Goal: Task Accomplishment & Management: Use online tool/utility

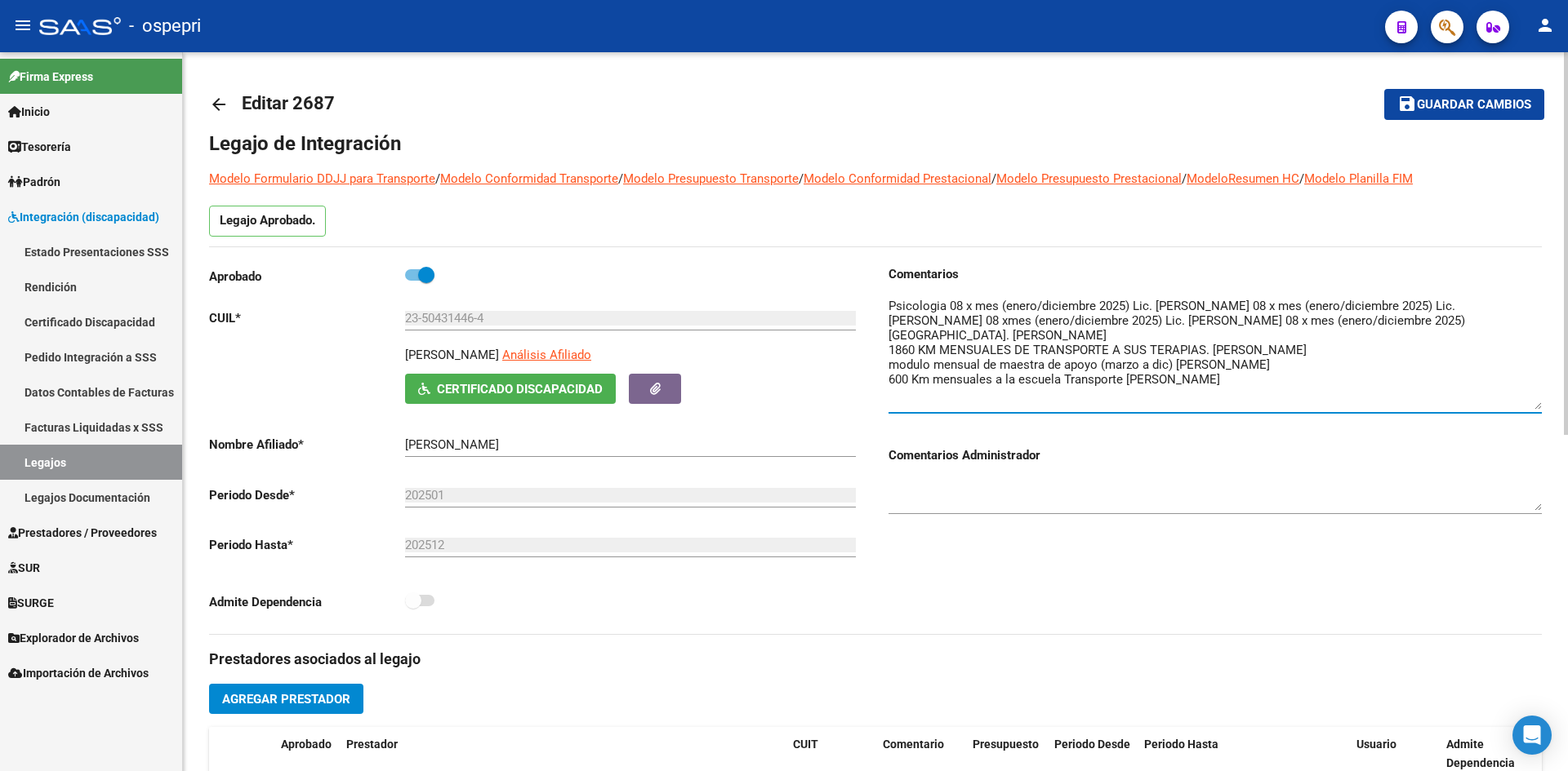
click at [223, 96] on mat-icon "arrow_back" at bounding box center [218, 104] width 20 height 19
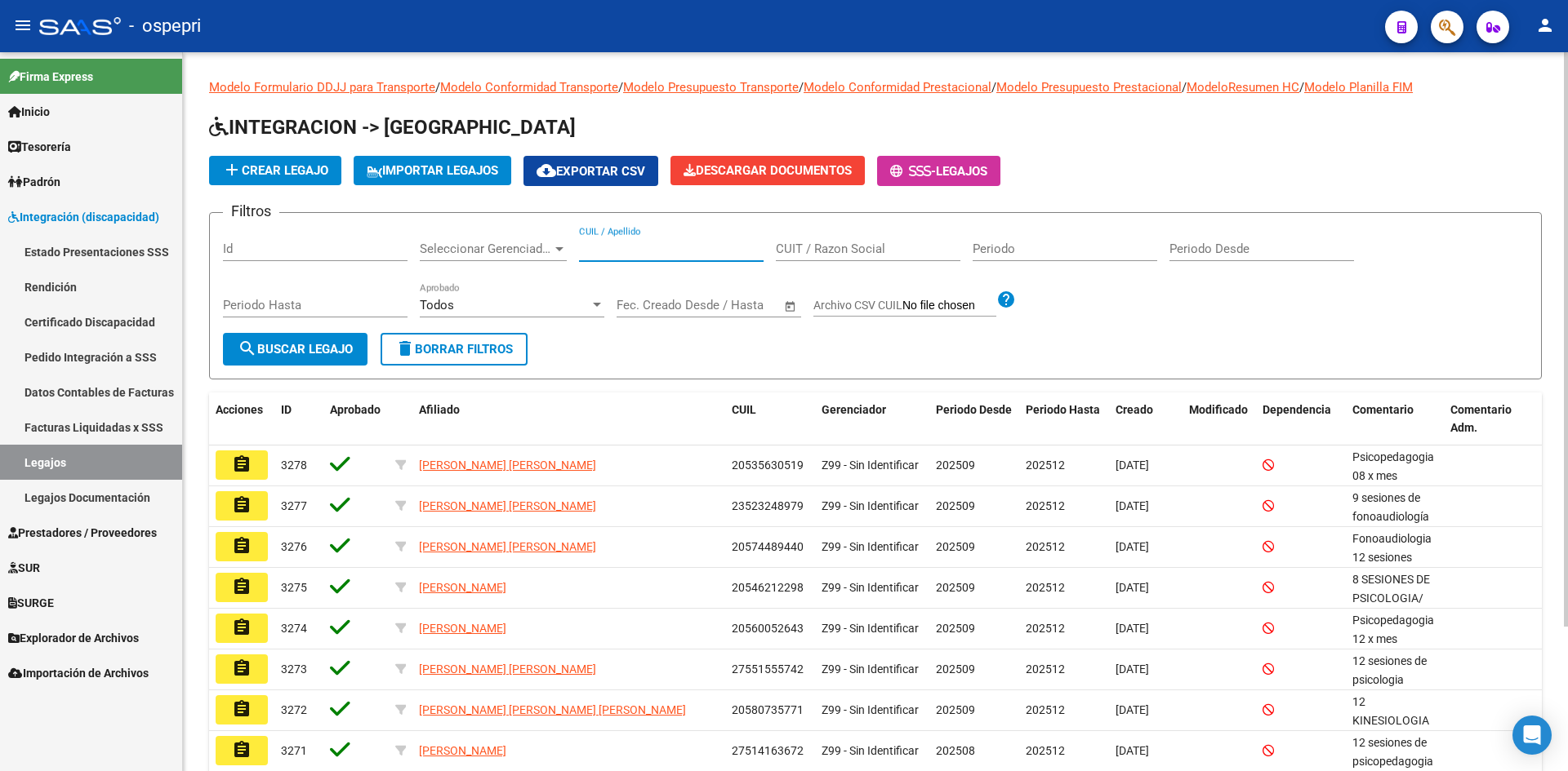
click at [617, 254] on input "CUIL / Apellido" at bounding box center [671, 249] width 184 height 15
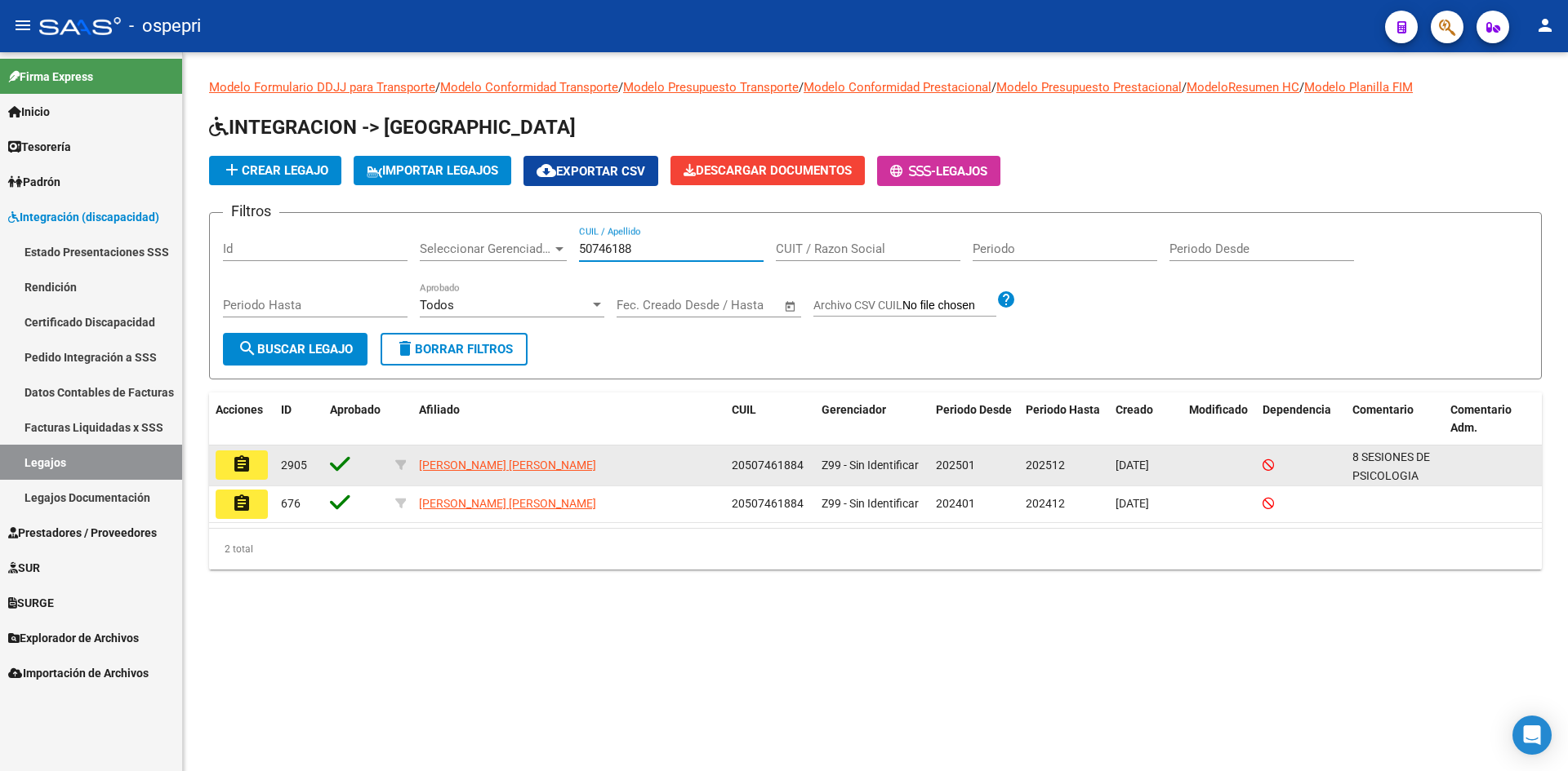
type input "50746188"
click at [239, 466] on mat-icon "assignment" at bounding box center [242, 464] width 20 height 19
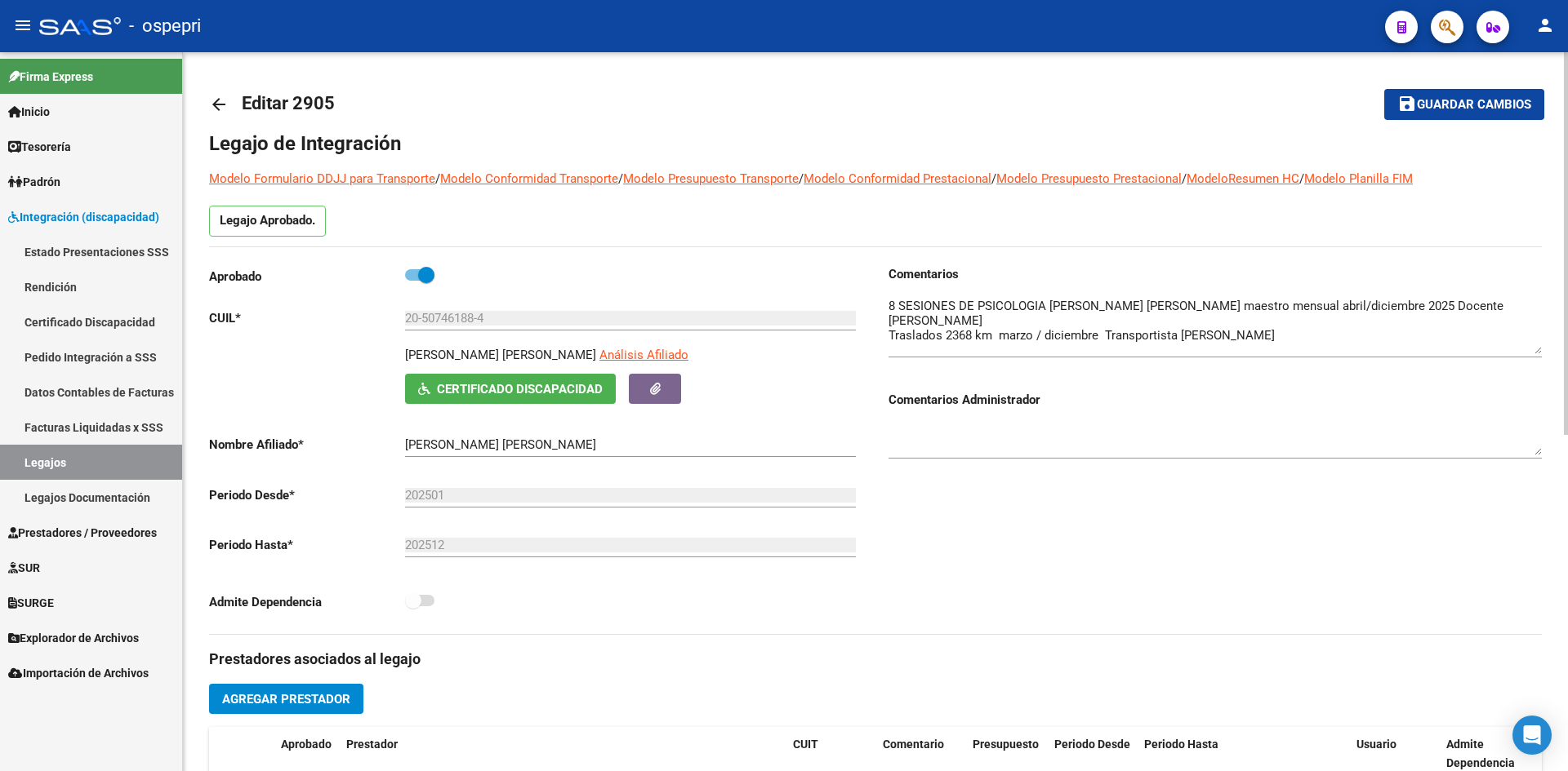
drag, startPoint x: 1537, startPoint y: 324, endPoint x: 1557, endPoint y: 349, distance: 32.0
click at [1557, 349] on div "arrow_back Editar 2905 save Guardar cambios Legajo de Integración Modelo Formul…" at bounding box center [876, 728] width 1385 height 1351
drag, startPoint x: 407, startPoint y: 354, endPoint x: 575, endPoint y: 354, distance: 168.0
click at [575, 354] on p "[PERSON_NAME]" at bounding box center [500, 355] width 191 height 18
copy p "[PERSON_NAME]"
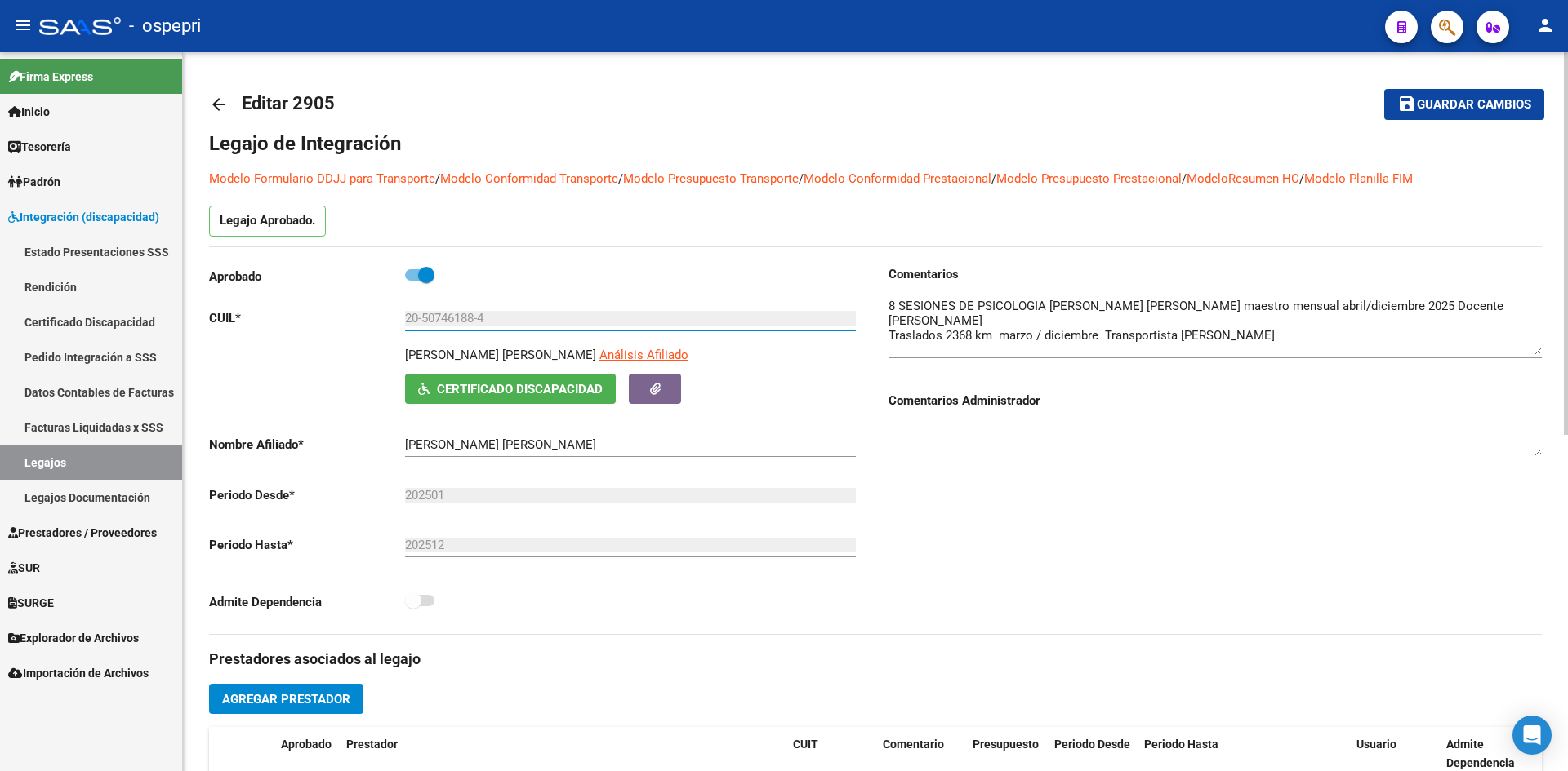
drag, startPoint x: 406, startPoint y: 319, endPoint x: 491, endPoint y: 322, distance: 85.1
click at [491, 322] on input "20-50746188-4" at bounding box center [630, 318] width 451 height 15
click at [659, 633] on div "Aprobado CUIL * 20-50746188-4 Ingresar CUIL GAMBOA BENJAMIN EMANUEL Análisis Af…" at bounding box center [541, 449] width 666 height 369
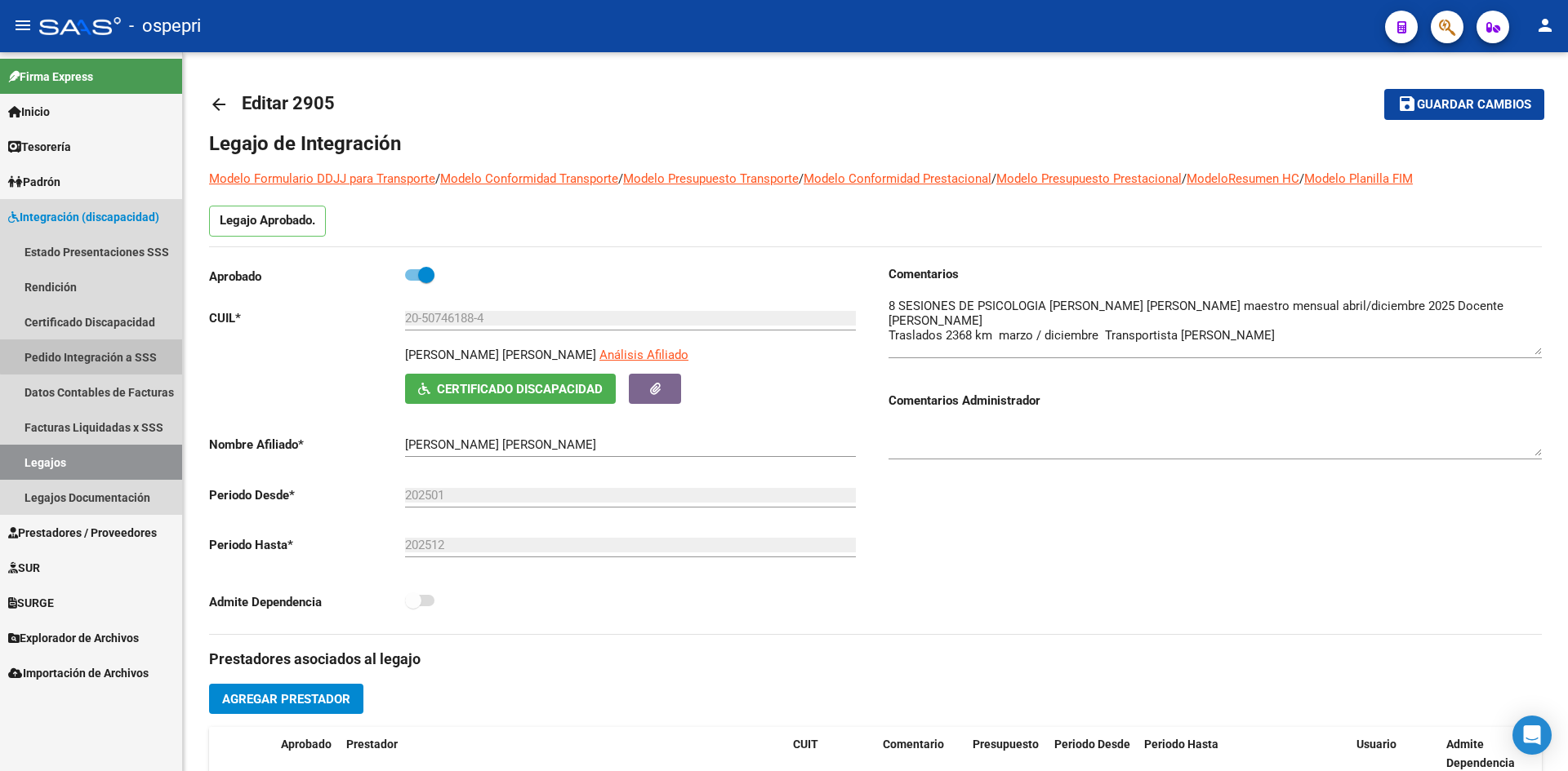
click at [92, 356] on link "Pedido Integración a SSS" at bounding box center [91, 357] width 182 height 35
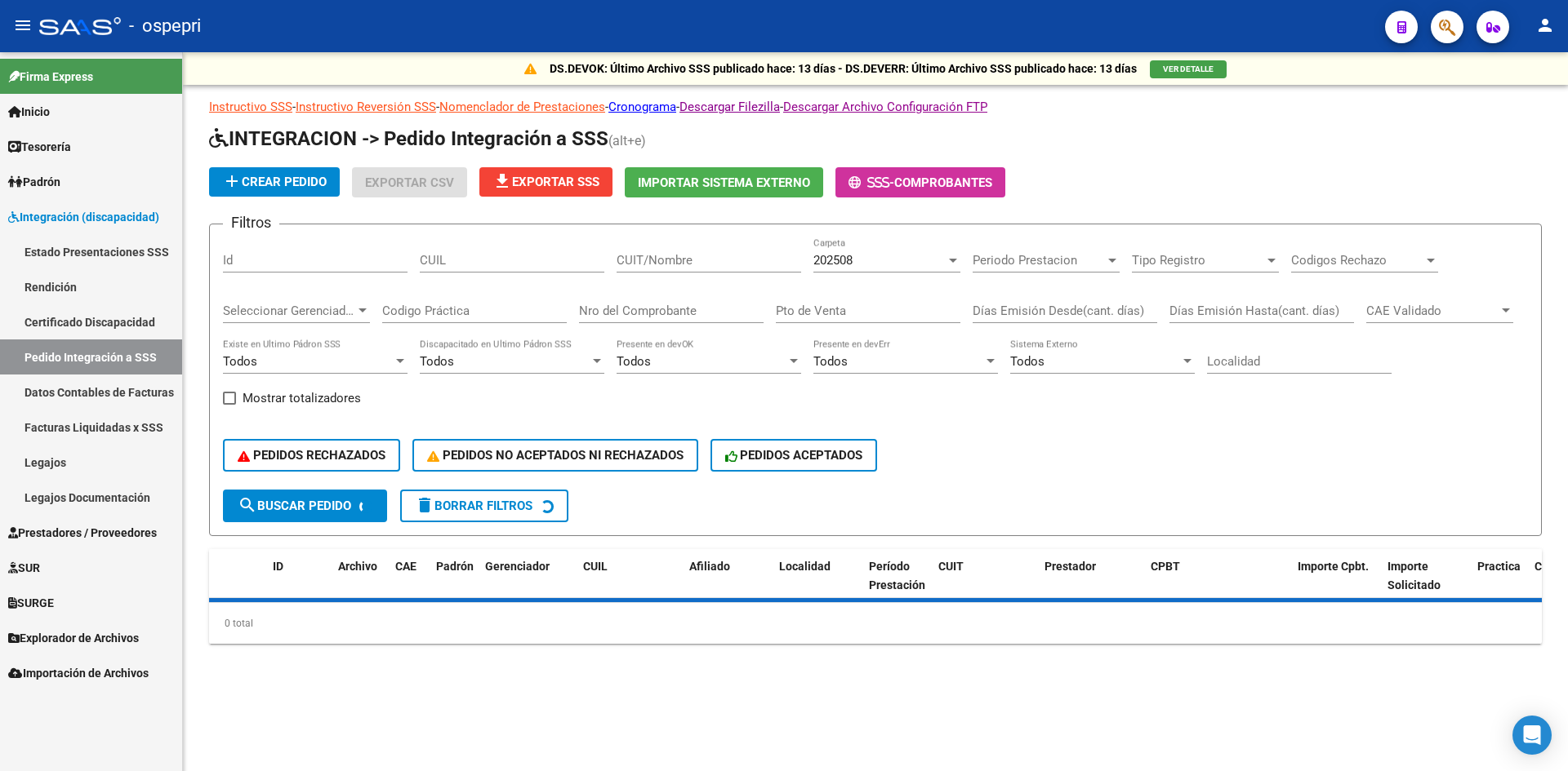
click at [686, 251] on div "CUIT/Nombre" at bounding box center [708, 255] width 184 height 35
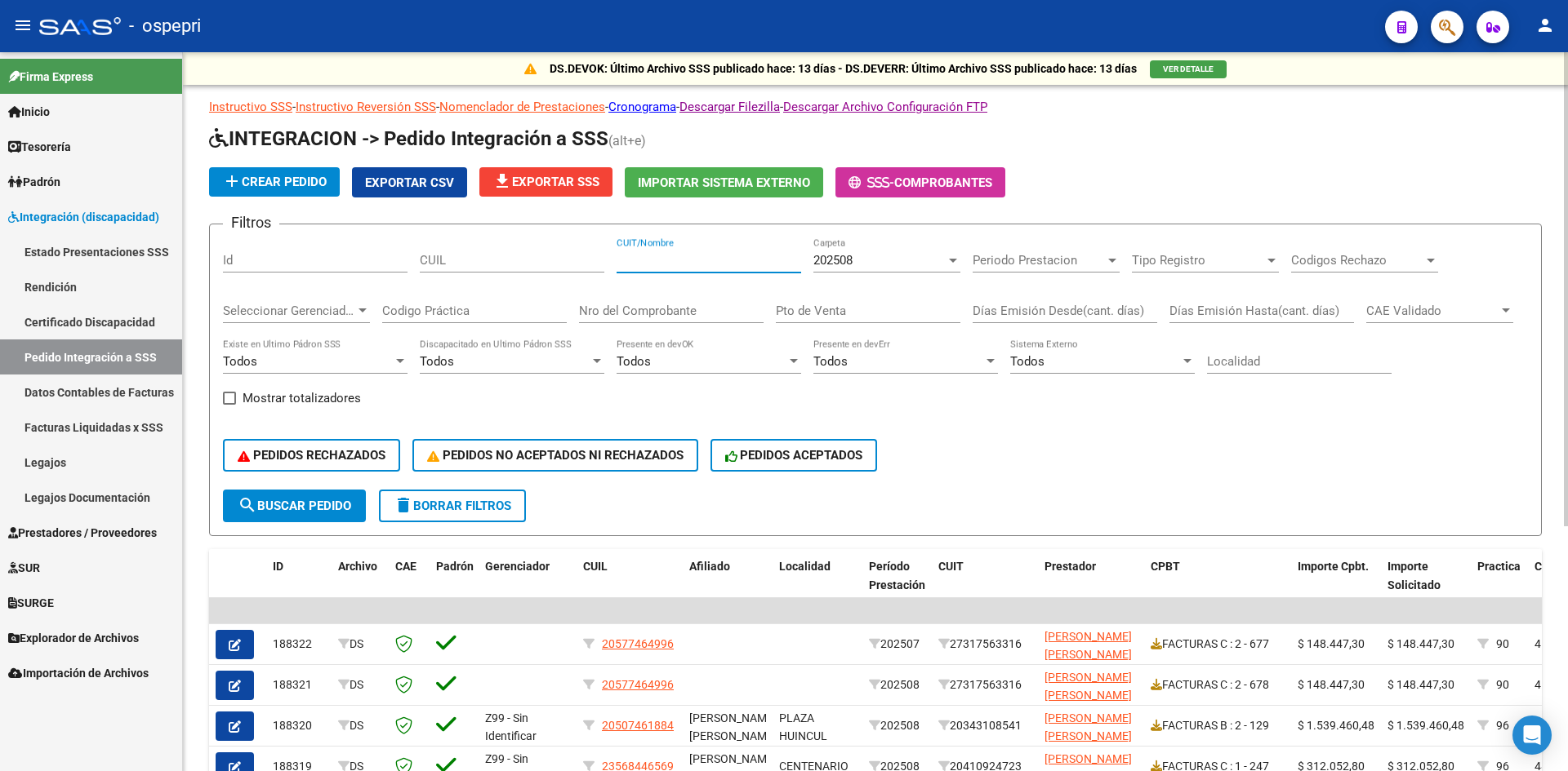
paste input "20343108541"
type input "20343108541"
click at [330, 515] on button "search Buscar Pedido" at bounding box center [294, 507] width 143 height 33
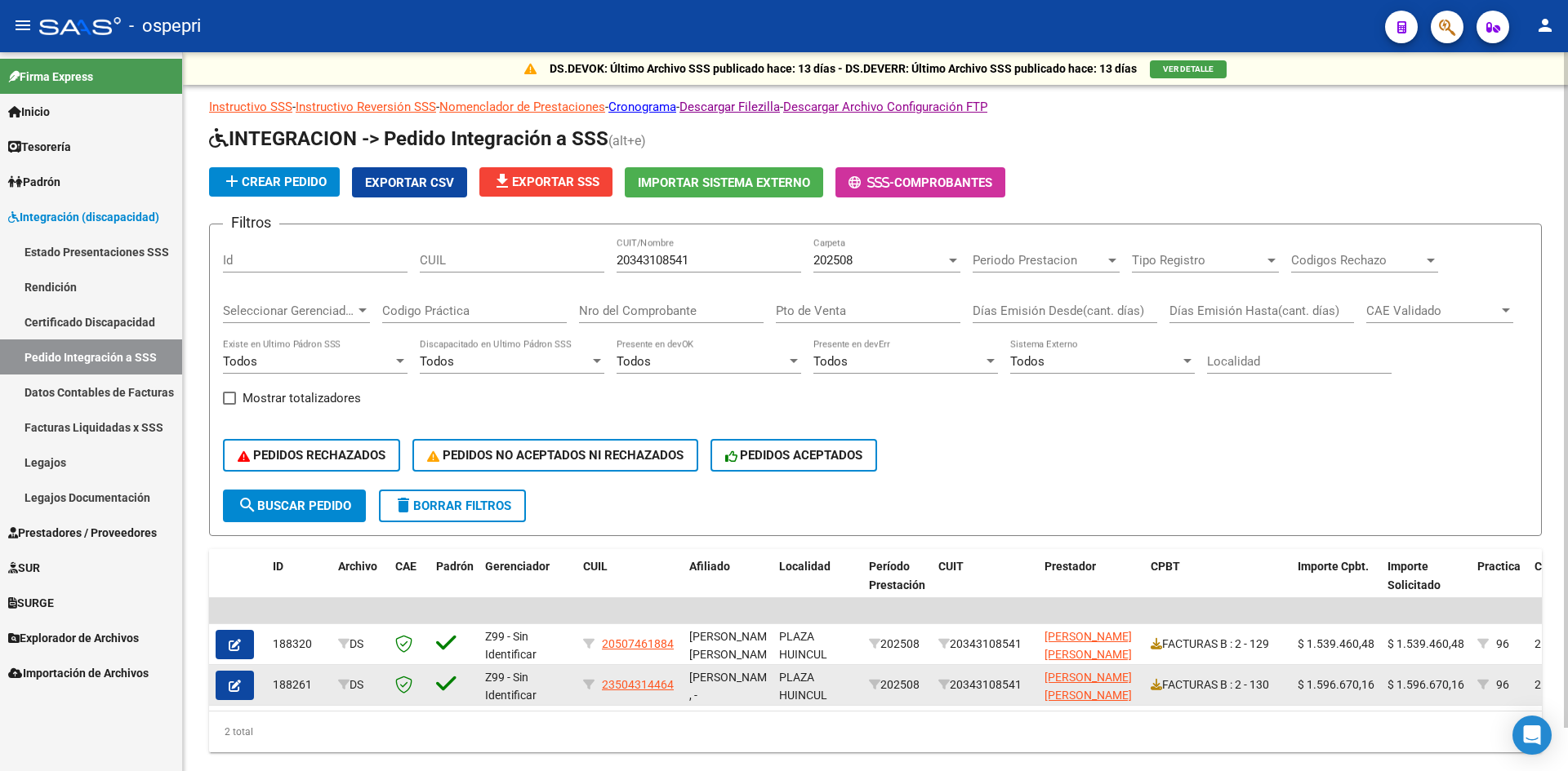
click at [241, 687] on button "button" at bounding box center [234, 685] width 38 height 29
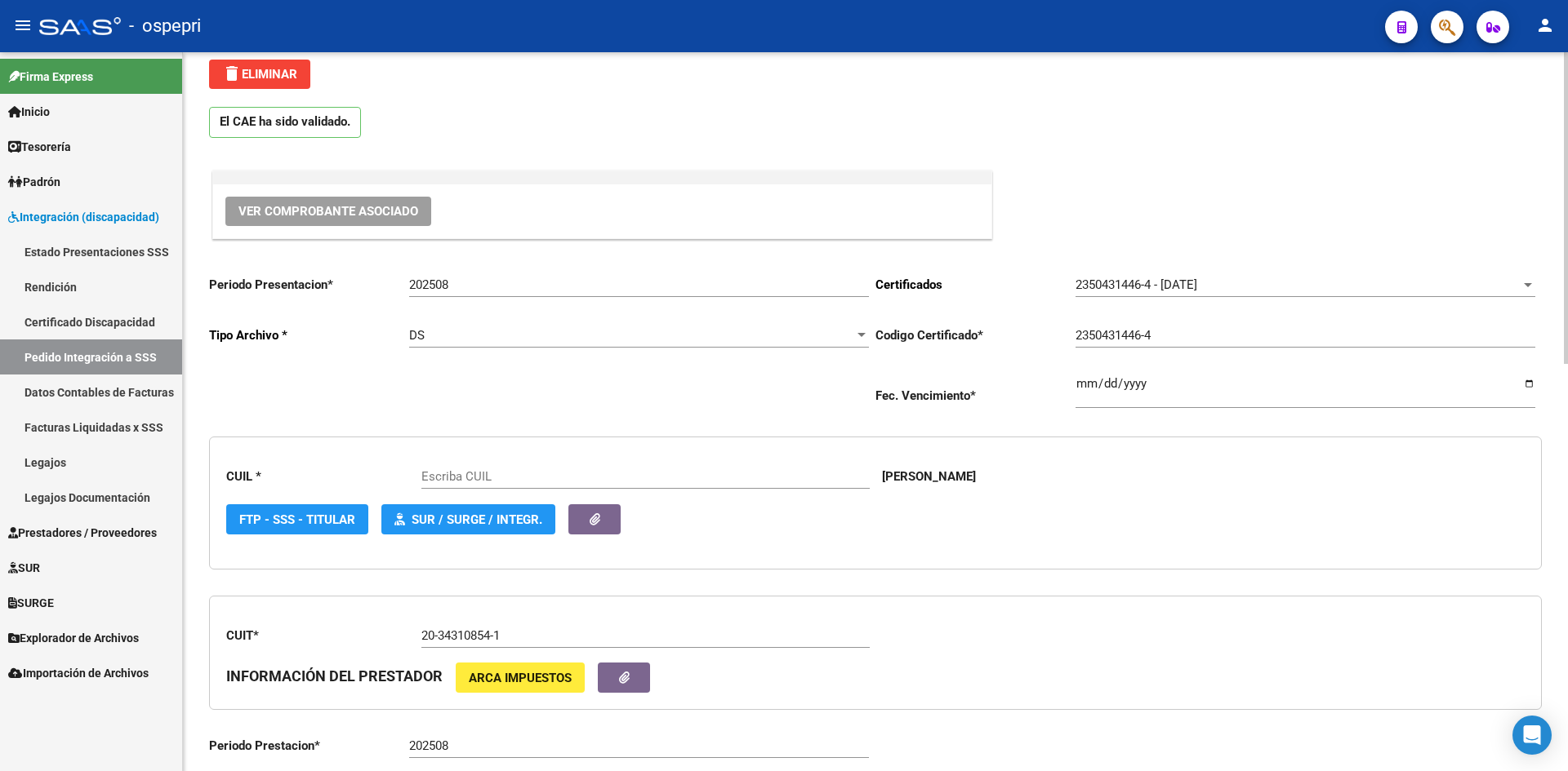
scroll to position [245, 0]
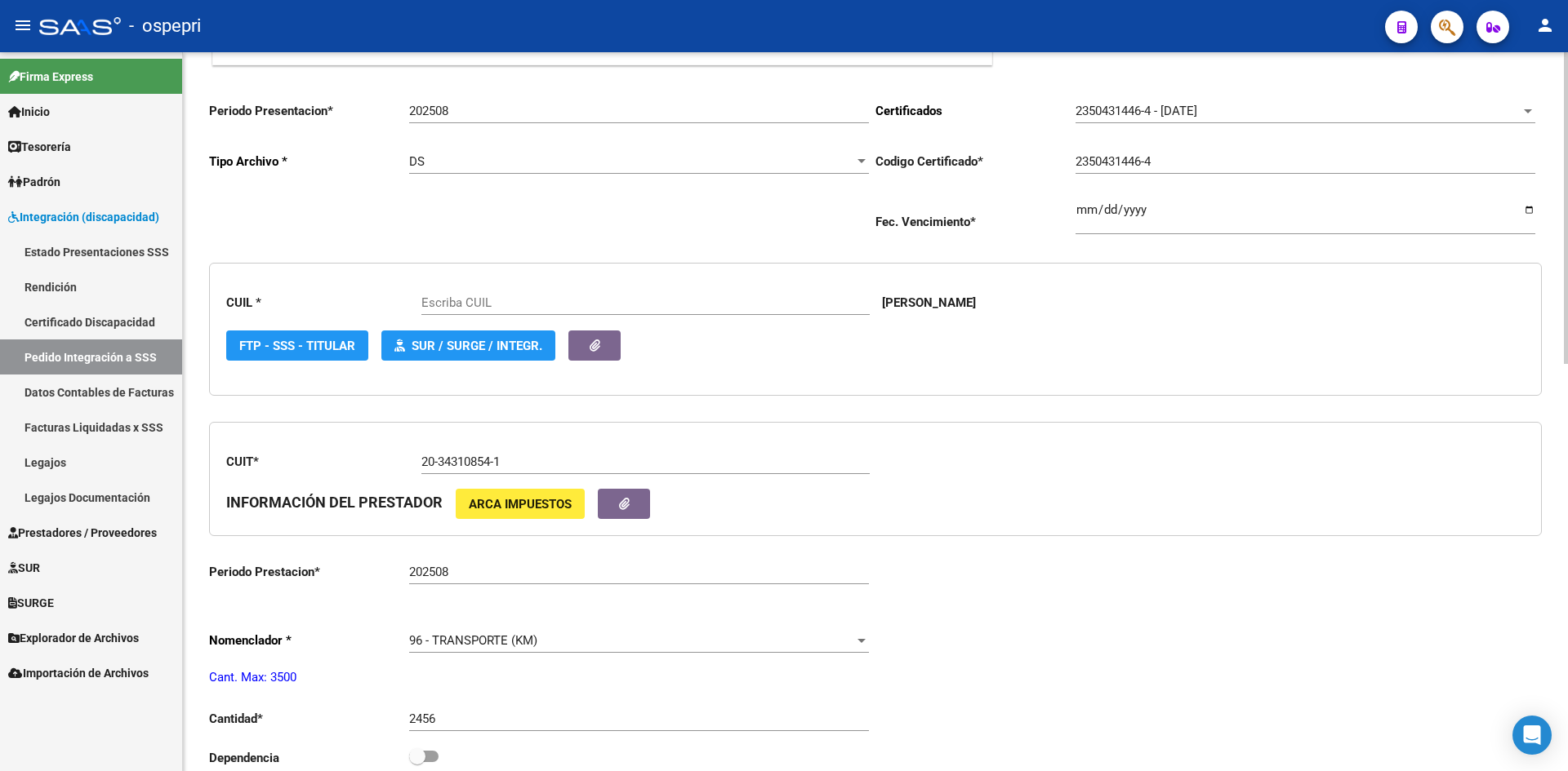
type input "23504314464"
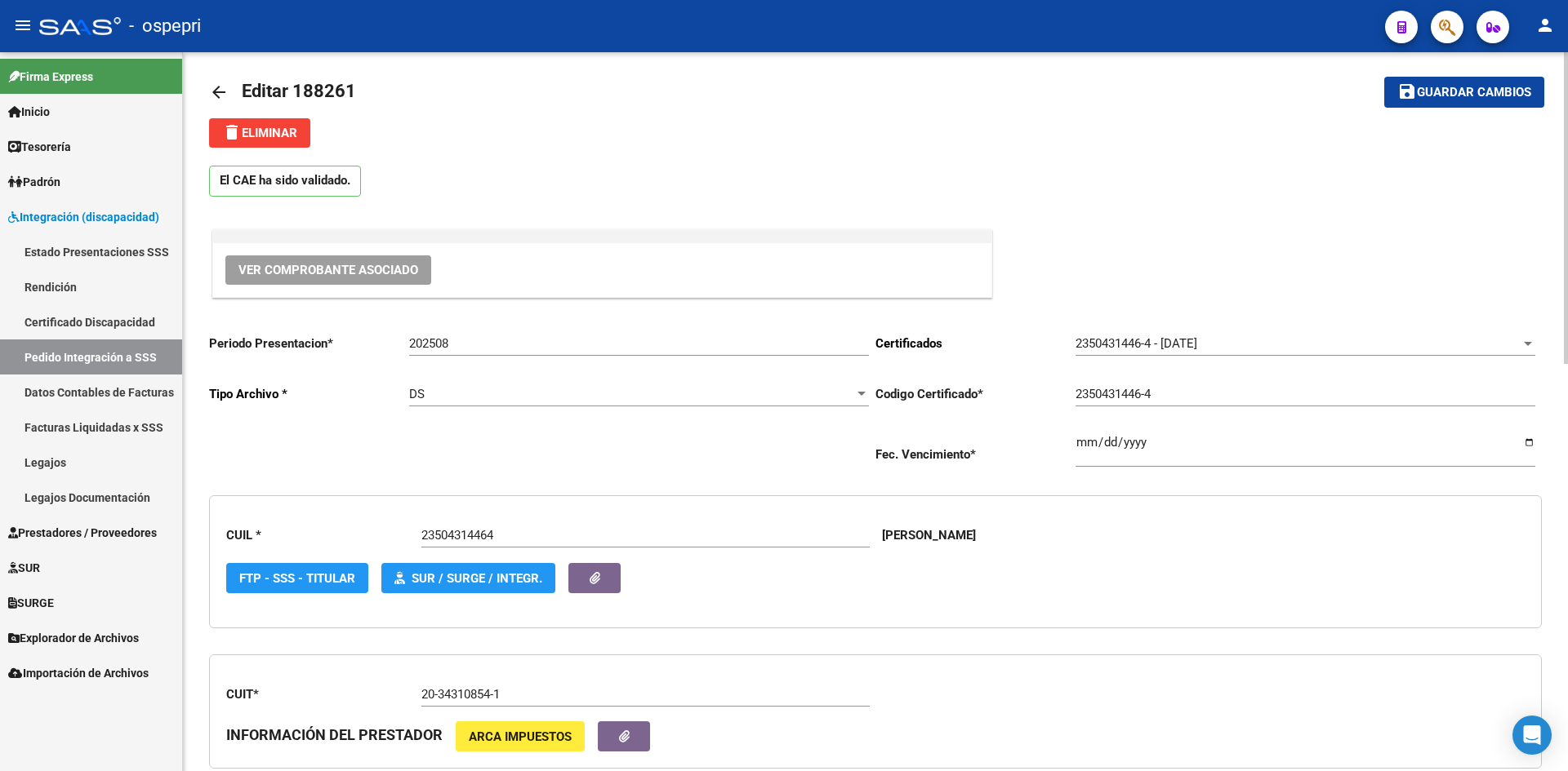
scroll to position [0, 0]
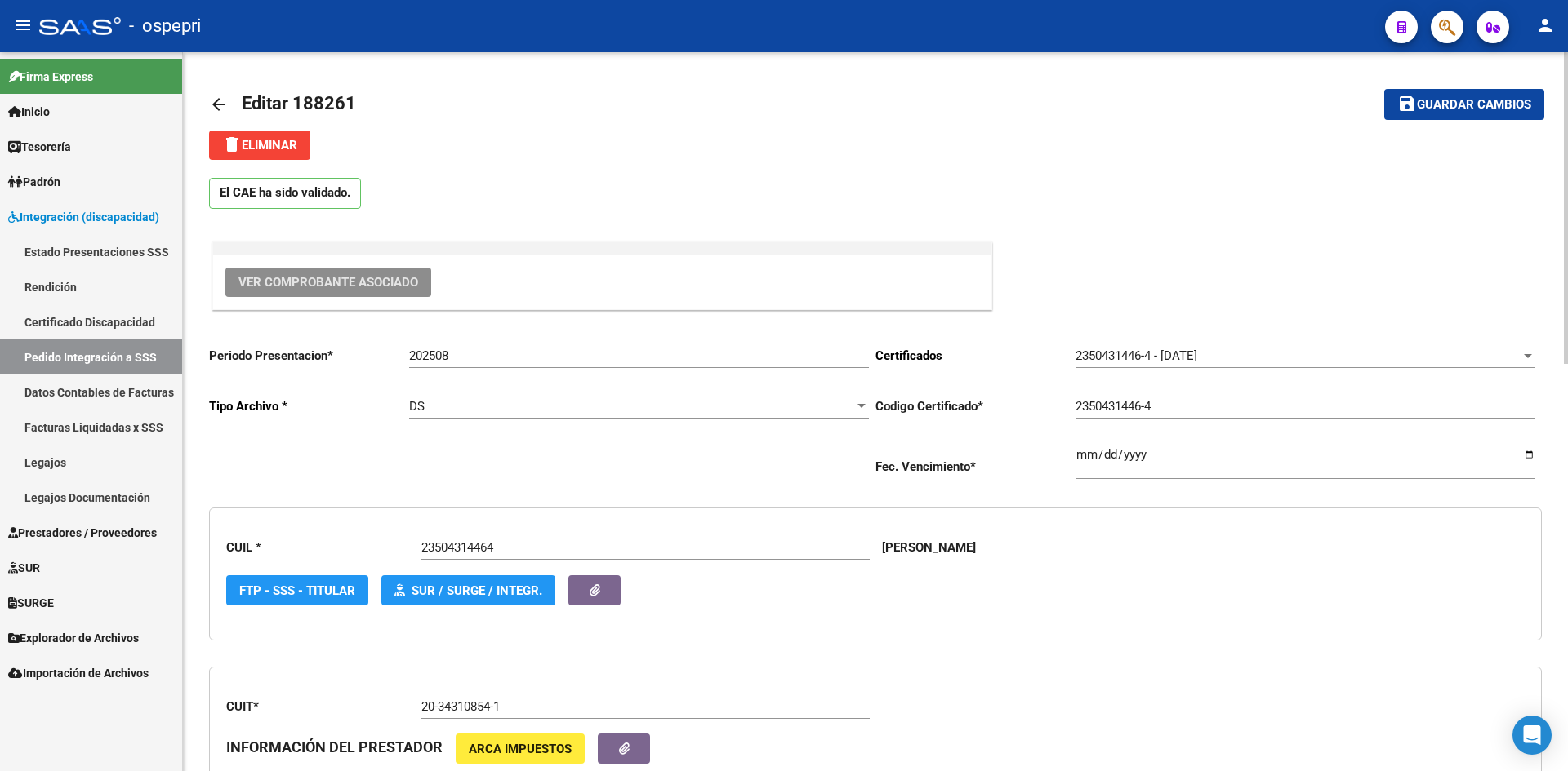
click at [367, 279] on span "Ver Comprobante Asociado" at bounding box center [329, 282] width 179 height 15
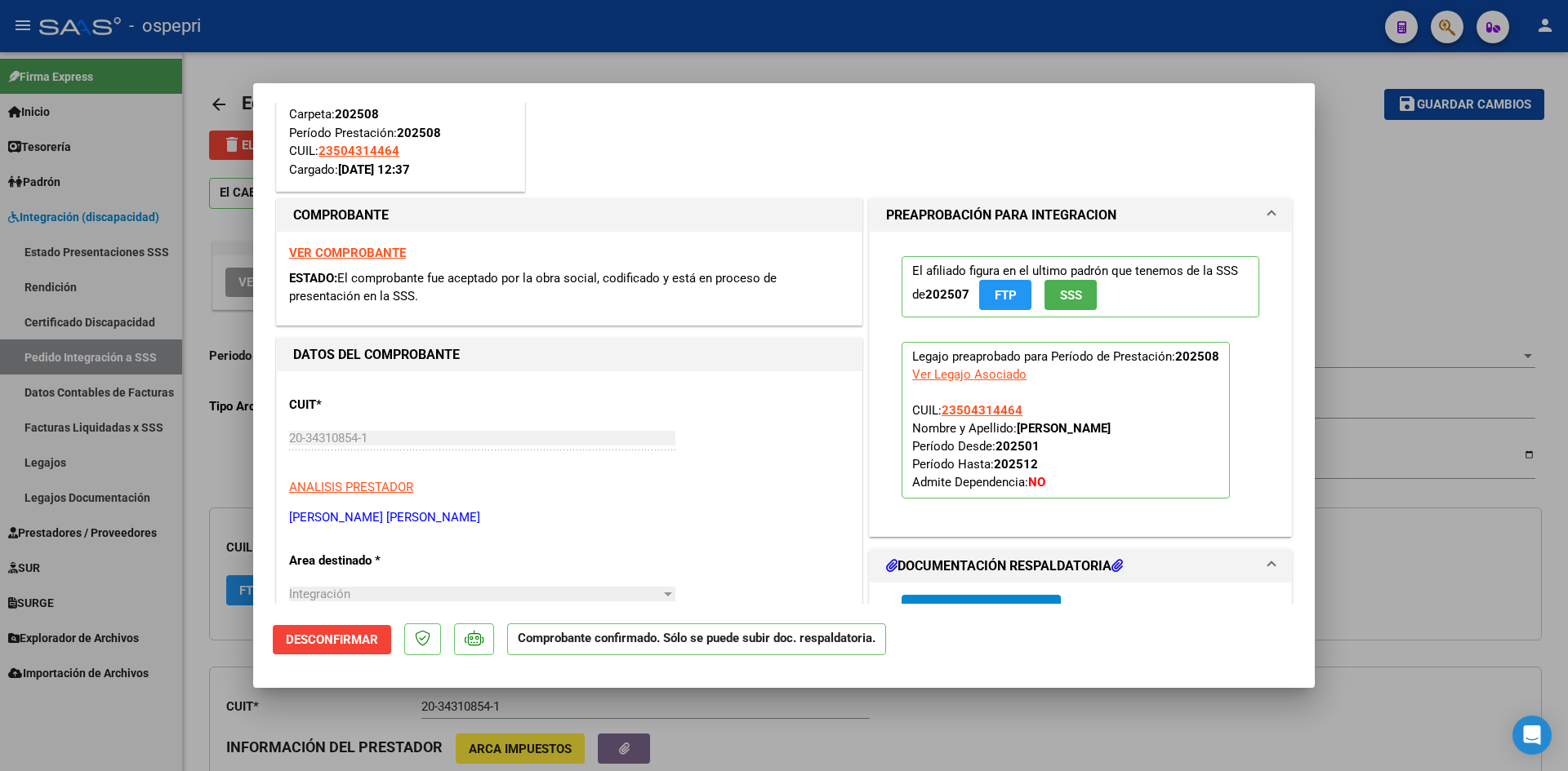
scroll to position [164, 0]
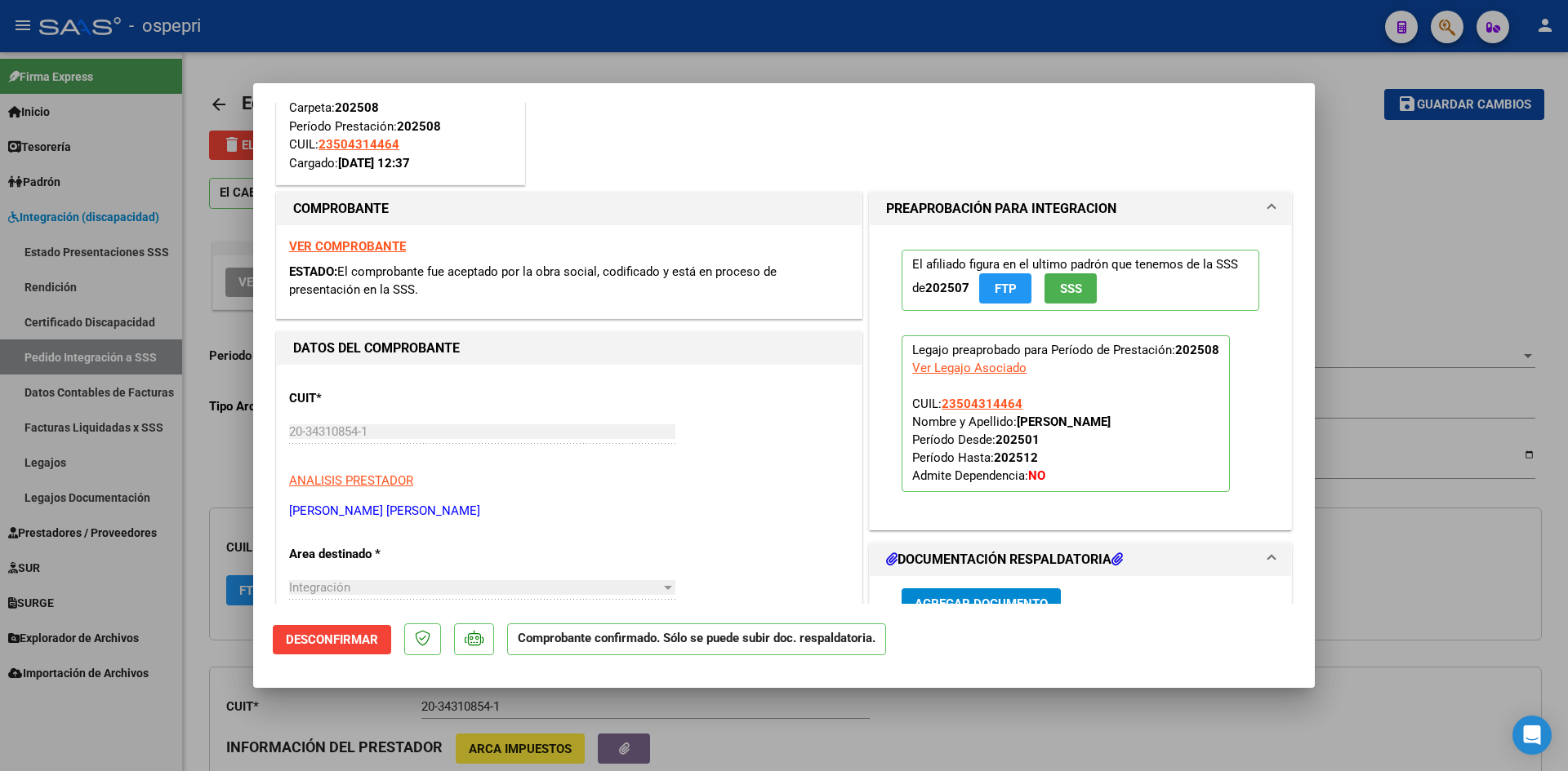
drag, startPoint x: 1015, startPoint y: 419, endPoint x: 1200, endPoint y: 430, distance: 185.3
click at [1200, 430] on p "Legajo preaprobado para Período de Prestación: 202508 Ver Legajo Asociado CUIL:…" at bounding box center [1066, 413] width 329 height 157
click at [1192, 388] on p "Legajo preaprobado para Período de Prestación: 202508 Ver Legajo Asociado CUIL:…" at bounding box center [1066, 413] width 329 height 157
drag, startPoint x: 1011, startPoint y: 418, endPoint x: 1192, endPoint y: 429, distance: 181.3
click at [1192, 429] on p "Legajo preaprobado para Período de Prestación: 202508 Ver Legajo Asociado CUIL:…" at bounding box center [1066, 413] width 329 height 157
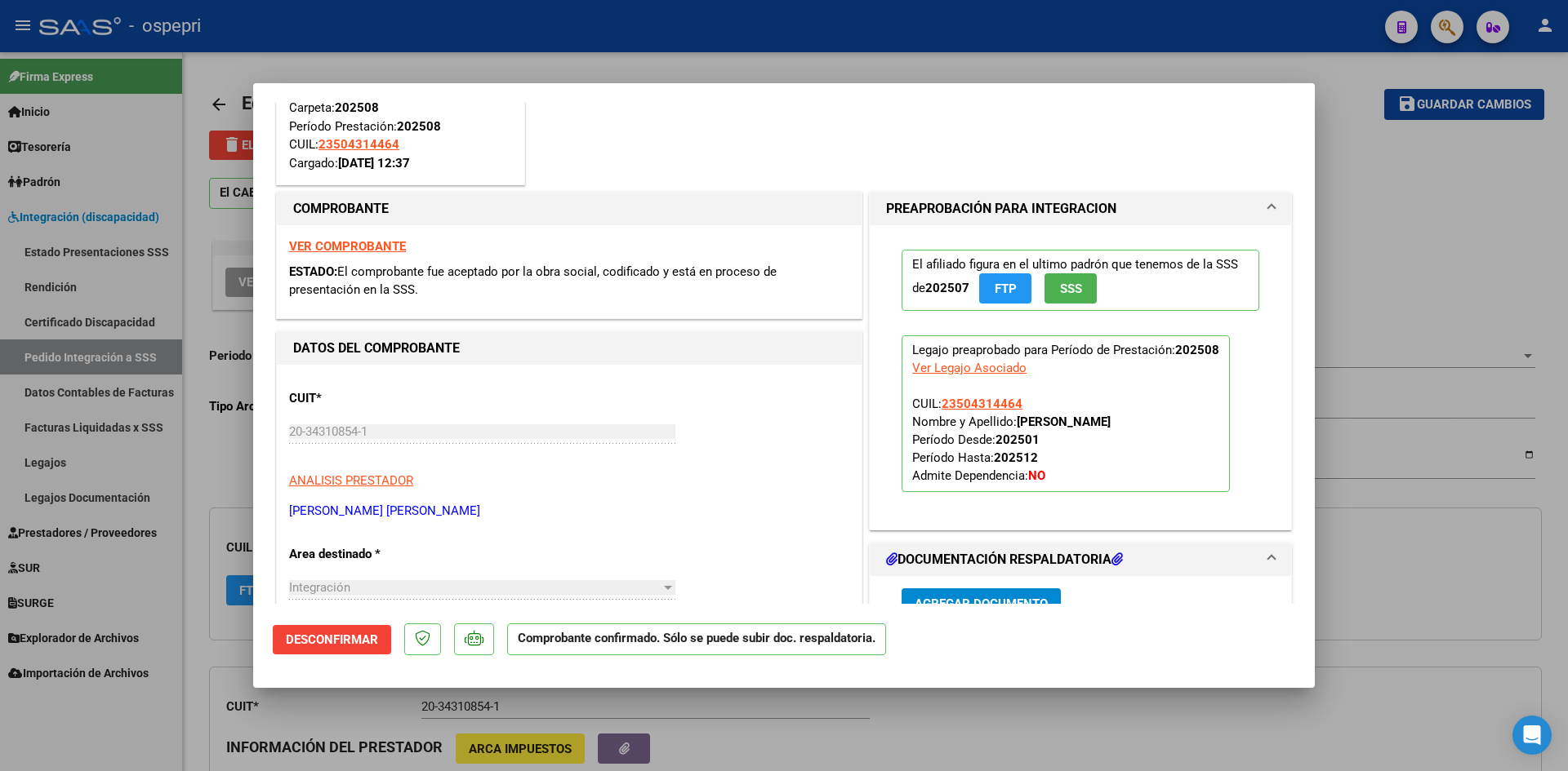
copy strong "BENEGAS VALENTINA NAHIARA"
drag, startPoint x: 936, startPoint y: 403, endPoint x: 1022, endPoint y: 402, distance: 86.0
click at [1022, 402] on p "Legajo preaprobado para Período de Prestación: 202508 Ver Legajo Asociado CUIL:…" at bounding box center [1066, 413] width 329 height 157
copy span "23504314464"
type input "$ 0,00"
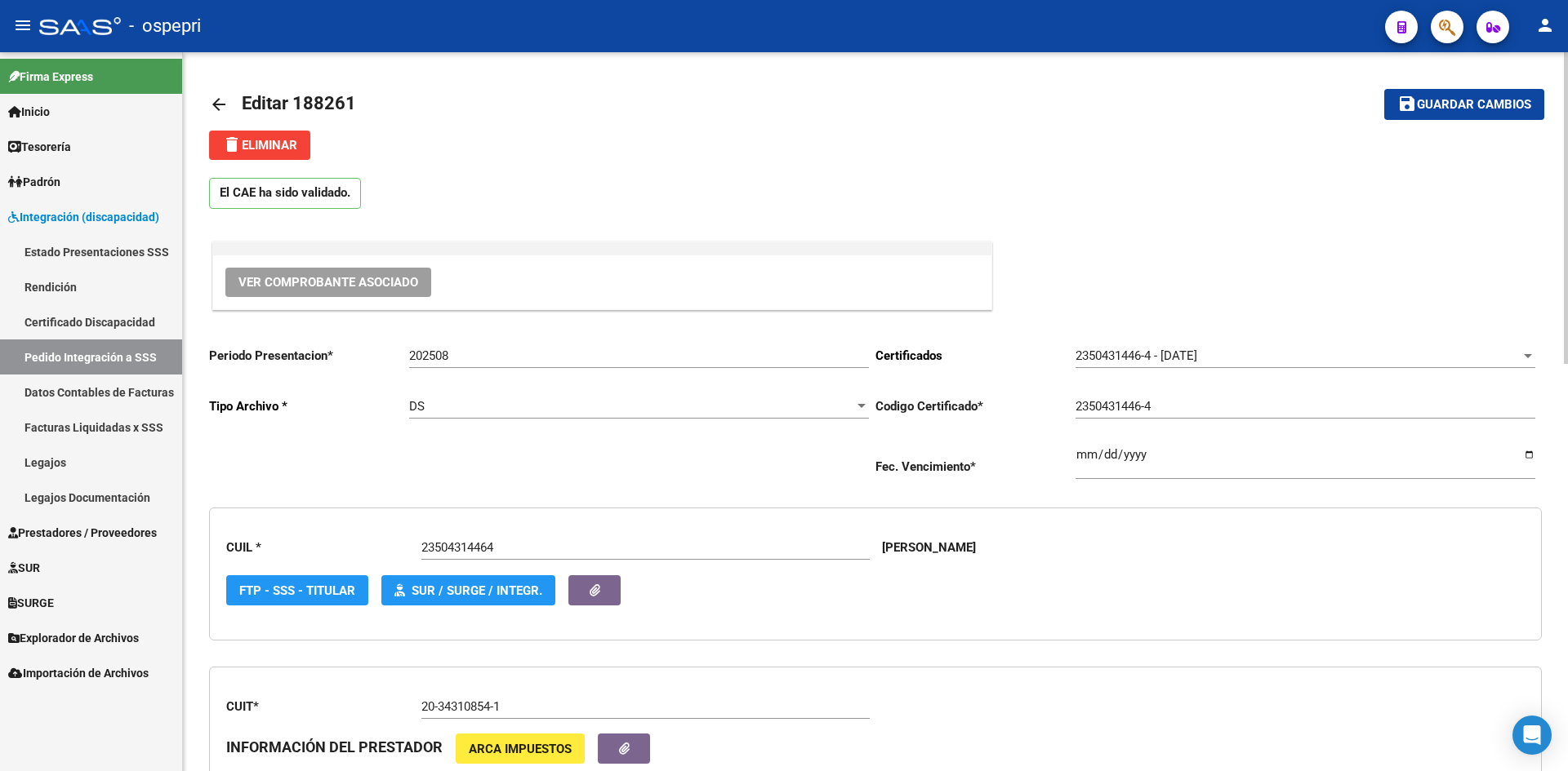
click at [222, 103] on mat-icon "arrow_back" at bounding box center [218, 104] width 20 height 19
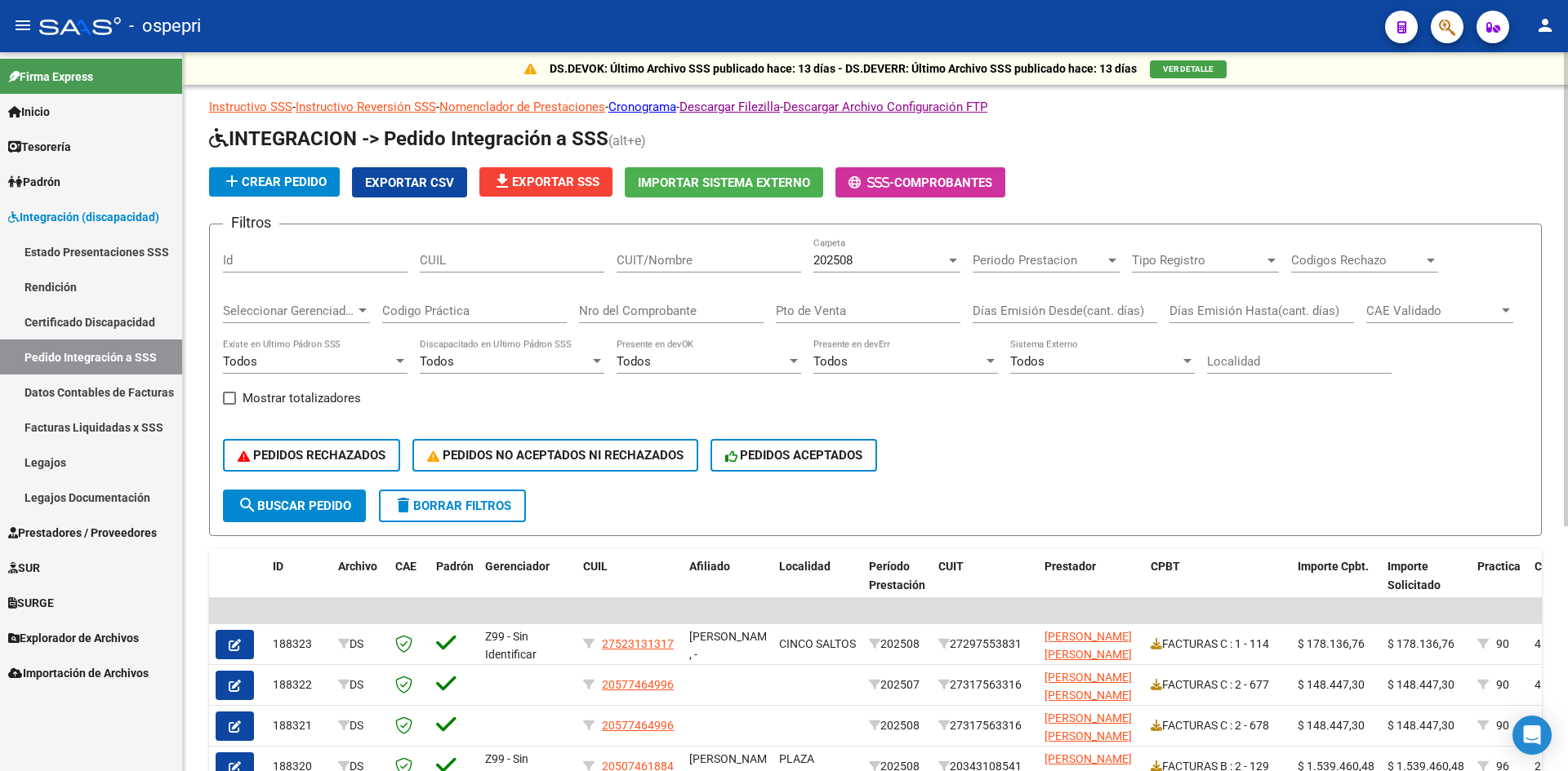
scroll to position [82, 0]
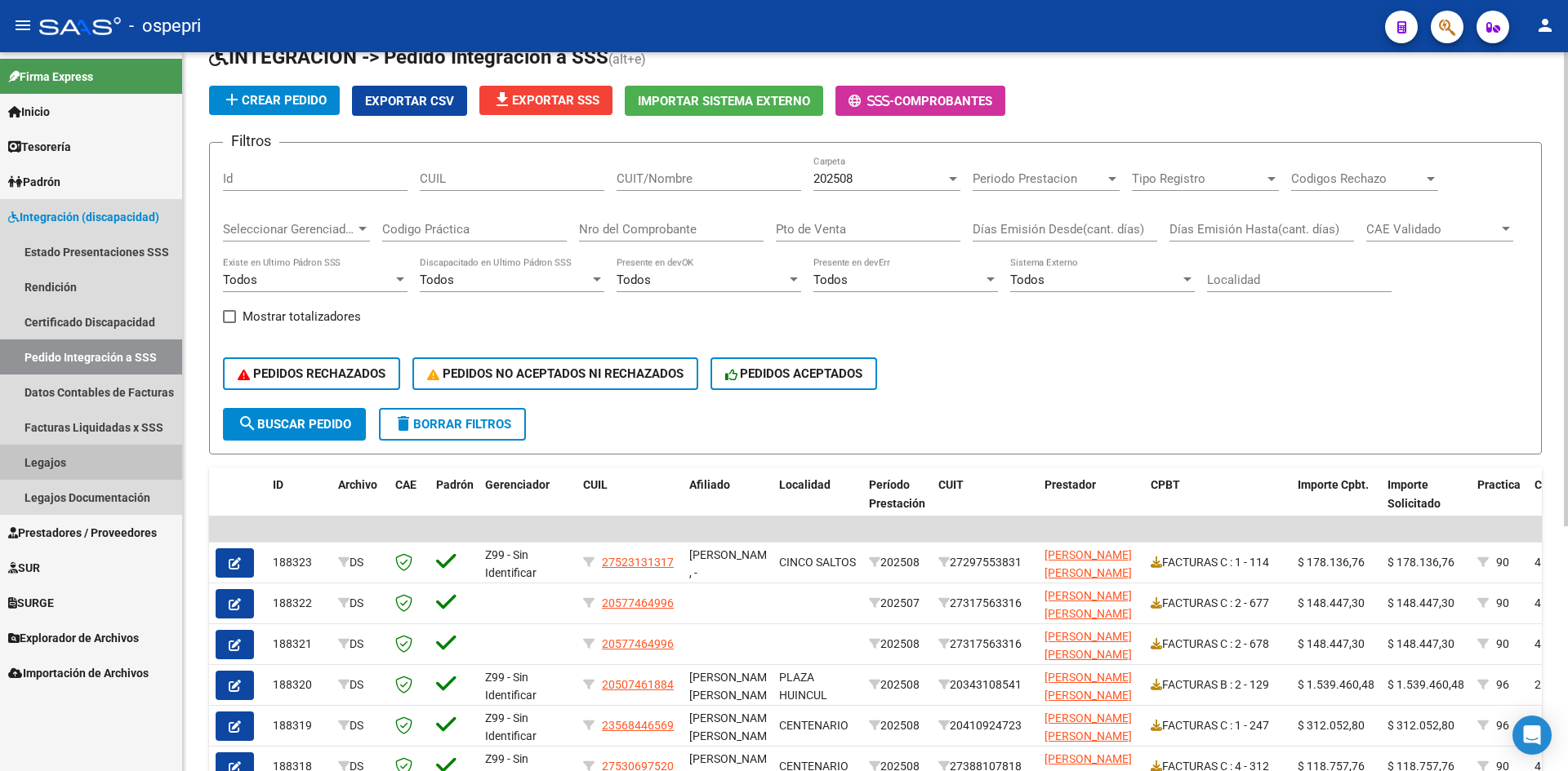
click at [55, 465] on link "Legajos" at bounding box center [91, 462] width 182 height 35
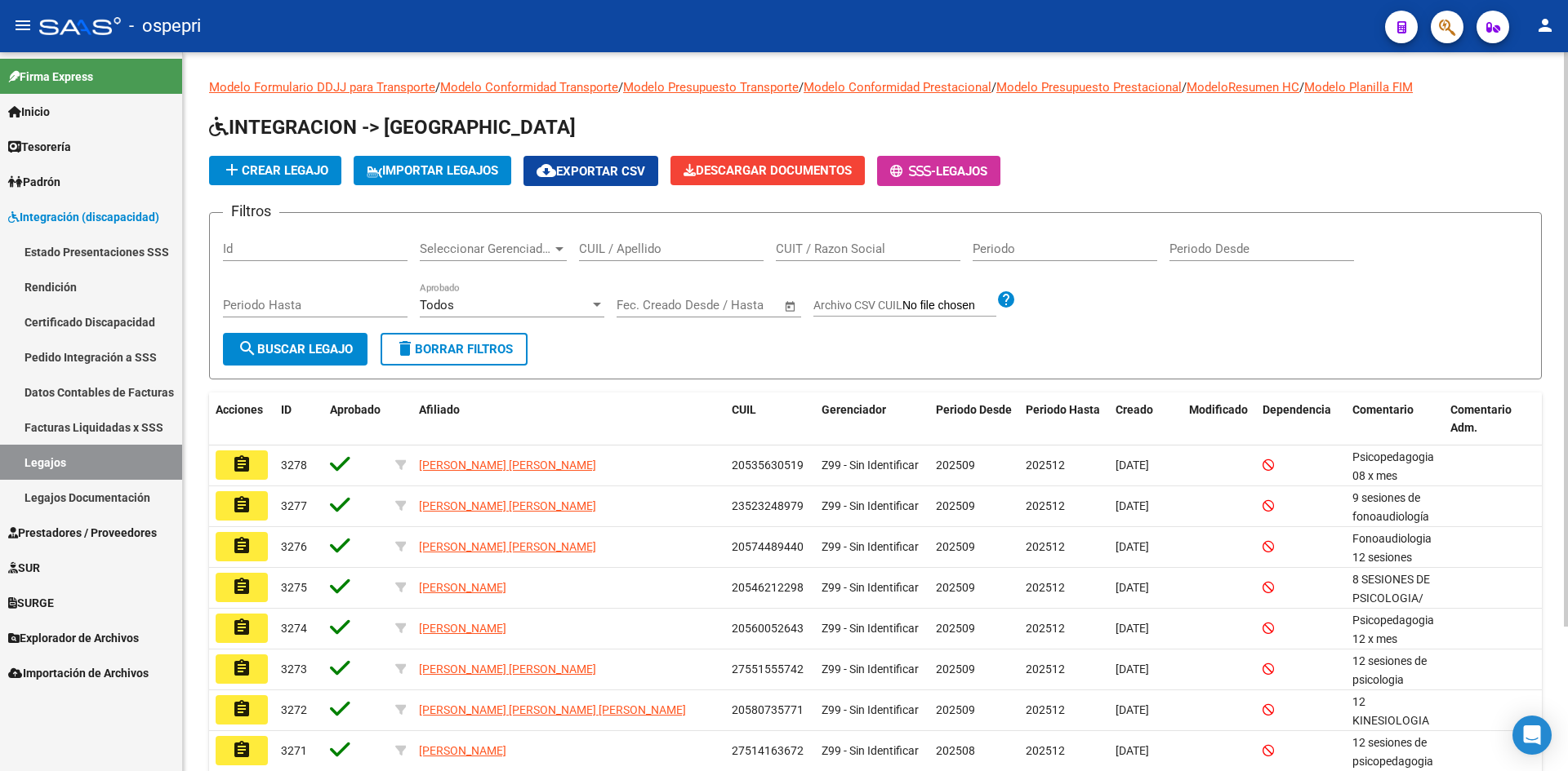
click at [51, 345] on link "Pedido Integración a SSS" at bounding box center [91, 357] width 182 height 35
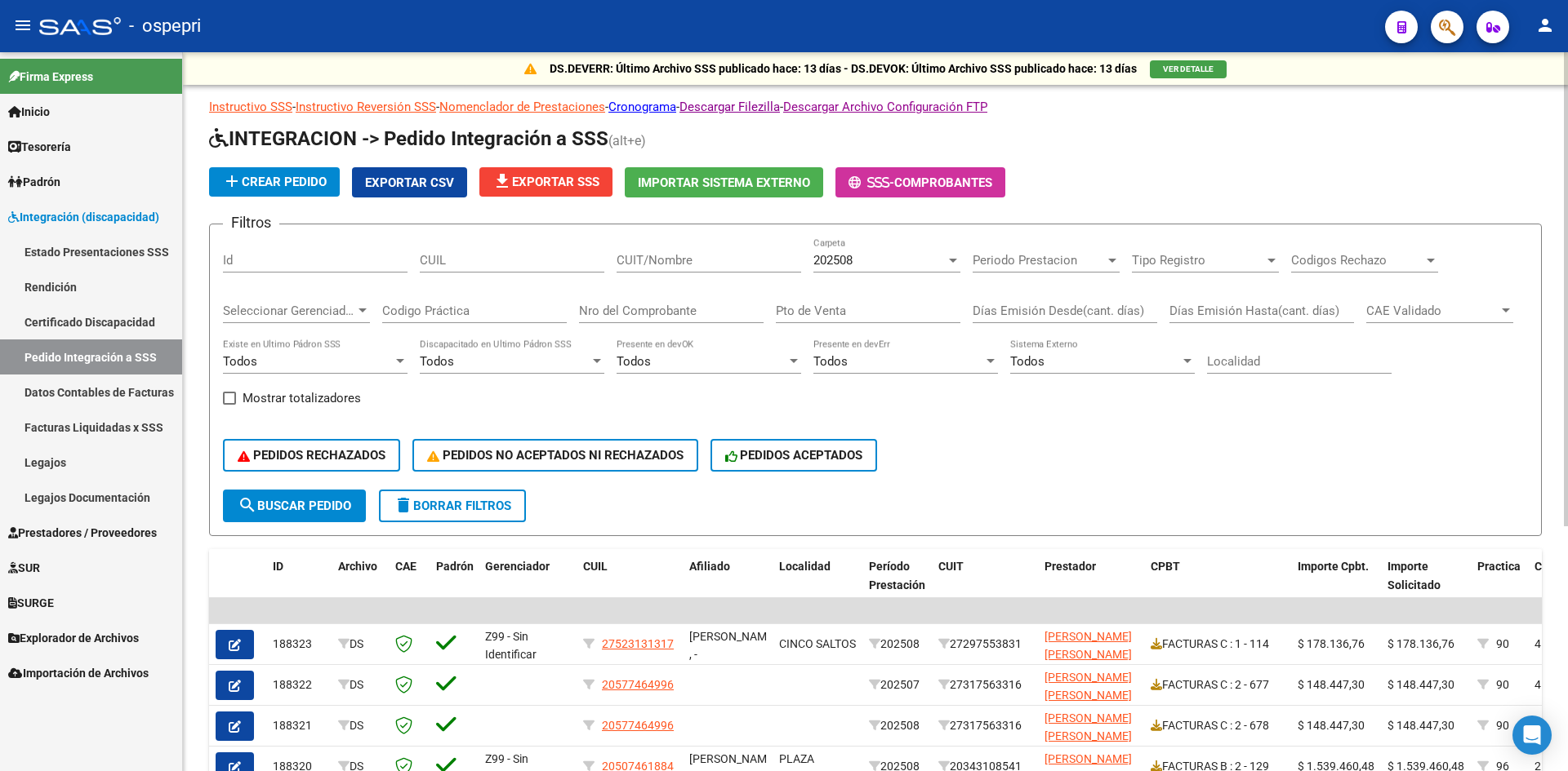
click at [657, 260] on input "CUIT/Nombre" at bounding box center [708, 260] width 184 height 15
paste input "20343108541"
type input "20343108541"
click at [325, 520] on button "search Buscar Pedido" at bounding box center [294, 507] width 143 height 33
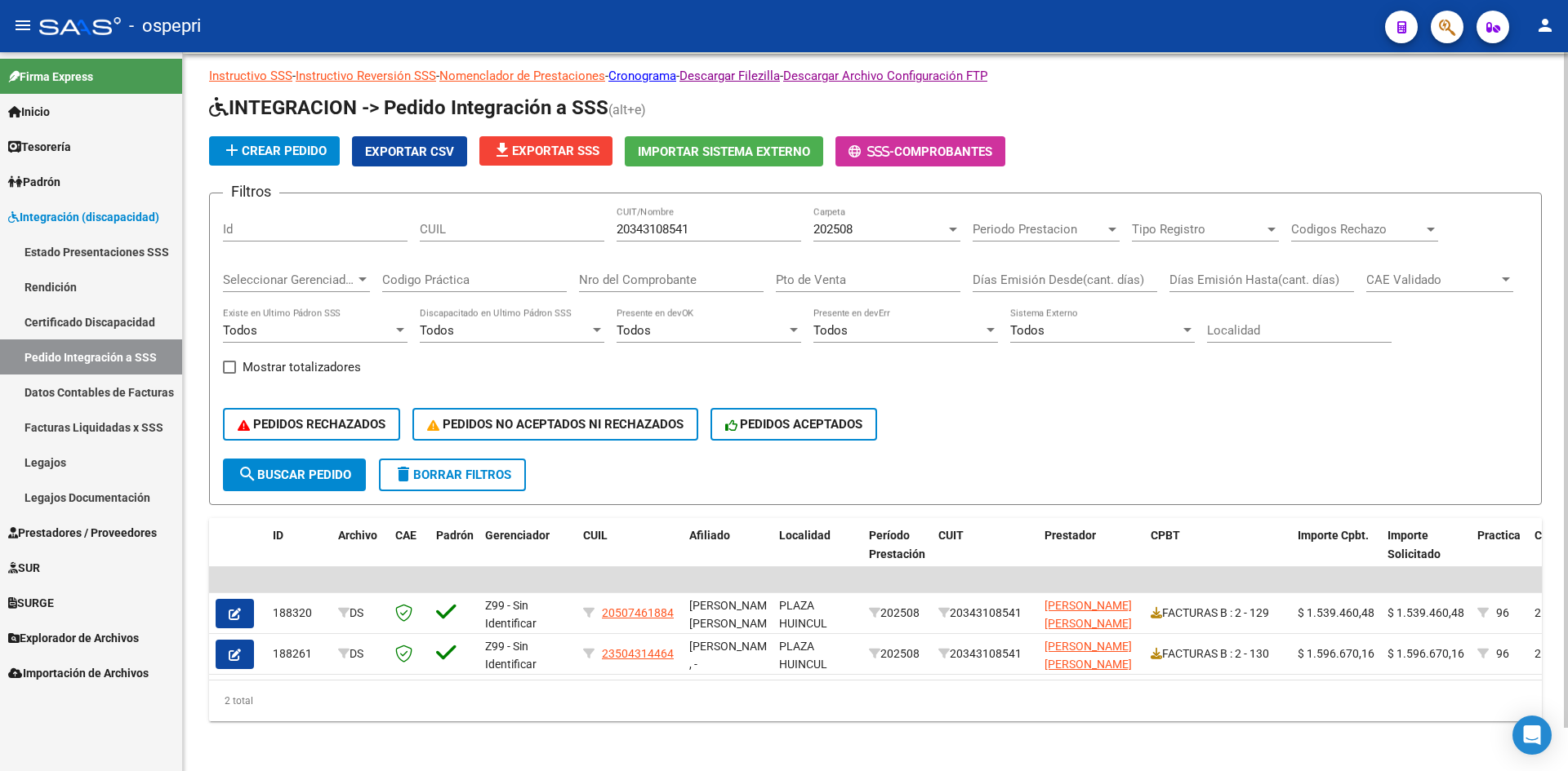
scroll to position [46, 0]
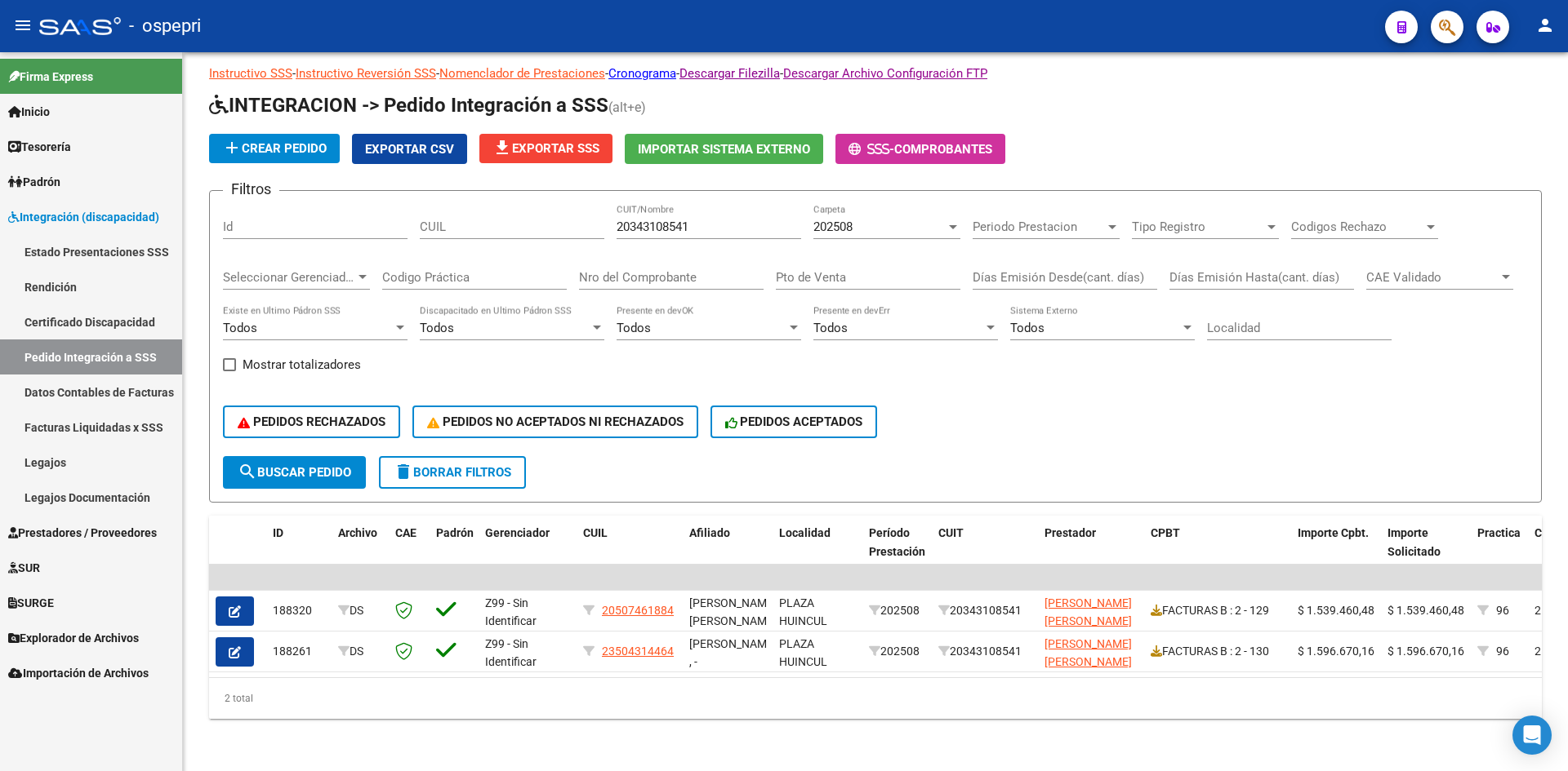
click at [33, 465] on link "Legajos" at bounding box center [91, 462] width 182 height 35
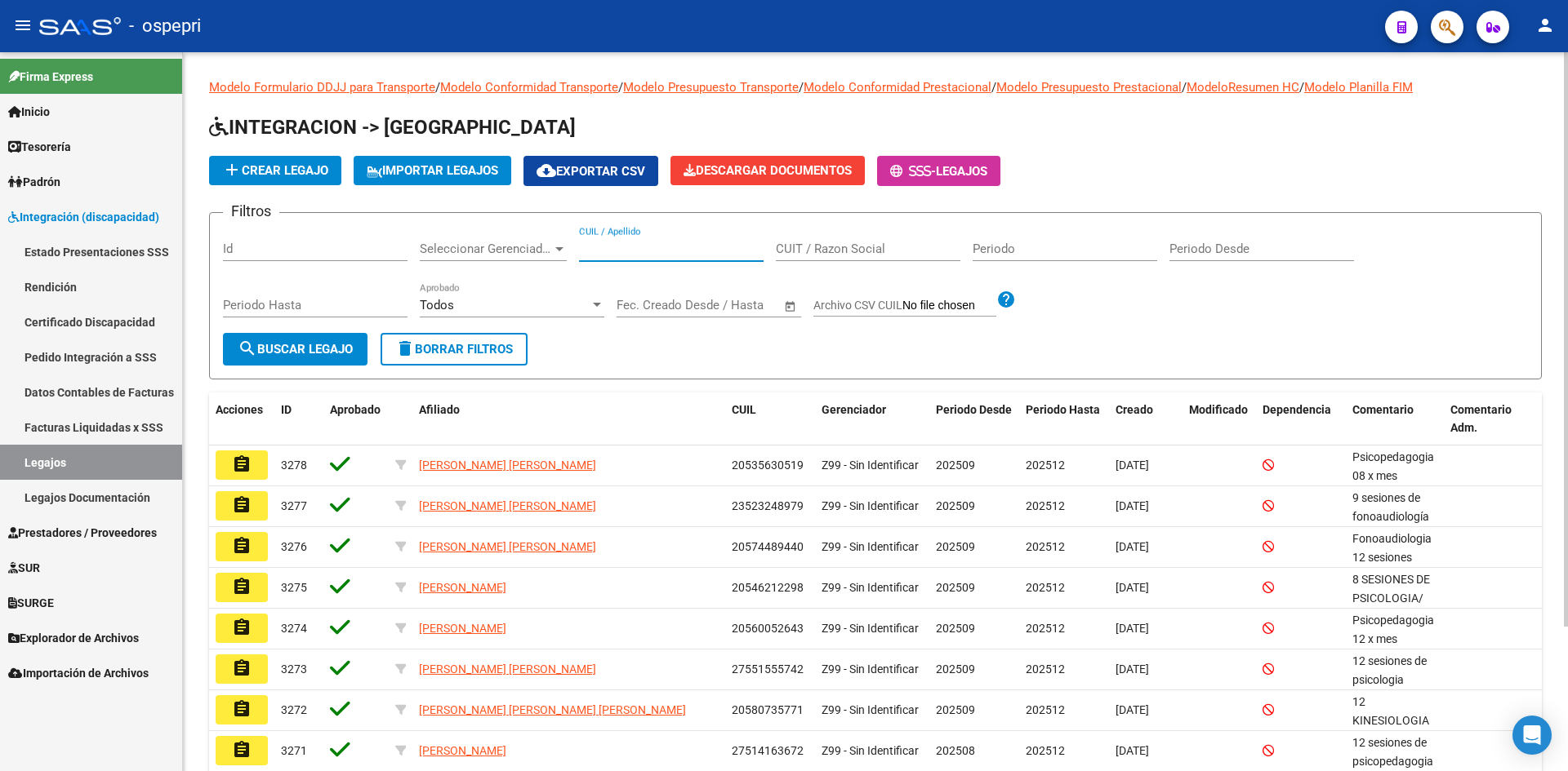
drag, startPoint x: 596, startPoint y: 252, endPoint x: 608, endPoint y: 256, distance: 12.6
click at [598, 253] on input "CUIL / Apellido" at bounding box center [671, 249] width 184 height 15
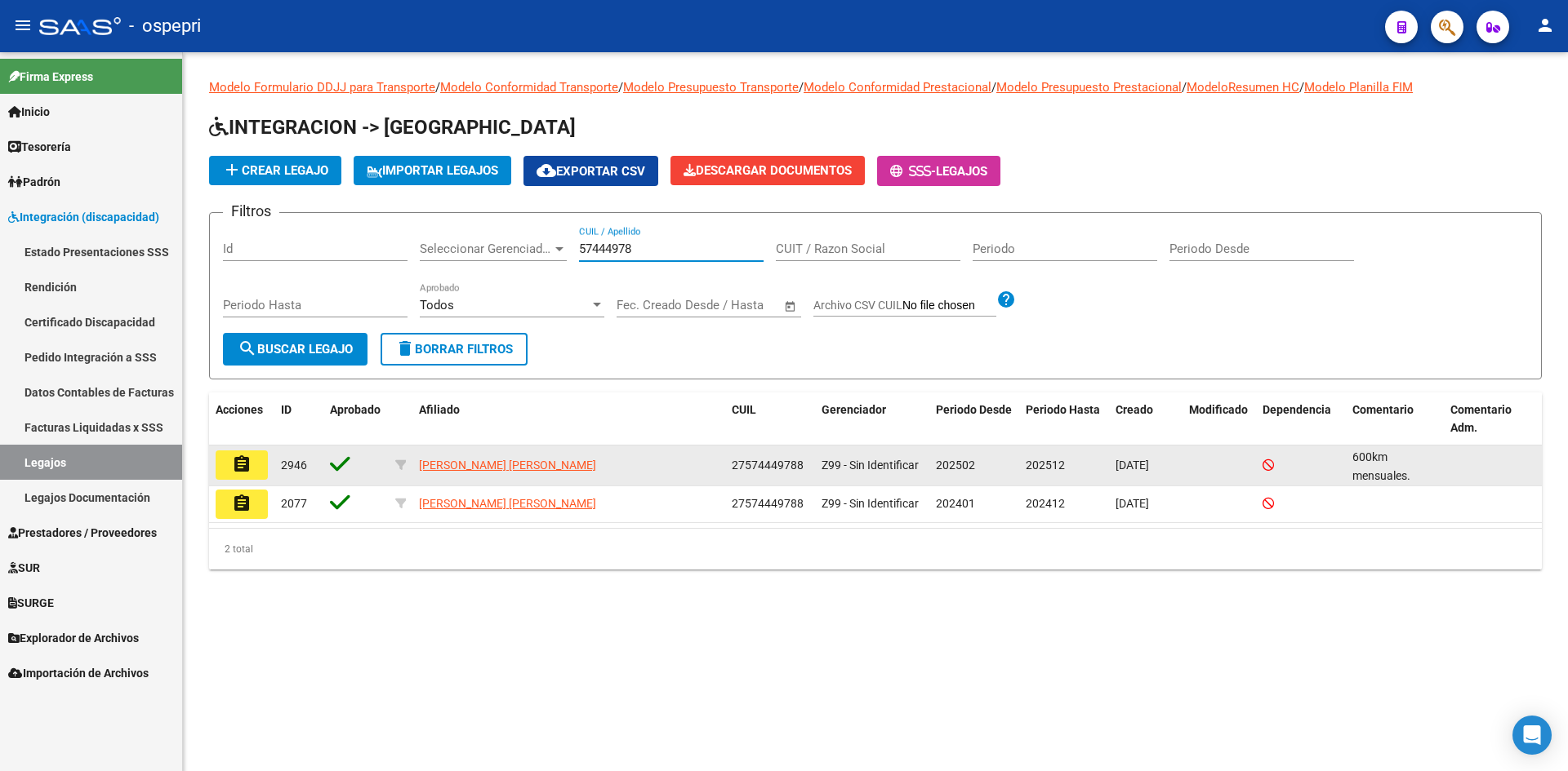
type input "57444978"
click at [249, 459] on mat-icon "assignment" at bounding box center [242, 464] width 20 height 19
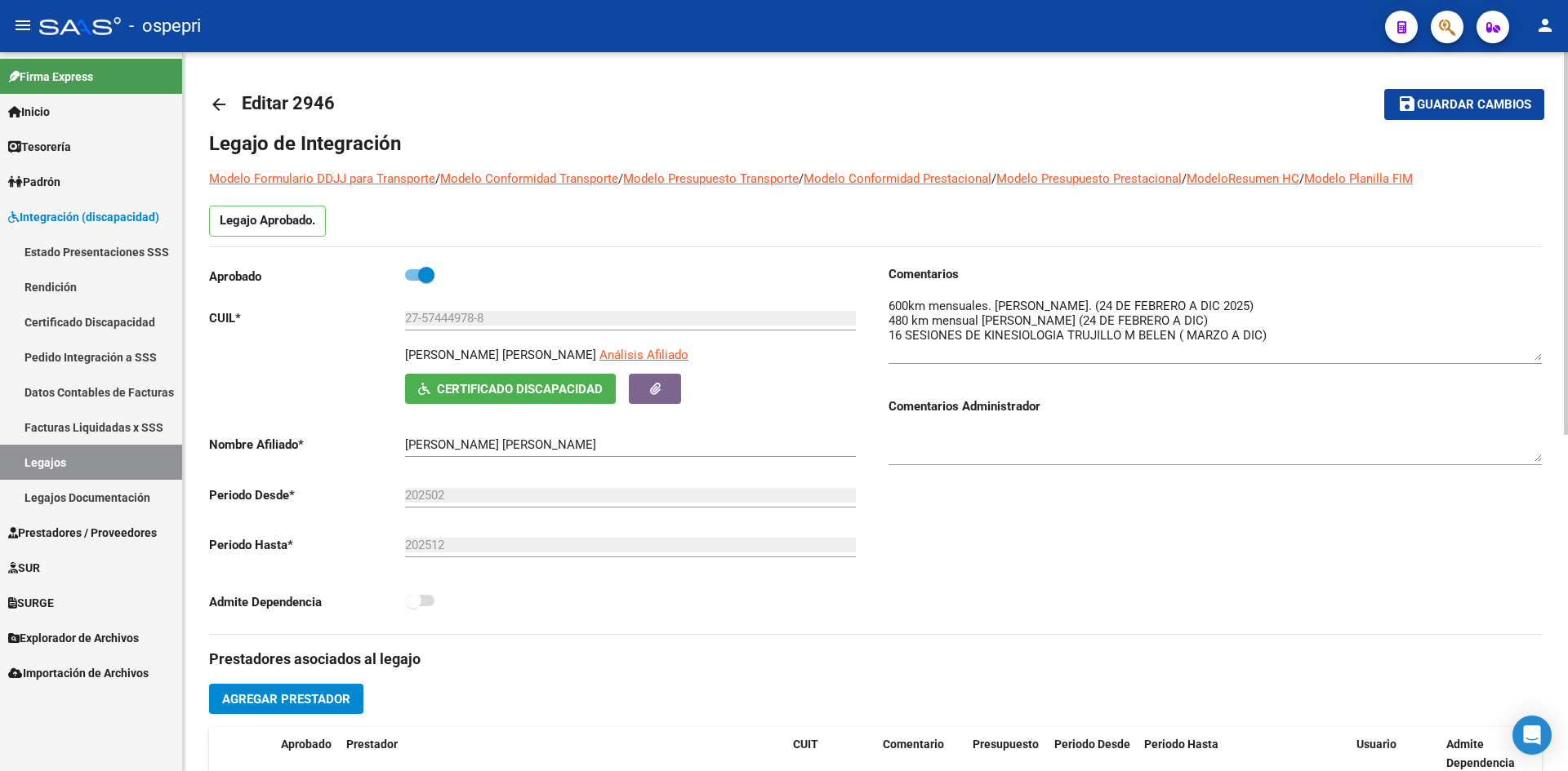
drag, startPoint x: 1540, startPoint y: 326, endPoint x: 1540, endPoint y: 357, distance: 31.0
click at [1540, 357] on textarea at bounding box center [1215, 328] width 653 height 63
drag, startPoint x: 221, startPoint y: 98, endPoint x: 412, endPoint y: 21, distance: 205.9
click at [221, 98] on mat-icon "arrow_back" at bounding box center [218, 104] width 20 height 19
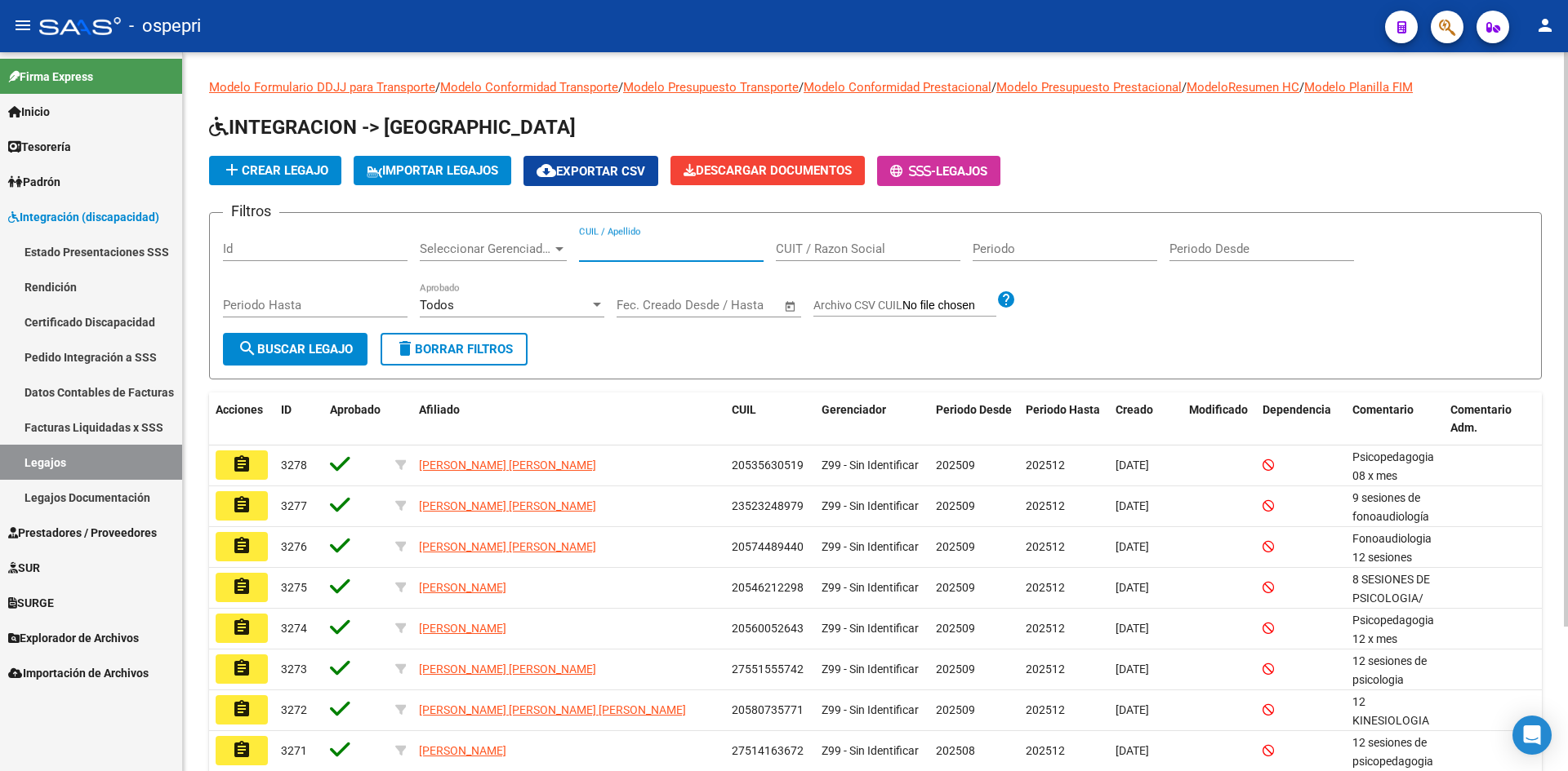
click at [672, 246] on input "CUIL / Apellido" at bounding box center [671, 249] width 184 height 15
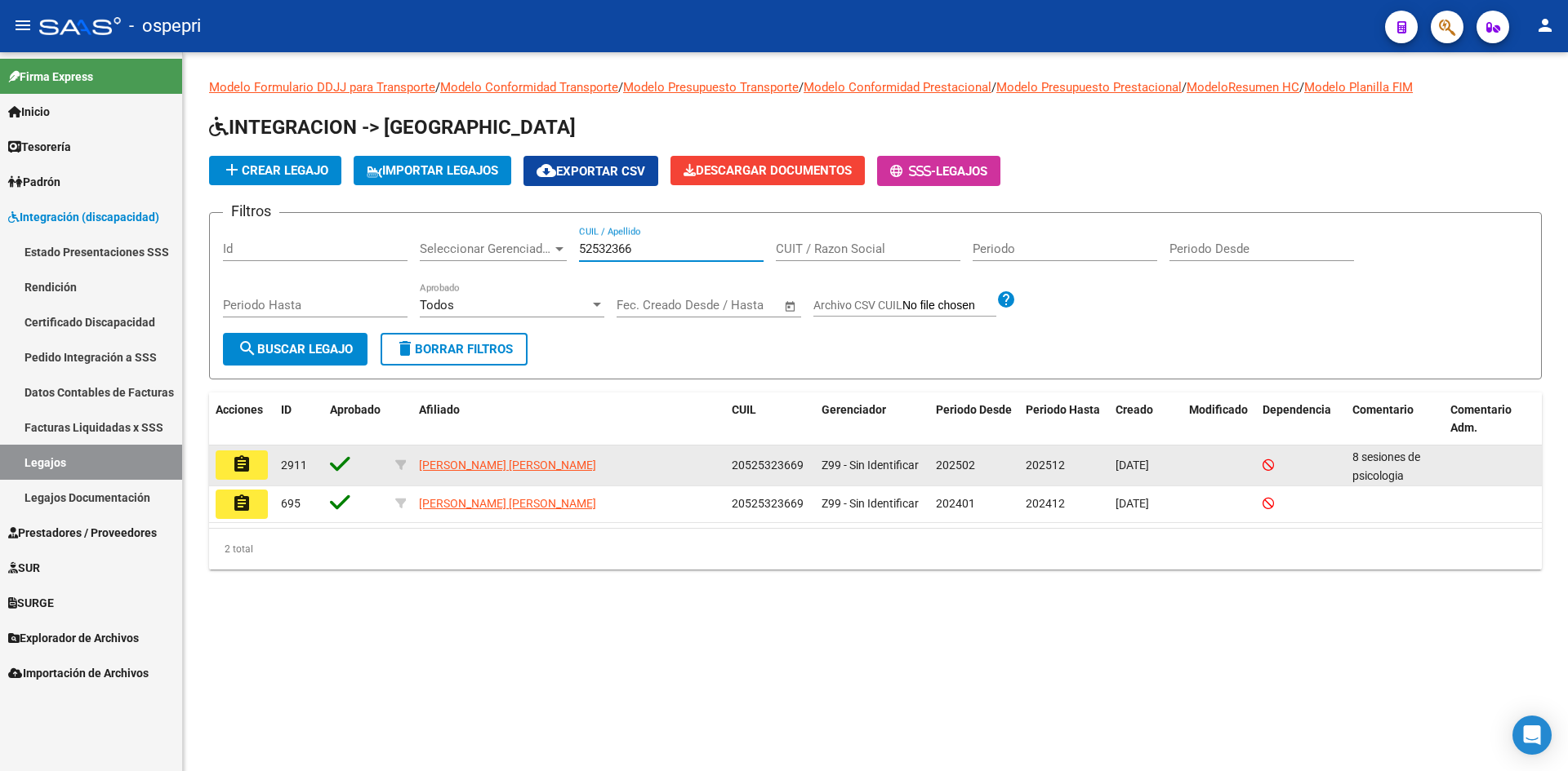
type input "52532366"
click at [252, 465] on button "assignment" at bounding box center [242, 465] width 53 height 29
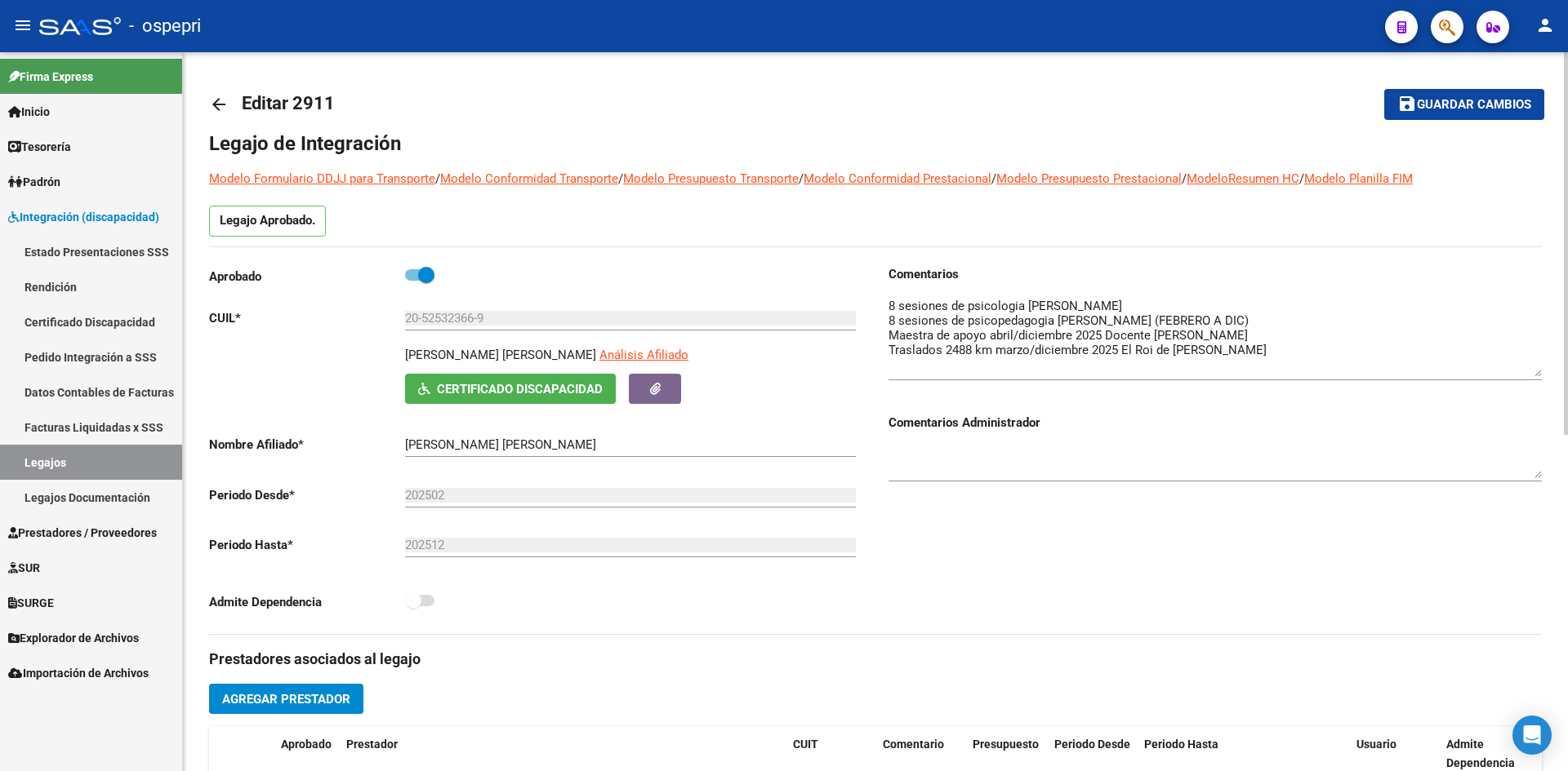
drag, startPoint x: 1534, startPoint y: 324, endPoint x: 1567, endPoint y: 371, distance: 57.4
click at [1567, 371] on div "arrow_back Editar 2911 save Guardar cambios Legajo de Integración Modelo Formul…" at bounding box center [878, 728] width 1390 height 1351
click at [100, 351] on link "Pedido Integración a SSS" at bounding box center [91, 357] width 182 height 35
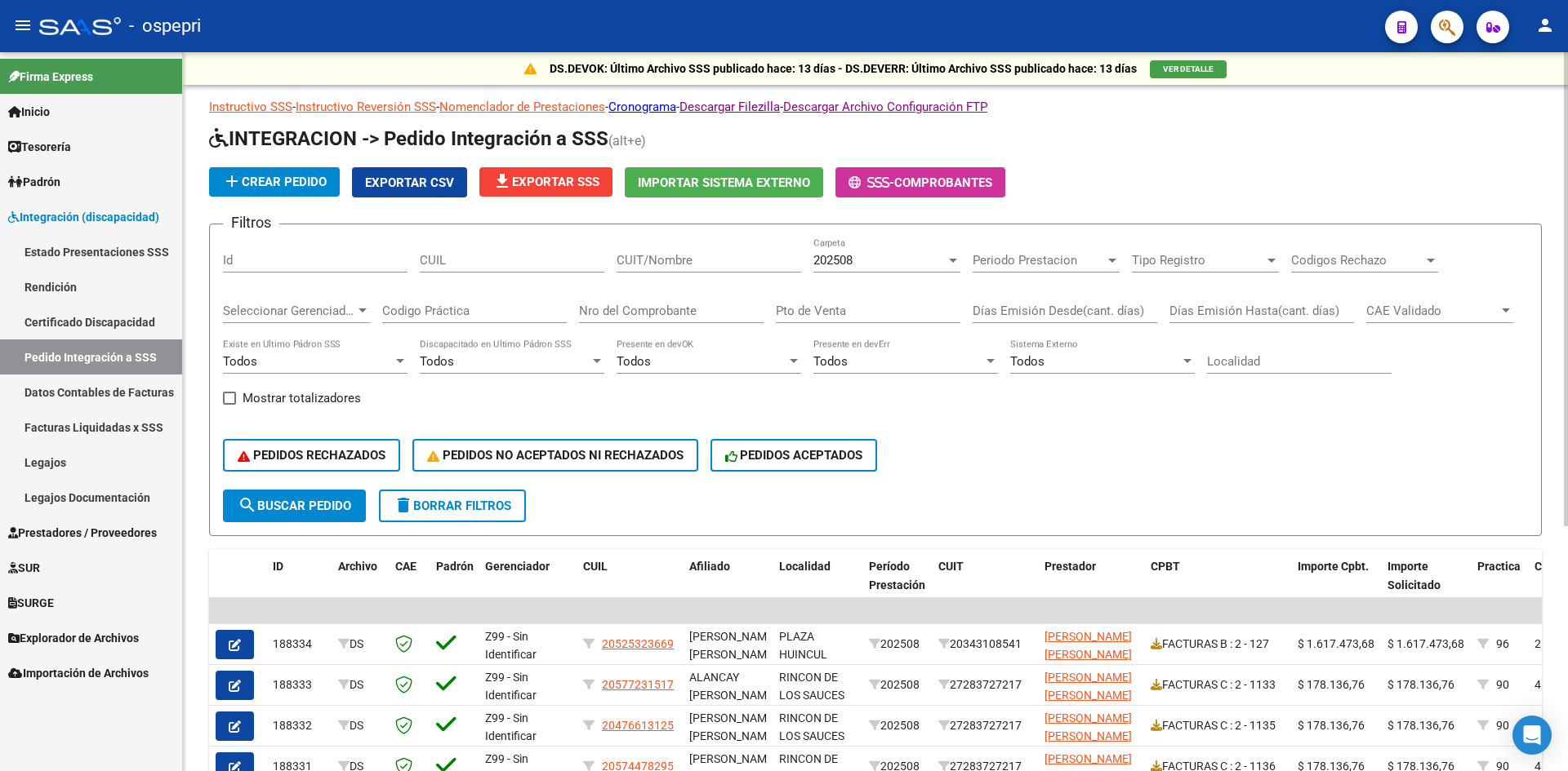
click at [674, 256] on input "CUIT/Nombre" at bounding box center [708, 260] width 184 height 15
paste input "20343108541"
type input "20343108541"
click at [315, 505] on span "search Buscar Pedido" at bounding box center [294, 506] width 113 height 15
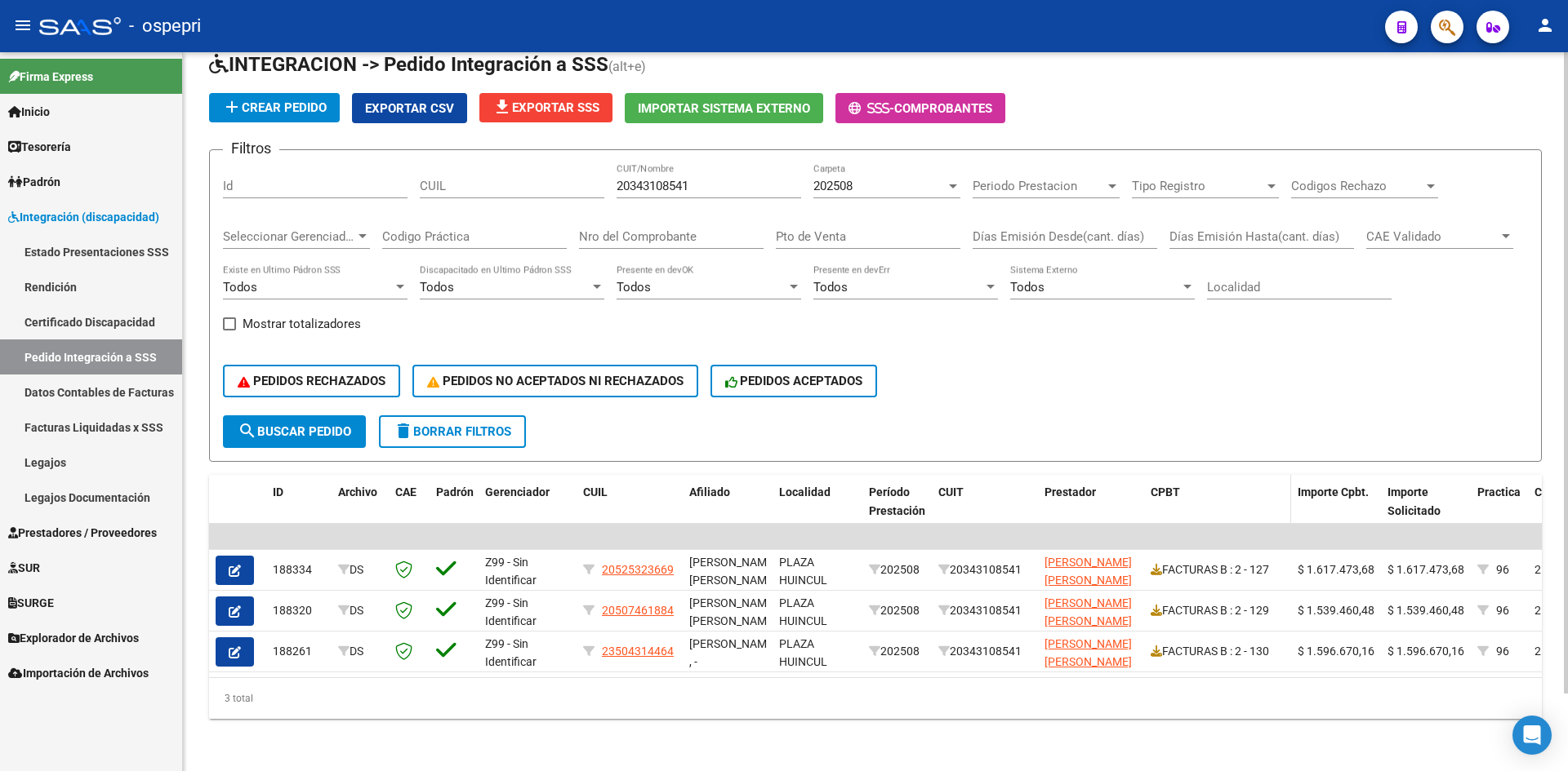
scroll to position [87, 0]
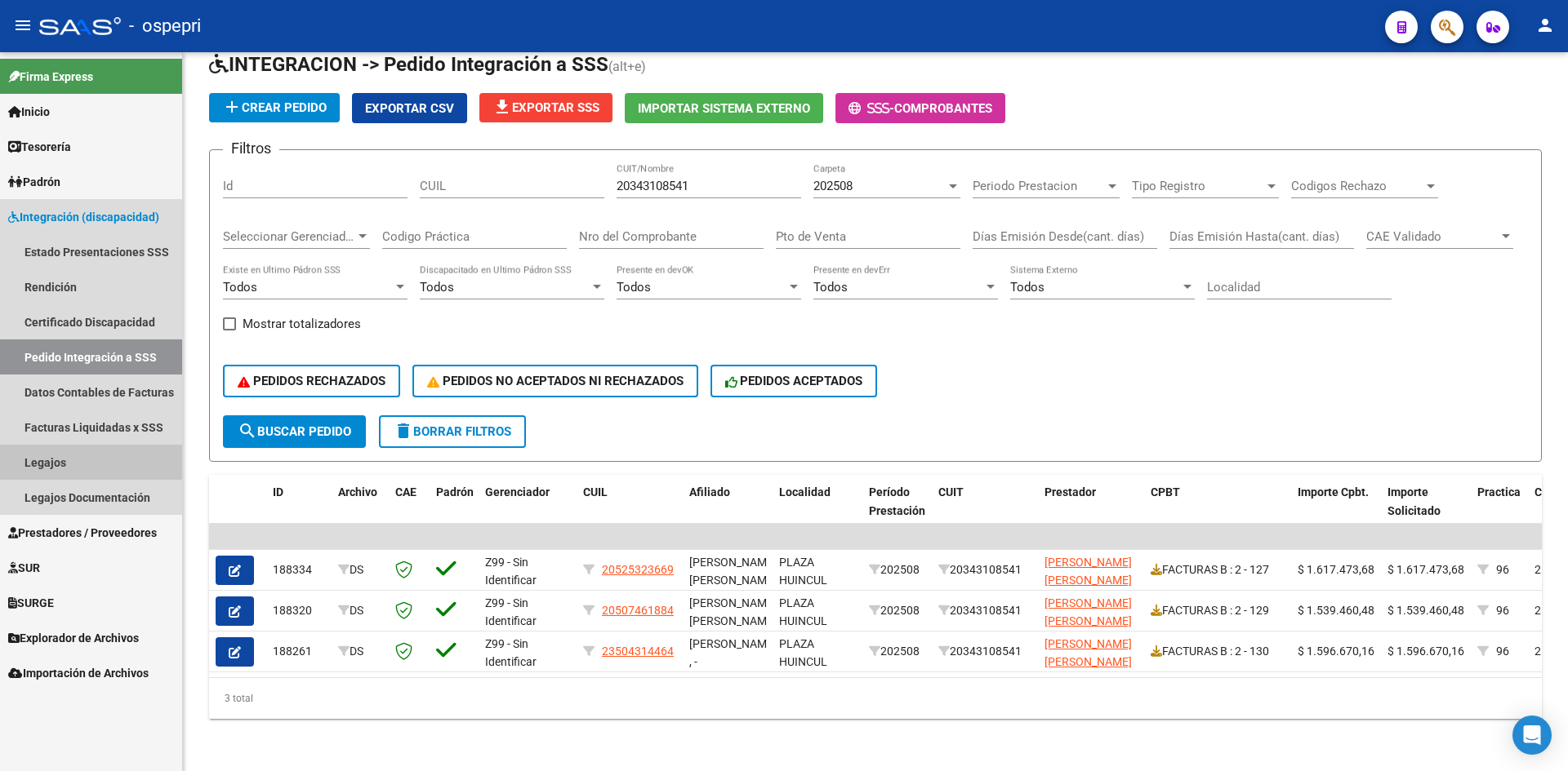
click at [88, 463] on link "Legajos" at bounding box center [91, 462] width 182 height 35
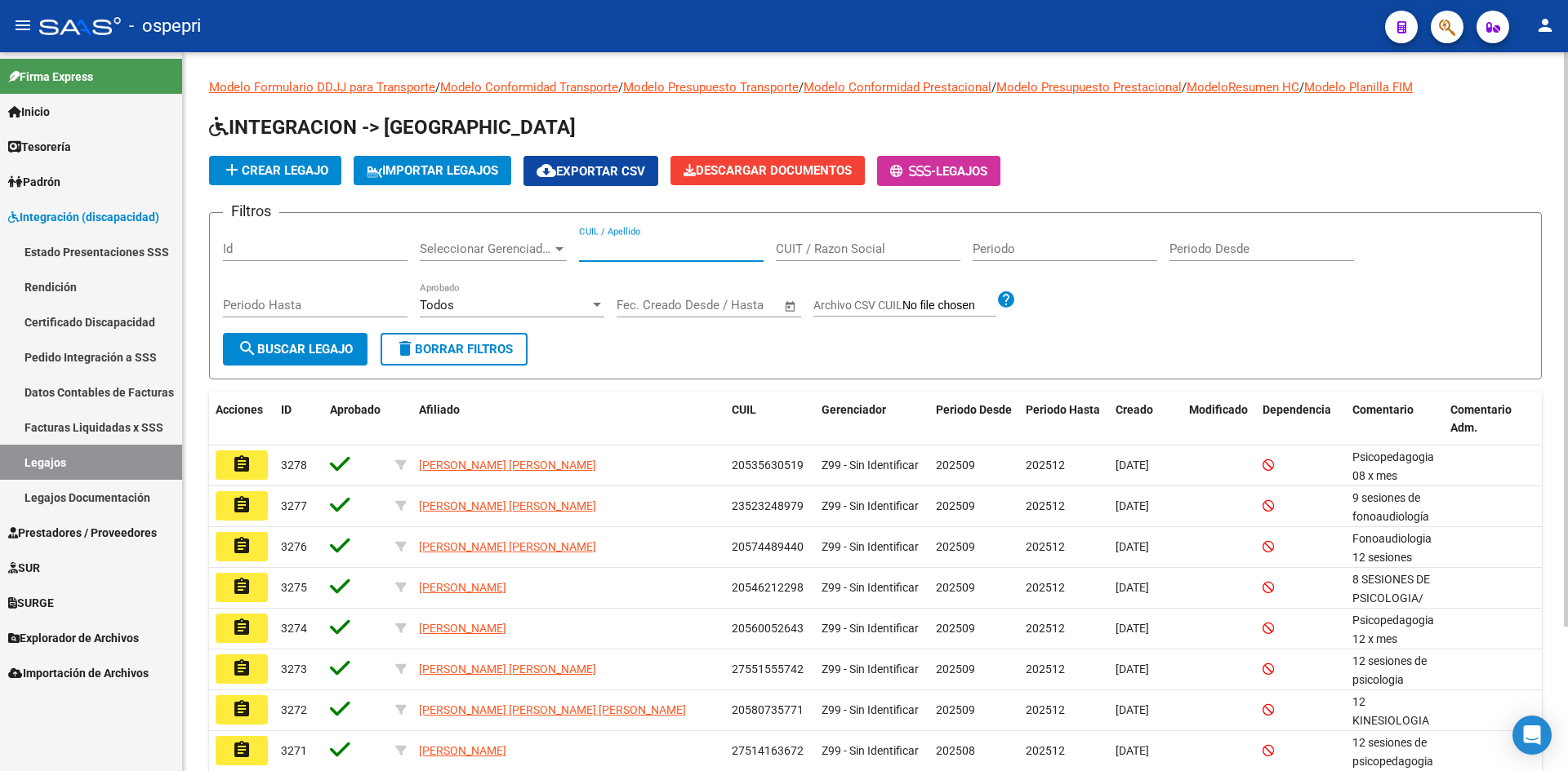
click at [661, 249] on input "CUIL / Apellido" at bounding box center [671, 249] width 184 height 15
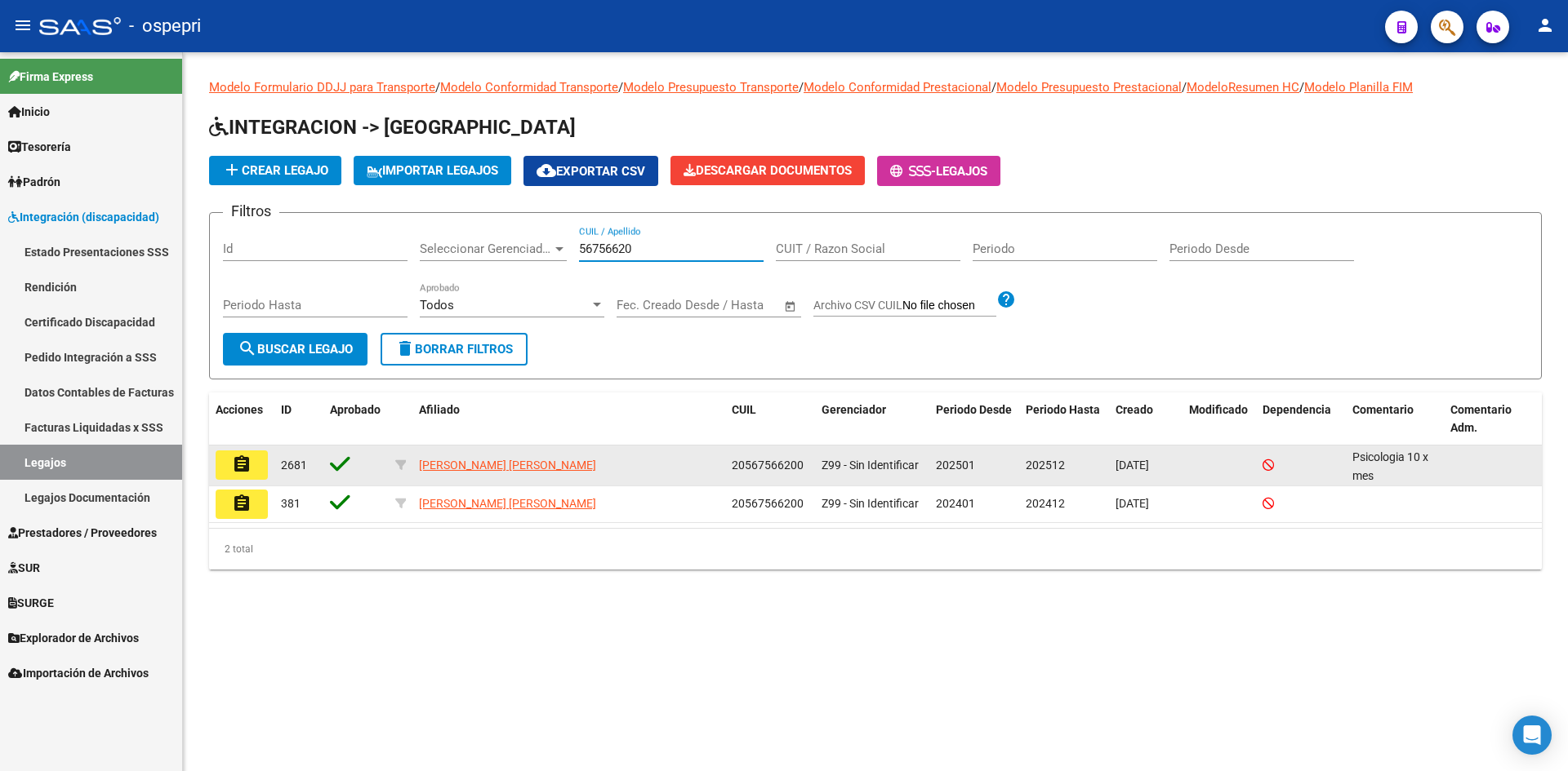
type input "56756620"
click at [231, 463] on button "assignment" at bounding box center [242, 465] width 53 height 29
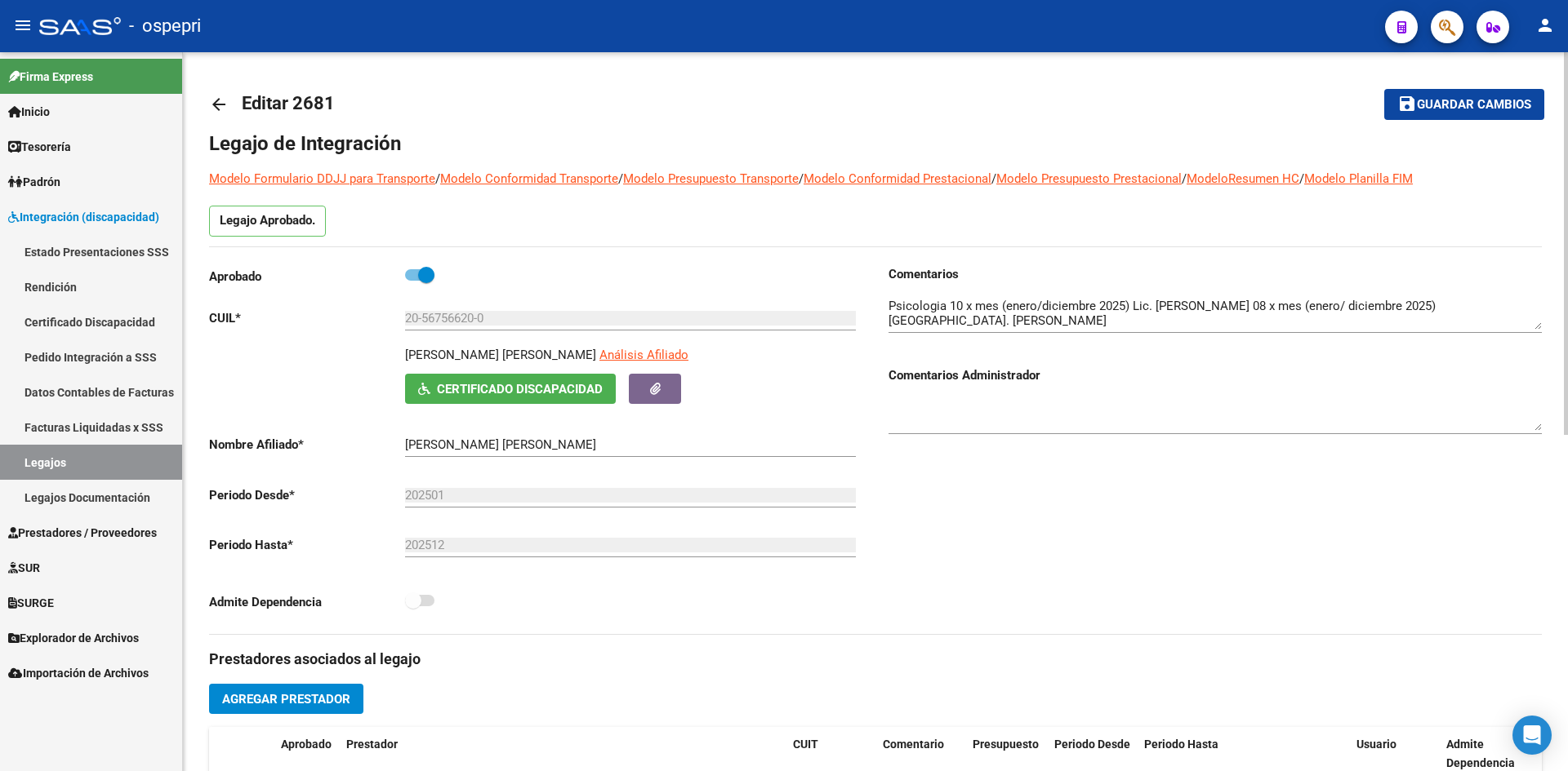
click at [1537, 333] on div at bounding box center [1215, 316] width 653 height 65
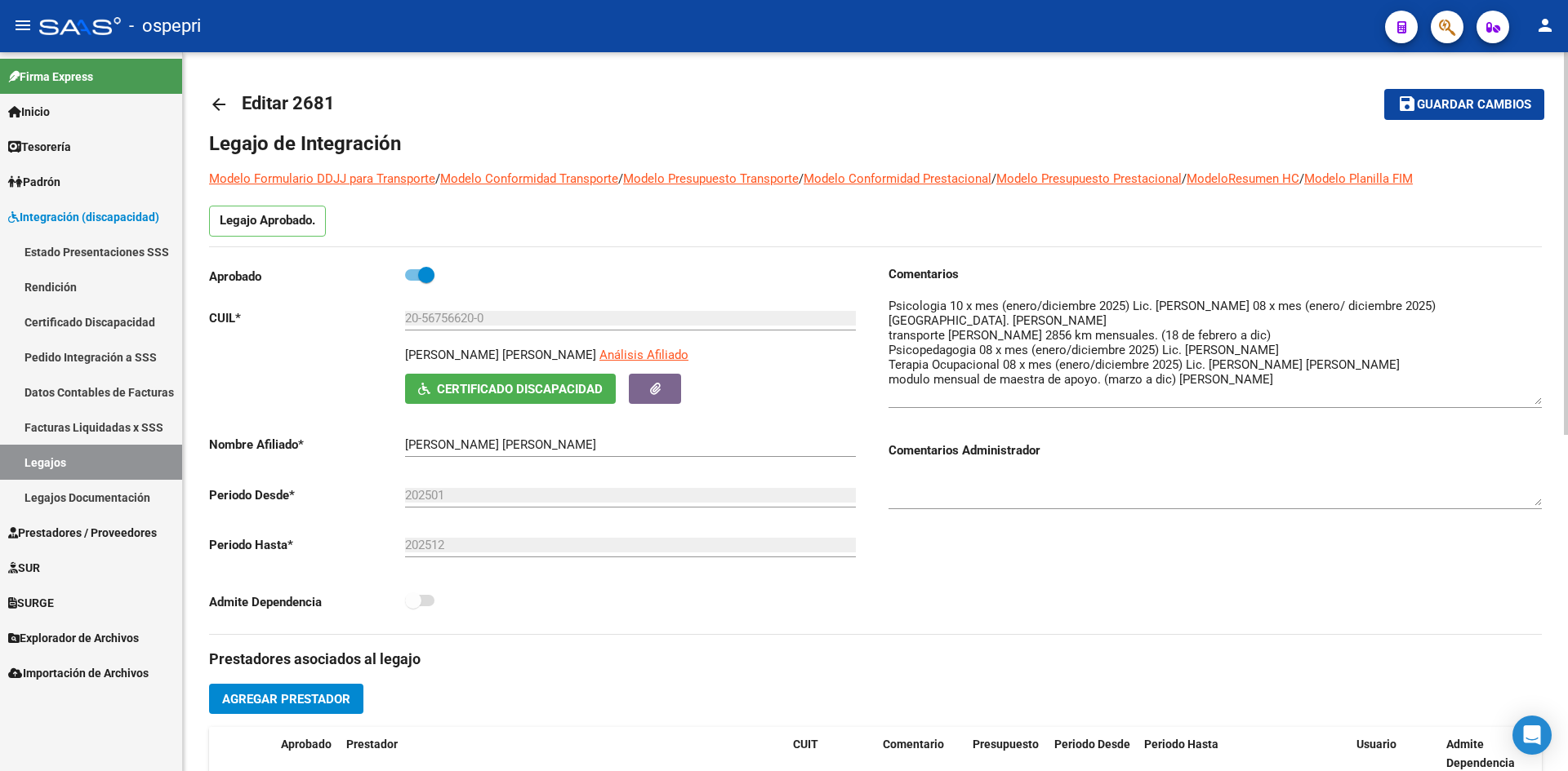
drag, startPoint x: 1537, startPoint y: 328, endPoint x: 1523, endPoint y: 403, distance: 76.3
click at [1523, 403] on textarea at bounding box center [1215, 351] width 653 height 108
drag, startPoint x: 404, startPoint y: 356, endPoint x: 596, endPoint y: 364, distance: 192.2
click at [596, 364] on div "MUÑOZ ABARZUA BRUNO ARTURO Análisis Afiliado Certificado Discapacidad ARCA Padr…" at bounding box center [535, 374] width 653 height 58
copy p "[PERSON_NAME] [PERSON_NAME]"
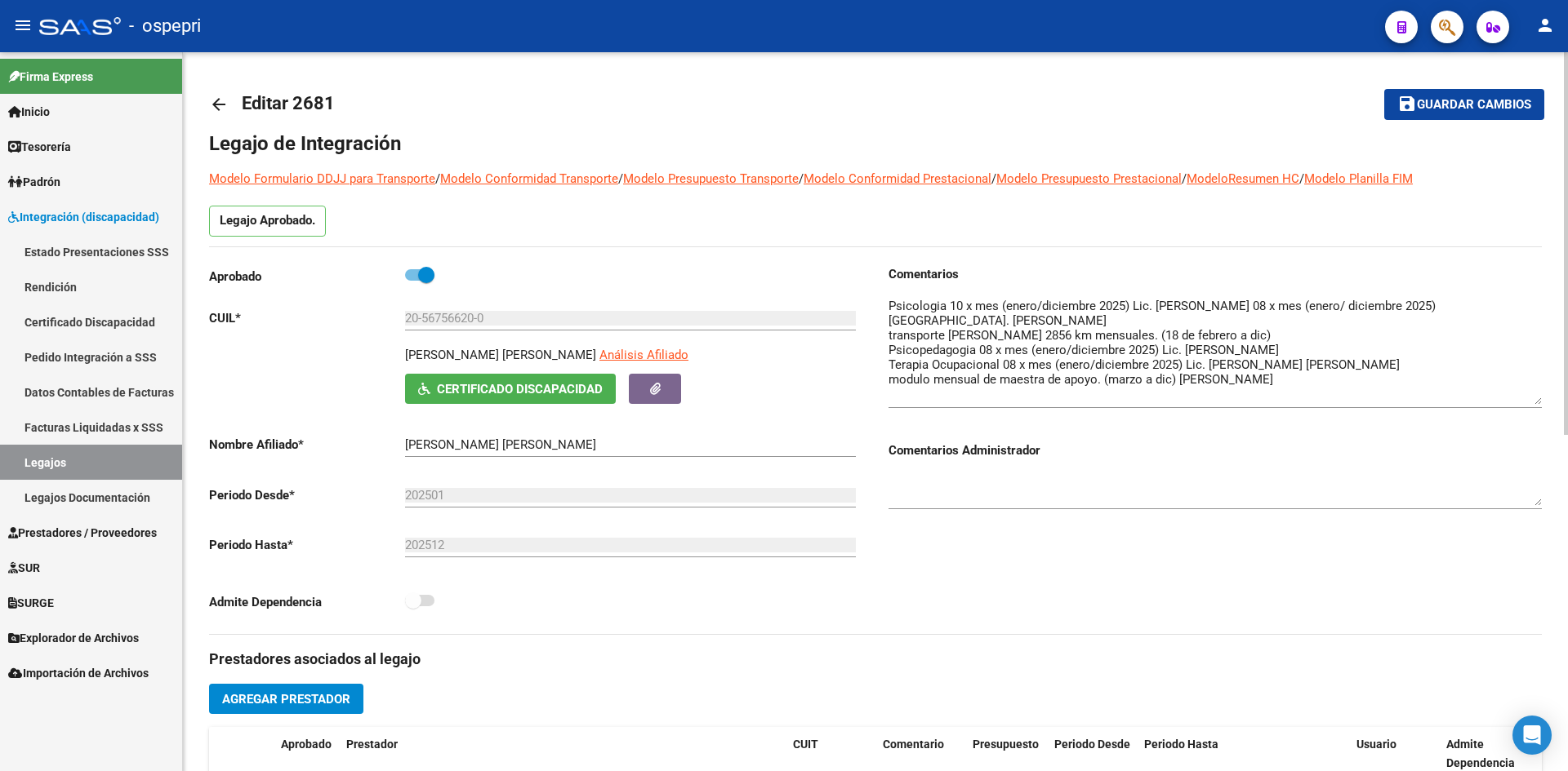
click at [487, 225] on div "Legajo Aprobado." at bounding box center [875, 226] width 1333 height 41
drag, startPoint x: 407, startPoint y: 320, endPoint x: 495, endPoint y: 327, distance: 88.3
click at [495, 327] on div "20-56756620-0 Ingresar CUIL" at bounding box center [630, 313] width 451 height 35
click at [216, 102] on mat-icon "arrow_back" at bounding box center [218, 104] width 20 height 19
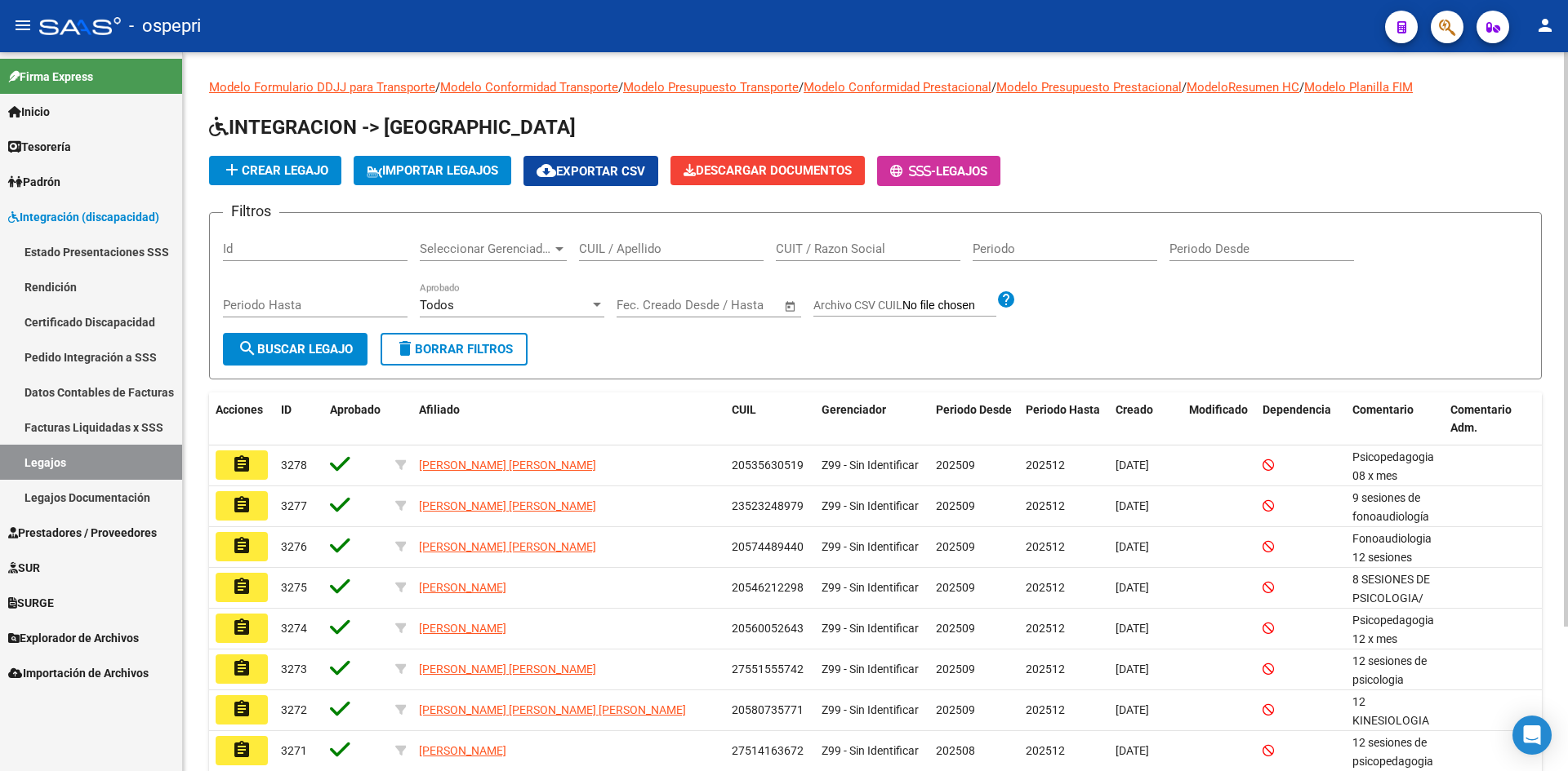
click at [626, 251] on input "CUIL / Apellido" at bounding box center [671, 249] width 184 height 15
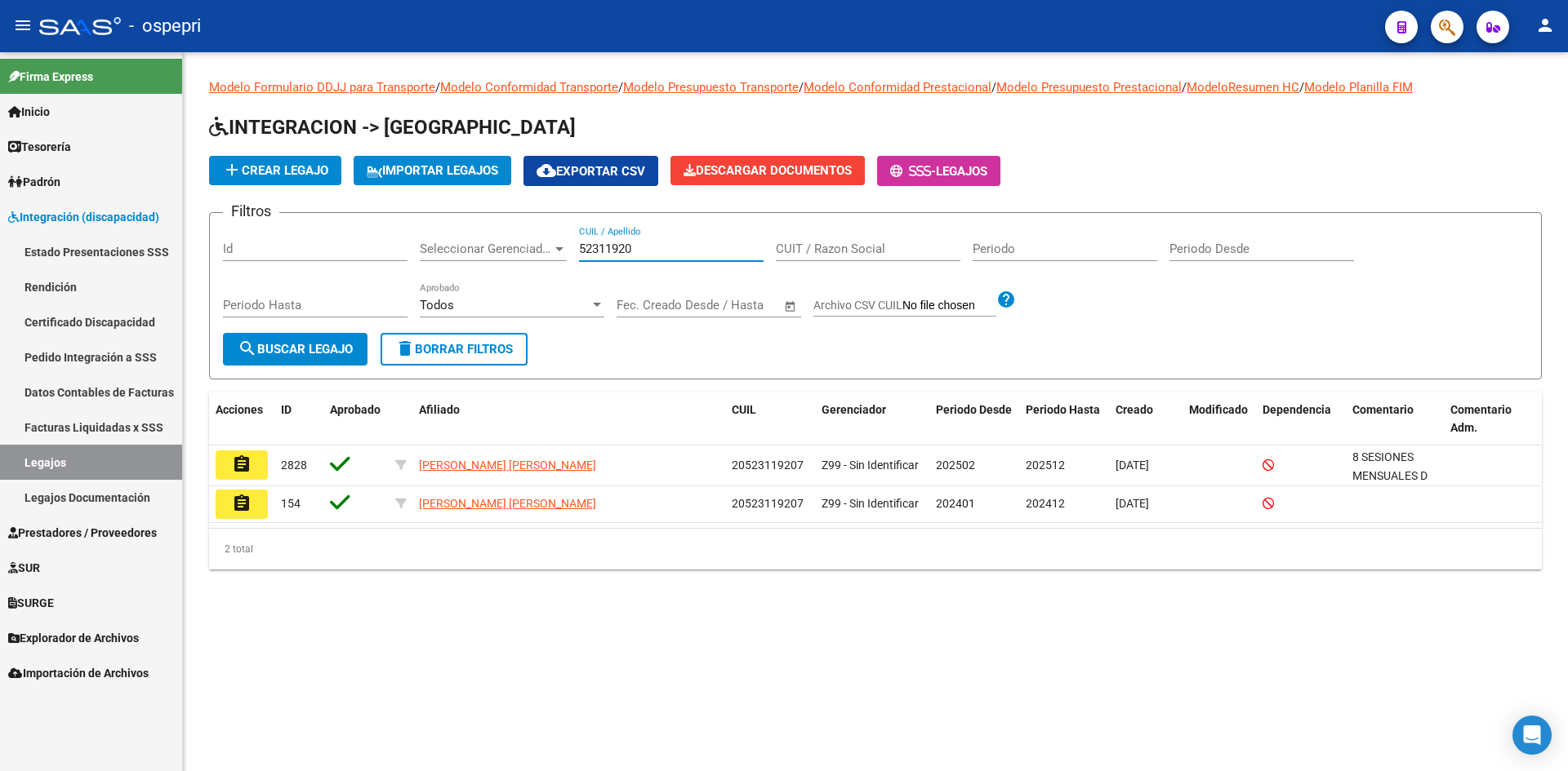
type input "52311920"
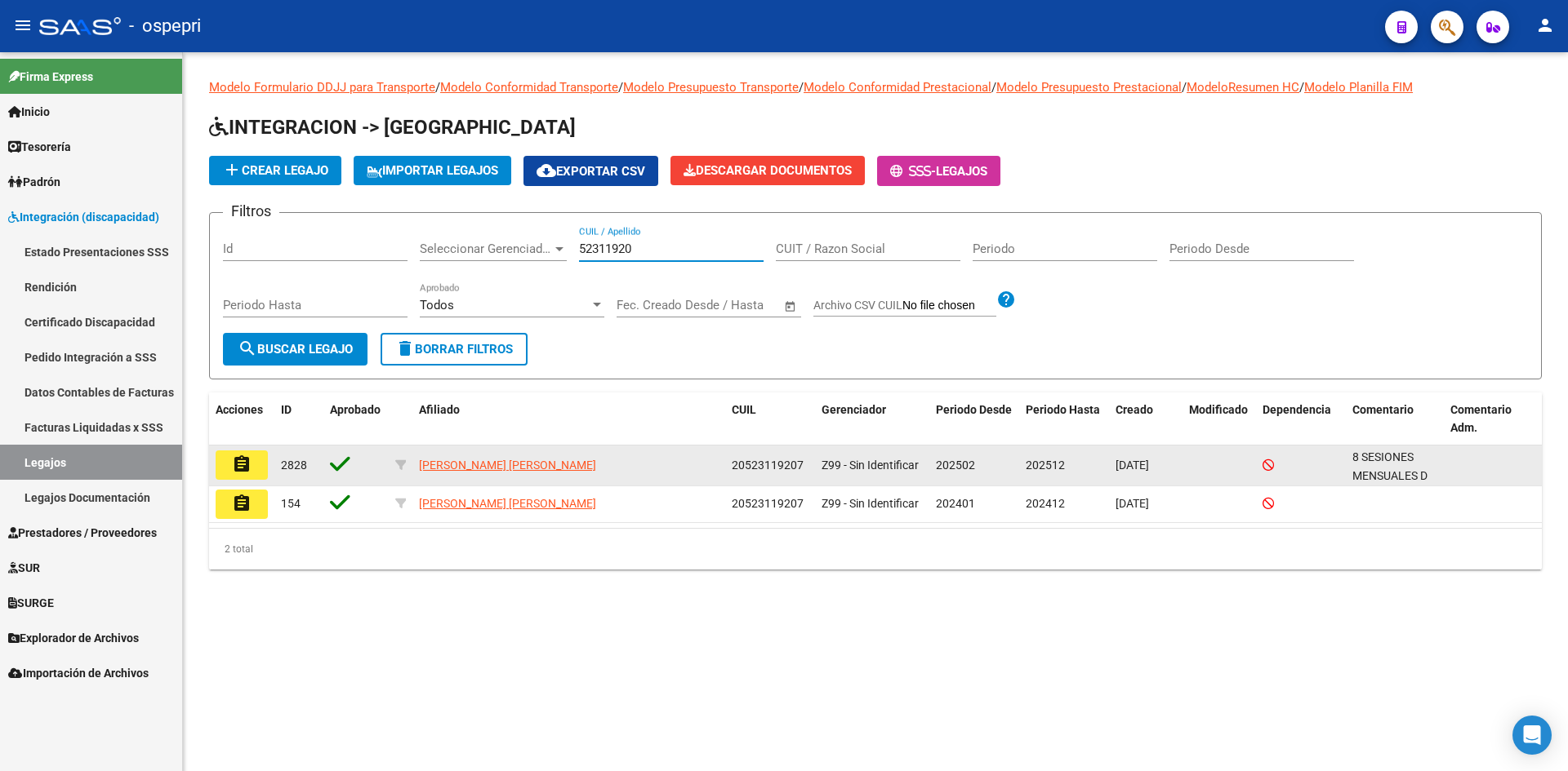
click at [249, 473] on mat-icon "assignment" at bounding box center [242, 464] width 20 height 19
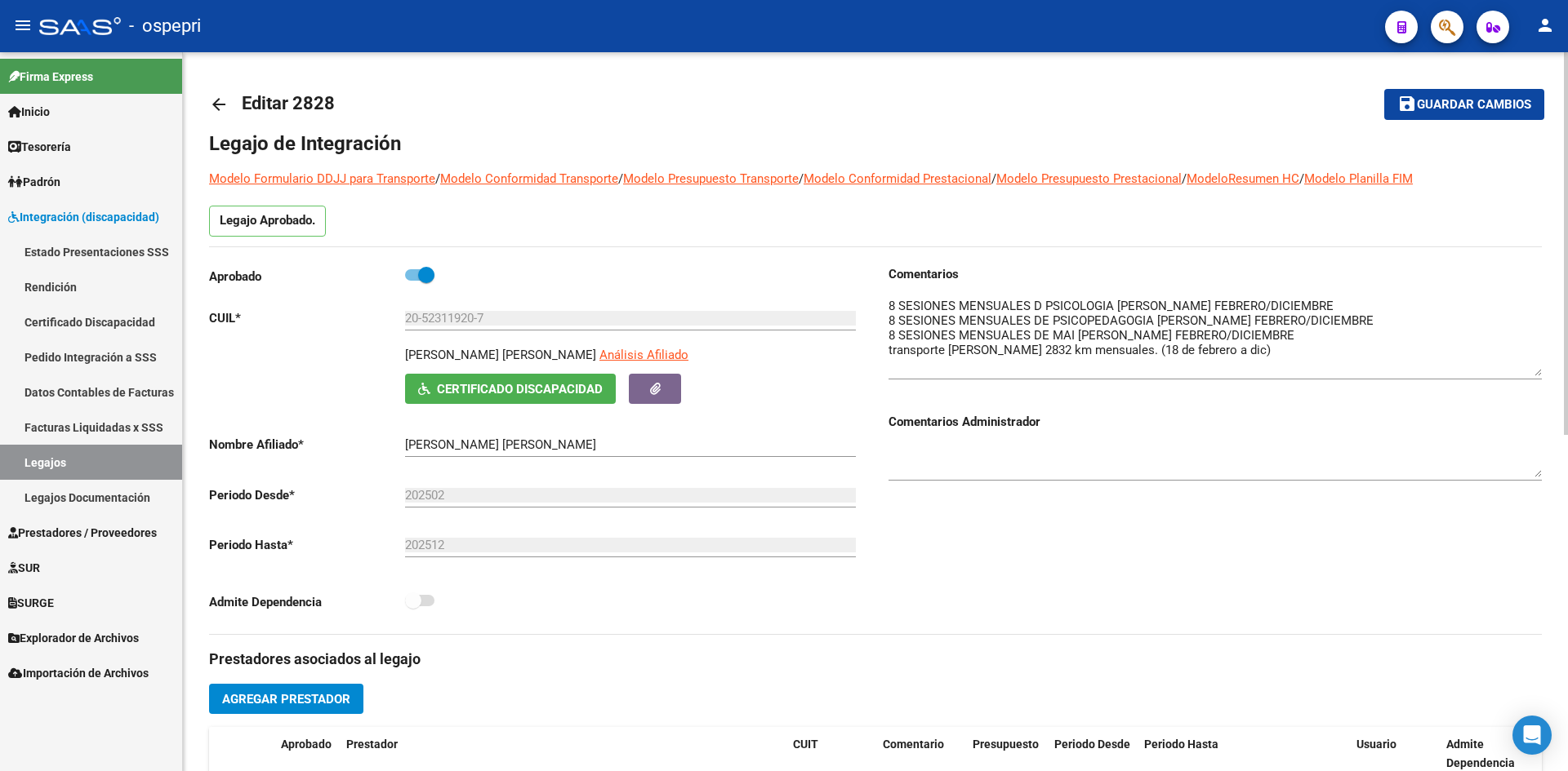
drag, startPoint x: 1538, startPoint y: 325, endPoint x: 1538, endPoint y: 371, distance: 46.0
click at [1538, 371] on textarea at bounding box center [1215, 336] width 653 height 79
drag, startPoint x: 404, startPoint y: 357, endPoint x: 590, endPoint y: 369, distance: 186.4
click at [590, 369] on div "MUÑOZ ABARZUA MATEO TOMAS Análisis Afiliado Certificado Discapacidad ARCA Padrón" at bounding box center [535, 374] width 653 height 58
copy p "[PERSON_NAME]"
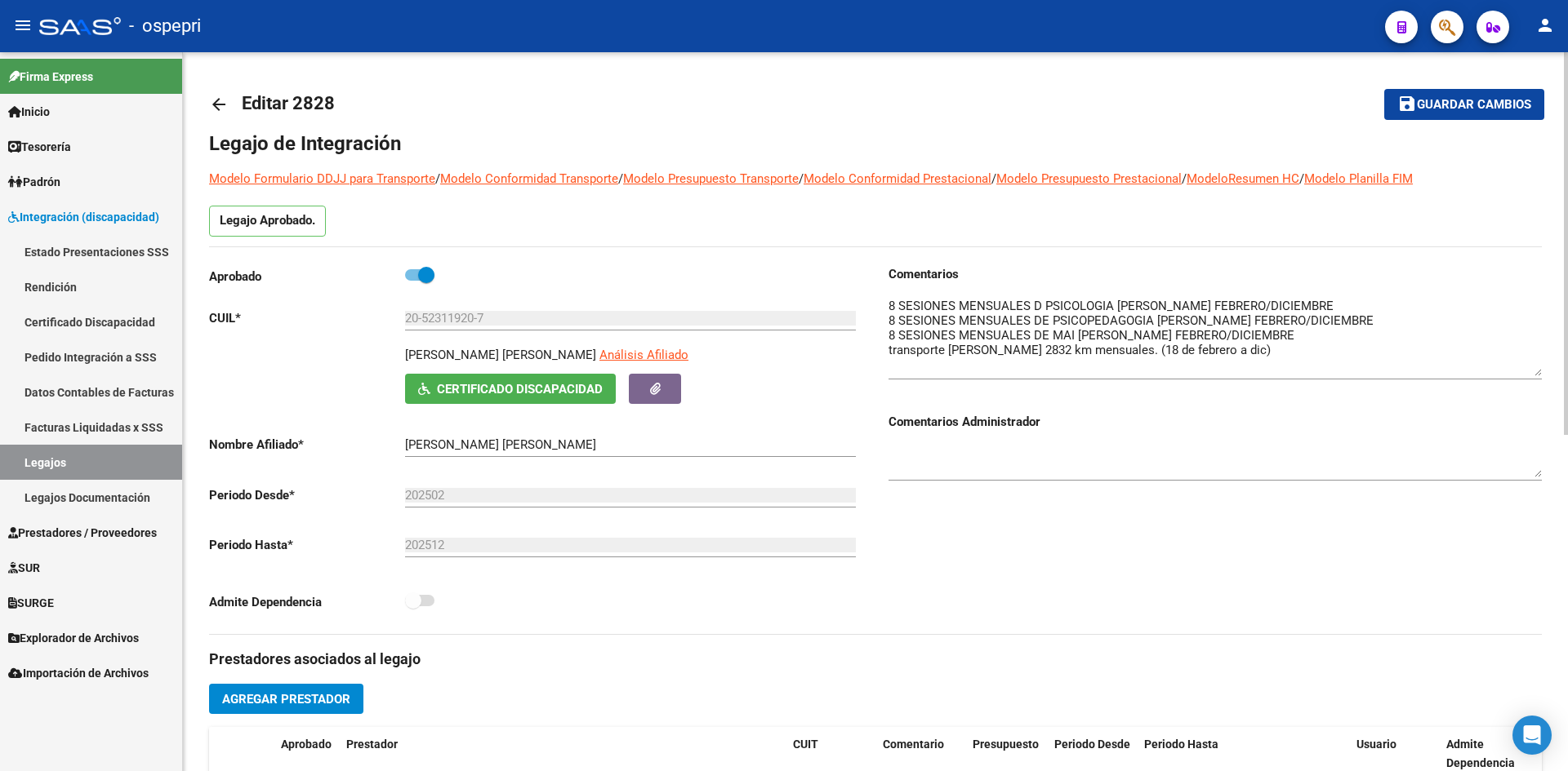
click at [585, 247] on div "Legajo de Integración Modelo Formulario DDJJ para Transporte / Modelo Conformid…" at bounding box center [875, 747] width 1333 height 1233
drag, startPoint x: 405, startPoint y: 318, endPoint x: 510, endPoint y: 329, distance: 105.6
click at [510, 329] on div "20-52311920-7 Ingresar CUIL" at bounding box center [630, 313] width 451 height 35
click at [601, 256] on div "Legajo de Integración Modelo Formulario DDJJ para Transporte / Modelo Conformid…" at bounding box center [875, 747] width 1333 height 1233
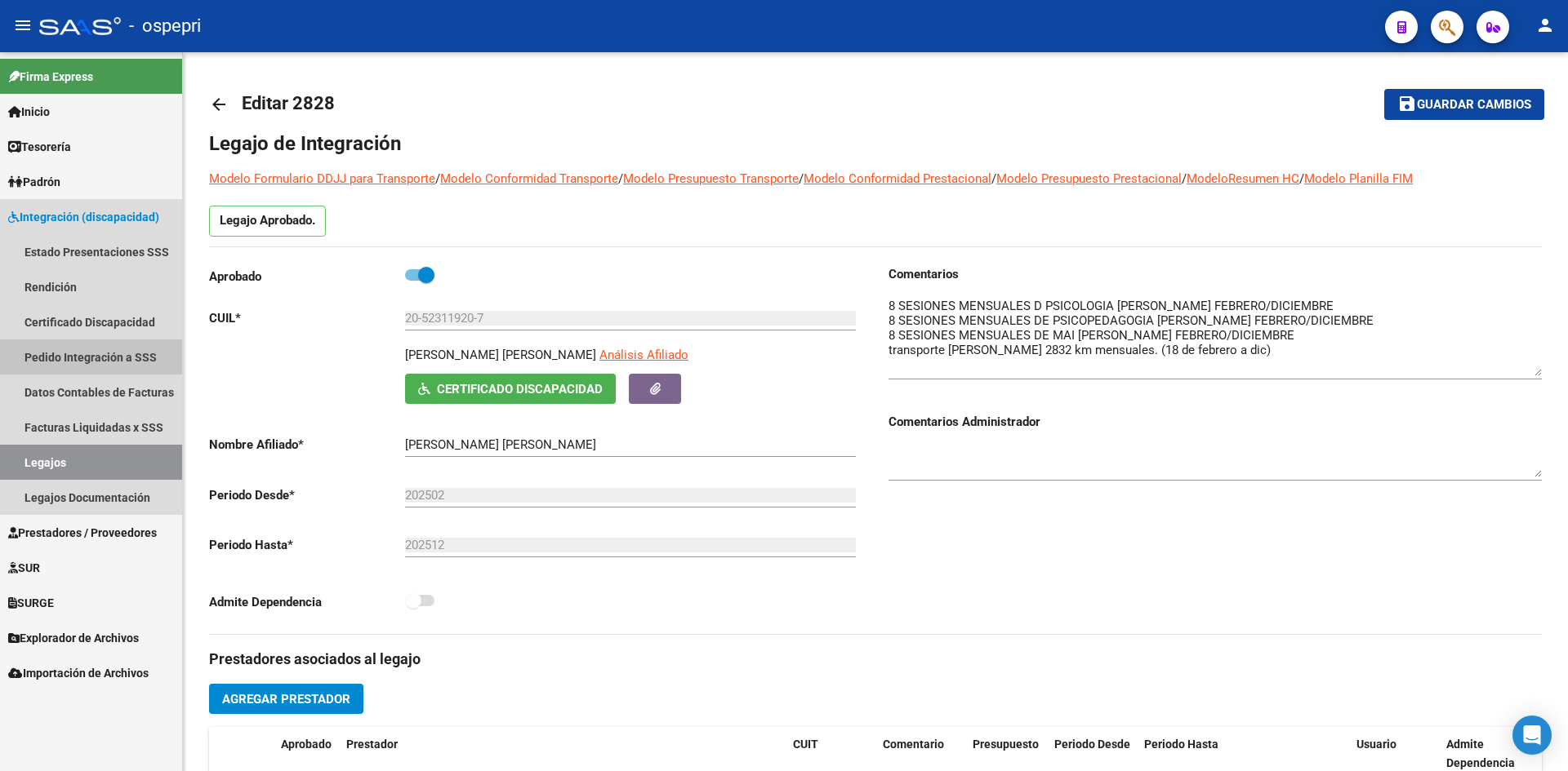
click at [113, 352] on link "Pedido Integración a SSS" at bounding box center [91, 357] width 182 height 35
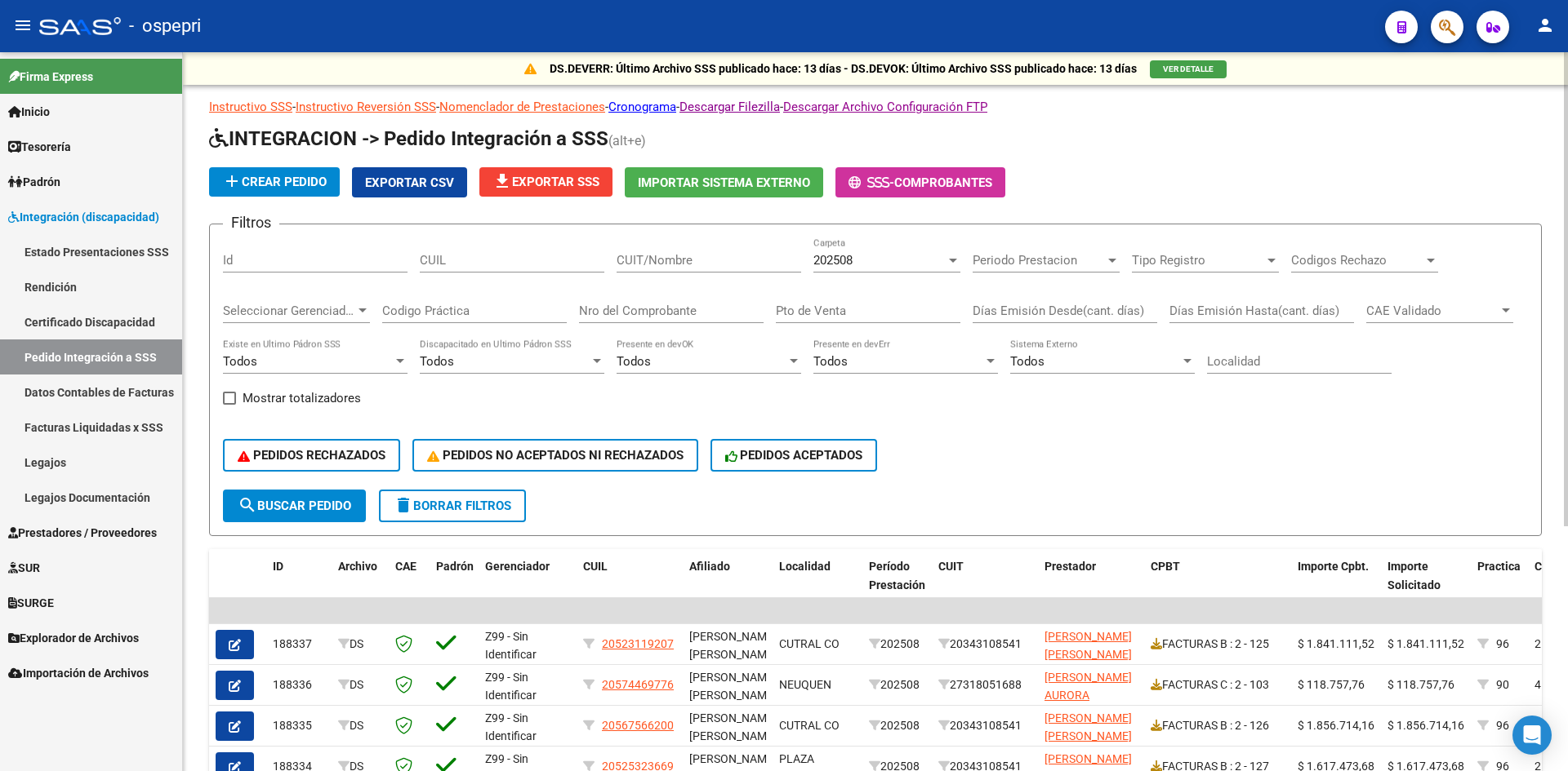
click at [652, 264] on input "CUIT/Nombre" at bounding box center [708, 260] width 184 height 15
paste input "20343108541"
type input "20343108541"
click at [349, 486] on div "PEDIDOS RECHAZADOS PEDIDOS NO ACEPTADOS NI RECHAZADOS PEDIDOS ACEPTADOS" at bounding box center [876, 455] width 1305 height 68
click at [345, 493] on button "search Buscar Pedido" at bounding box center [294, 507] width 143 height 33
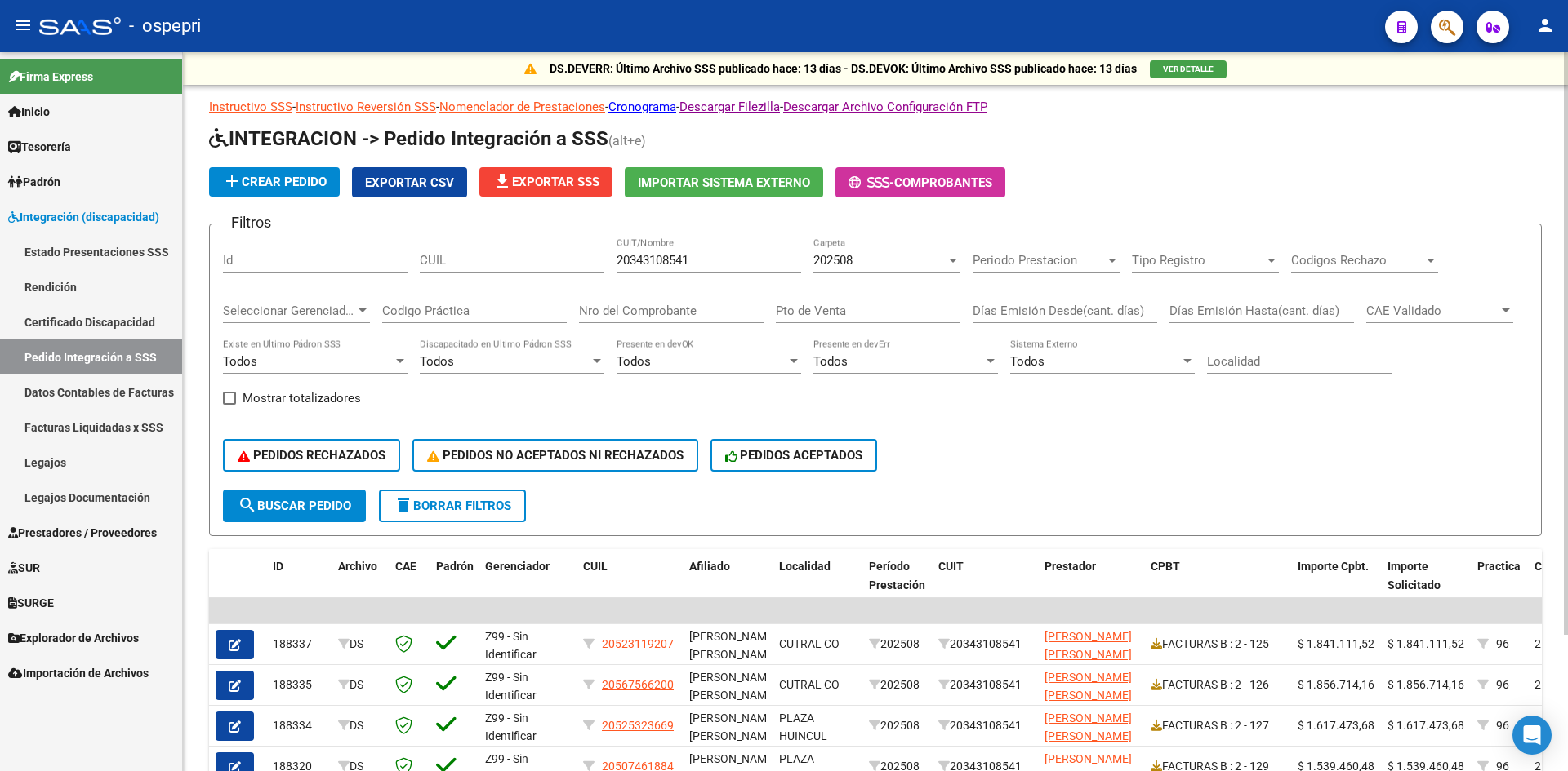
scroll to position [82, 0]
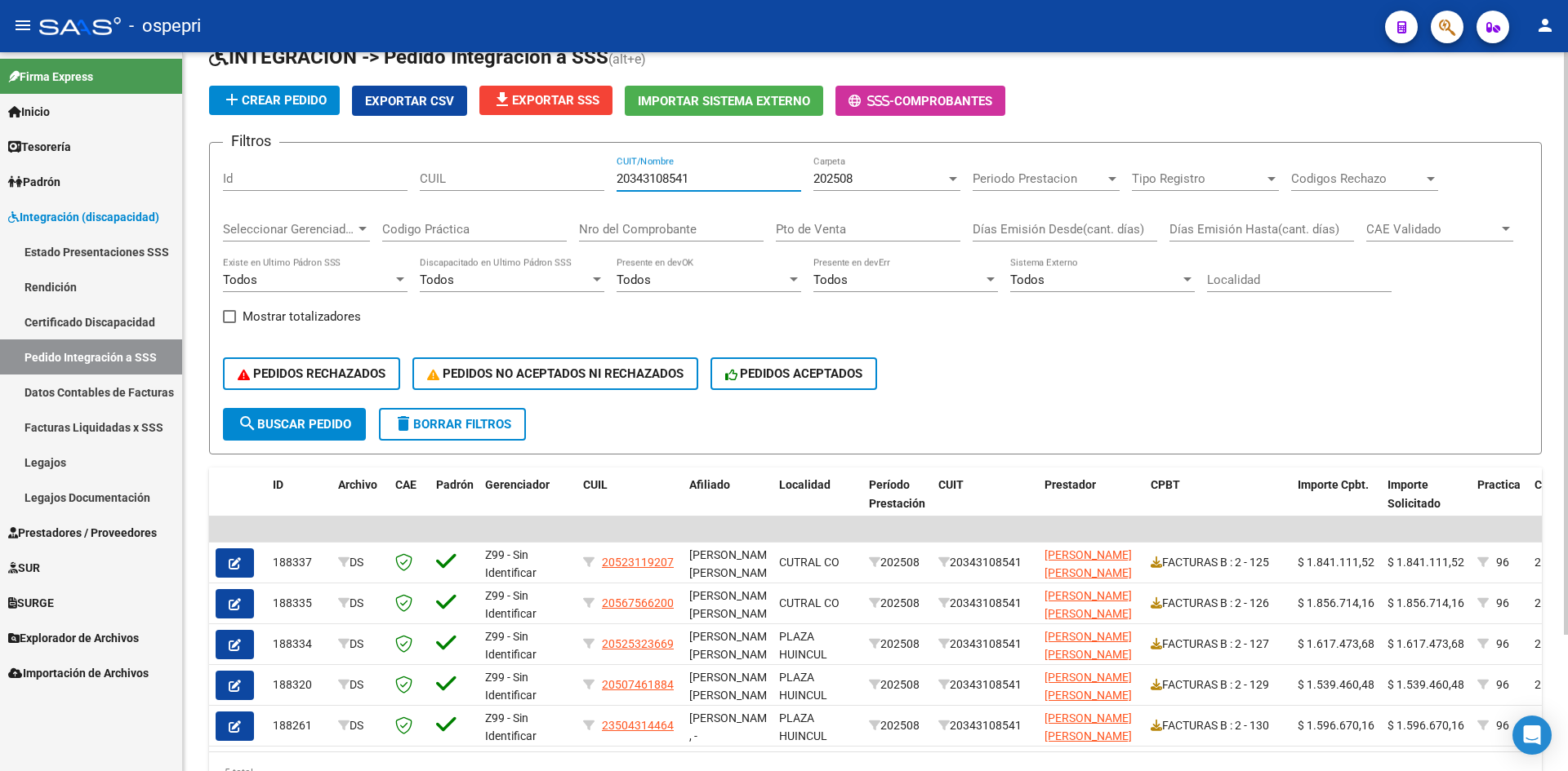
drag, startPoint x: 696, startPoint y: 176, endPoint x: 579, endPoint y: 210, distance: 121.8
click at [579, 210] on div "Filtros Id CUIL 20343108541 CUIT/Nombre 202508 Carpeta Periodo Prestacion Perio…" at bounding box center [876, 282] width 1305 height 252
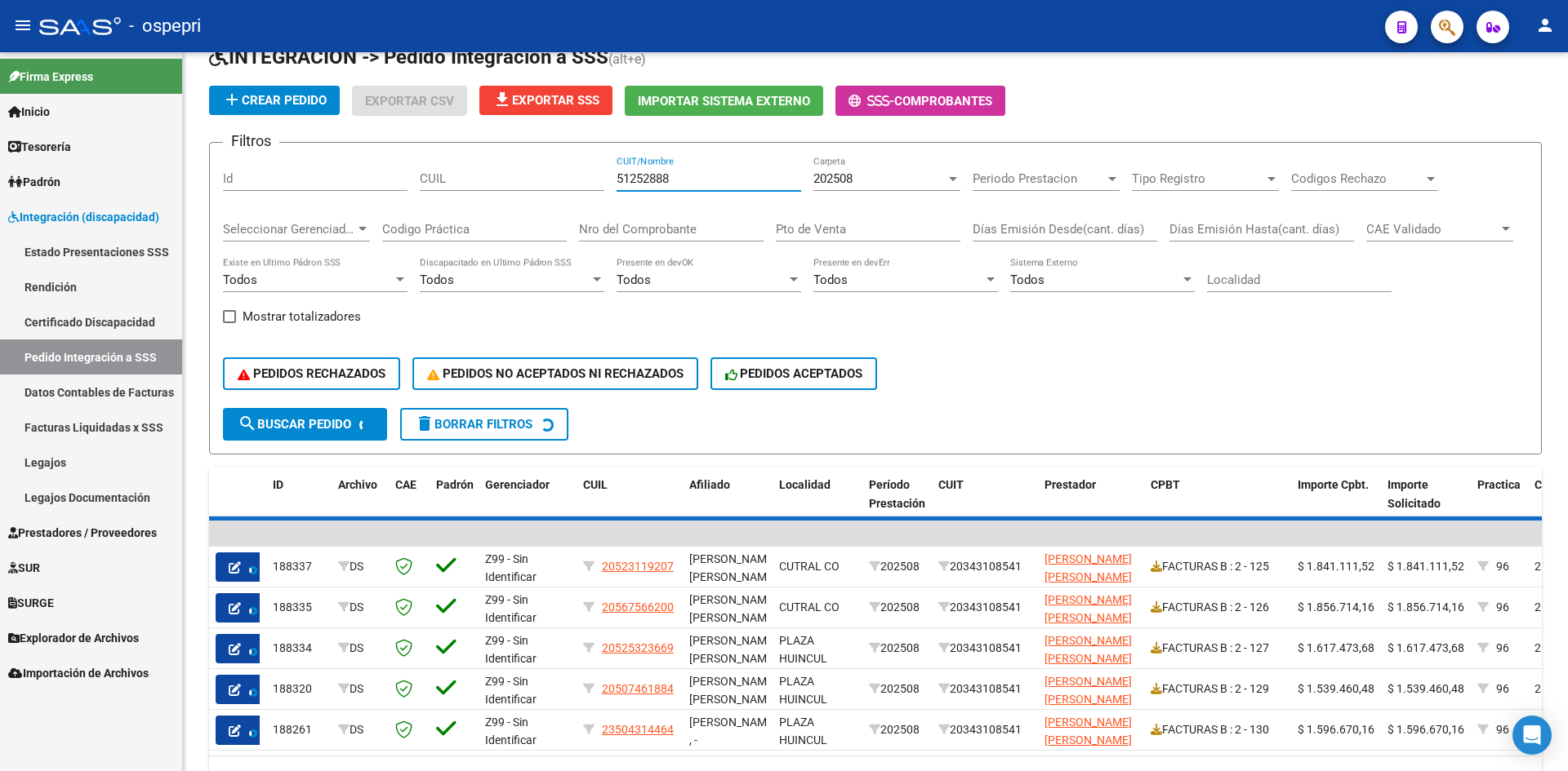
scroll to position [0, 0]
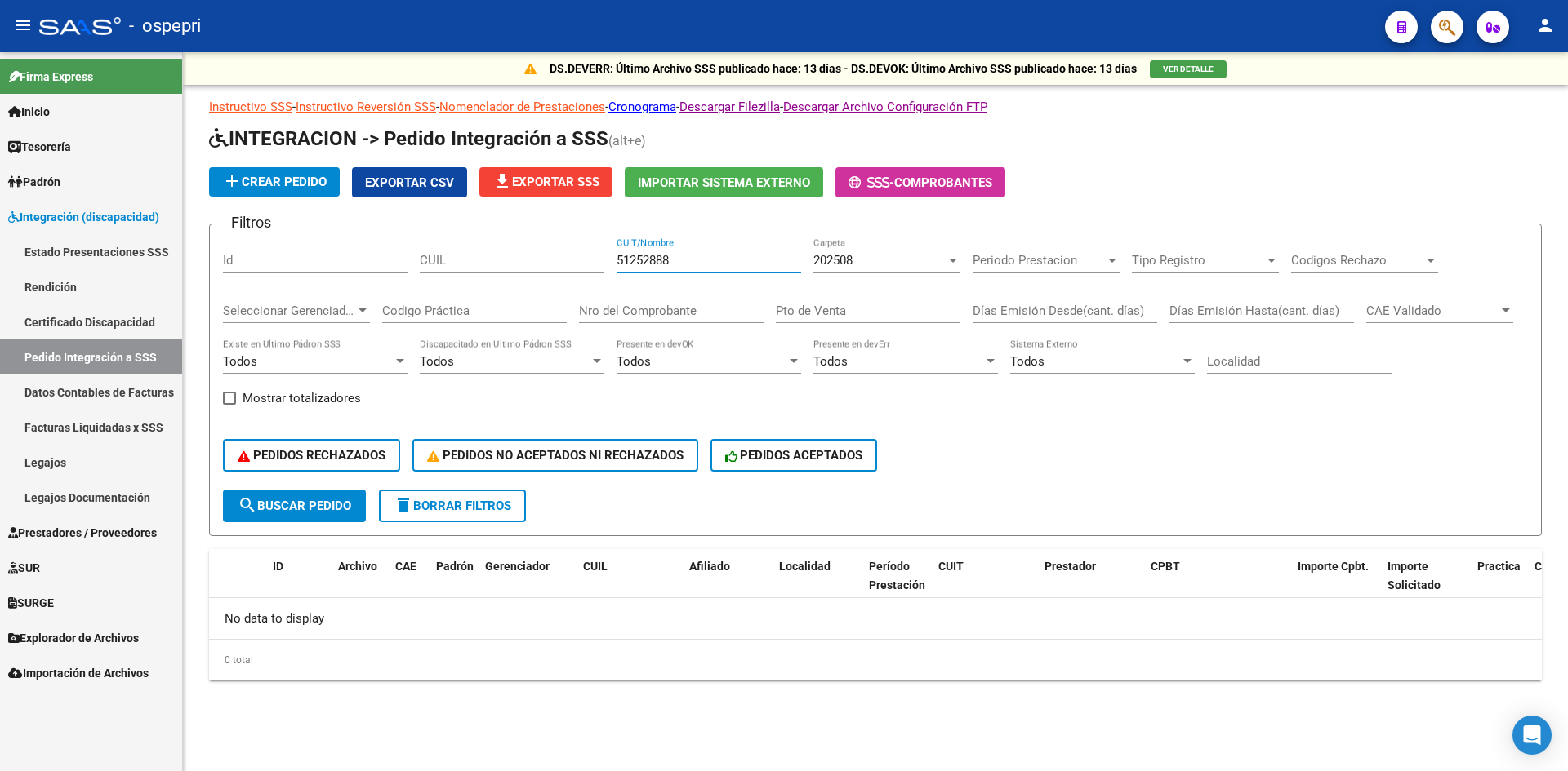
type input "51252888"
drag, startPoint x: 697, startPoint y: 264, endPoint x: 615, endPoint y: 280, distance: 83.5
click at [615, 280] on div "Filtros Id CUIL 51252888 CUIT/Nombre 202508 Carpeta Periodo Prestacion Periodo …" at bounding box center [876, 364] width 1305 height 252
click at [70, 460] on link "Legajos" at bounding box center [91, 462] width 182 height 35
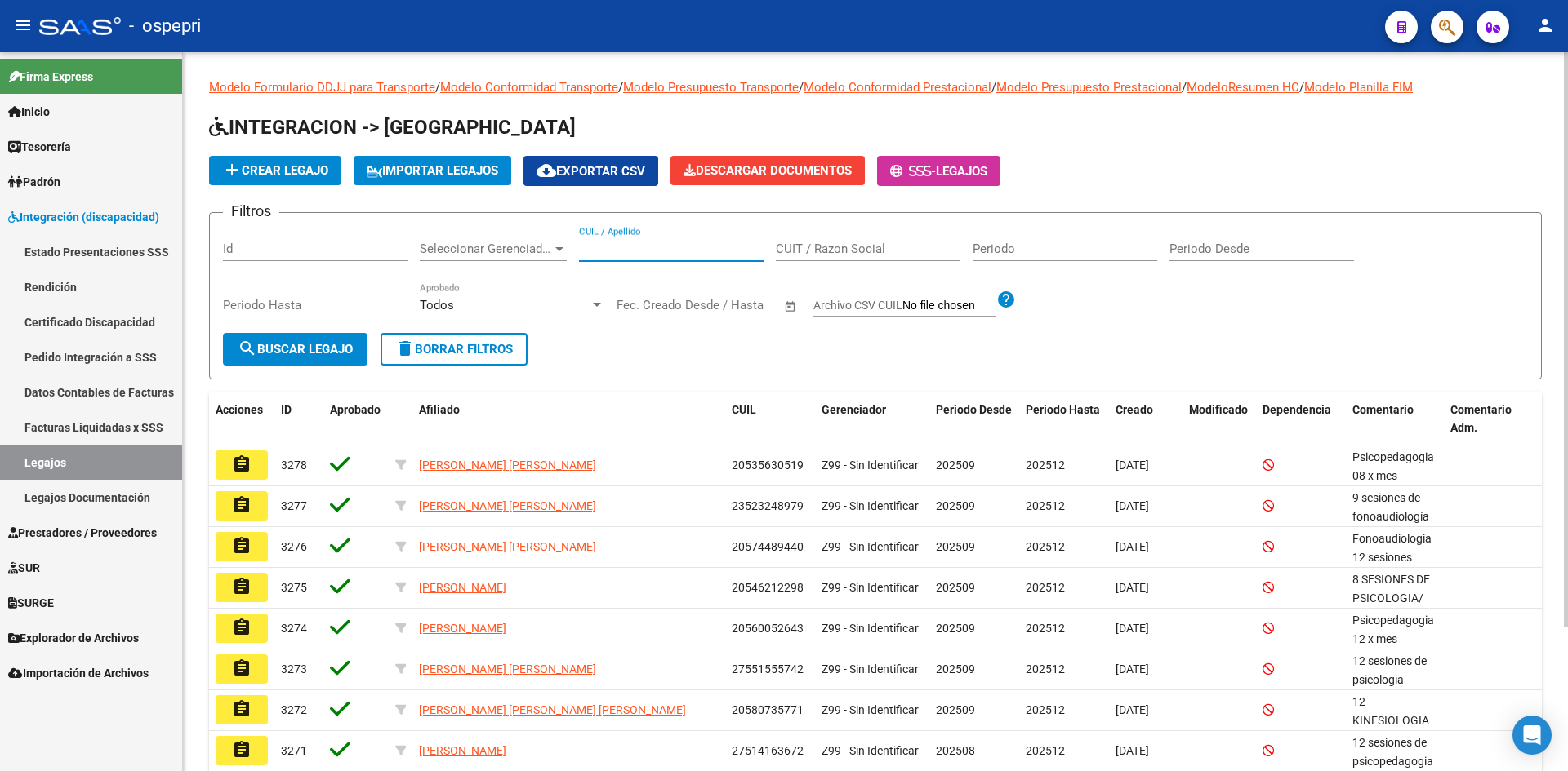
click at [641, 251] on input "CUIL / Apellido" at bounding box center [671, 249] width 184 height 15
paste input "51252888"
type input "51252888"
click at [344, 344] on span "search Buscar Legajo" at bounding box center [295, 349] width 115 height 15
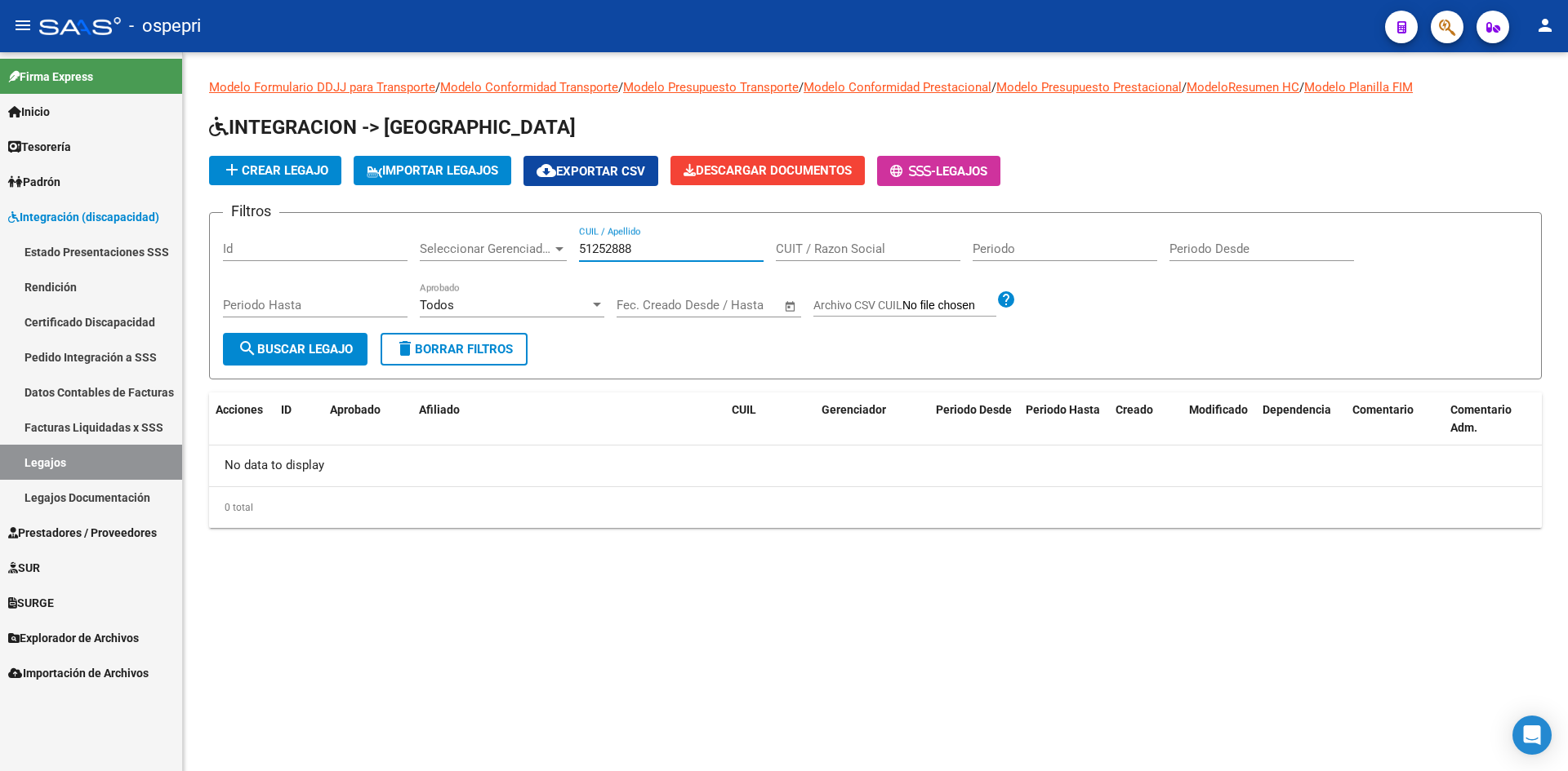
drag, startPoint x: 687, startPoint y: 253, endPoint x: 572, endPoint y: 270, distance: 116.2
click at [572, 270] on div "Filtros Id Seleccionar Gerenciador Seleccionar Gerenciador 51252888 CUIL / Apel…" at bounding box center [876, 280] width 1305 height 107
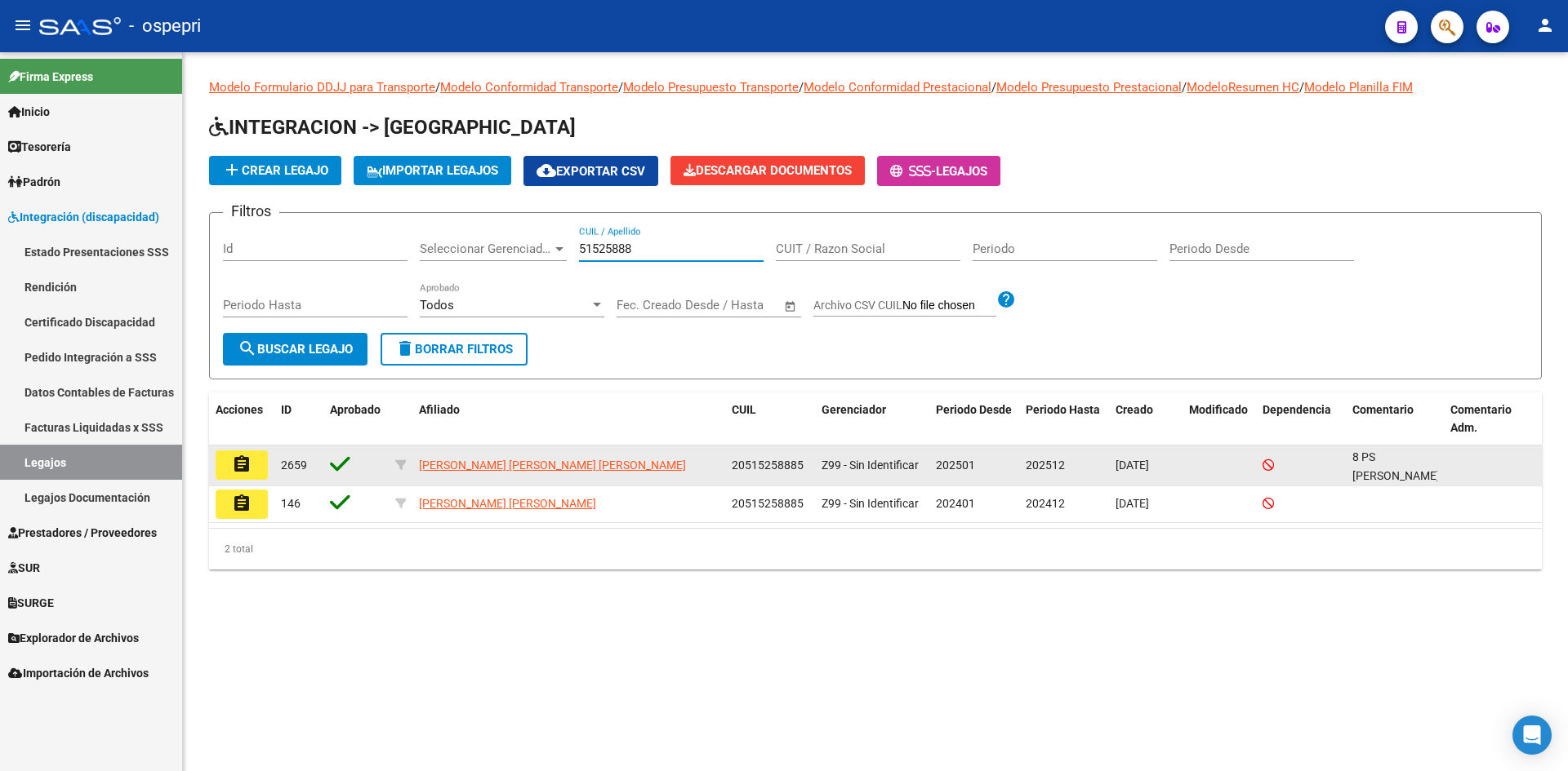
type input "51525888"
click at [241, 470] on mat-icon "assignment" at bounding box center [242, 464] width 20 height 19
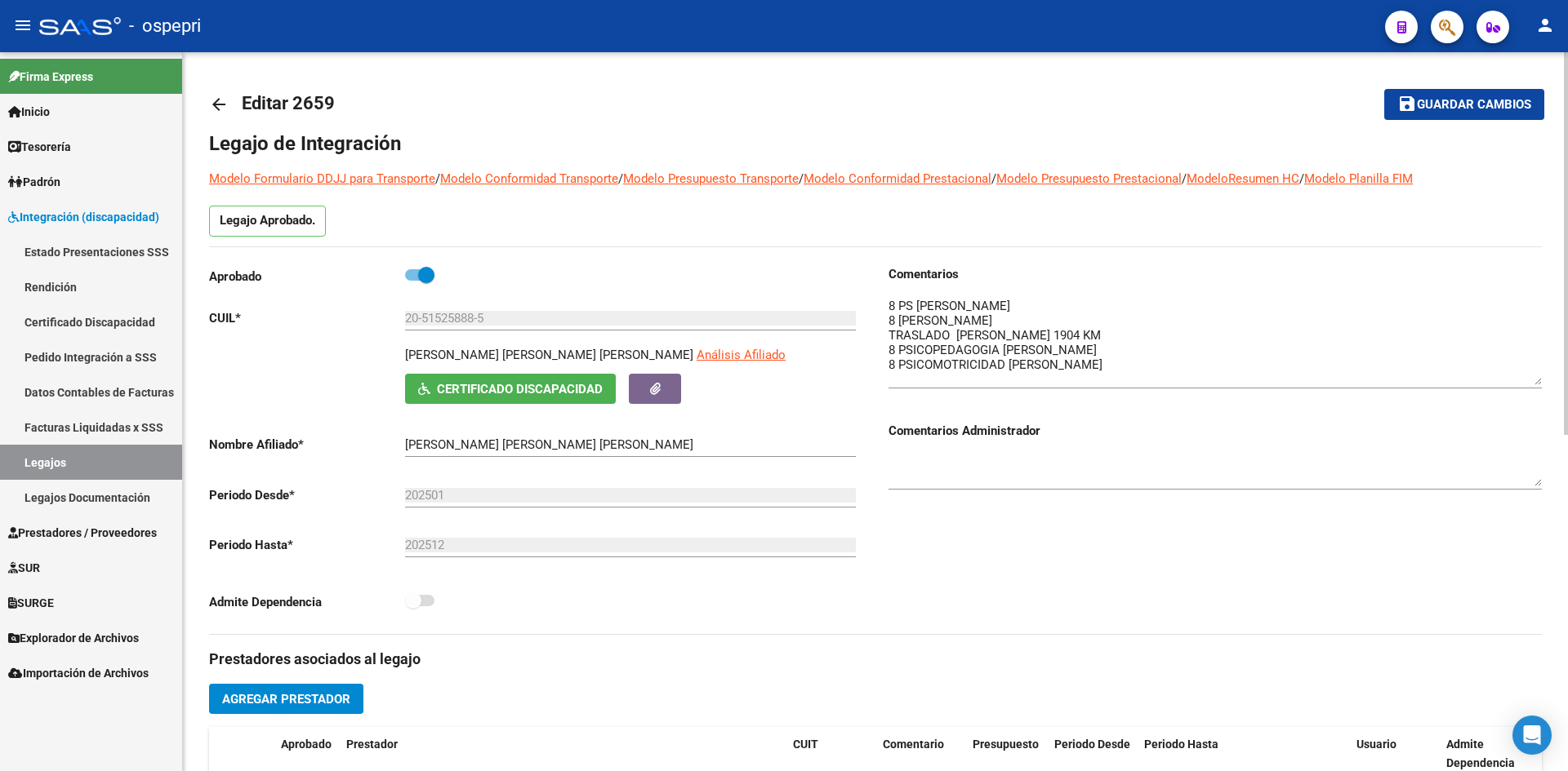
drag, startPoint x: 1536, startPoint y: 328, endPoint x: 1538, endPoint y: 384, distance: 56.0
click at [1538, 384] on textarea at bounding box center [1215, 341] width 653 height 88
drag, startPoint x: 510, startPoint y: 314, endPoint x: 387, endPoint y: 329, distance: 123.9
click at [387, 329] on div "Aprobado CUIL * 20-51525888-5 Ingresar CUIL DAVILA CUESTA GUSTAVO ARIEL Análisi…" at bounding box center [535, 443] width 653 height 356
click at [616, 242] on div "Legajo Aprobado." at bounding box center [875, 226] width 1333 height 41
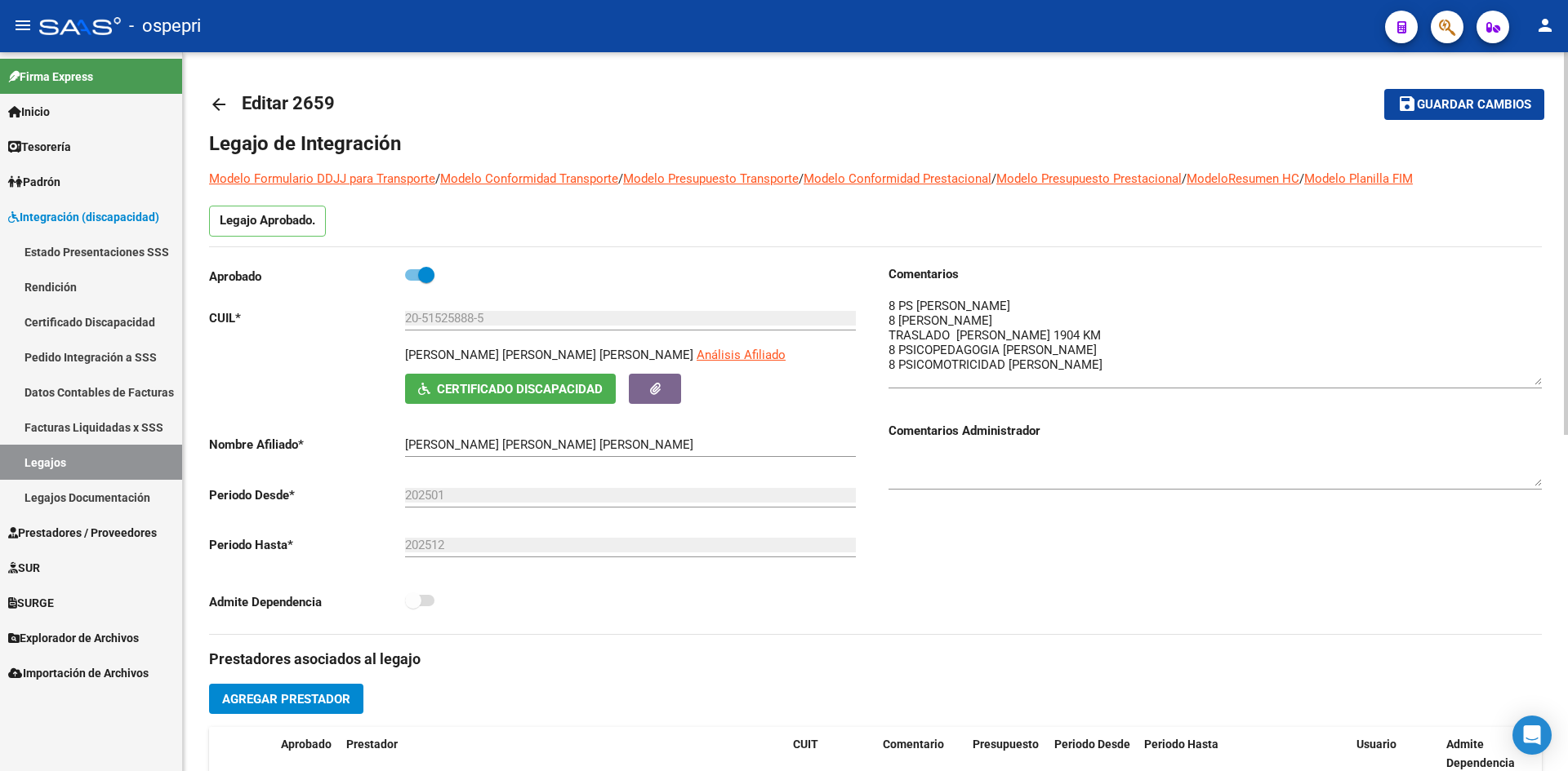
drag, startPoint x: 406, startPoint y: 358, endPoint x: 585, endPoint y: 358, distance: 179.0
click at [585, 358] on p "[PERSON_NAME] [PERSON_NAME]" at bounding box center [549, 355] width 289 height 18
copy p "[PERSON_NAME] [PERSON_NAME]"
click at [217, 102] on mat-icon "arrow_back" at bounding box center [218, 104] width 20 height 19
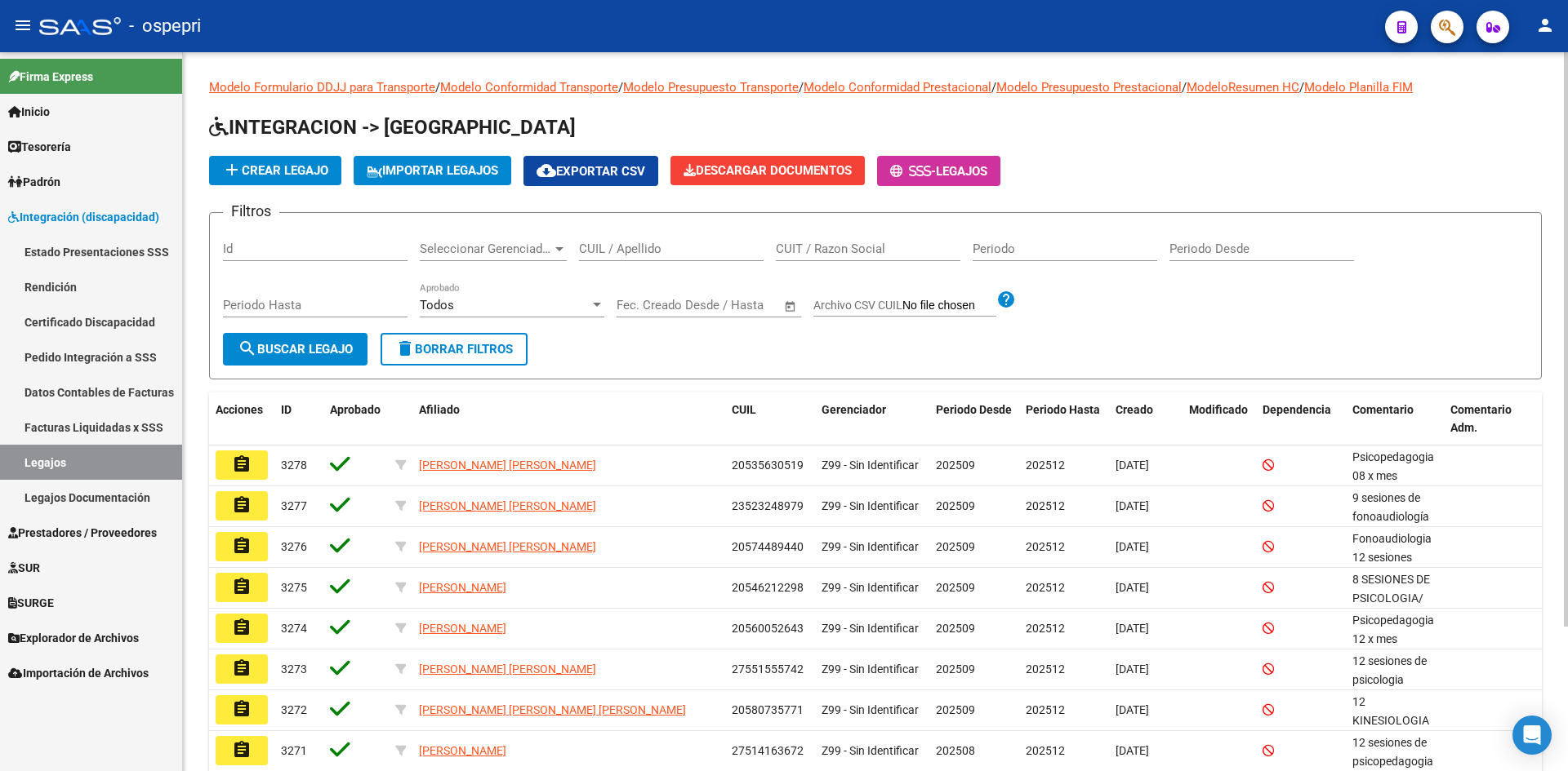
click at [698, 244] on input "CUIL / Apellido" at bounding box center [671, 249] width 184 height 15
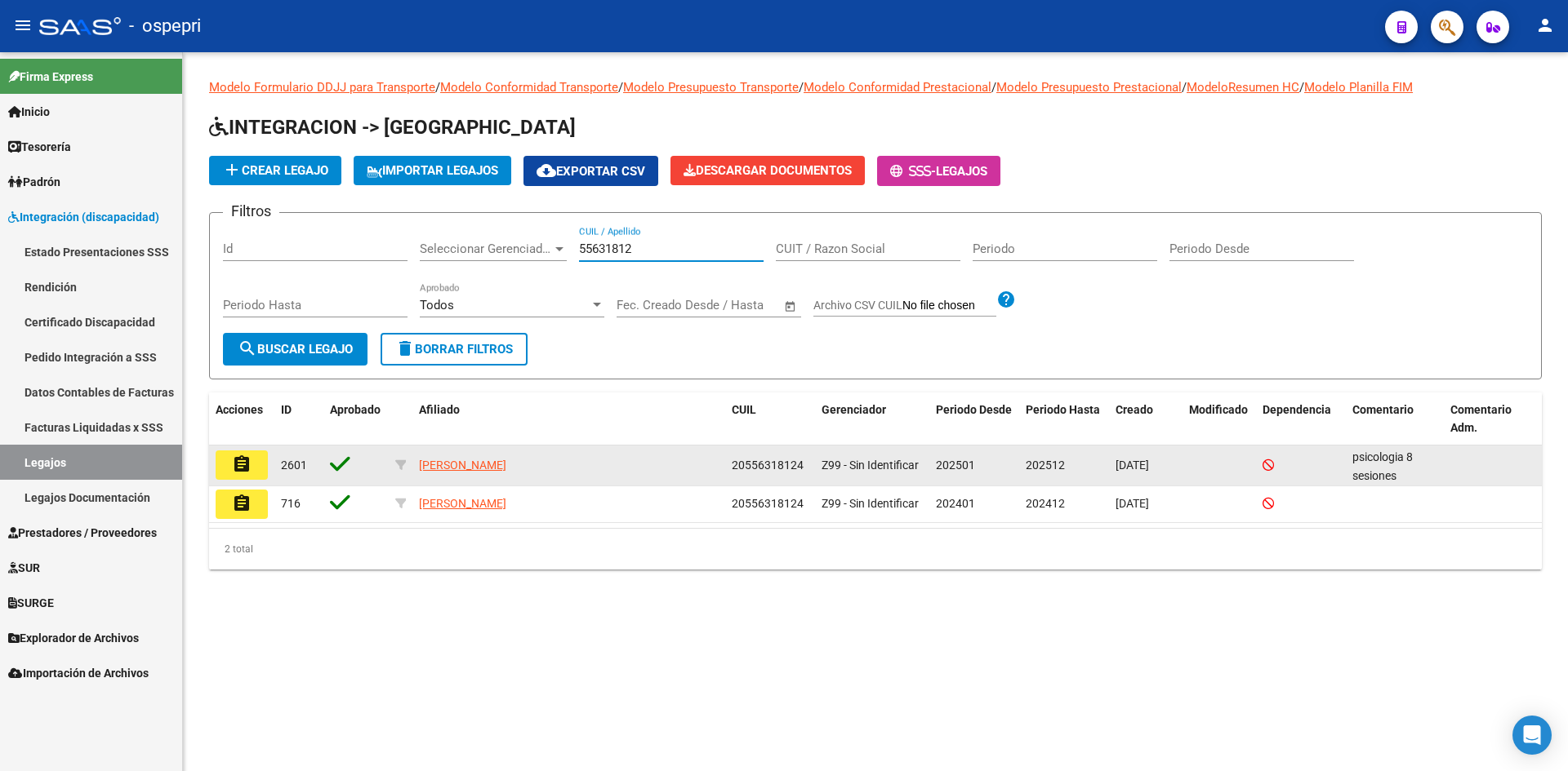
type input "55631812"
click at [246, 463] on mat-icon "assignment" at bounding box center [242, 464] width 20 height 19
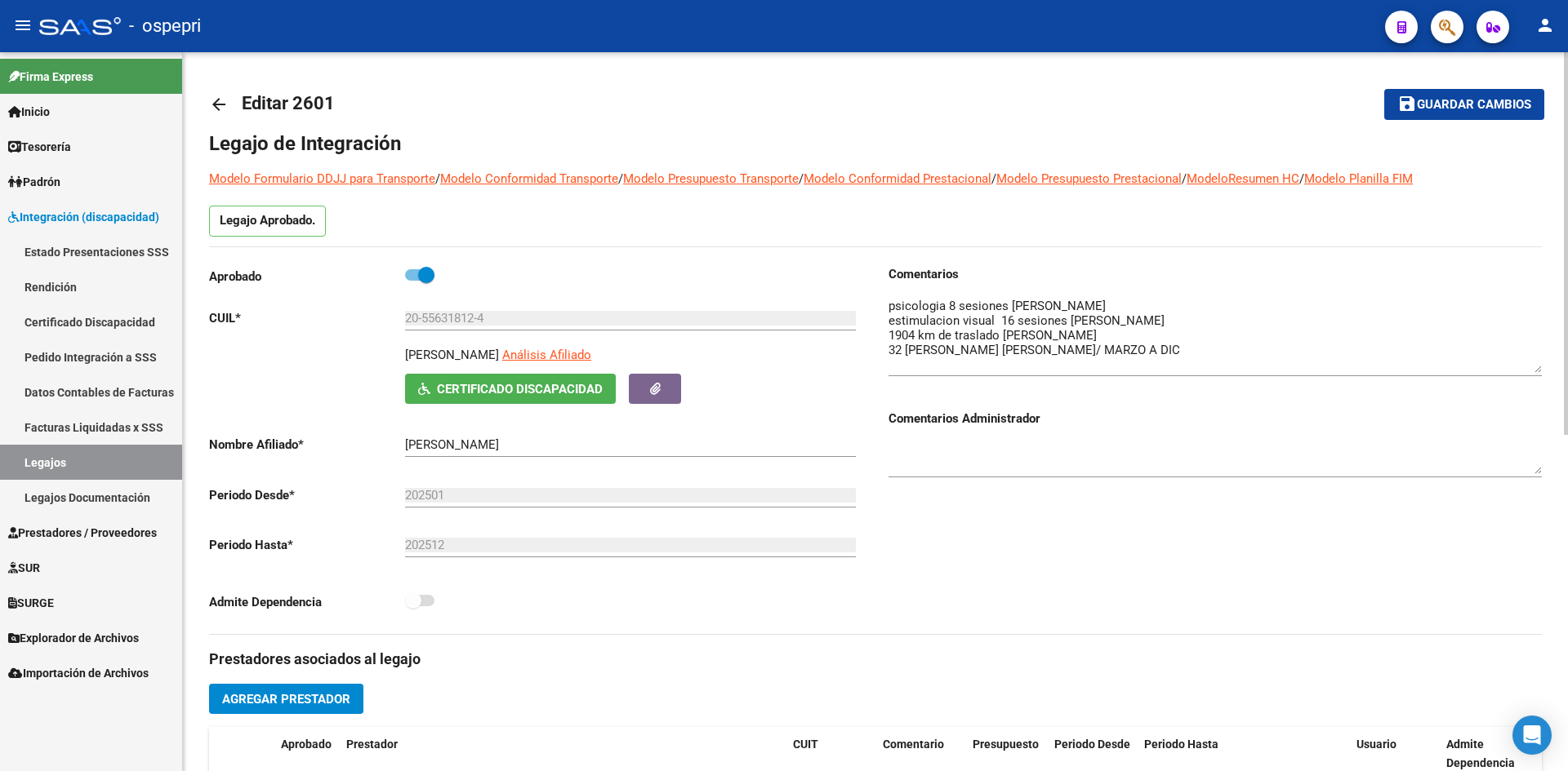
drag, startPoint x: 1534, startPoint y: 322, endPoint x: 1530, endPoint y: 365, distance: 43.2
click at [1530, 365] on textarea at bounding box center [1215, 335] width 653 height 76
drag, startPoint x: 410, startPoint y: 442, endPoint x: 540, endPoint y: 444, distance: 130.0
click at [540, 444] on input "[PERSON_NAME]" at bounding box center [630, 444] width 451 height 15
drag, startPoint x: 407, startPoint y: 319, endPoint x: 510, endPoint y: 318, distance: 103.0
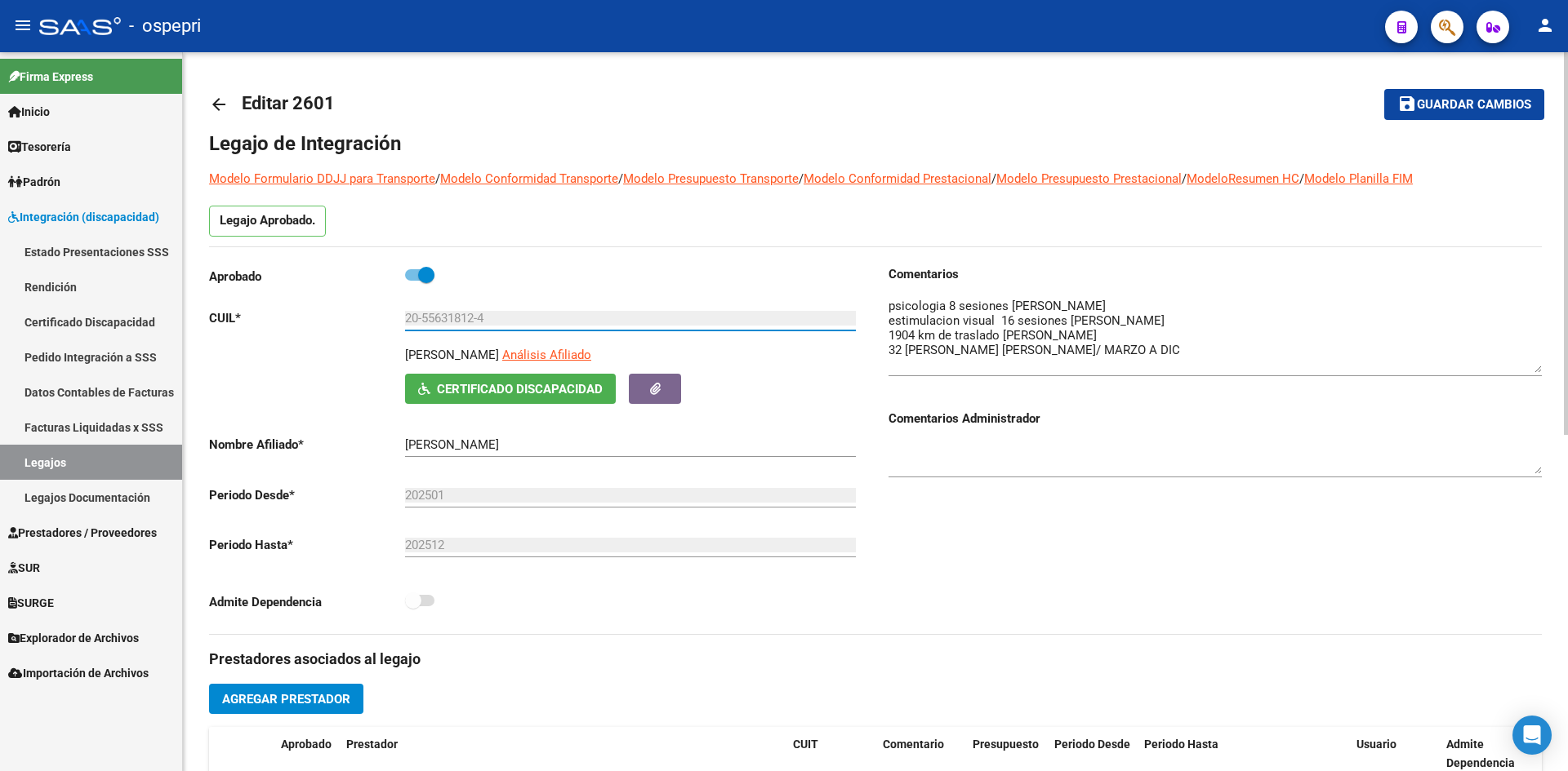
click at [510, 318] on input "20-55631812-4" at bounding box center [630, 318] width 451 height 15
click at [85, 354] on link "Pedido Integración a SSS" at bounding box center [91, 357] width 182 height 35
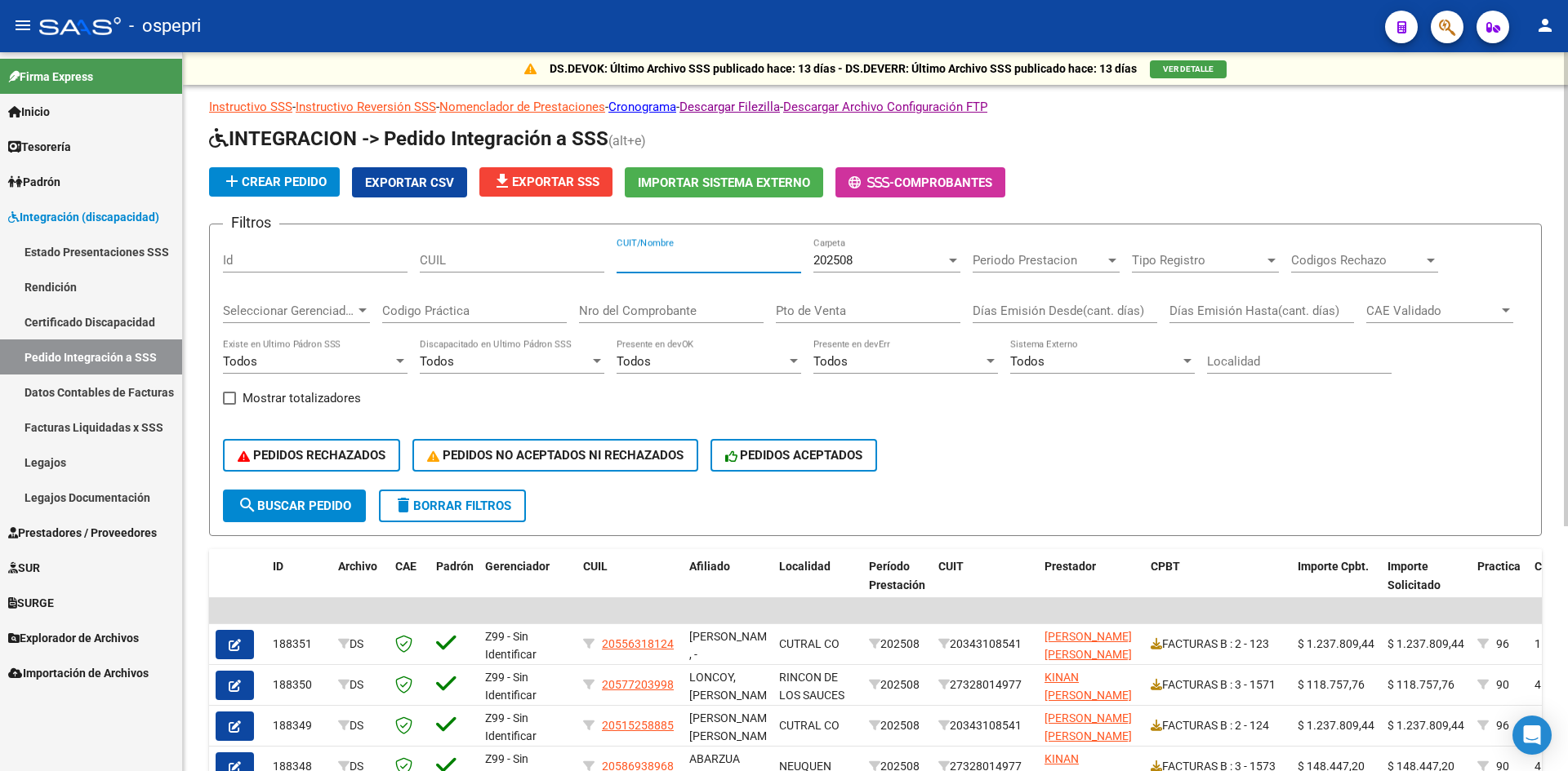
click at [656, 264] on input "CUIT/Nombre" at bounding box center [708, 260] width 184 height 15
paste input "20343108541"
type input "20343108541"
click at [344, 493] on button "search Buscar Pedido" at bounding box center [294, 507] width 143 height 33
click at [461, 526] on form "Filtros Id CUIL 20343108541 CUIT/Nombre 202508 Carpeta Periodo Prestacion Perio…" at bounding box center [875, 379] width 1333 height 313
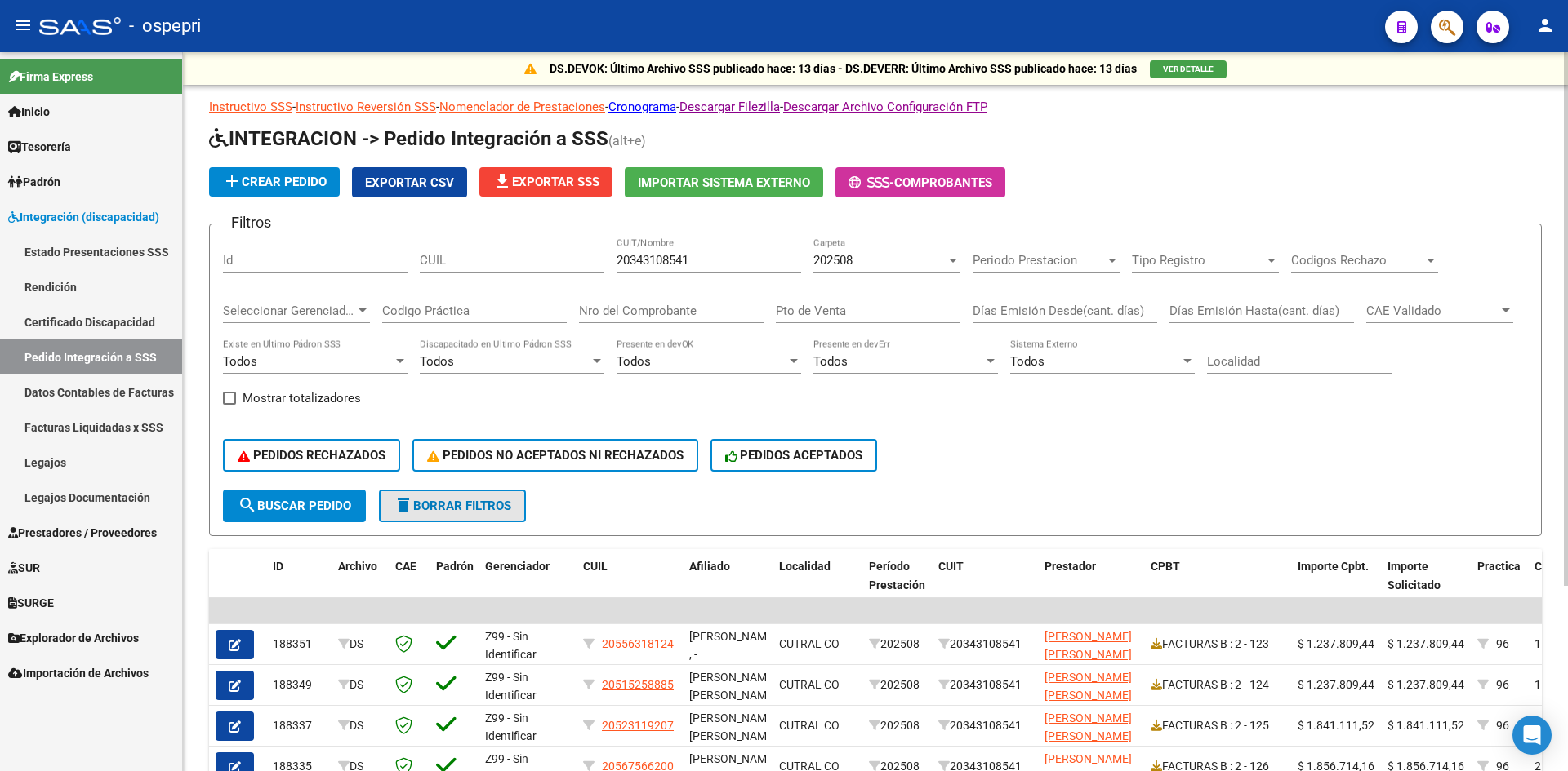
click at [465, 511] on span "delete Borrar Filtros" at bounding box center [452, 506] width 118 height 15
click at [655, 260] on input "CUIT/Nombre" at bounding box center [708, 260] width 184 height 15
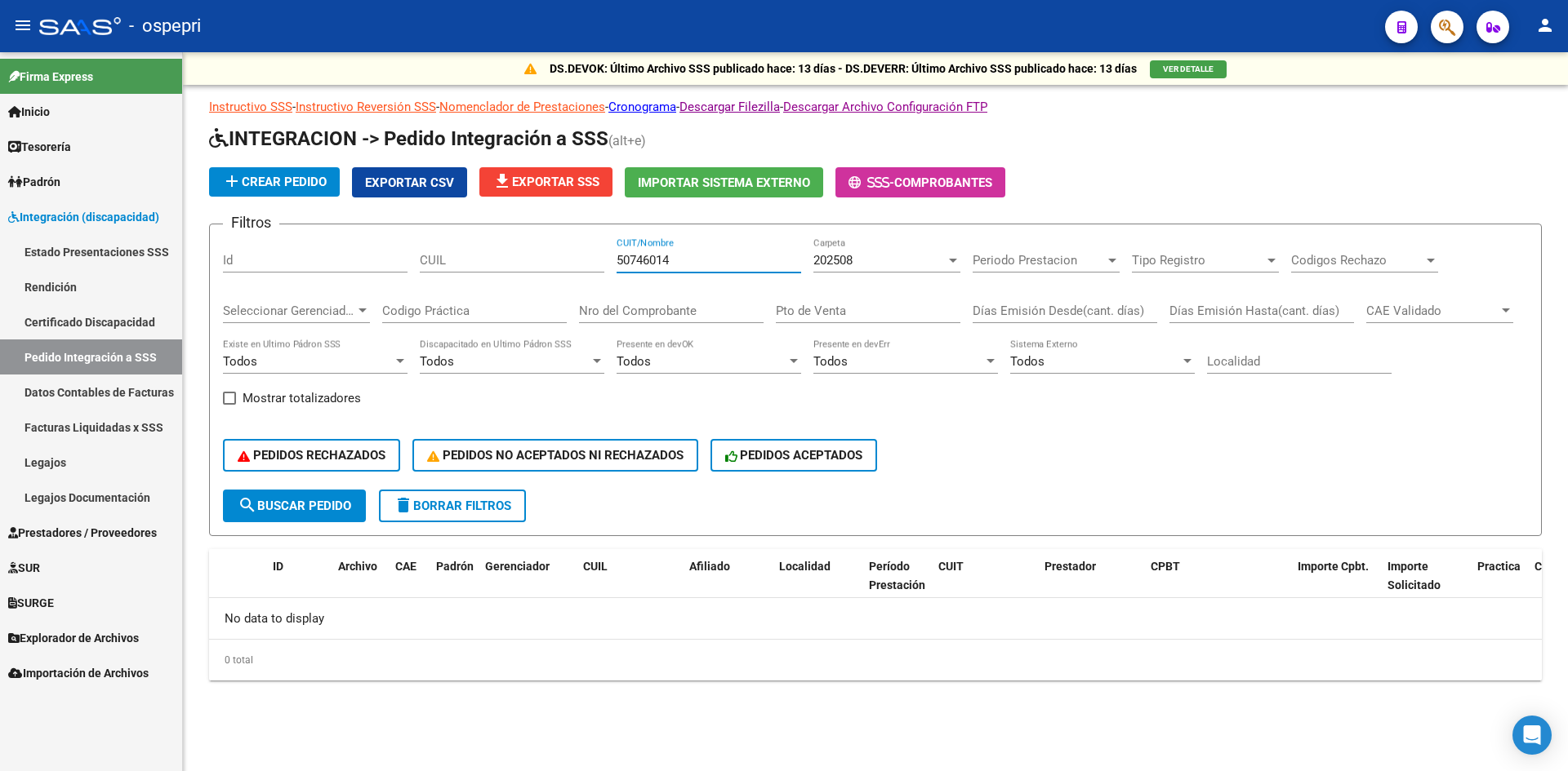
type input "50746014"
click at [324, 508] on span "search Buscar Pedido" at bounding box center [294, 506] width 113 height 15
drag, startPoint x: 685, startPoint y: 256, endPoint x: 590, endPoint y: 269, distance: 95.9
click at [590, 269] on div "Filtros Id CUIL 50746014 CUIT/Nombre 202508 Carpeta Periodo Prestacion Periodo …" at bounding box center [876, 364] width 1305 height 252
click at [79, 461] on link "Legajos" at bounding box center [91, 462] width 182 height 35
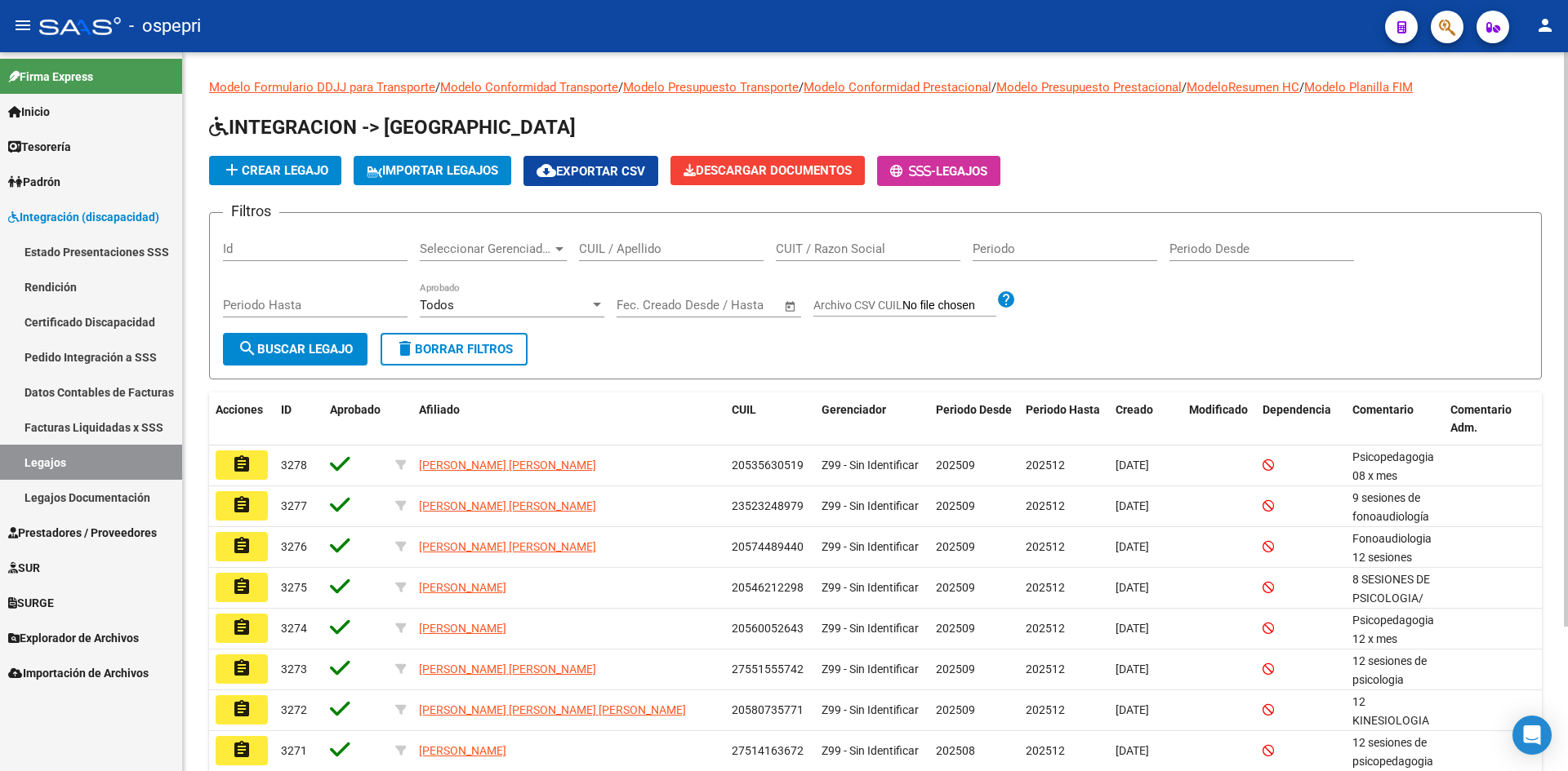
click at [657, 246] on input "CUIL / Apellido" at bounding box center [671, 249] width 184 height 15
paste input "50746014"
type input "50746014"
click at [301, 355] on span "search Buscar Legajo" at bounding box center [295, 349] width 115 height 15
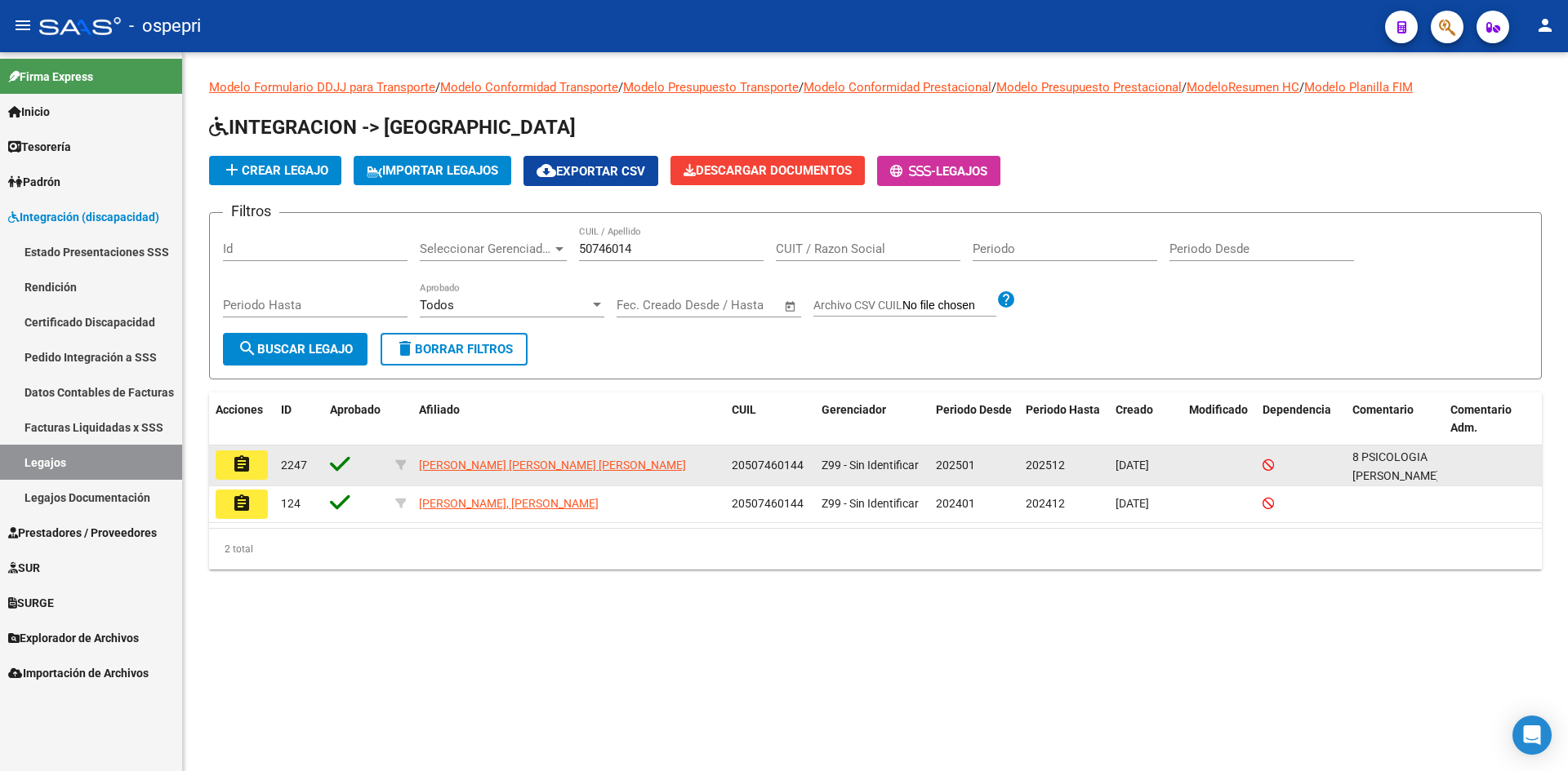
click at [230, 475] on button "assignment" at bounding box center [242, 465] width 53 height 29
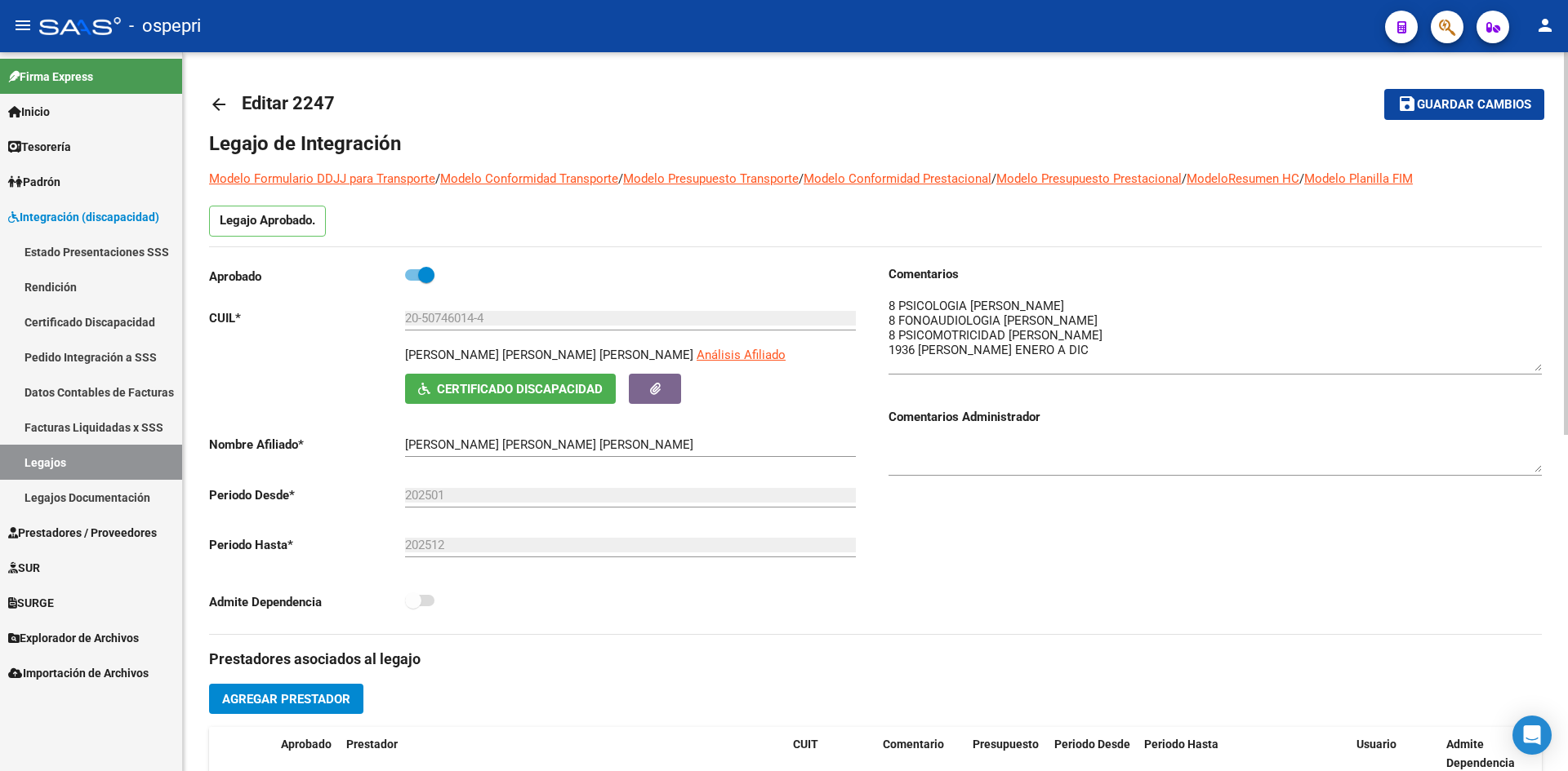
drag, startPoint x: 1537, startPoint y: 324, endPoint x: 1541, endPoint y: 366, distance: 42.2
click at [1541, 366] on textarea at bounding box center [1215, 334] width 653 height 74
drag, startPoint x: 407, startPoint y: 354, endPoint x: 596, endPoint y: 363, distance: 189.2
click at [596, 363] on div "ESCALONA HASENAUER BASTIAN Análisis Afiliado" at bounding box center [633, 360] width 457 height 27
copy div "[PERSON_NAME]"
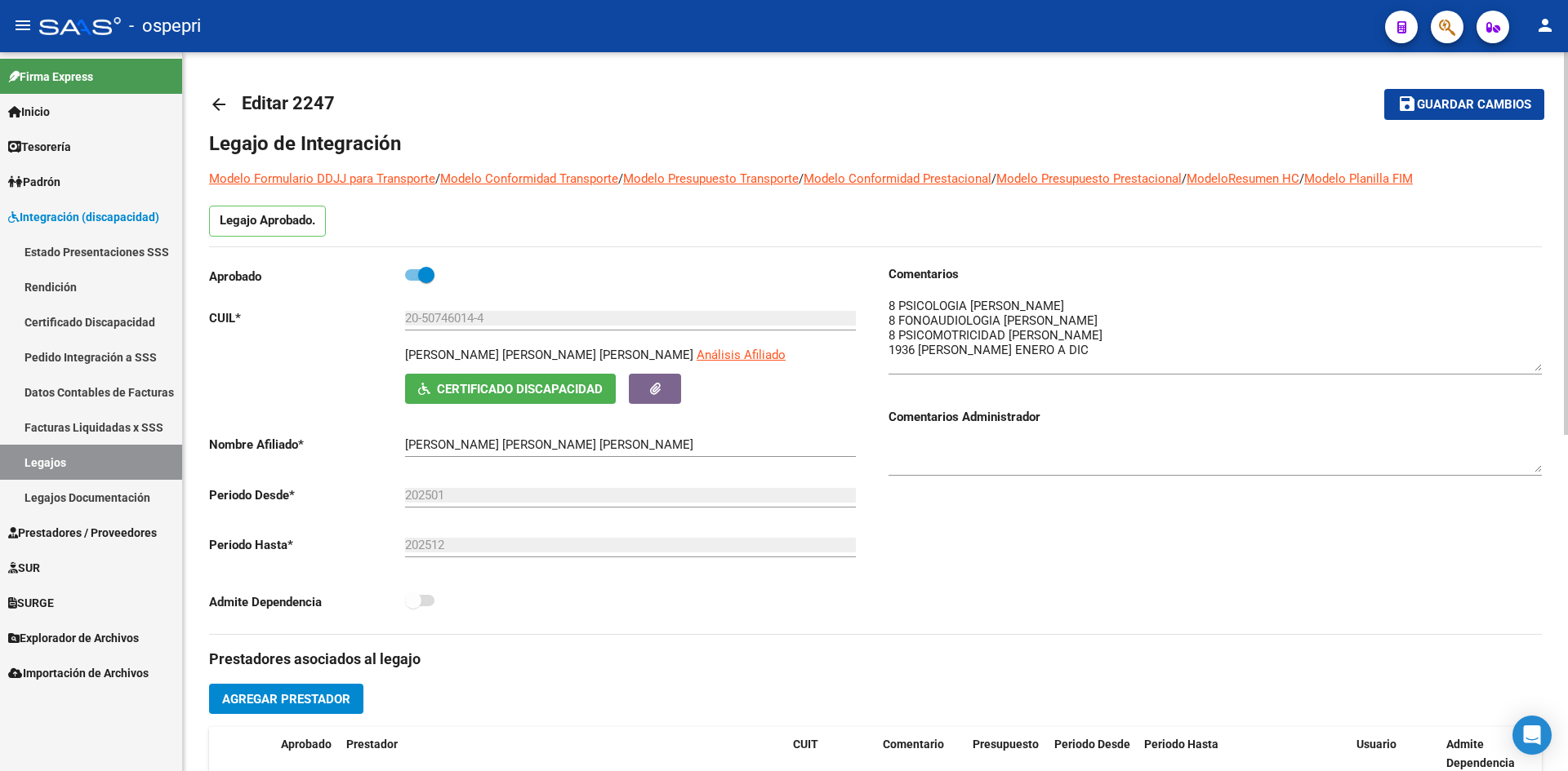
click at [622, 228] on div "Legajo Aprobado." at bounding box center [875, 226] width 1333 height 41
drag, startPoint x: 406, startPoint y: 324, endPoint x: 486, endPoint y: 329, distance: 80.2
click at [486, 329] on div "20-50746014-4 Ingresar CUIL" at bounding box center [630, 313] width 451 height 35
click at [209, 105] on mat-icon "arrow_back" at bounding box center [218, 104] width 20 height 19
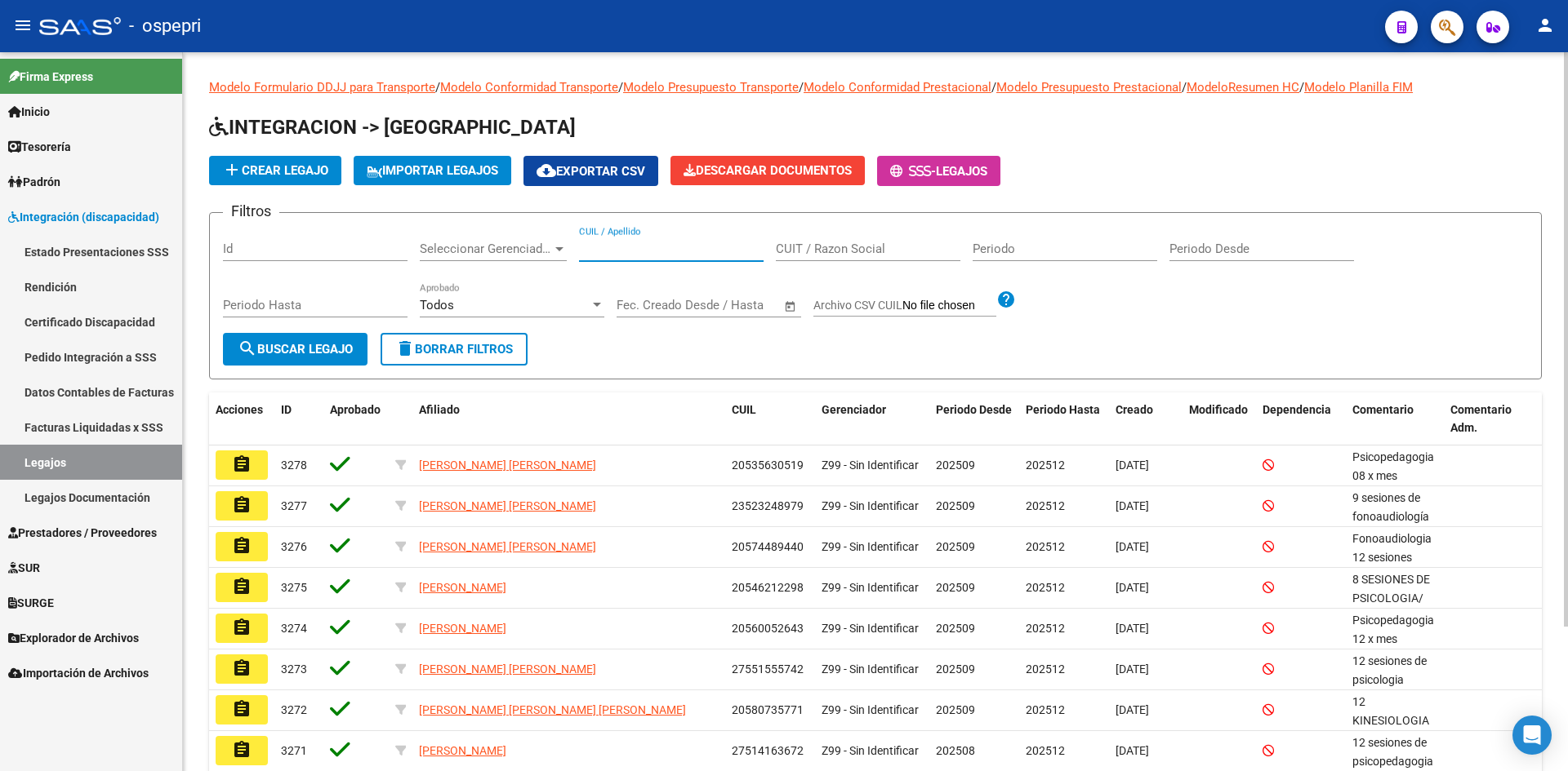
click at [631, 246] on input "CUIL / Apellido" at bounding box center [671, 249] width 184 height 15
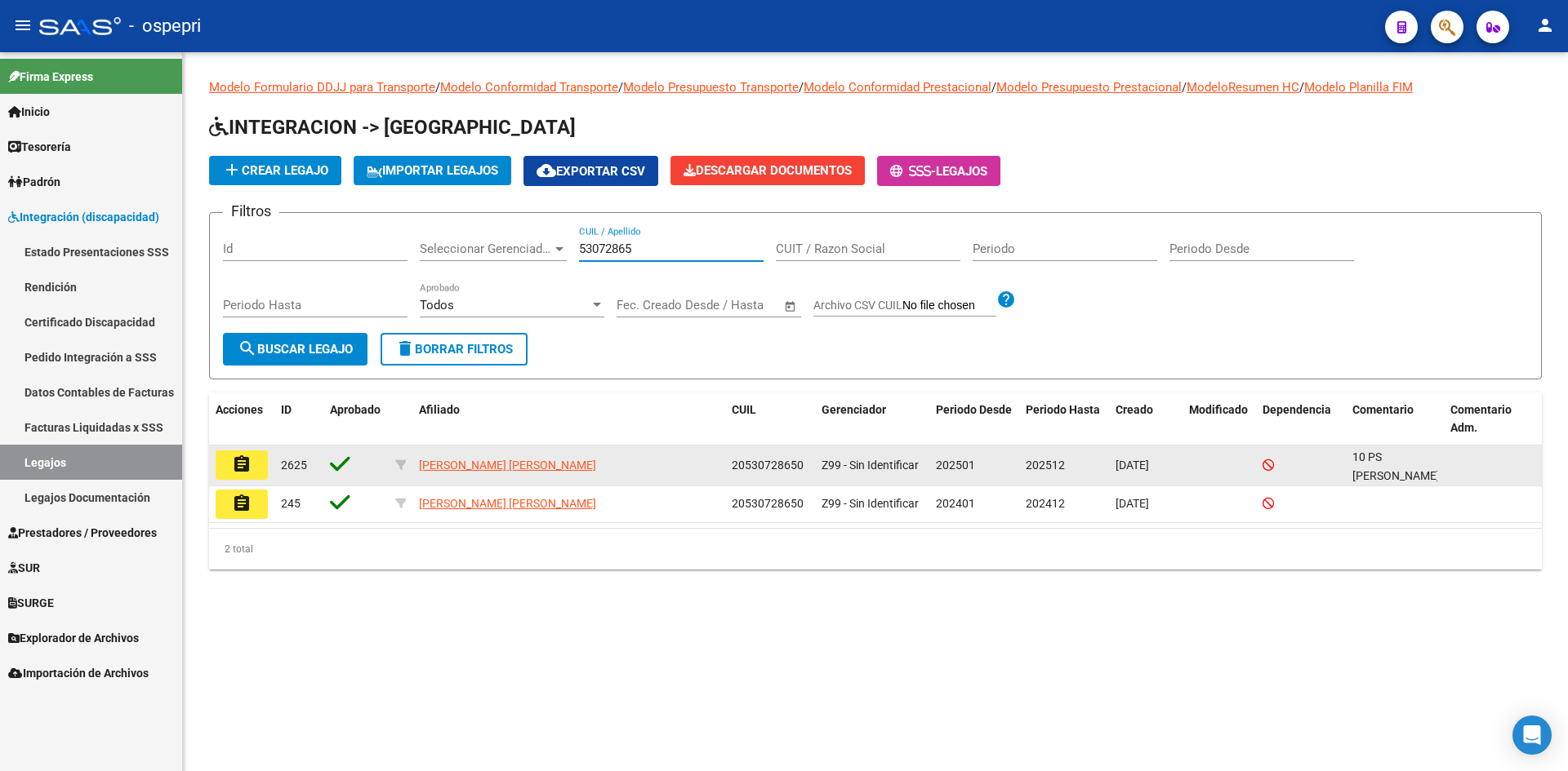
type input "53072865"
click at [245, 465] on mat-icon "assignment" at bounding box center [242, 464] width 20 height 19
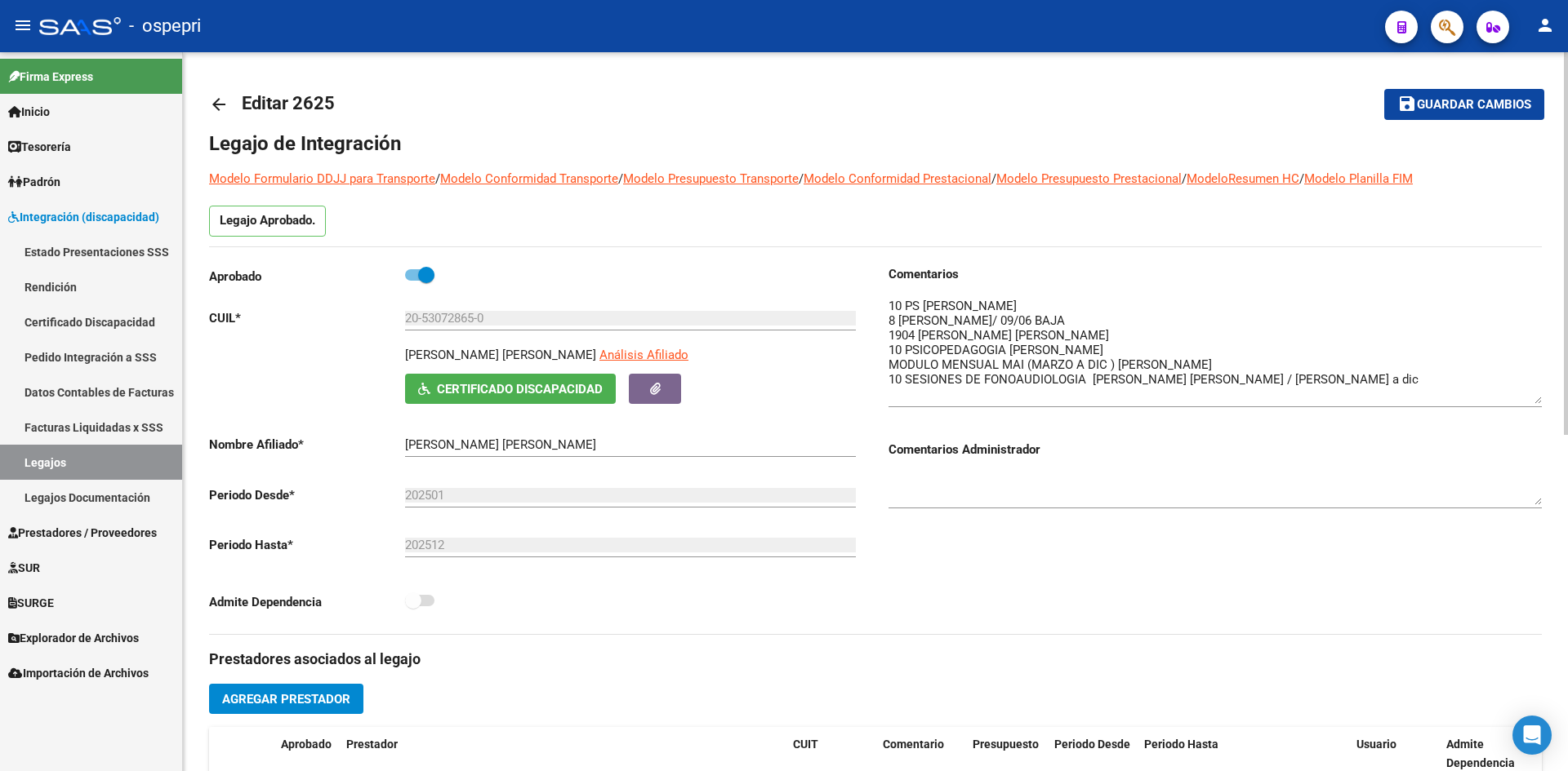
drag, startPoint x: 1541, startPoint y: 325, endPoint x: 1528, endPoint y: 400, distance: 76.1
click at [1528, 400] on textarea at bounding box center [1215, 351] width 653 height 107
drag, startPoint x: 406, startPoint y: 351, endPoint x: 534, endPoint y: 355, distance: 128.1
click at [534, 355] on div "YAÑEZ EDUARDO RENE Análisis Afiliado" at bounding box center [633, 360] width 457 height 27
copy p "[PERSON_NAME]"
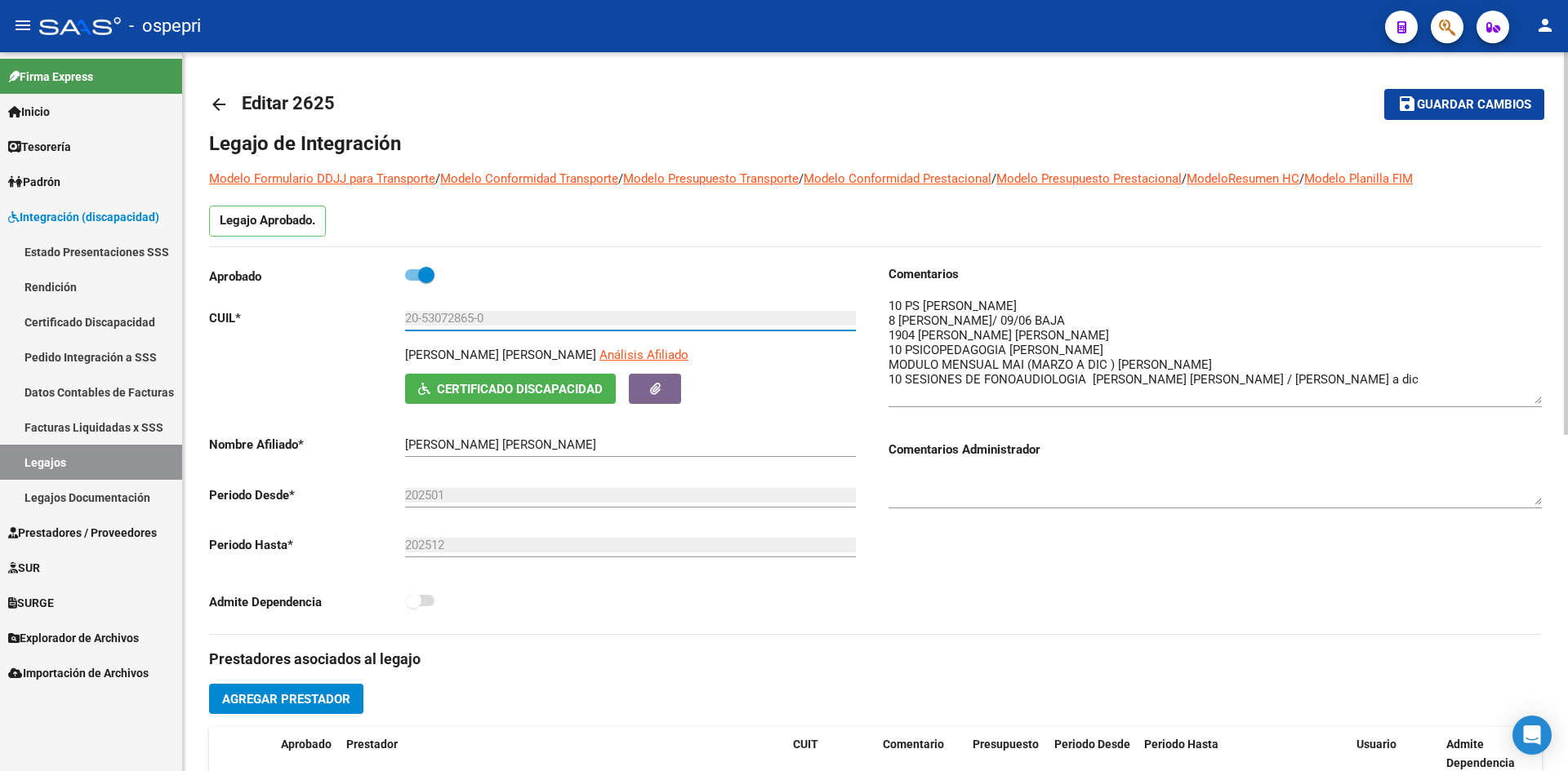
drag, startPoint x: 408, startPoint y: 316, endPoint x: 497, endPoint y: 316, distance: 89.0
click at [497, 316] on input "20-53072865-0" at bounding box center [630, 318] width 451 height 15
click at [213, 103] on mat-icon "arrow_back" at bounding box center [218, 104] width 20 height 19
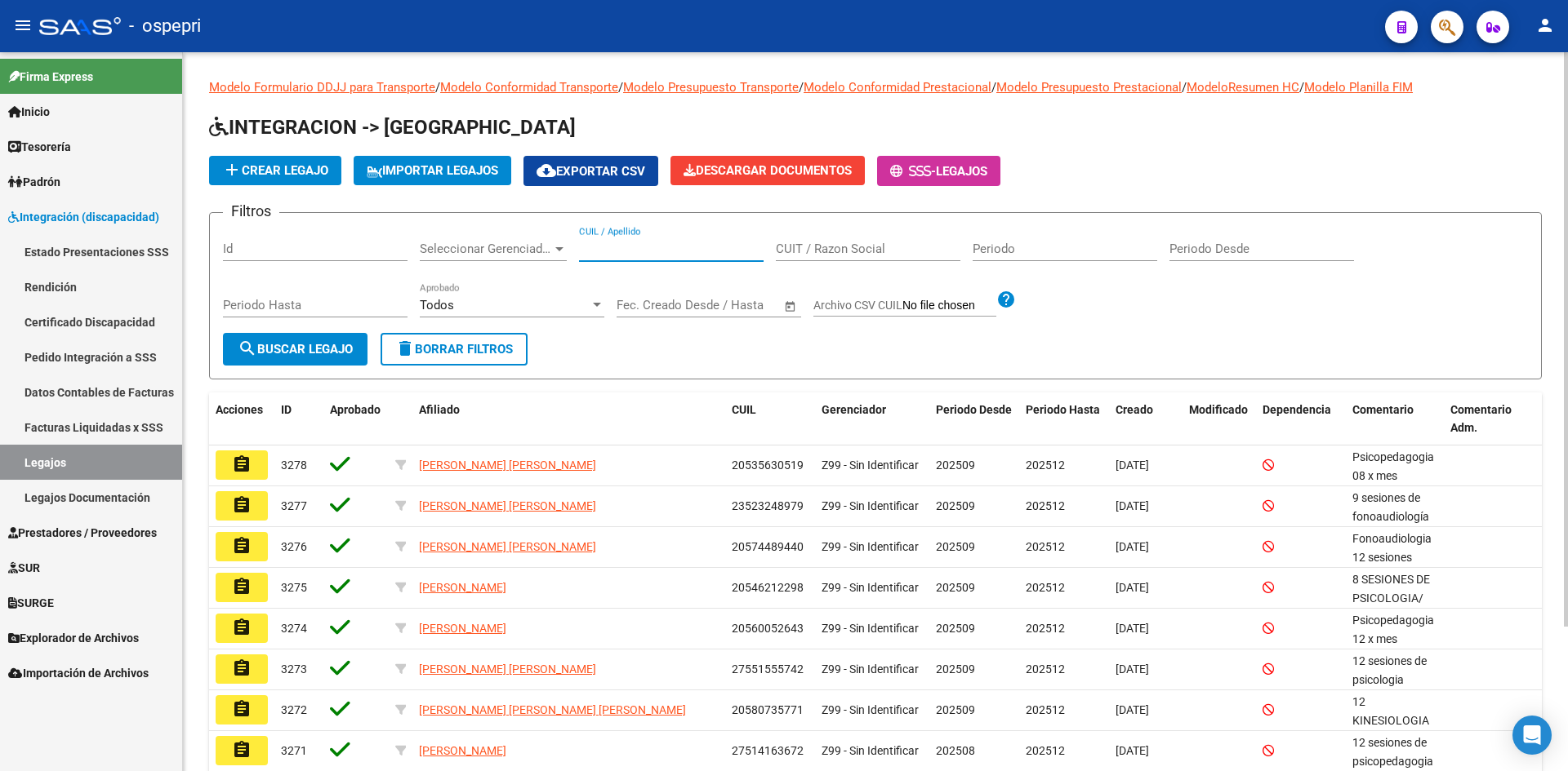
click at [661, 256] on input "CUIL / Apellido" at bounding box center [671, 249] width 184 height 15
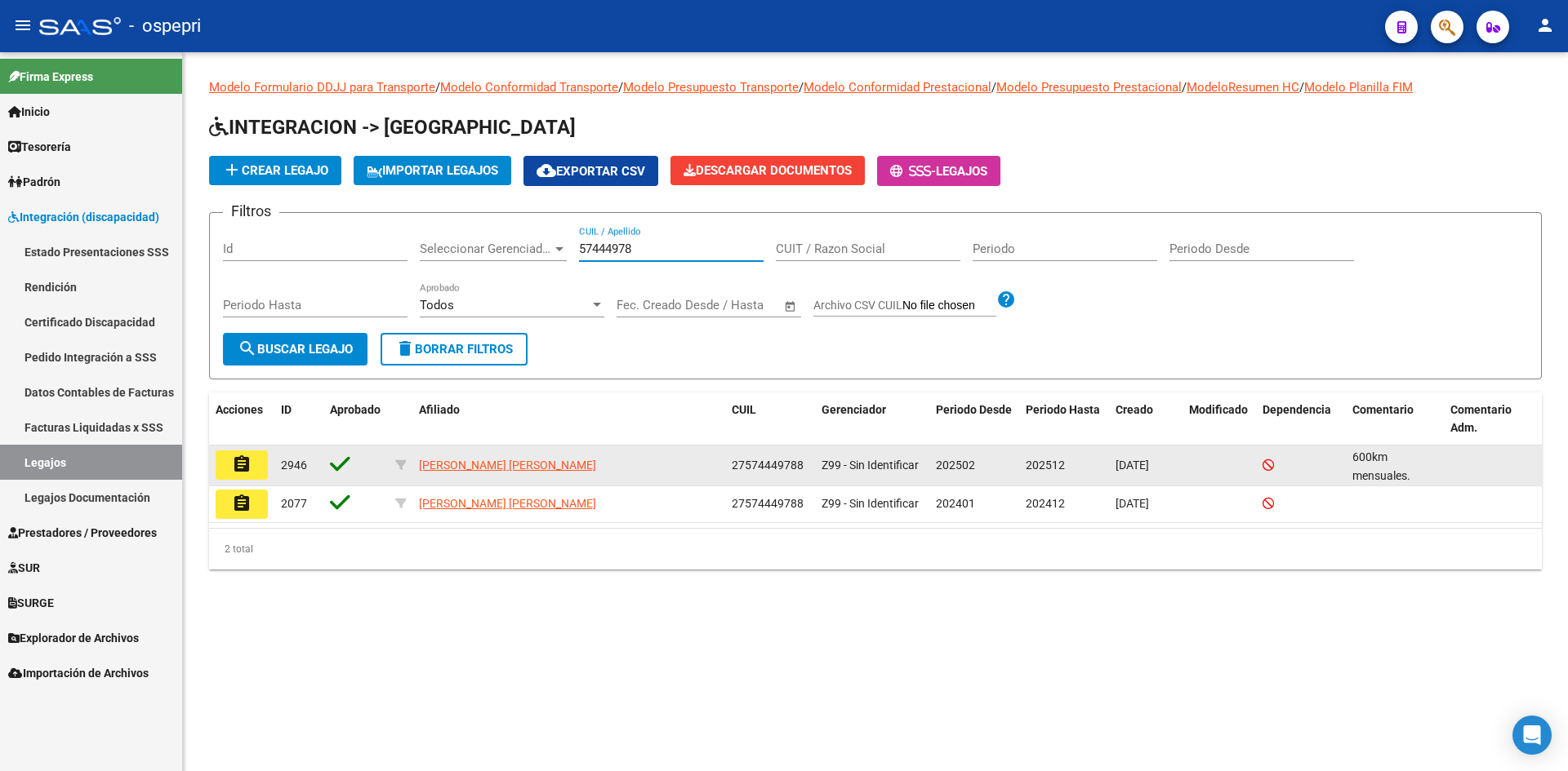
type input "57444978"
click at [250, 465] on mat-icon "assignment" at bounding box center [242, 464] width 20 height 19
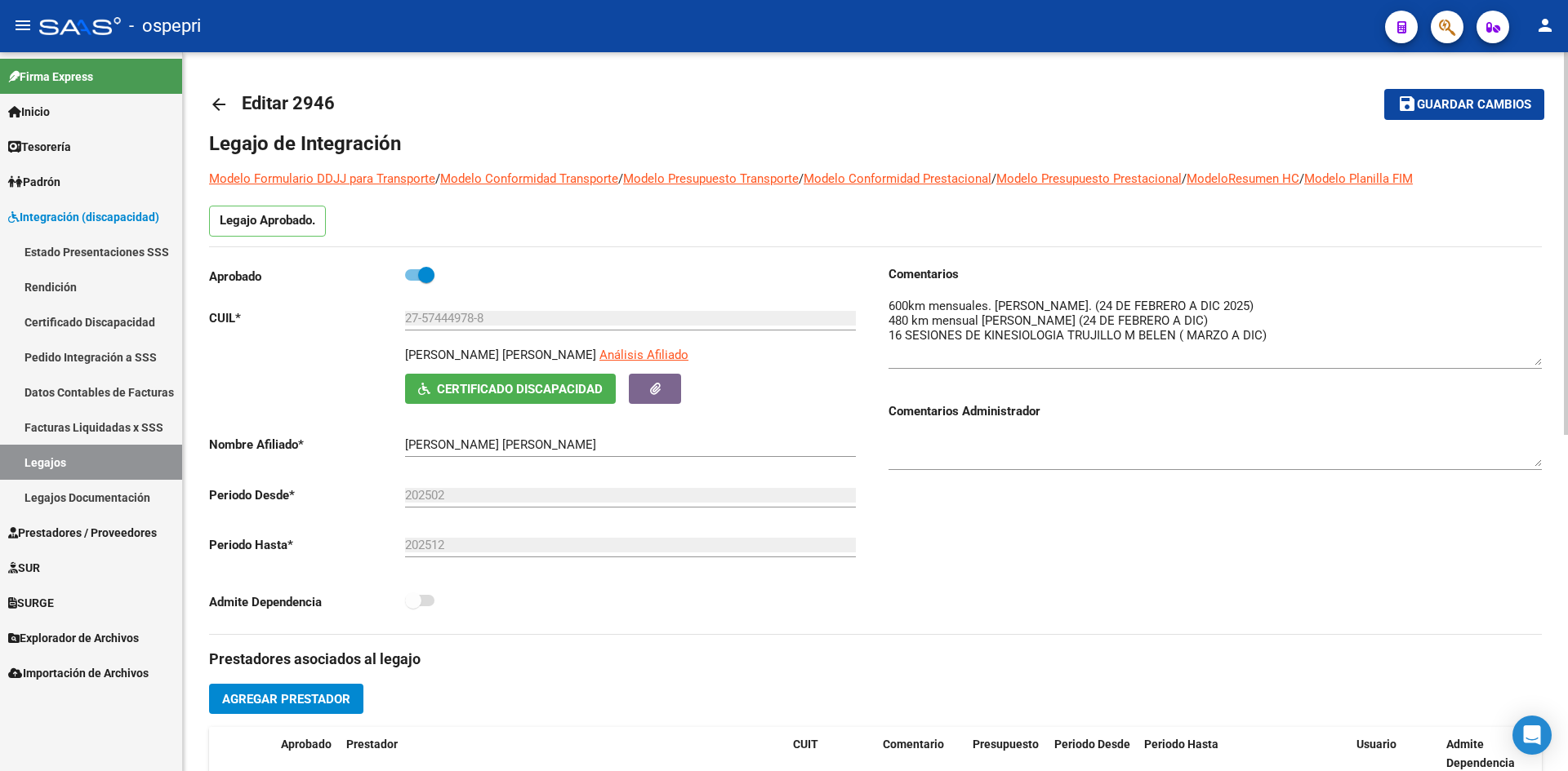
drag, startPoint x: 1533, startPoint y: 328, endPoint x: 1539, endPoint y: 364, distance: 36.5
click at [1539, 364] on textarea at bounding box center [1215, 331] width 653 height 68
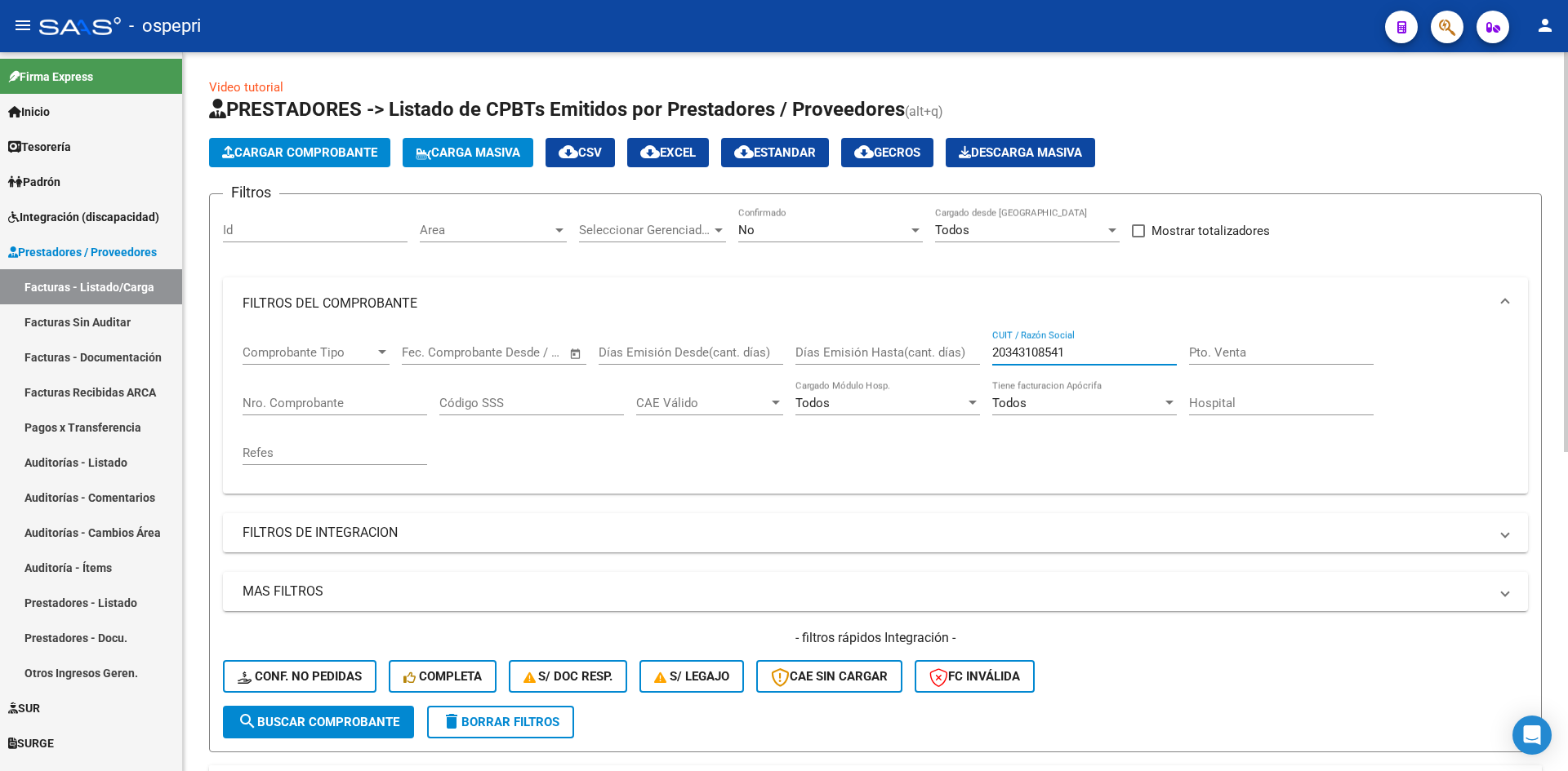
drag, startPoint x: 1088, startPoint y: 357, endPoint x: 955, endPoint y: 360, distance: 133.0
click at [955, 360] on div "Comprobante Tipo Comprobante Tipo Fecha inicio – Fecha fin Fec. Comprobante Des…" at bounding box center [876, 405] width 1266 height 151
click at [488, 725] on span "delete Borrar Filtros" at bounding box center [500, 722] width 118 height 15
click at [1041, 351] on input "CUIT / Razón Social" at bounding box center [1084, 352] width 184 height 15
paste input "20343108541"
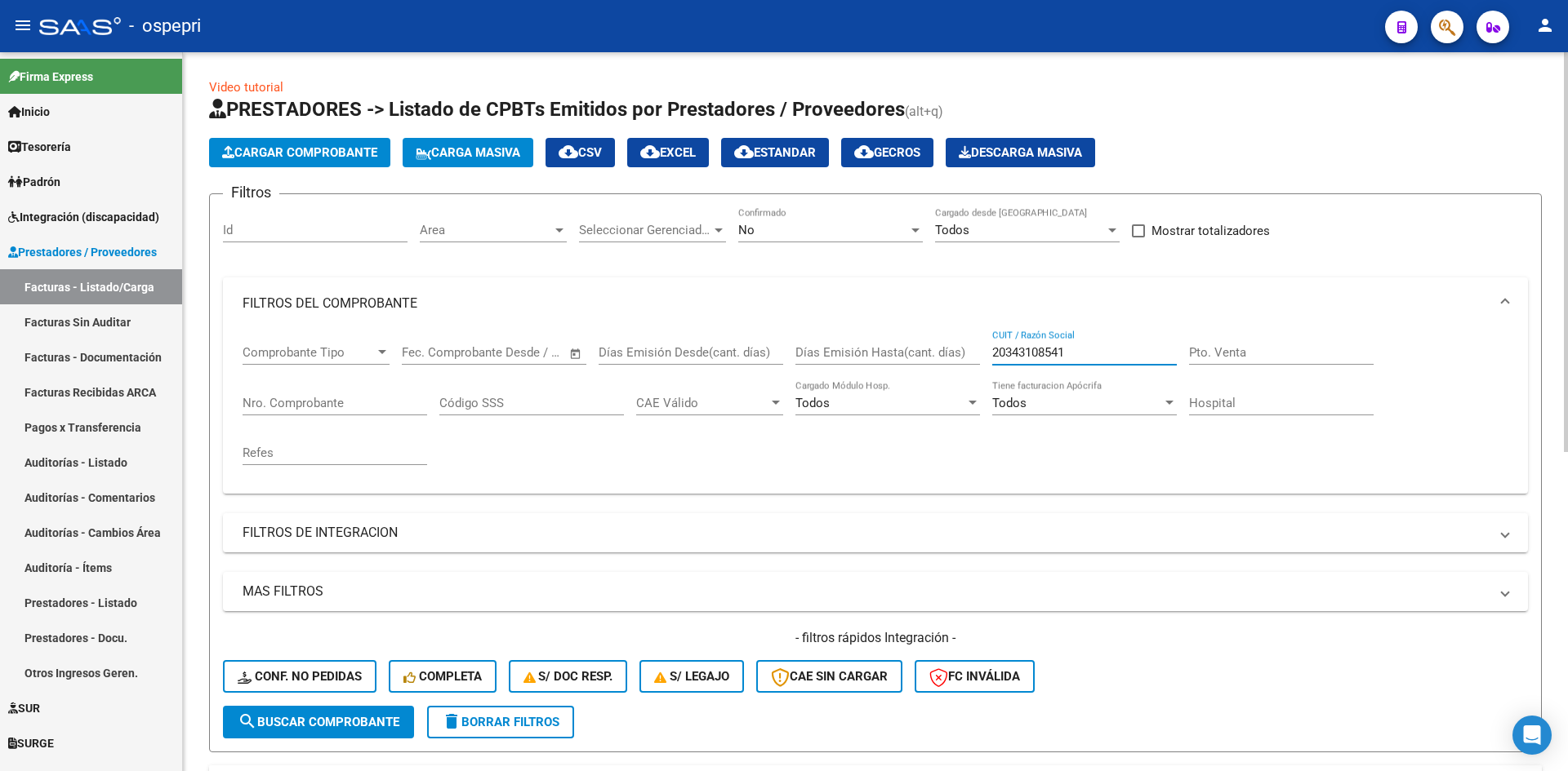
type input "20343108541"
click at [395, 729] on span "search Buscar Comprobante" at bounding box center [319, 722] width 162 height 15
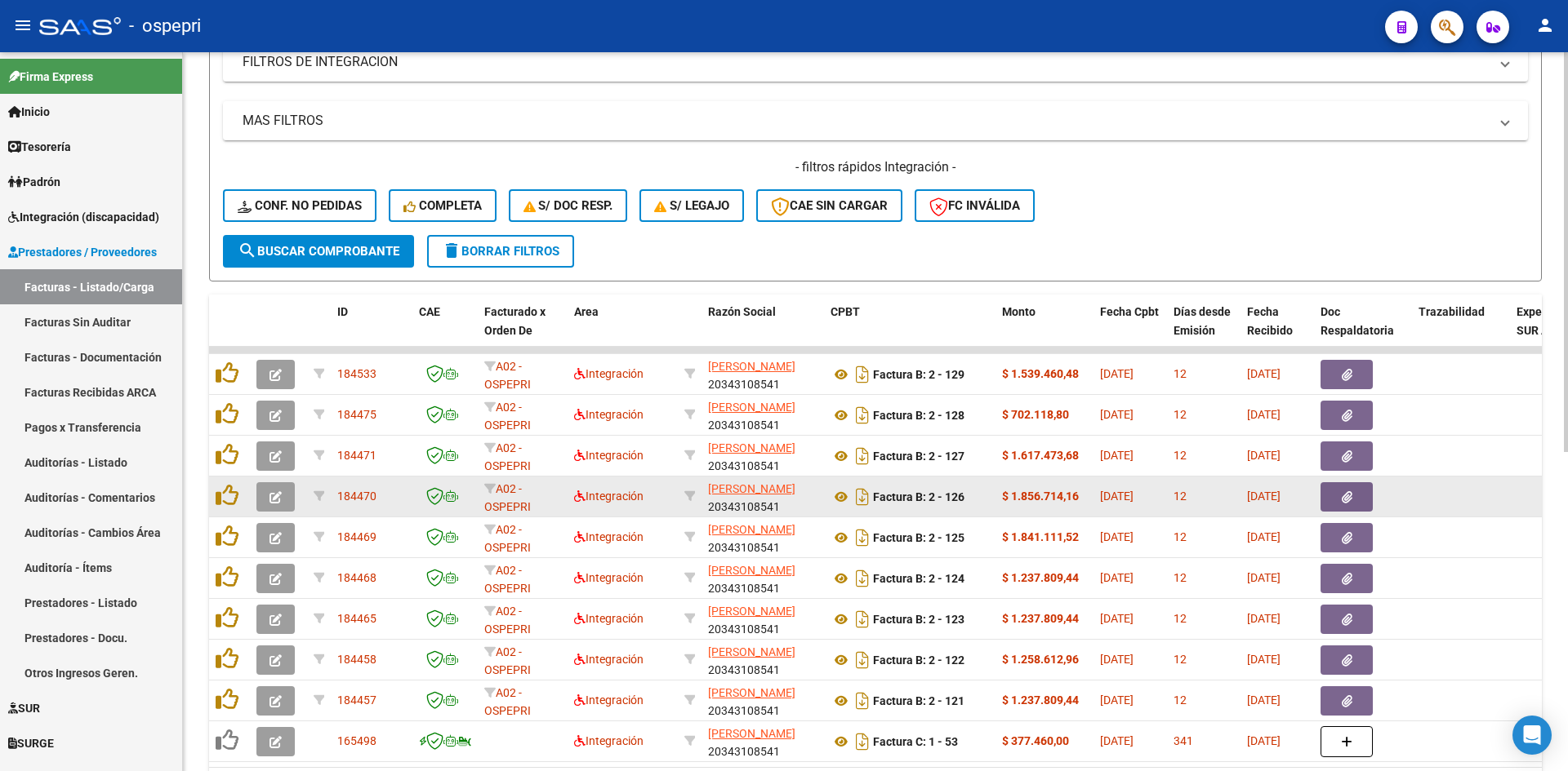
scroll to position [490, 0]
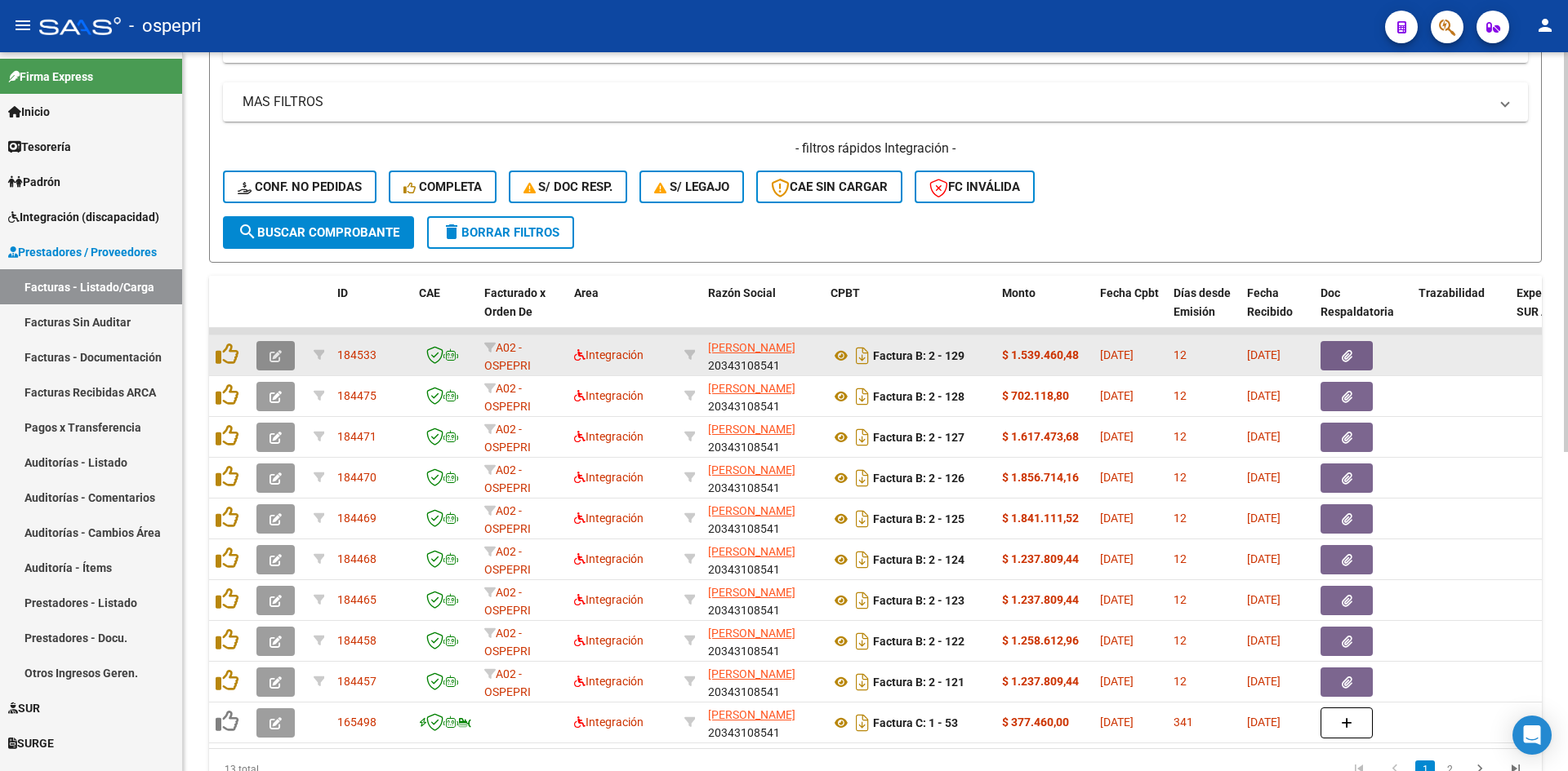
click at [273, 357] on icon "button" at bounding box center [275, 356] width 13 height 13
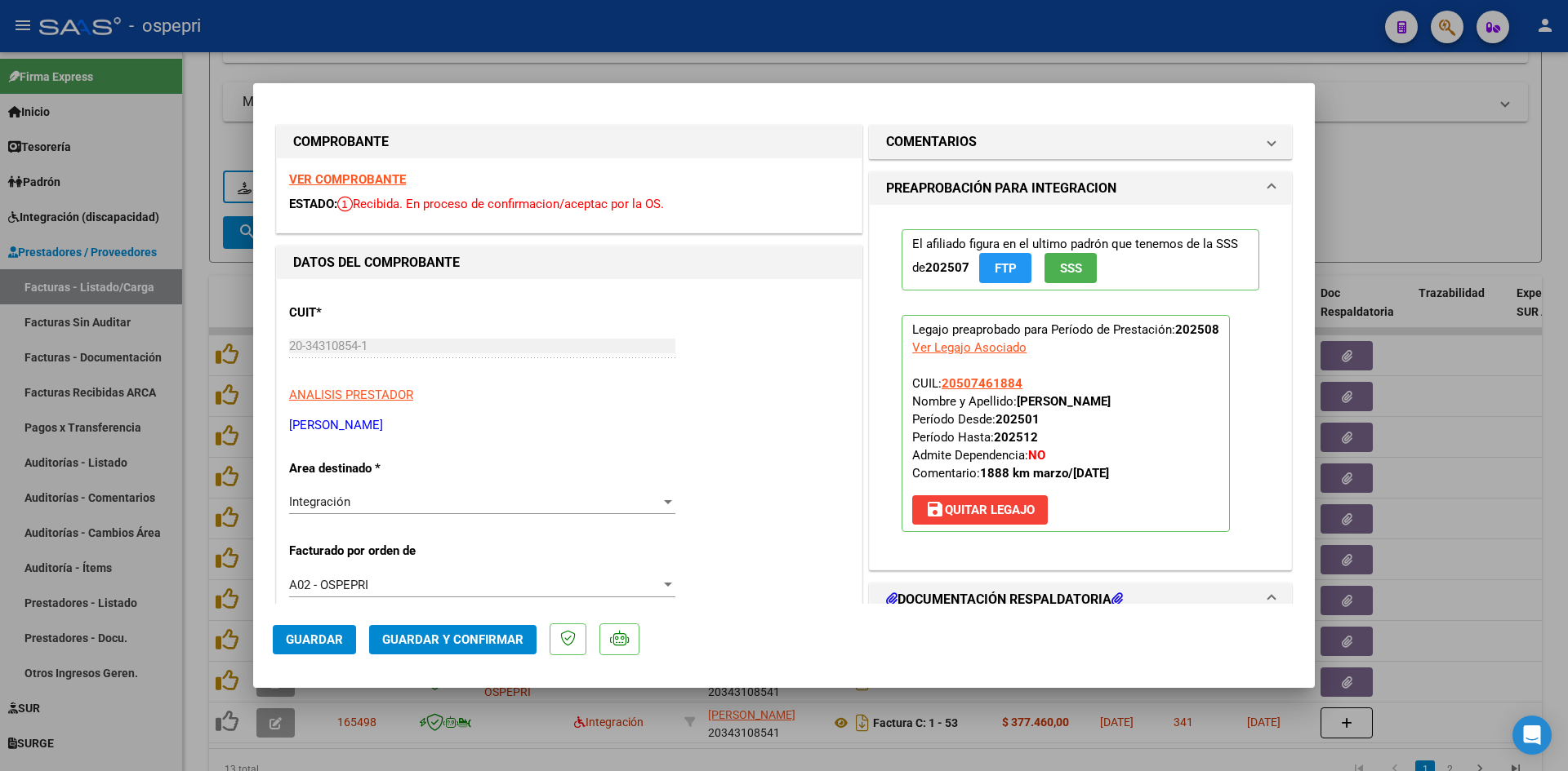
click at [374, 177] on strong "VER COMPROBANTE" at bounding box center [347, 179] width 117 height 15
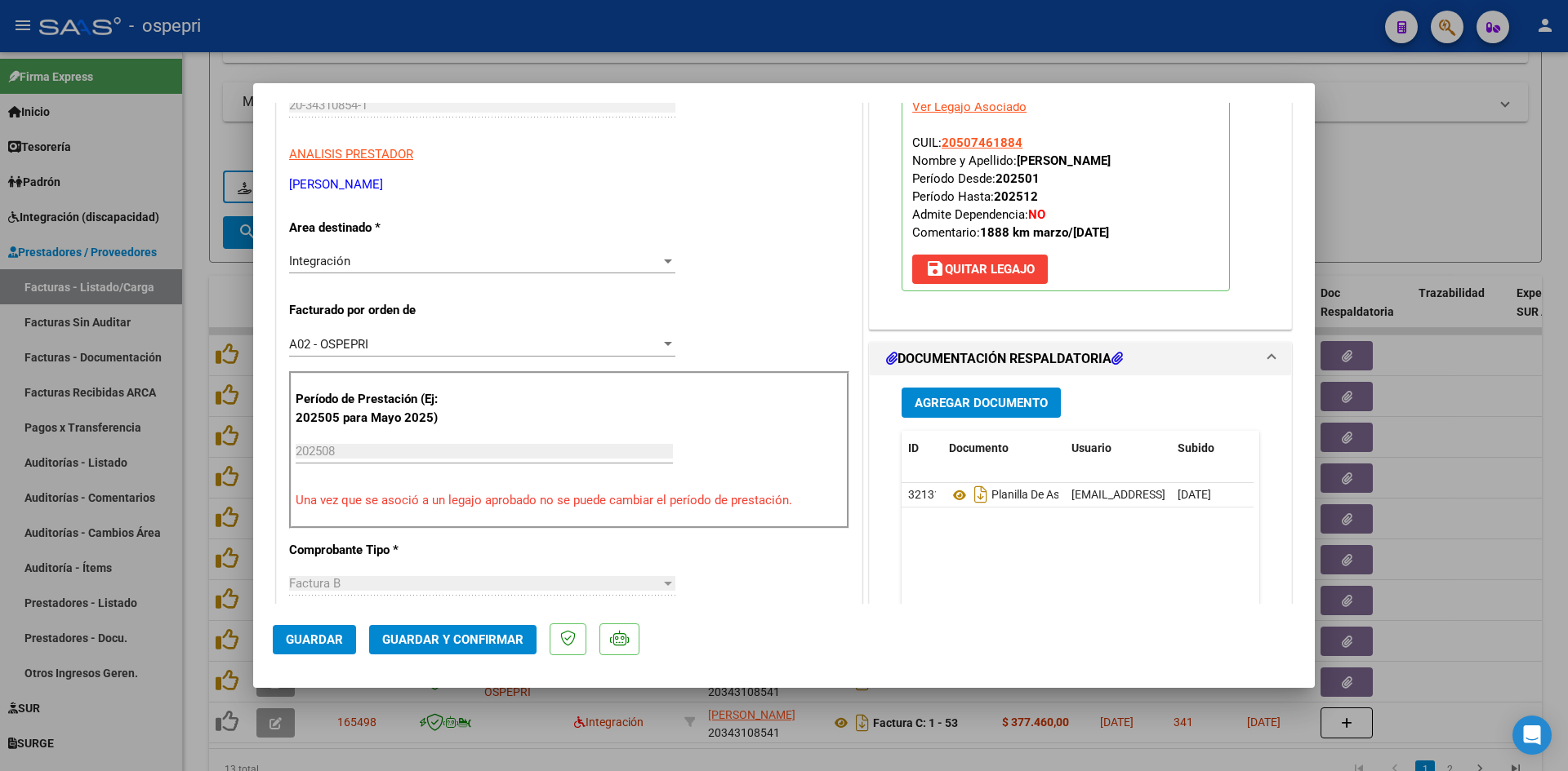
scroll to position [245, 0]
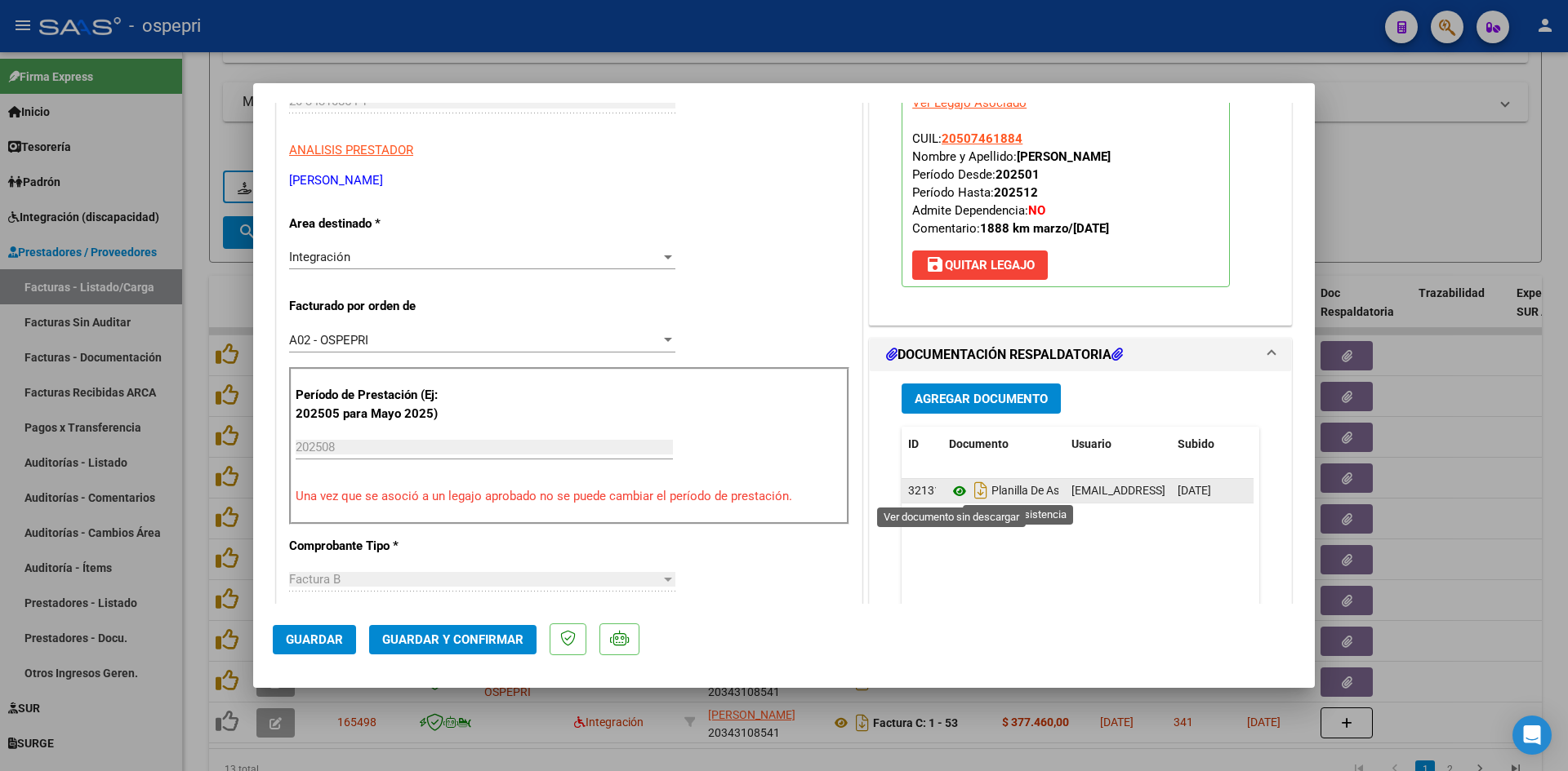
click at [949, 489] on icon at bounding box center [960, 491] width 21 height 19
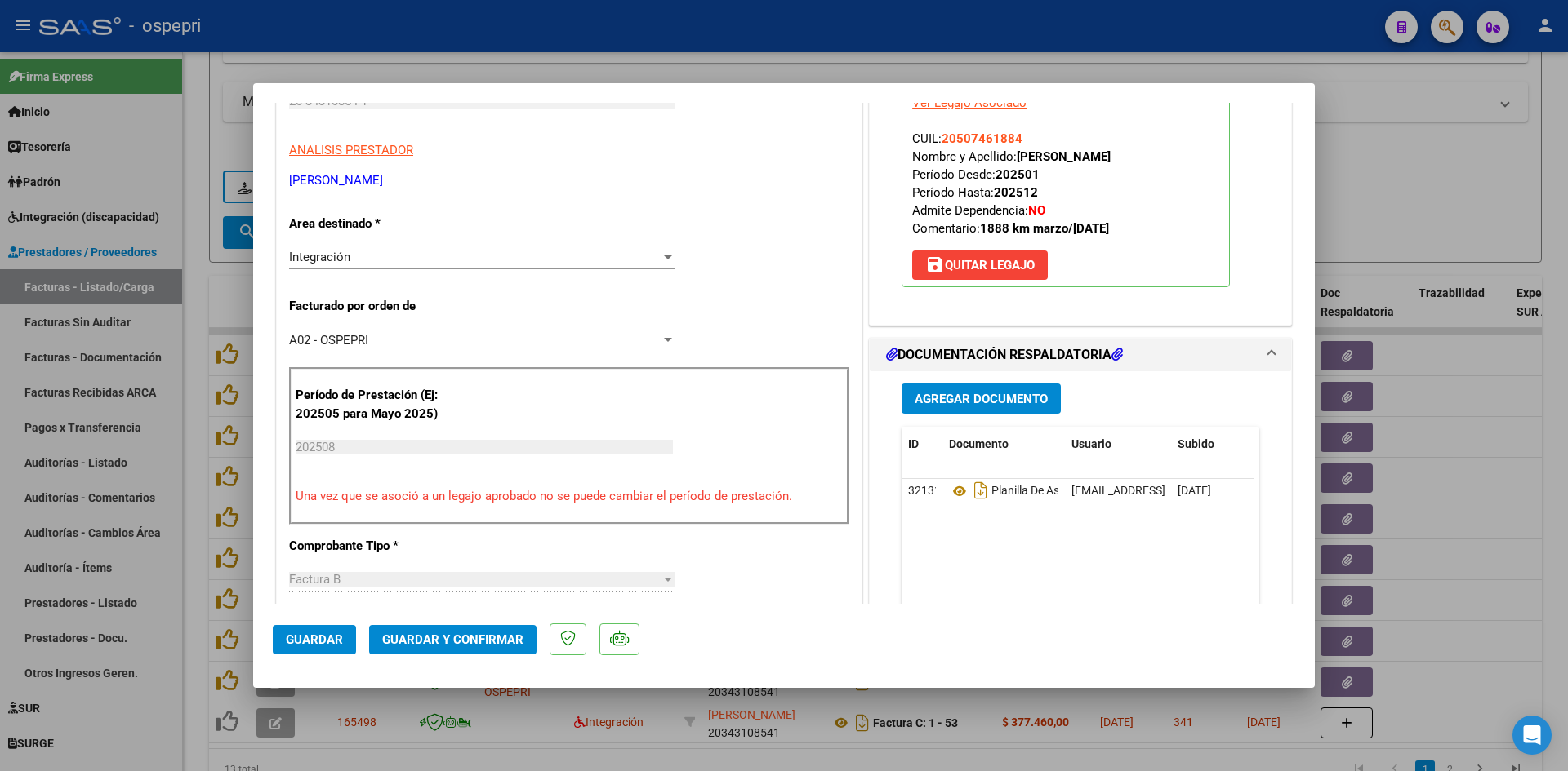
click at [415, 637] on span "Guardar y Confirmar" at bounding box center [452, 639] width 141 height 15
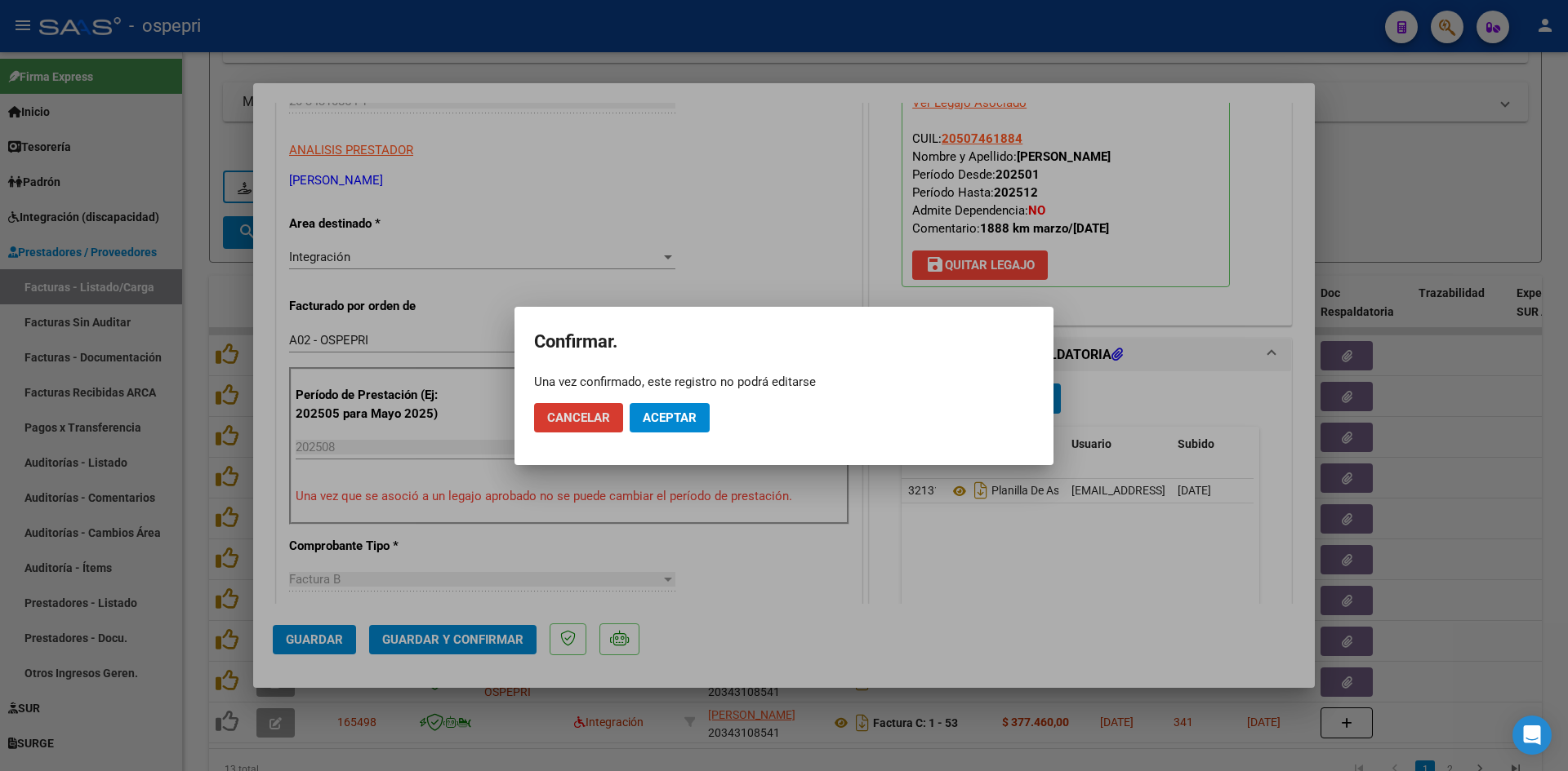
click at [676, 405] on button "Aceptar" at bounding box center [670, 418] width 80 height 29
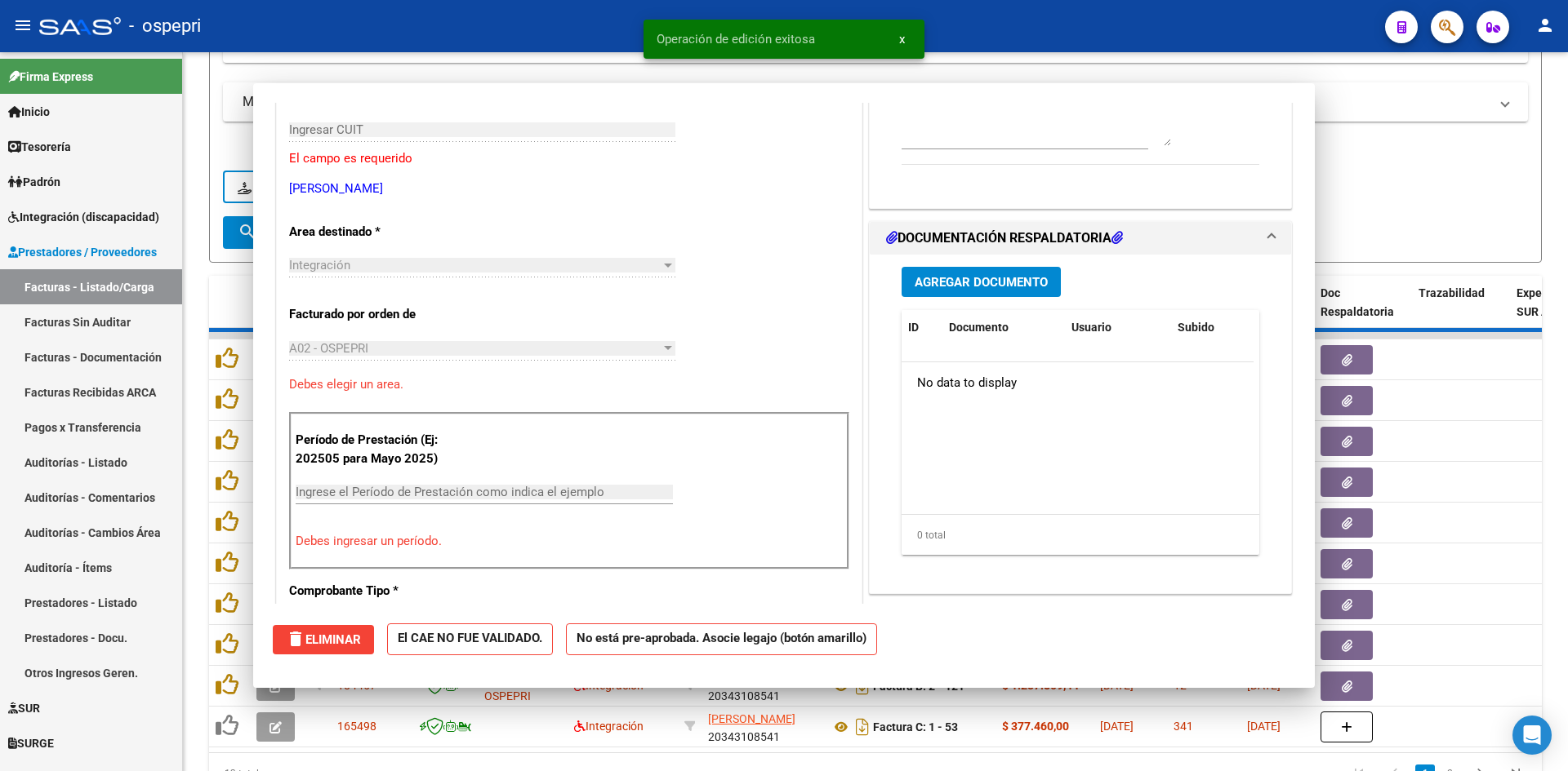
scroll to position [0, 0]
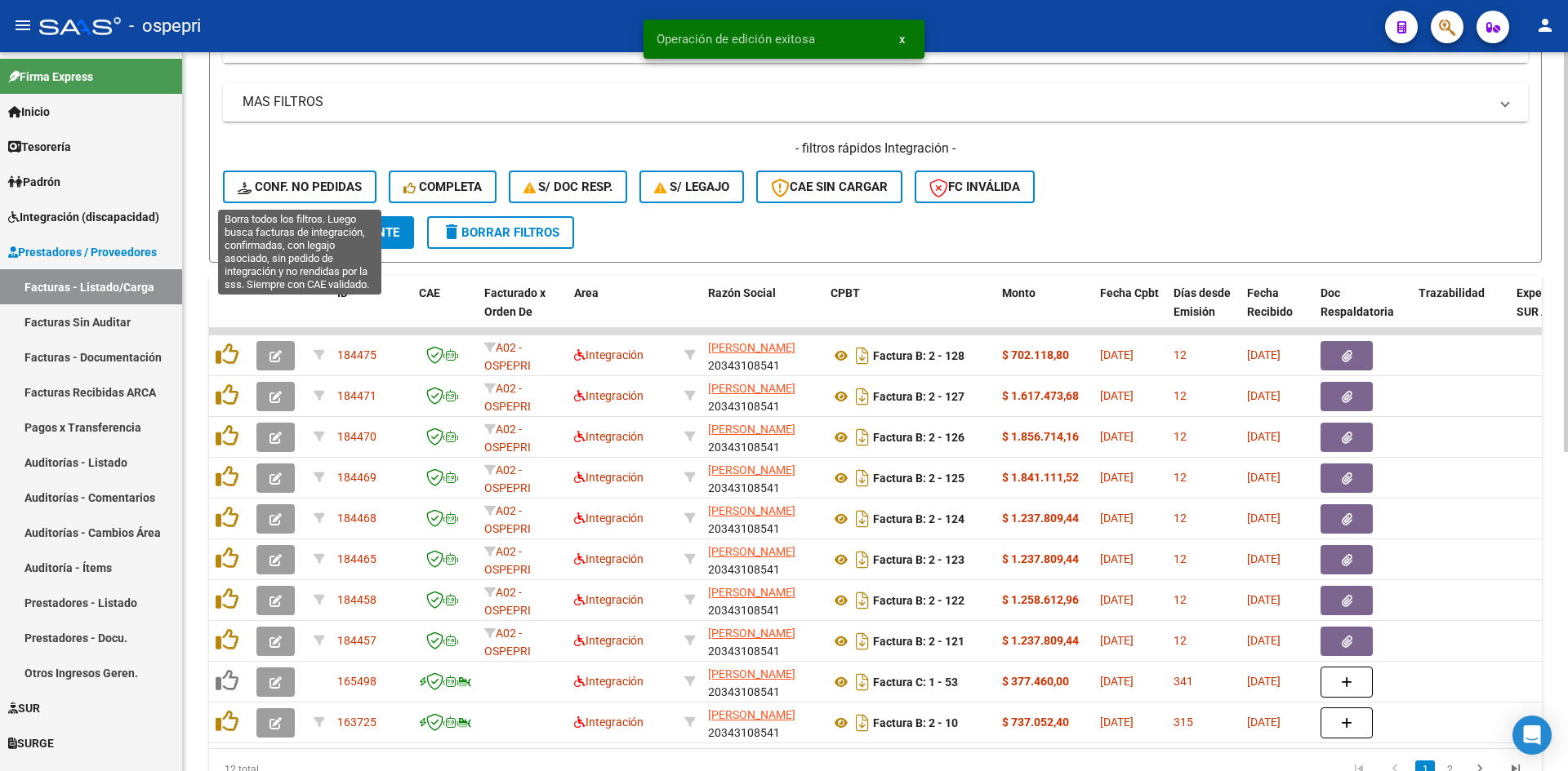
click at [245, 185] on icon at bounding box center [247, 188] width 18 height 13
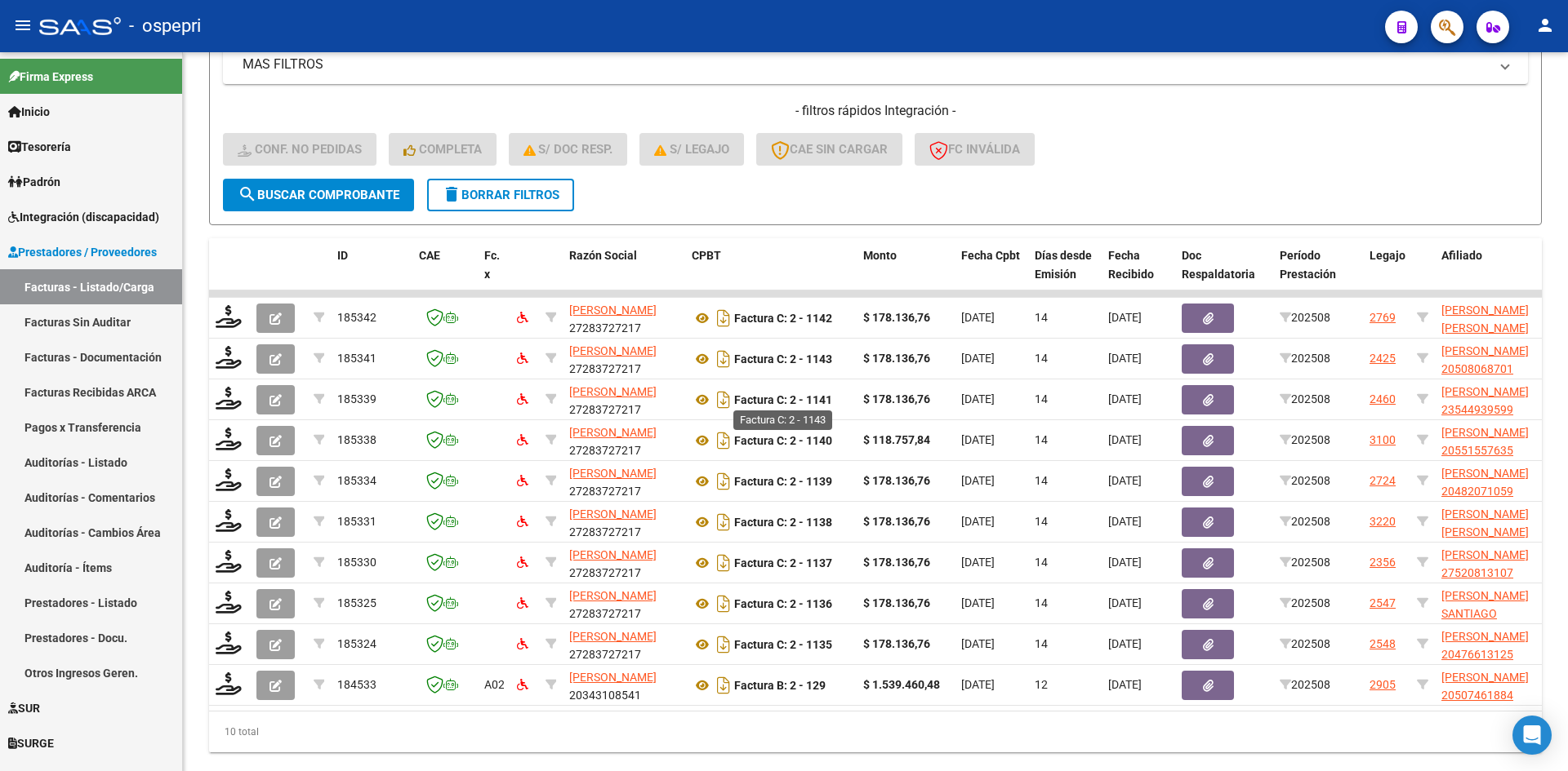
scroll to position [571, 0]
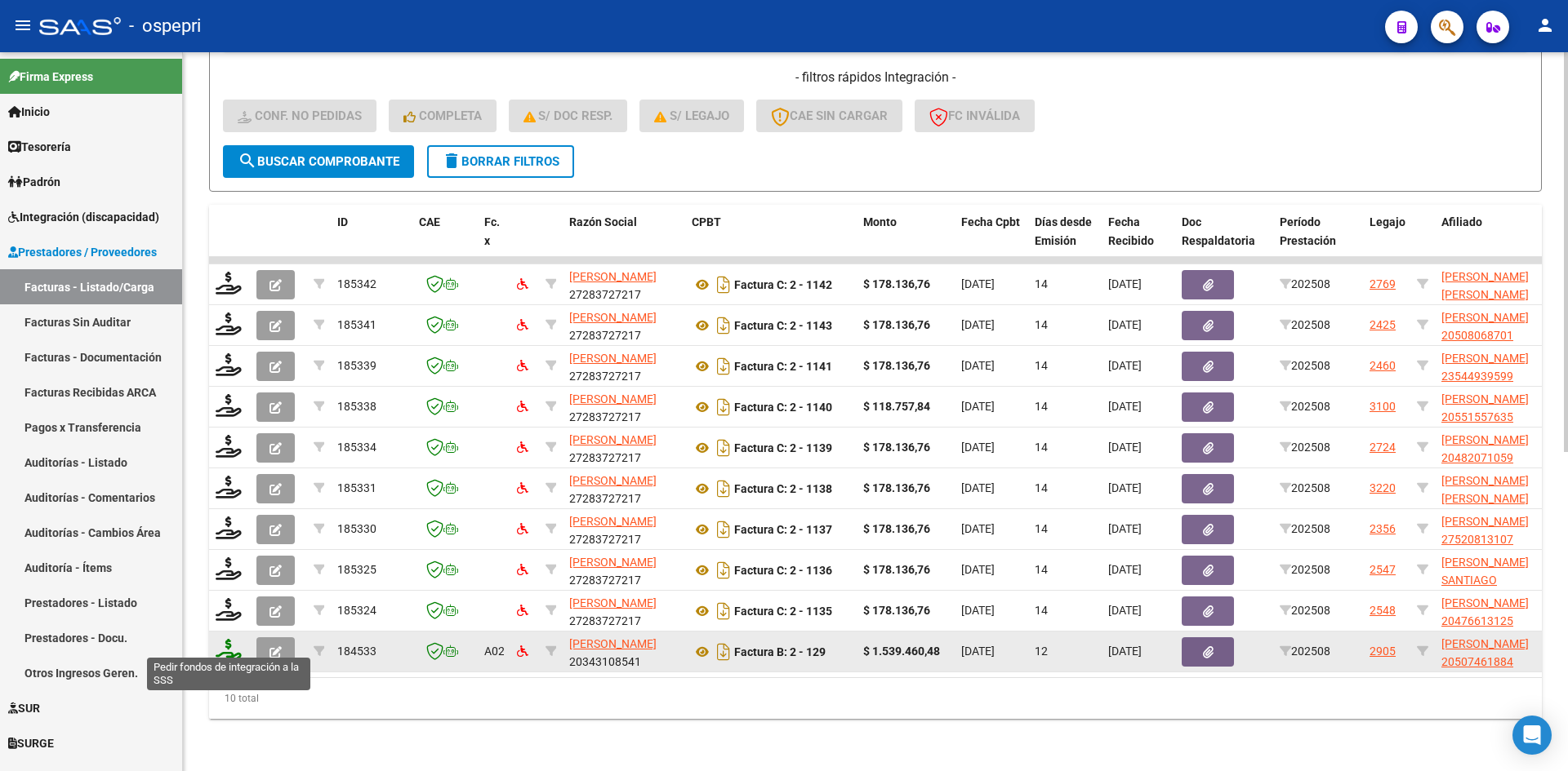
click at [229, 643] on icon at bounding box center [228, 650] width 26 height 22
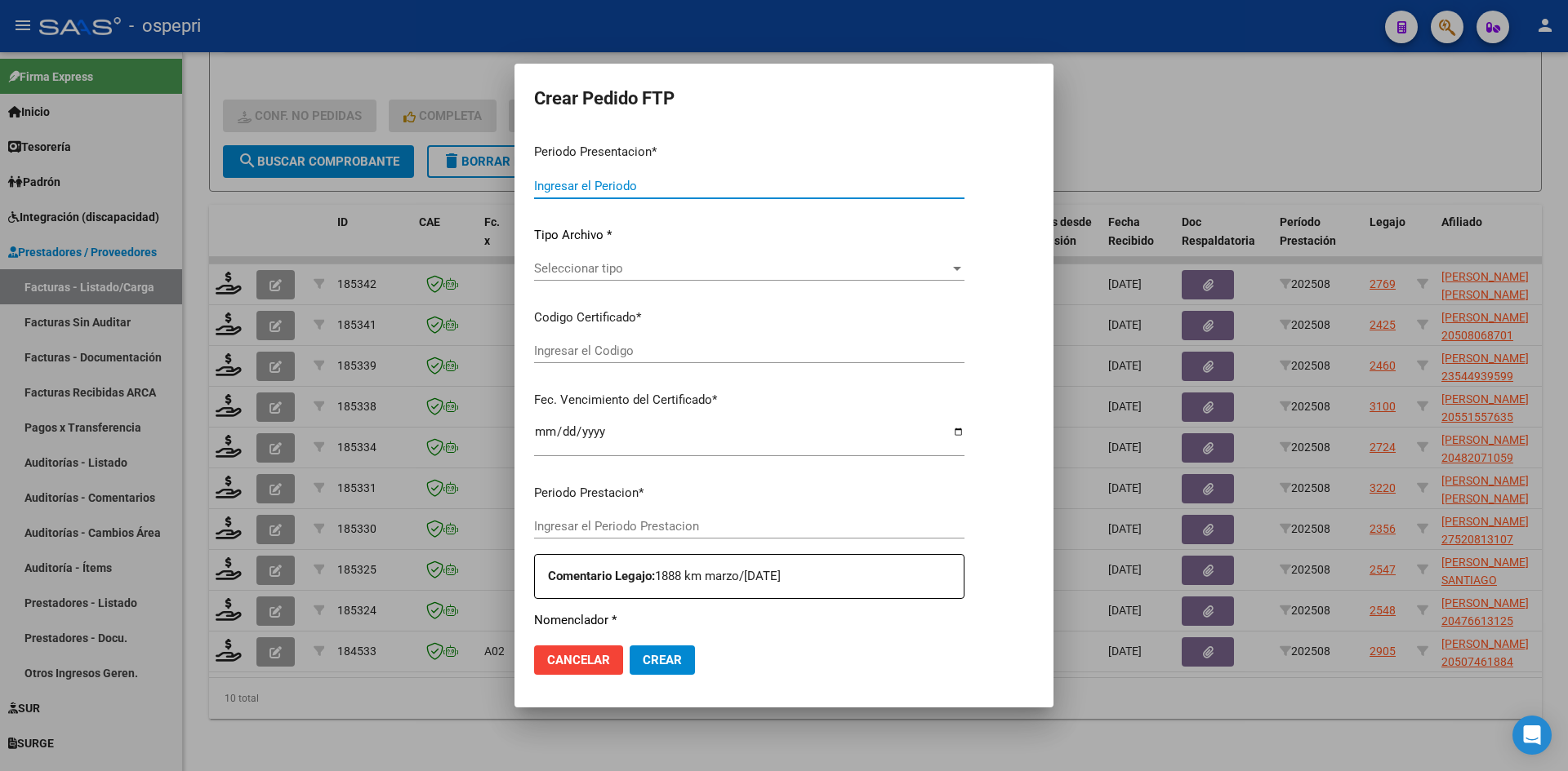
type input "202508"
type input "$ 1.539.460,48"
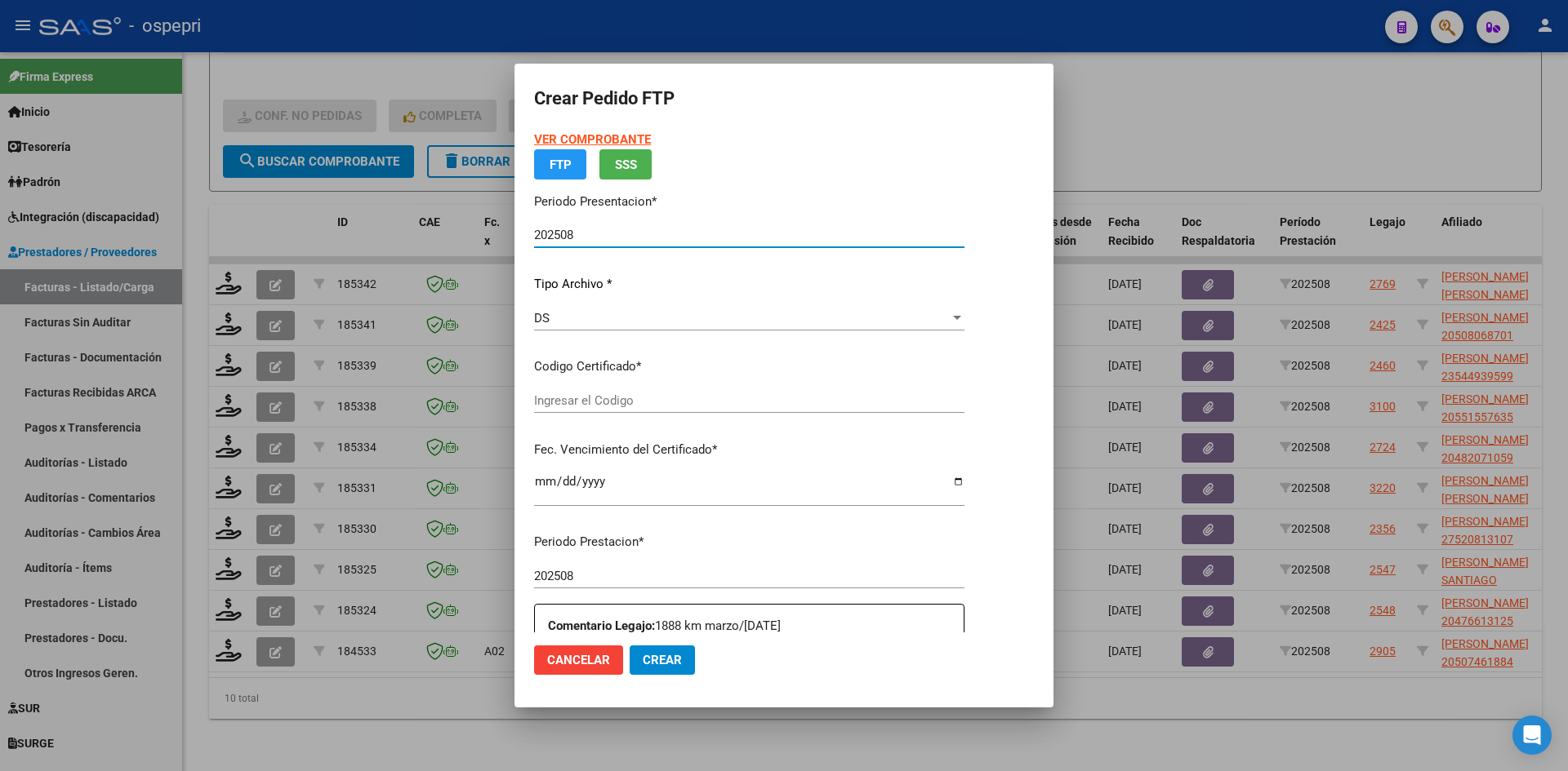
type input "20507461884"
type input "[DATE]"
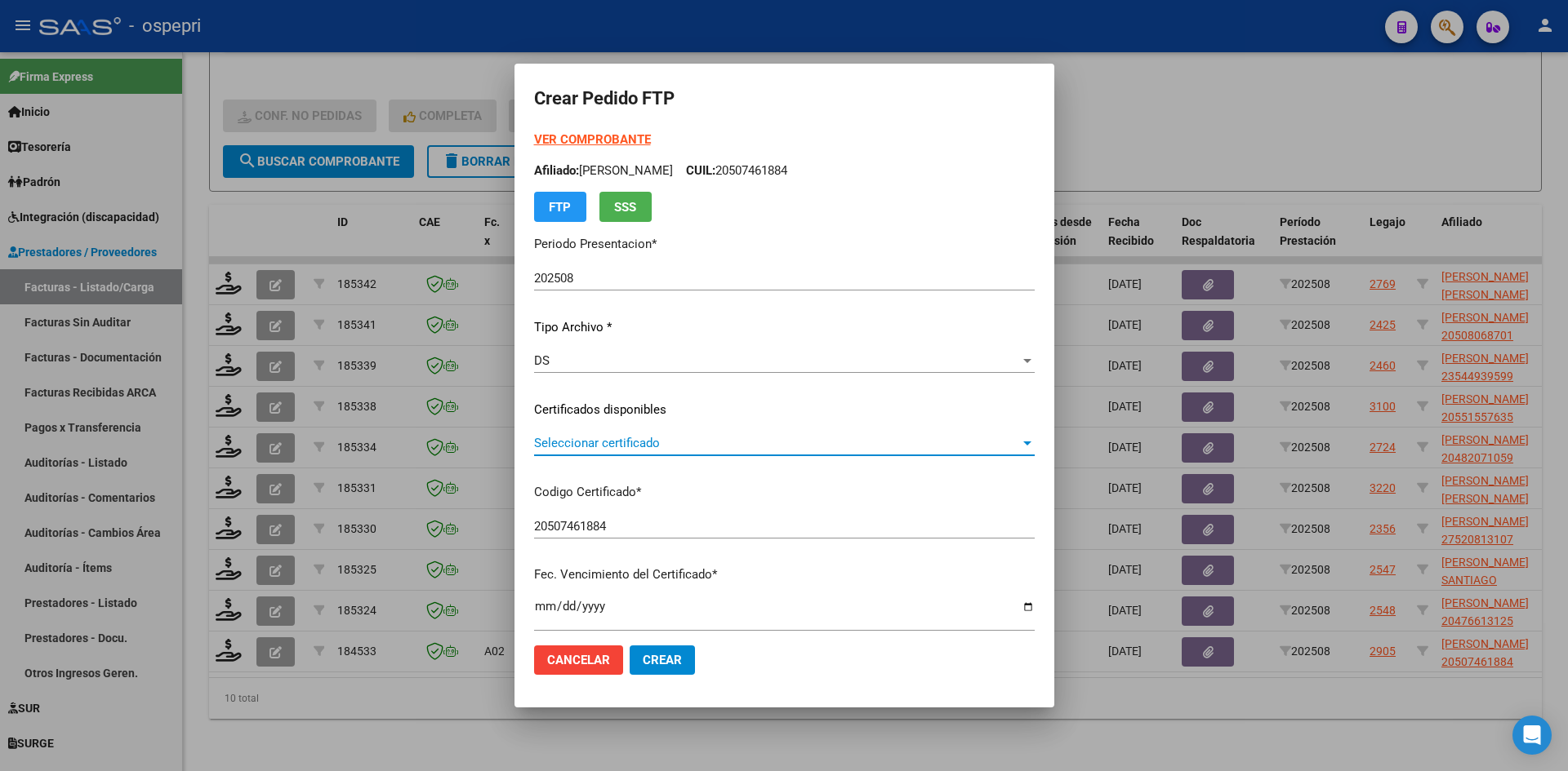
click at [660, 443] on span "Seleccionar certificado" at bounding box center [777, 443] width 486 height 15
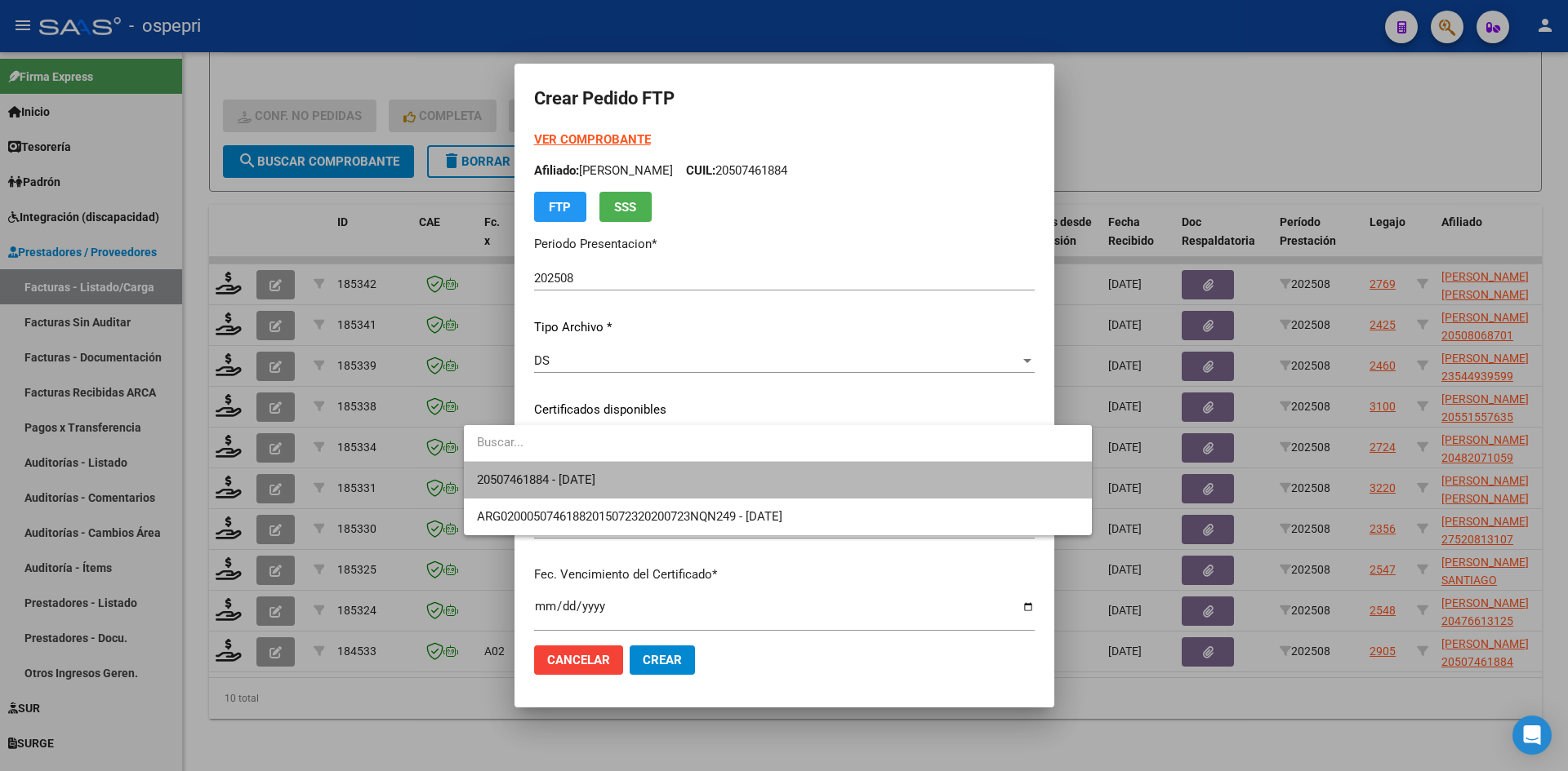
click at [659, 474] on span "20507461884 - [DATE]" at bounding box center [777, 481] width 602 height 37
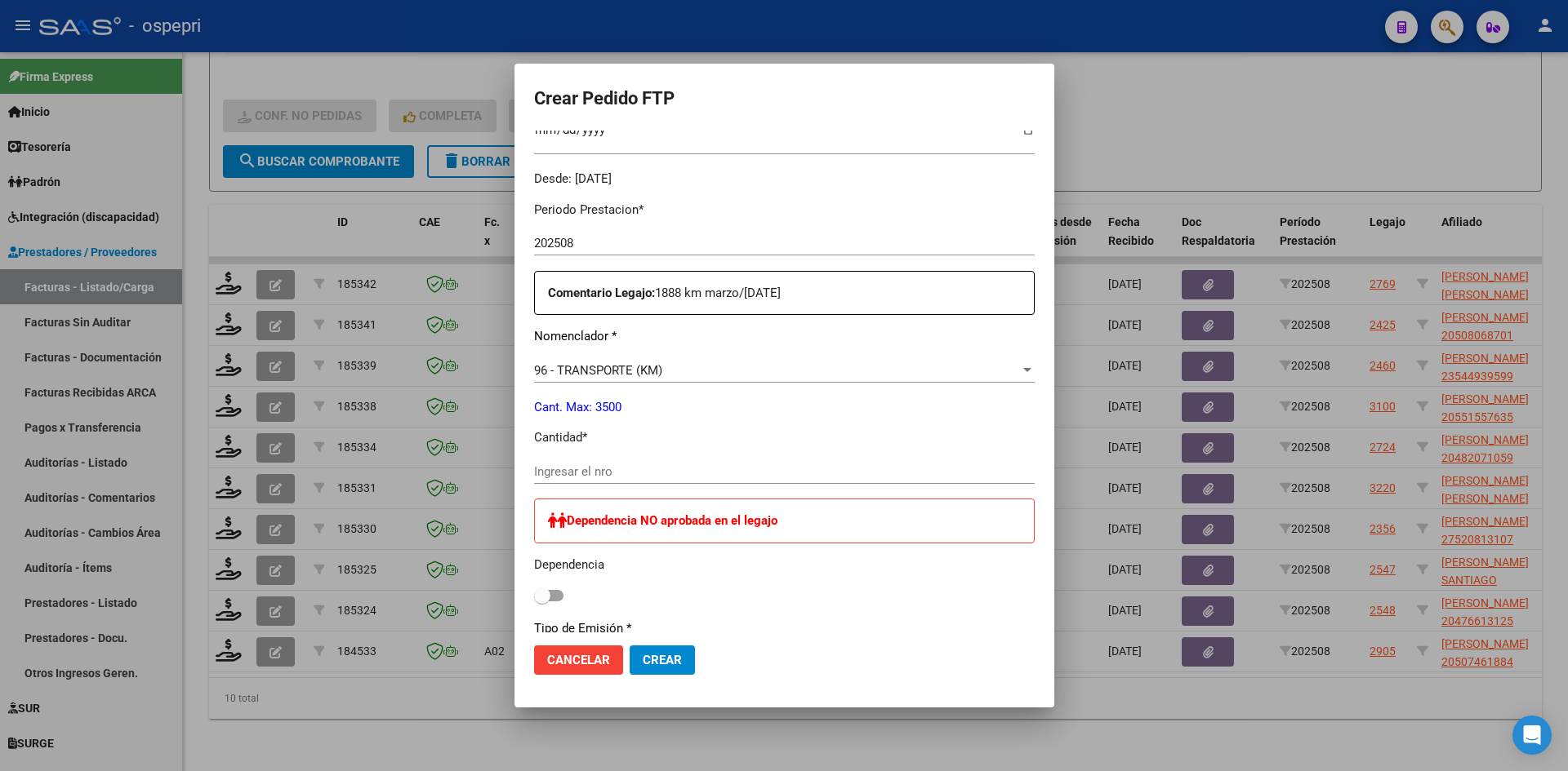
scroll to position [490, 0]
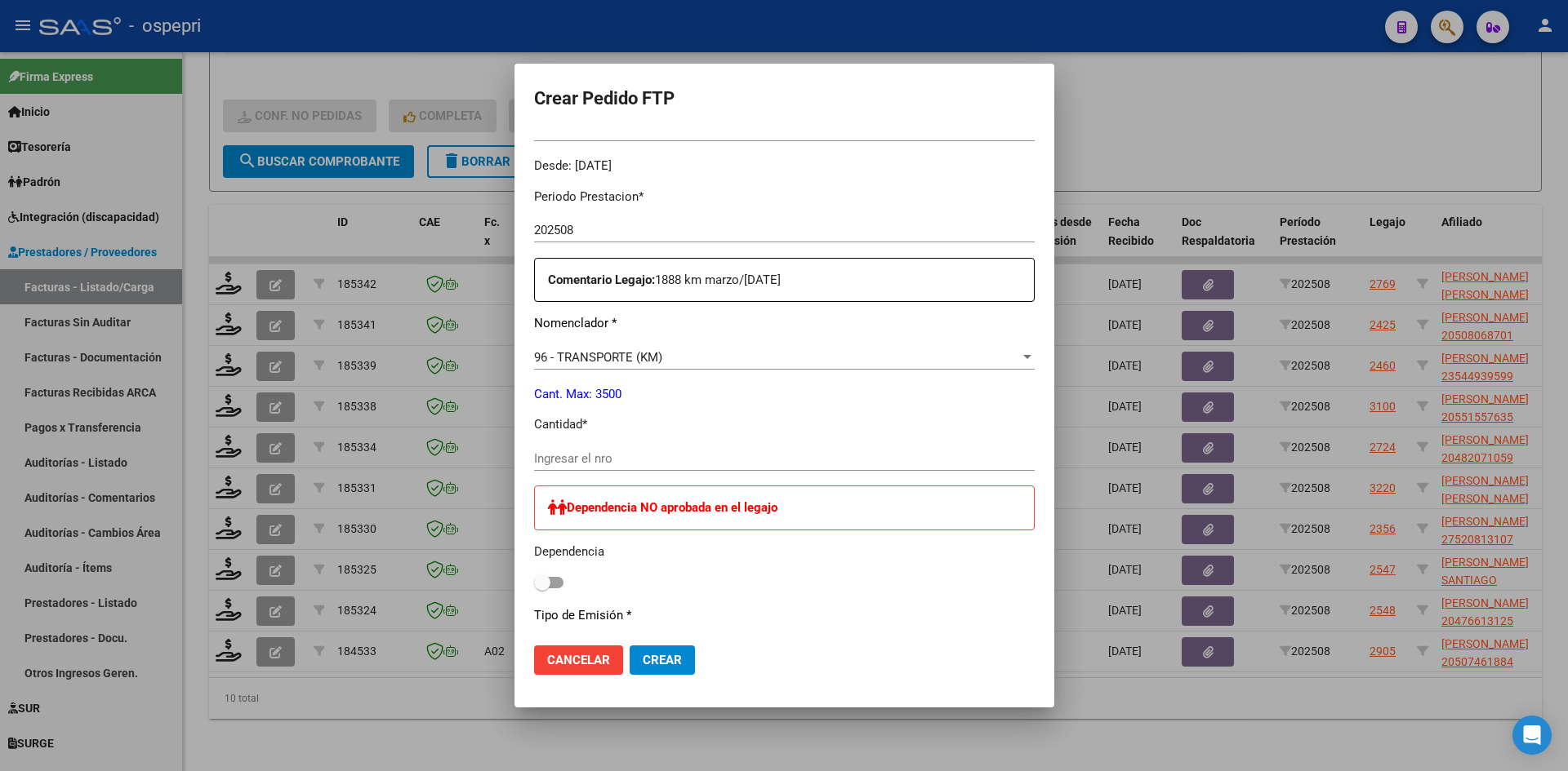
click at [614, 455] on input "Ingresar el nro" at bounding box center [784, 458] width 500 height 15
type input "2368"
click at [643, 654] on span "Crear" at bounding box center [662, 660] width 39 height 15
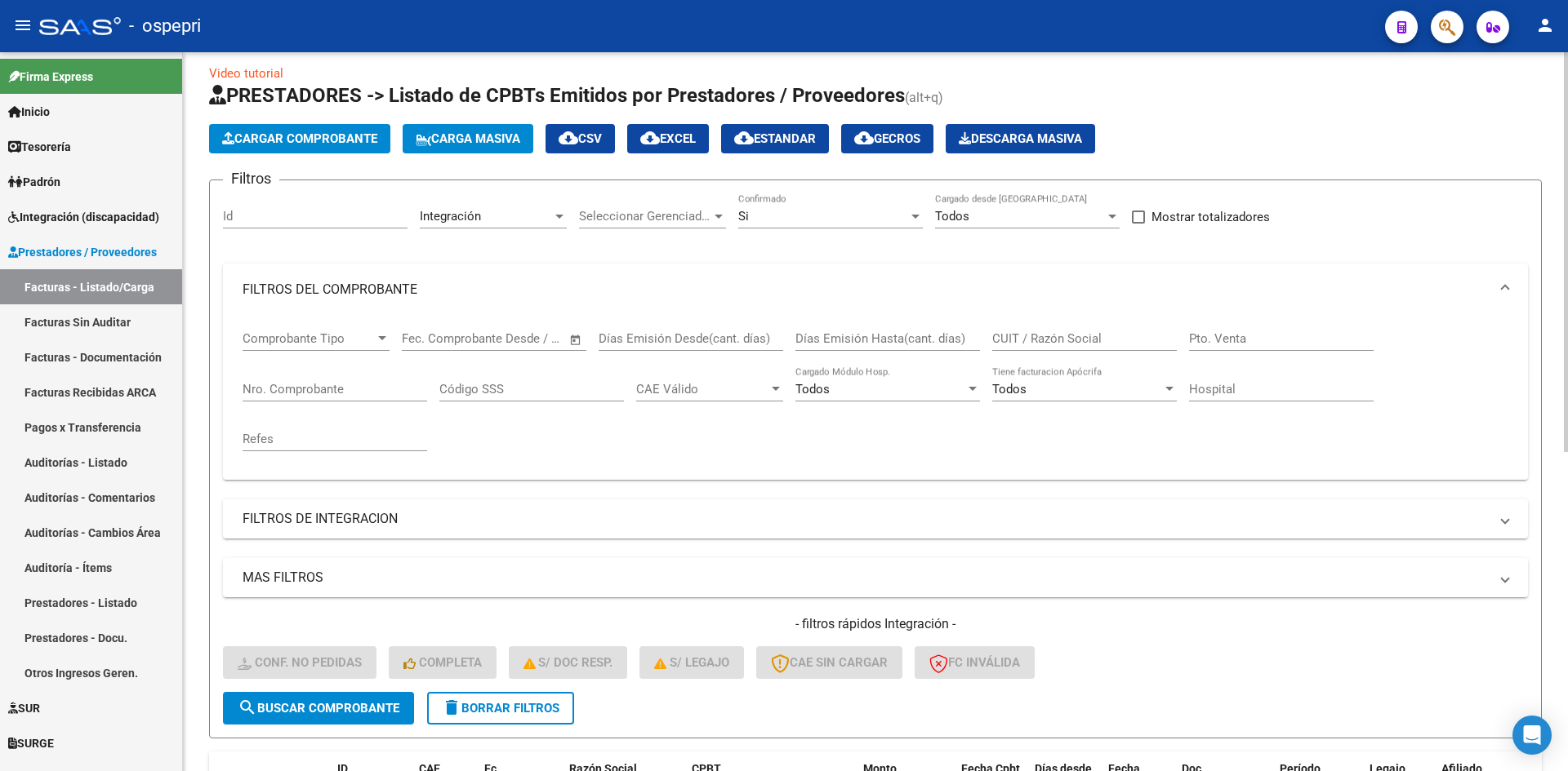
scroll to position [0, 0]
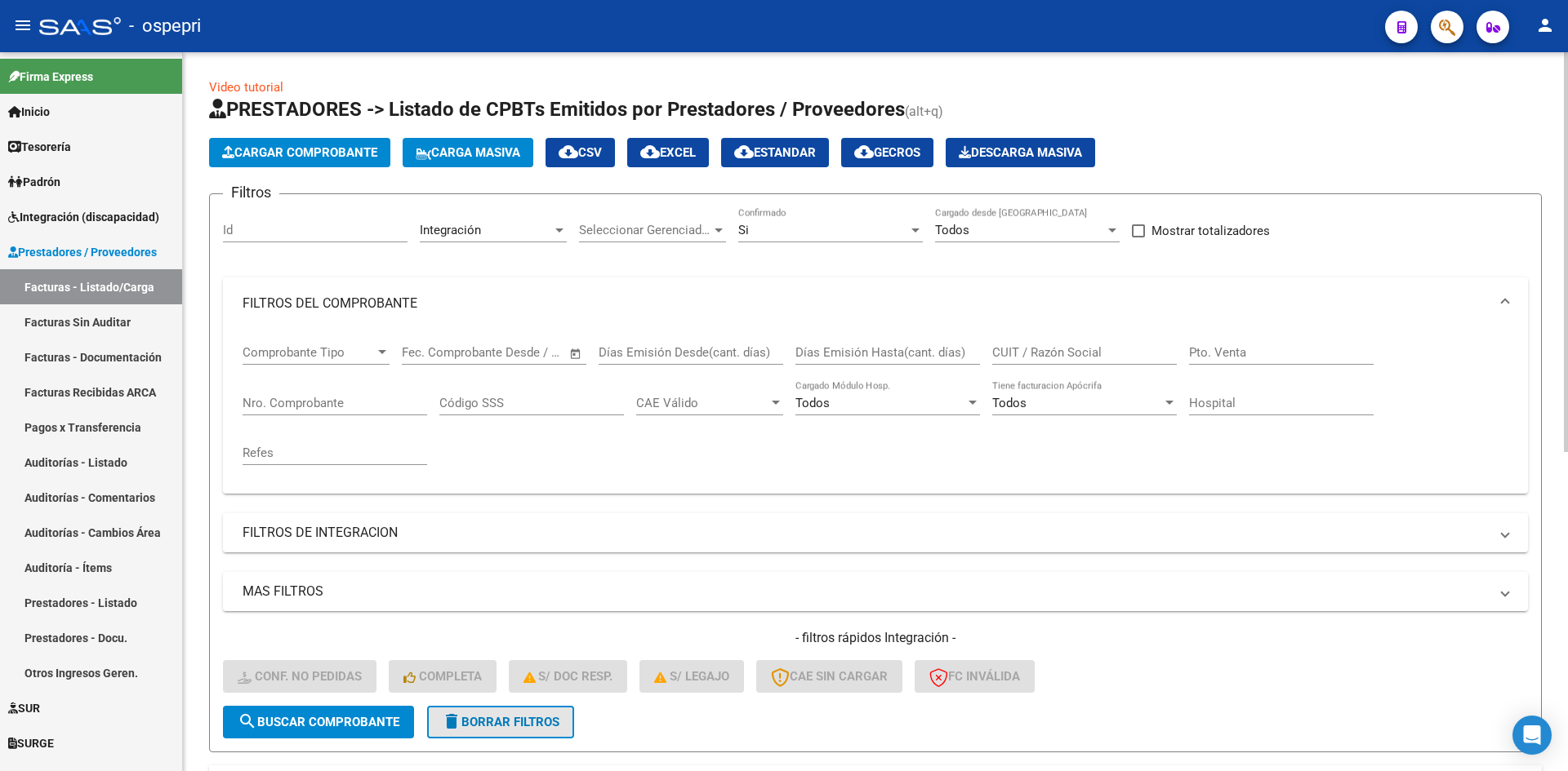
click at [497, 726] on span "delete Borrar Filtros" at bounding box center [500, 722] width 118 height 15
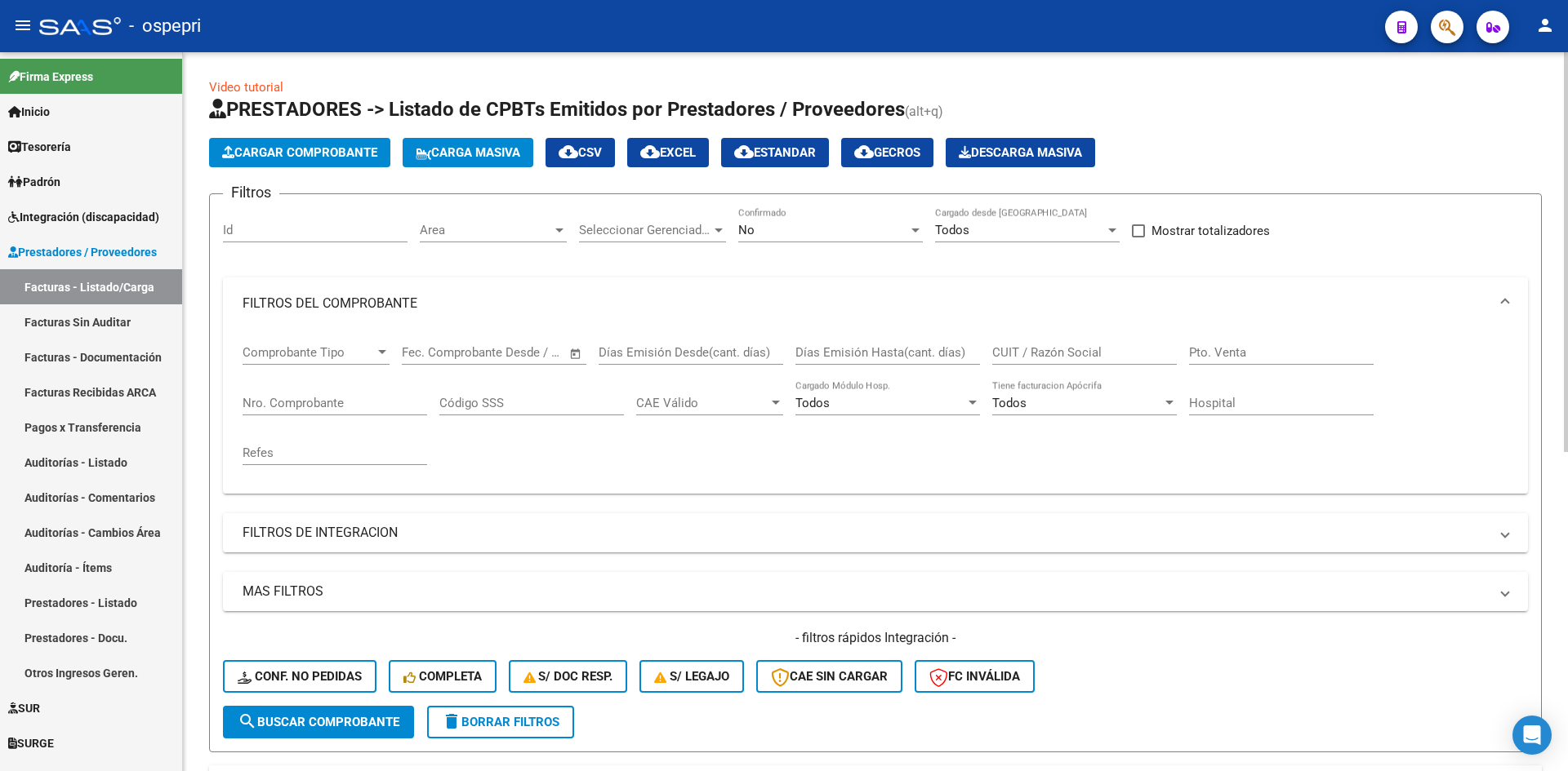
click at [1037, 360] on div "CUIT / Razón Social" at bounding box center [1084, 347] width 184 height 35
paste input "20343108541"
type input "20343108541"
click at [349, 724] on span "search Buscar Comprobante" at bounding box center [319, 722] width 162 height 15
drag, startPoint x: 1107, startPoint y: 347, endPoint x: 913, endPoint y: 373, distance: 195.7
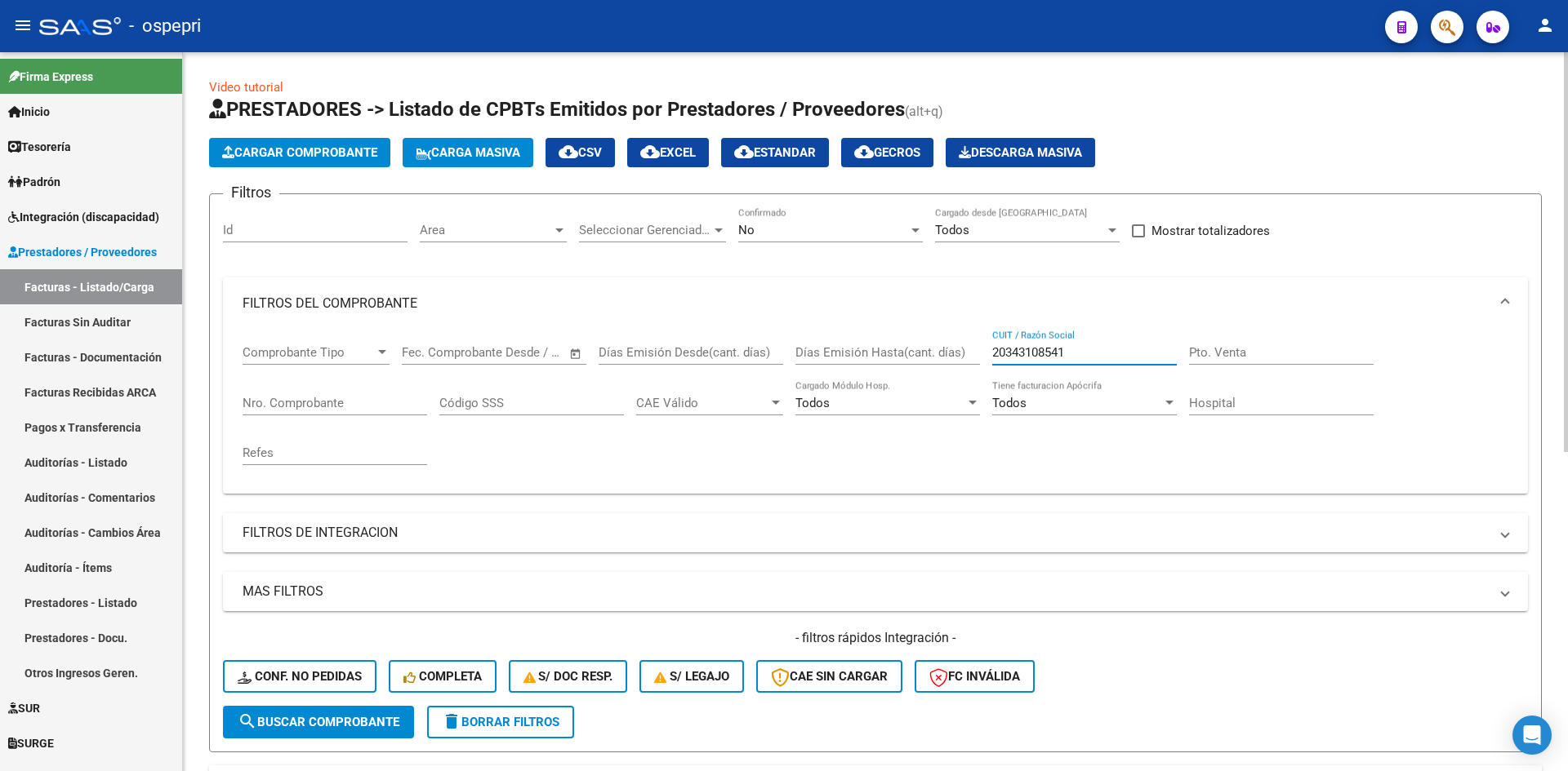
click at [901, 367] on div "Comprobante Tipo Comprobante Tipo Fecha inicio – Fecha fin Fec. Comprobante Des…" at bounding box center [876, 405] width 1266 height 151
paste input "text"
click at [1023, 354] on input "CUIT / Razón Social" at bounding box center [1084, 352] width 184 height 15
paste input "20343108541"
type input "20343108541"
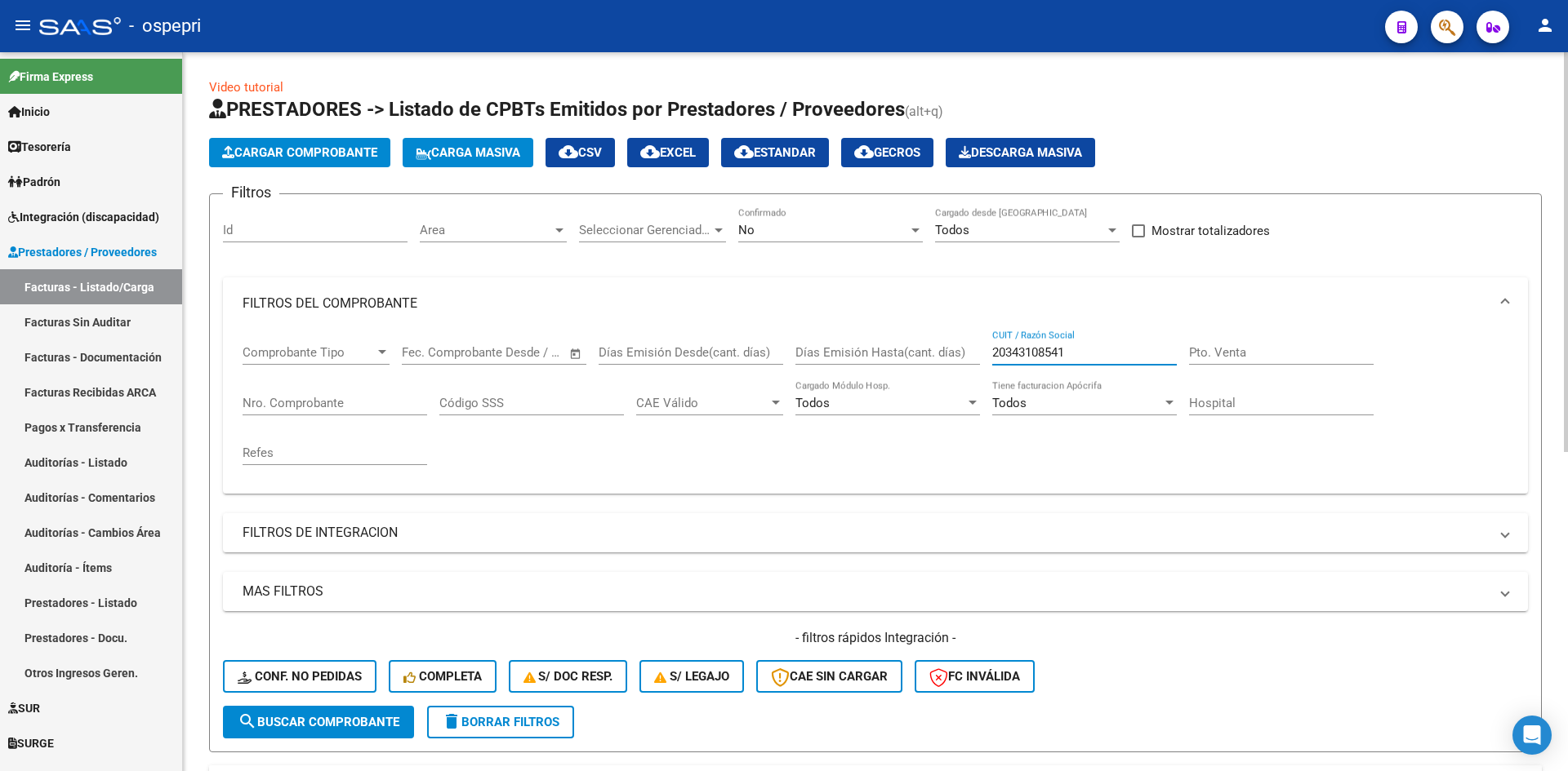
click at [391, 729] on span "search Buscar Comprobante" at bounding box center [319, 722] width 162 height 15
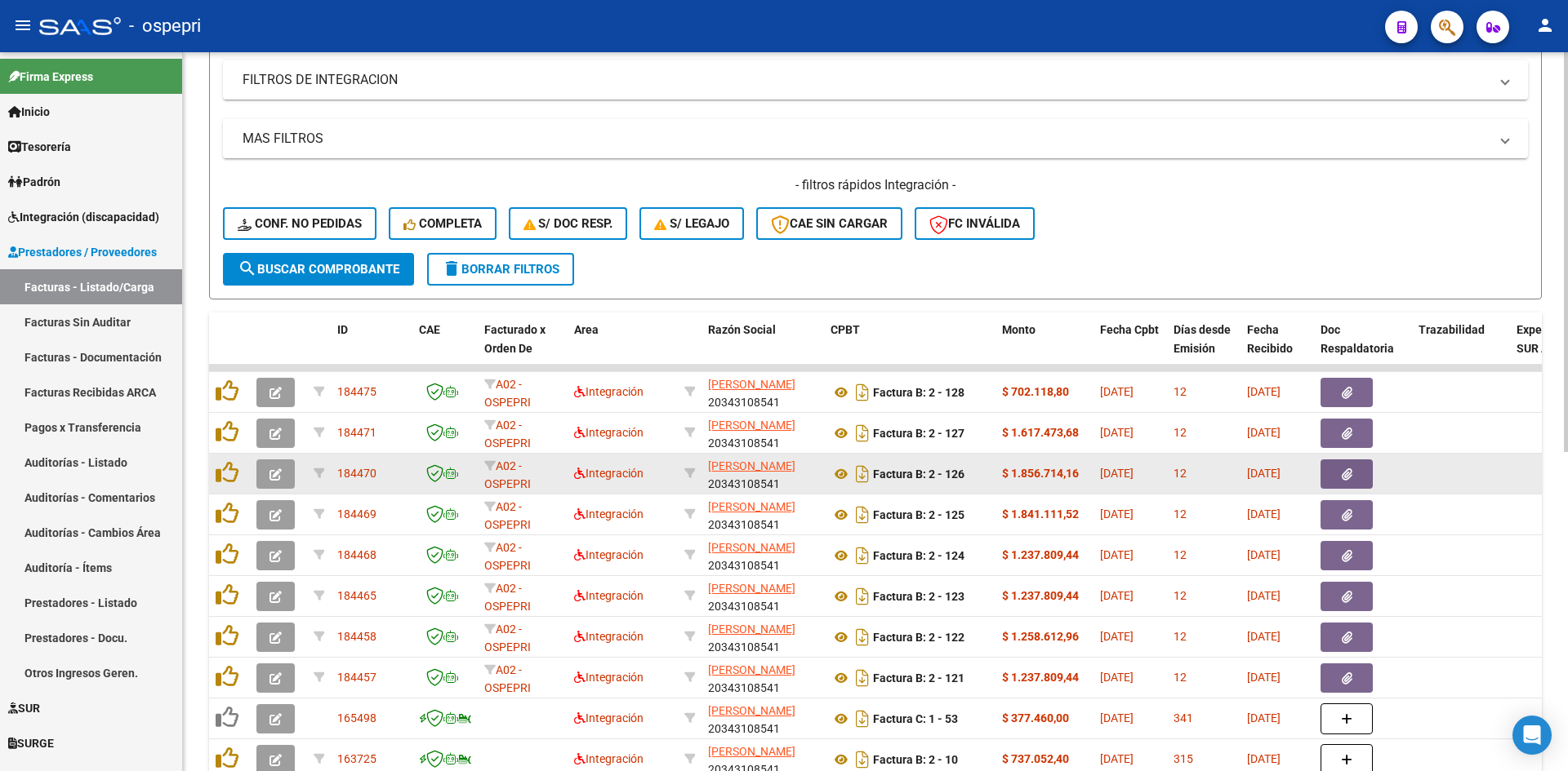
scroll to position [490, 0]
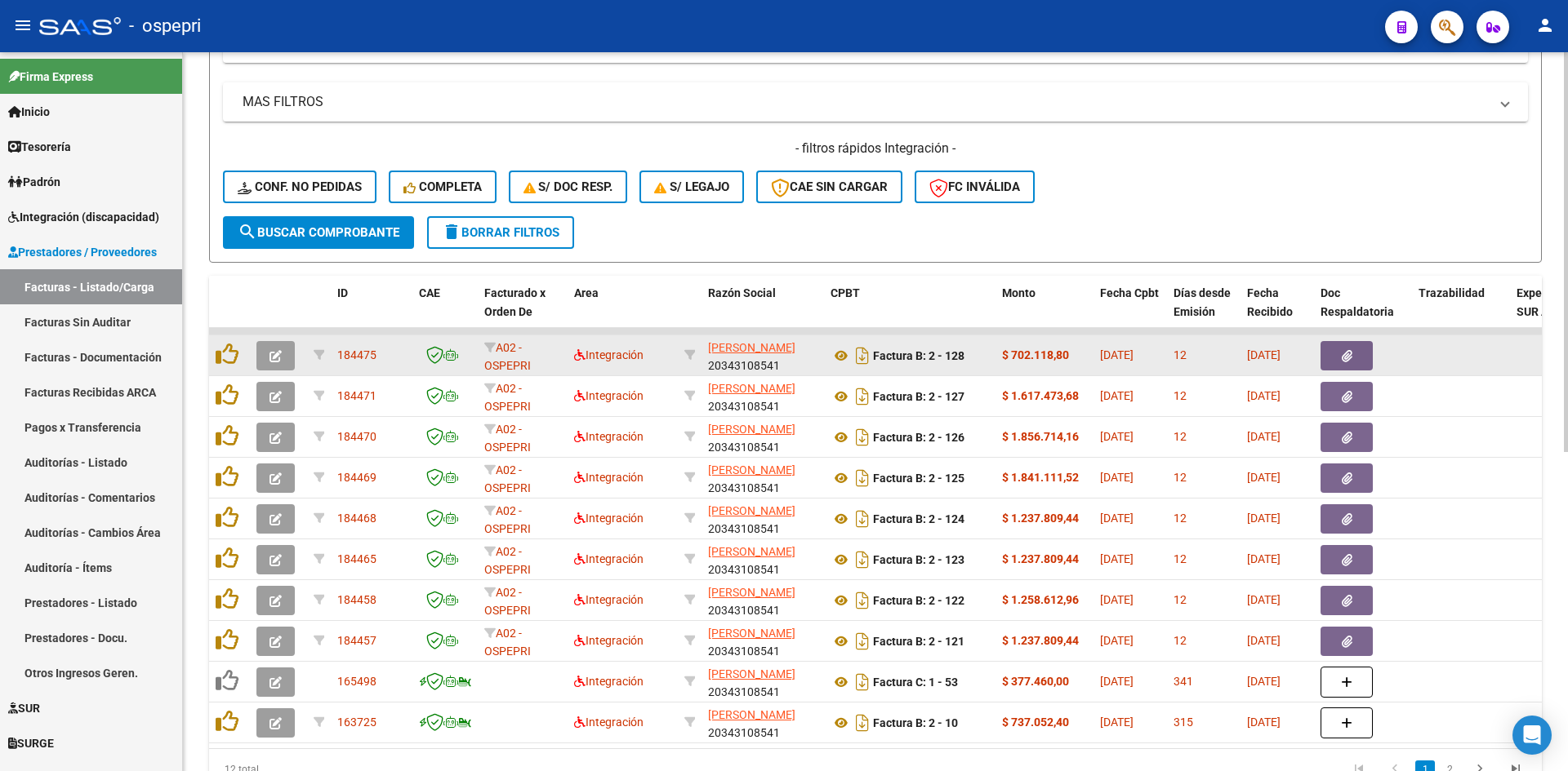
click at [281, 359] on icon "button" at bounding box center [275, 356] width 13 height 13
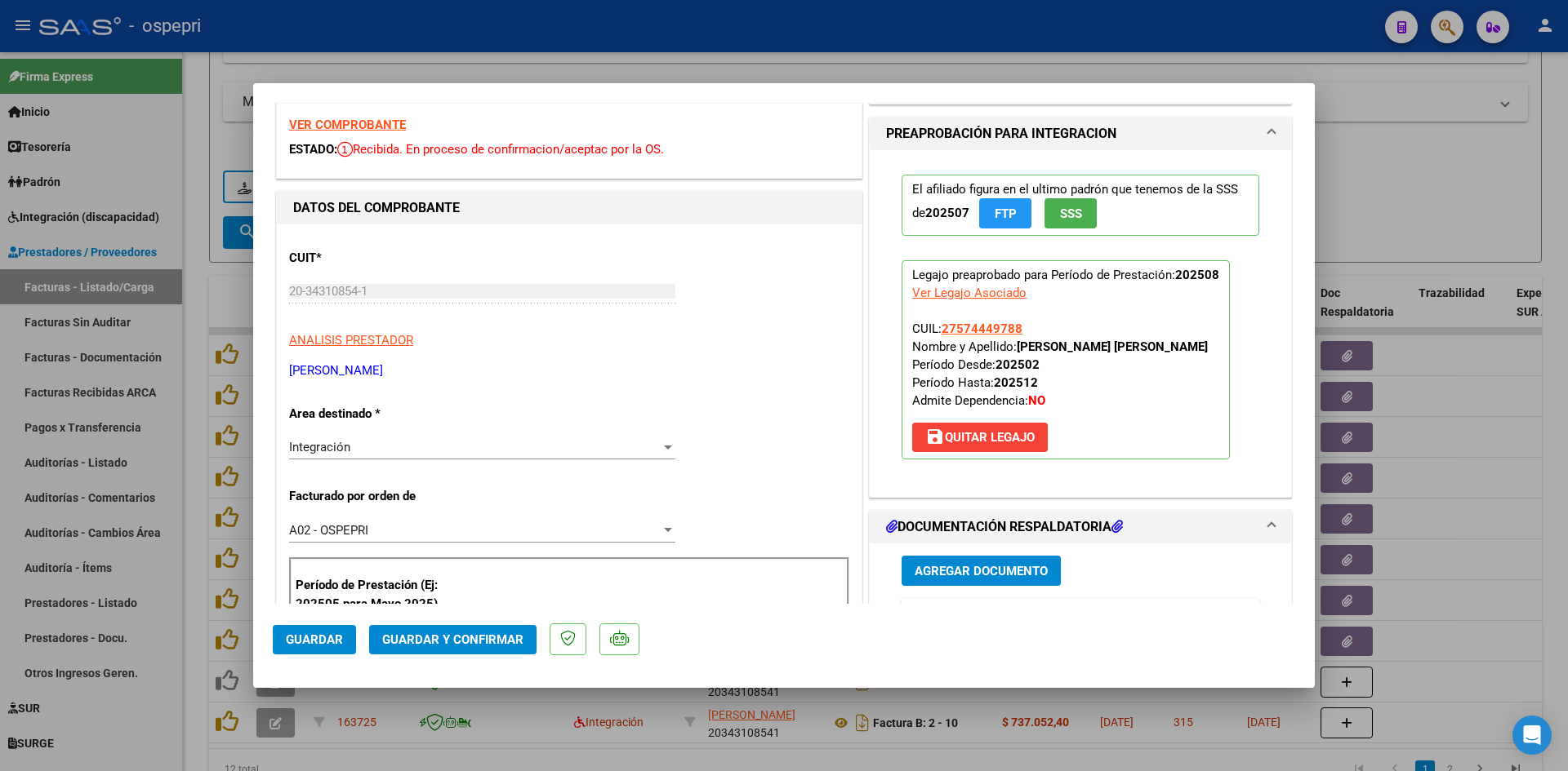
scroll to position [0, 0]
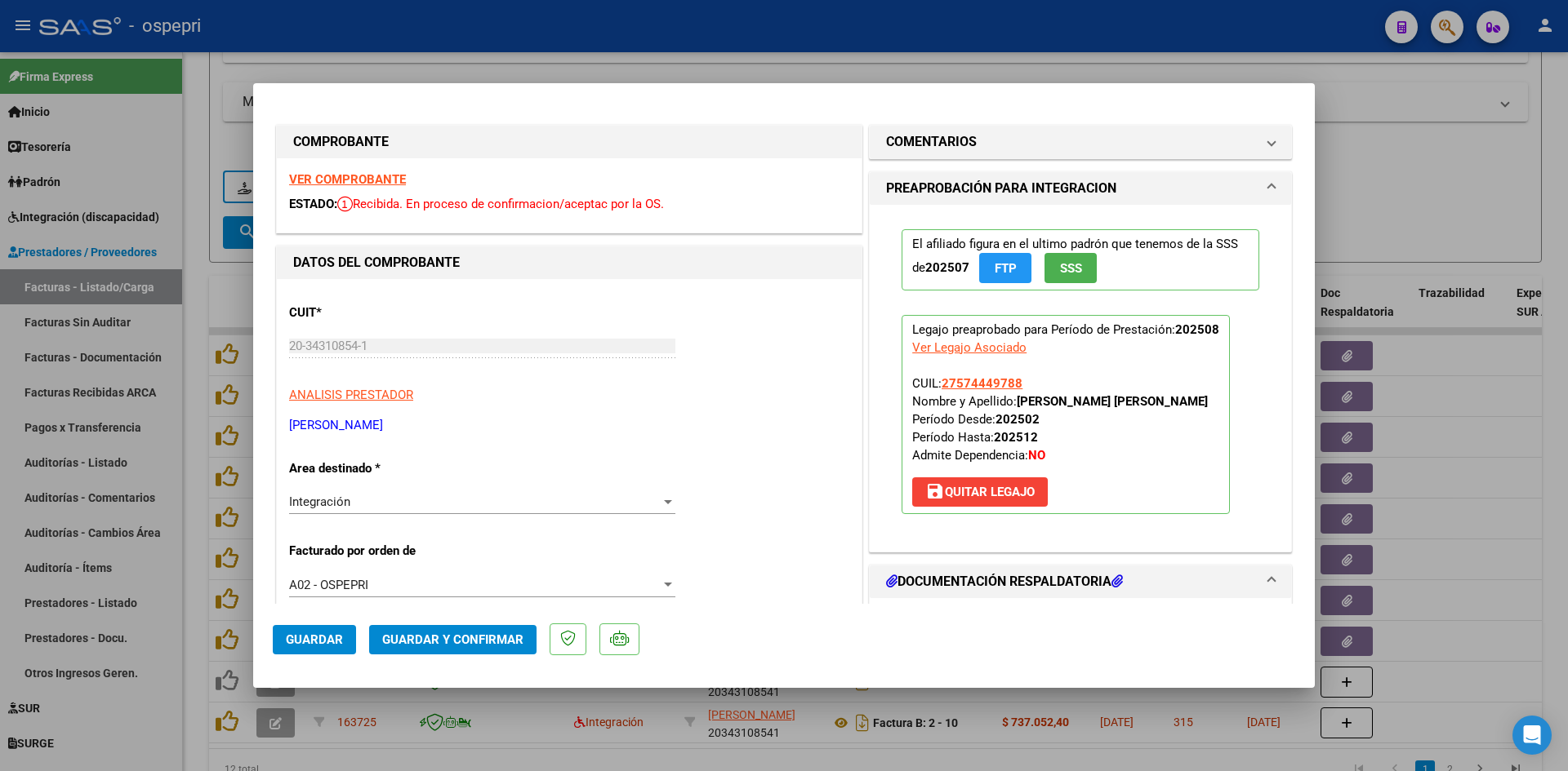
click at [330, 173] on strong "VER COMPROBANTE" at bounding box center [347, 179] width 117 height 15
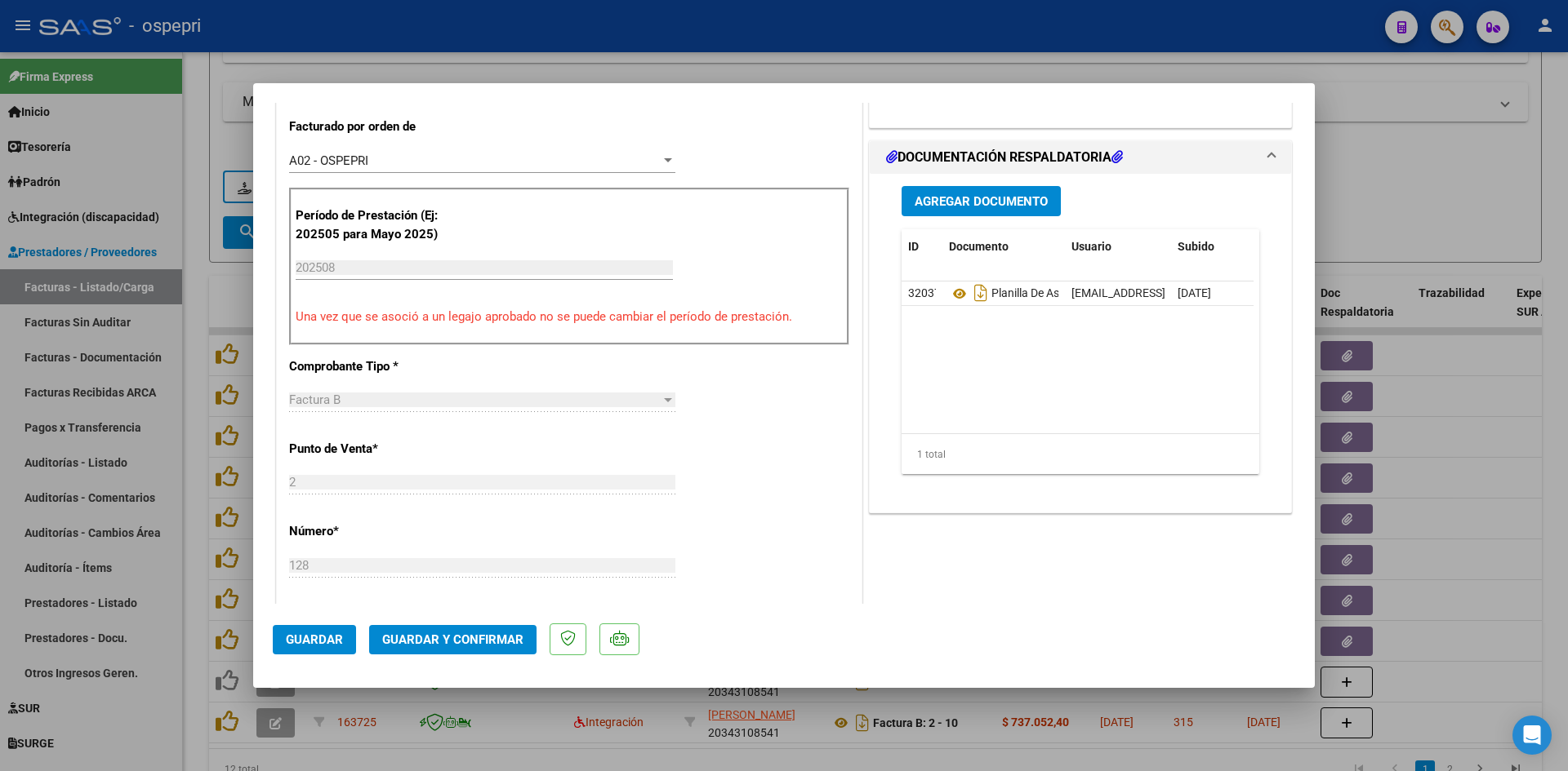
scroll to position [490, 0]
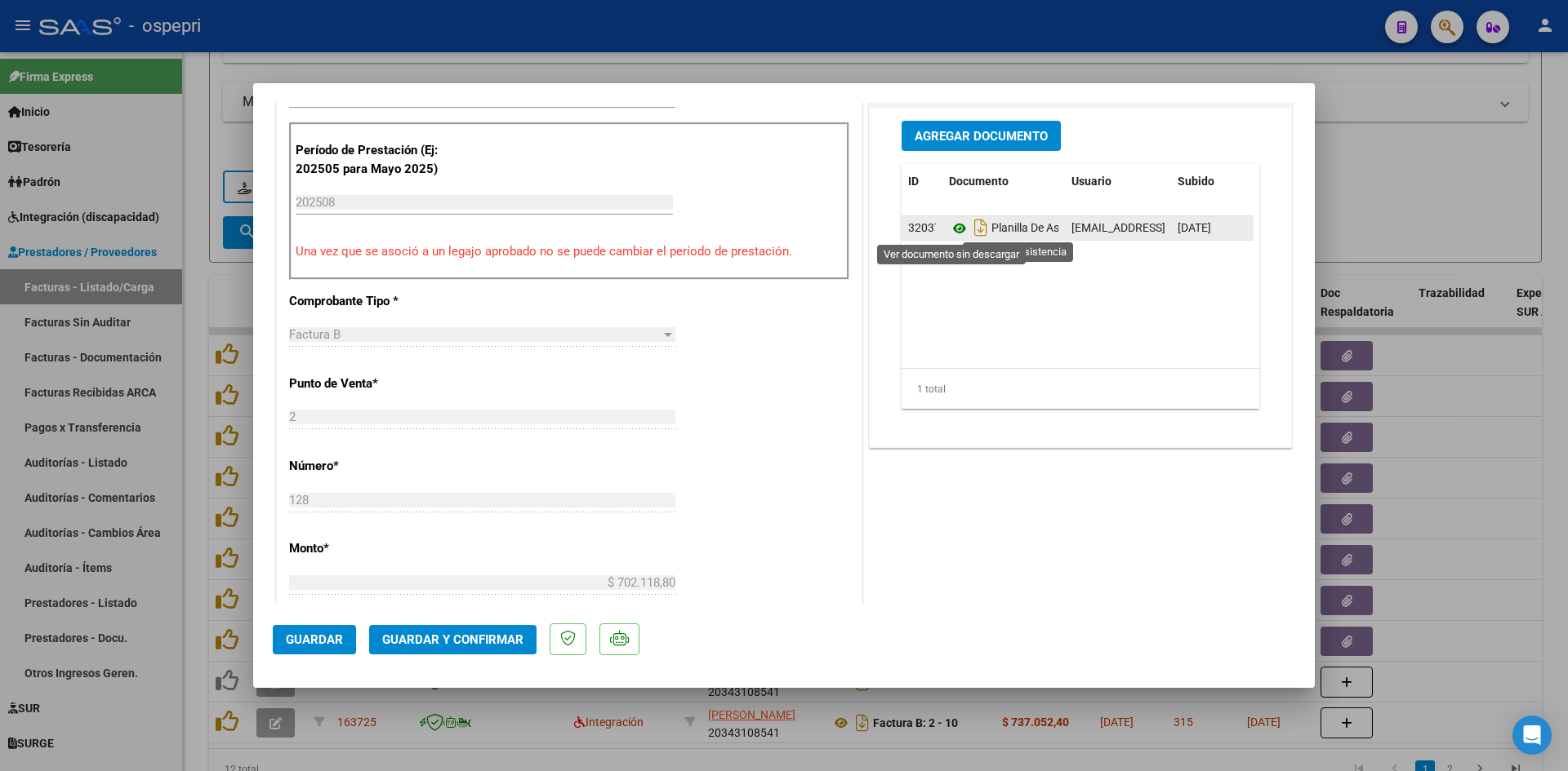
click at [949, 229] on icon at bounding box center [960, 228] width 21 height 19
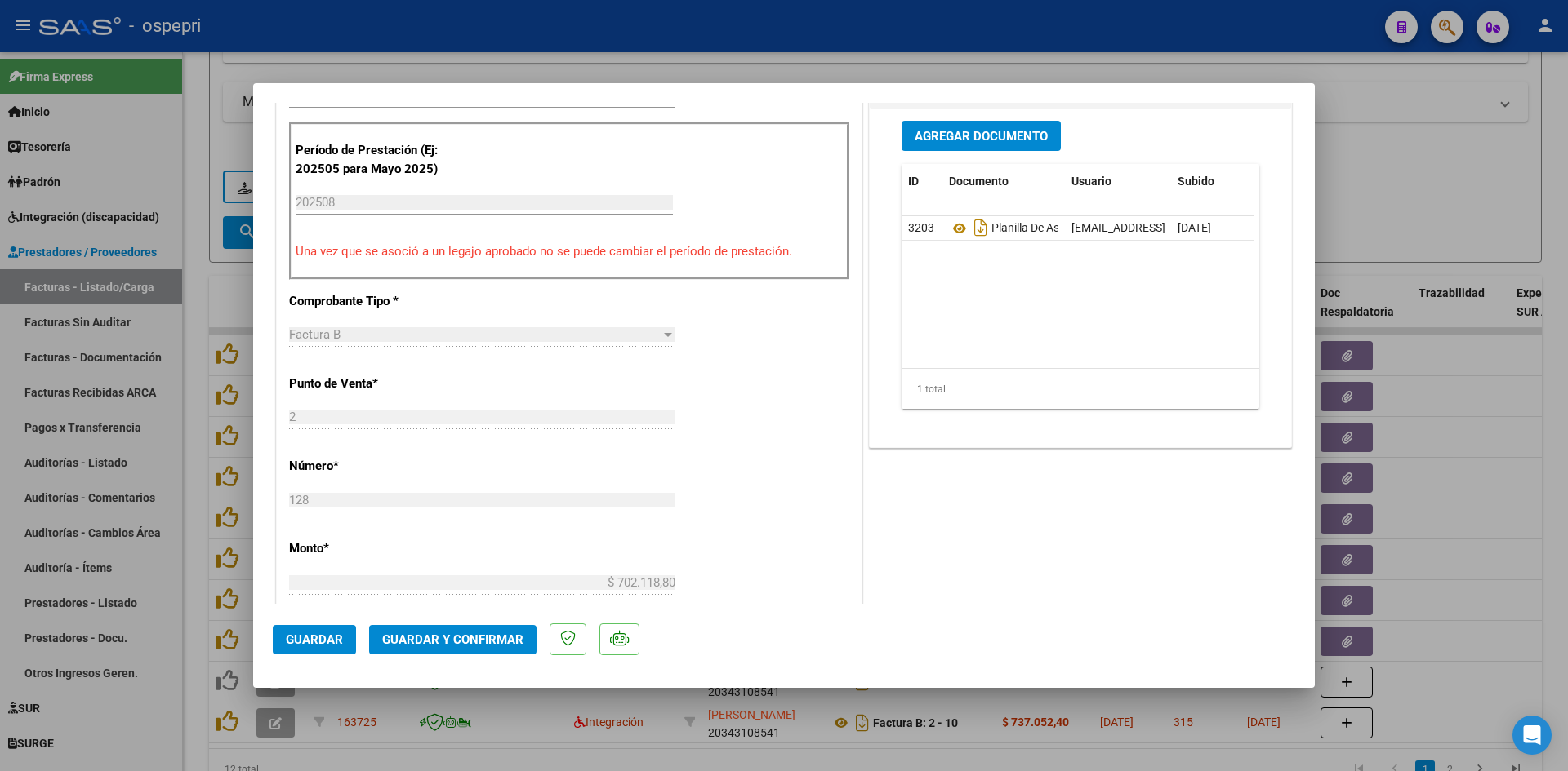
scroll to position [0, 0]
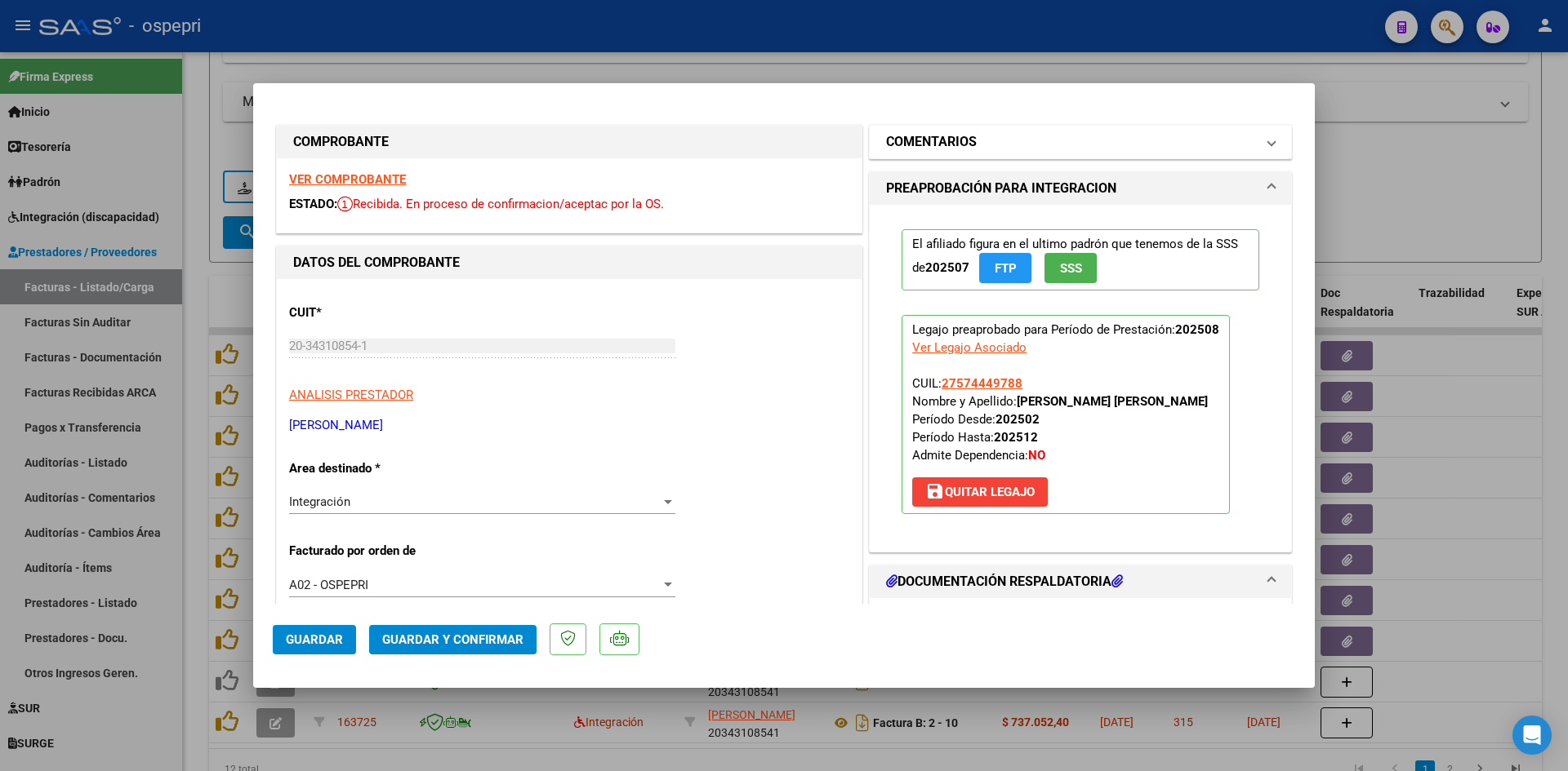
click at [1055, 148] on mat-panel-title "COMENTARIOS" at bounding box center [1071, 142] width 370 height 19
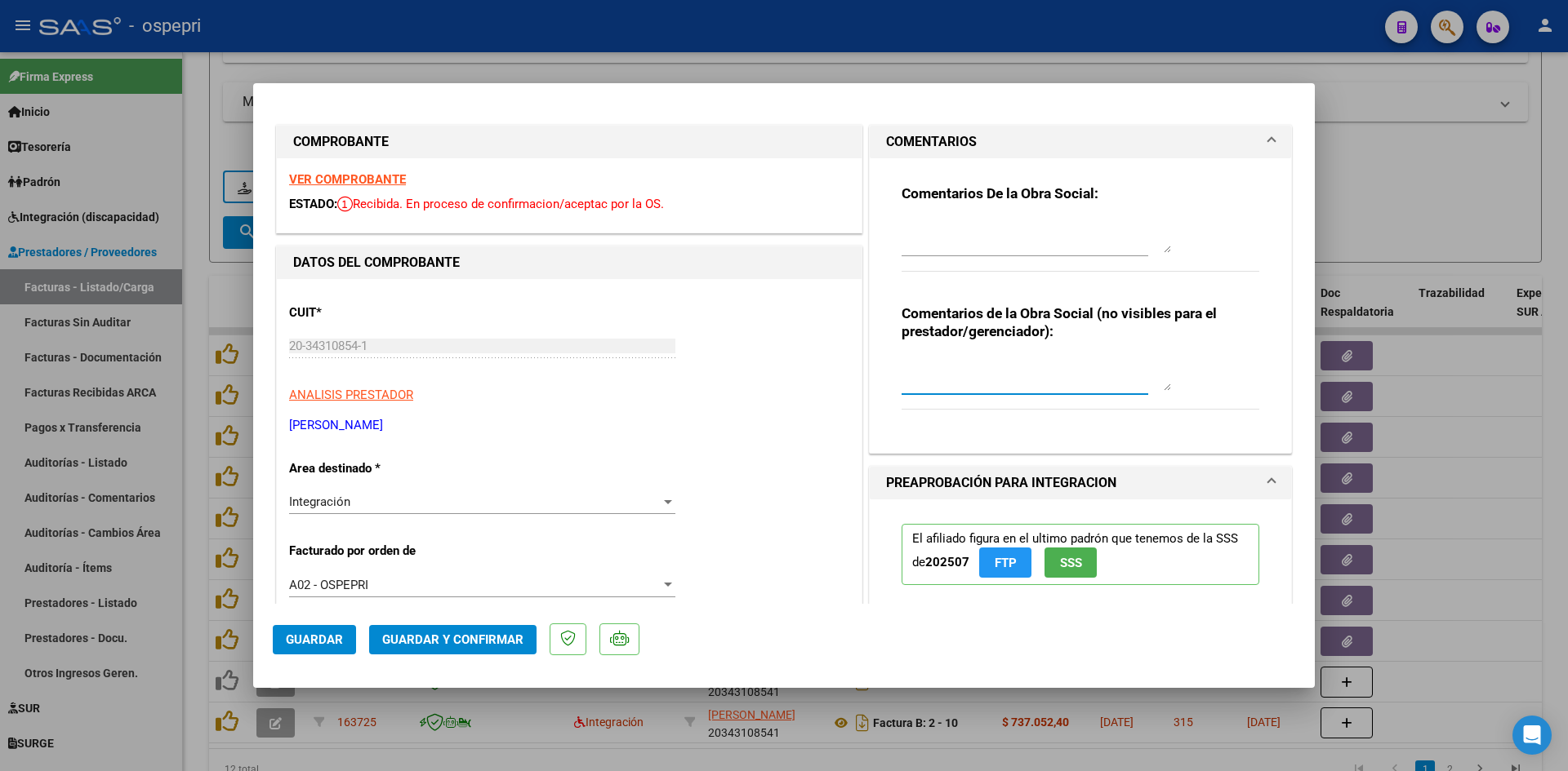
click at [938, 360] on textarea at bounding box center [1037, 375] width 269 height 33
type textarea "FALTA LA PLANILLA DE TRASLADOS"
click at [902, 228] on textarea at bounding box center [1037, 237] width 269 height 33
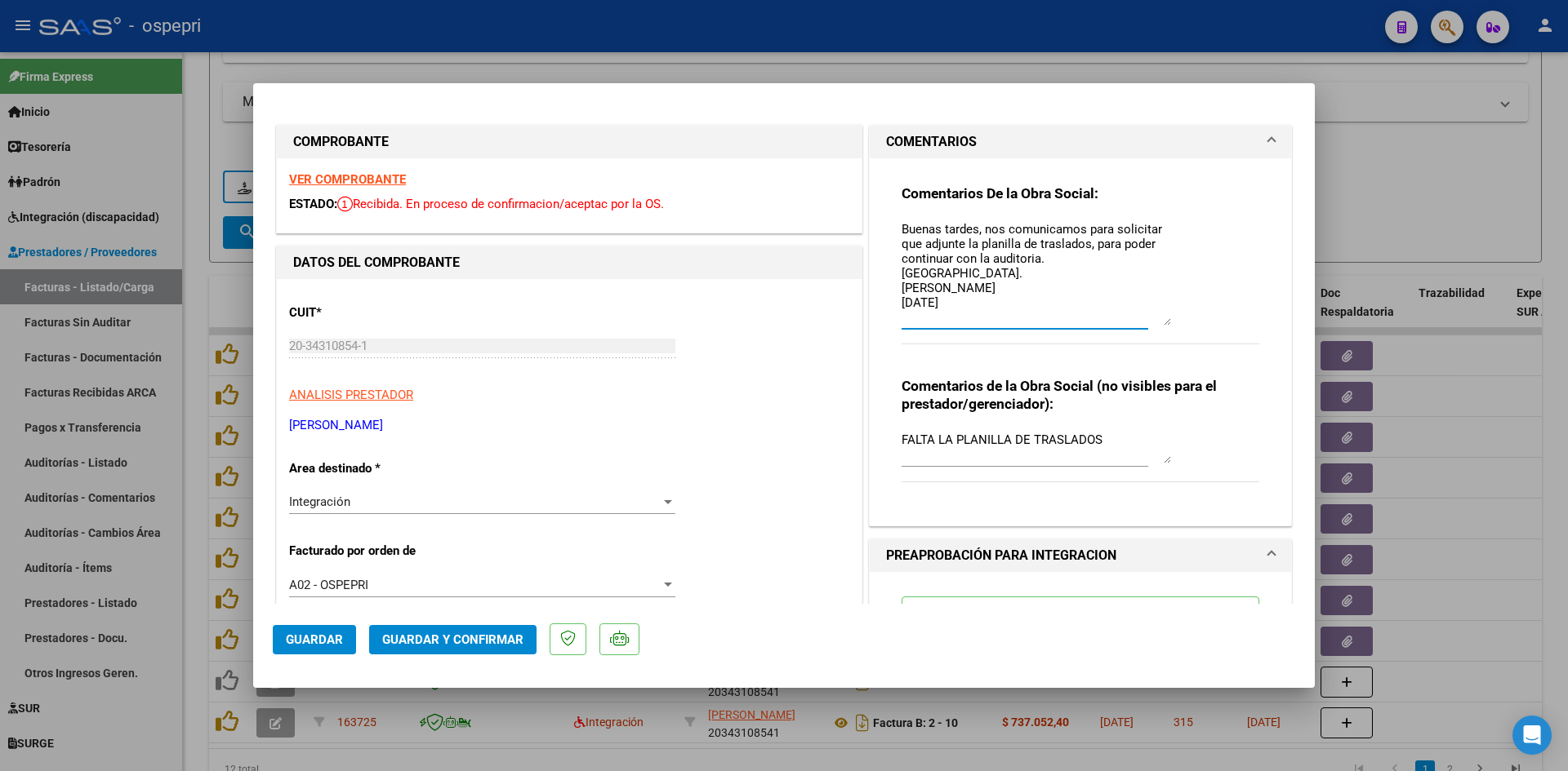
drag, startPoint x: 1159, startPoint y: 251, endPoint x: 1163, endPoint y: 324, distance: 73.1
click at [1163, 324] on textarea "Buenas tardes, nos comunicamos para solicitar que adjunte la planilla de trasla…" at bounding box center [1037, 273] width 269 height 105
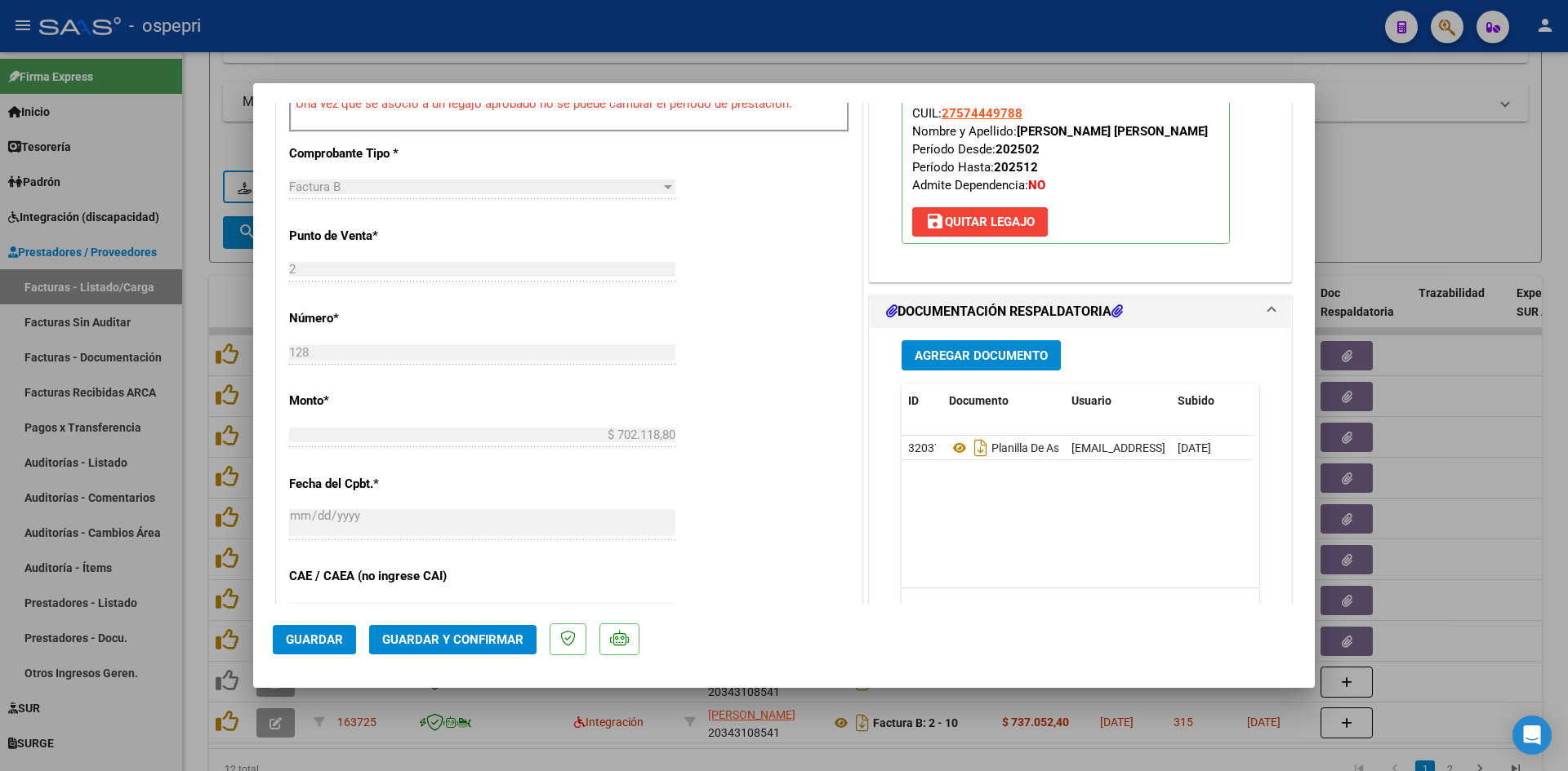
scroll to position [653, 0]
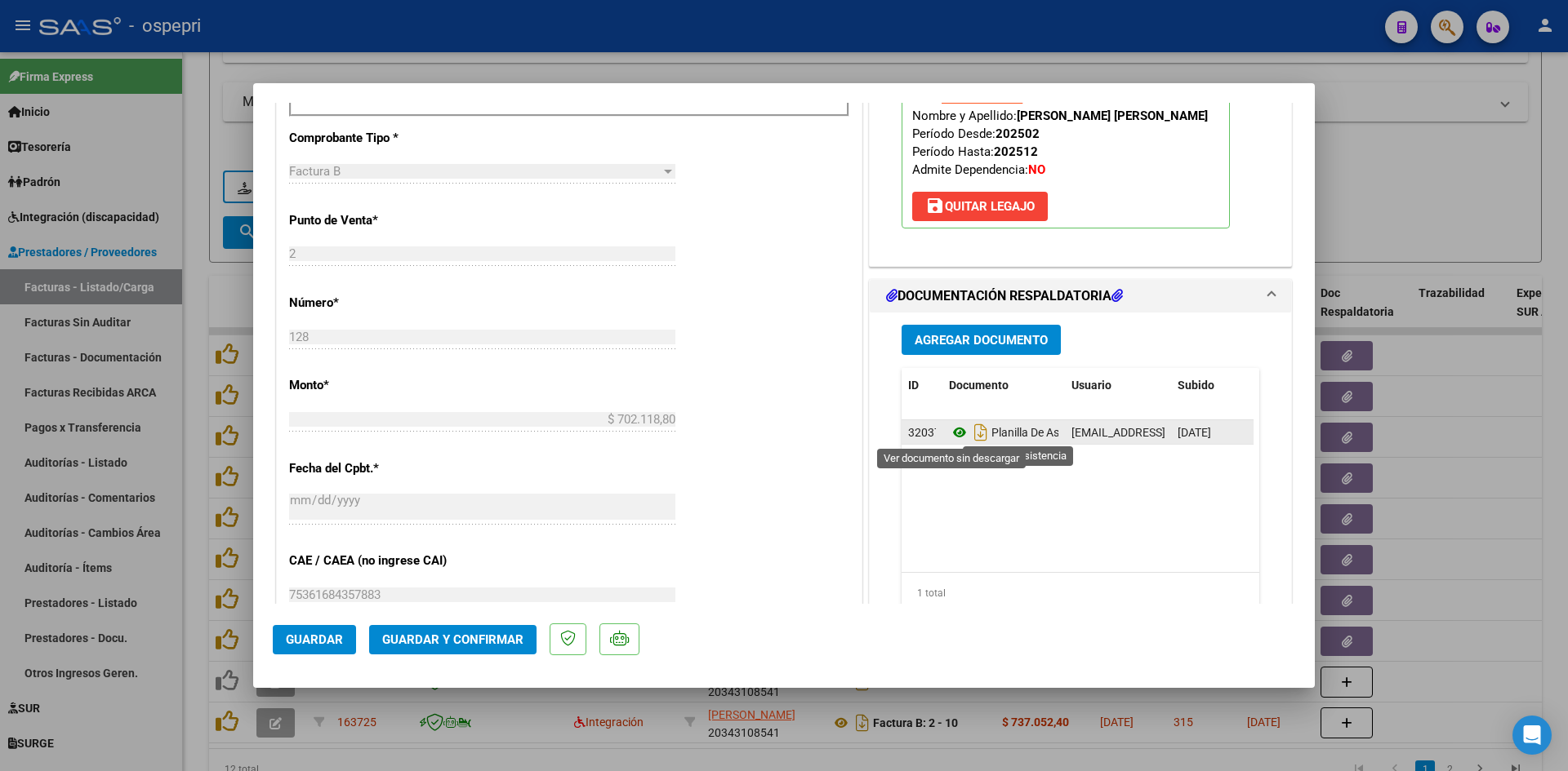
type textarea "Buenas tardes, nos comunicamos para solicitar que adjunte la planilla de trasla…"
click at [950, 432] on icon at bounding box center [960, 433] width 21 height 19
click at [295, 638] on span "Guardar" at bounding box center [314, 639] width 58 height 15
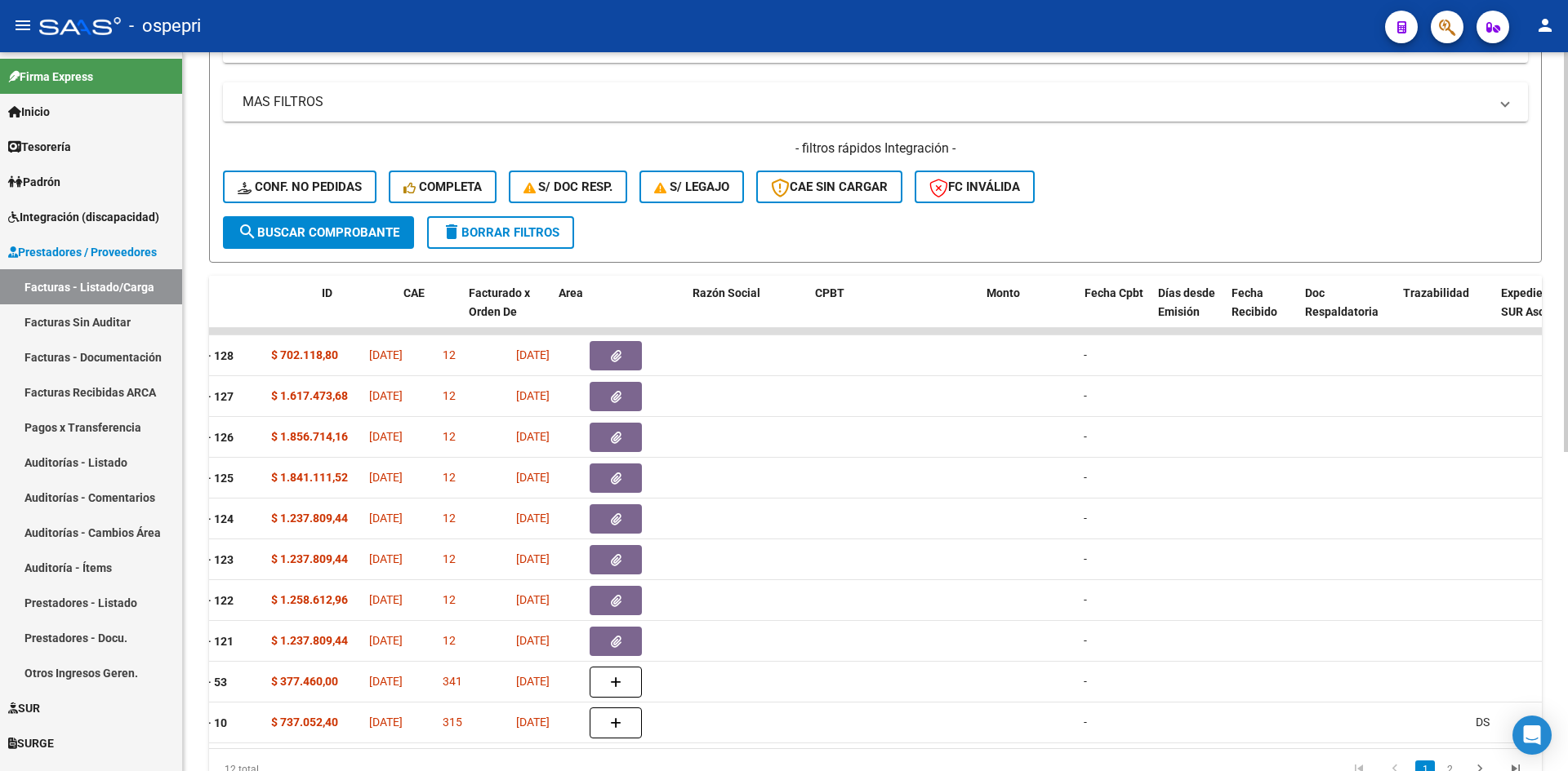
scroll to position [0, 0]
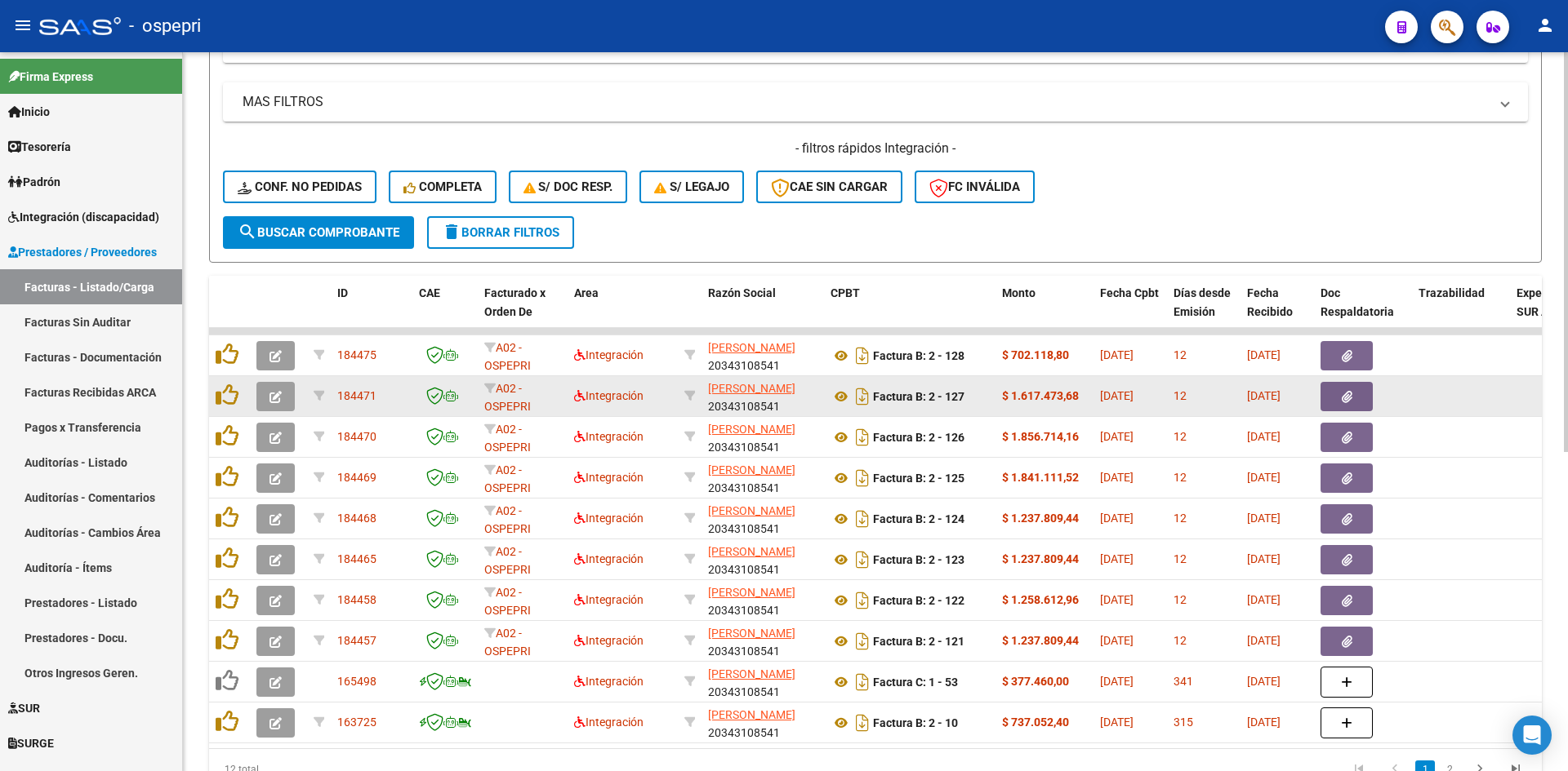
click at [279, 397] on icon "button" at bounding box center [275, 397] width 13 height 13
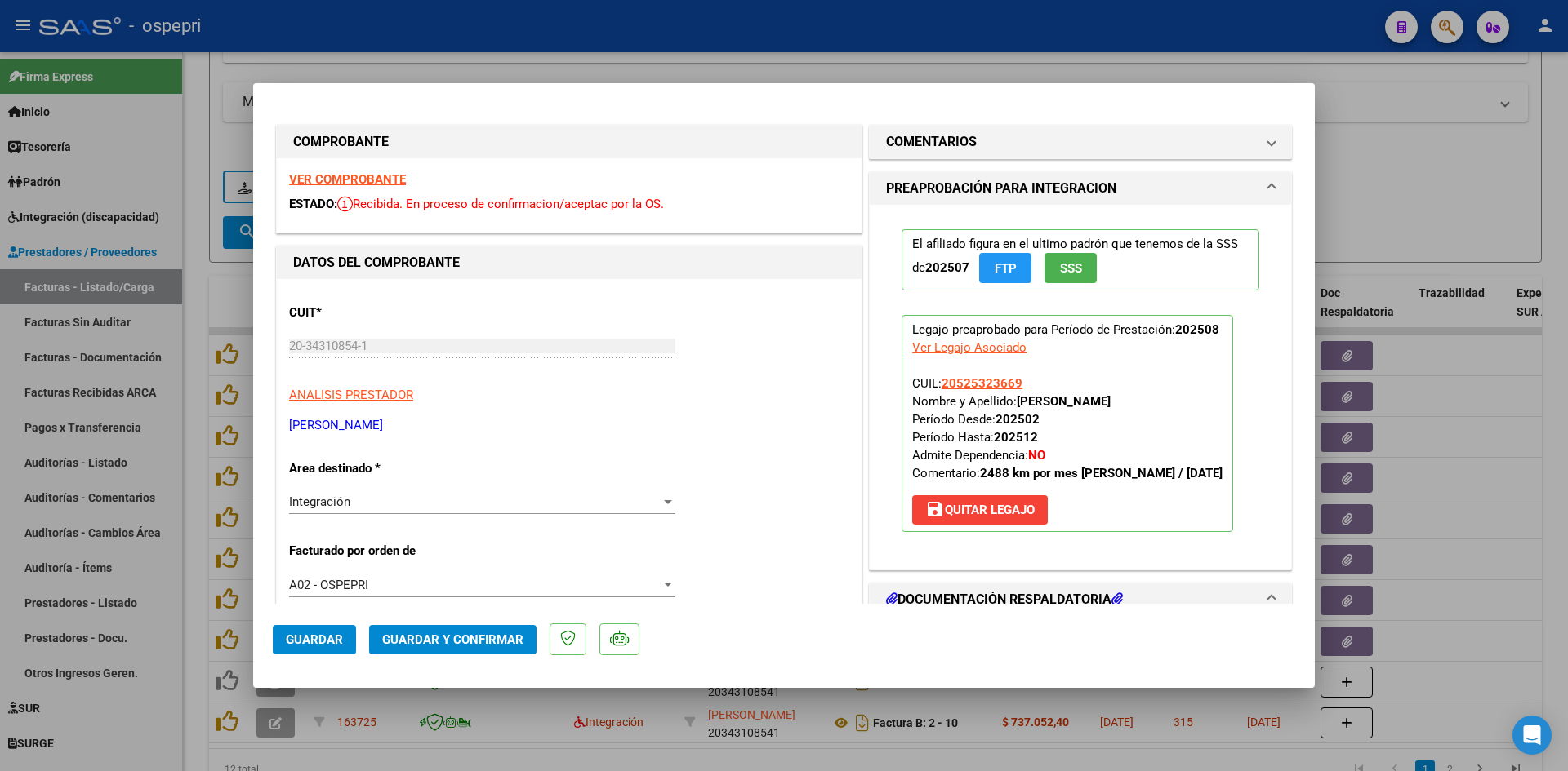
drag, startPoint x: 1013, startPoint y: 401, endPoint x: 1206, endPoint y: 401, distance: 193.0
click at [1206, 401] on p "Legajo preaprobado para Período de Prestación: 202508 Ver Legajo Asociado CUIL:…" at bounding box center [1068, 423] width 332 height 217
copy strong "[PERSON_NAME]"
click at [1138, 356] on p "Legajo preaprobado para Período de Prestación: 202508 Ver Legajo Asociado CUIL:…" at bounding box center [1068, 423] width 332 height 217
drag, startPoint x: 936, startPoint y: 381, endPoint x: 1027, endPoint y: 381, distance: 91.0
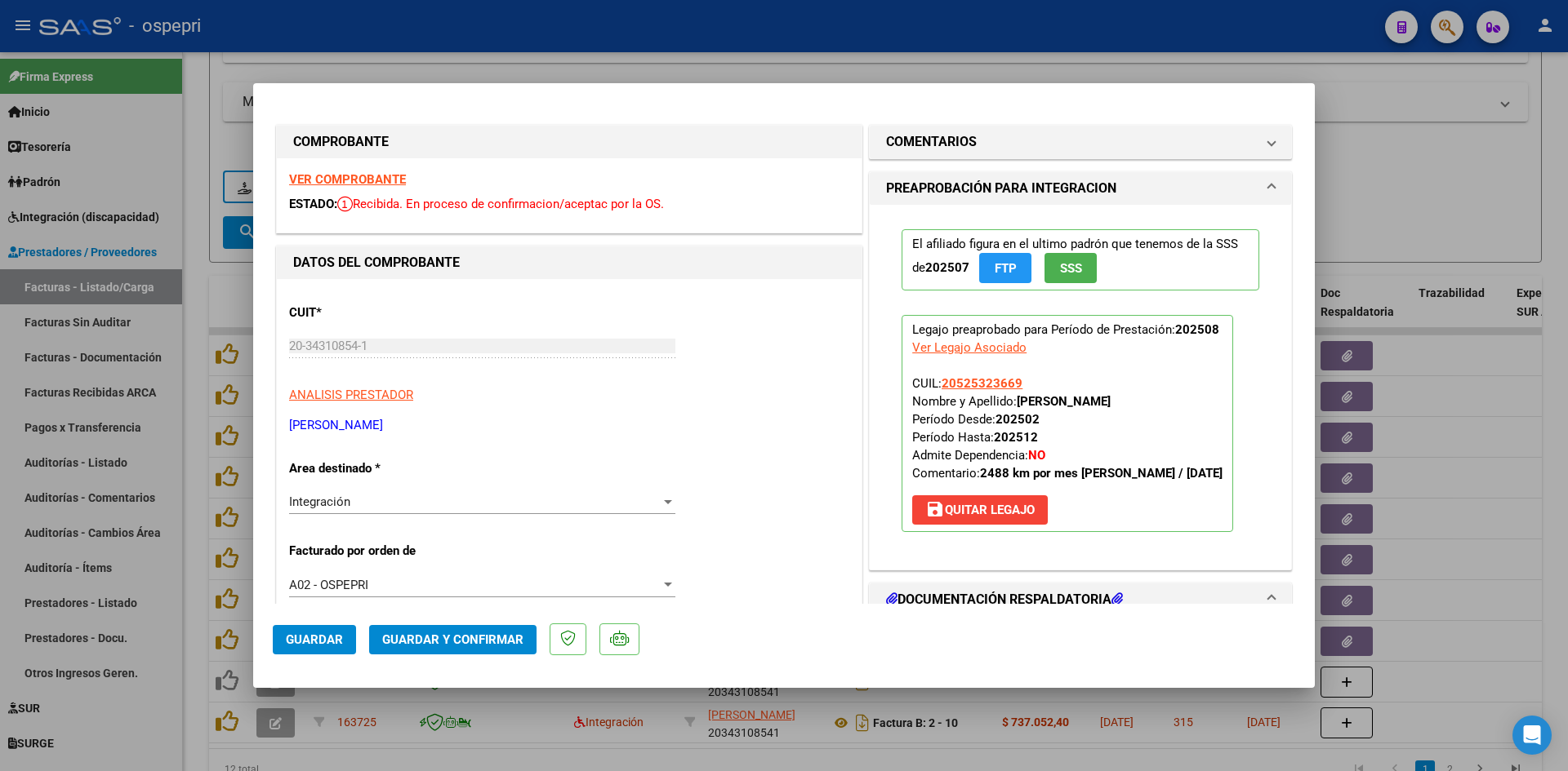
click at [1027, 381] on p "Legajo preaprobado para Período de Prestación: 202508 Ver Legajo Asociado CUIL:…" at bounding box center [1068, 423] width 332 height 217
copy span "20525323669"
click at [395, 185] on strong "VER COMPROBANTE" at bounding box center [347, 179] width 117 height 15
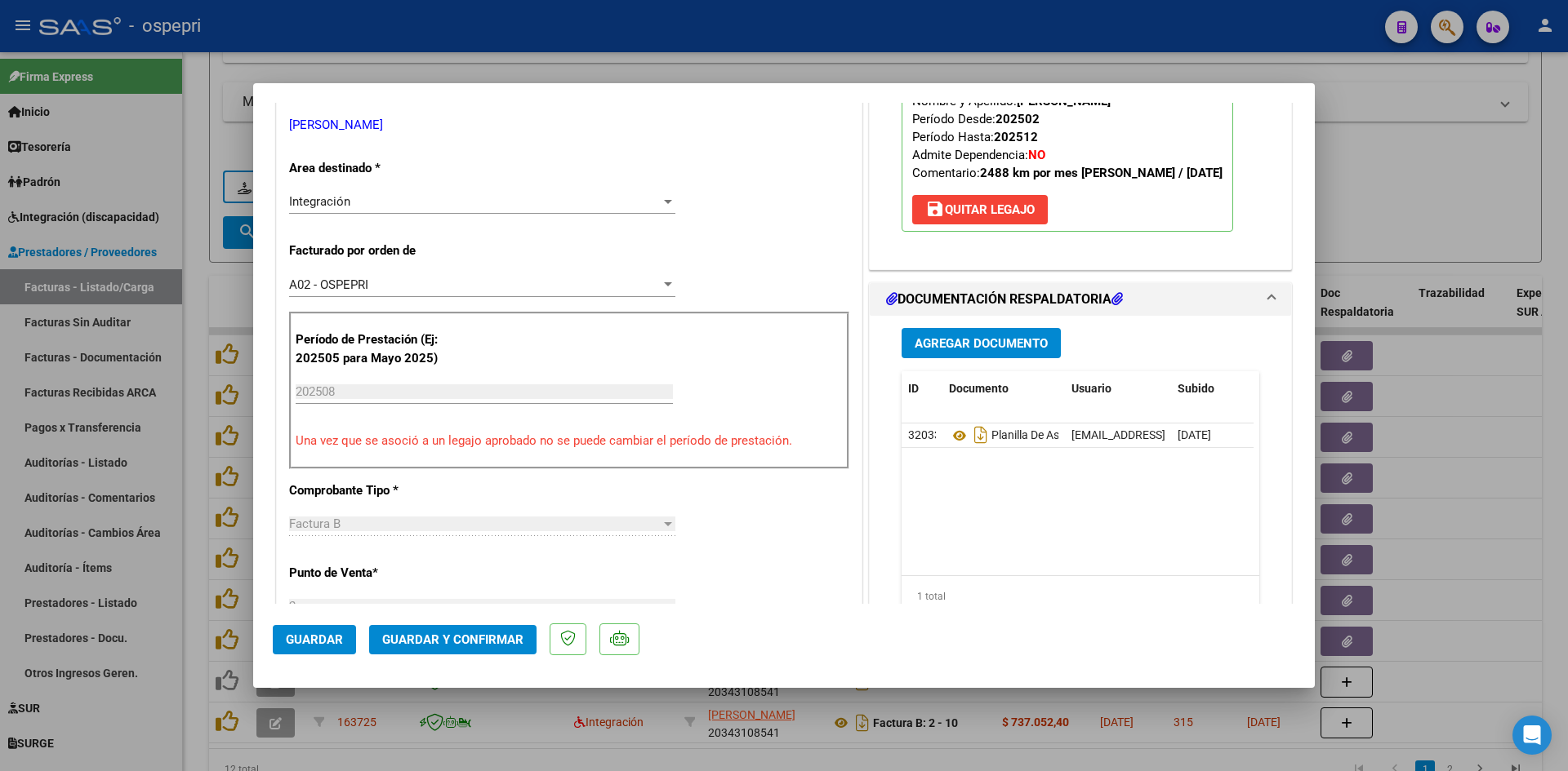
scroll to position [408, 0]
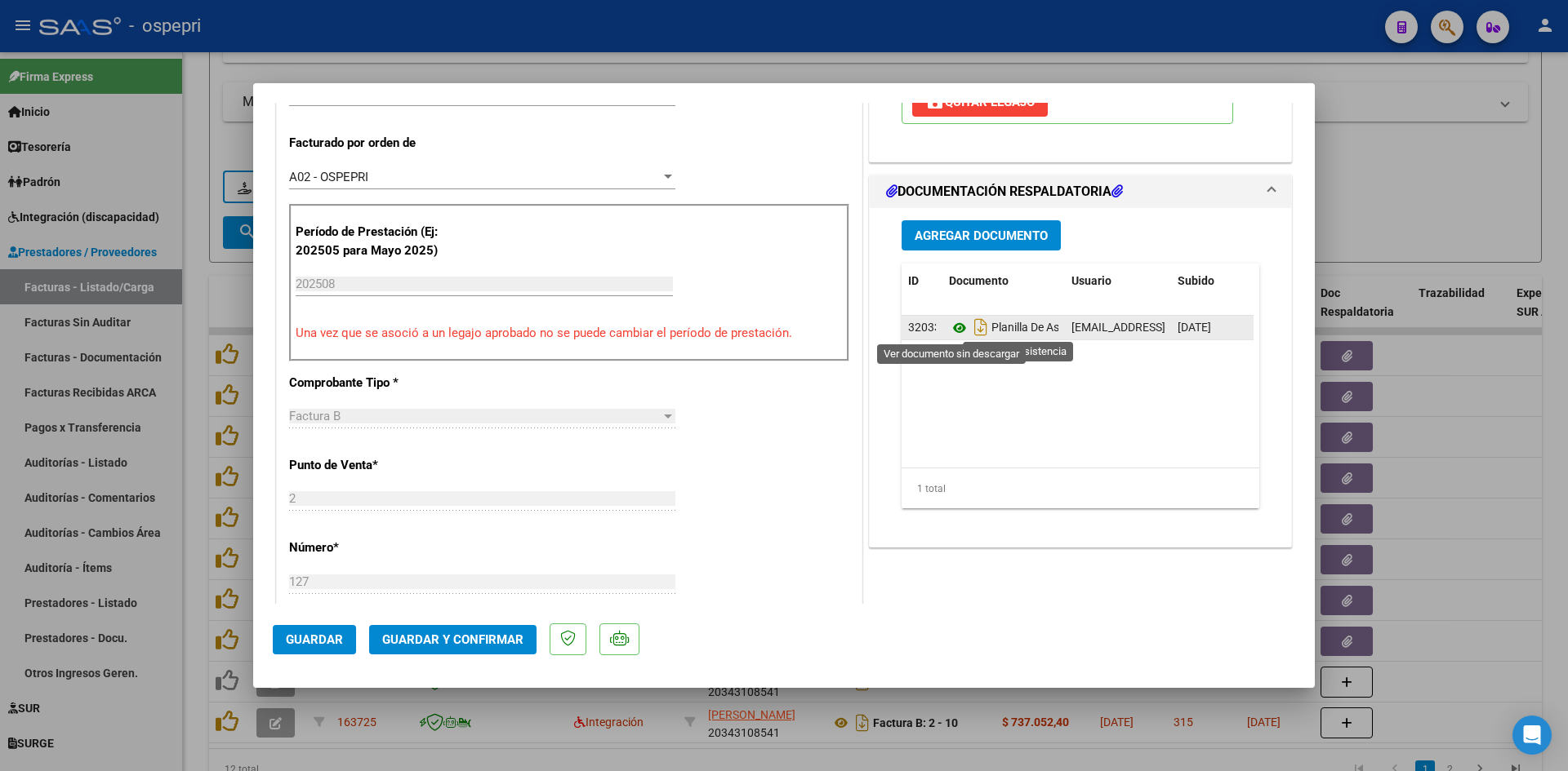
click at [950, 325] on icon at bounding box center [960, 328] width 21 height 19
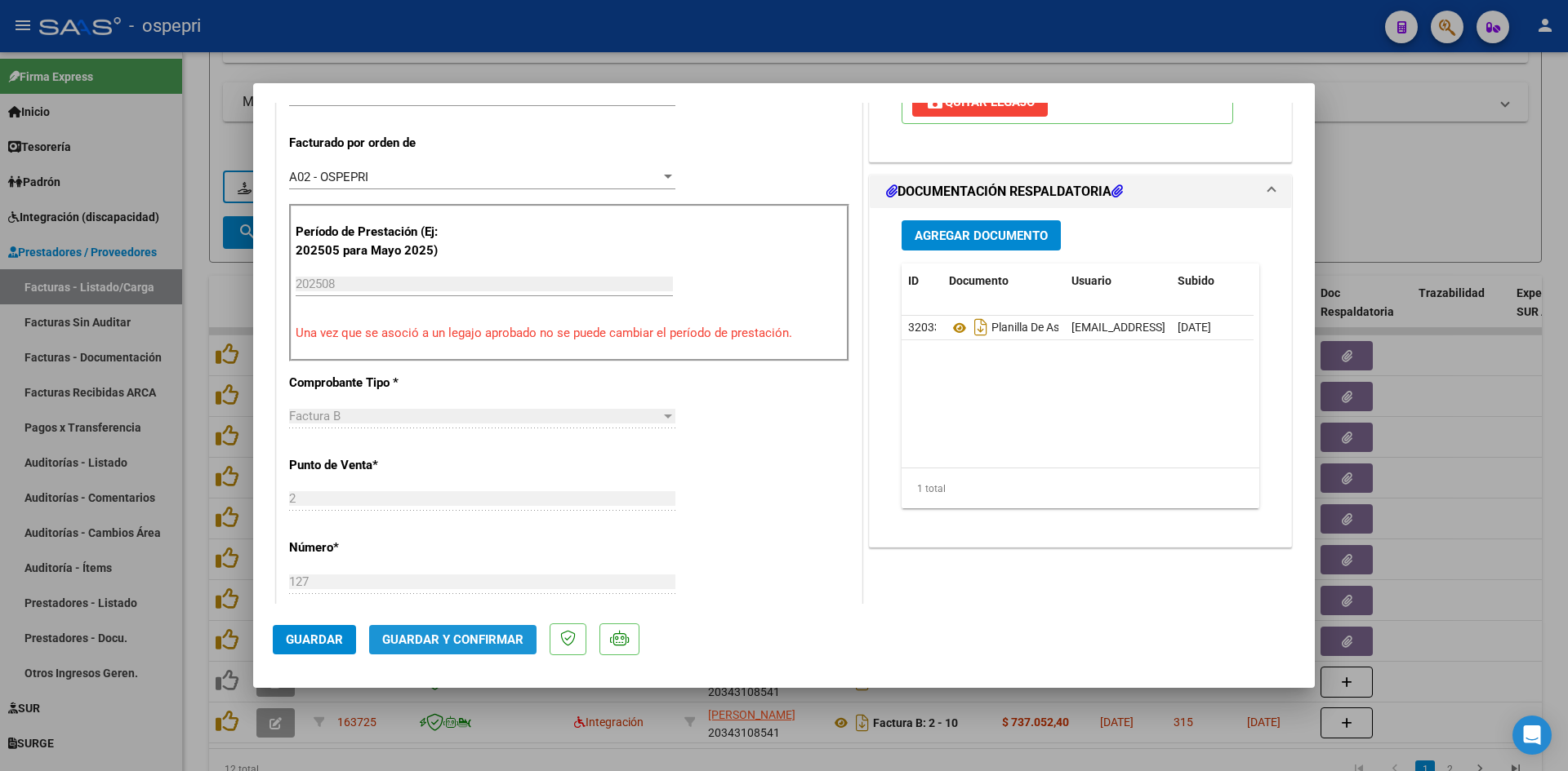
click at [492, 640] on span "Guardar y Confirmar" at bounding box center [452, 639] width 141 height 15
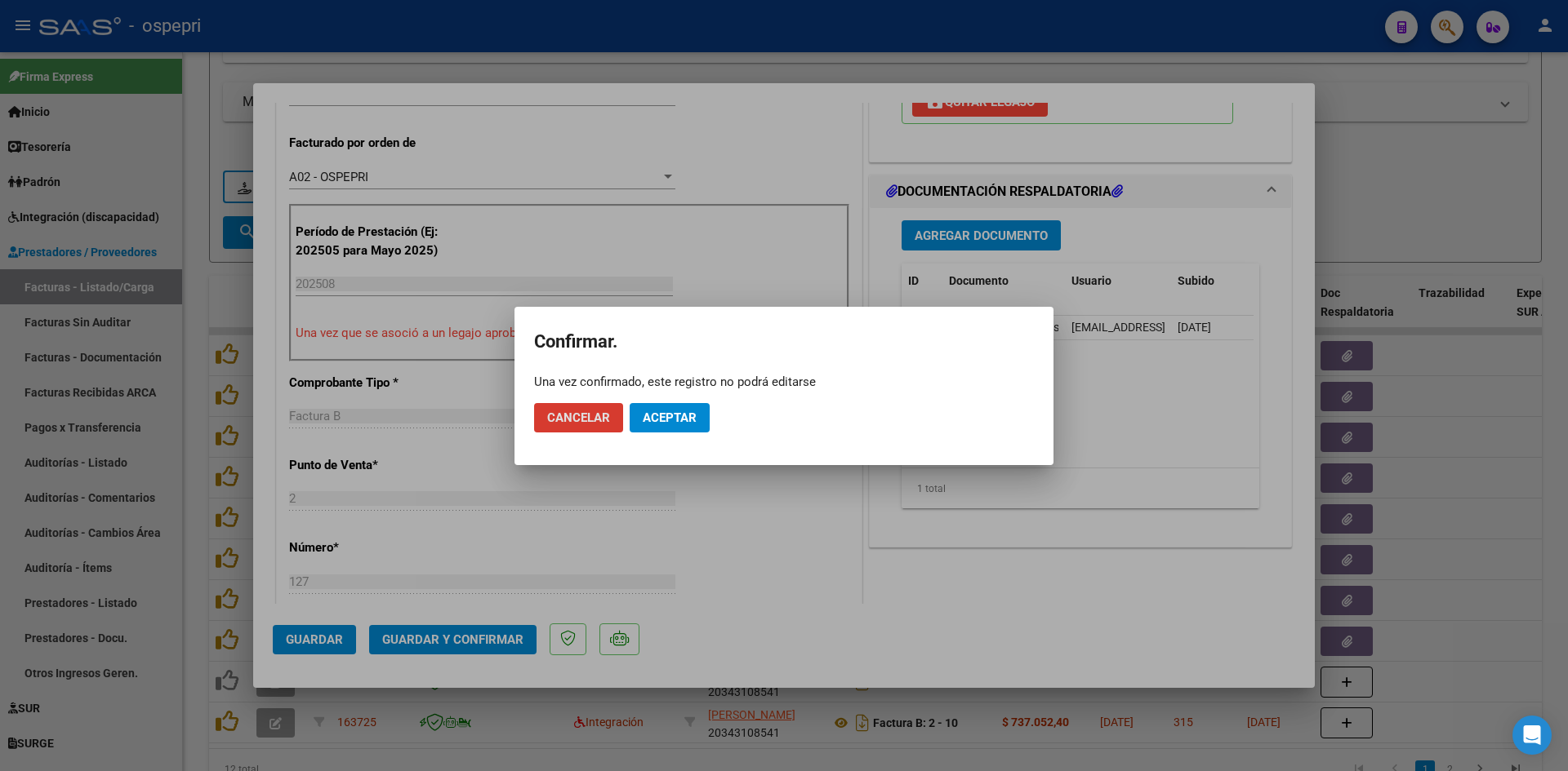
click at [663, 431] on button "Aceptar" at bounding box center [670, 418] width 80 height 29
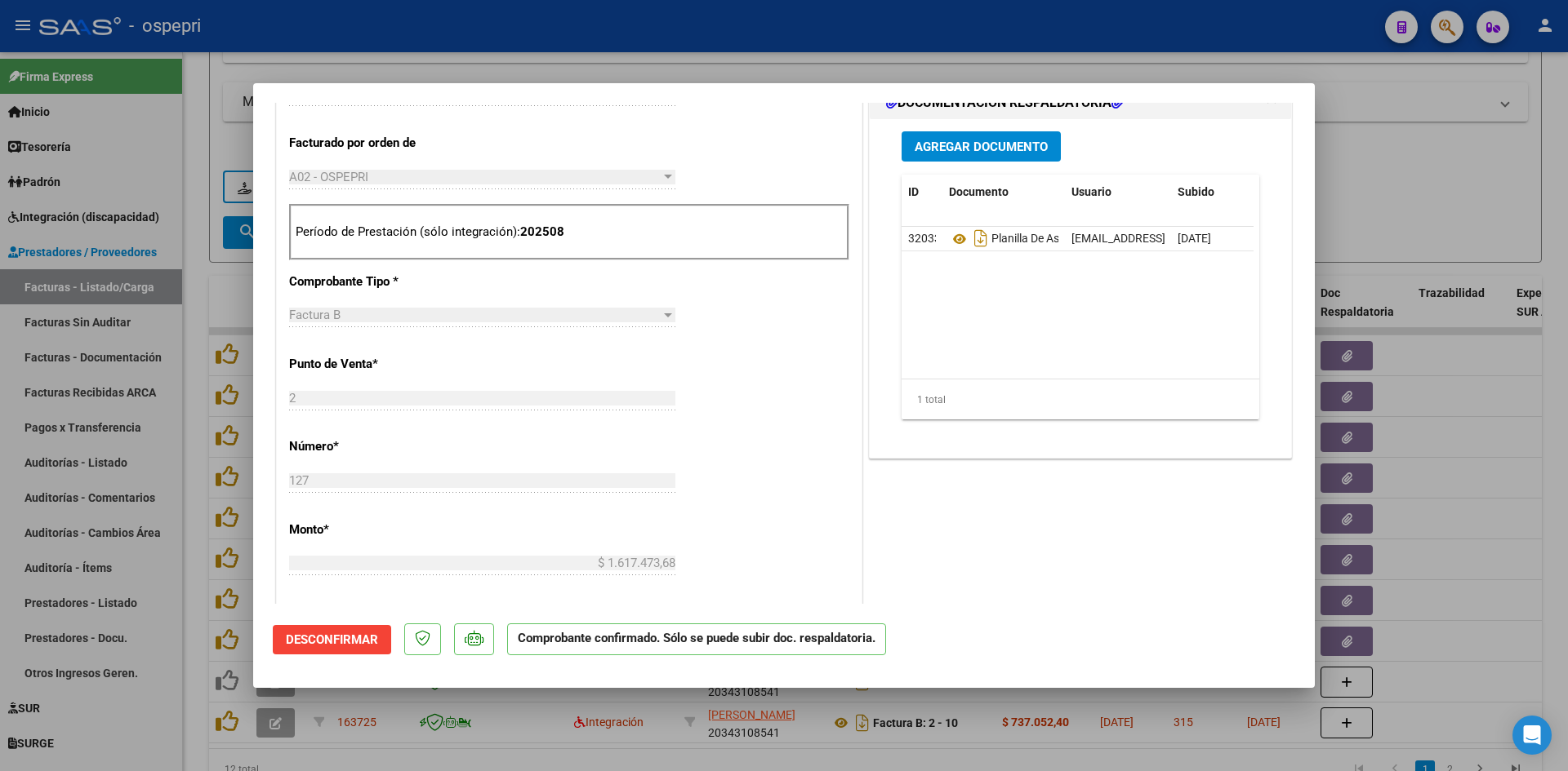
type input "$ 0,00"
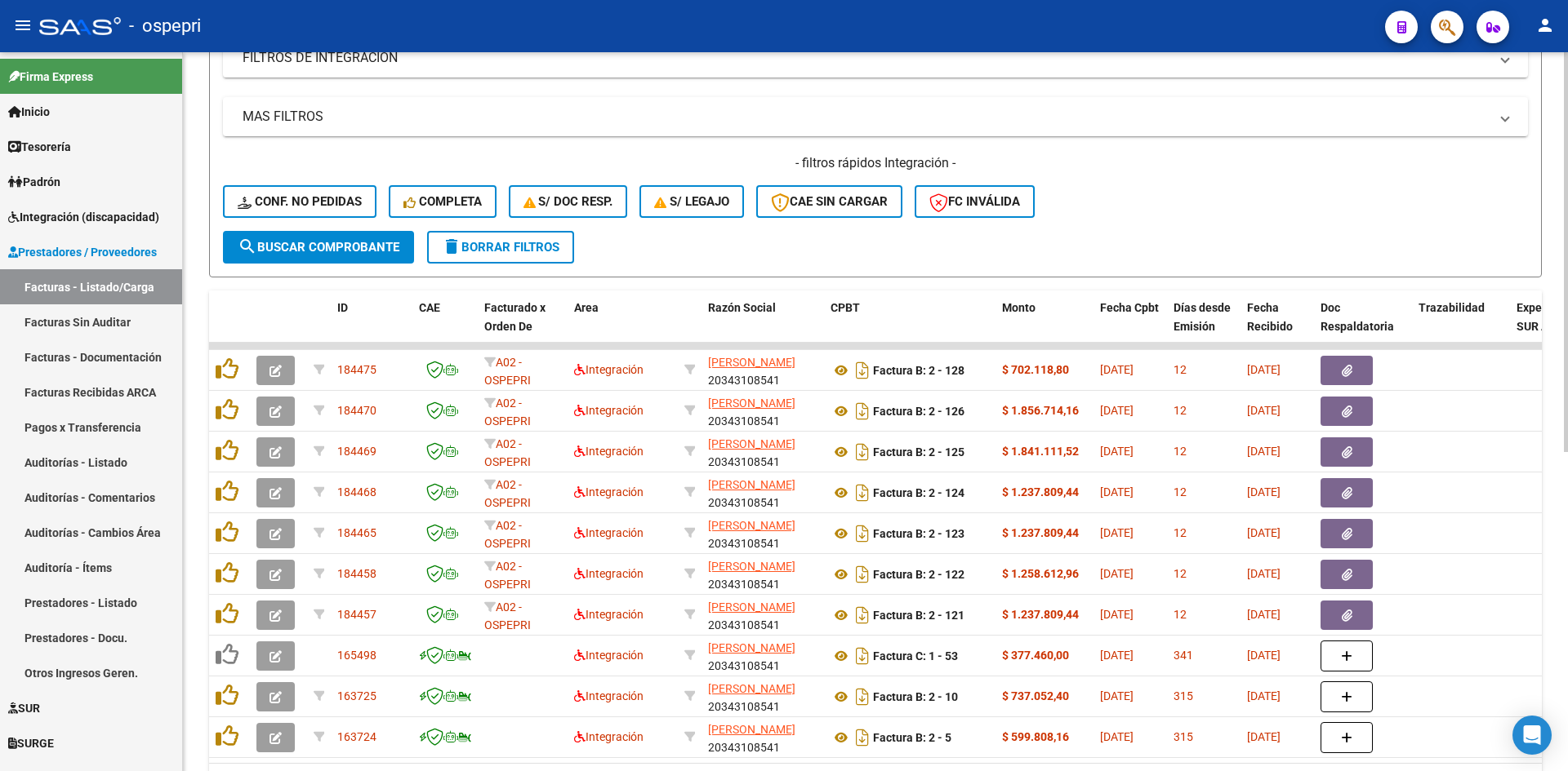
scroll to position [490, 0]
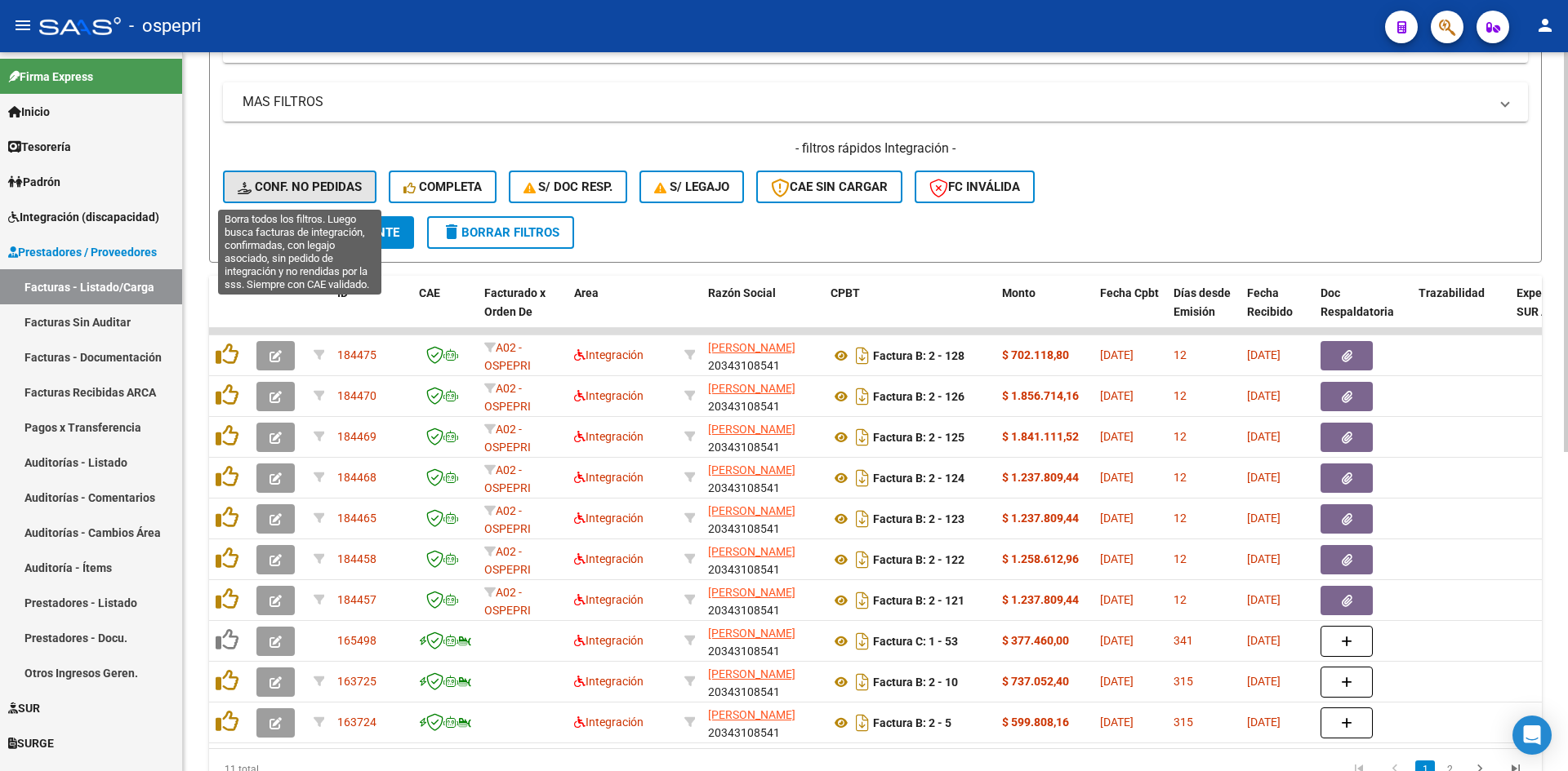
click at [322, 185] on span "Conf. no pedidas" at bounding box center [299, 186] width 124 height 15
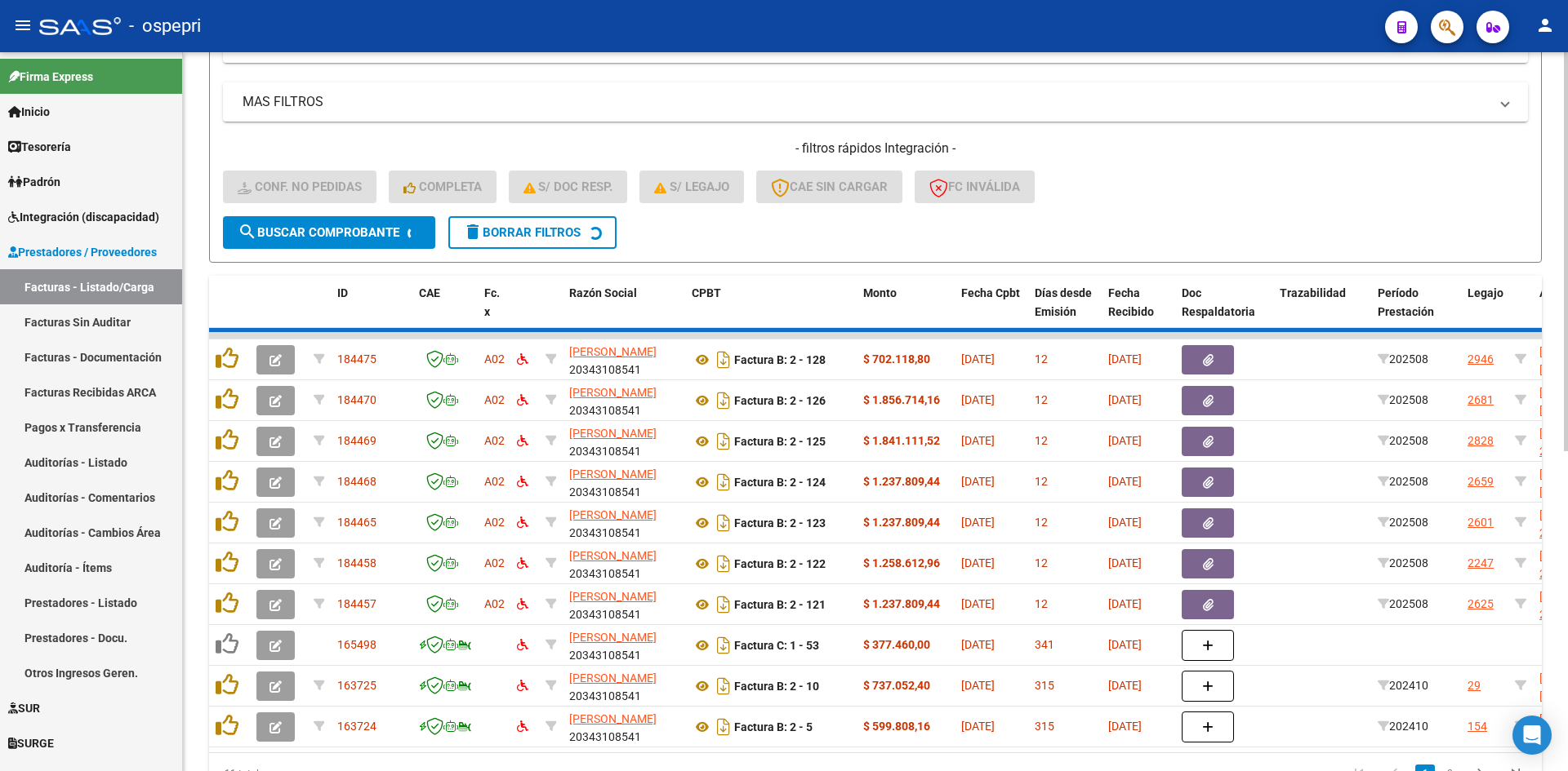
scroll to position [288, 0]
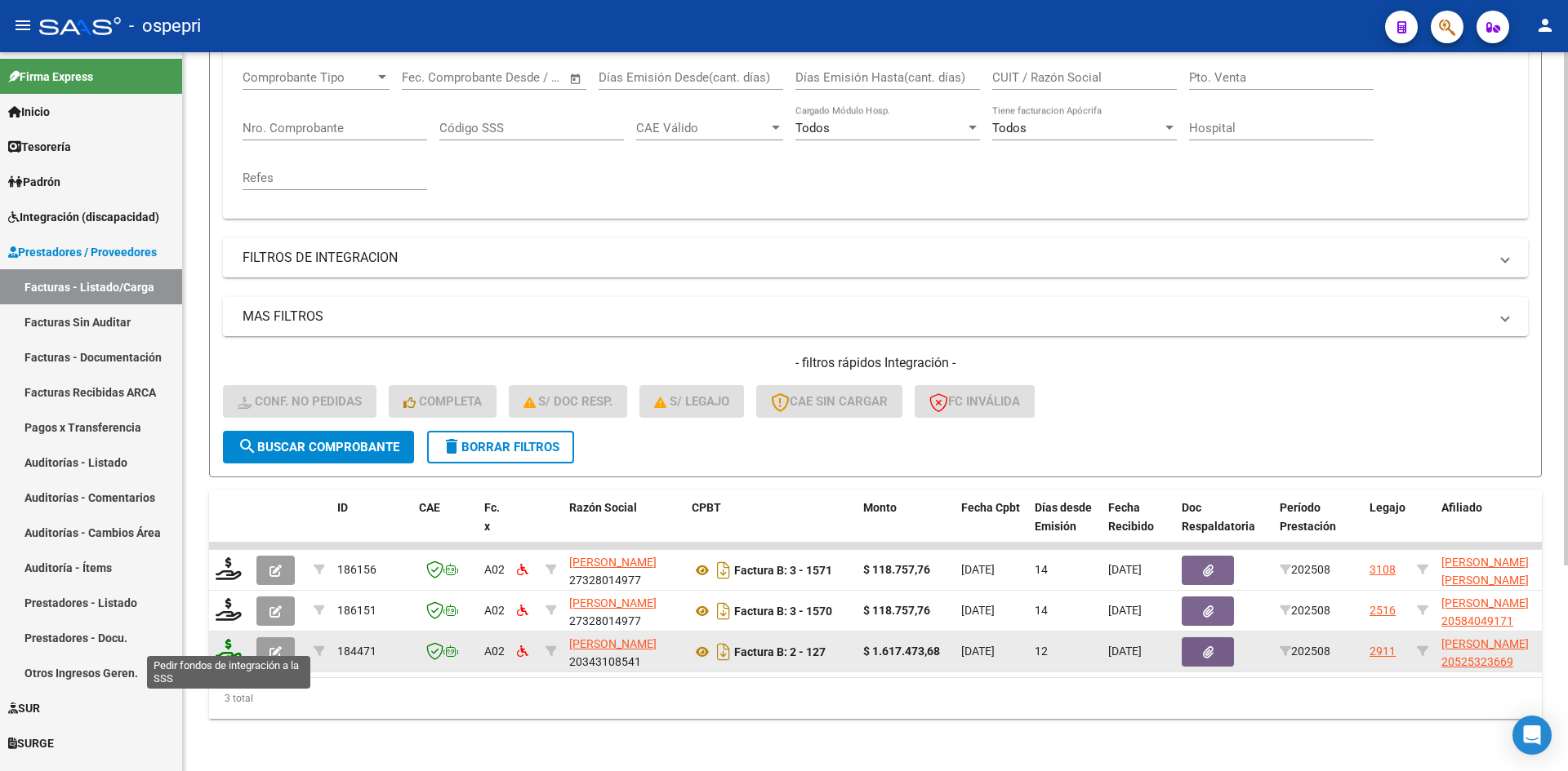
click at [229, 639] on icon at bounding box center [228, 650] width 26 height 22
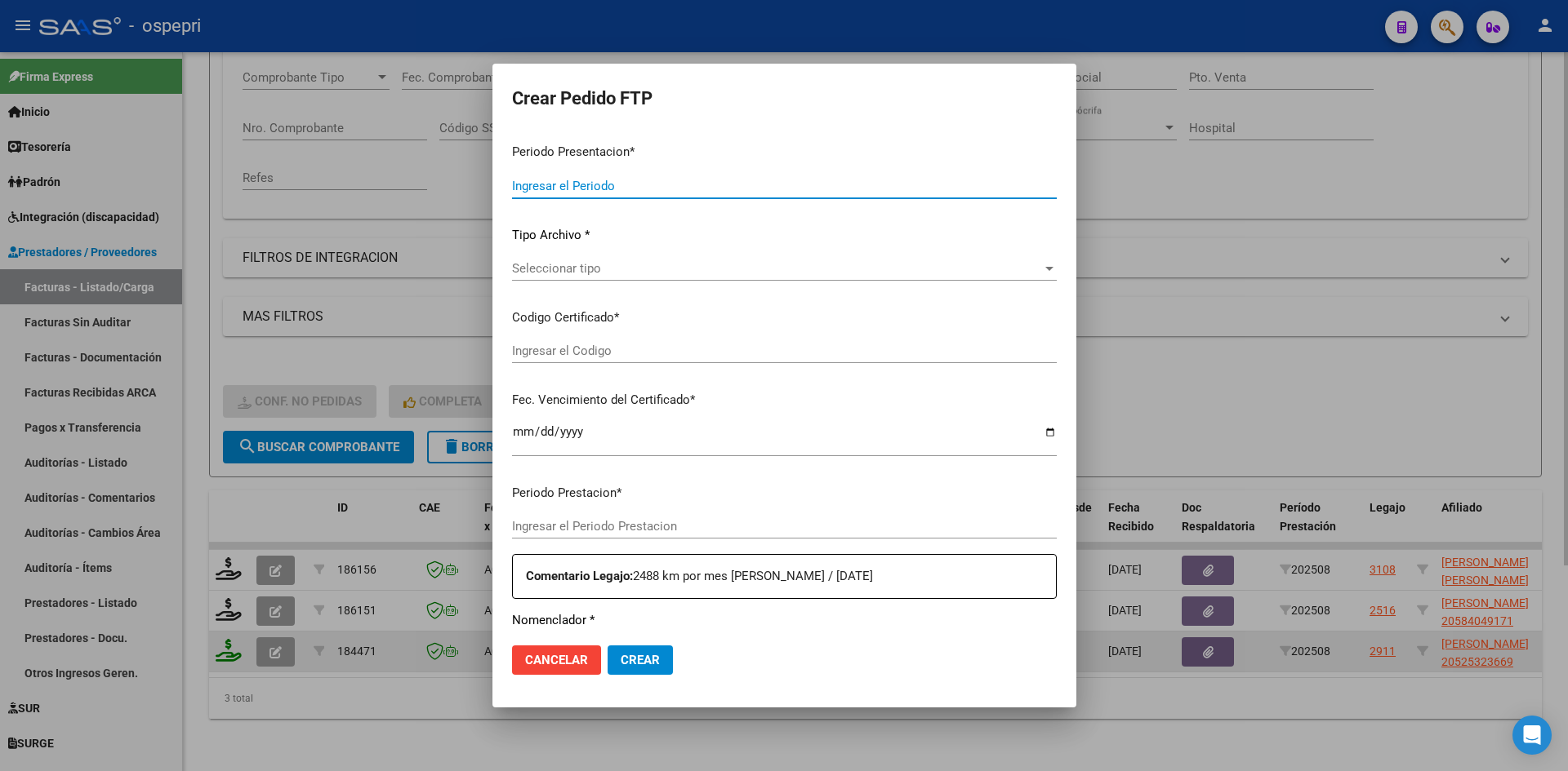
type input "202508"
type input "$ 1.617.473,68"
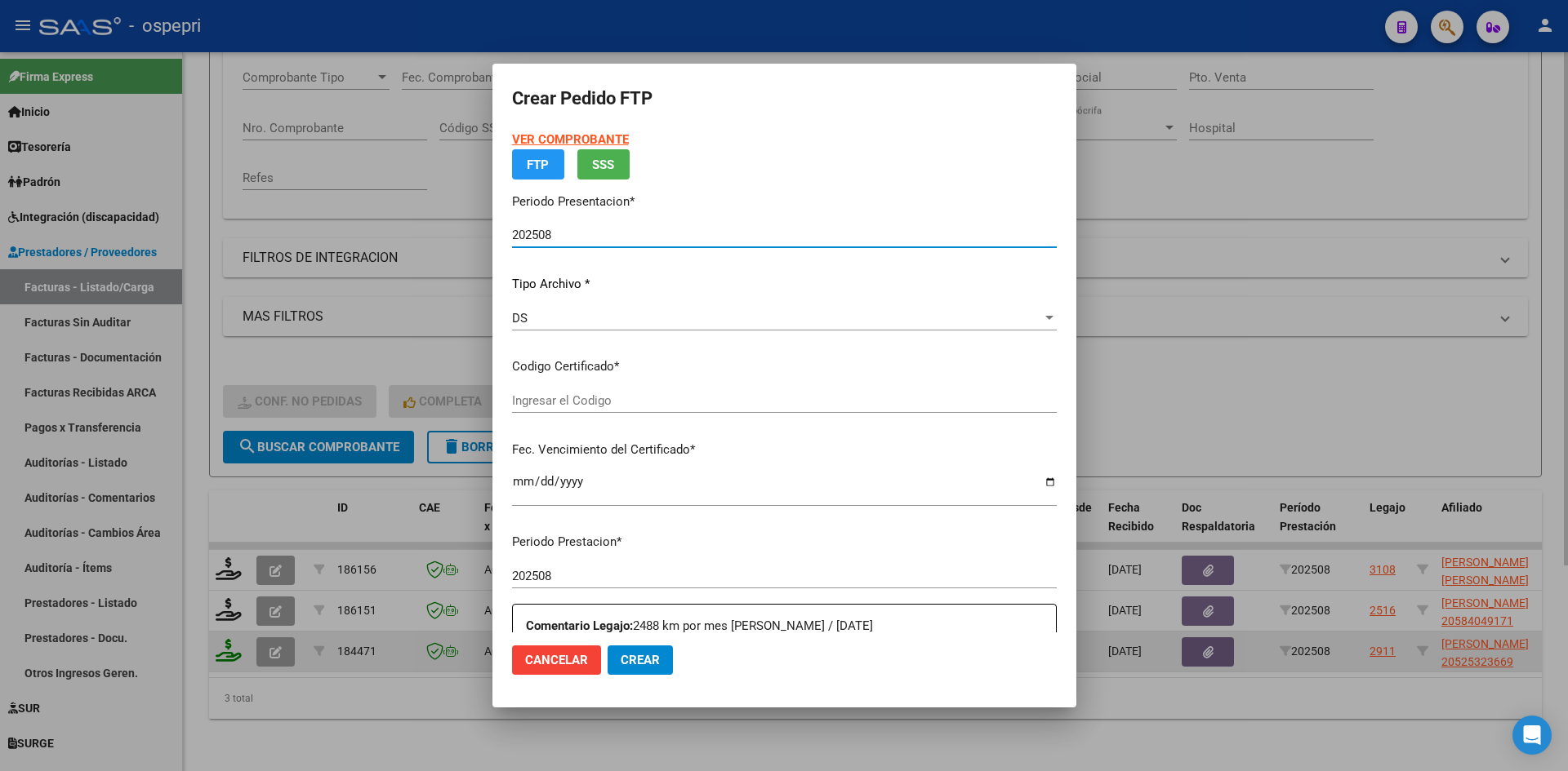
type input "2052532366-9"
type input "[DATE]"
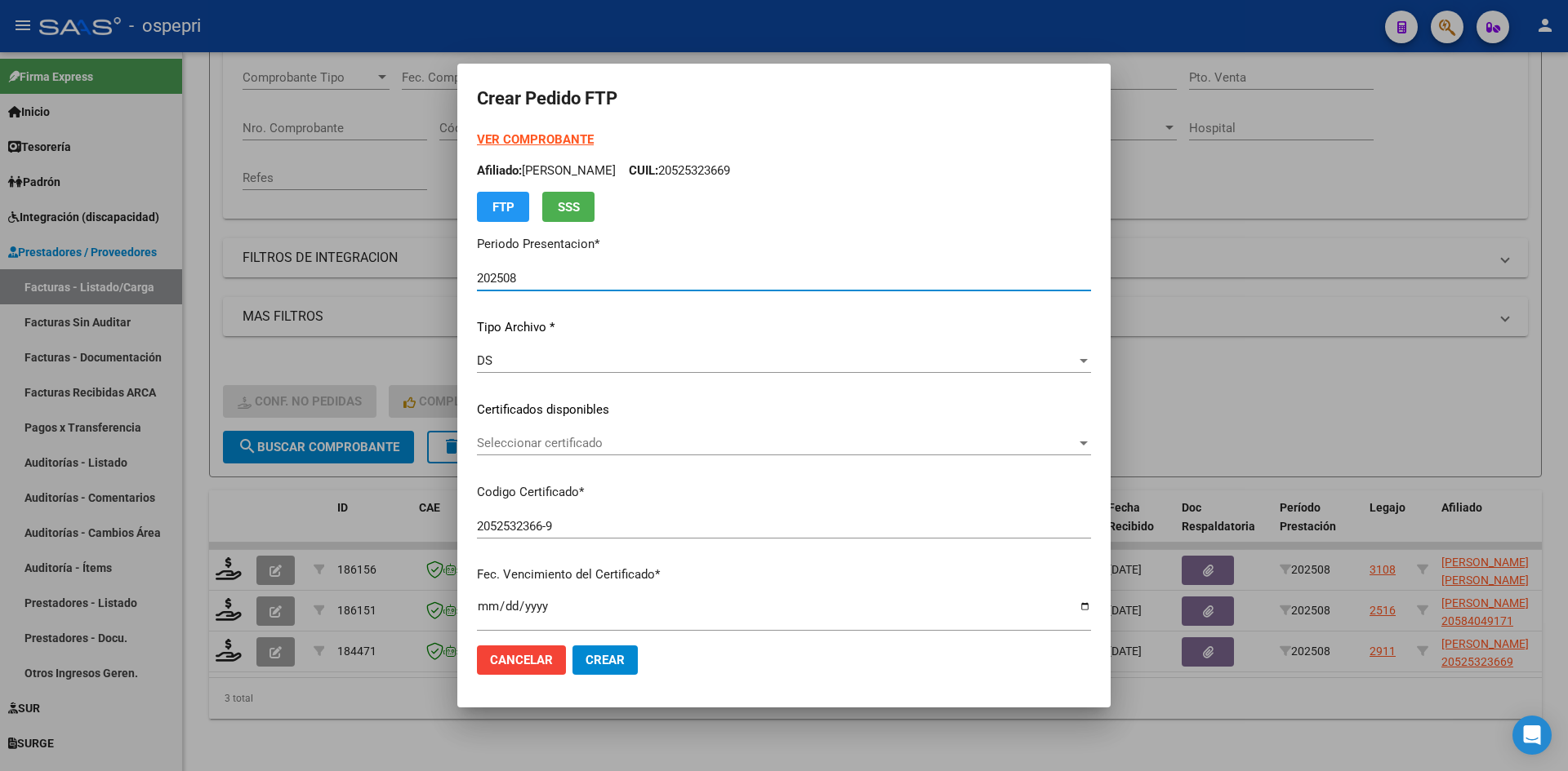
click at [633, 447] on span "Seleccionar certificado" at bounding box center [776, 443] width 600 height 15
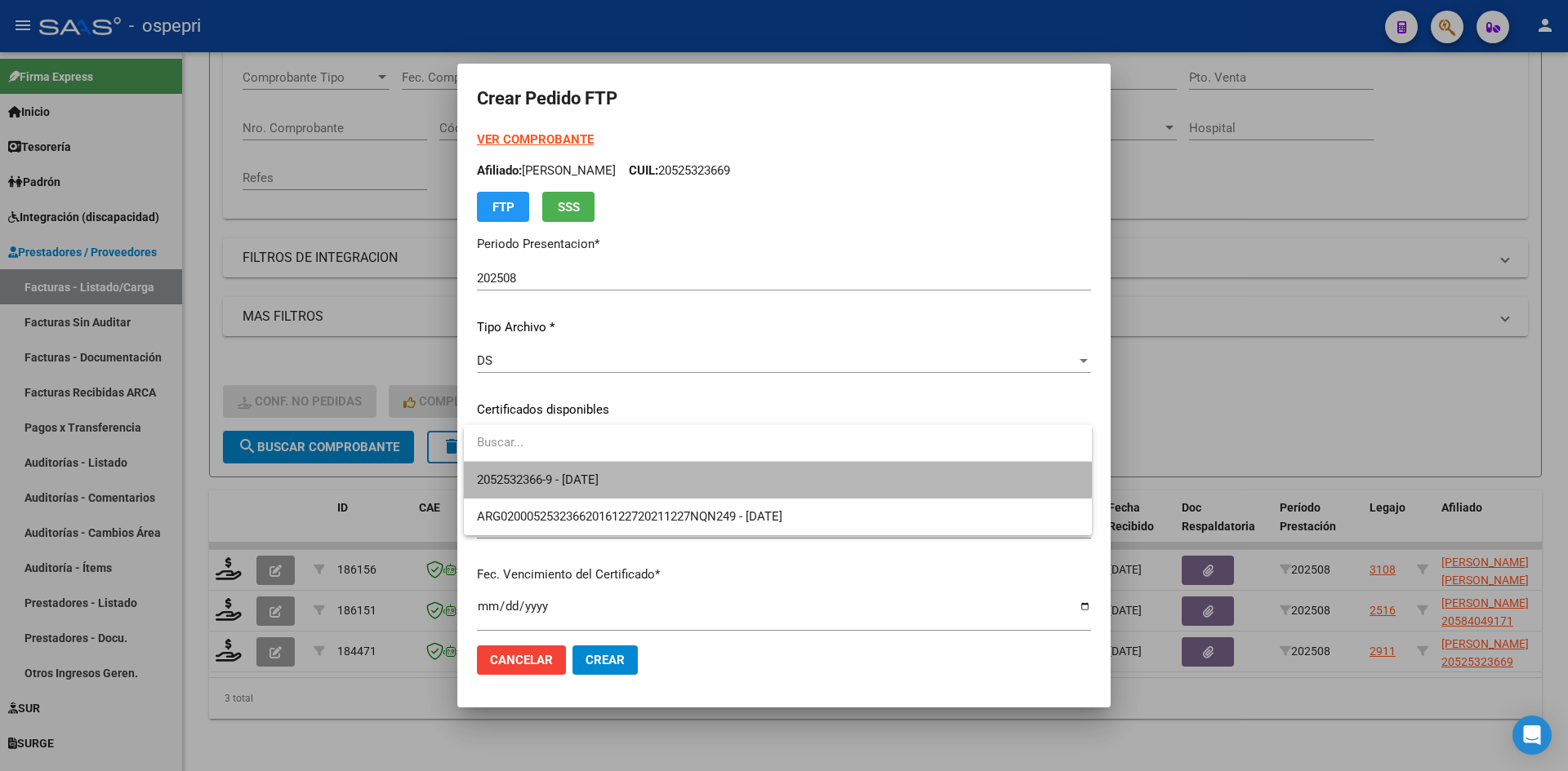
click at [630, 477] on span "2052532366-9 - [DATE]" at bounding box center [777, 481] width 602 height 37
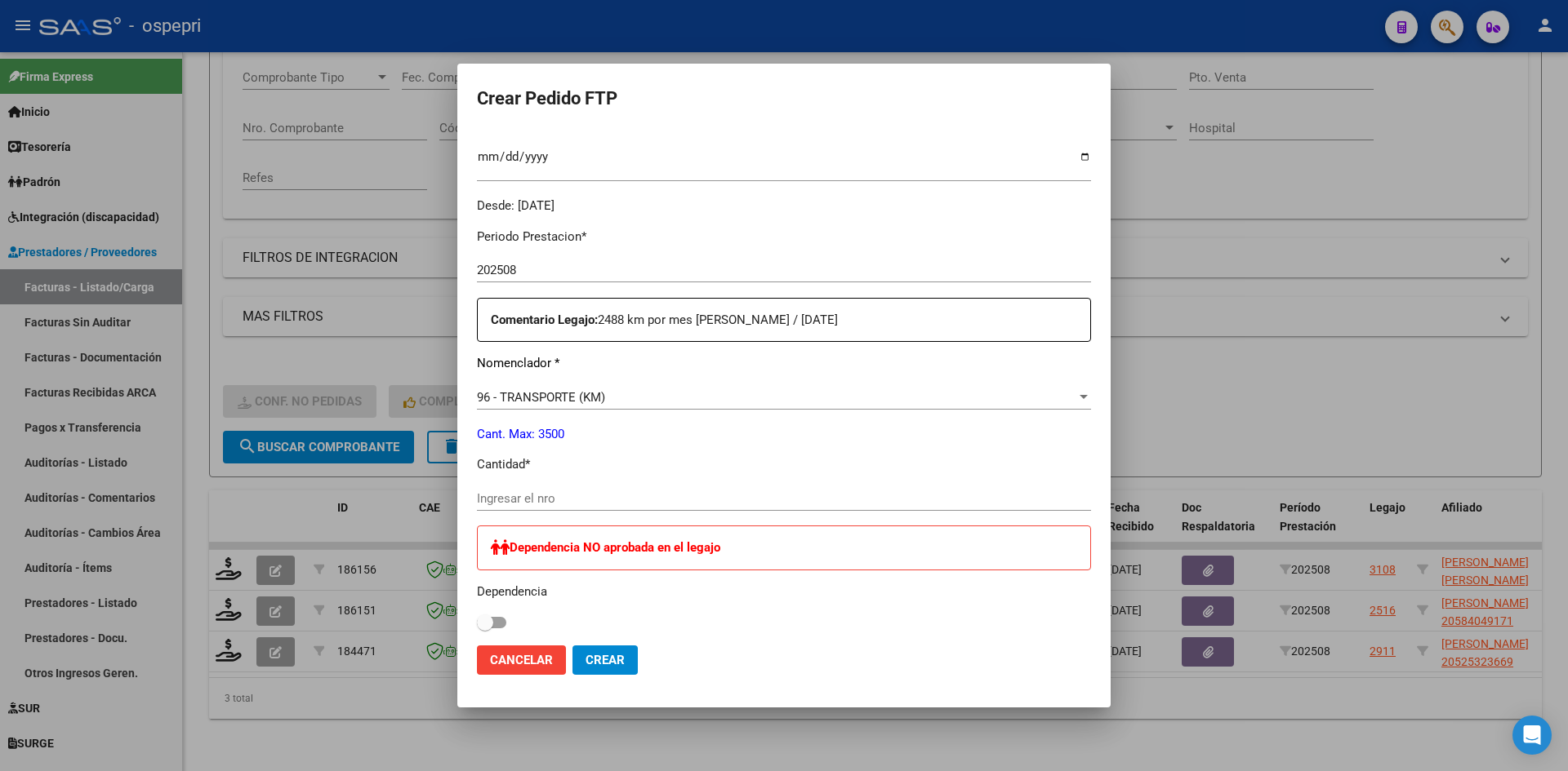
scroll to position [490, 0]
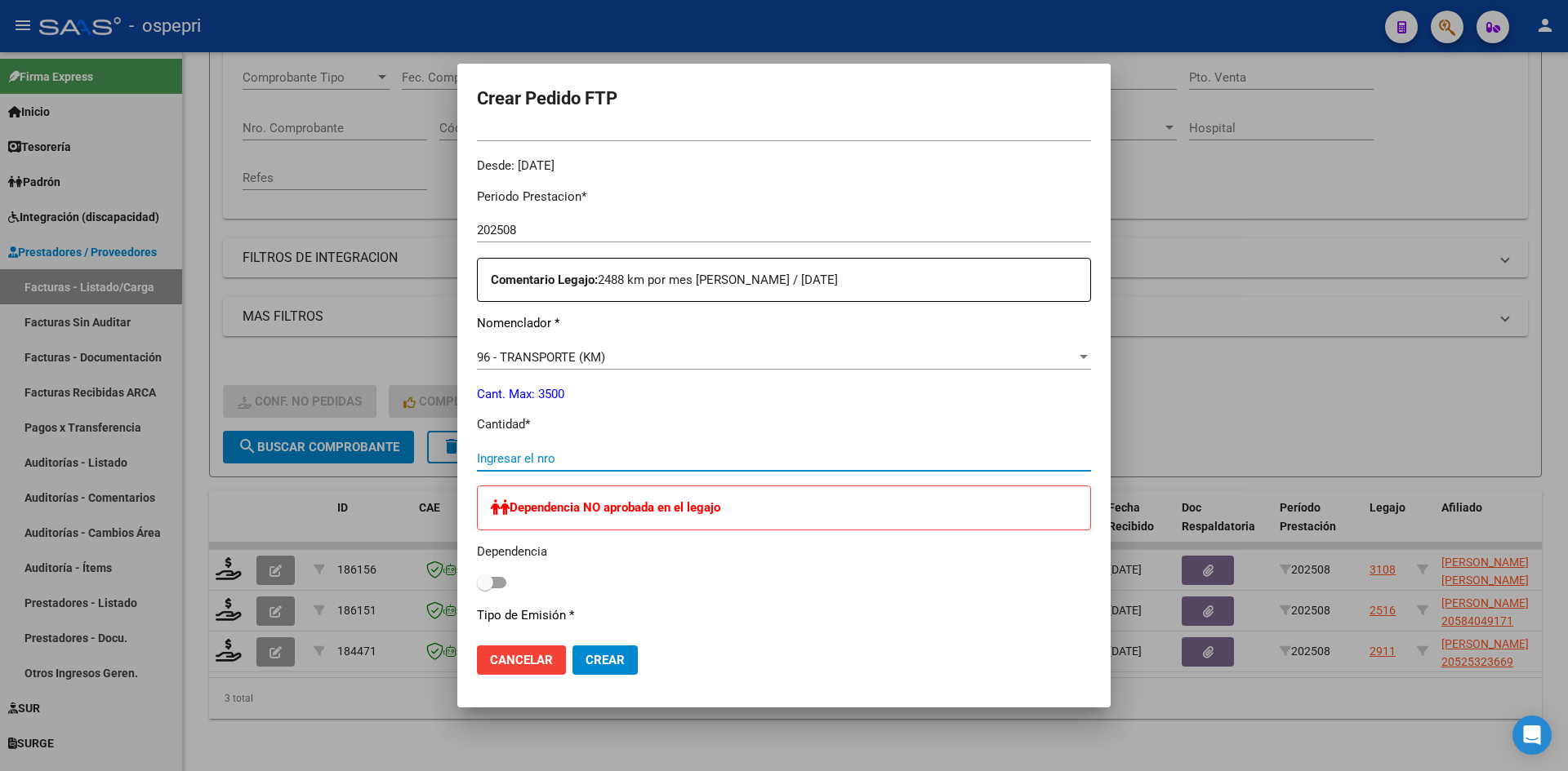
click at [505, 462] on input "Ingresar el nro" at bounding box center [784, 458] width 614 height 15
type input "2488"
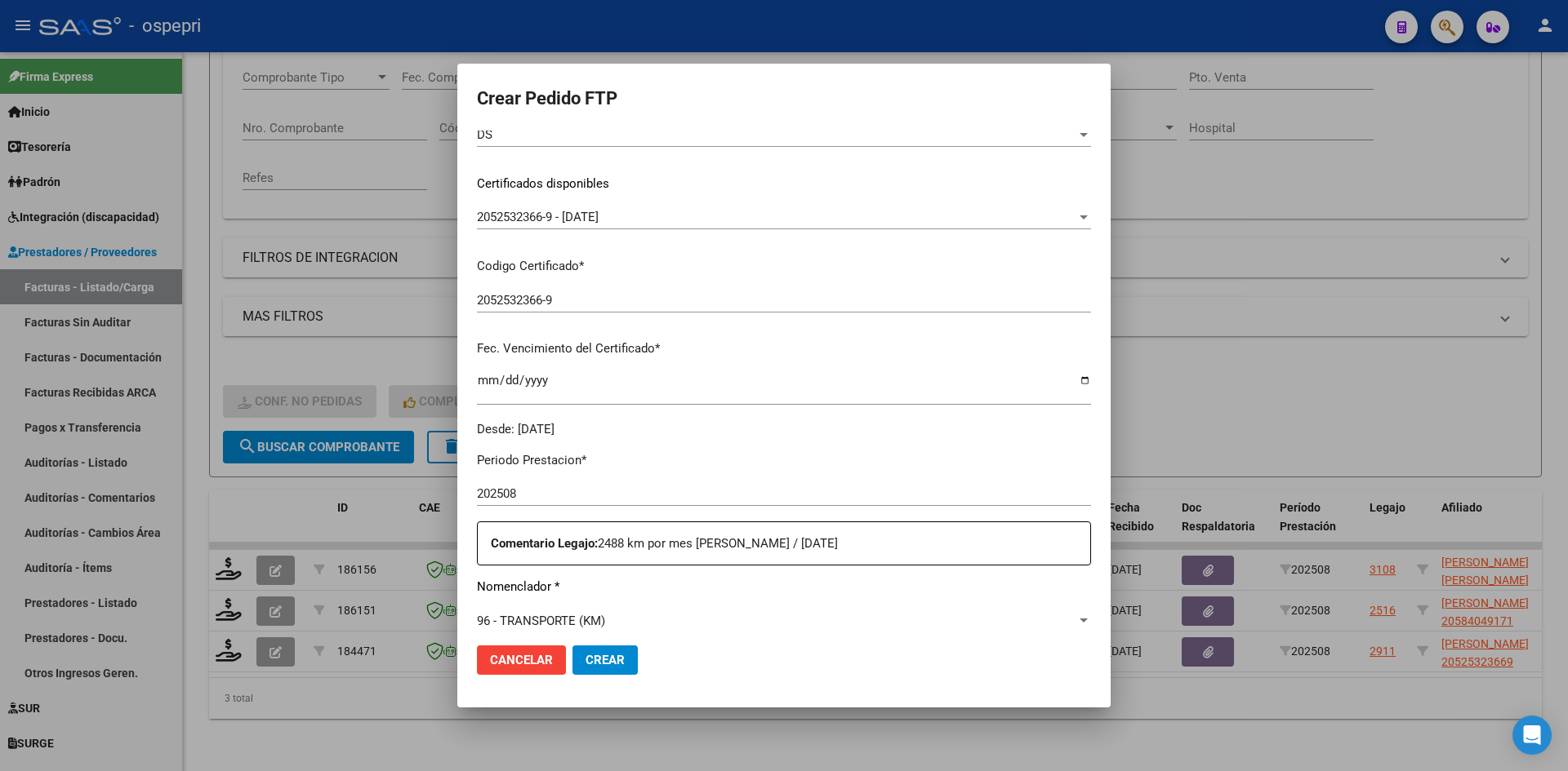
scroll to position [0, 0]
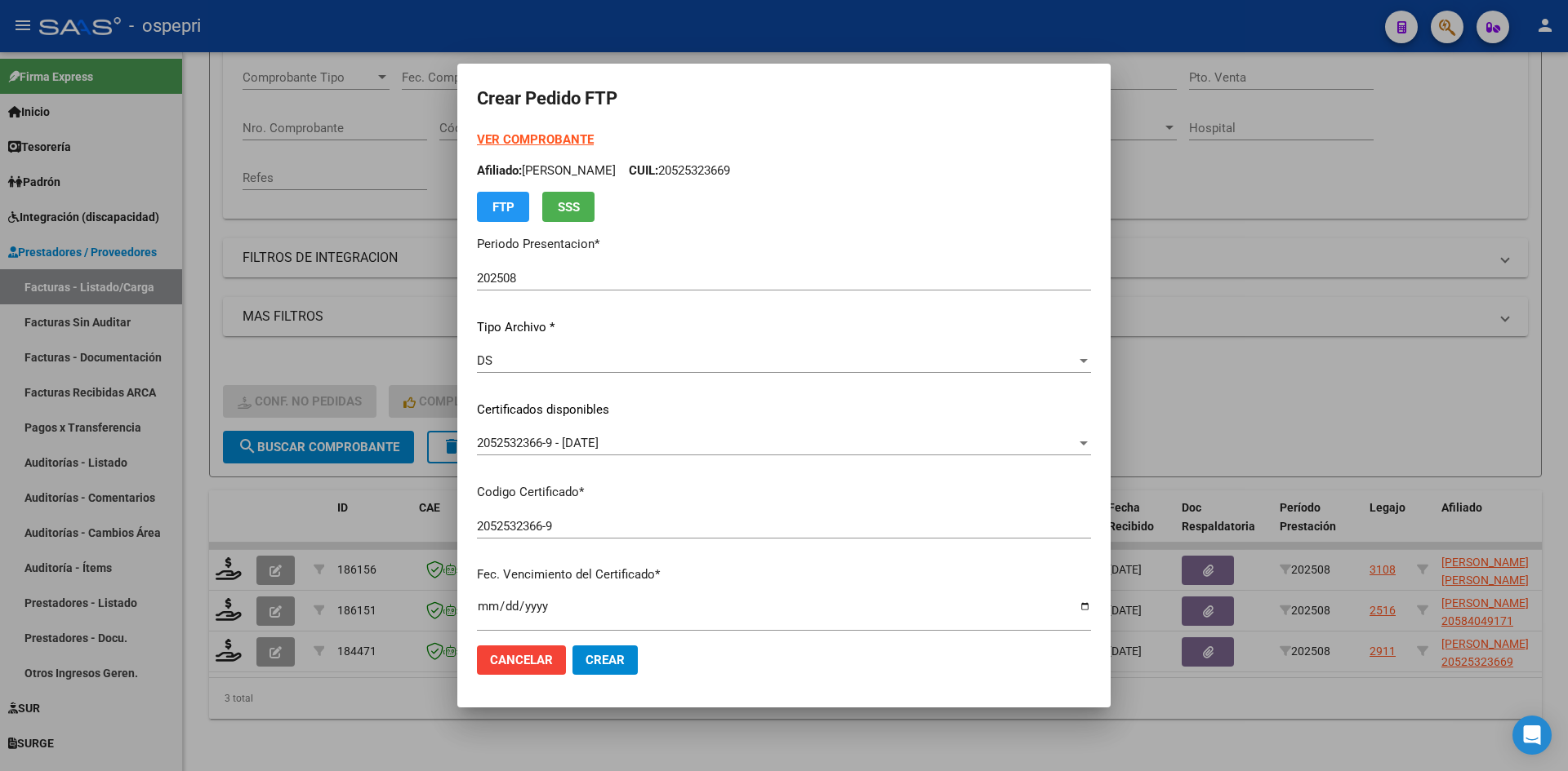
click at [584, 135] on strong "VER COMPROBANTE" at bounding box center [535, 139] width 117 height 15
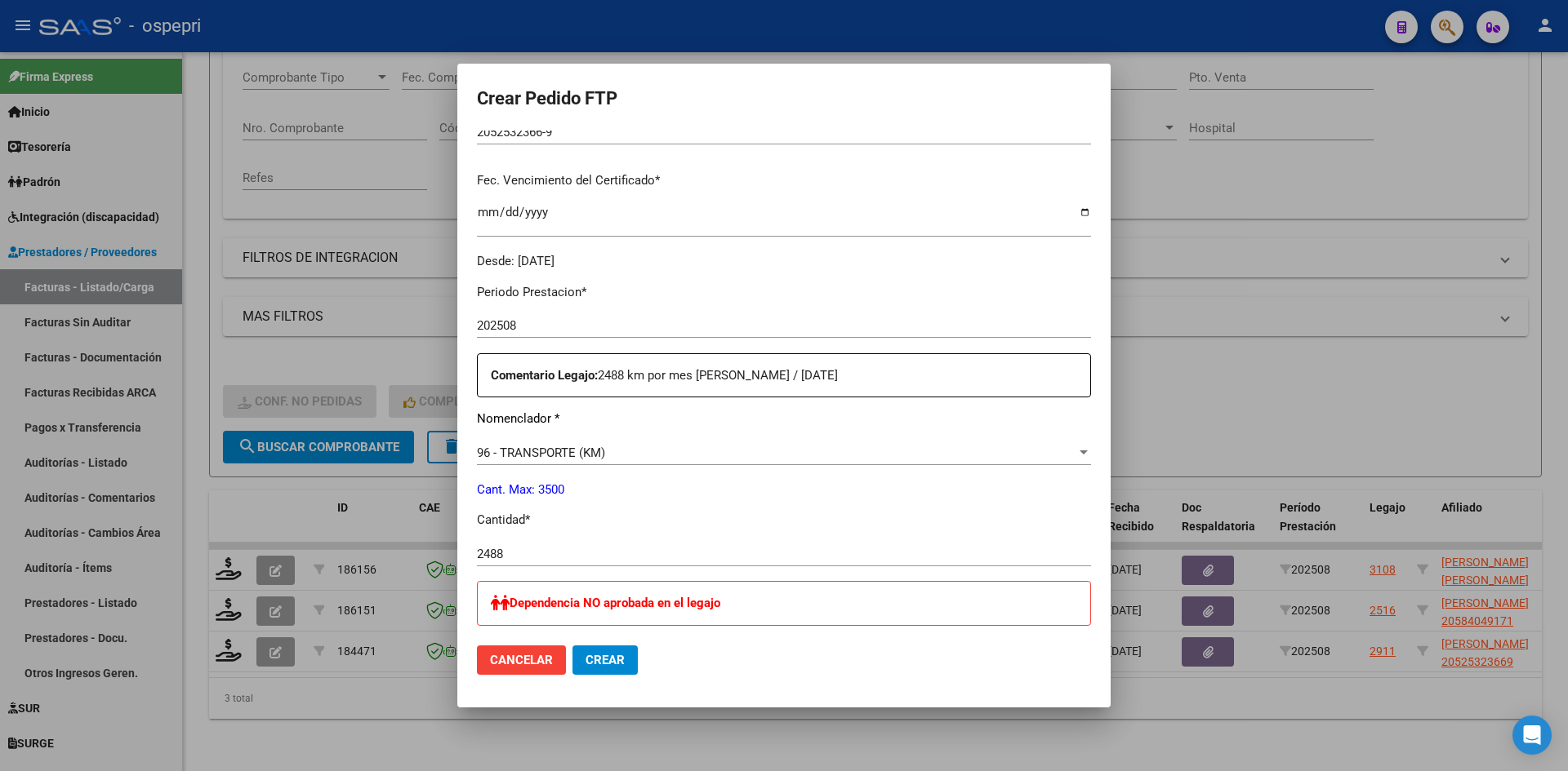
scroll to position [490, 0]
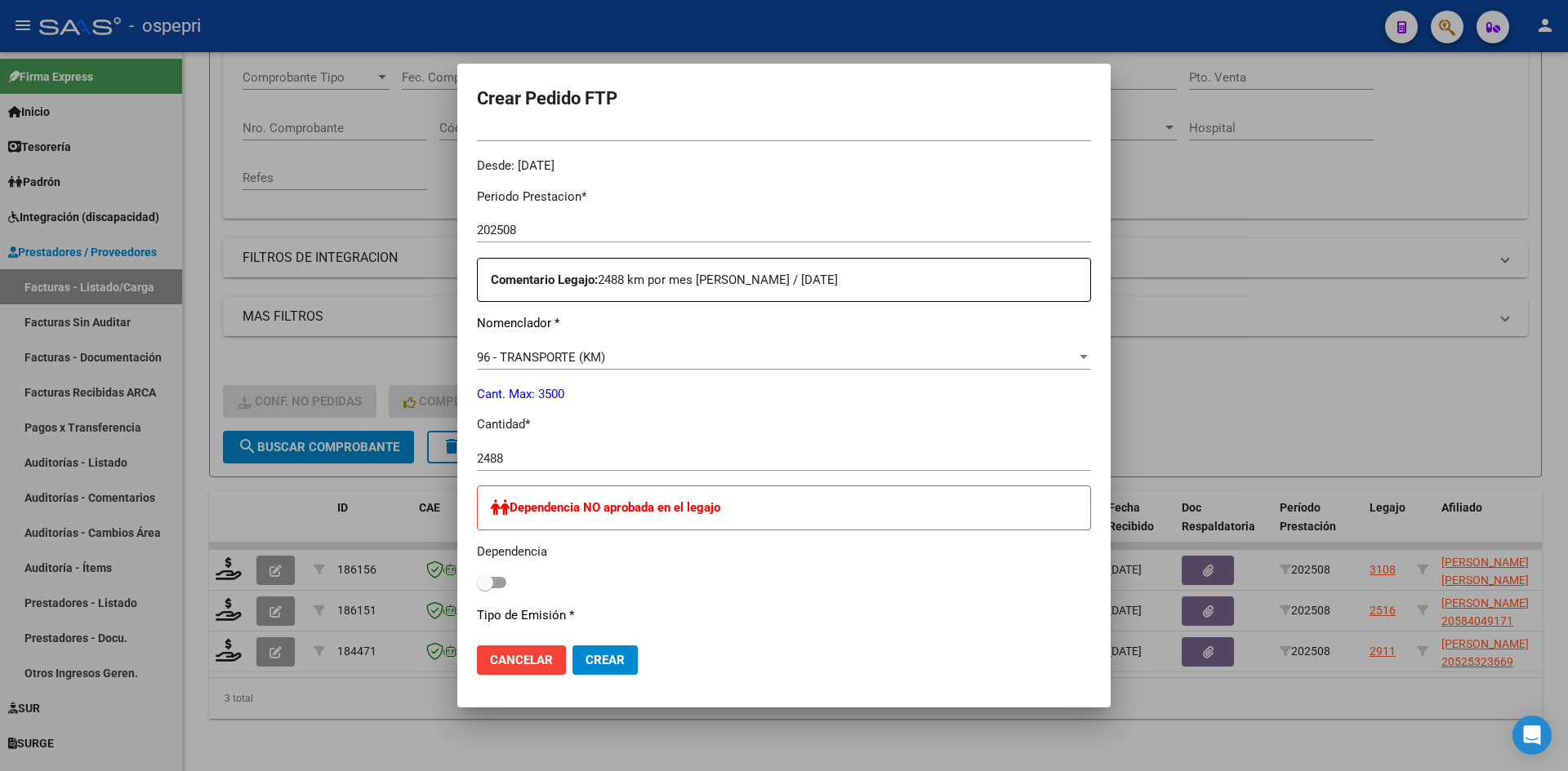
click at [604, 656] on span "Crear" at bounding box center [605, 660] width 39 height 15
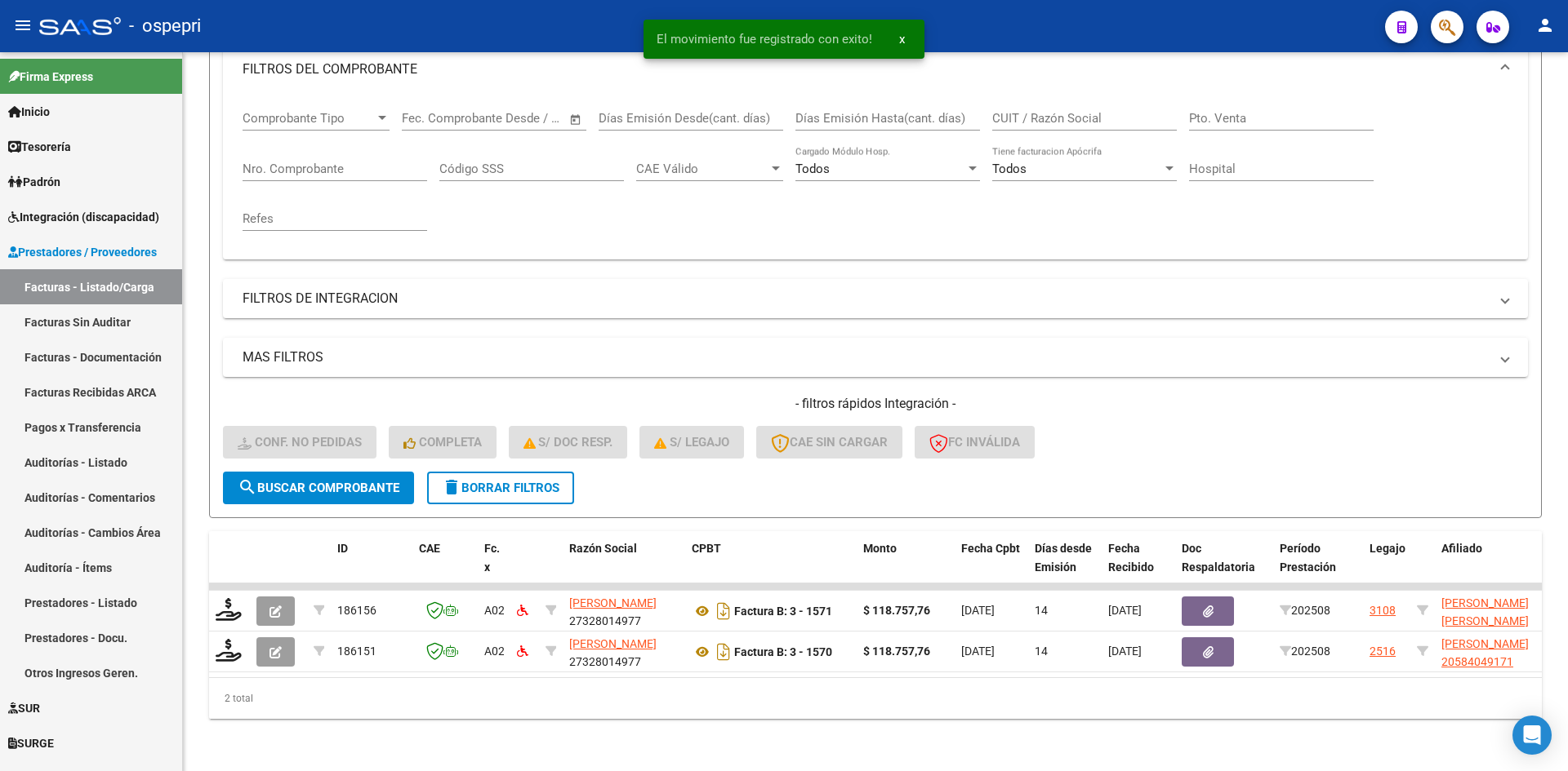
scroll to position [247, 0]
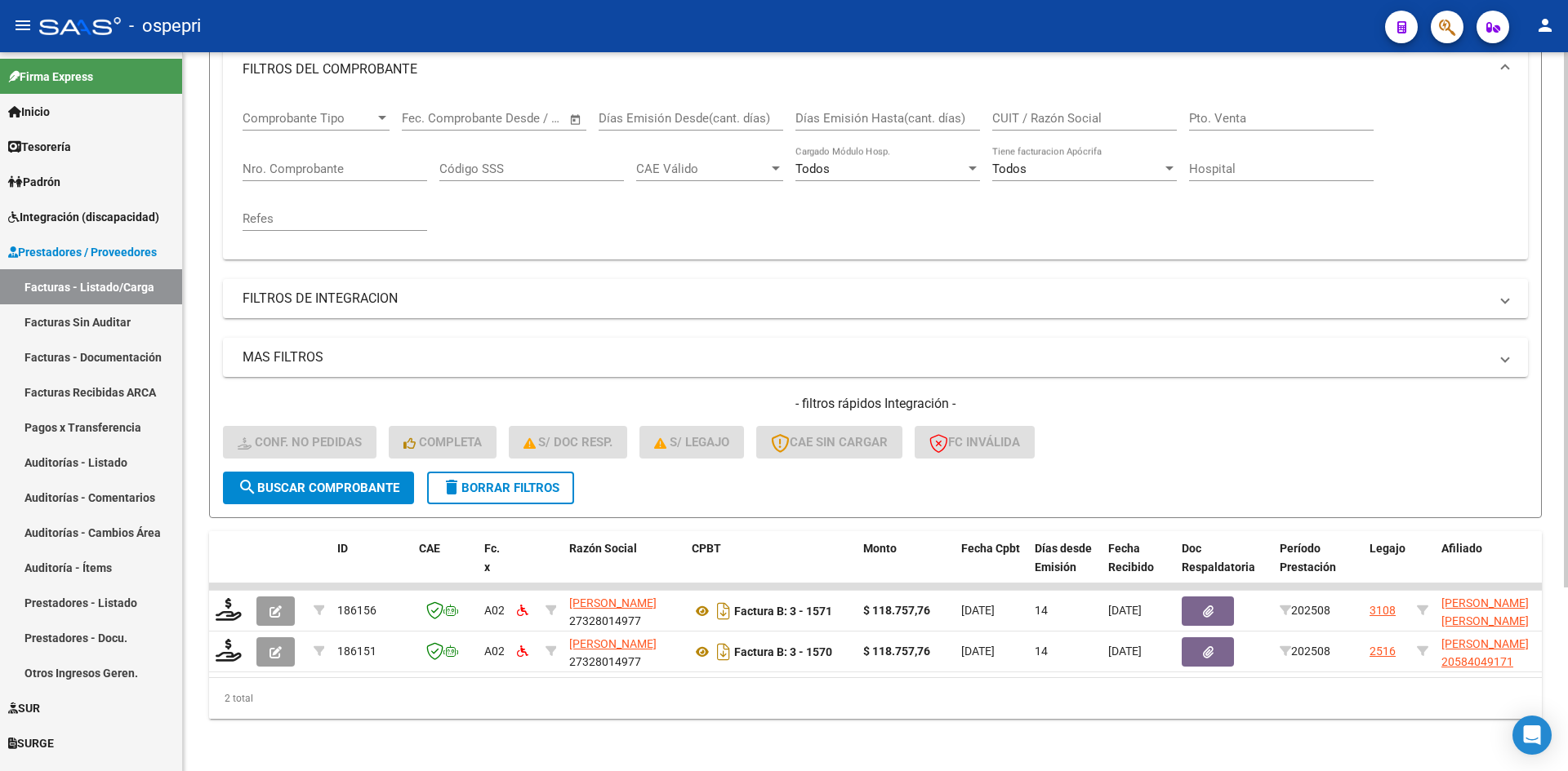
click at [513, 481] on span "delete Borrar Filtros" at bounding box center [500, 487] width 118 height 15
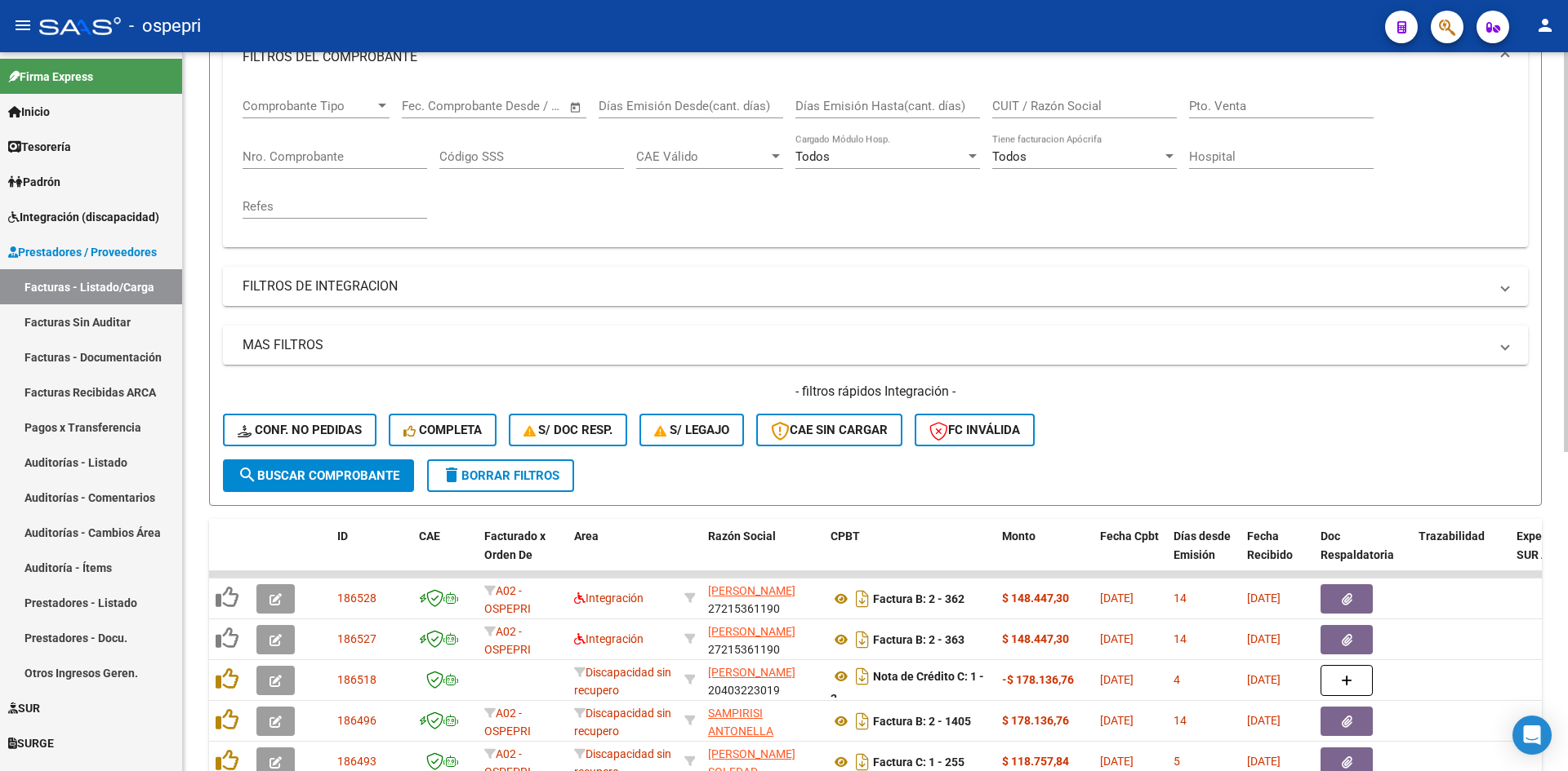
click at [1049, 113] on div "CUIT / Razón Social" at bounding box center [1084, 100] width 184 height 35
paste input "20343108541"
type input "20343108541"
click at [328, 483] on button "search Buscar Comprobante" at bounding box center [319, 477] width 191 height 33
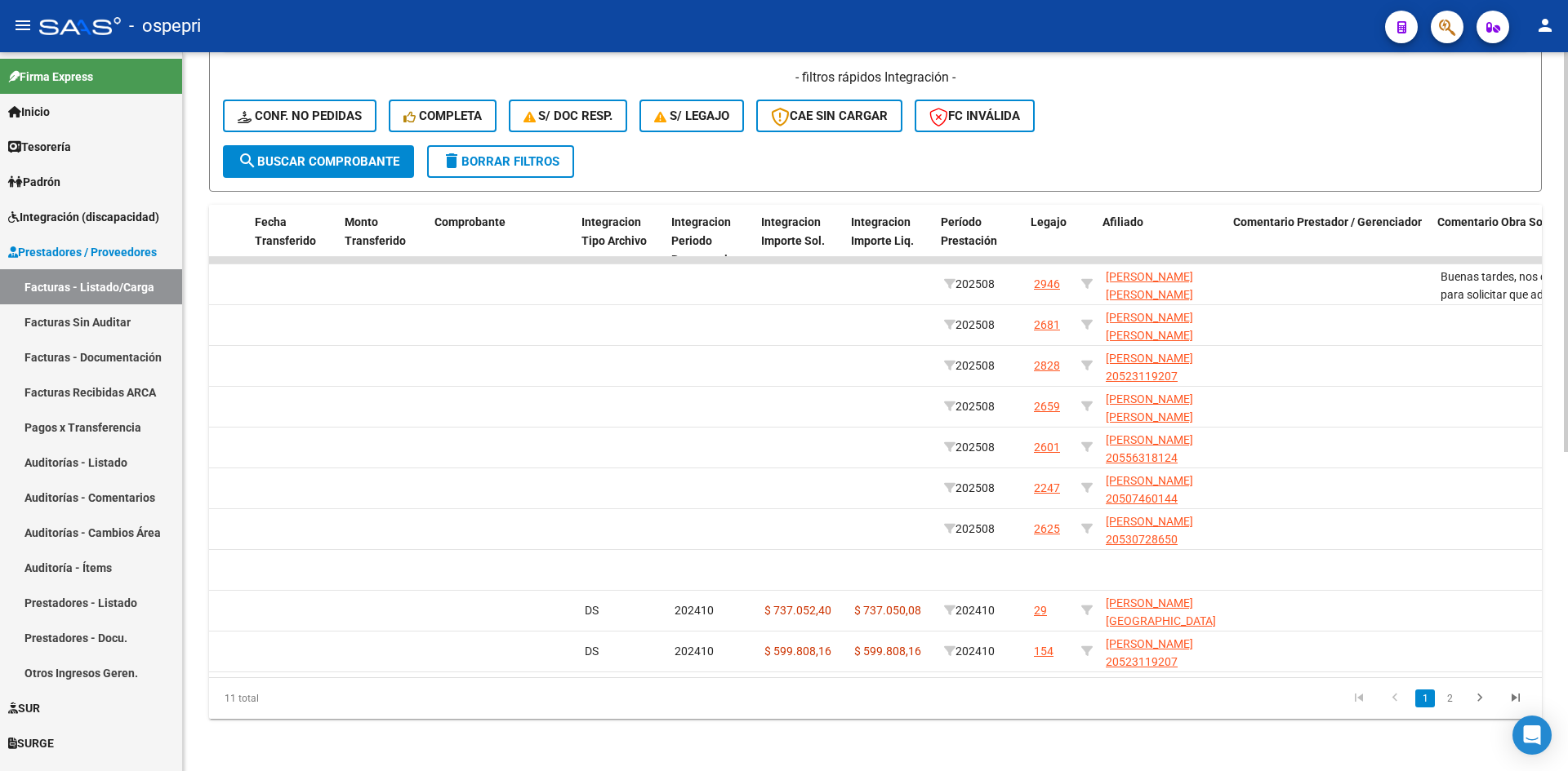
scroll to position [0, 0]
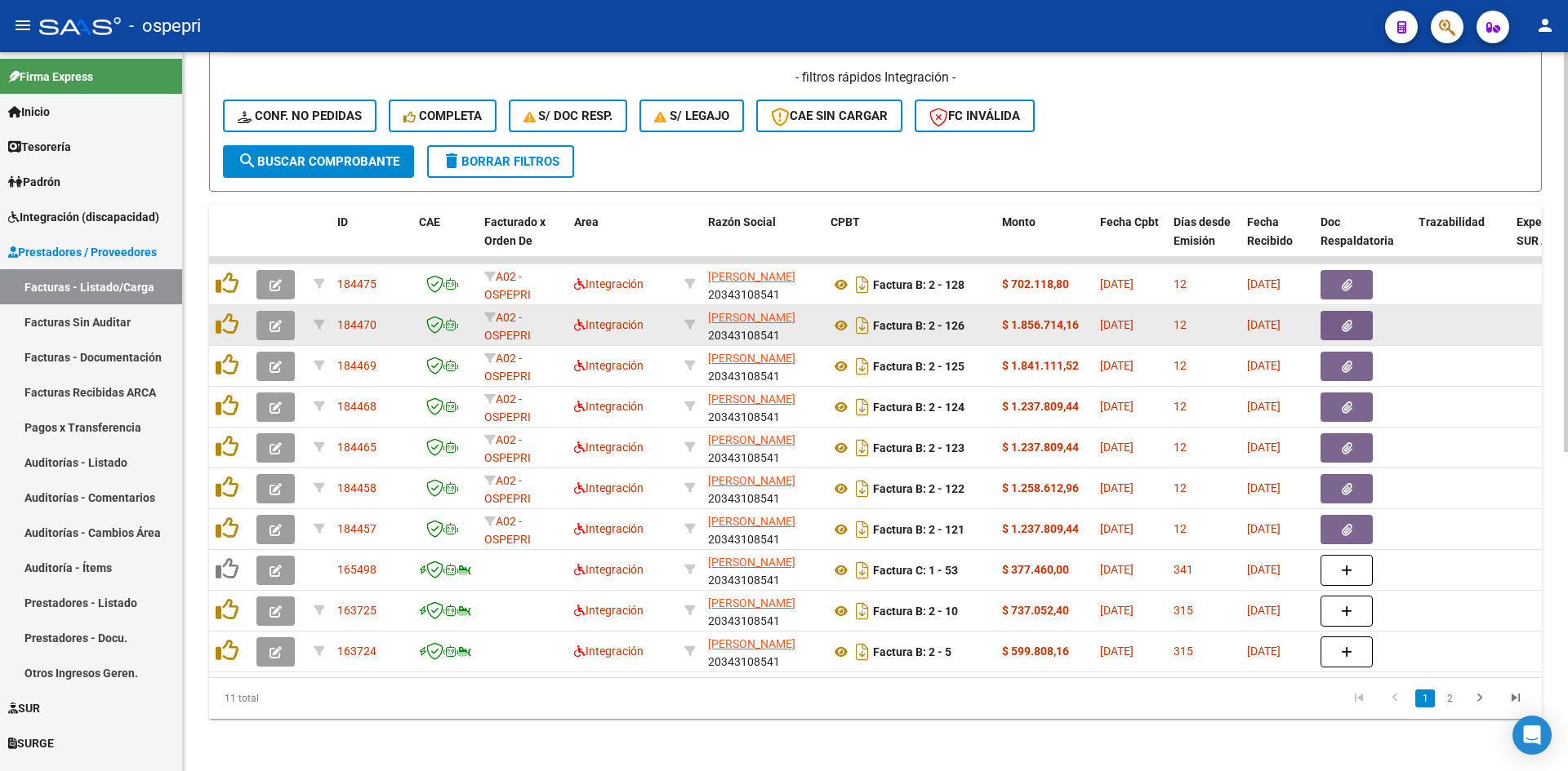
click at [281, 320] on icon "button" at bounding box center [275, 326] width 13 height 13
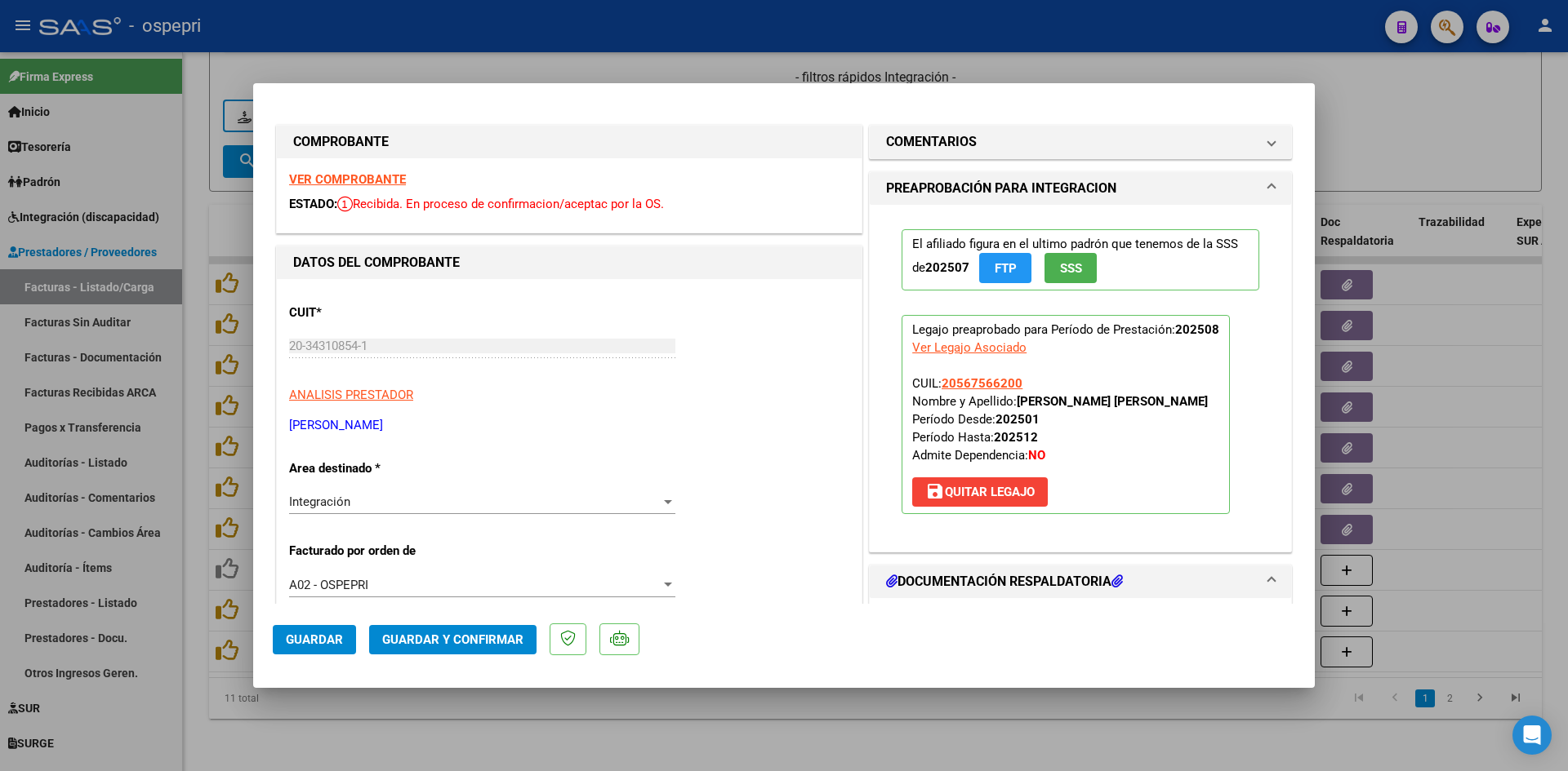
click at [404, 182] on strong "VER COMPROBANTE" at bounding box center [347, 179] width 117 height 15
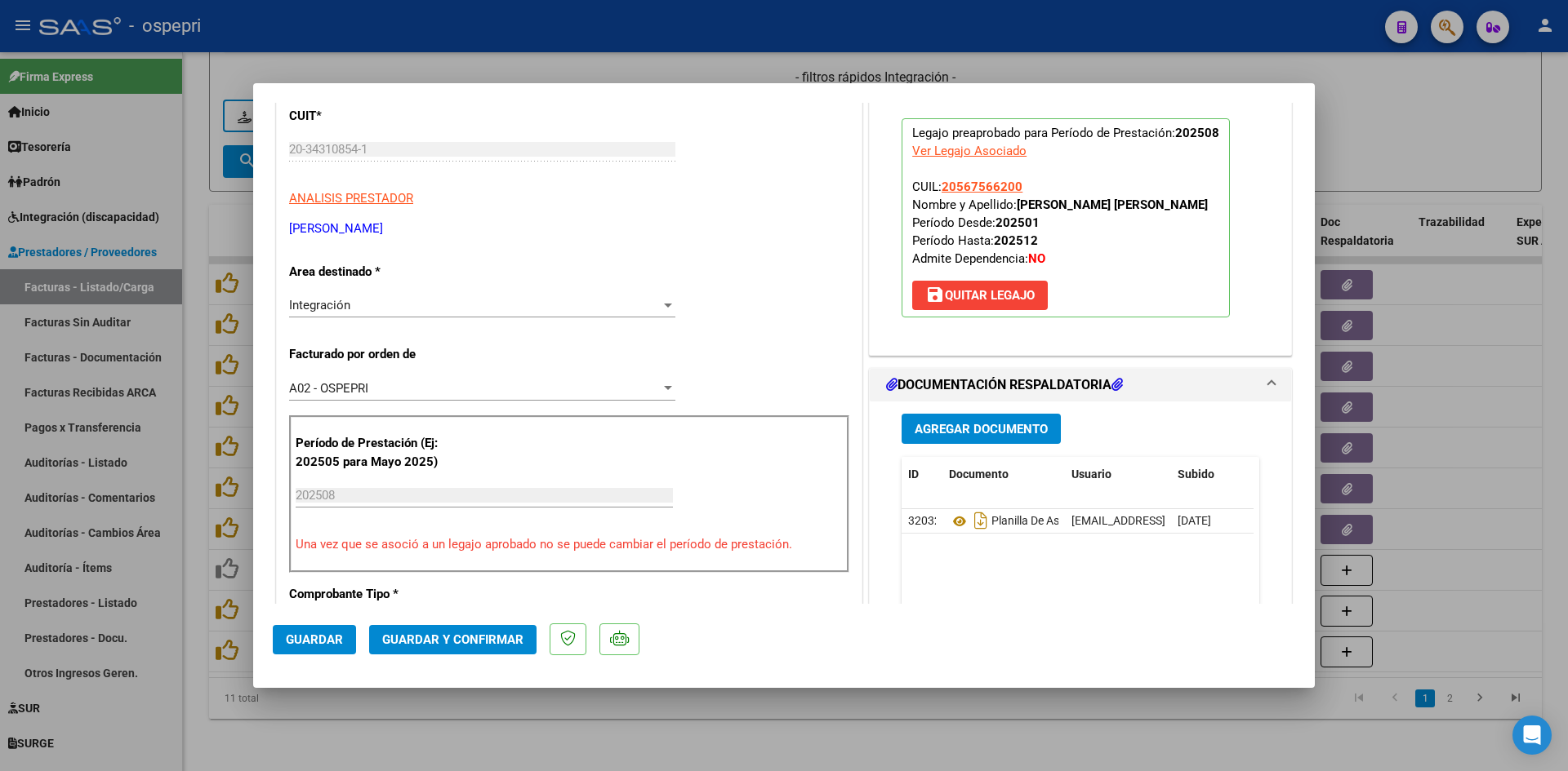
scroll to position [327, 0]
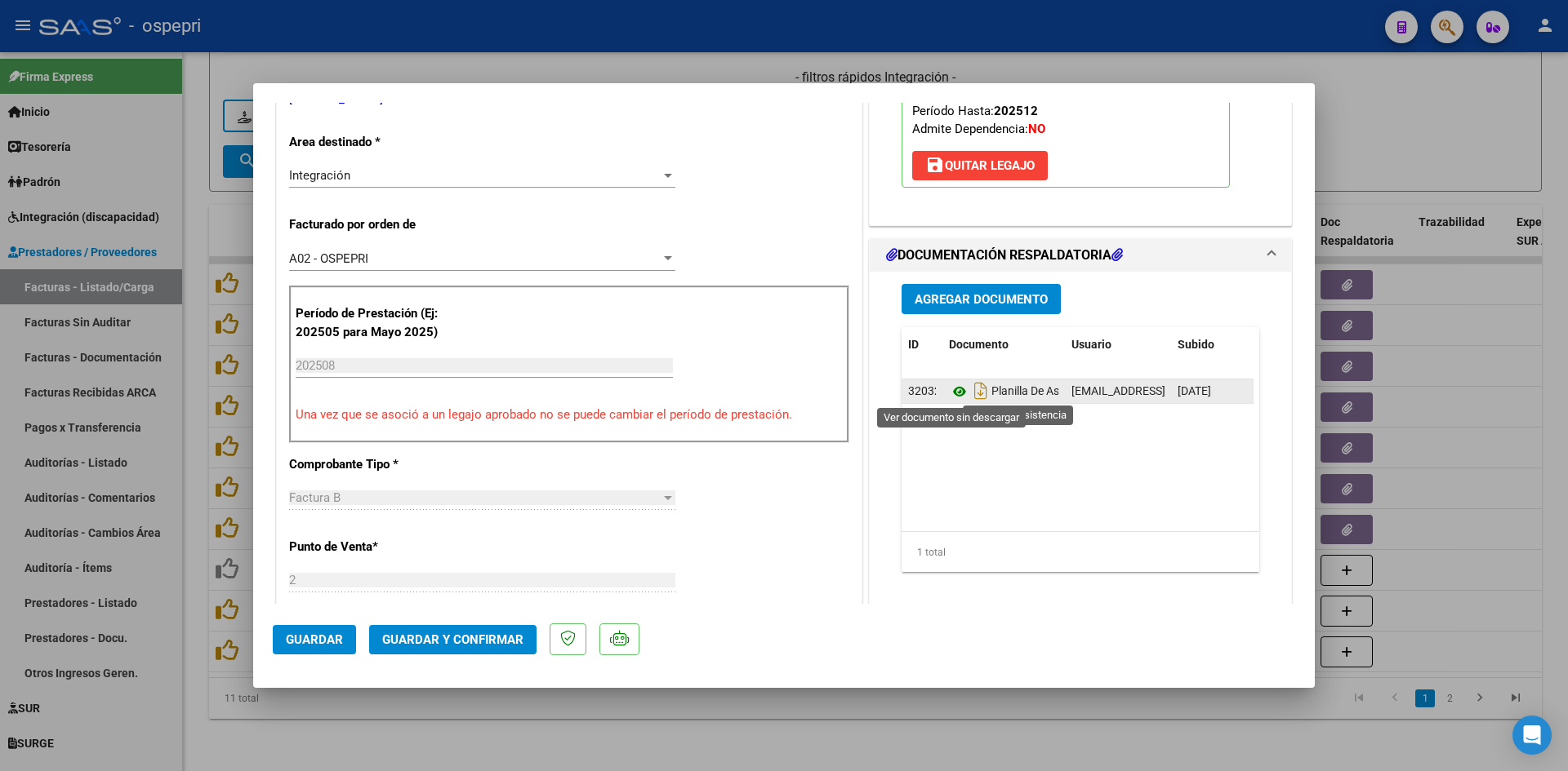
click at [954, 391] on icon at bounding box center [960, 392] width 21 height 19
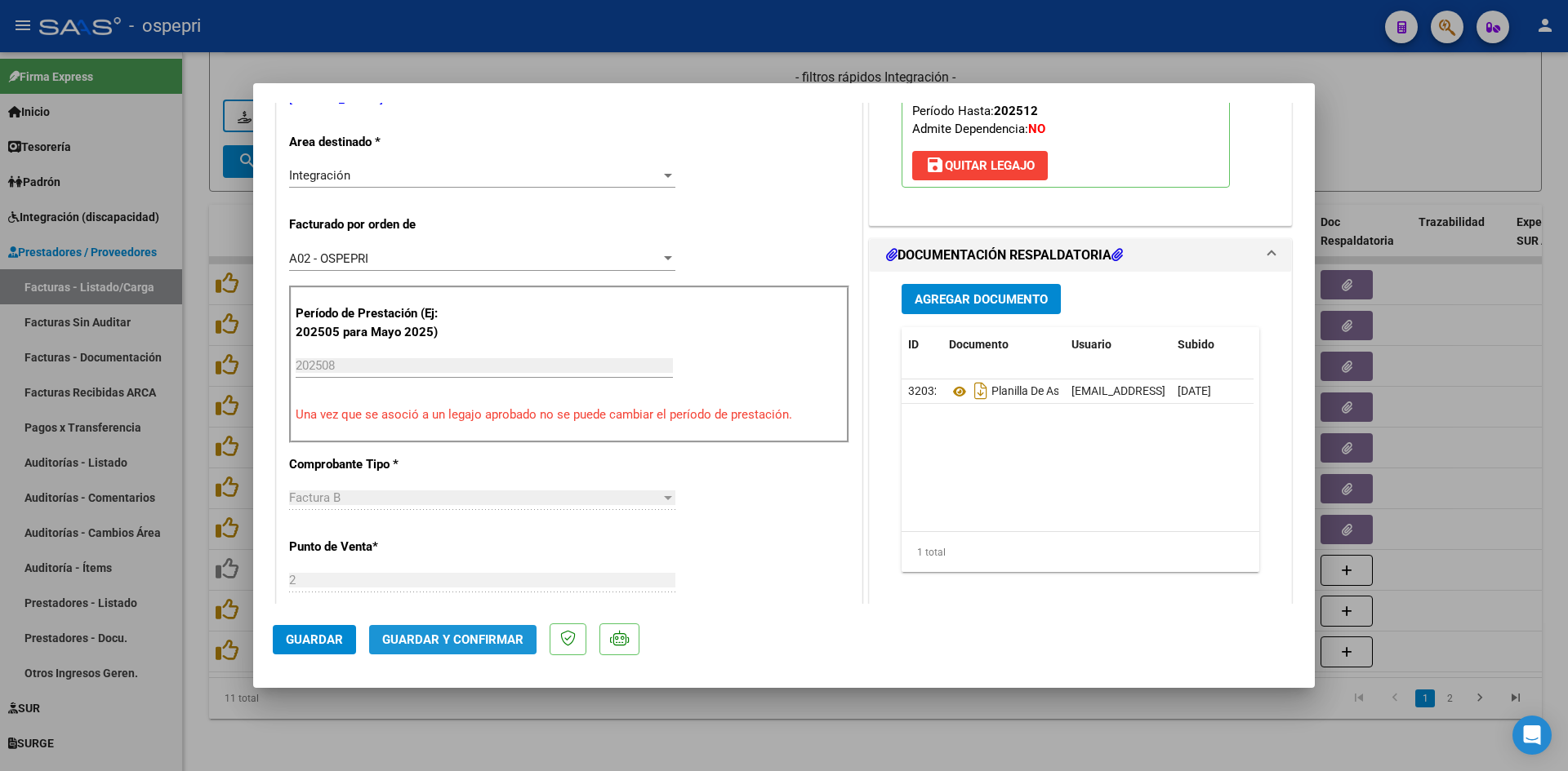
click at [448, 636] on span "Guardar y Confirmar" at bounding box center [452, 639] width 141 height 15
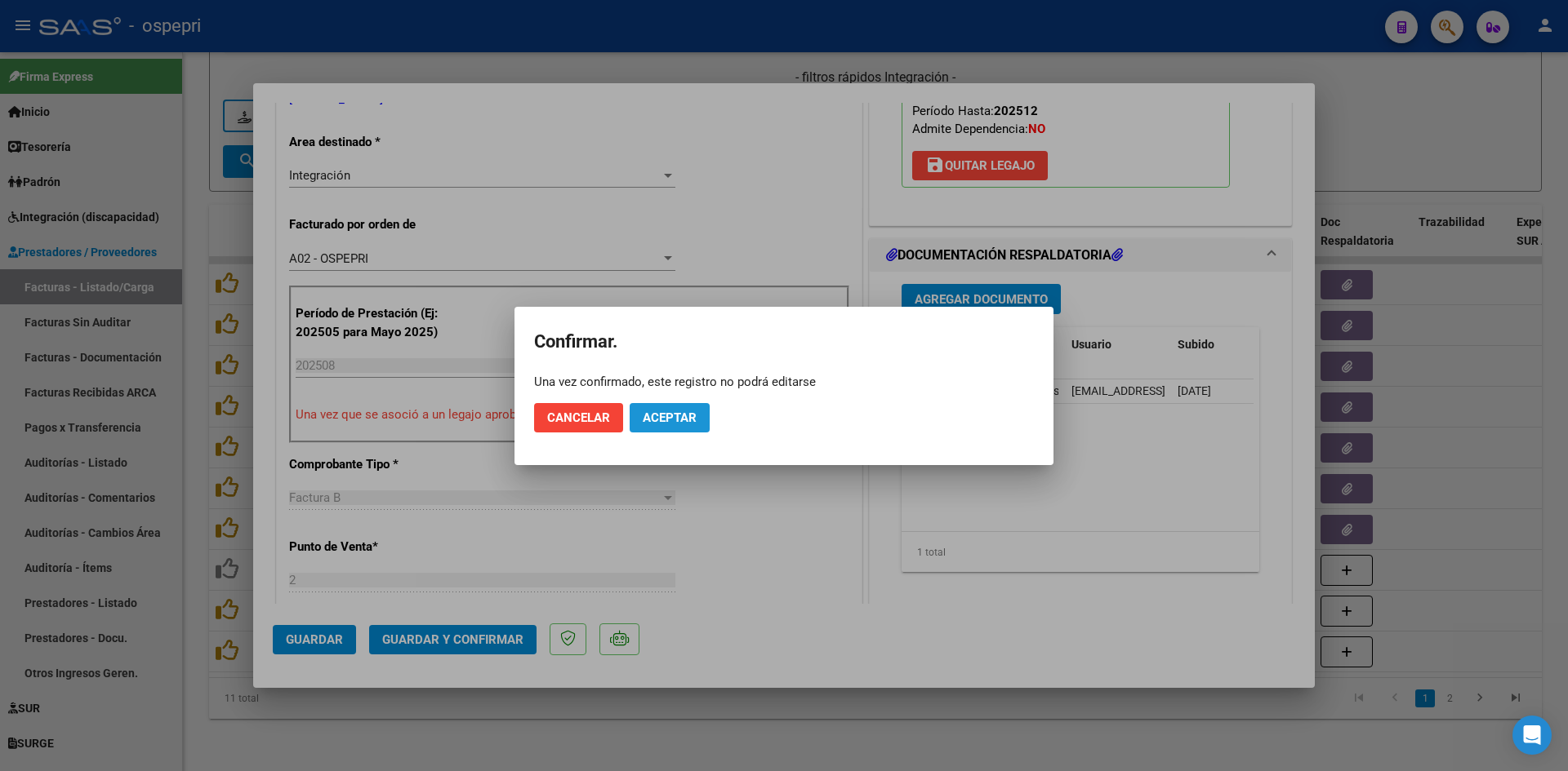
click at [659, 421] on span "Aceptar" at bounding box center [669, 417] width 54 height 15
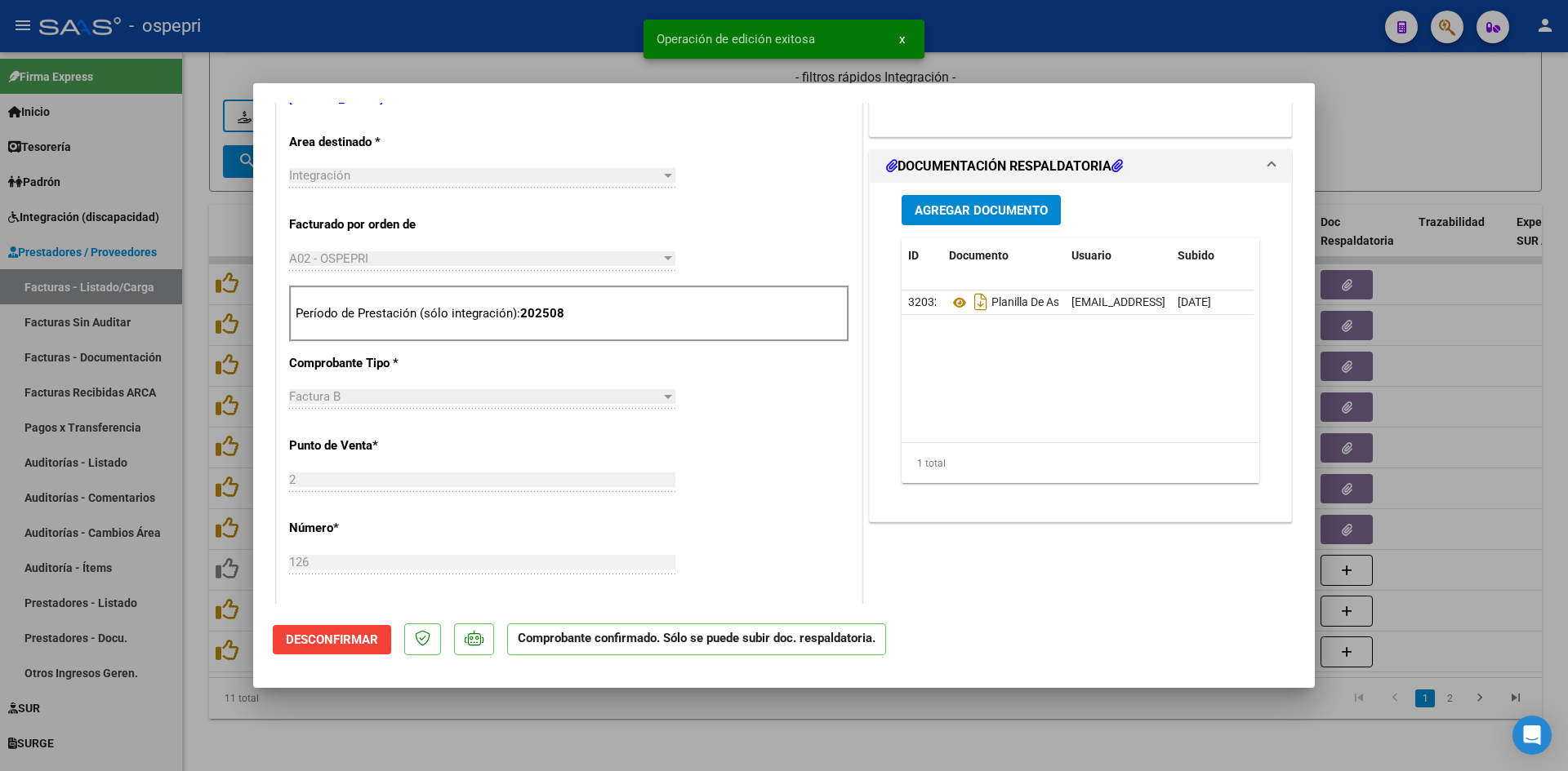
type input "$ 0,00"
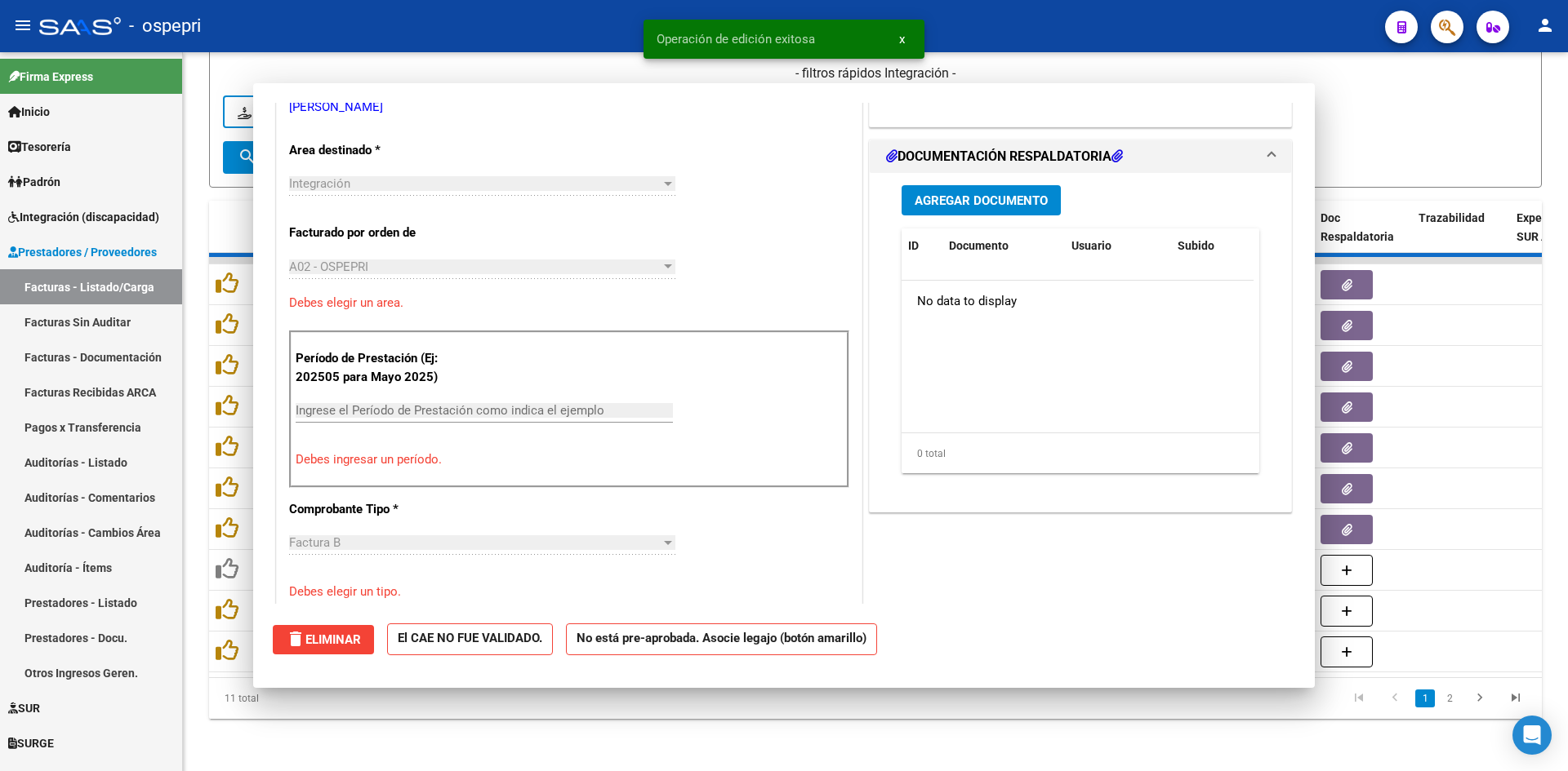
scroll to position [334, 0]
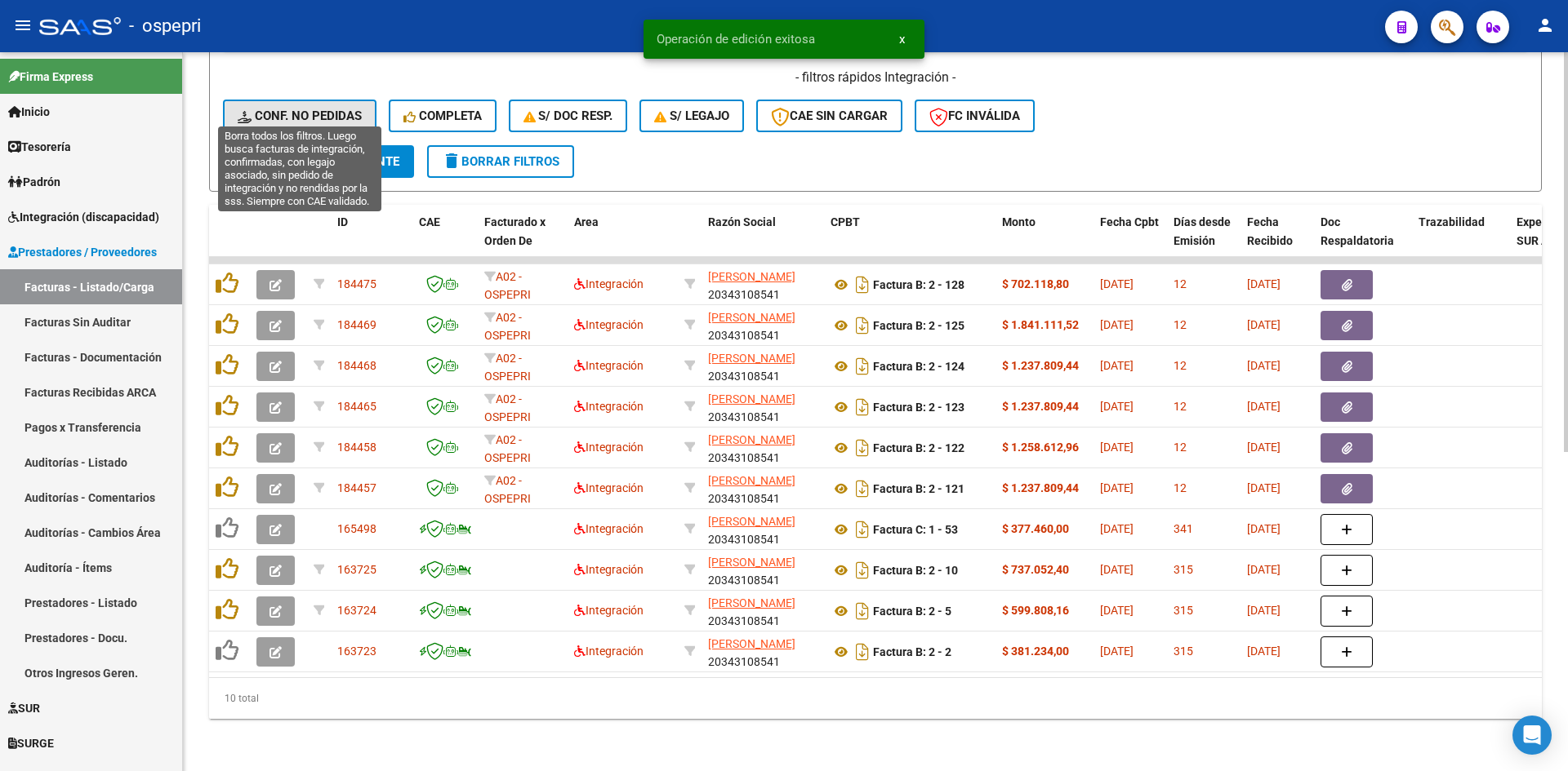
click at [353, 108] on span "Conf. no pedidas" at bounding box center [299, 115] width 124 height 15
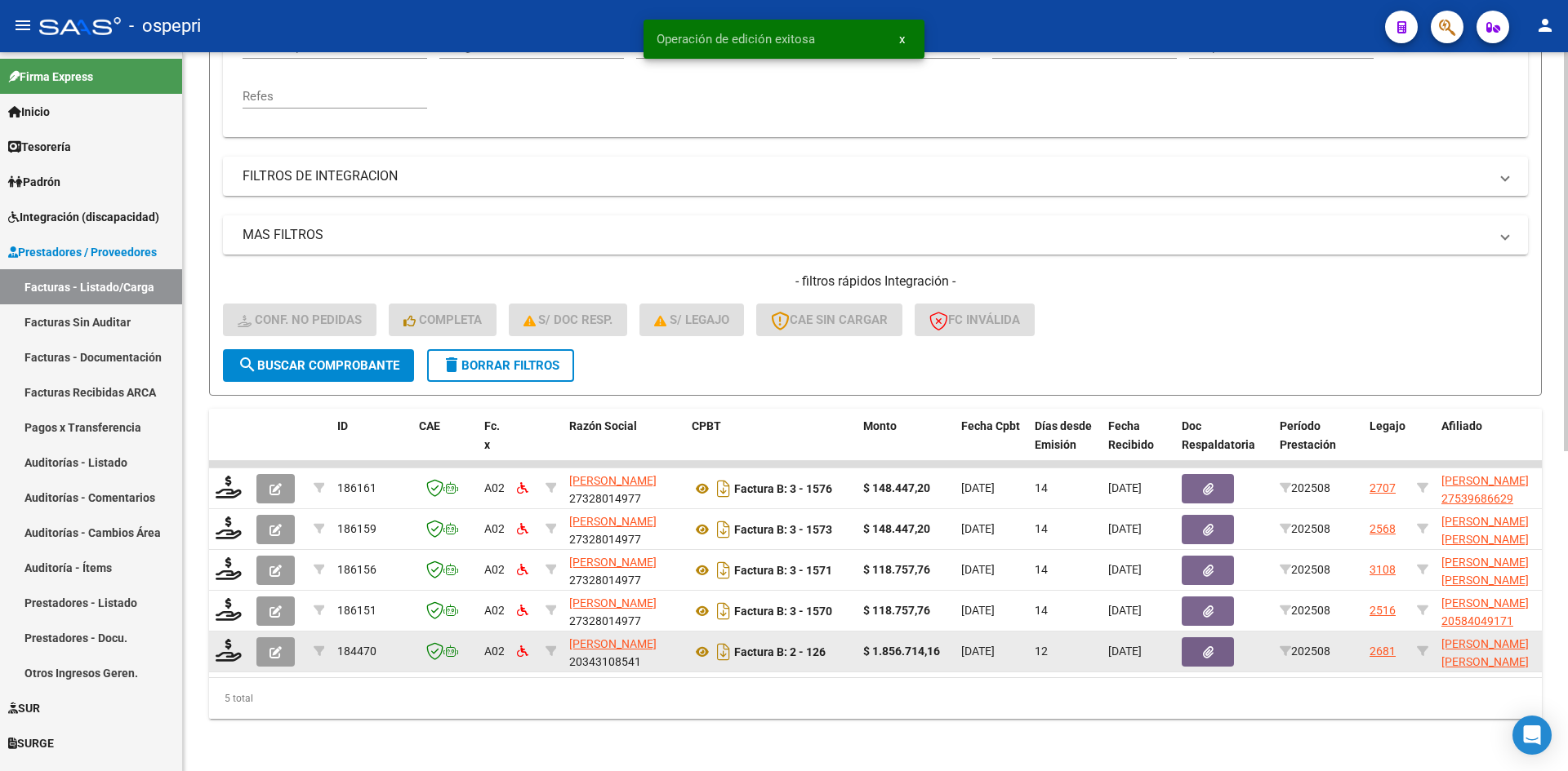
scroll to position [369, 0]
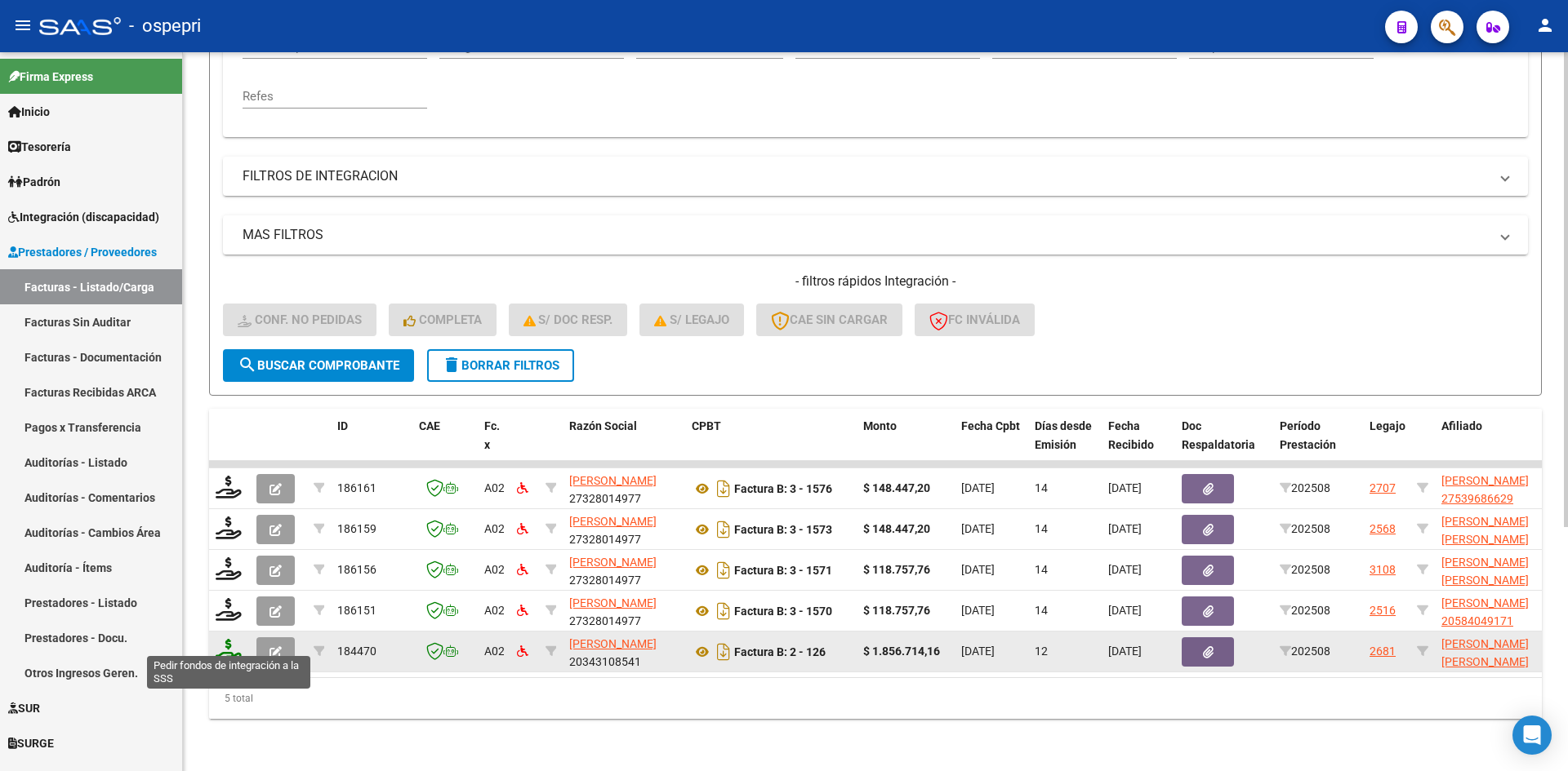
click at [223, 643] on icon at bounding box center [228, 650] width 26 height 22
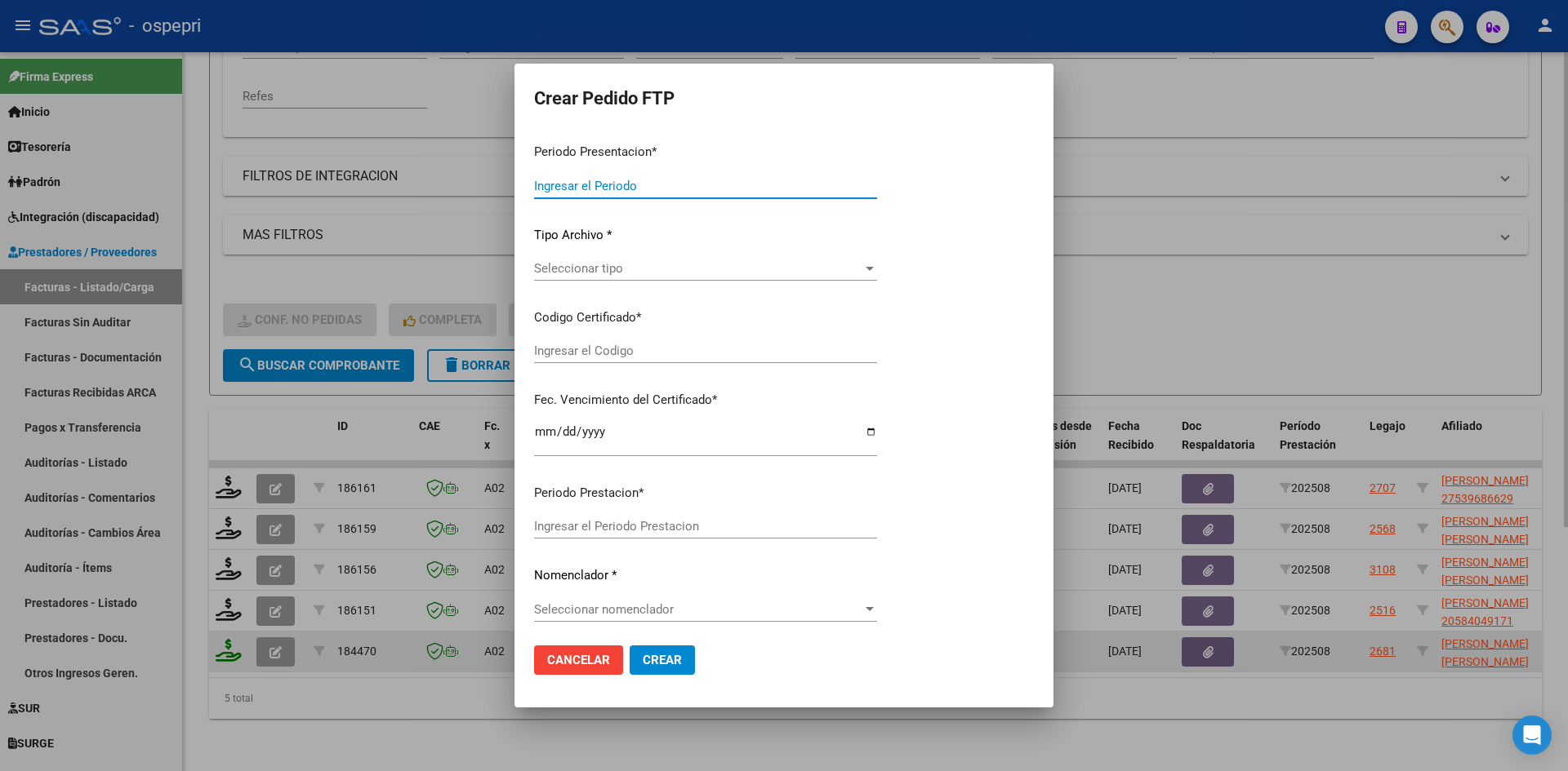
type input "202508"
type input "$ 1.856.714,16"
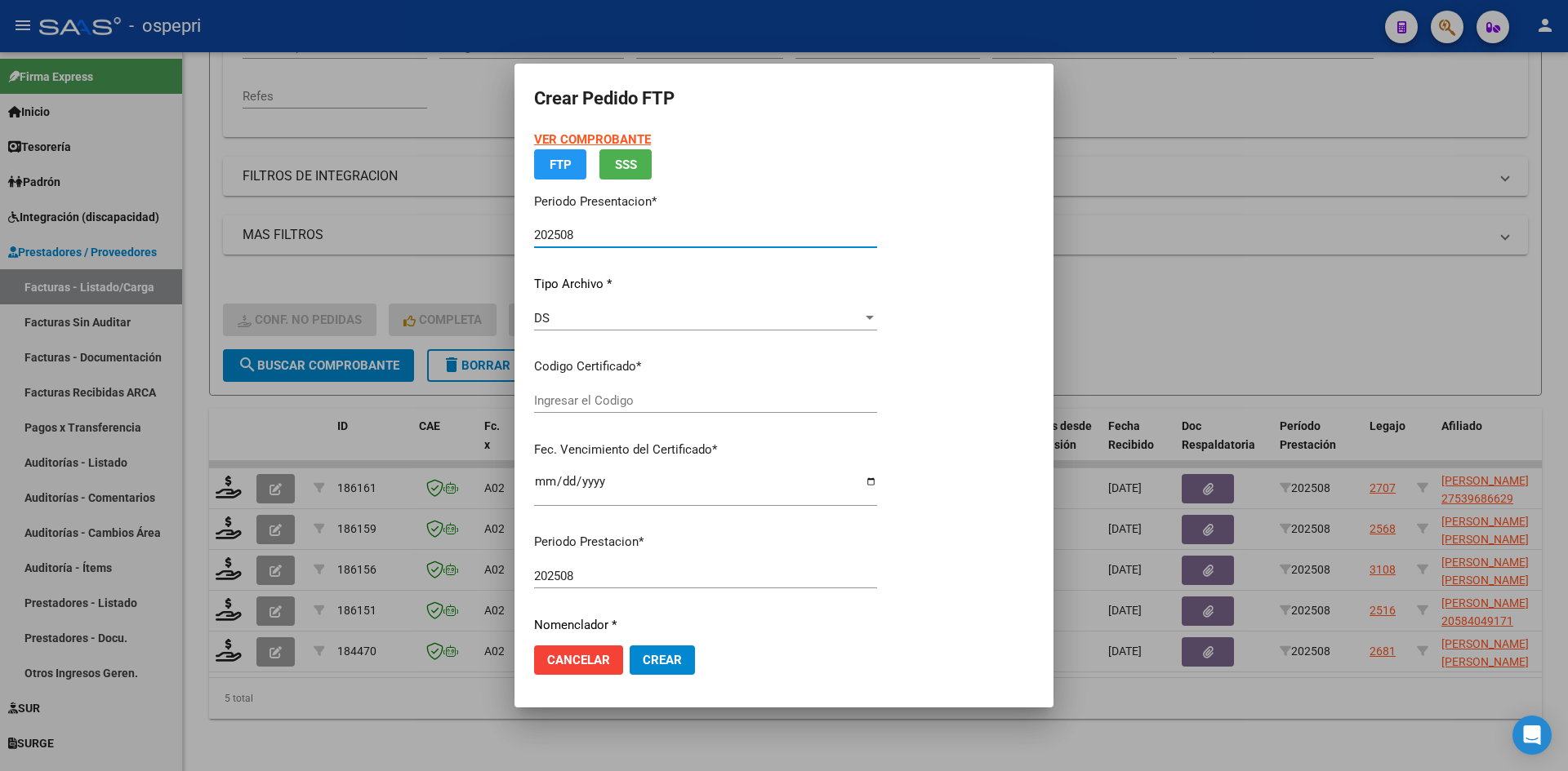
type input "2056756620-0"
type input "[DATE]"
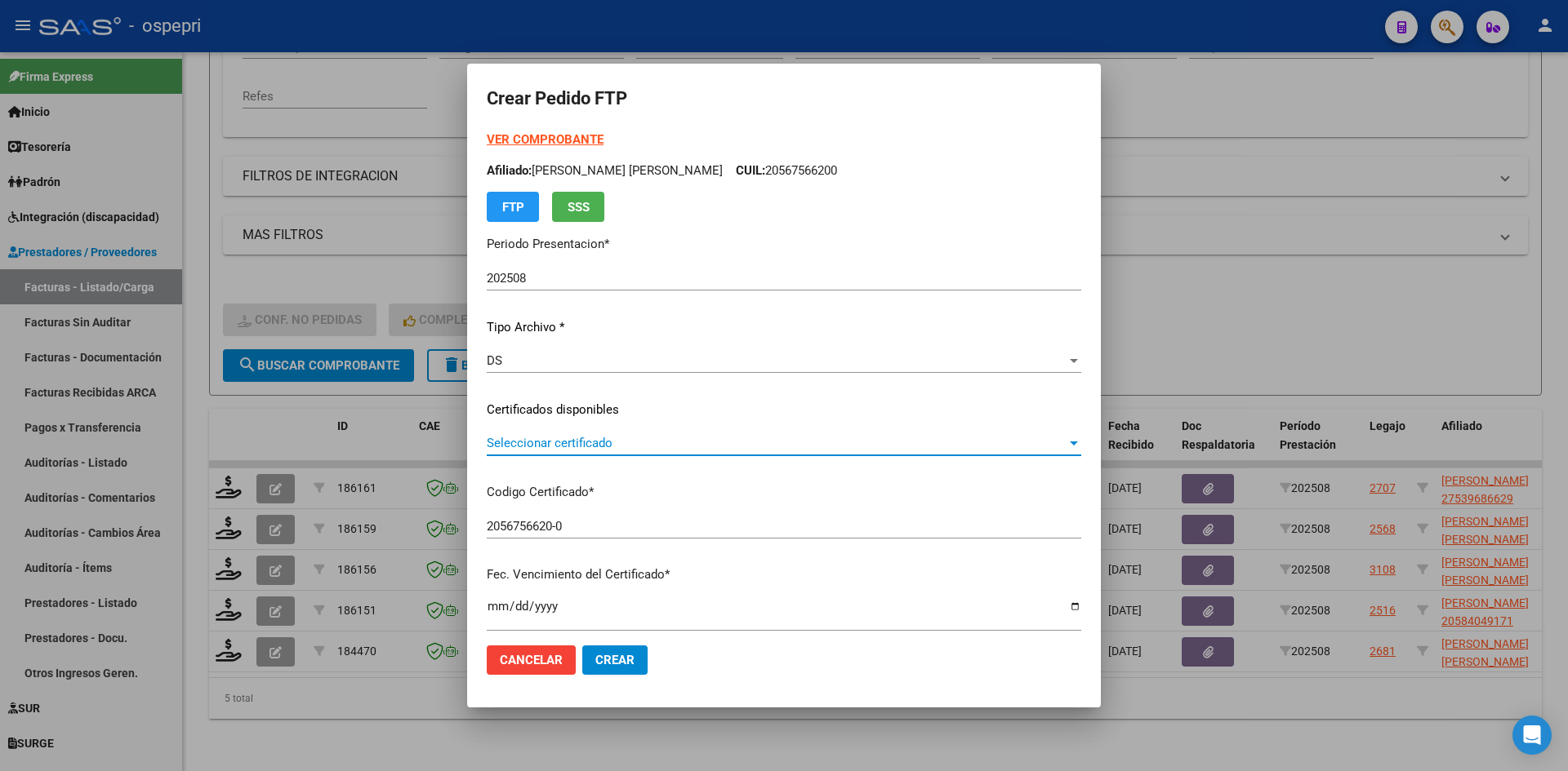
click at [670, 442] on span "Seleccionar certificado" at bounding box center [776, 443] width 580 height 15
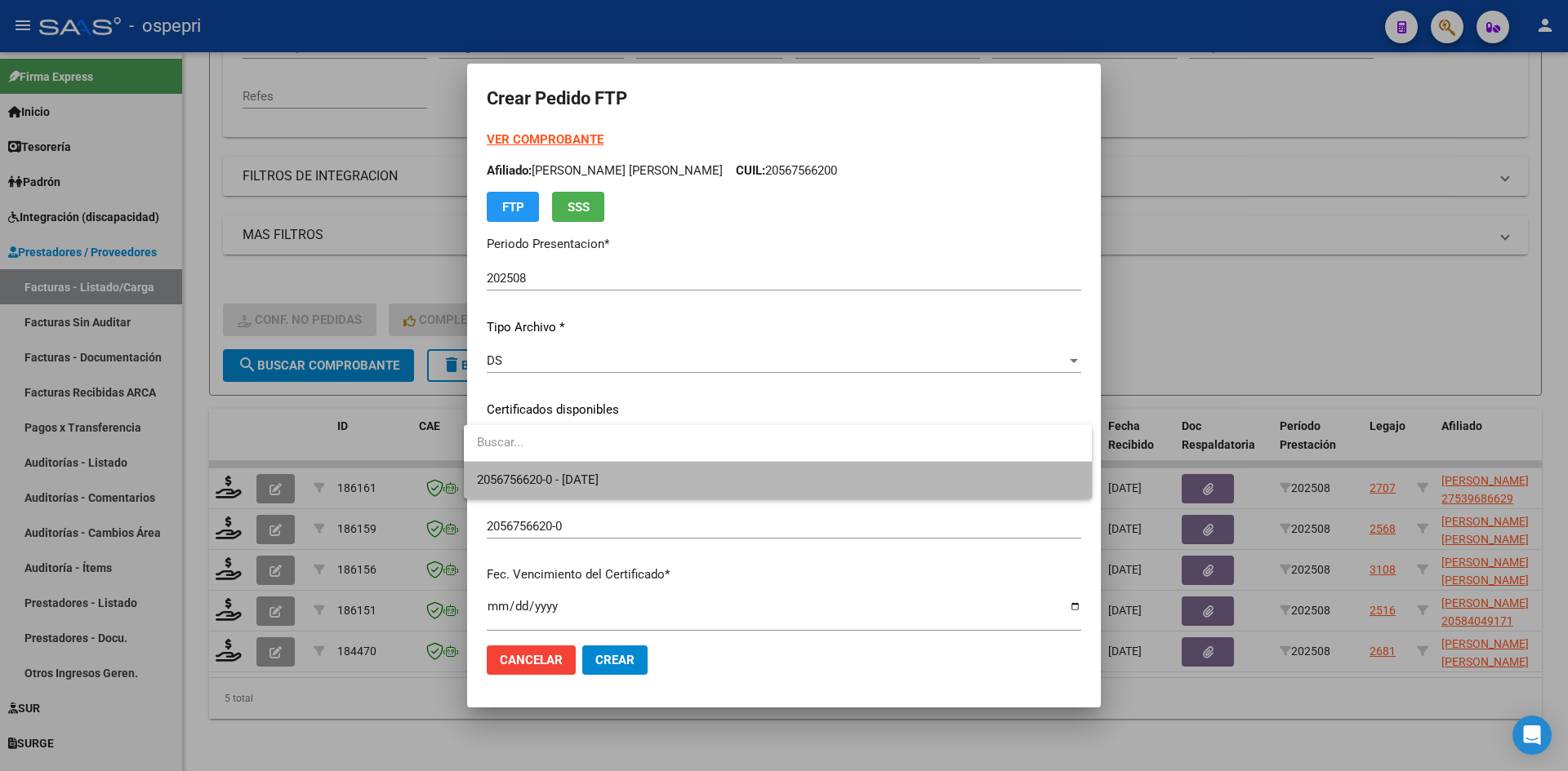
click at [661, 471] on span "2056756620-0 - [DATE]" at bounding box center [777, 481] width 602 height 37
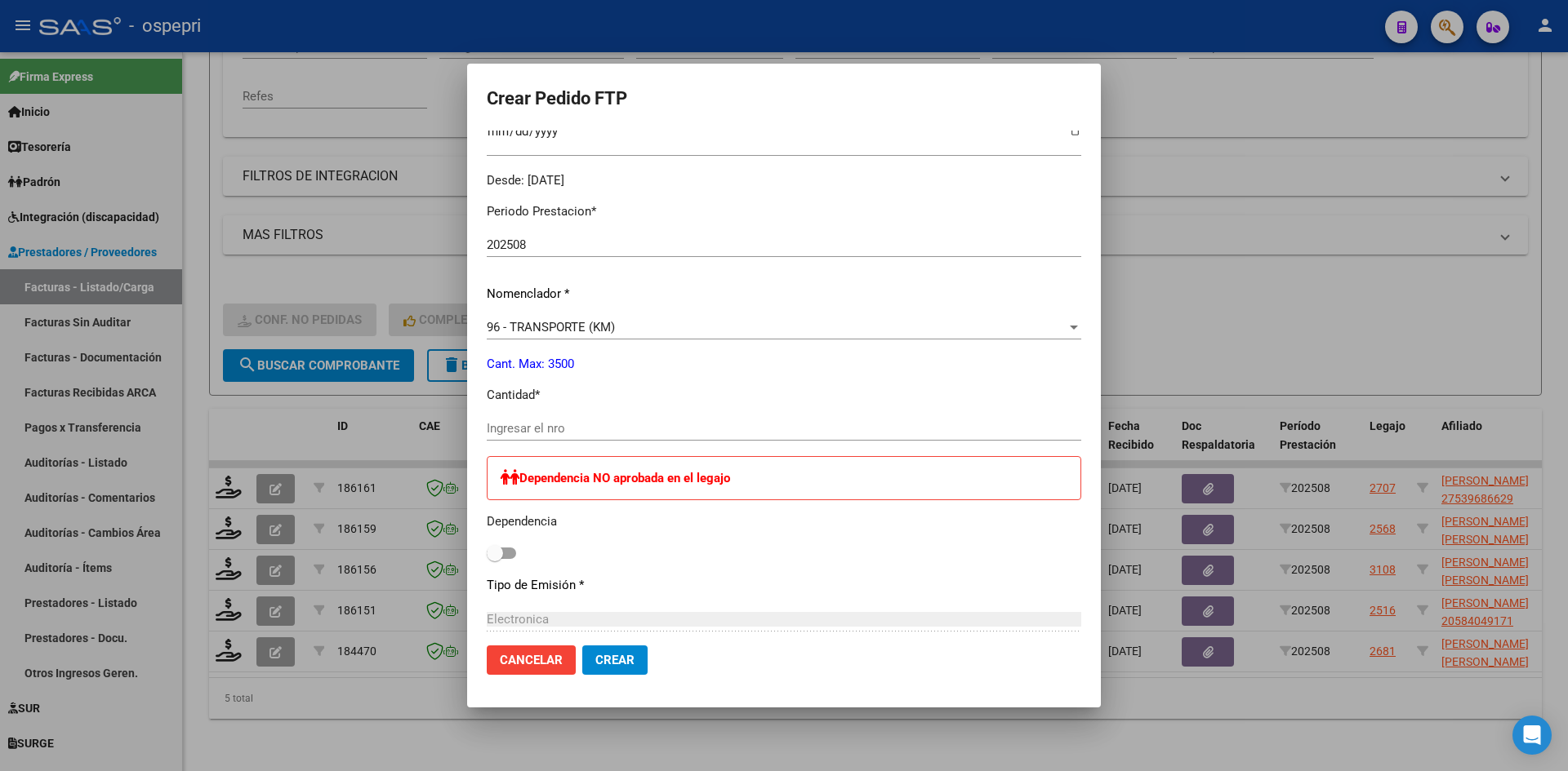
scroll to position [490, 0]
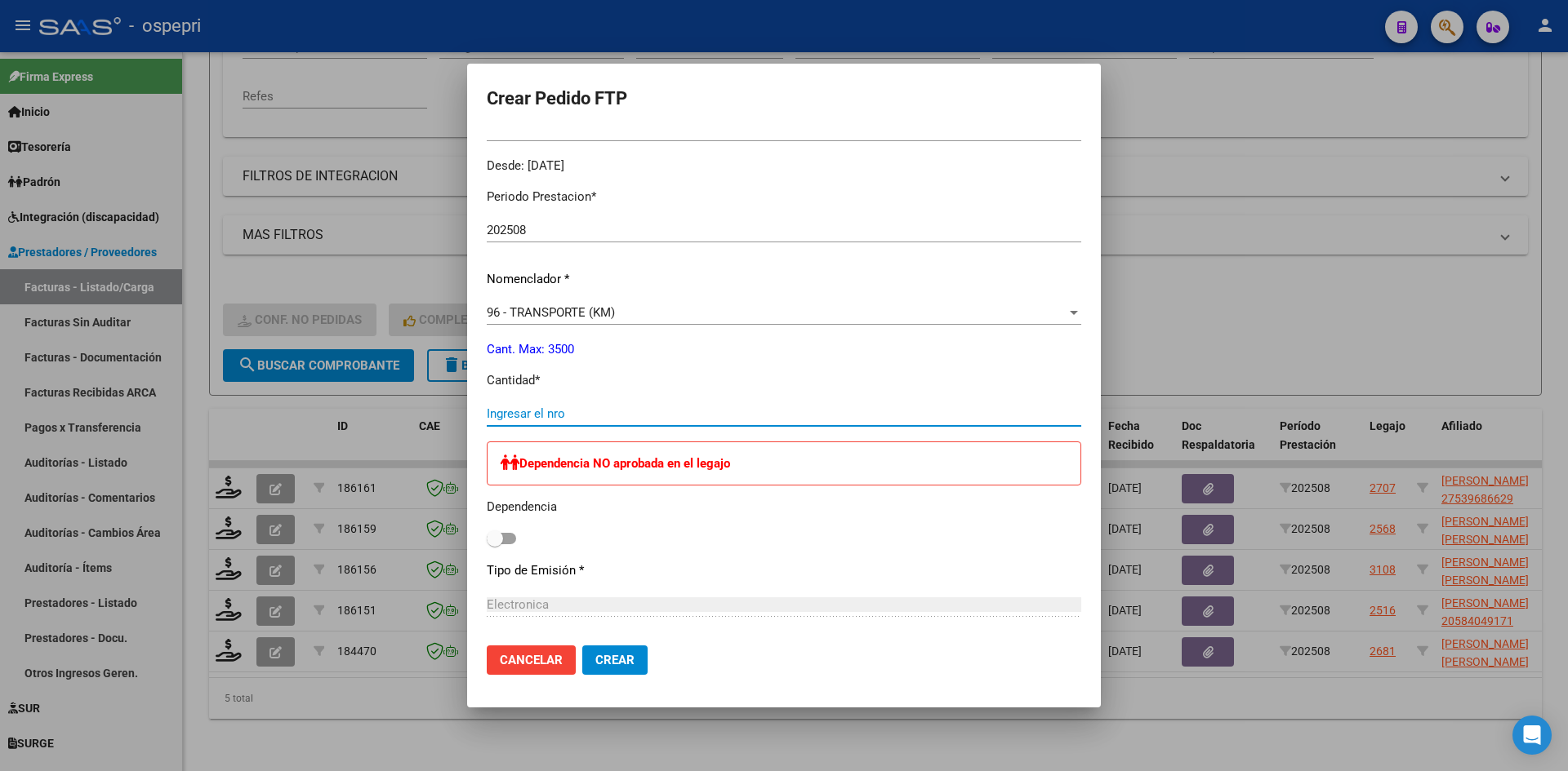
click at [510, 410] on input "Ingresar el nro" at bounding box center [784, 413] width 595 height 15
type input "2856"
click at [625, 658] on button "Crear" at bounding box center [614, 660] width 65 height 29
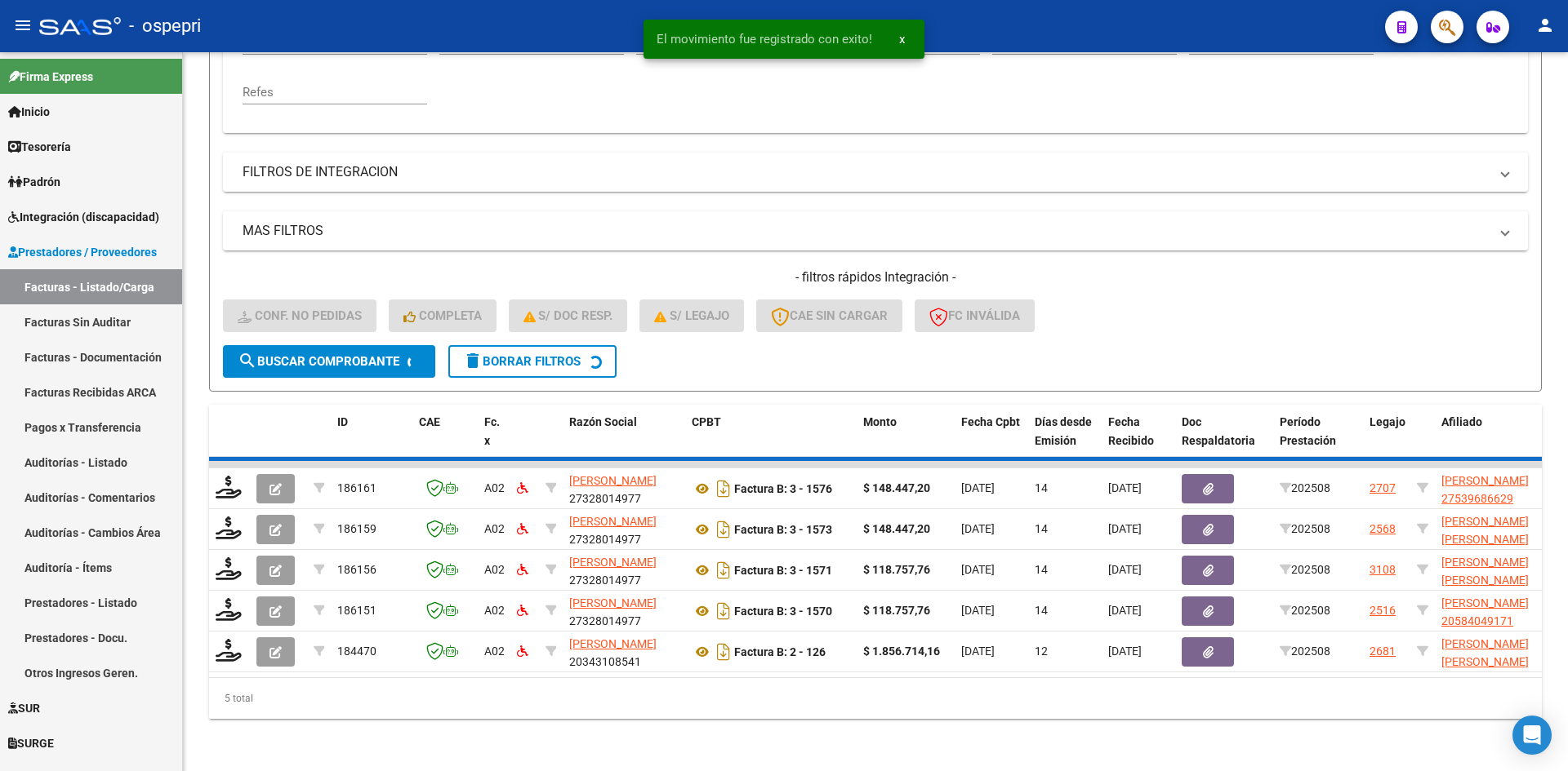
scroll to position [328, 0]
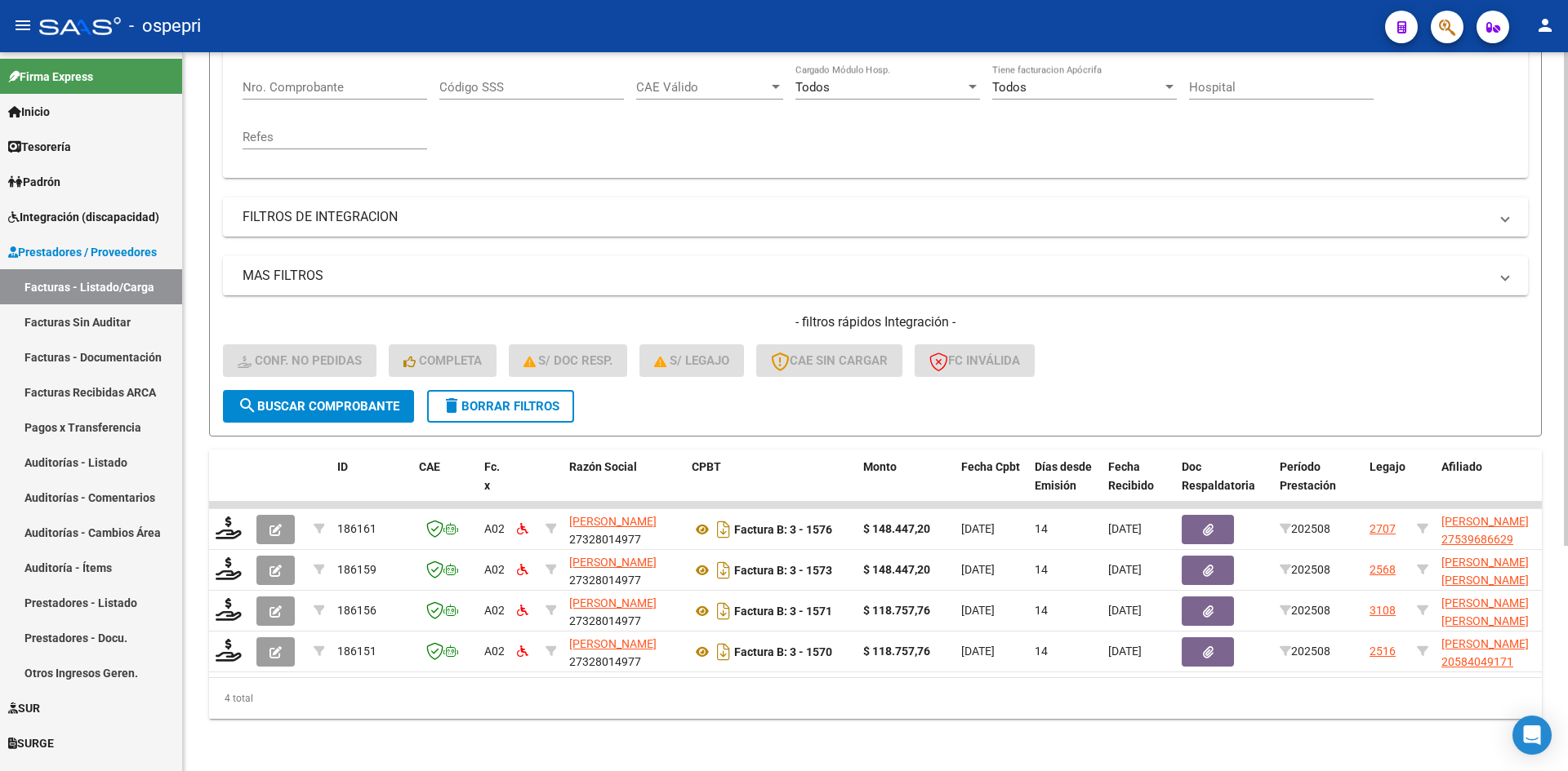
click at [509, 400] on span "delete Borrar Filtros" at bounding box center [500, 406] width 118 height 15
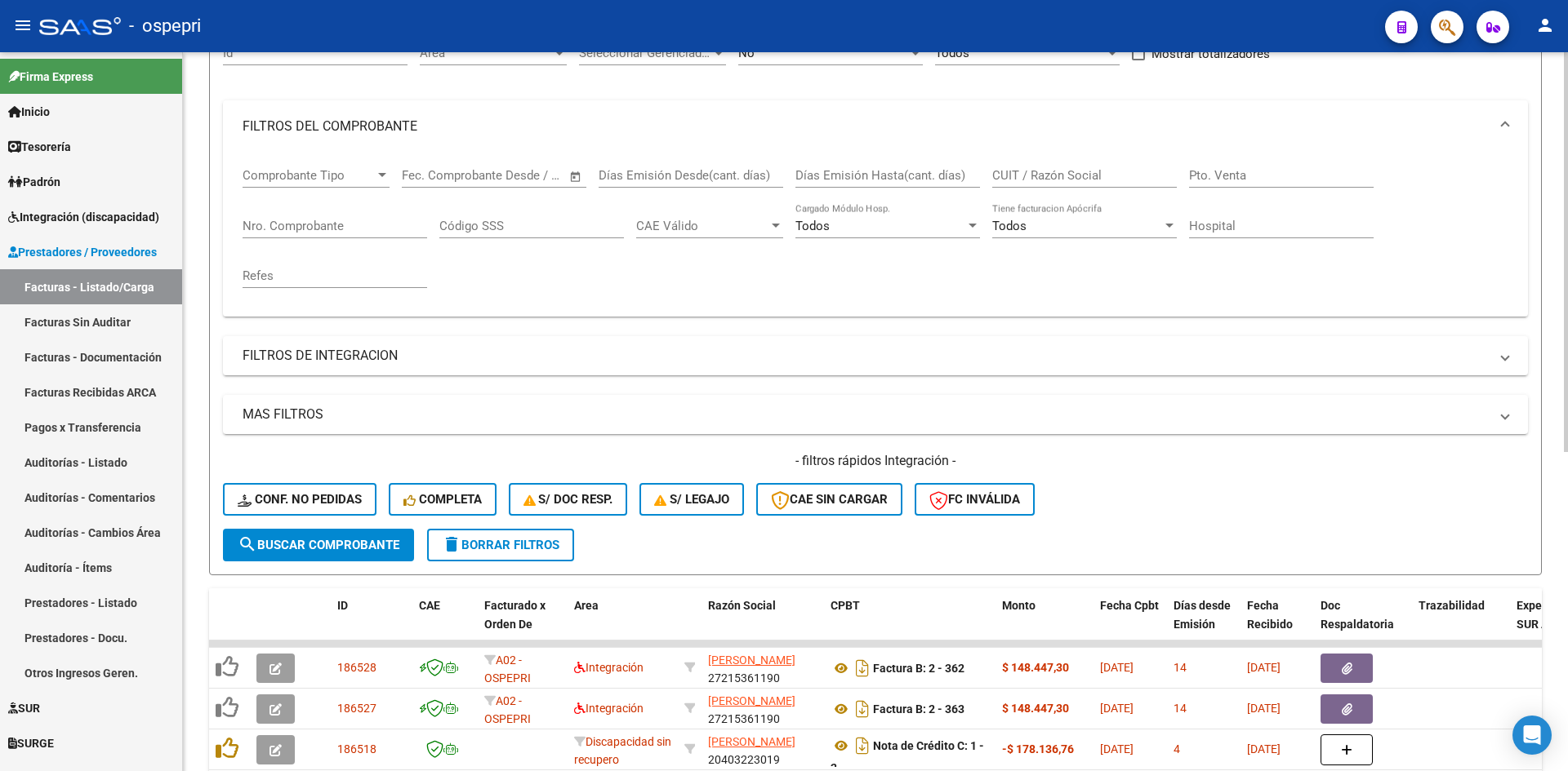
scroll to position [0, 0]
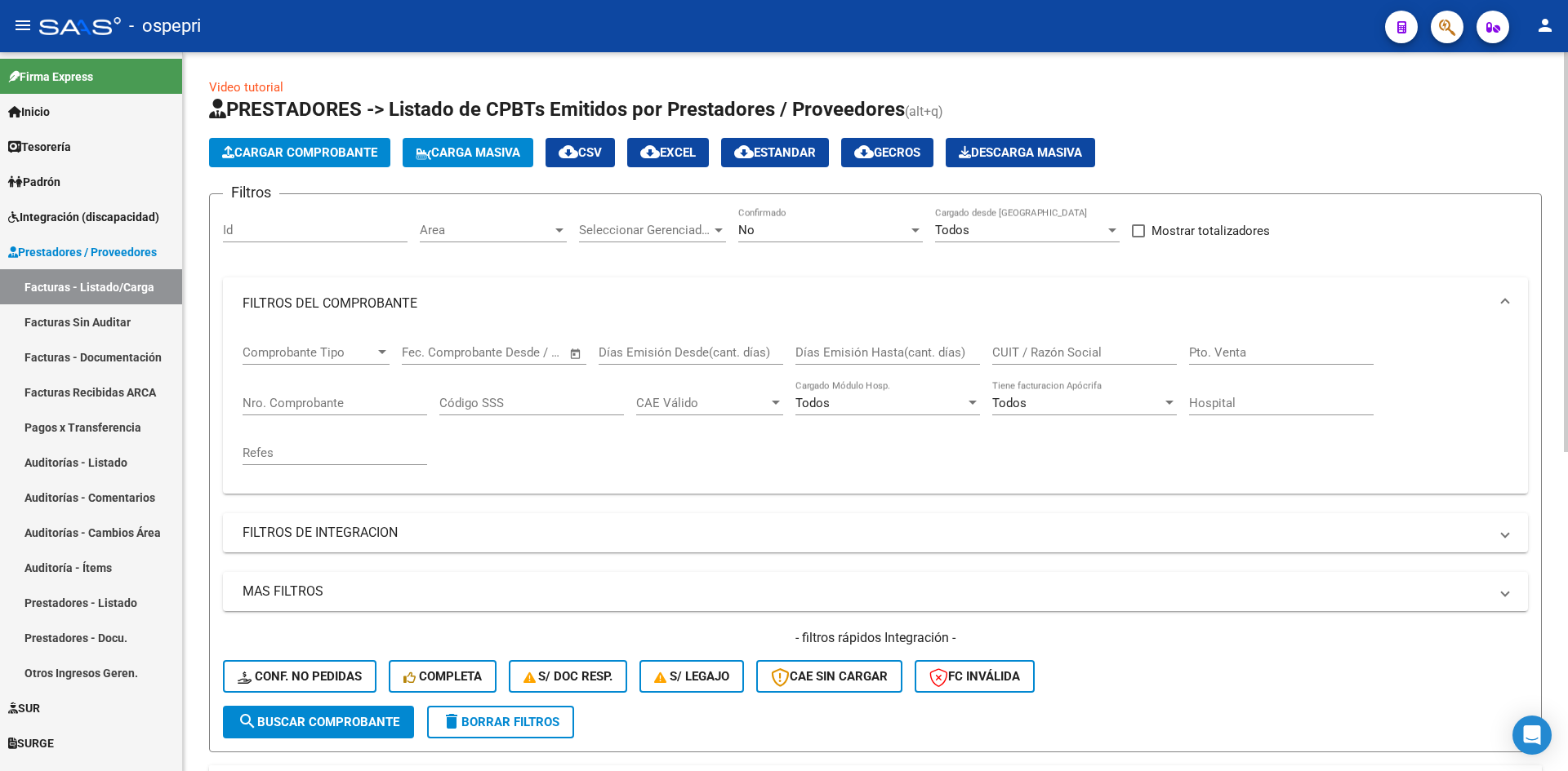
click at [1015, 349] on input "CUIT / Razón Social" at bounding box center [1084, 352] width 184 height 15
paste input "20343108541"
type input "20343108541"
click at [279, 719] on span "search Buscar Comprobante" at bounding box center [319, 722] width 162 height 15
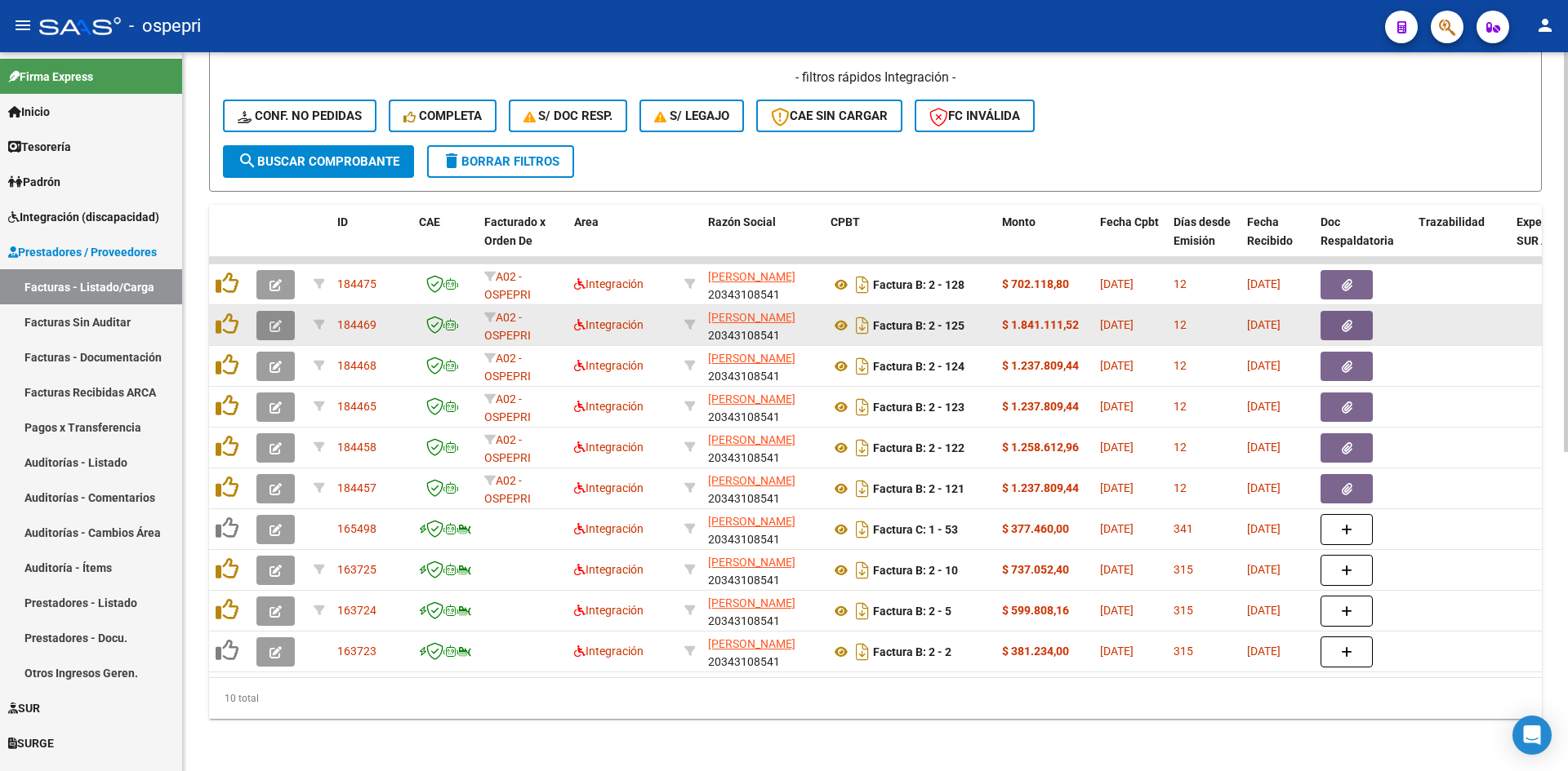
click at [277, 321] on icon "button" at bounding box center [275, 326] width 13 height 13
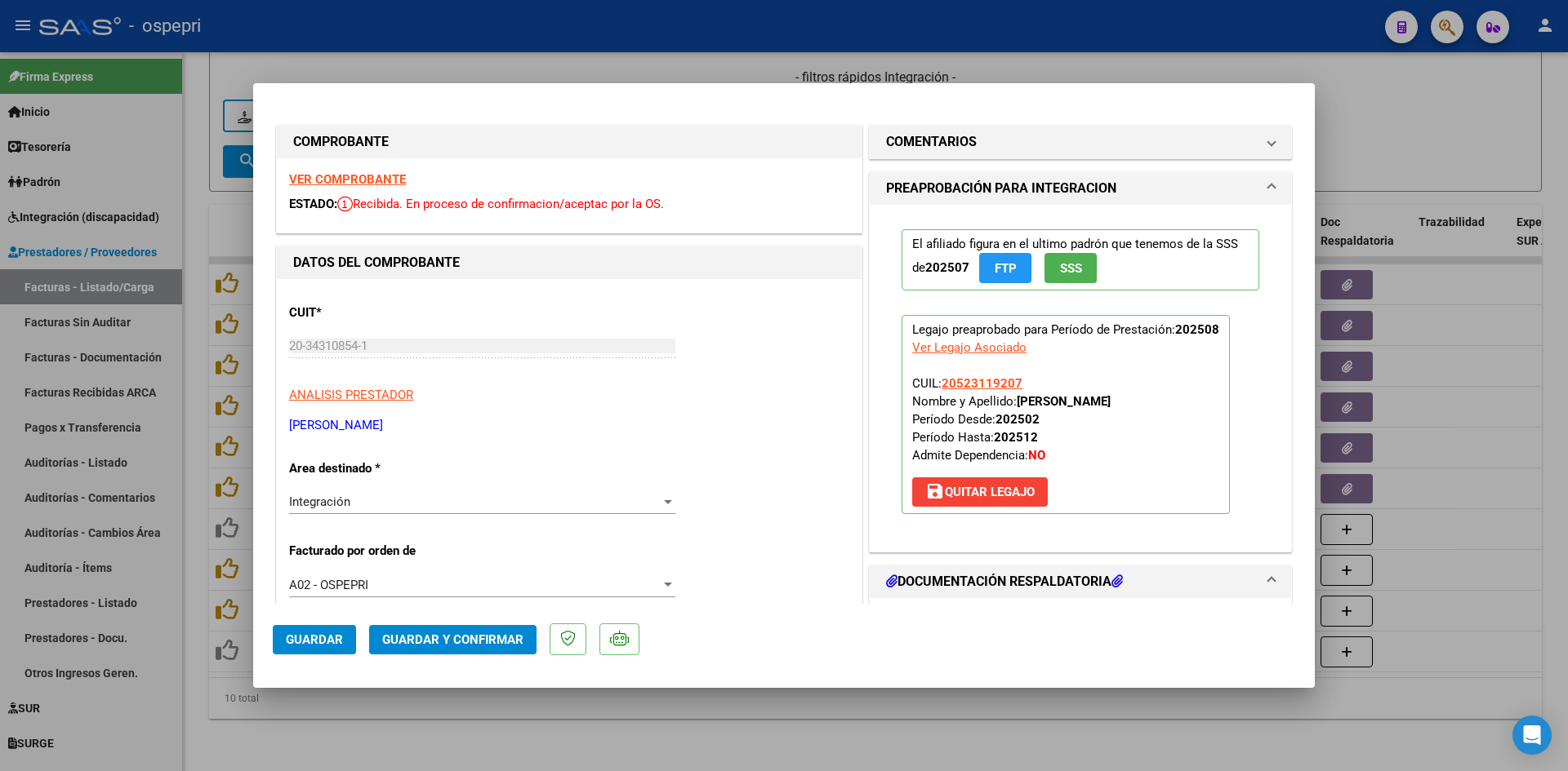
click at [370, 173] on strong "VER COMPROBANTE" at bounding box center [347, 179] width 117 height 15
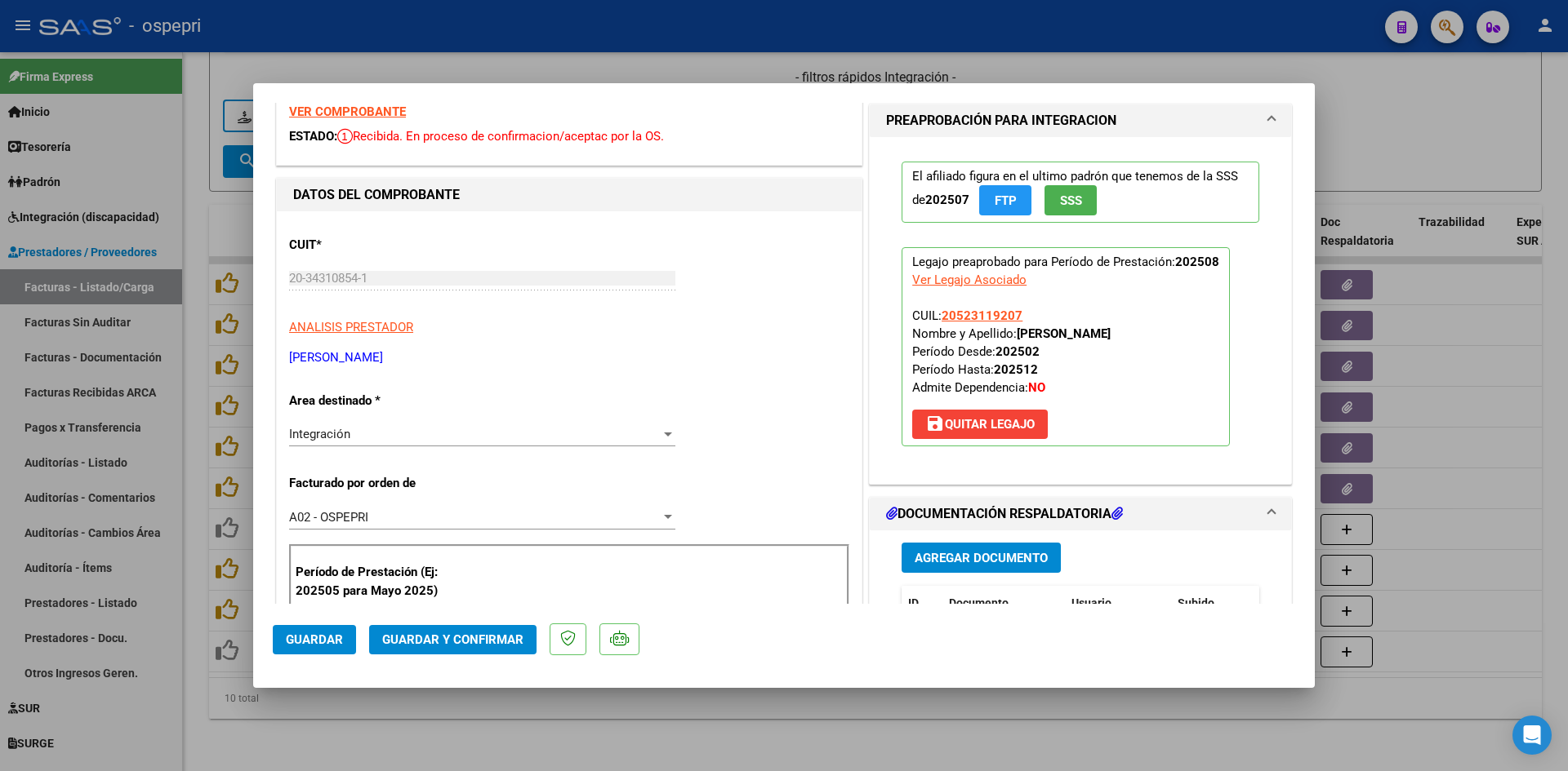
scroll to position [164, 0]
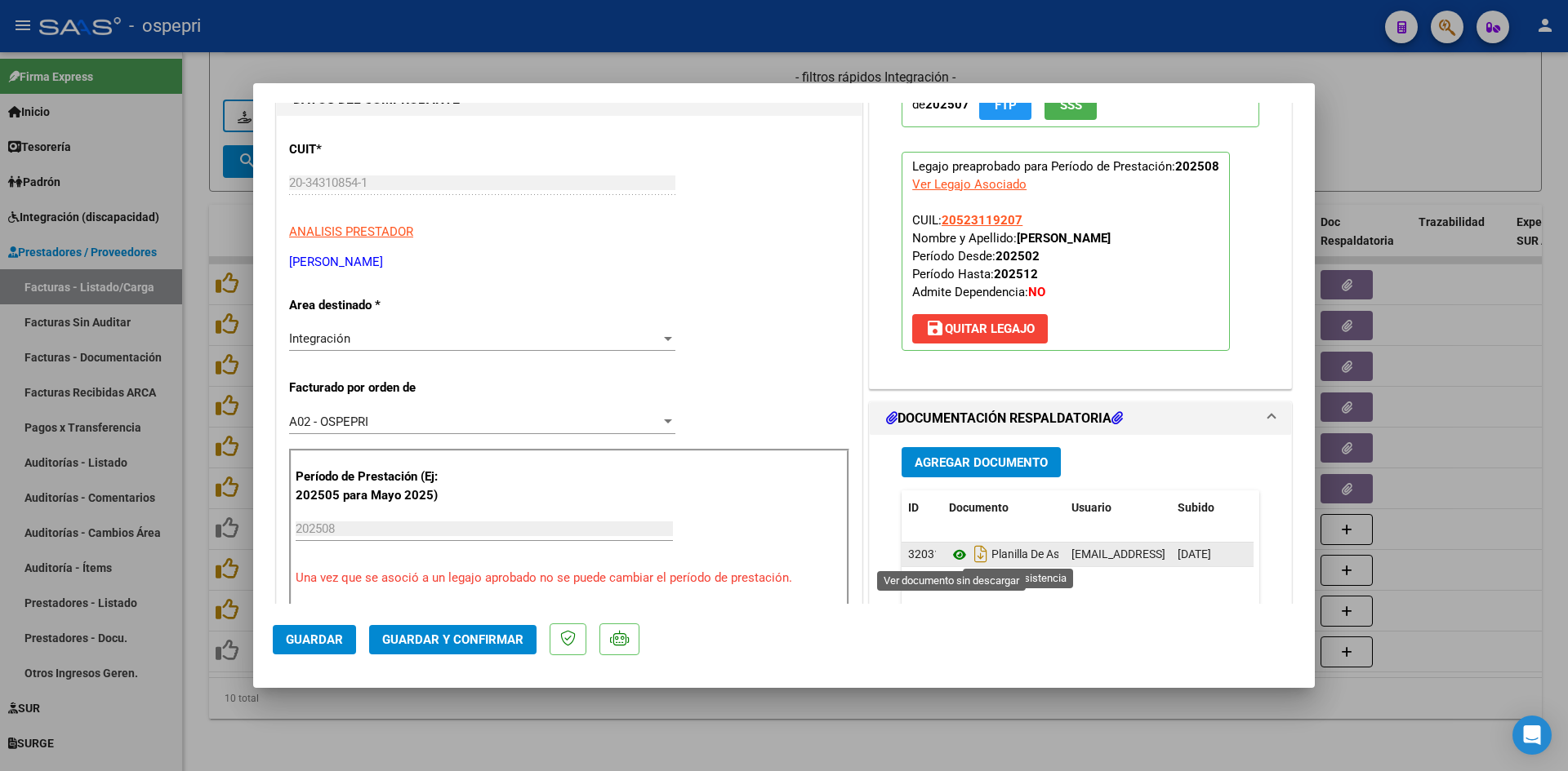
click at [958, 555] on icon at bounding box center [960, 555] width 21 height 19
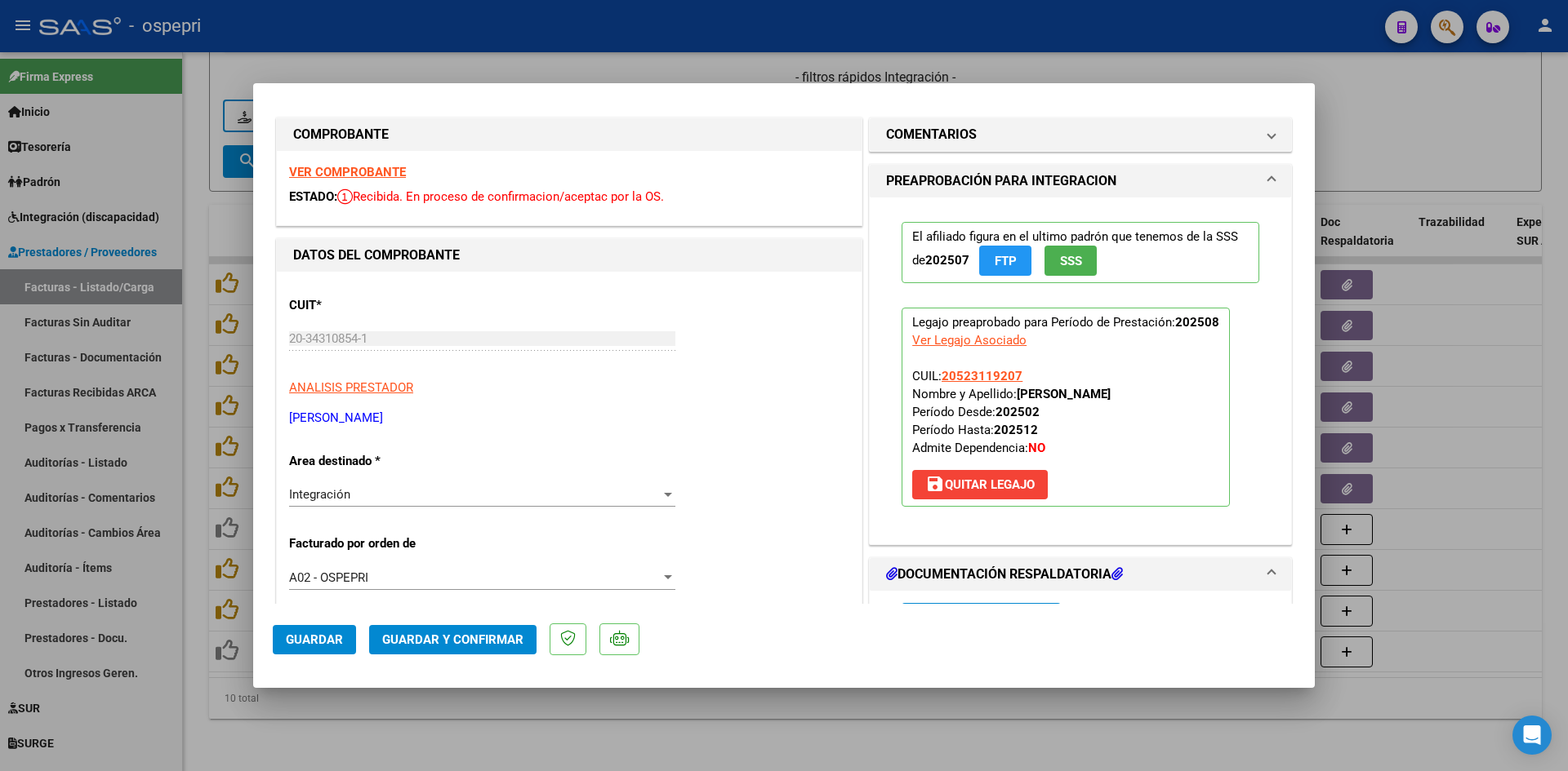
scroll to position [0, 0]
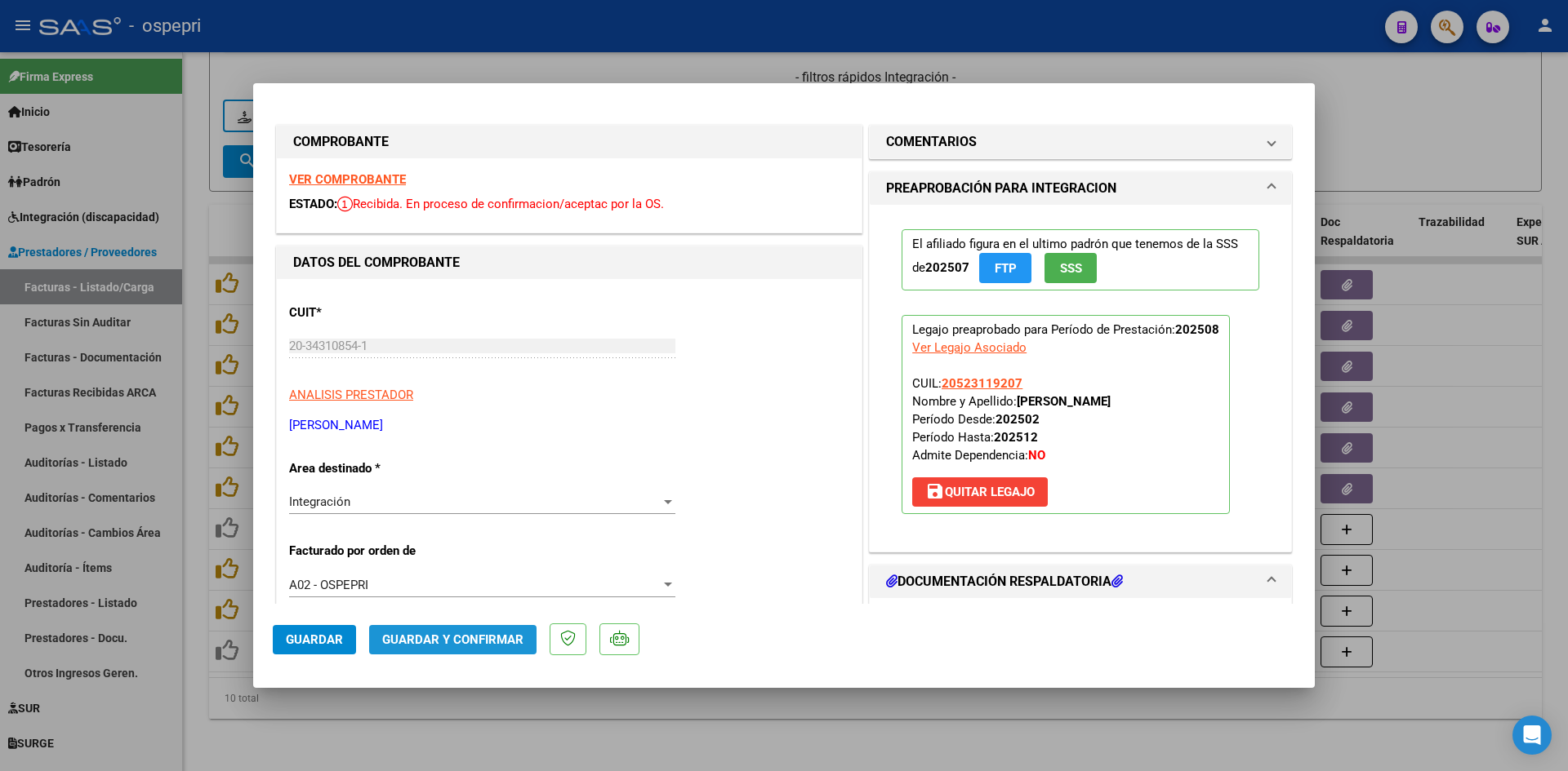
click at [454, 644] on span "Guardar y Confirmar" at bounding box center [452, 639] width 141 height 15
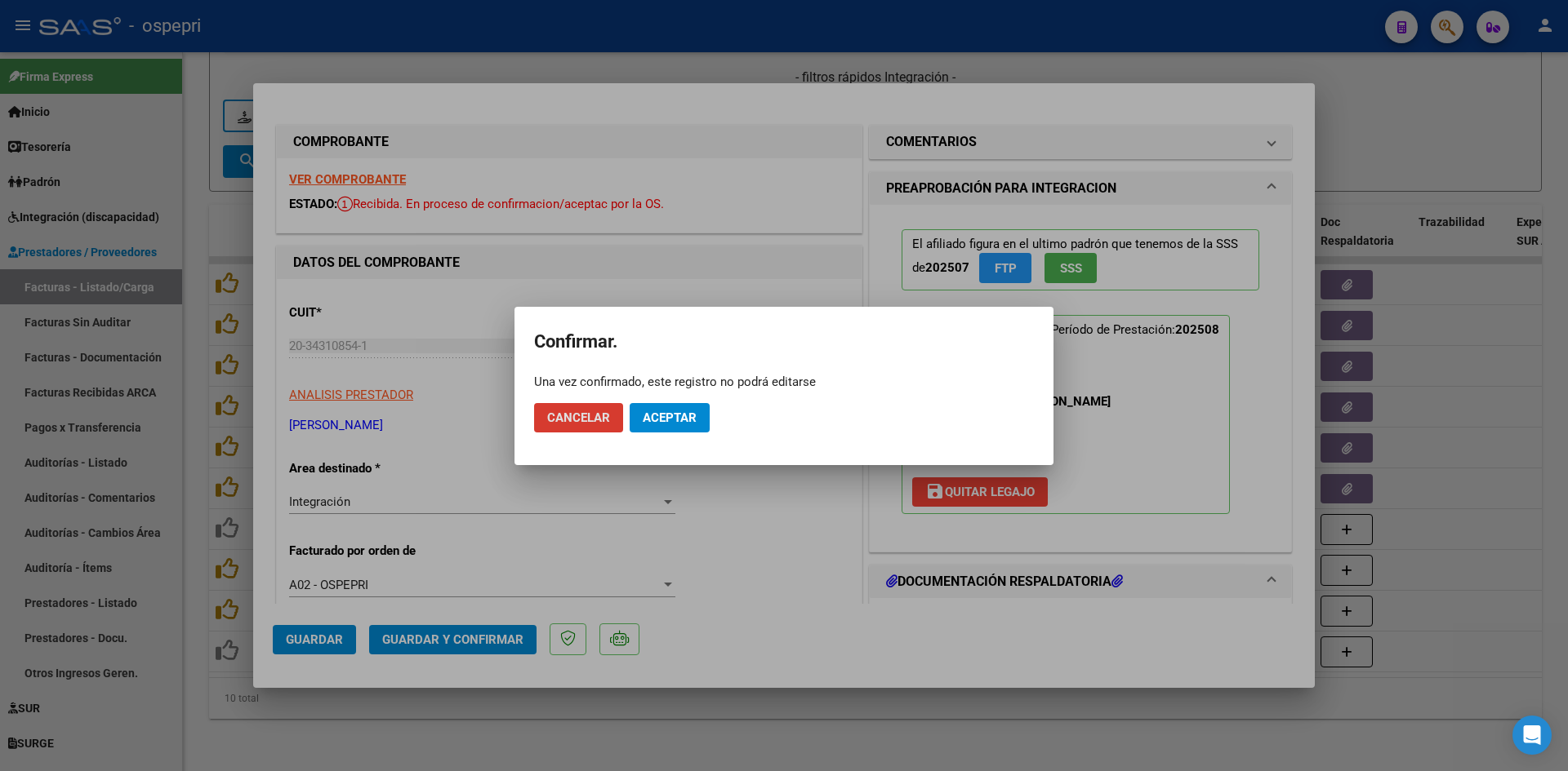
click at [671, 414] on span "Aceptar" at bounding box center [669, 417] width 54 height 15
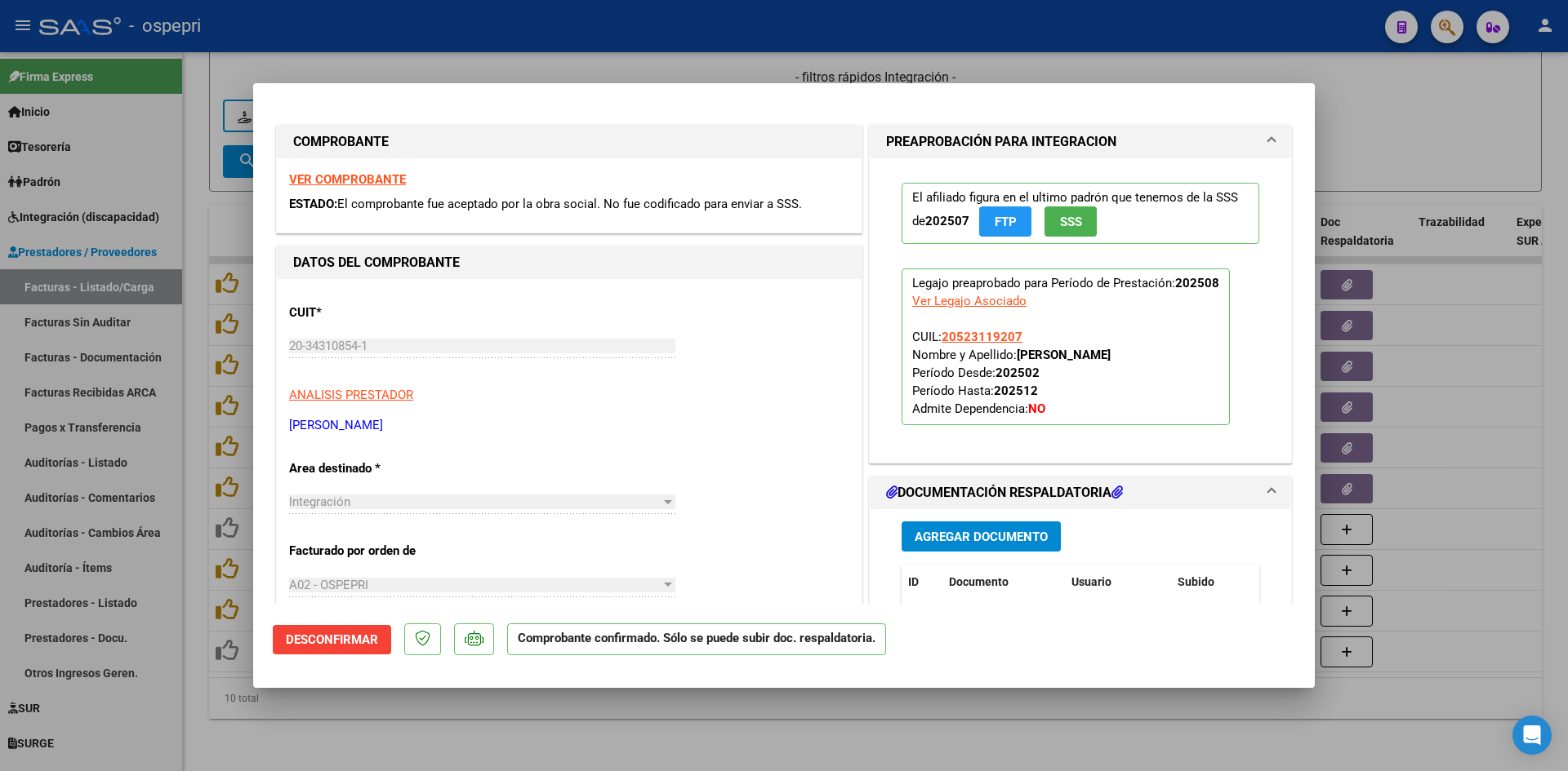
type input "$ 0,00"
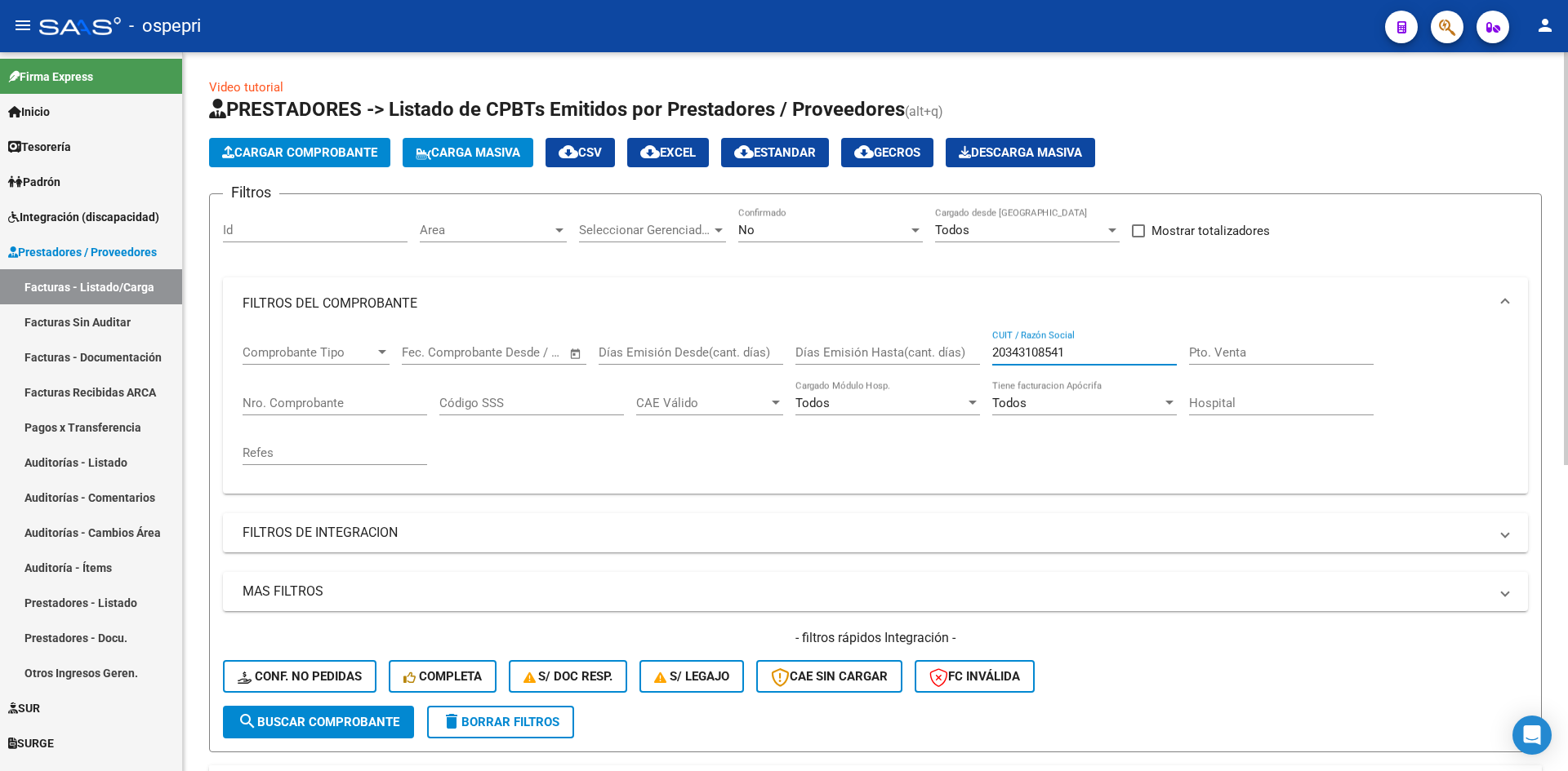
drag, startPoint x: 1081, startPoint y: 345, endPoint x: 982, endPoint y: 380, distance: 105.0
click at [982, 380] on div "Comprobante Tipo Comprobante Tipo Fecha inicio – Fecha fin Fec. Comprobante Des…" at bounding box center [876, 405] width 1266 height 151
click at [325, 671] on span "Conf. no pedidas" at bounding box center [299, 676] width 124 height 15
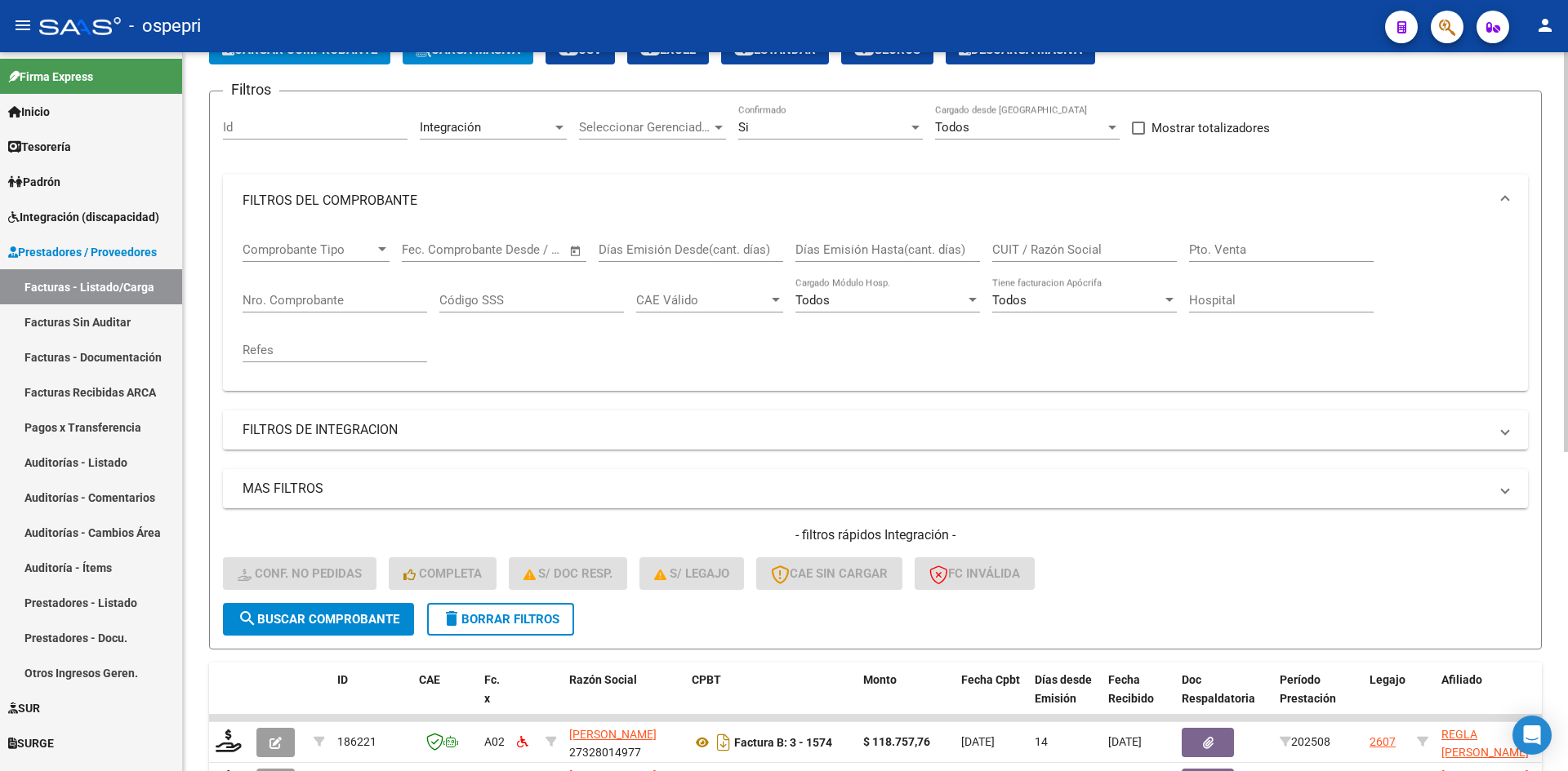
scroll to position [82, 0]
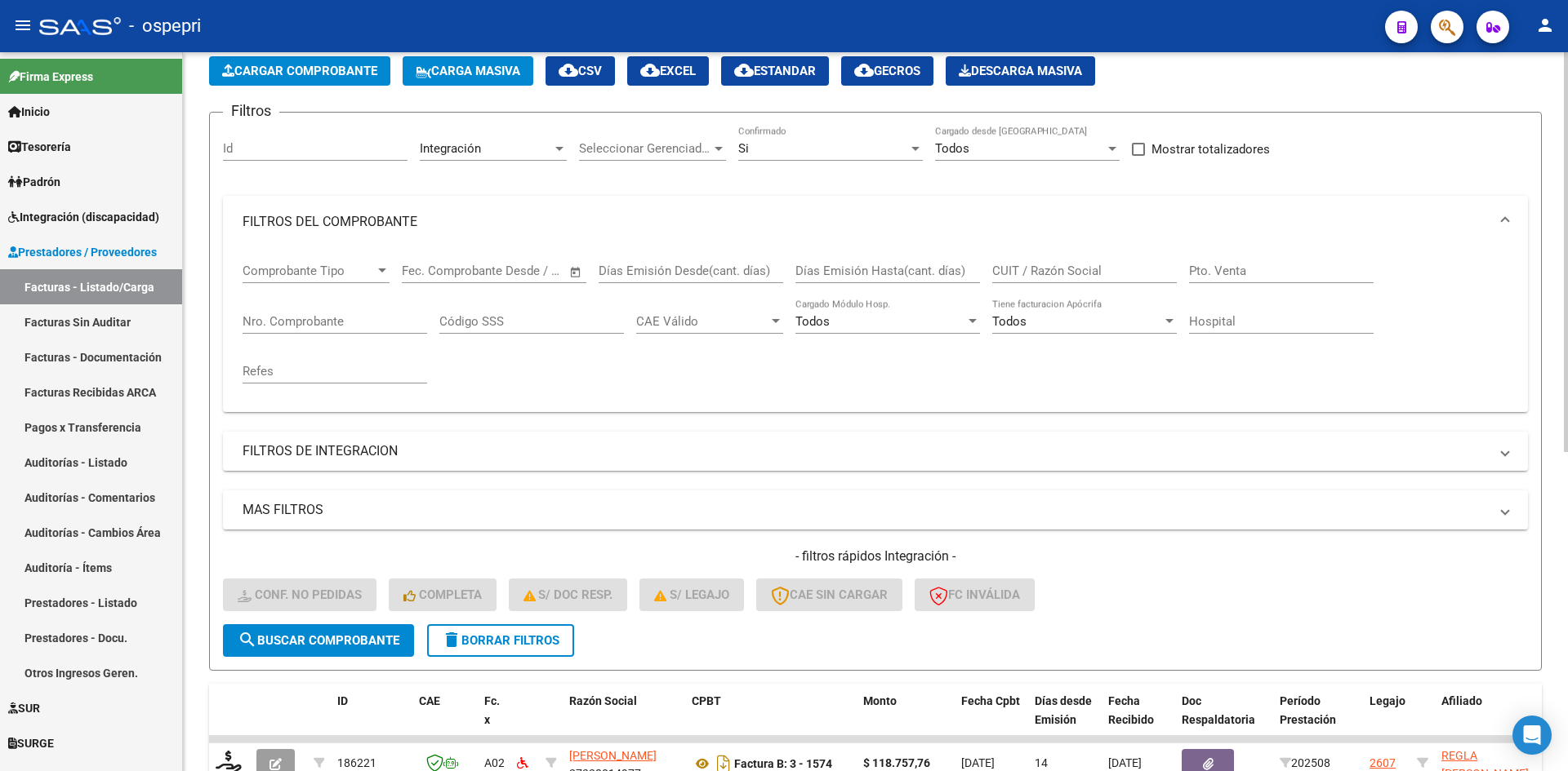
click at [1034, 280] on div "CUIT / Razón Social" at bounding box center [1084, 266] width 184 height 35
paste input "20343108541"
type input "20343108541"
click at [331, 648] on button "search Buscar Comprobante" at bounding box center [319, 641] width 191 height 33
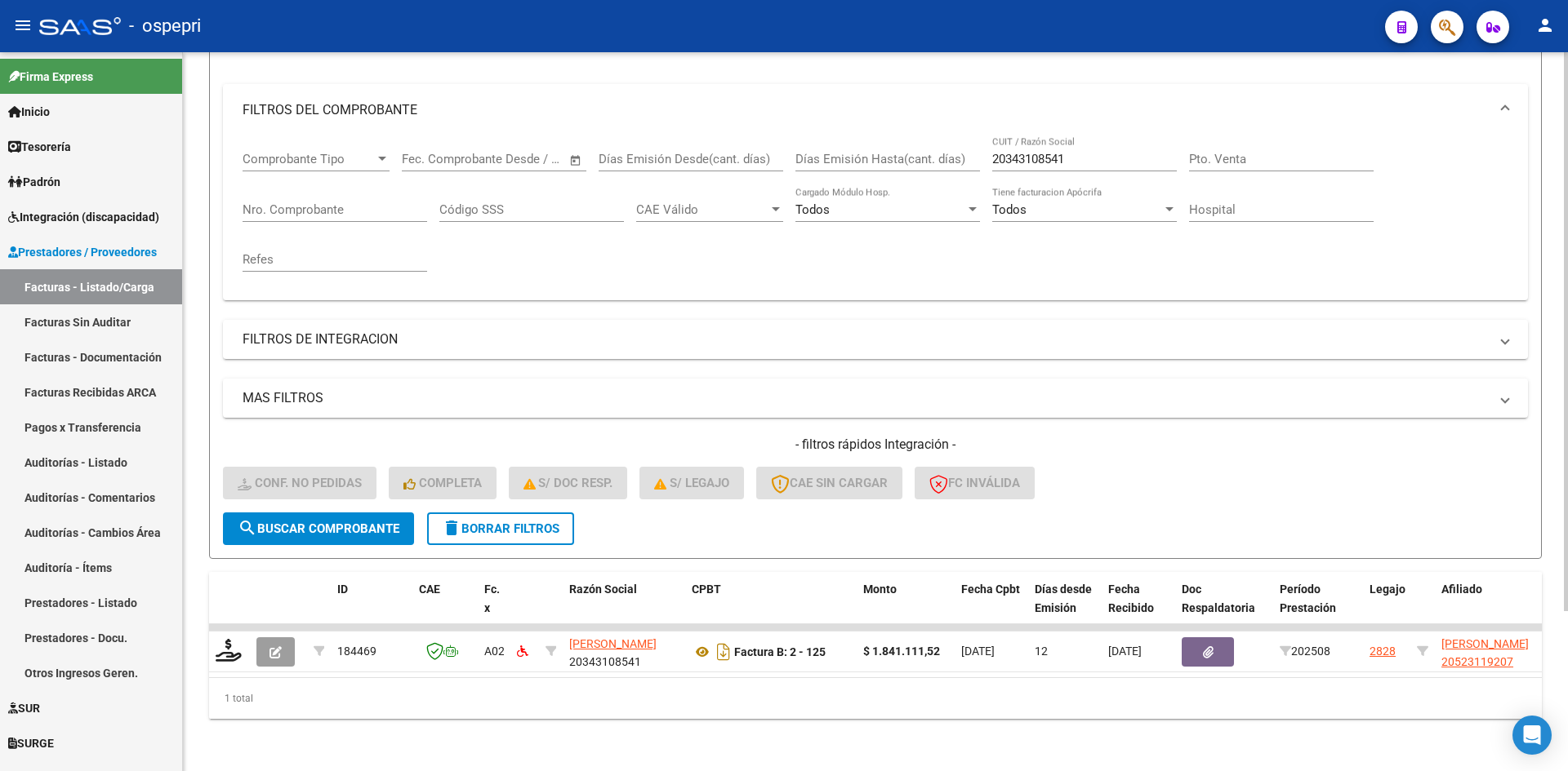
scroll to position [206, 0]
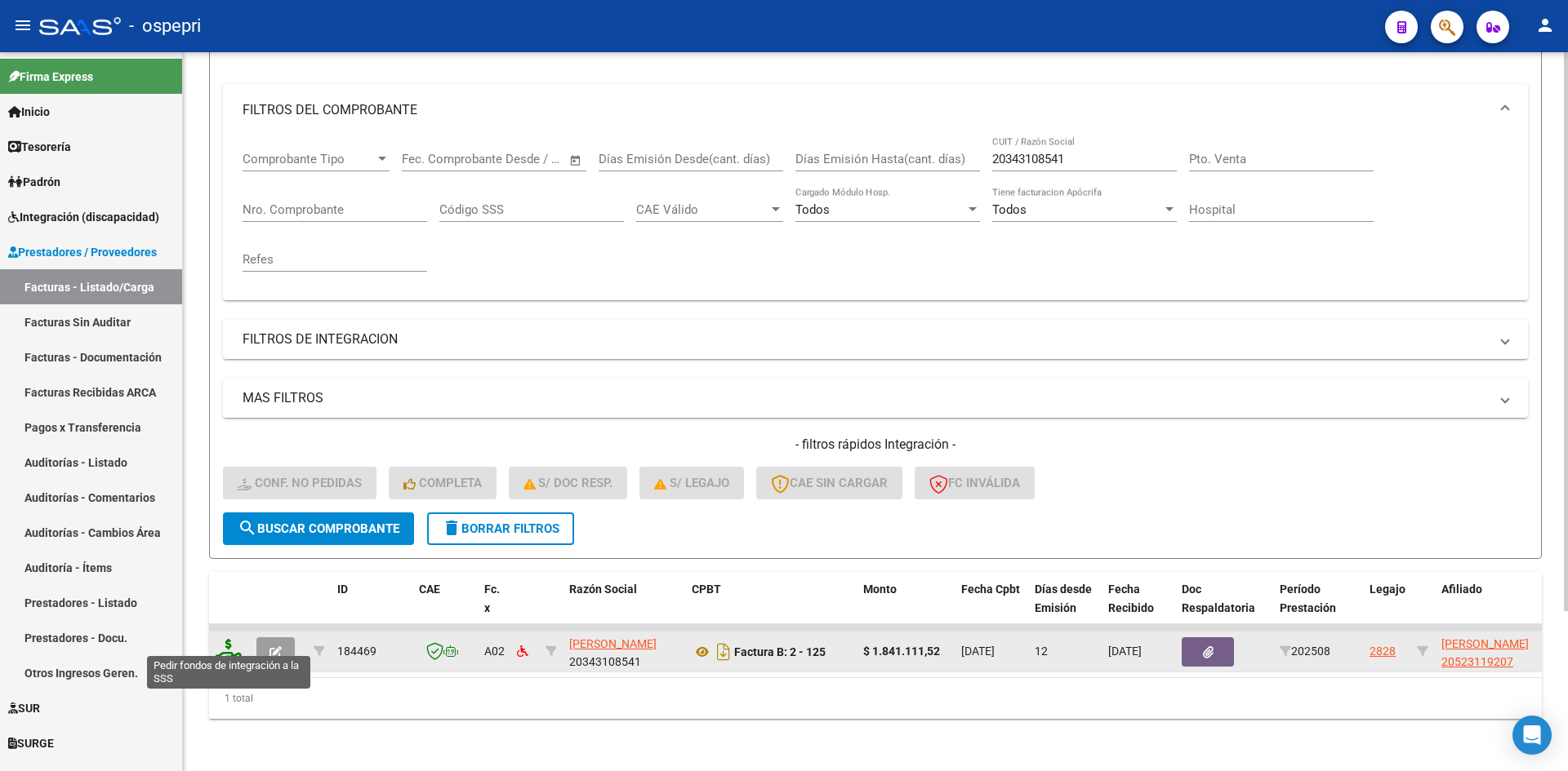
click at [227, 642] on icon at bounding box center [228, 650] width 26 height 22
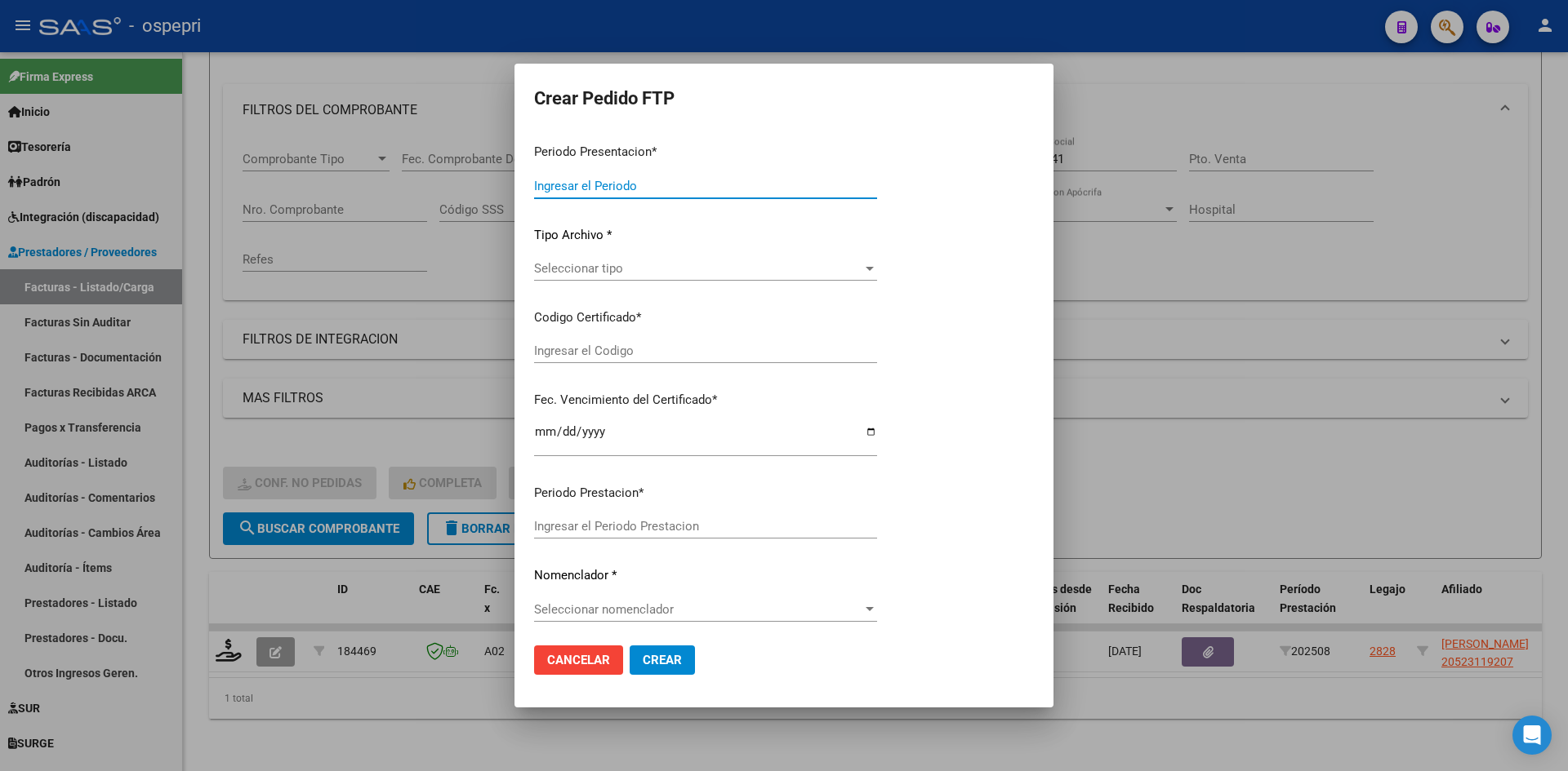
type input "202508"
type input "$ 1.841.111,52"
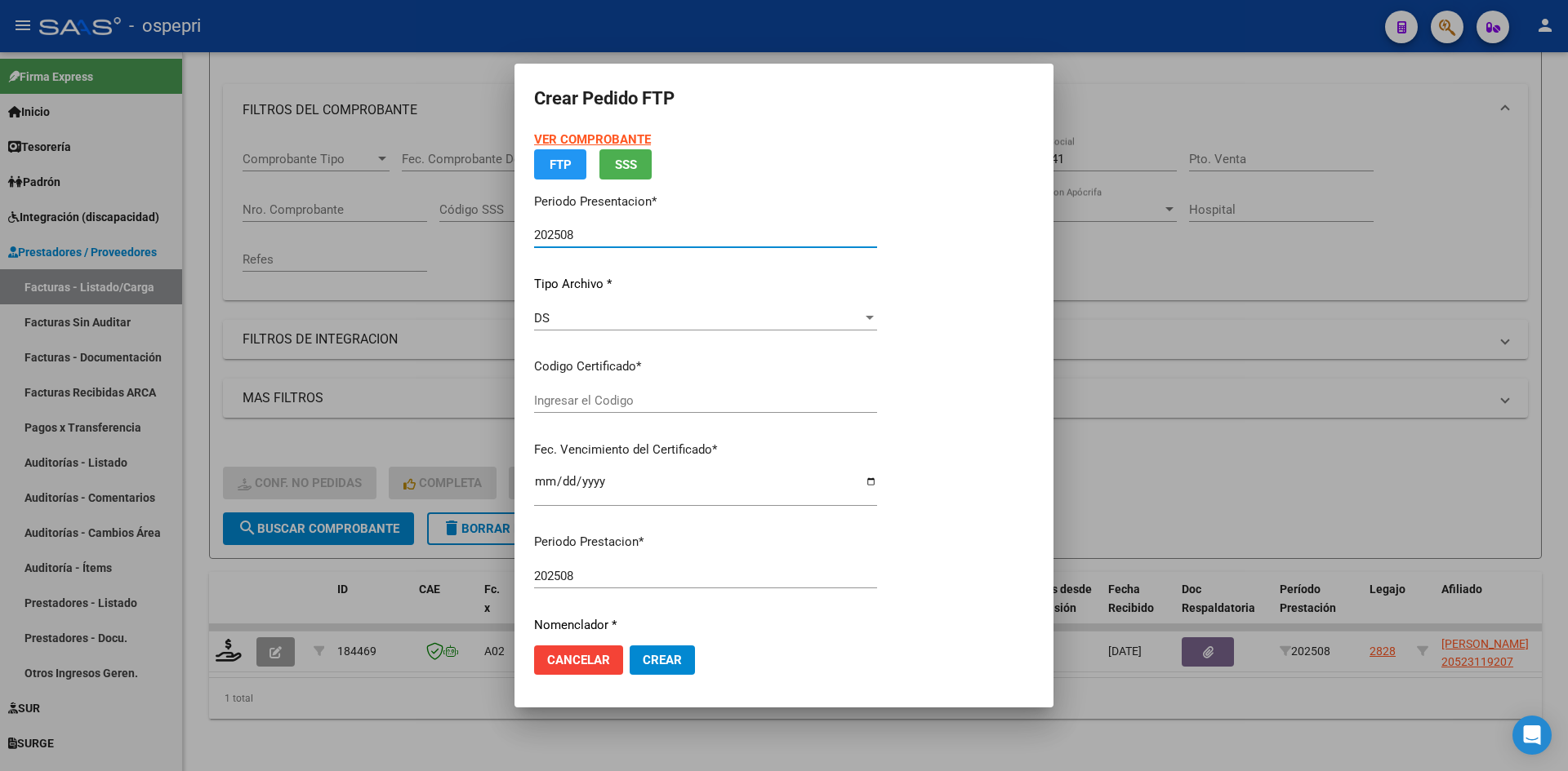
type input "ARG02000523119202020022020300220NQN798"
type input "[DATE]"
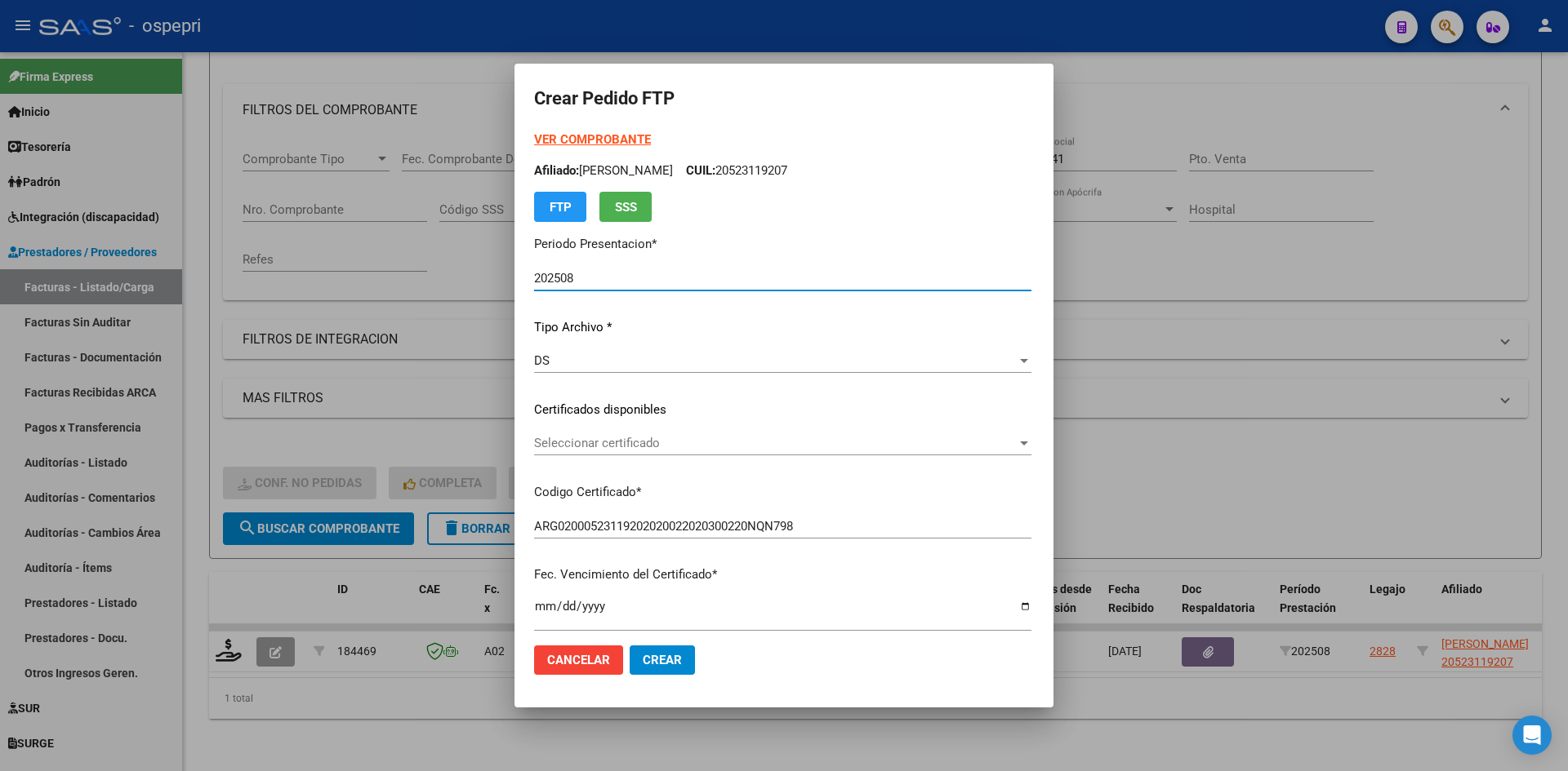
click at [640, 451] on div "Seleccionar certificado Seleccionar certificado" at bounding box center [783, 443] width 497 height 24
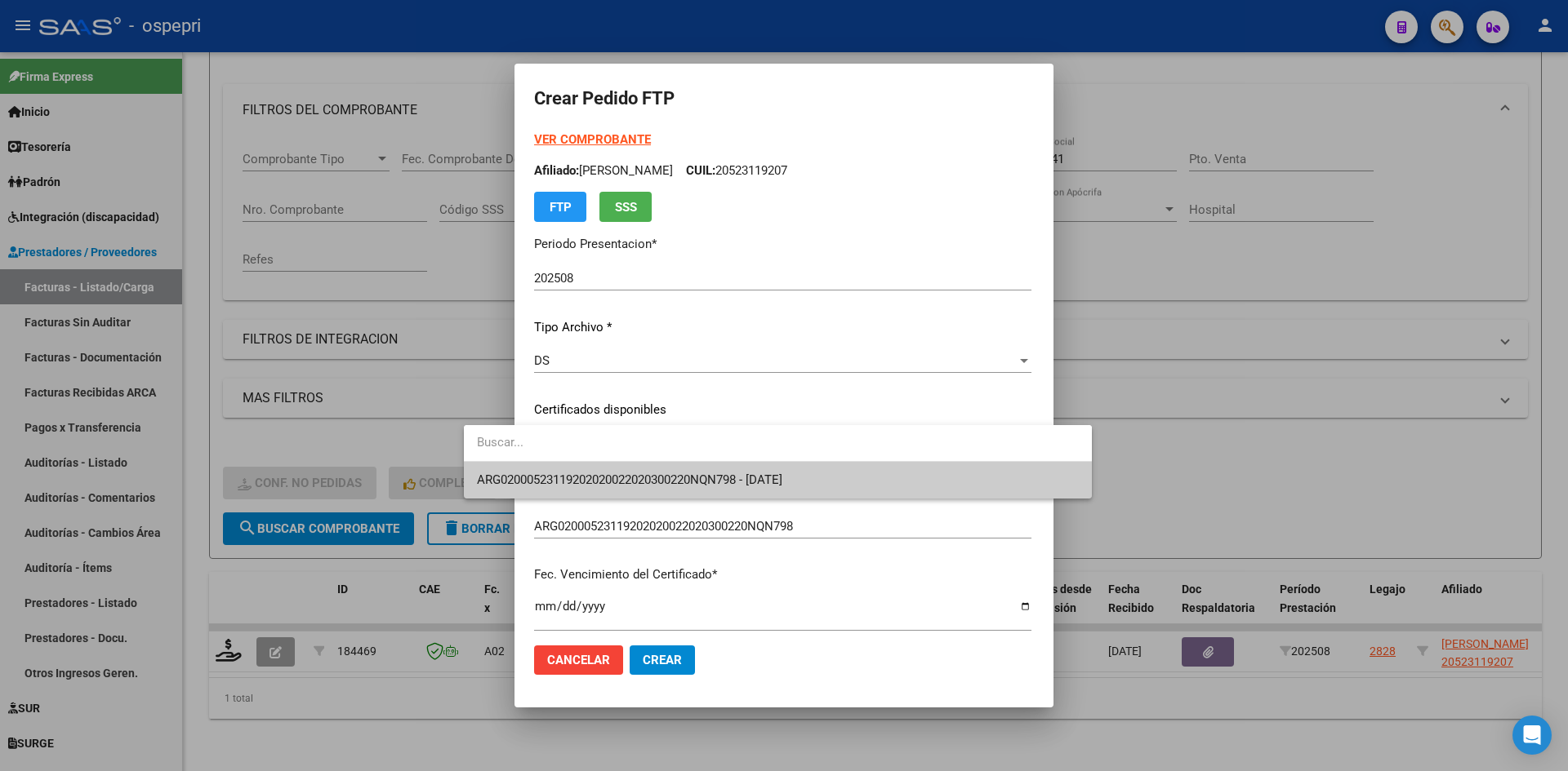
click at [640, 471] on span "ARG02000523119202020022020300220NQN798 - [DATE]" at bounding box center [777, 481] width 602 height 37
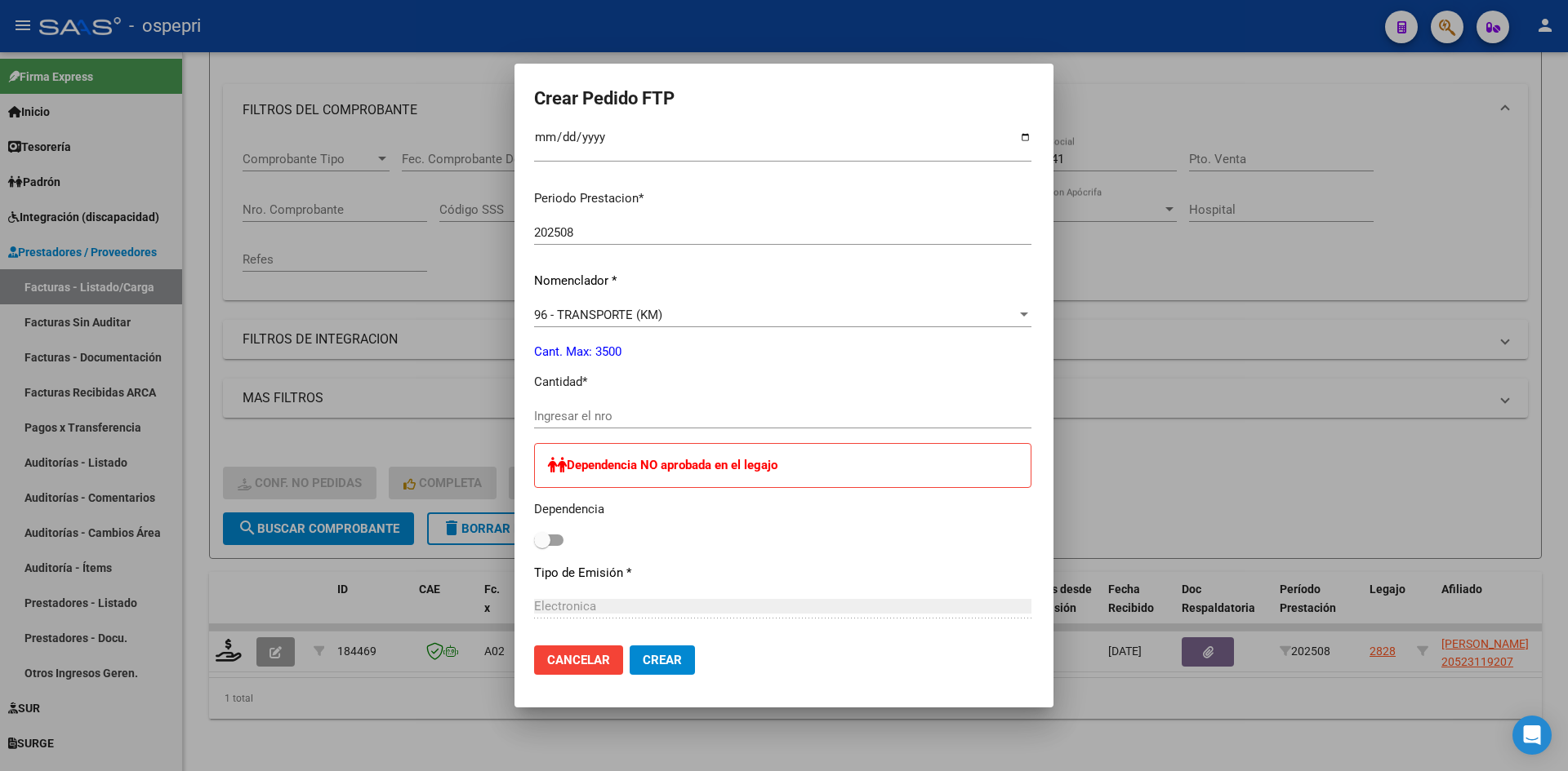
scroll to position [490, 0]
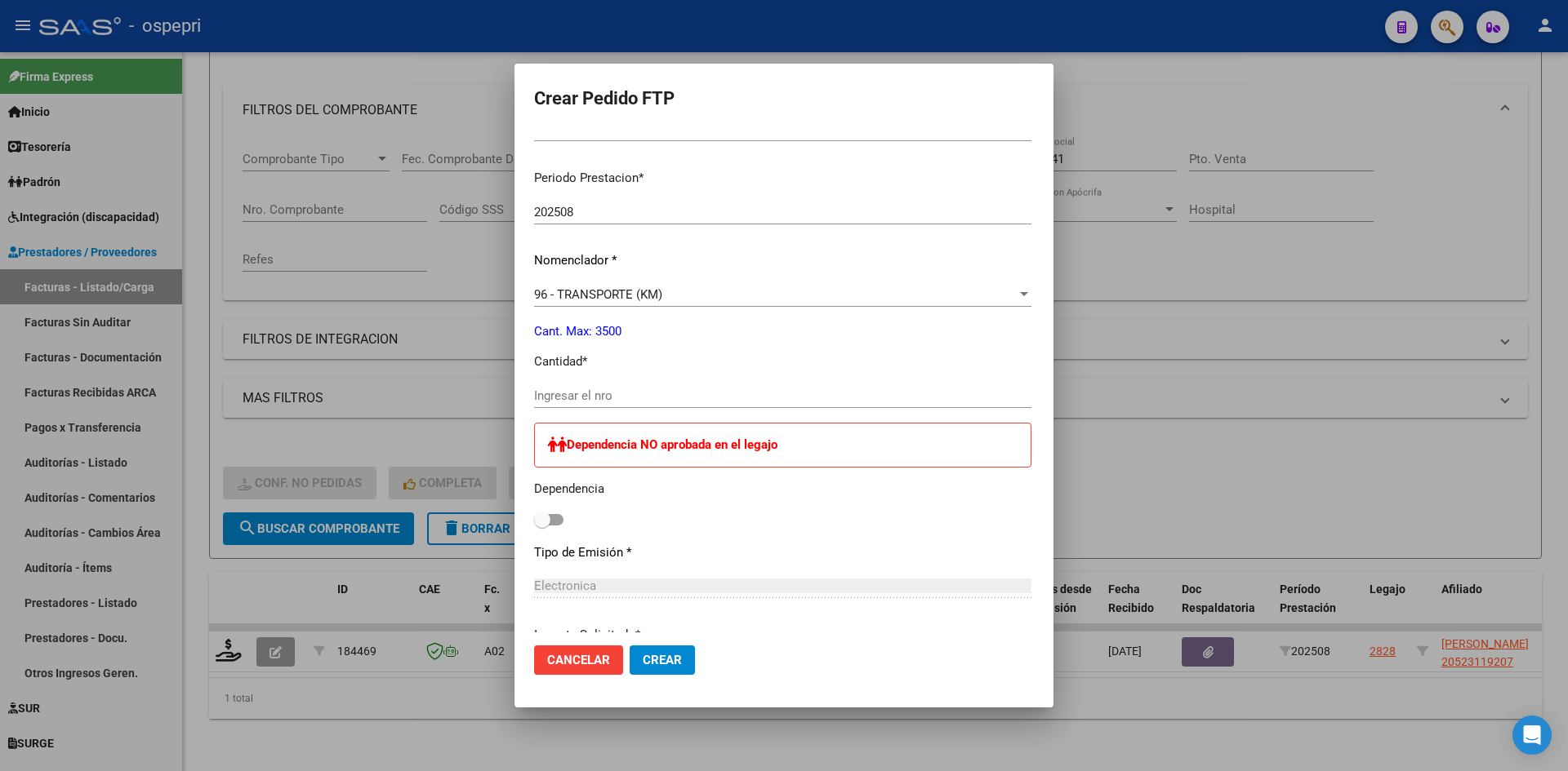
click at [589, 403] on input "Ingresar el nro" at bounding box center [783, 396] width 497 height 15
type input "2832"
click at [643, 663] on span "Crear" at bounding box center [662, 660] width 39 height 15
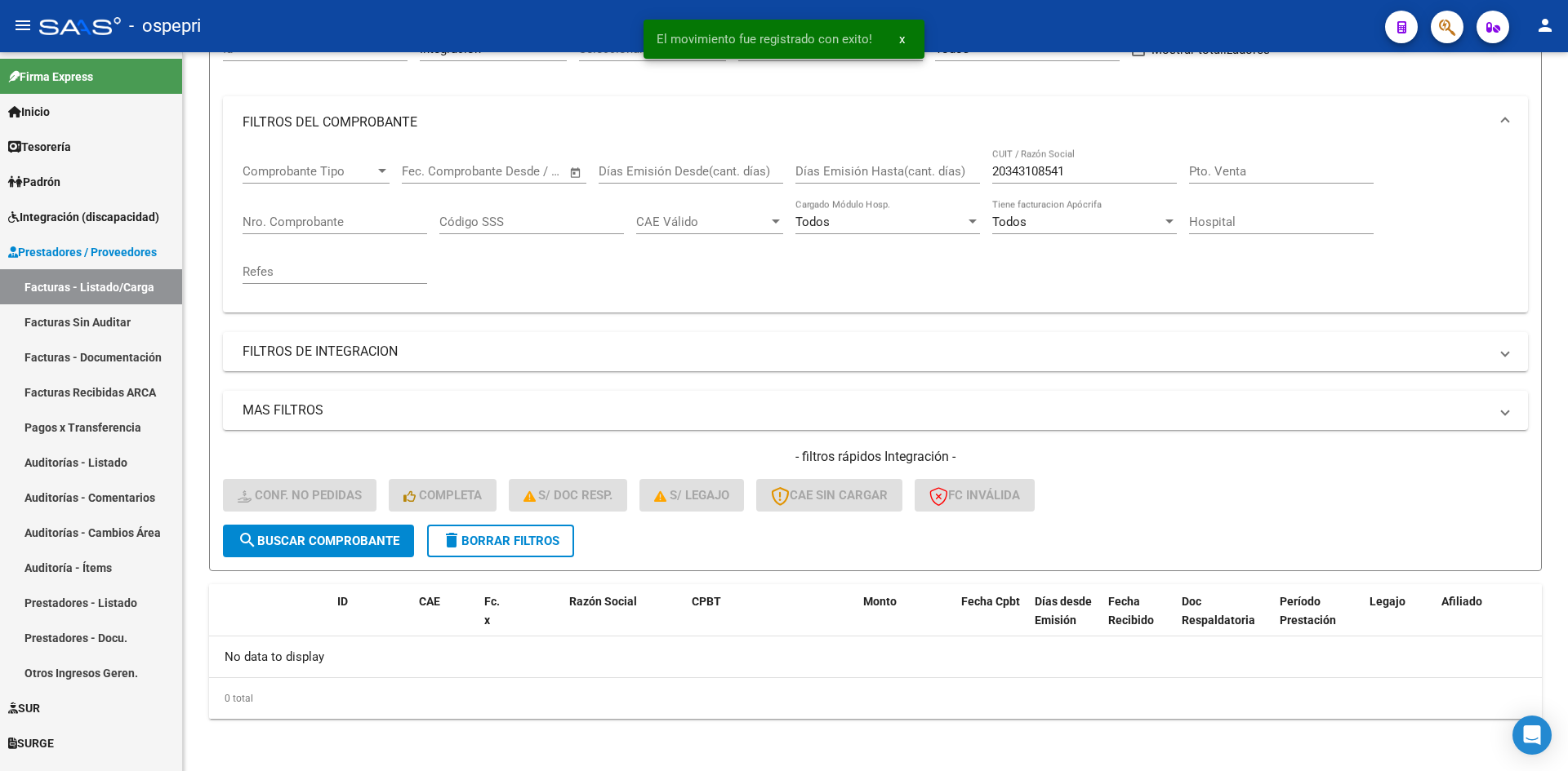
scroll to position [181, 0]
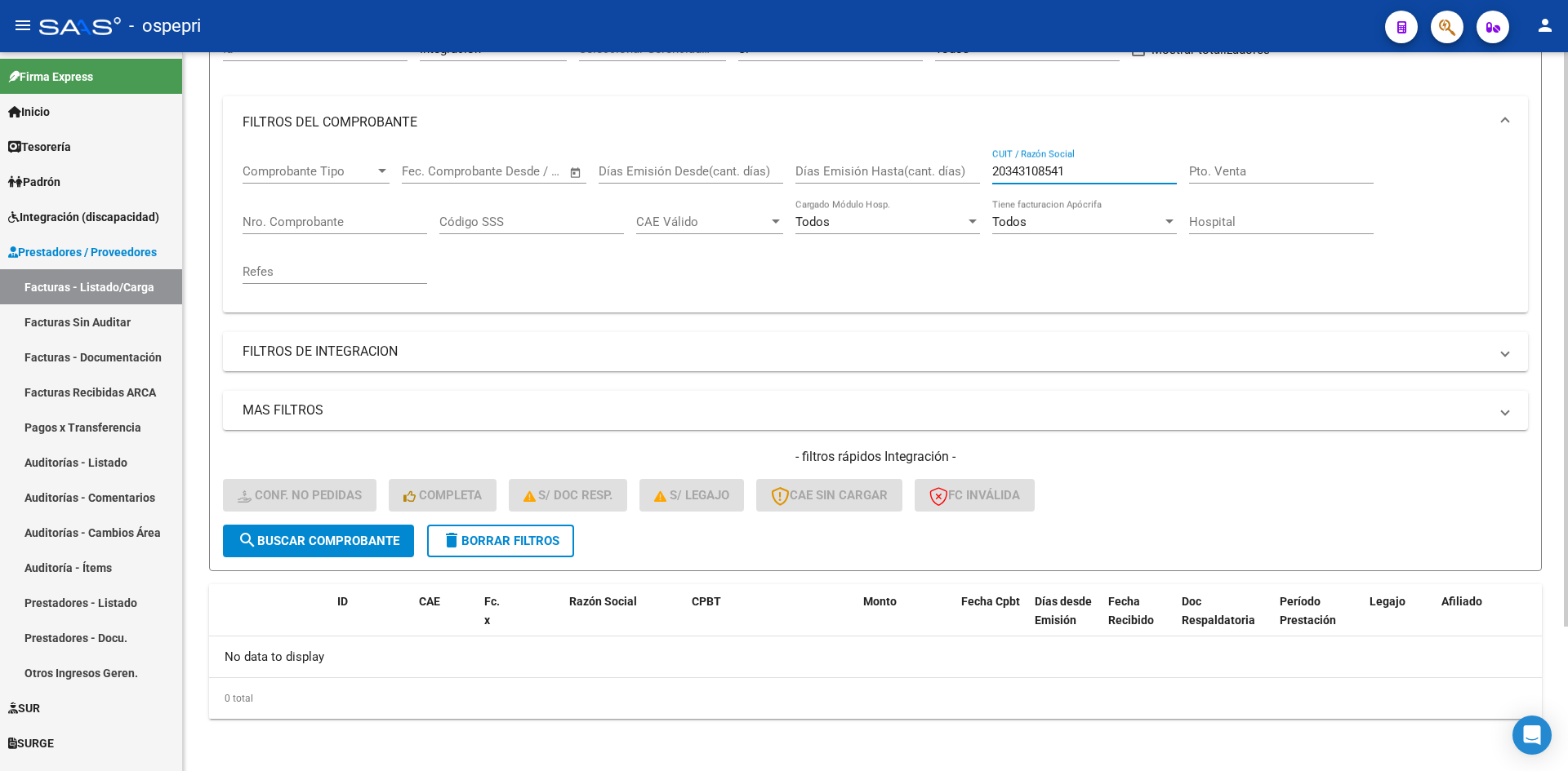
drag, startPoint x: 1078, startPoint y: 164, endPoint x: 937, endPoint y: 182, distance: 142.1
click at [937, 182] on div "Comprobante Tipo Comprobante Tipo Fecha inicio – Fecha fin Fec. Comprobante Des…" at bounding box center [876, 223] width 1266 height 151
click at [539, 538] on span "delete Borrar Filtros" at bounding box center [500, 541] width 118 height 15
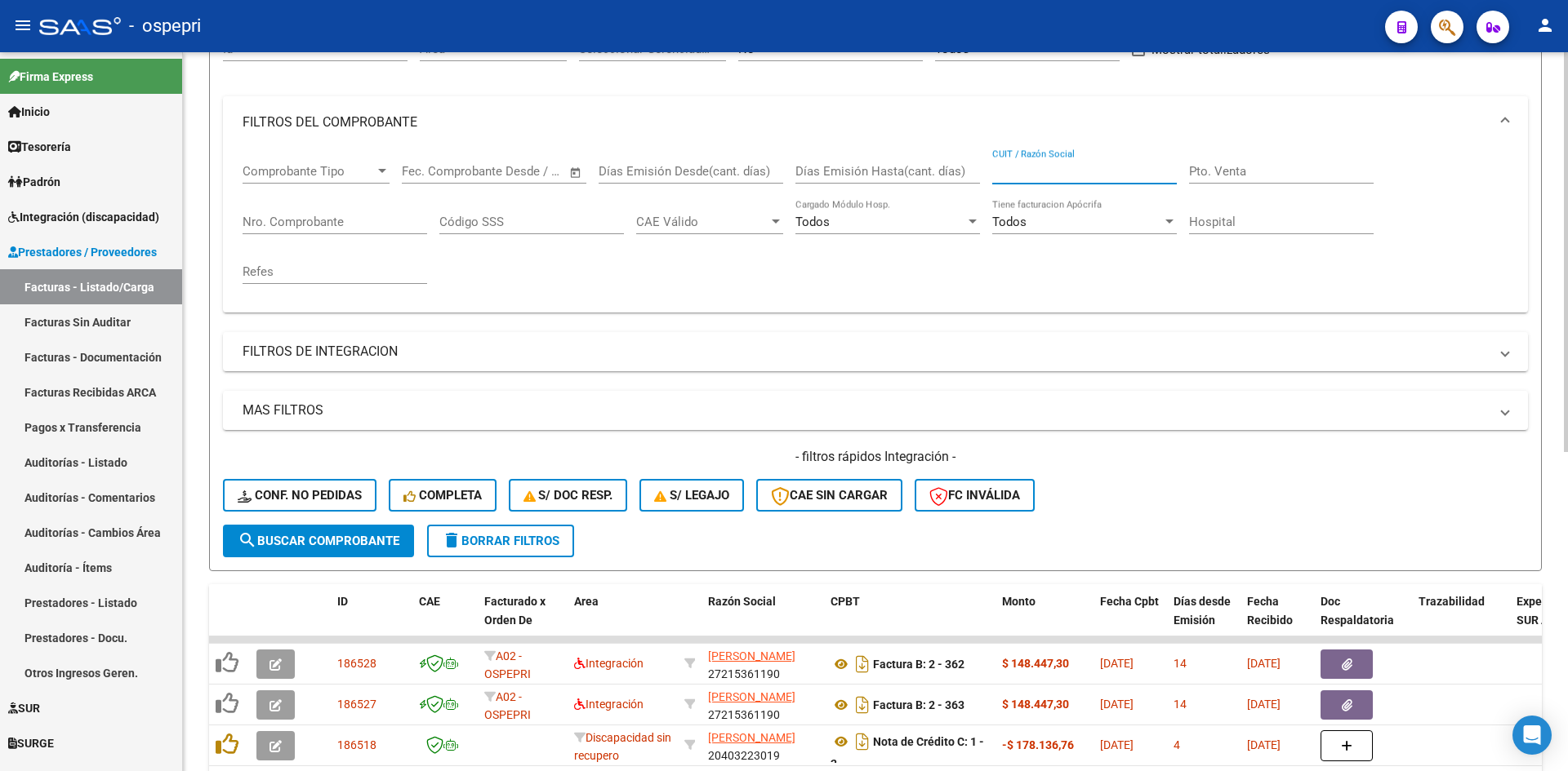
click at [1002, 173] on input "CUIT / Razón Social" at bounding box center [1084, 171] width 184 height 15
paste input "20343108541"
type input "20343108541"
click at [381, 546] on span "search Buscar Comprobante" at bounding box center [319, 541] width 162 height 15
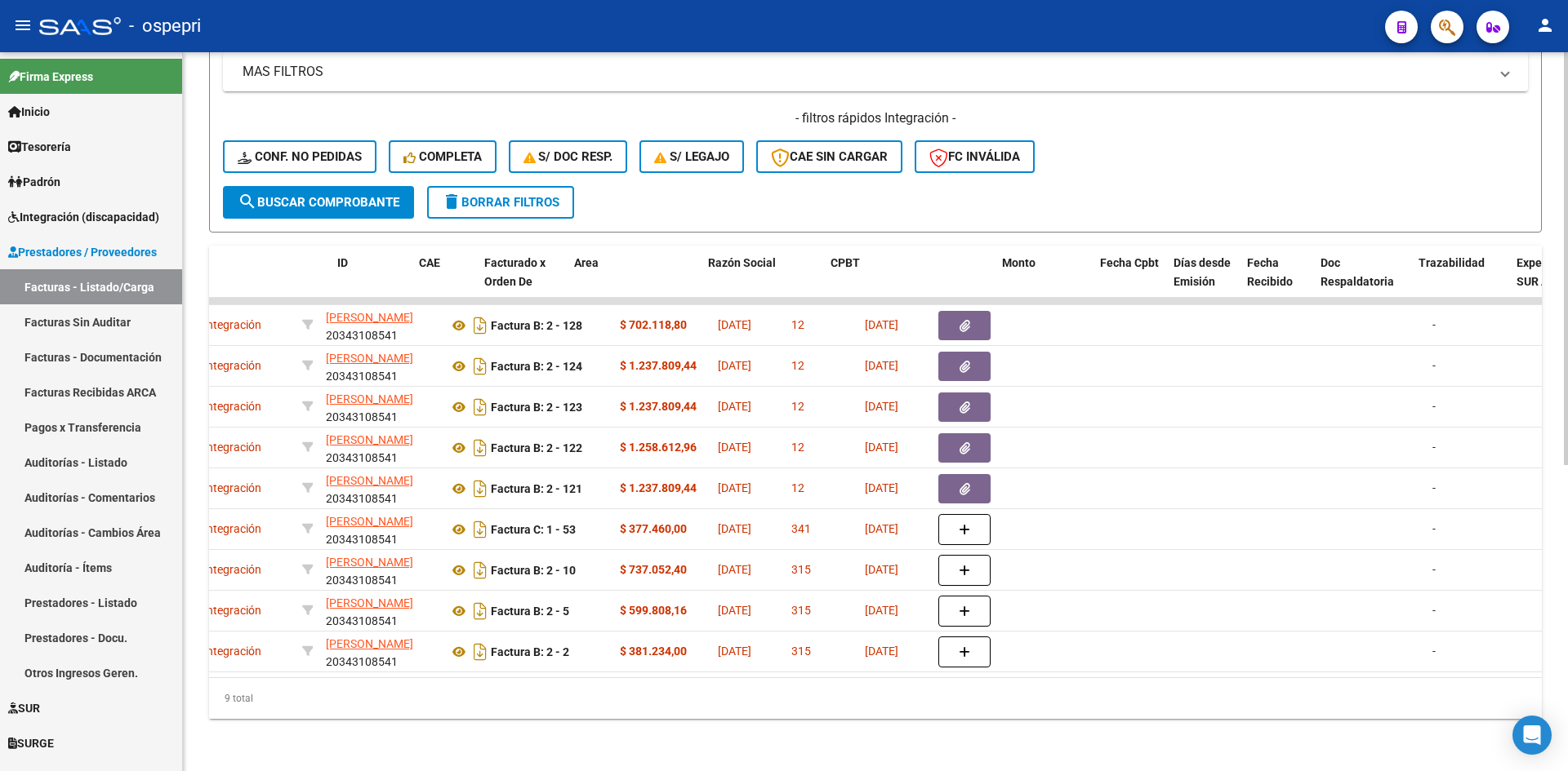
scroll to position [0, 0]
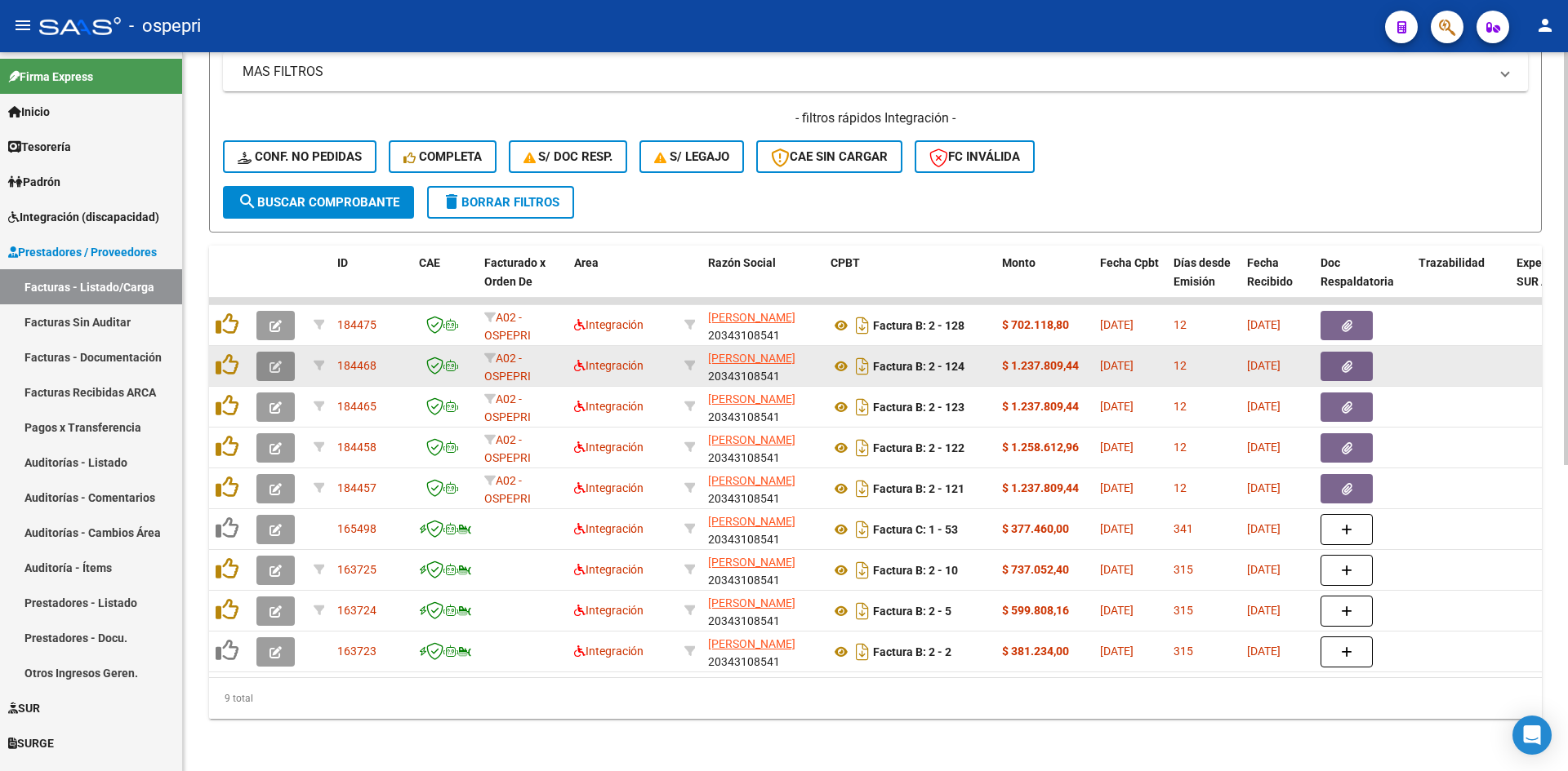
click at [282, 356] on button "button" at bounding box center [275, 366] width 38 height 29
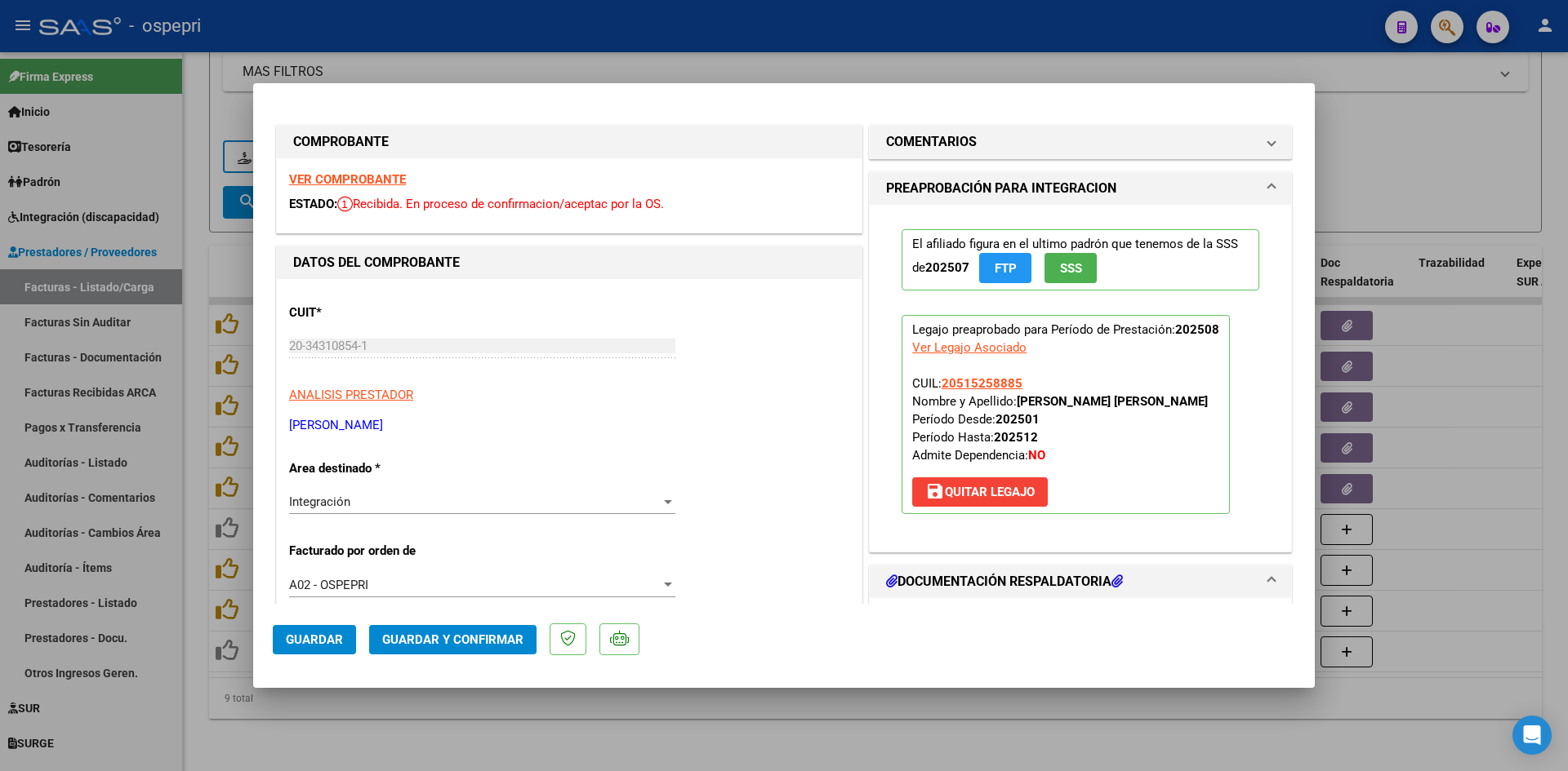
type input "$ 0,00"
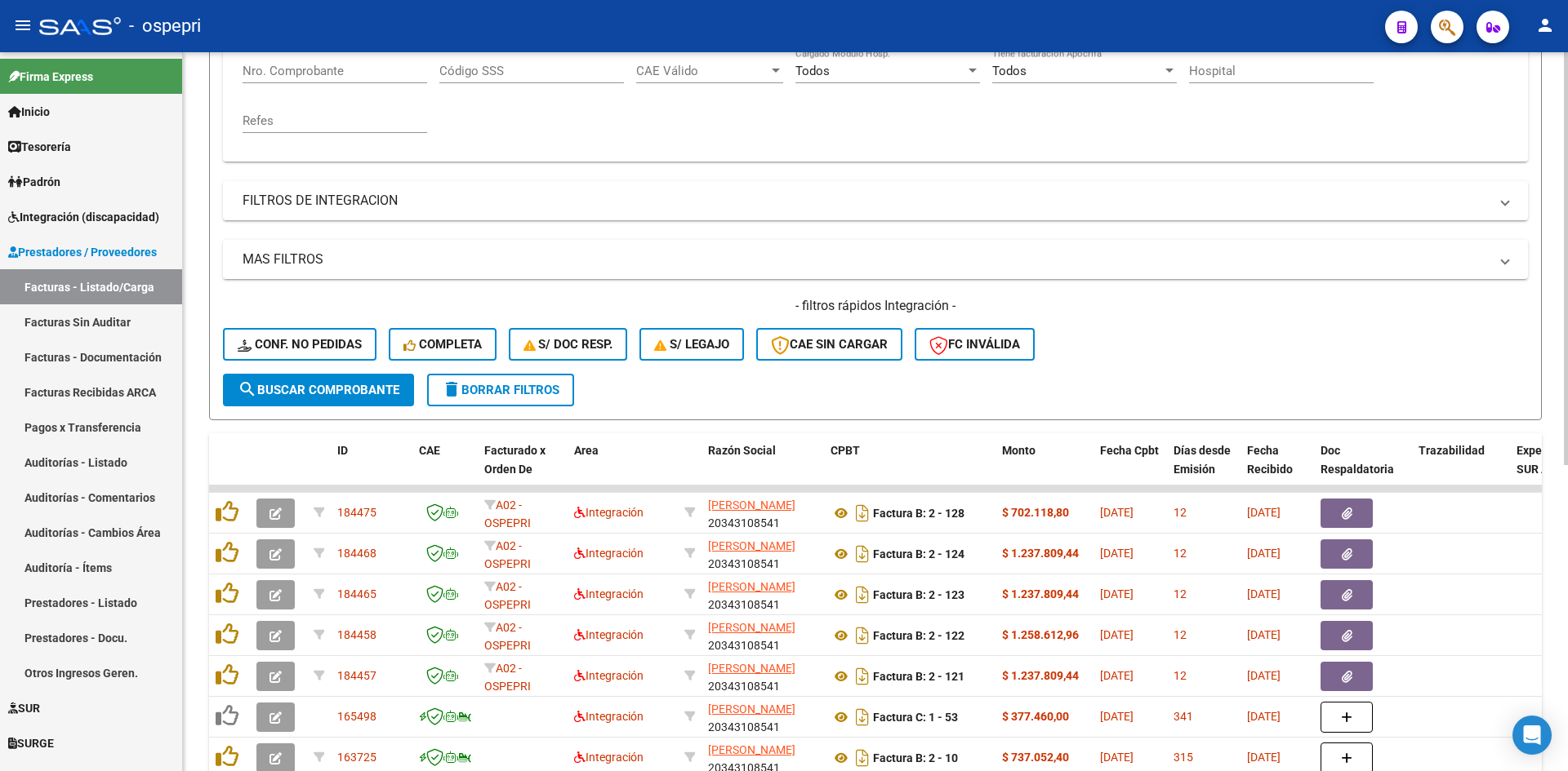
scroll to position [408, 0]
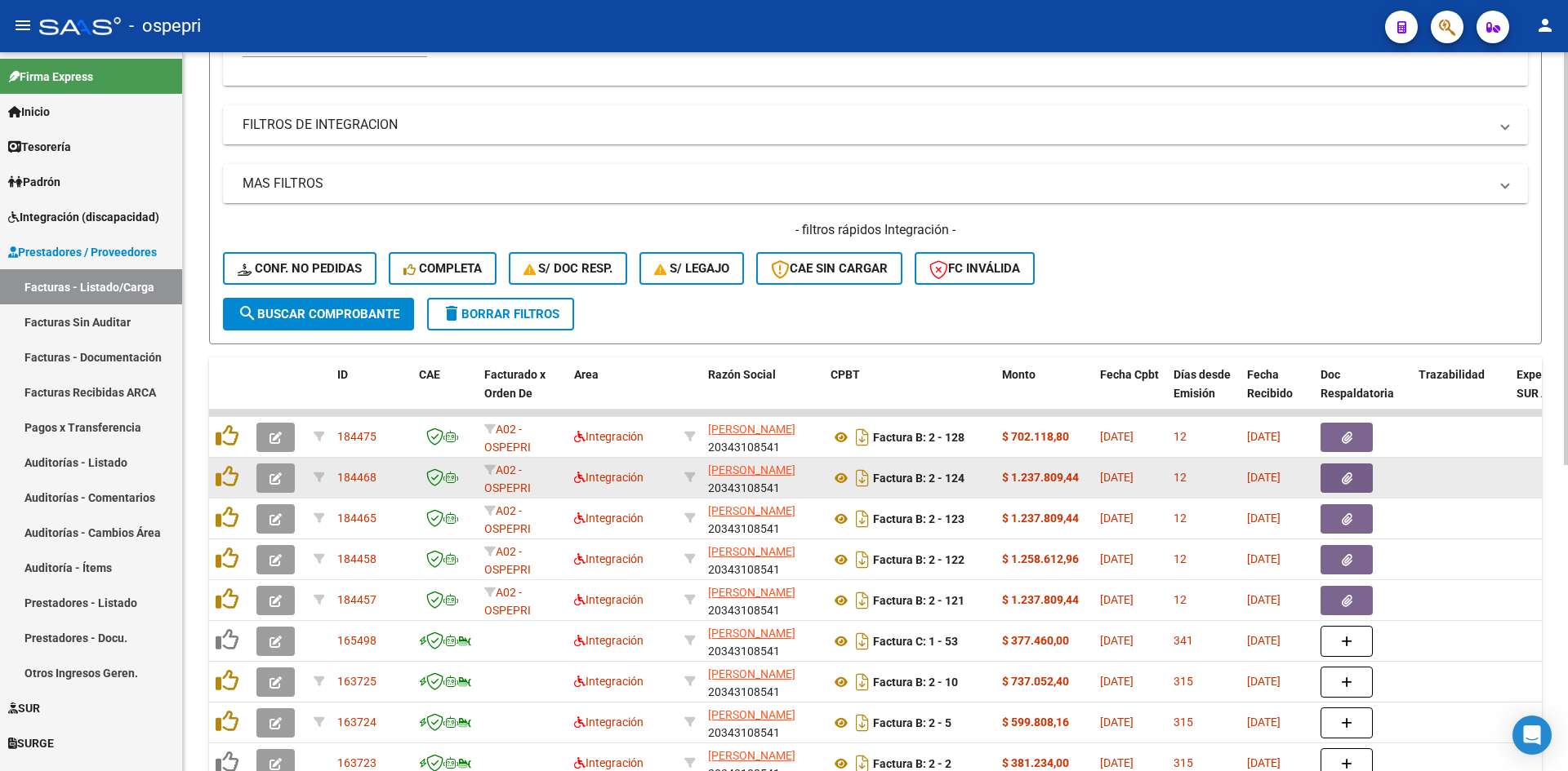
click at [274, 481] on icon "button" at bounding box center [275, 479] width 13 height 13
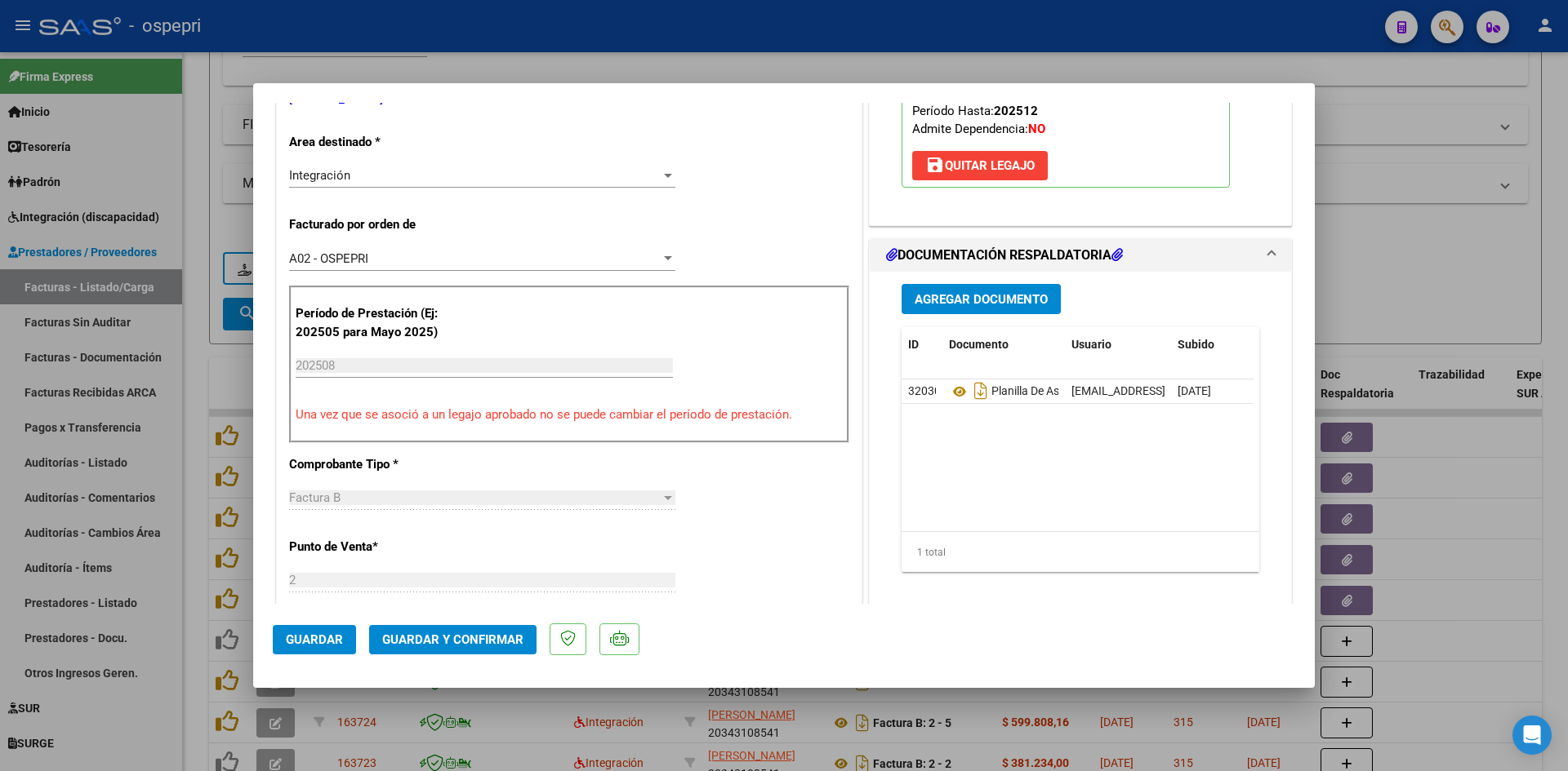
scroll to position [0, 0]
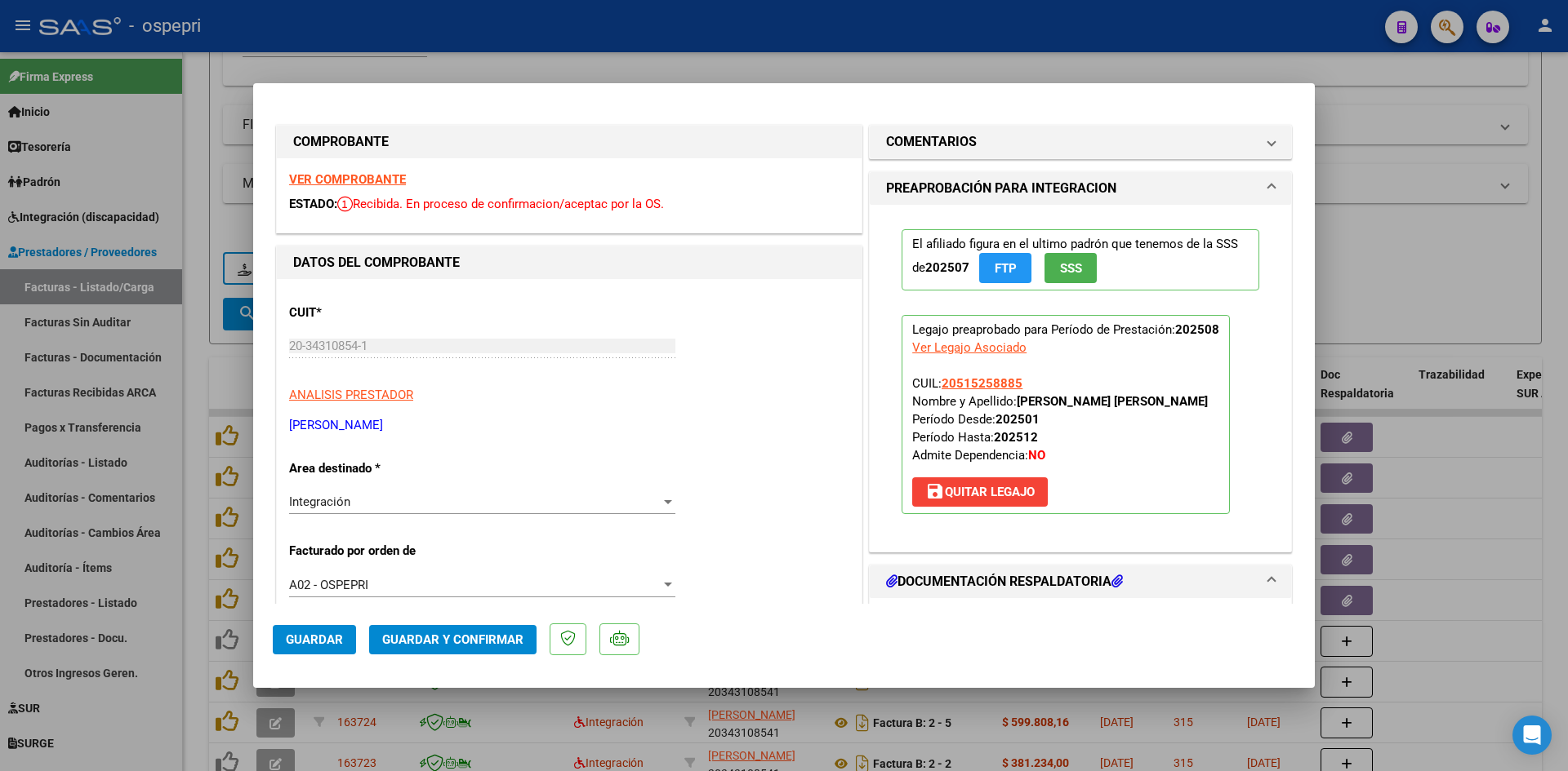
click at [370, 176] on strong "VER COMPROBANTE" at bounding box center [347, 179] width 117 height 15
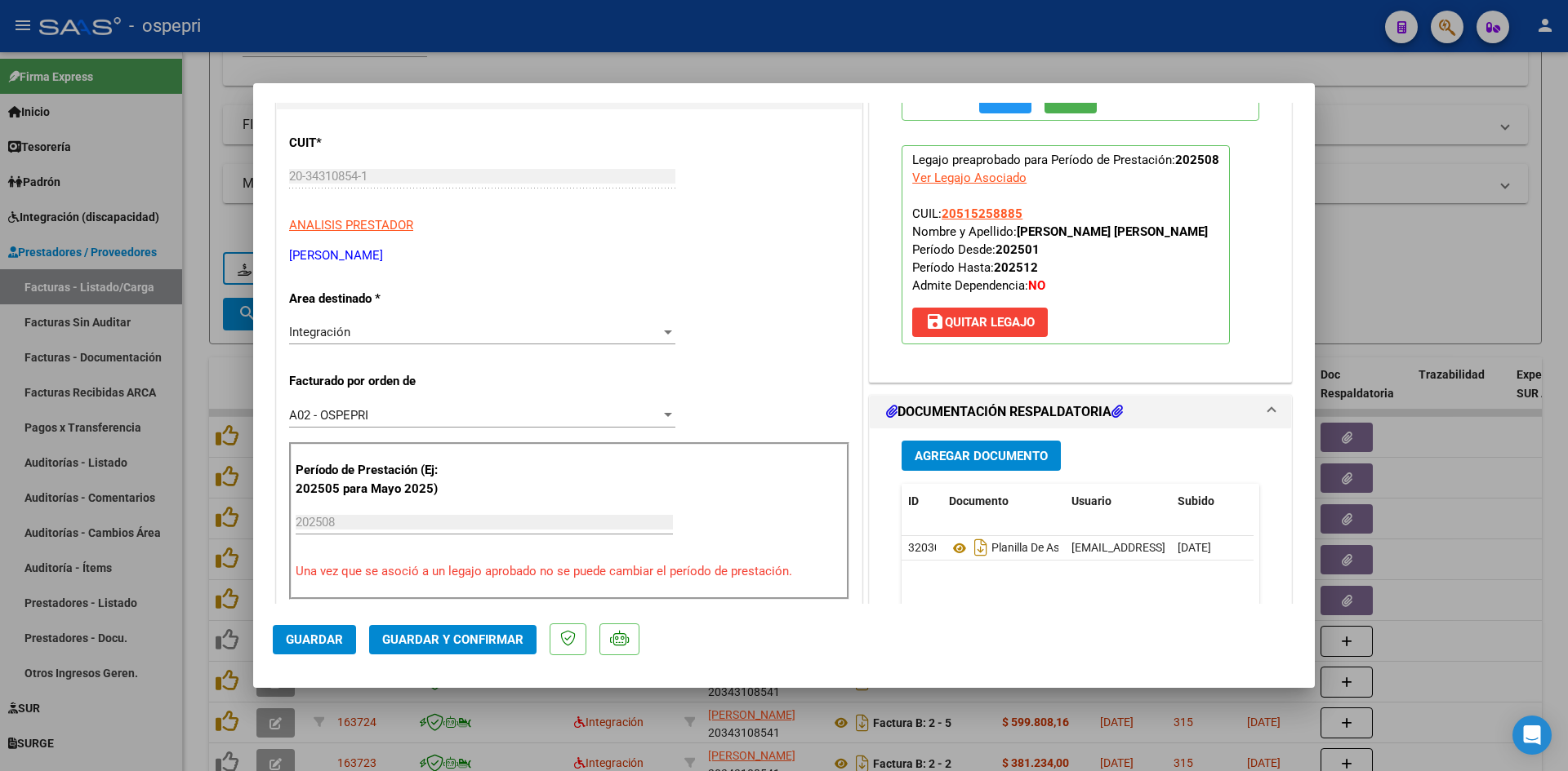
scroll to position [245, 0]
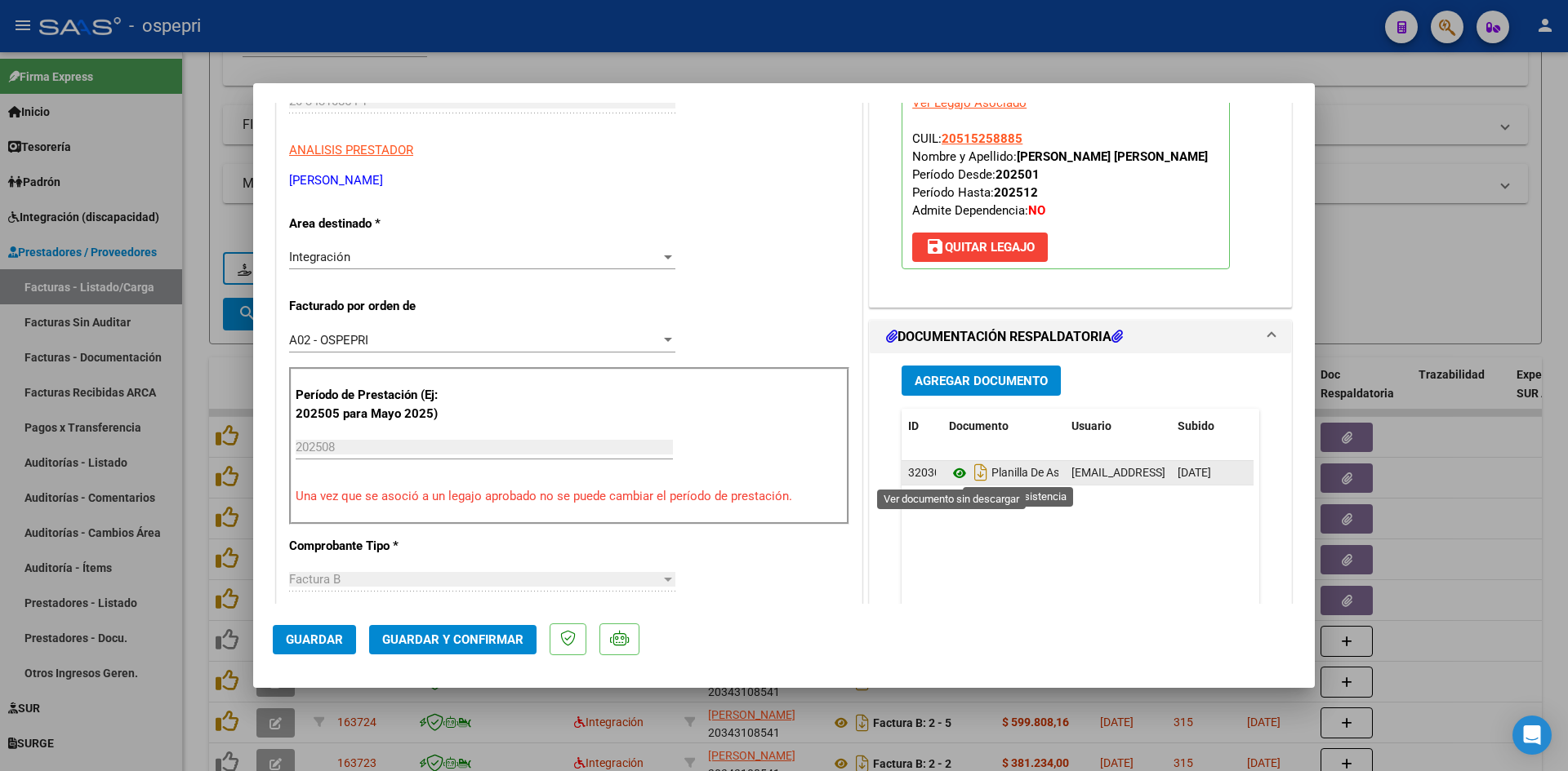
click at [954, 470] on icon at bounding box center [960, 474] width 21 height 19
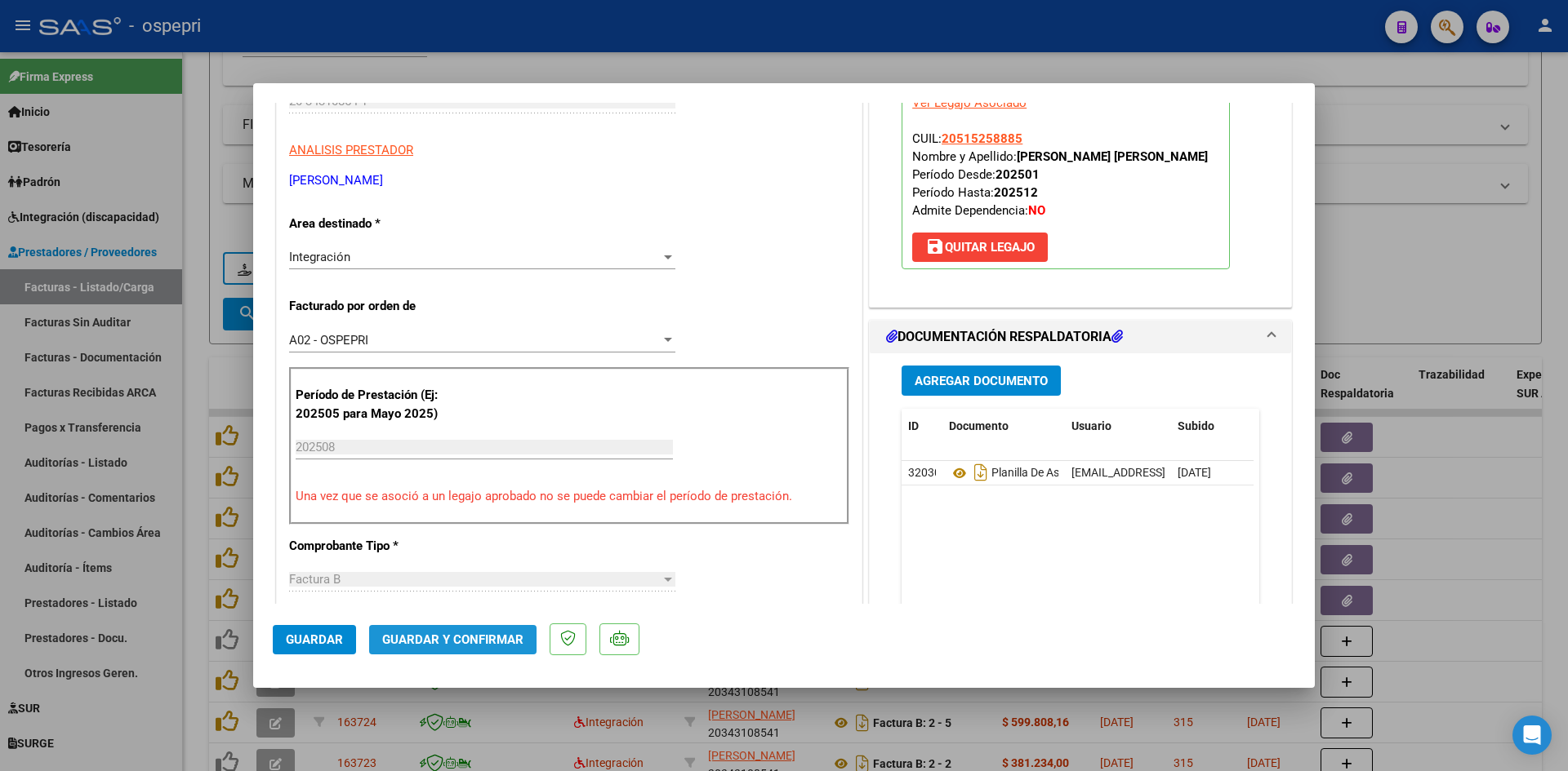
click at [451, 633] on span "Guardar y Confirmar" at bounding box center [452, 639] width 141 height 15
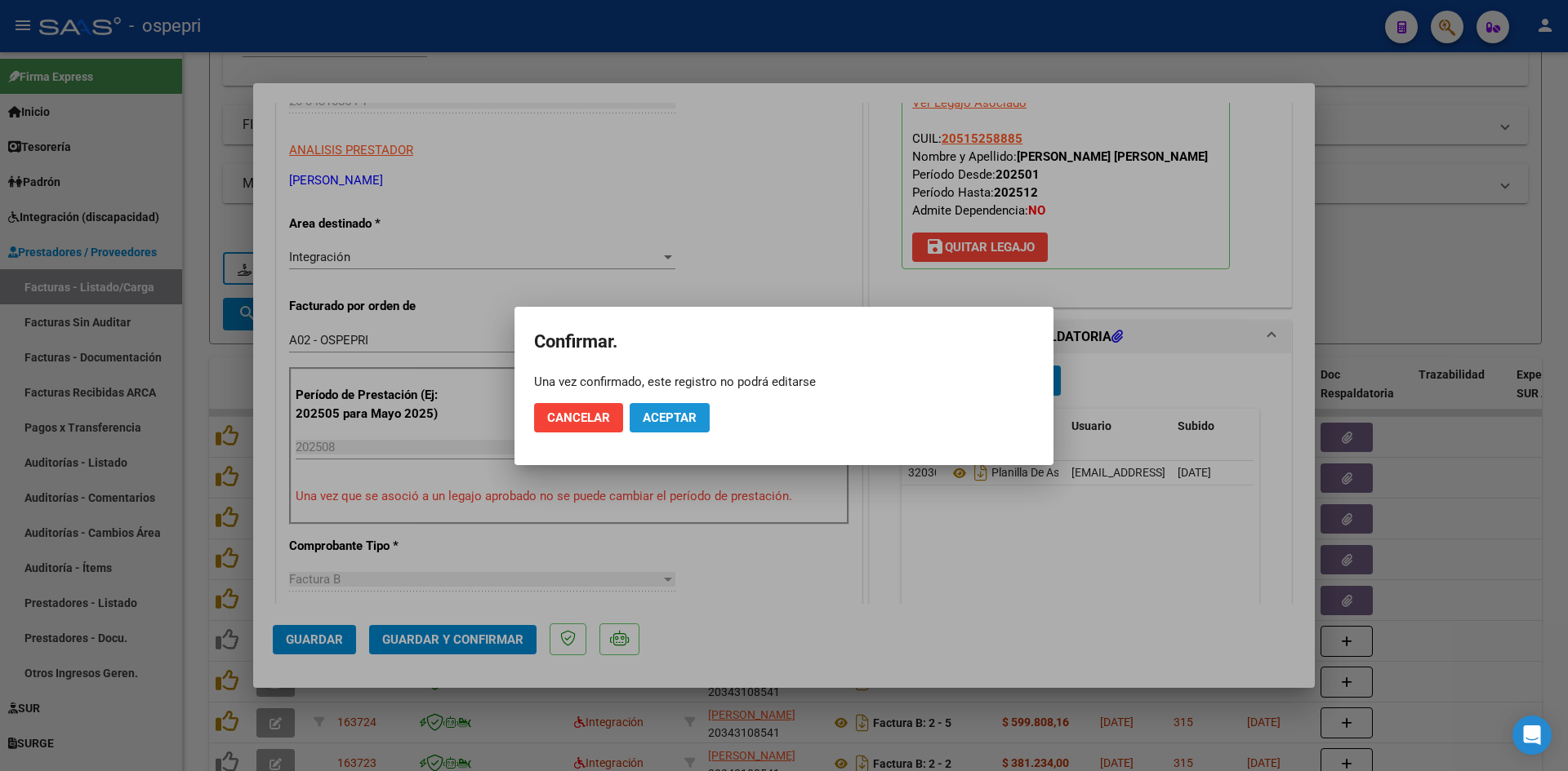
click at [696, 414] on button "Aceptar" at bounding box center [670, 418] width 80 height 29
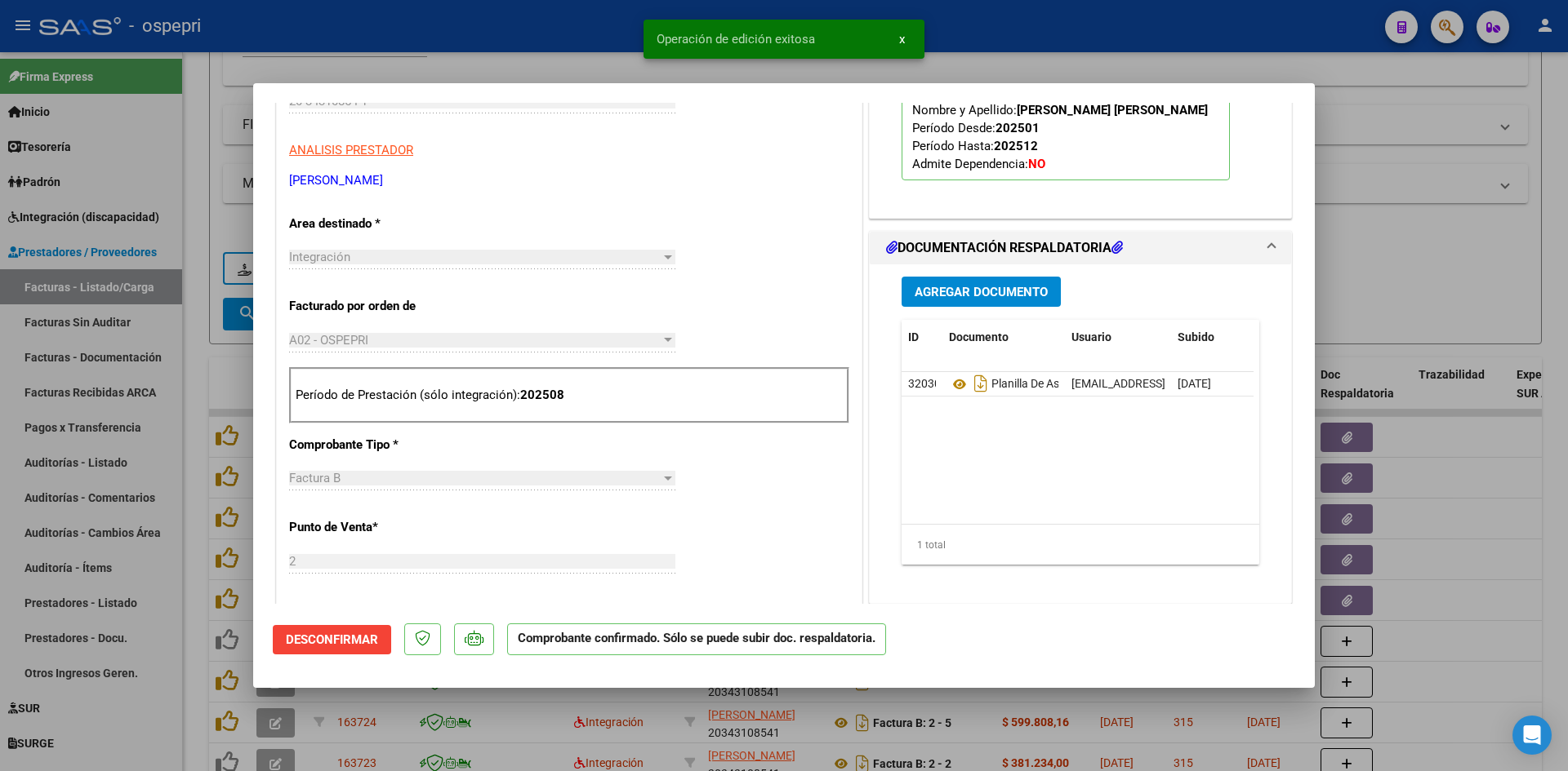
type input "$ 0,00"
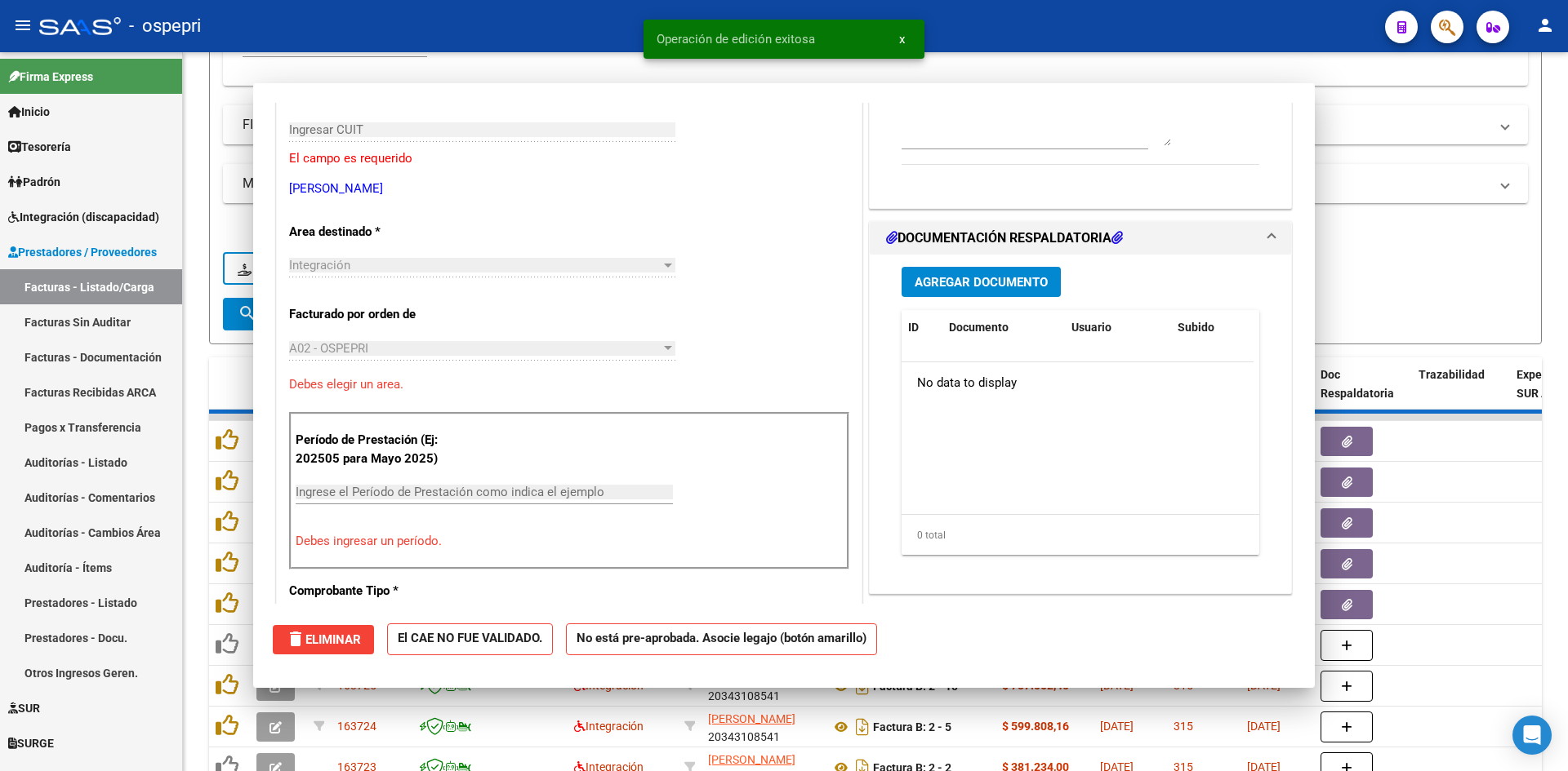
scroll to position [274, 0]
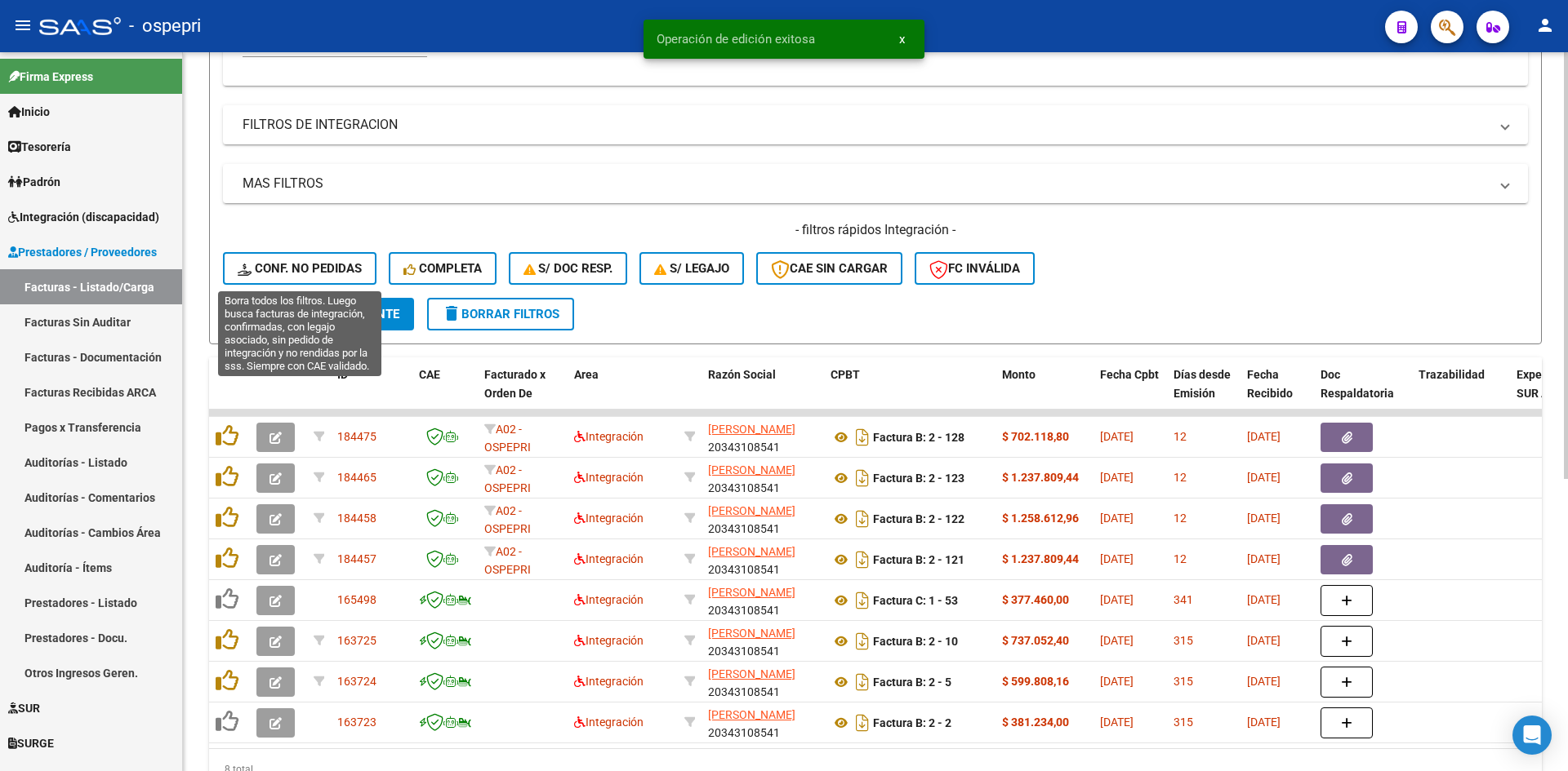
click at [326, 263] on span "Conf. no pedidas" at bounding box center [299, 268] width 124 height 15
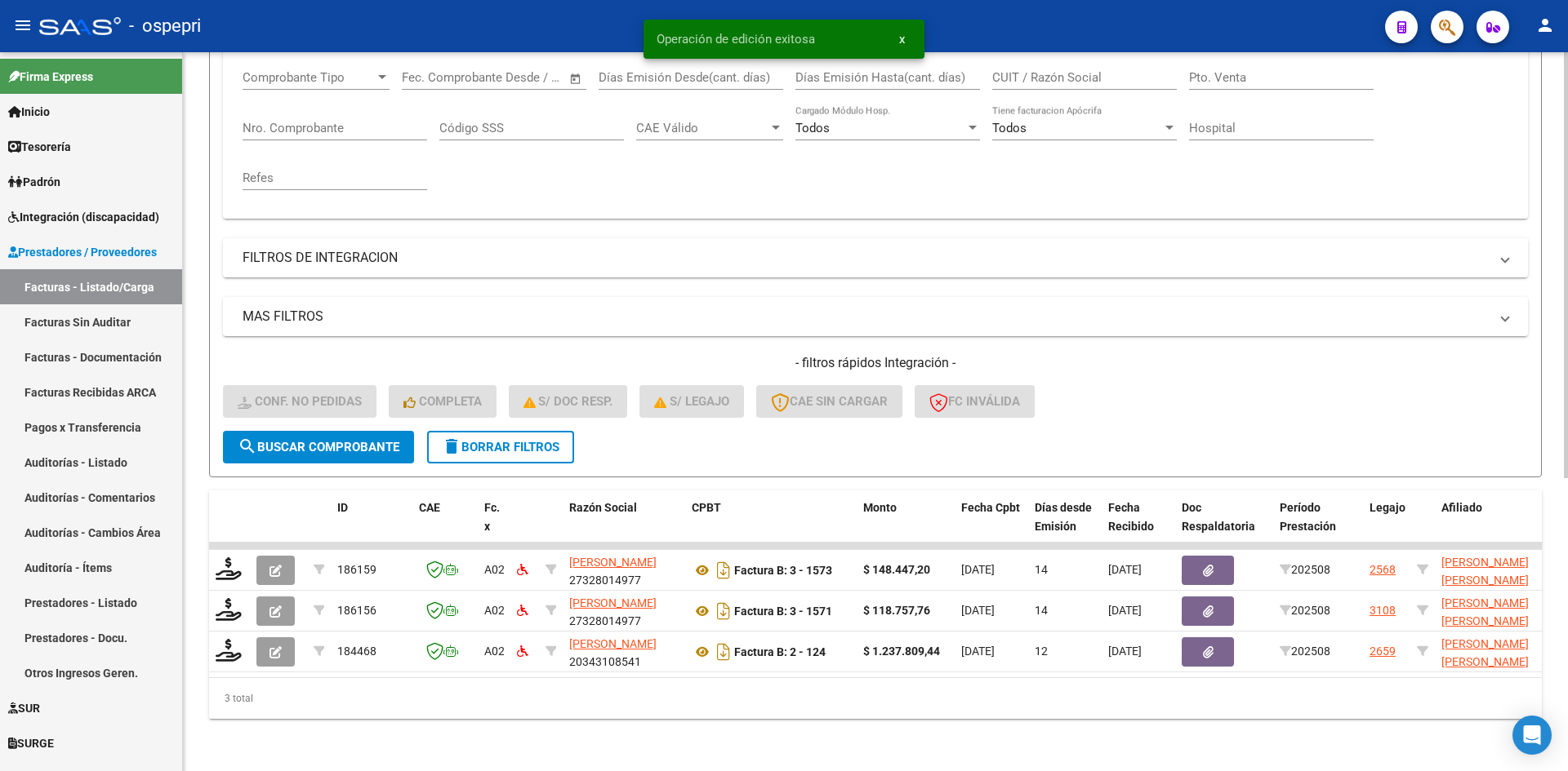
scroll to position [288, 0]
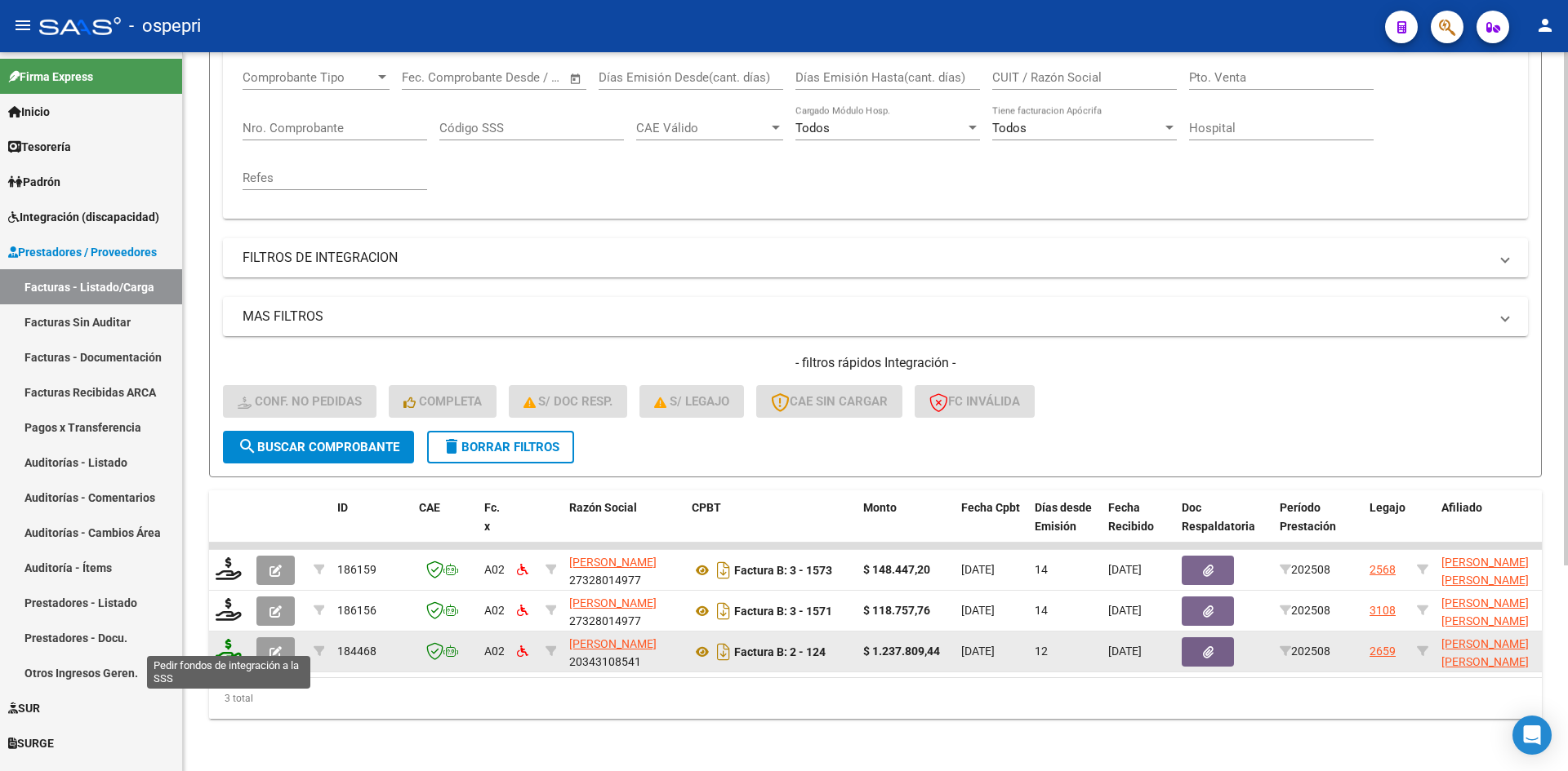
click at [233, 643] on icon at bounding box center [228, 650] width 26 height 22
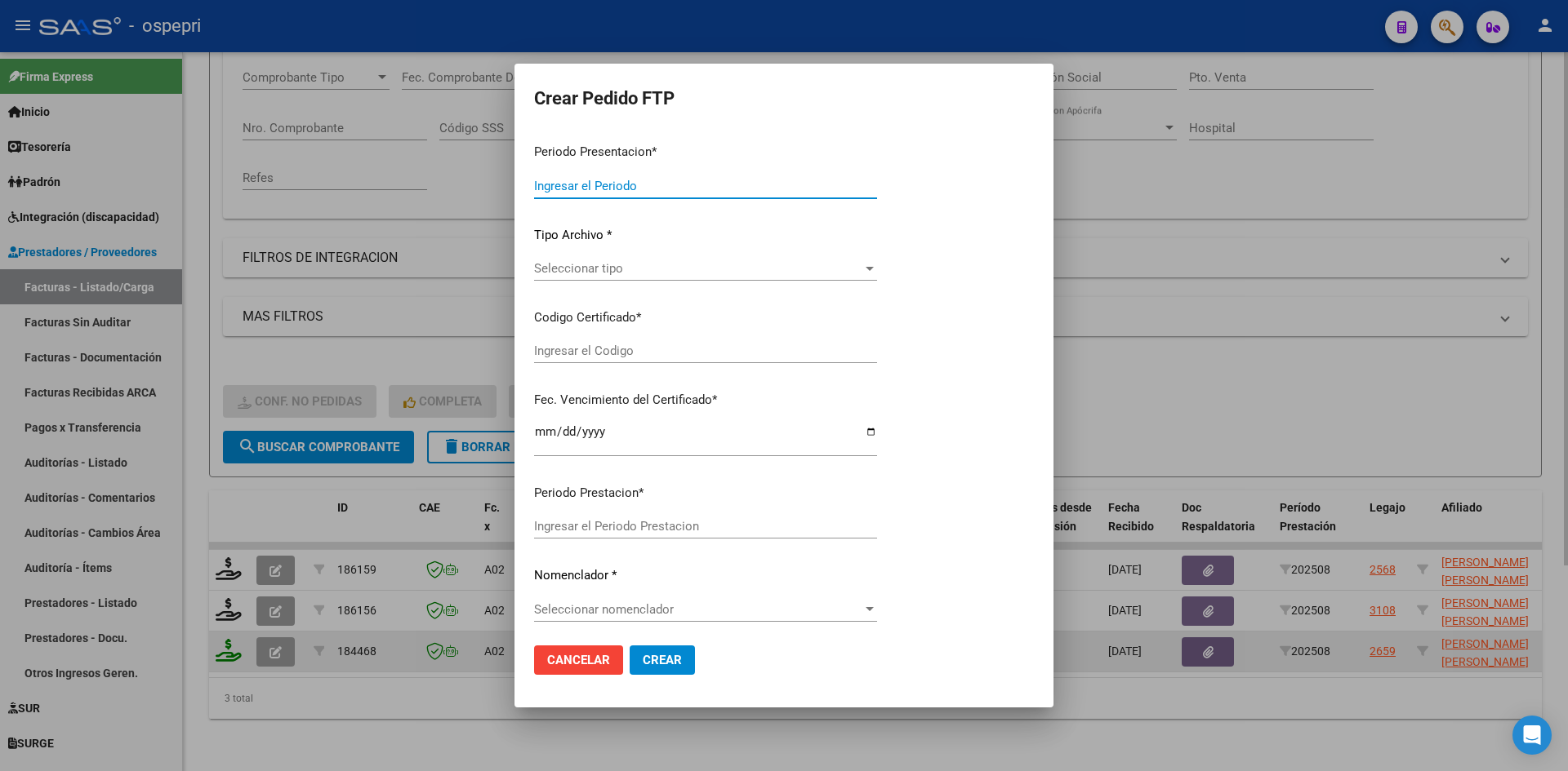
type input "202508"
type input "$ 1.237.809,44"
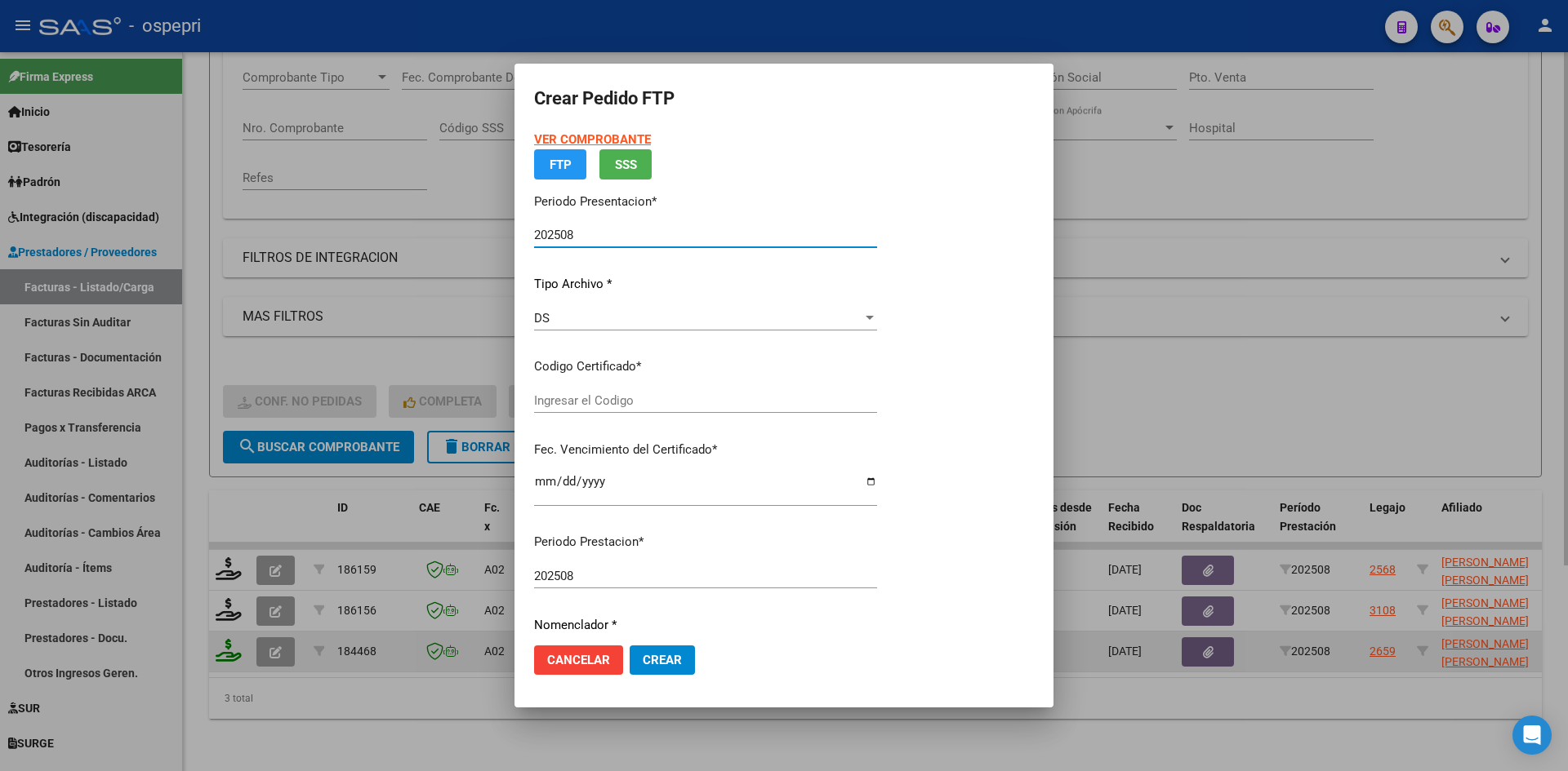
type input "ARG02000515258882019081420290814NQN798"
type input "[DATE]"
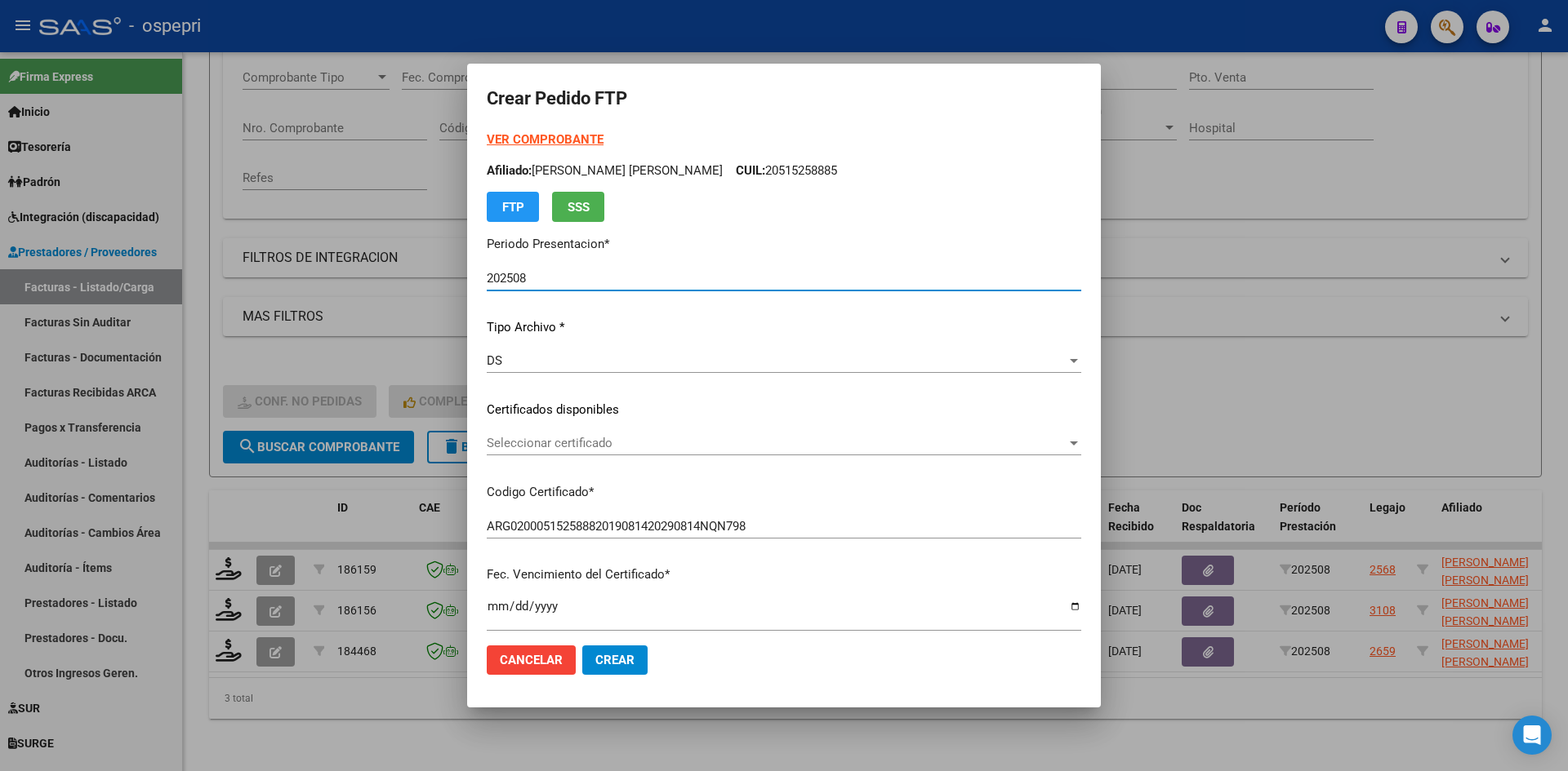
click at [676, 450] on span "Seleccionar certificado" at bounding box center [776, 443] width 580 height 15
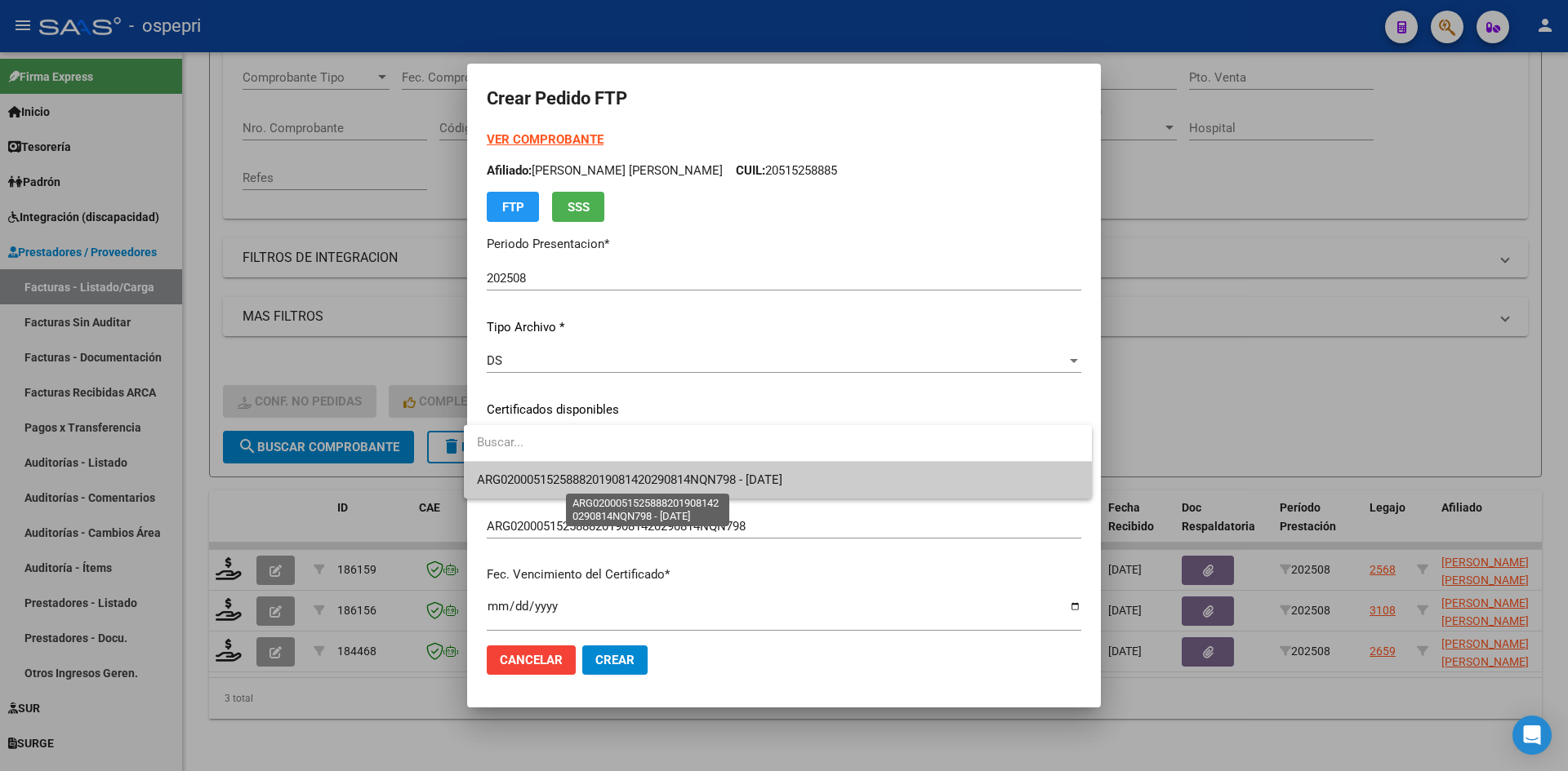
click at [677, 473] on span "ARG02000515258882019081420290814NQN798 - [DATE]" at bounding box center [629, 480] width 305 height 15
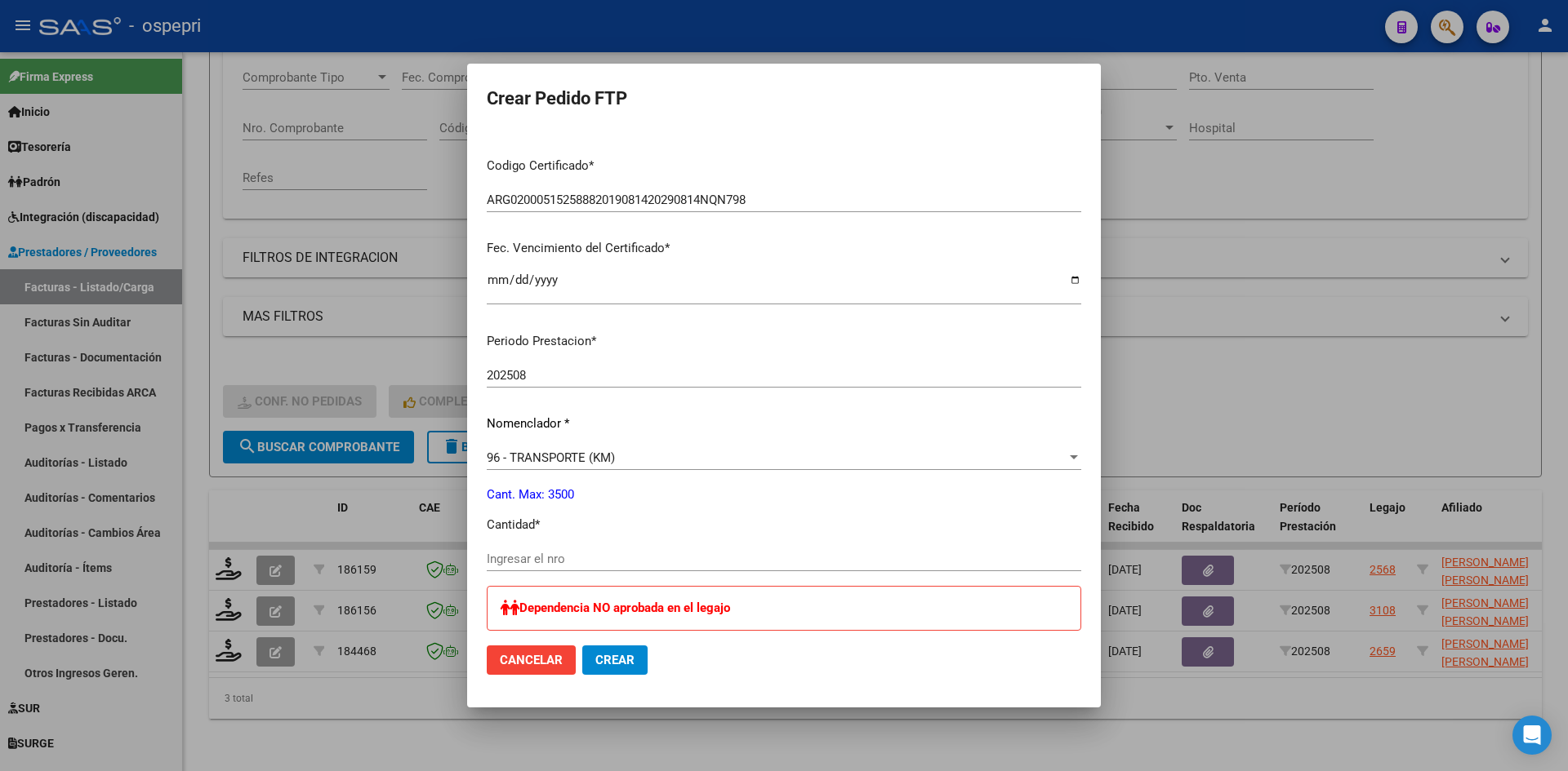
scroll to position [408, 0]
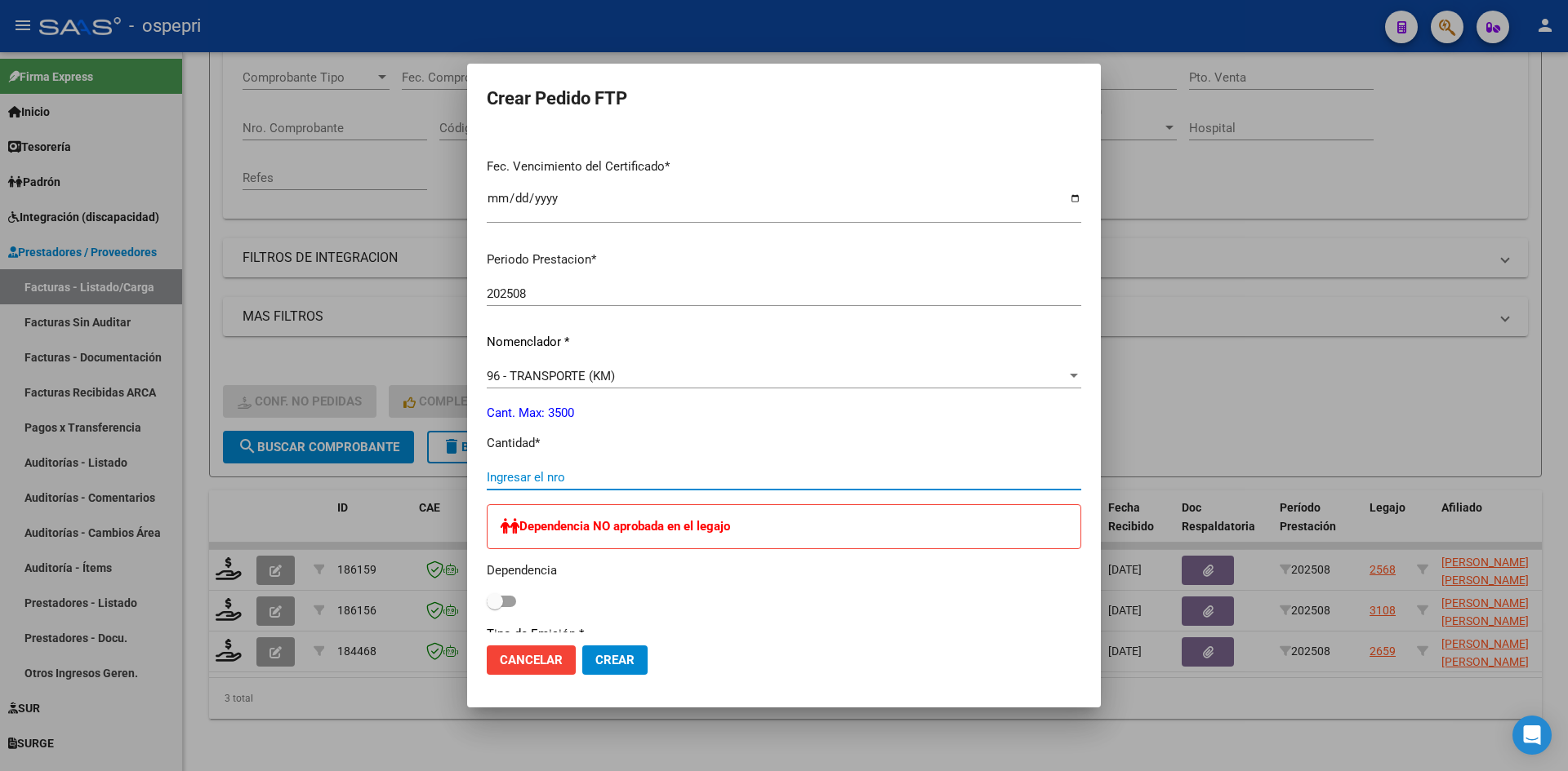
click at [494, 479] on input "Ingresar el nro" at bounding box center [784, 477] width 595 height 15
type input "1904"
click at [621, 661] on span "Crear" at bounding box center [615, 660] width 39 height 15
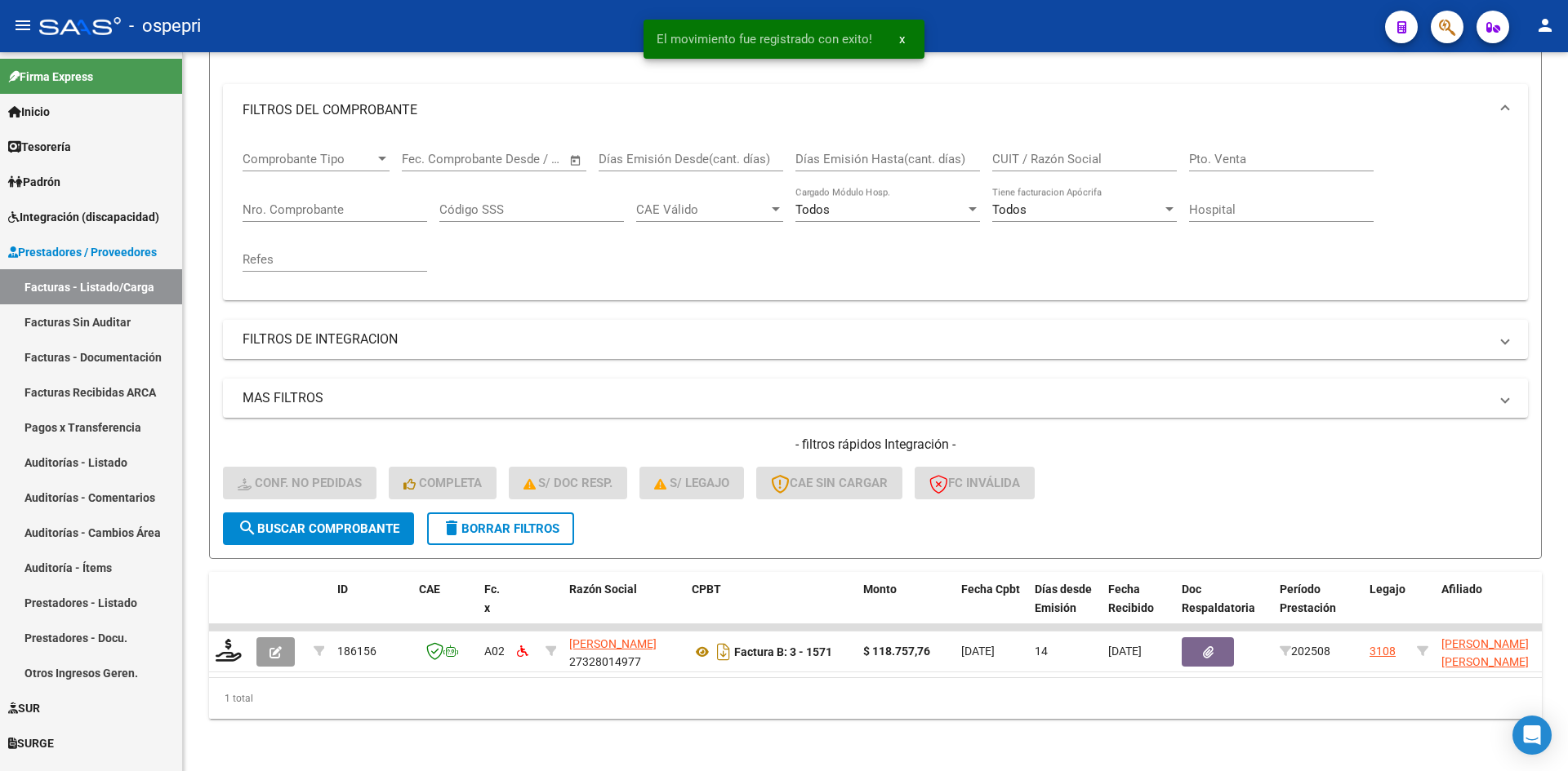
scroll to position [206, 0]
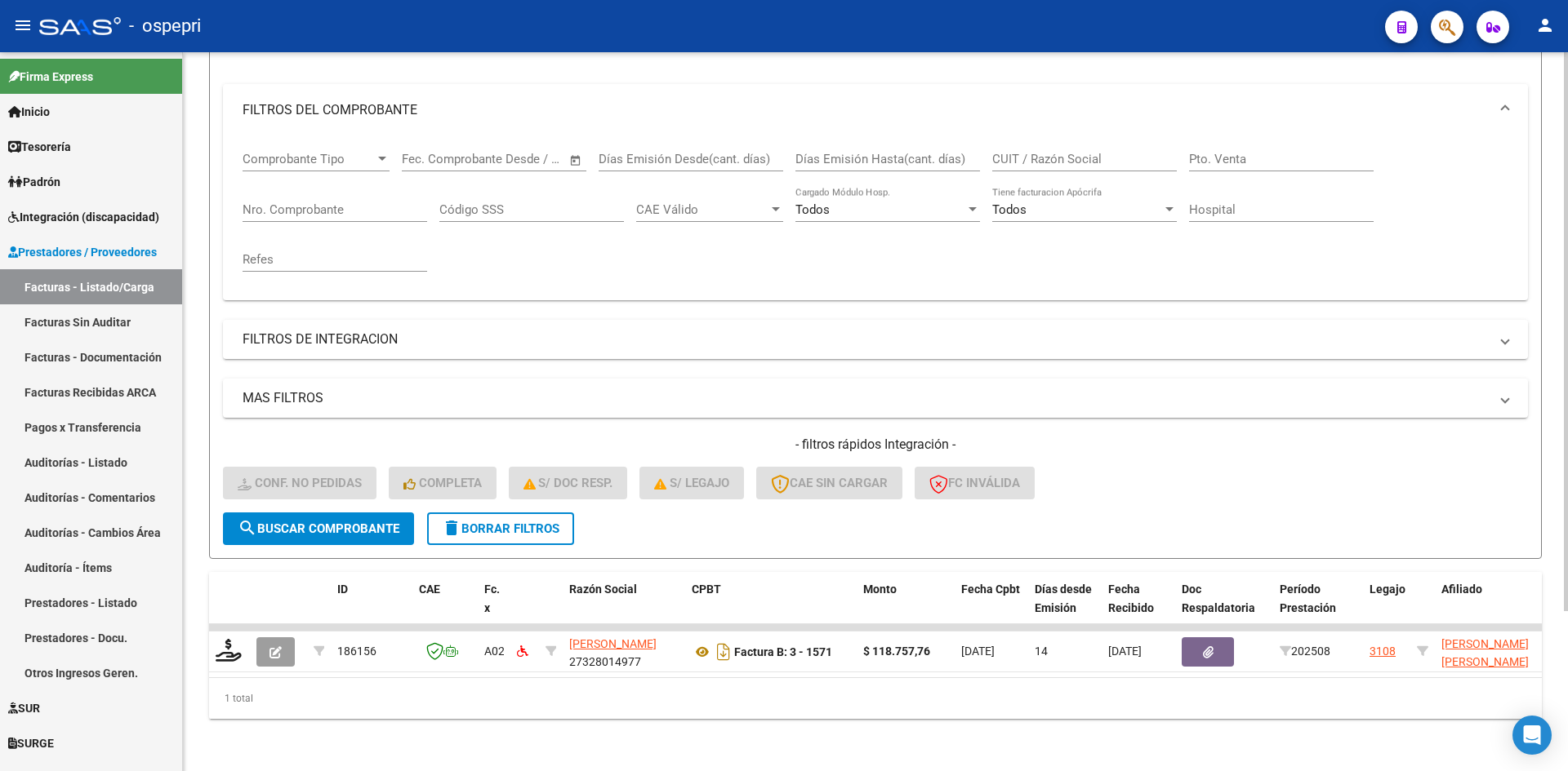
click at [532, 513] on button "delete Borrar Filtros" at bounding box center [500, 529] width 147 height 33
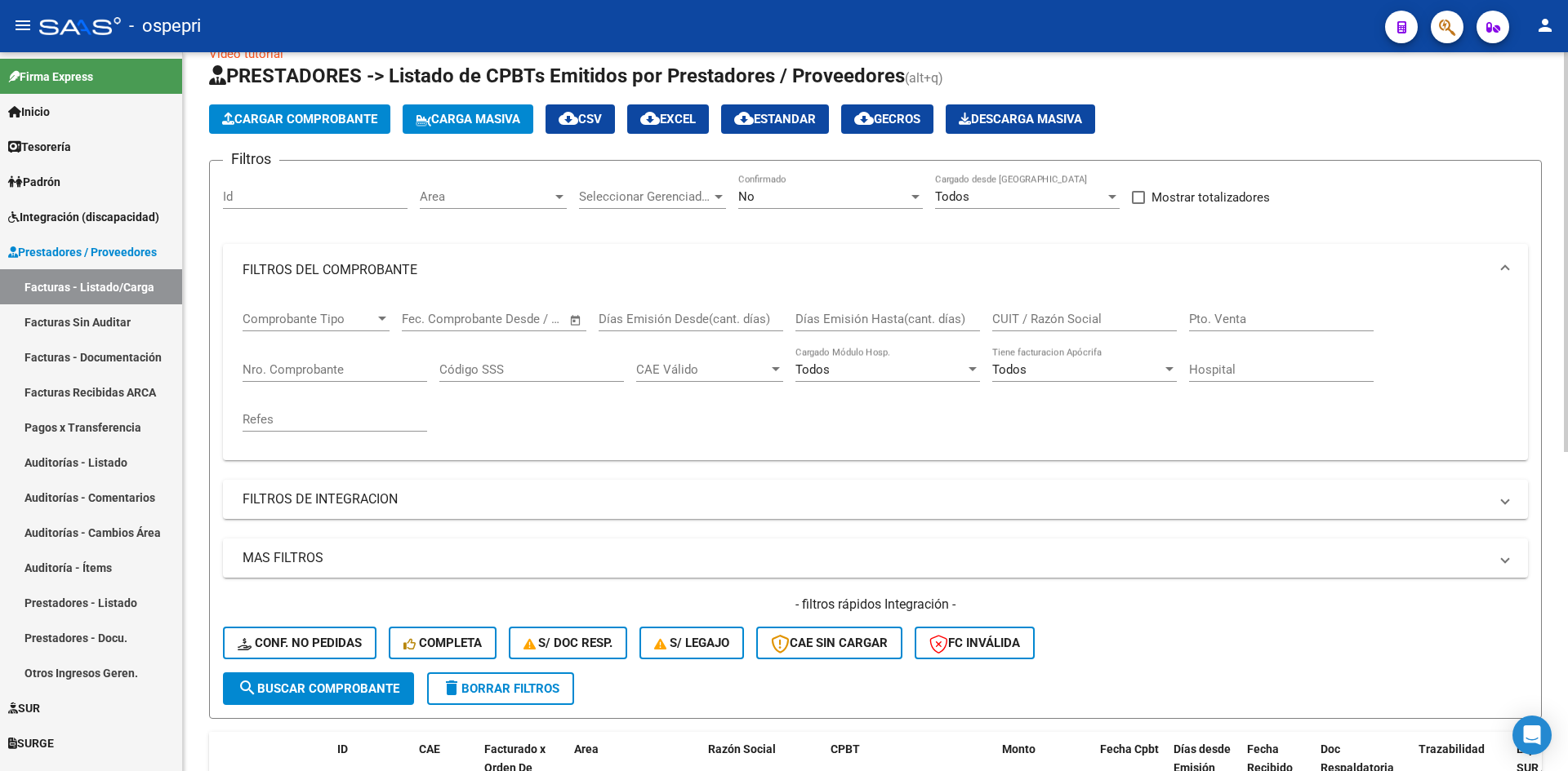
scroll to position [0, 0]
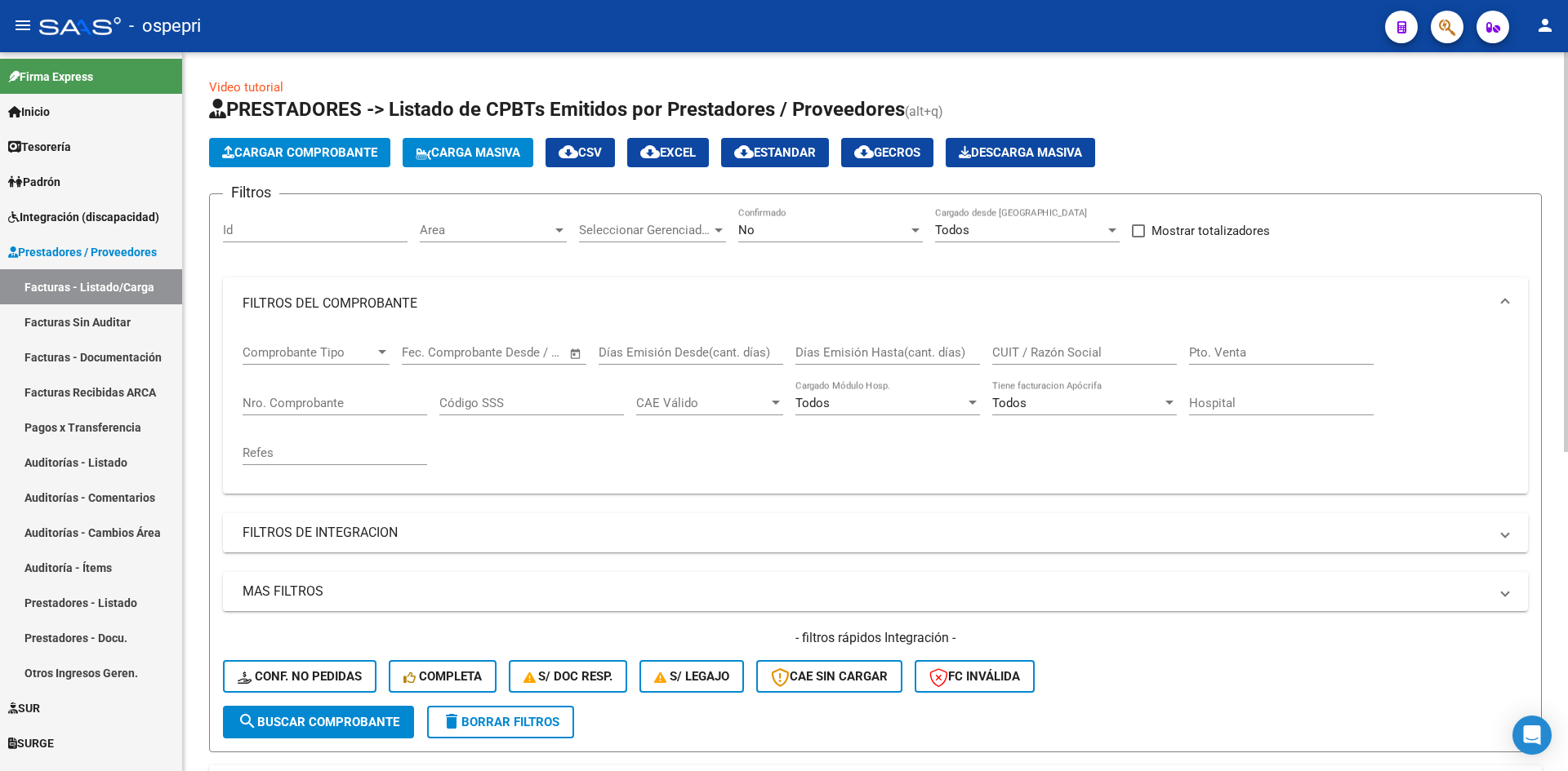
click at [1018, 344] on div "CUIT / Razón Social" at bounding box center [1084, 347] width 184 height 35
paste input "20343108541"
type input "20343108541"
click at [360, 736] on button "search Buscar Comprobante" at bounding box center [319, 722] width 191 height 33
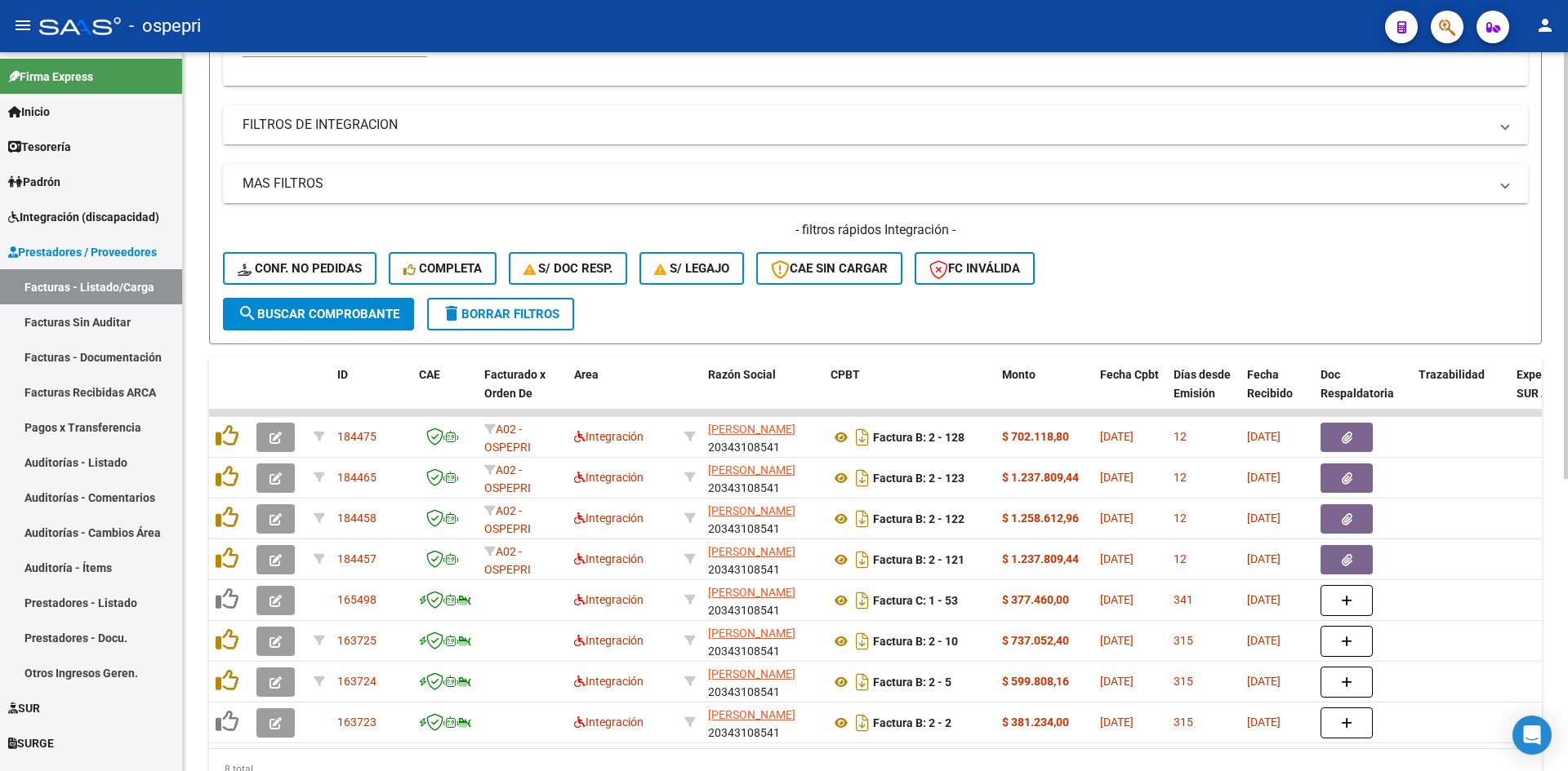
scroll to position [490, 0]
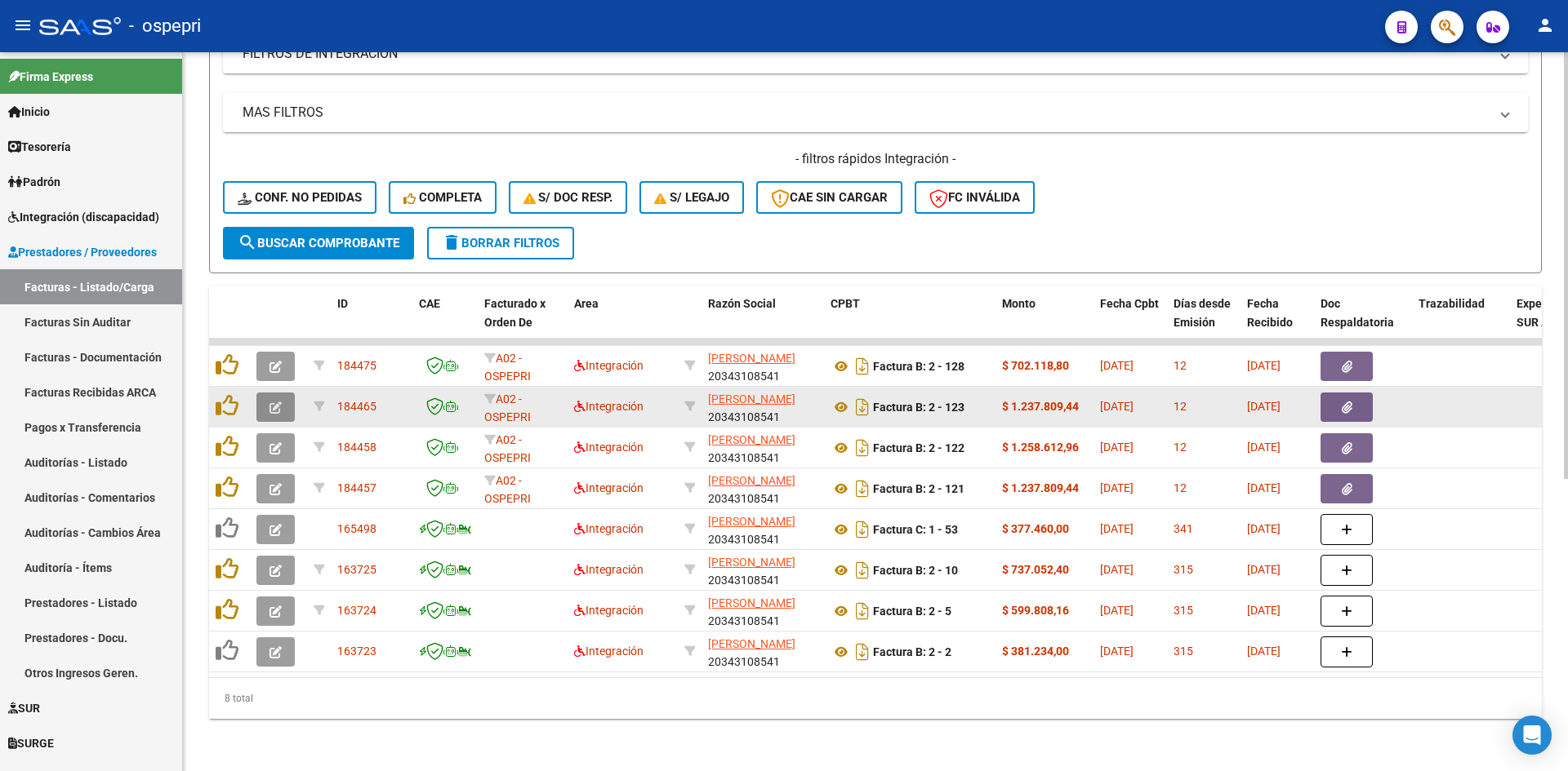
click at [261, 393] on button "button" at bounding box center [275, 407] width 38 height 29
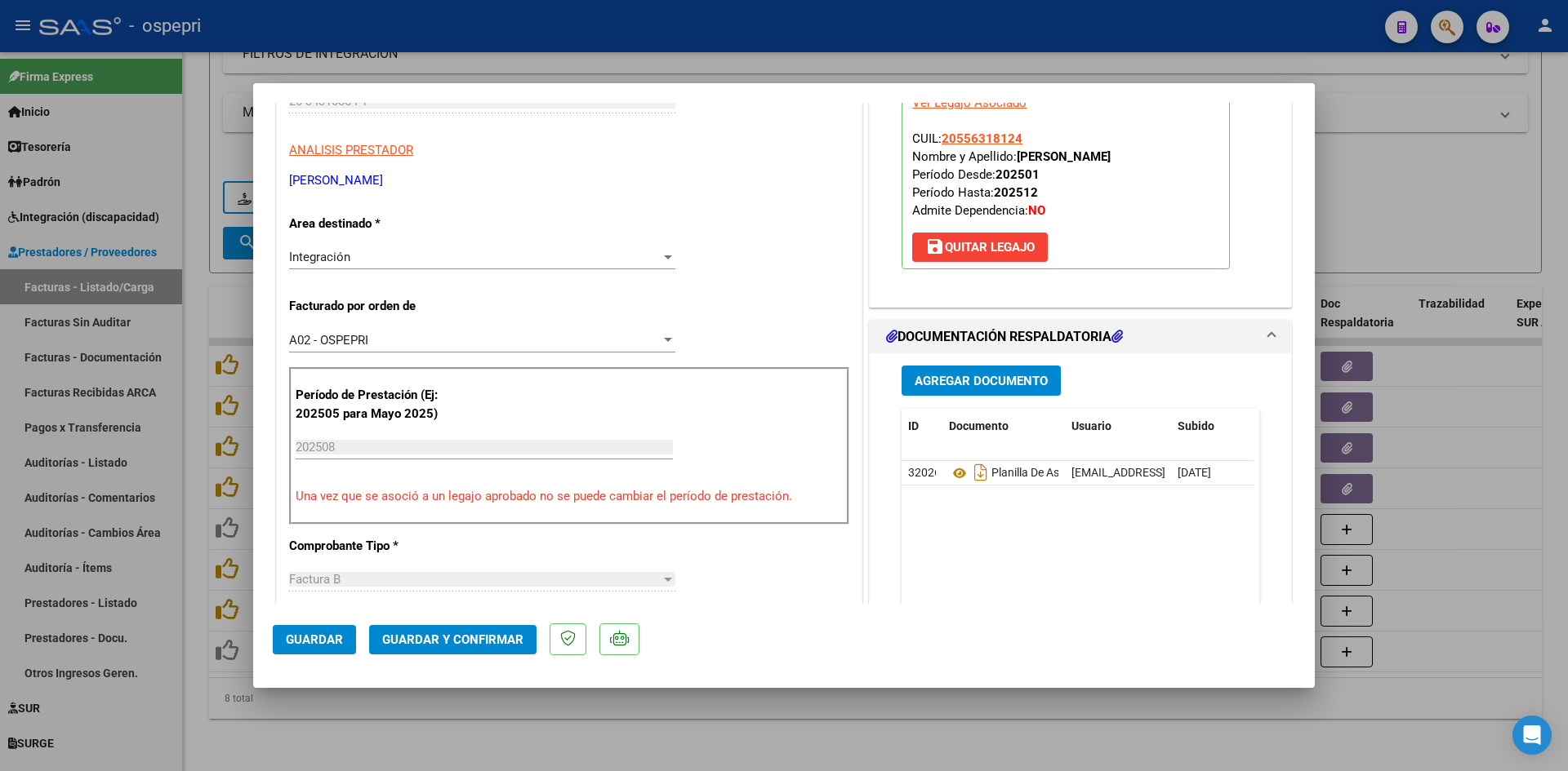
scroll to position [0, 0]
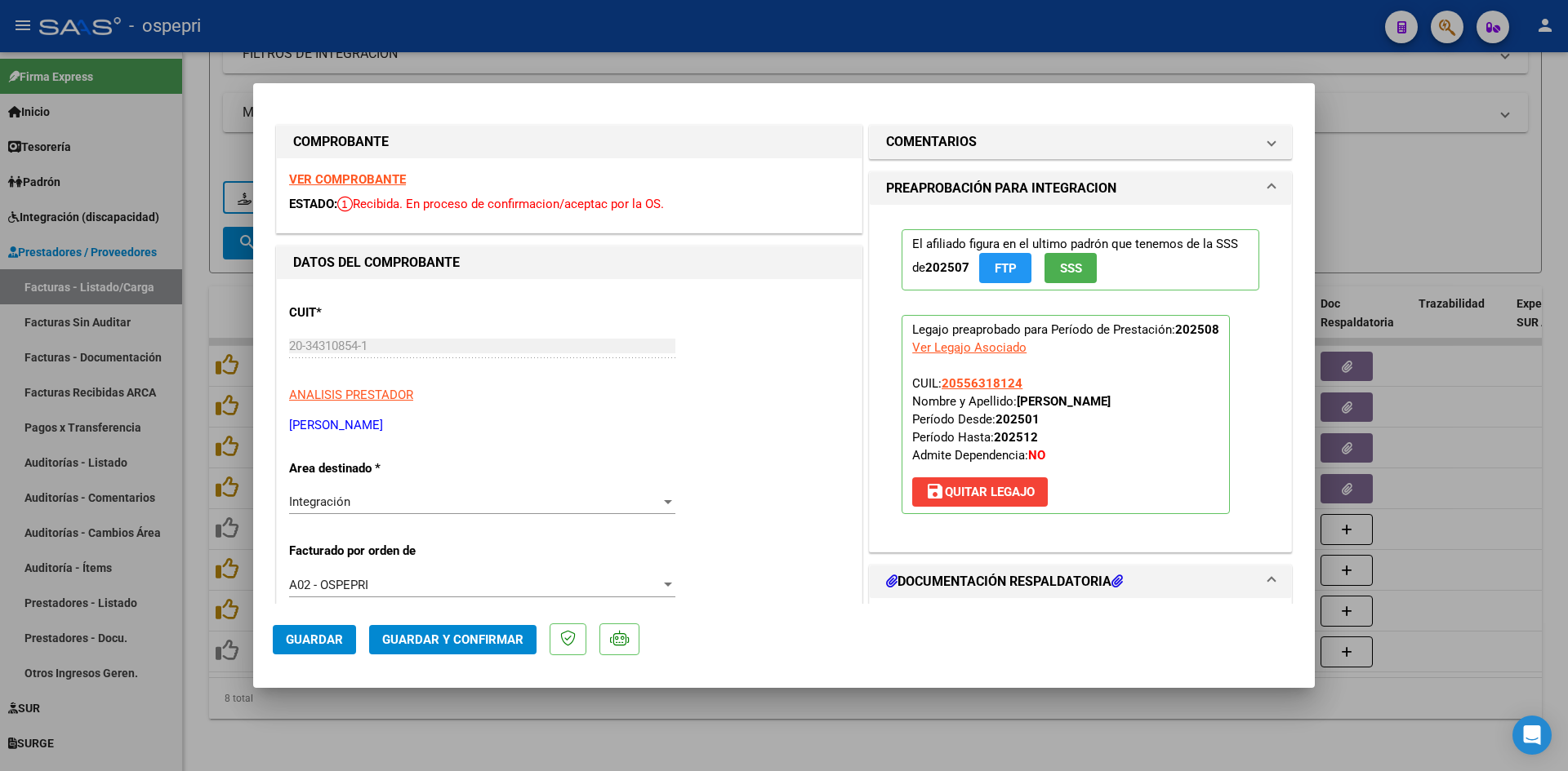
click at [383, 178] on strong "VER COMPROBANTE" at bounding box center [347, 179] width 117 height 15
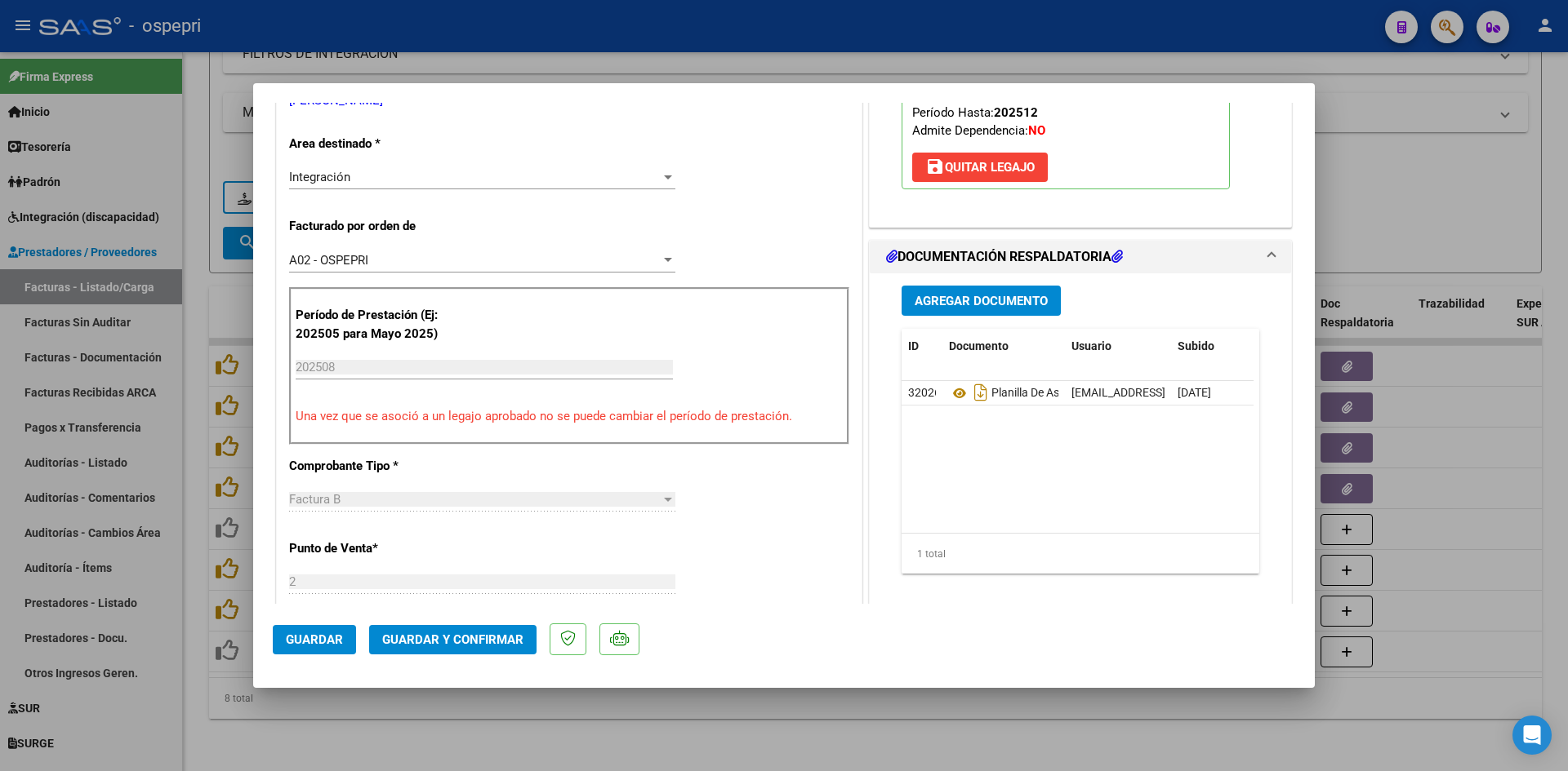
scroll to position [327, 0]
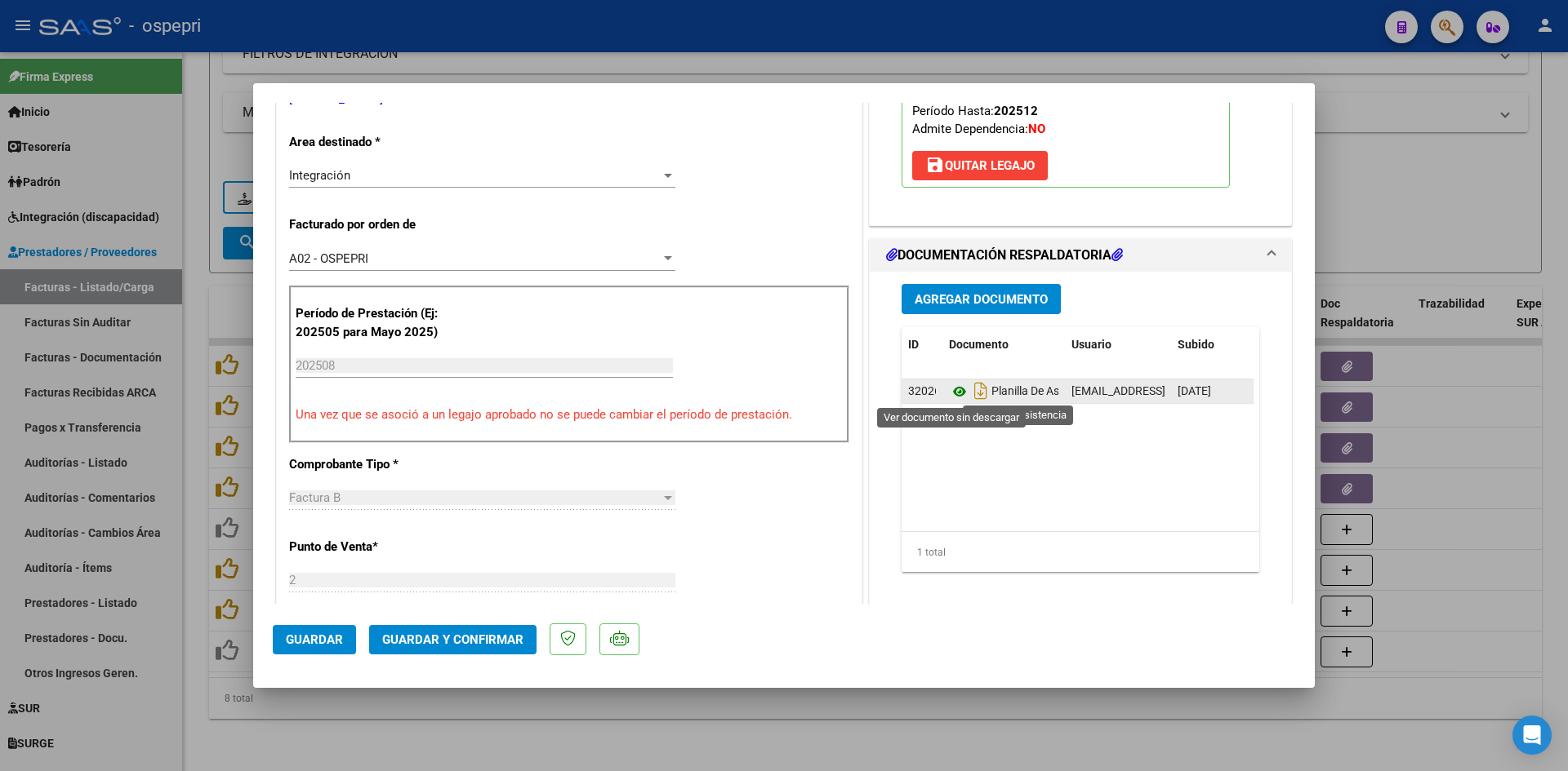
click at [949, 390] on icon at bounding box center [960, 392] width 21 height 19
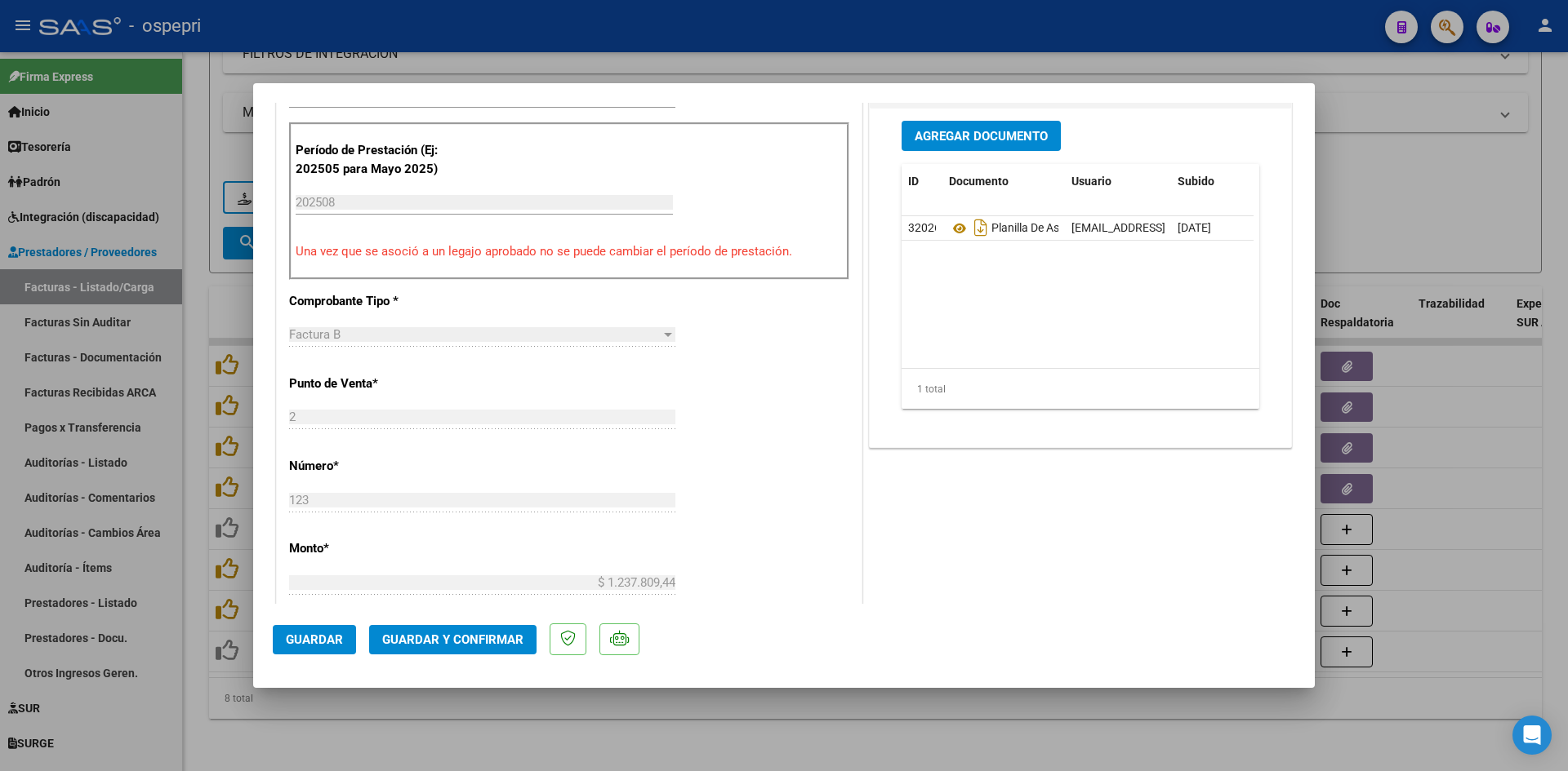
scroll to position [571, 0]
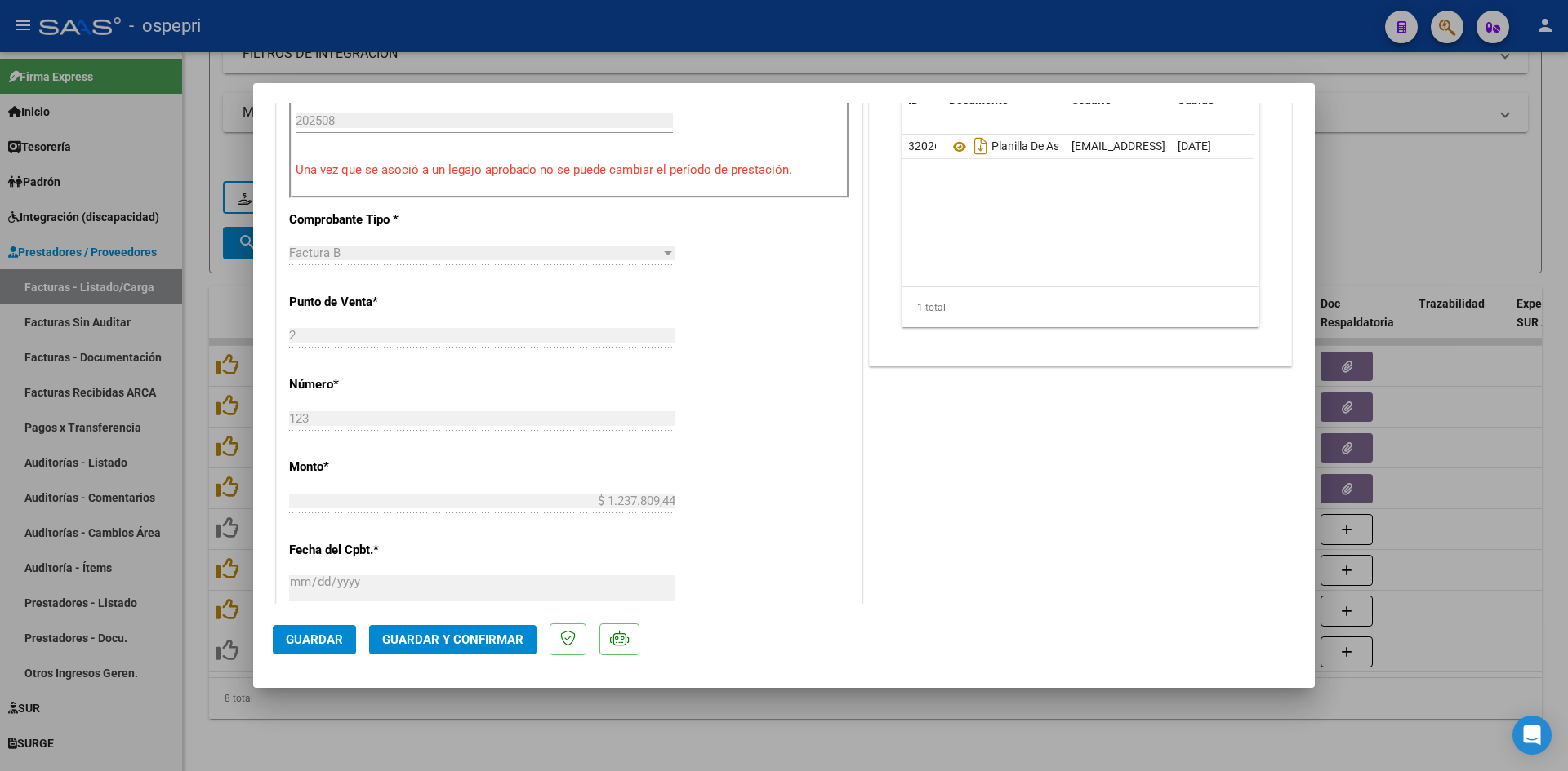
click at [475, 634] on span "Guardar y Confirmar" at bounding box center [452, 639] width 141 height 15
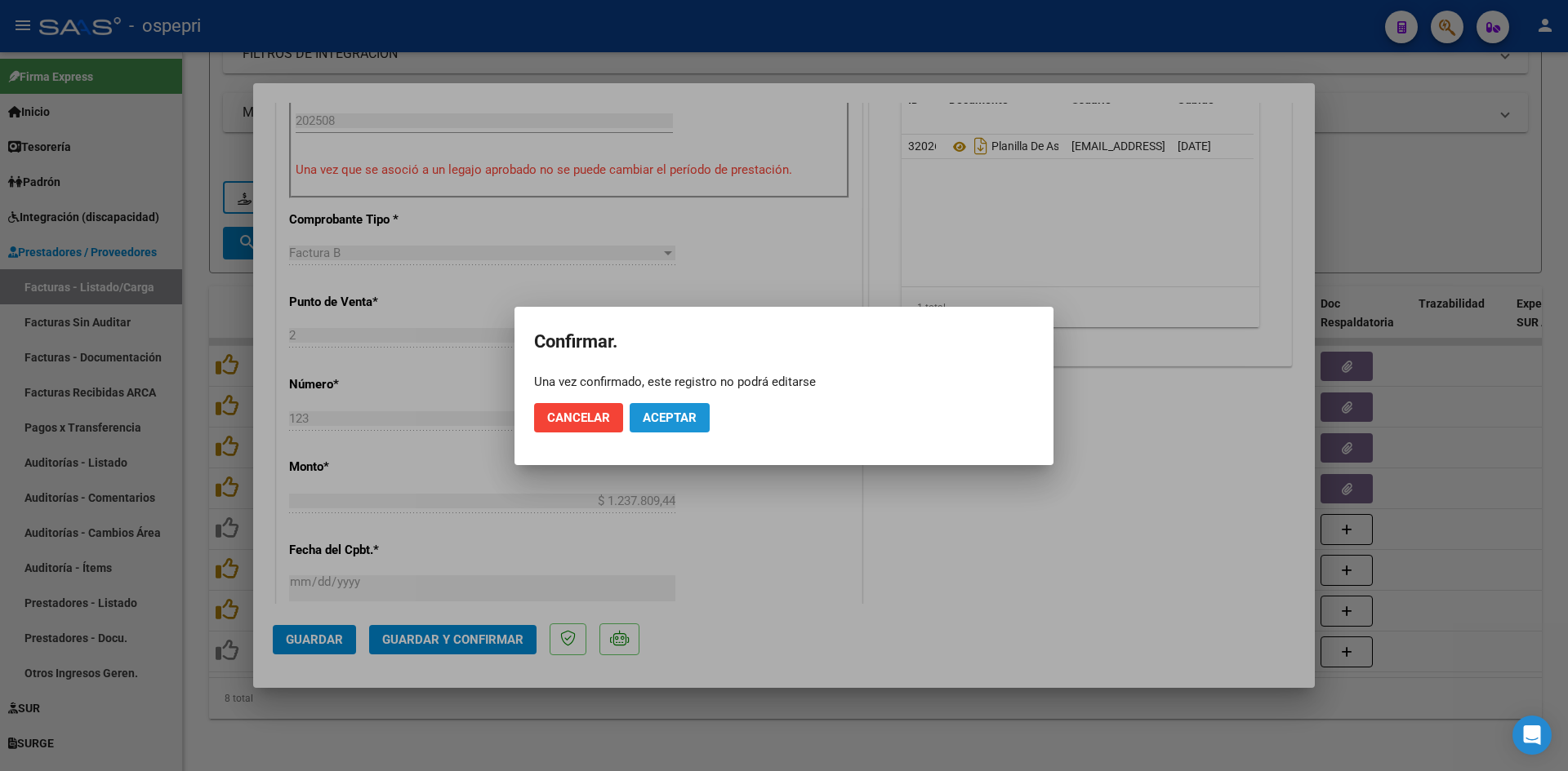
click at [688, 424] on span "Aceptar" at bounding box center [669, 417] width 54 height 15
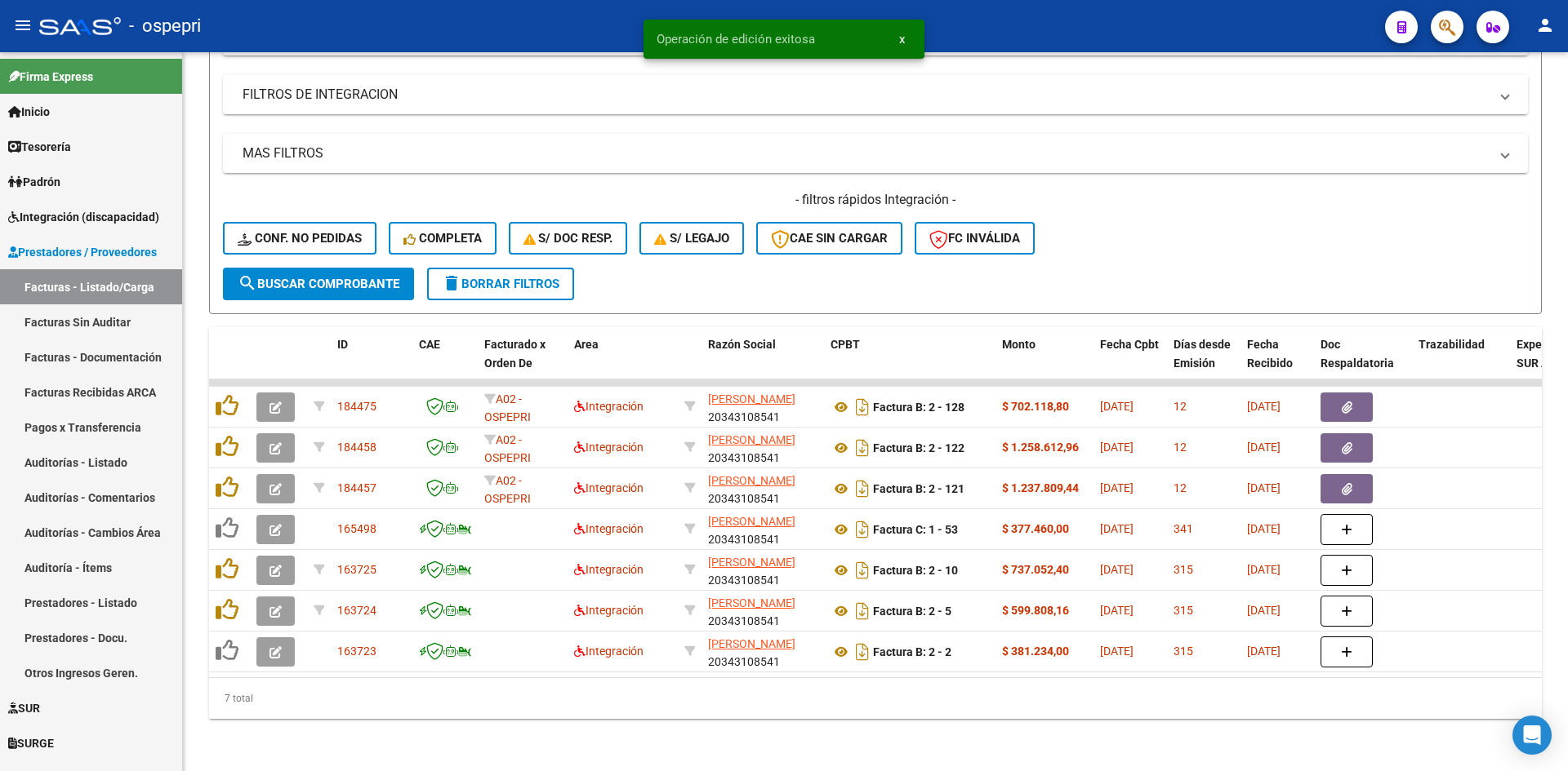
scroll to position [450, 0]
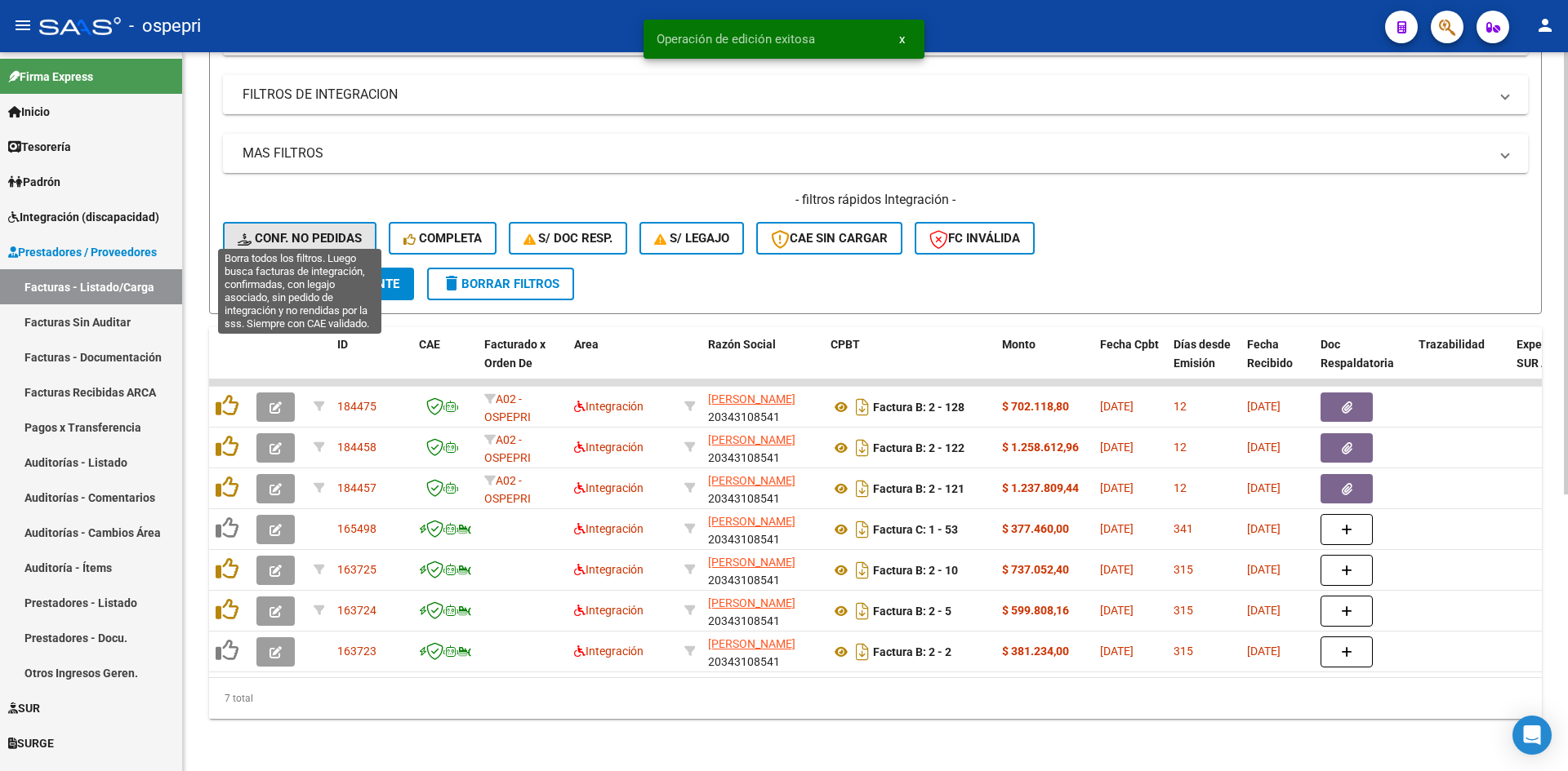
click at [330, 231] on span "Conf. no pedidas" at bounding box center [299, 238] width 124 height 15
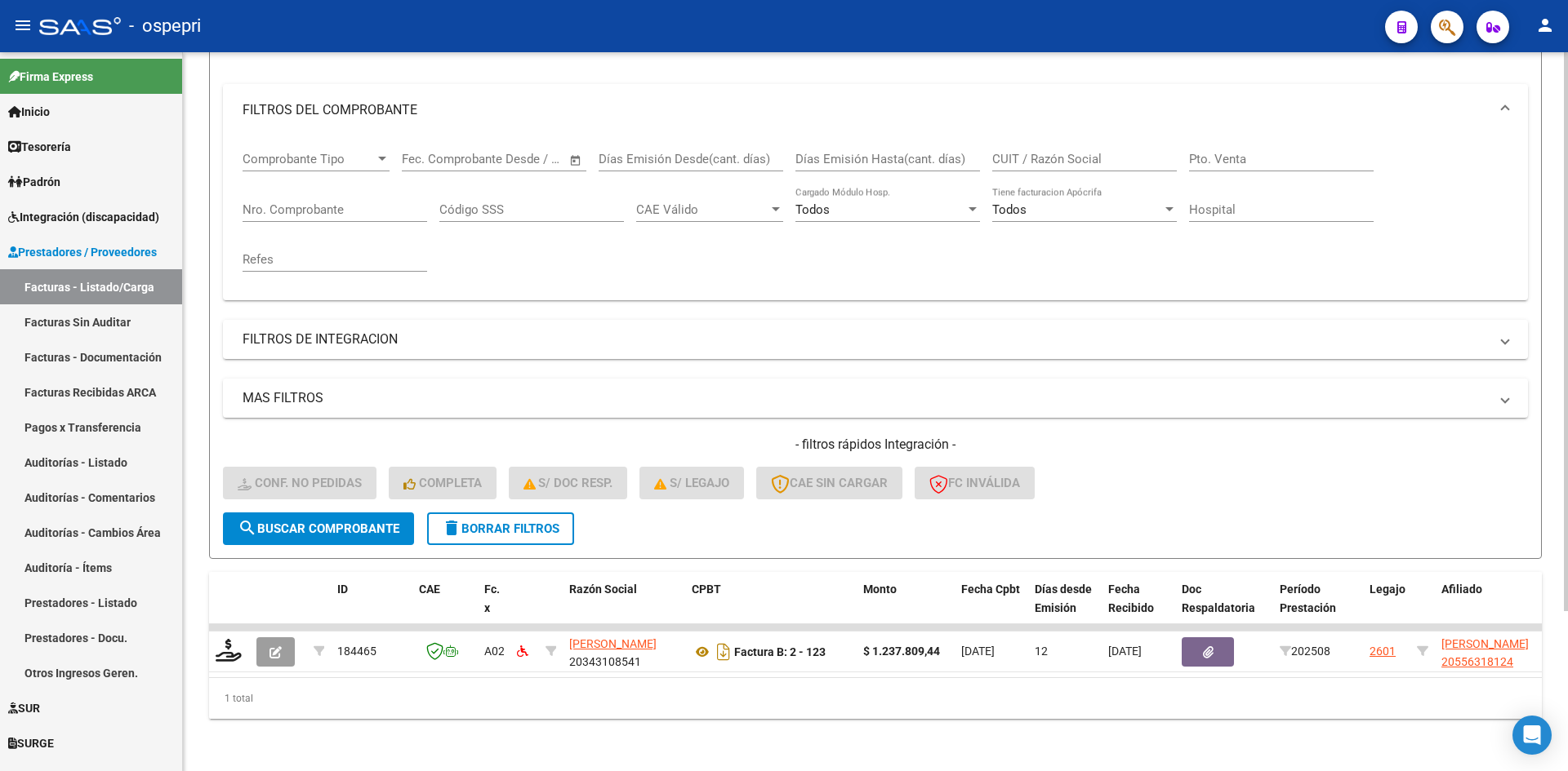
scroll to position [206, 0]
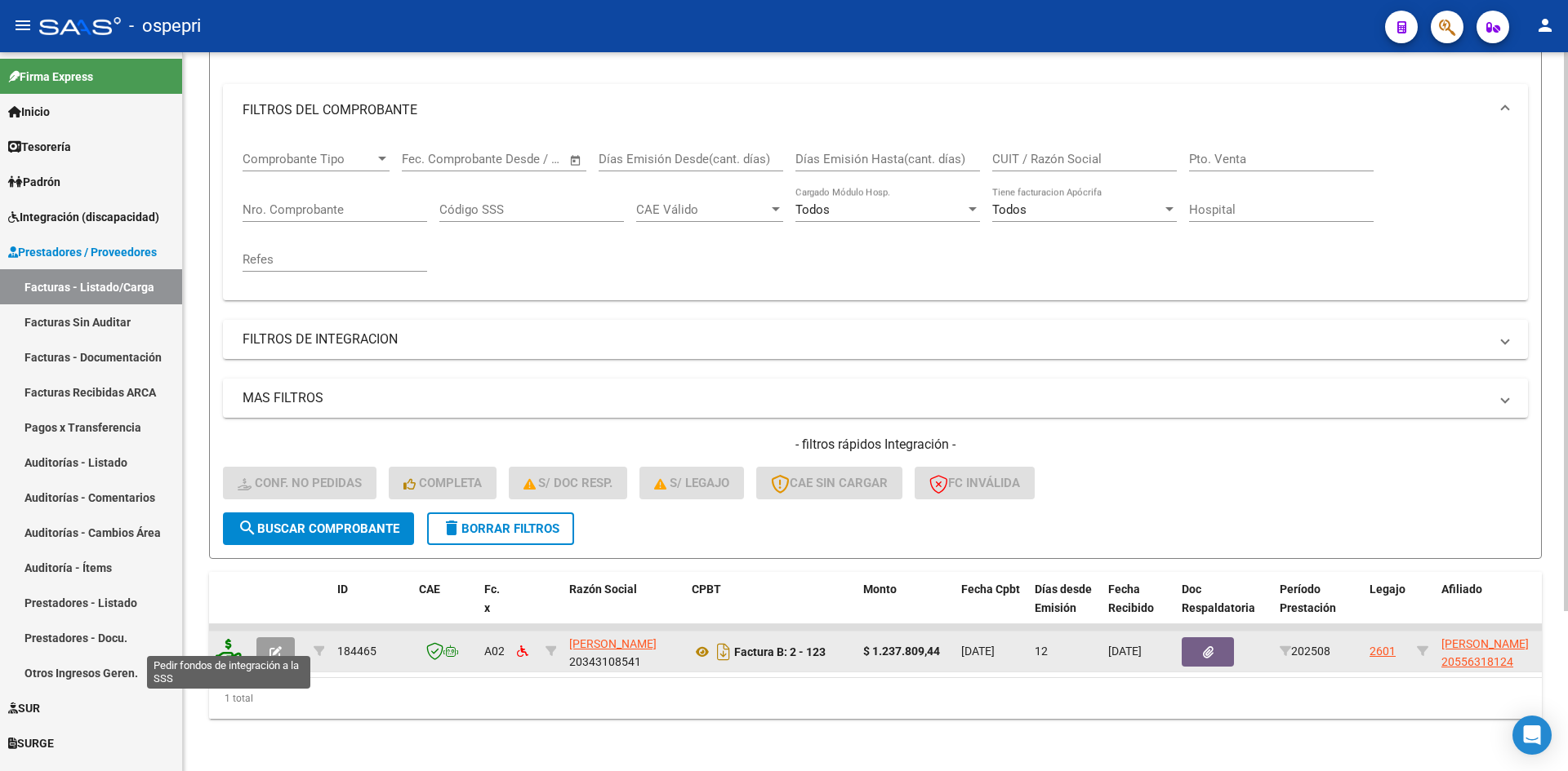
click at [228, 639] on icon at bounding box center [228, 650] width 26 height 22
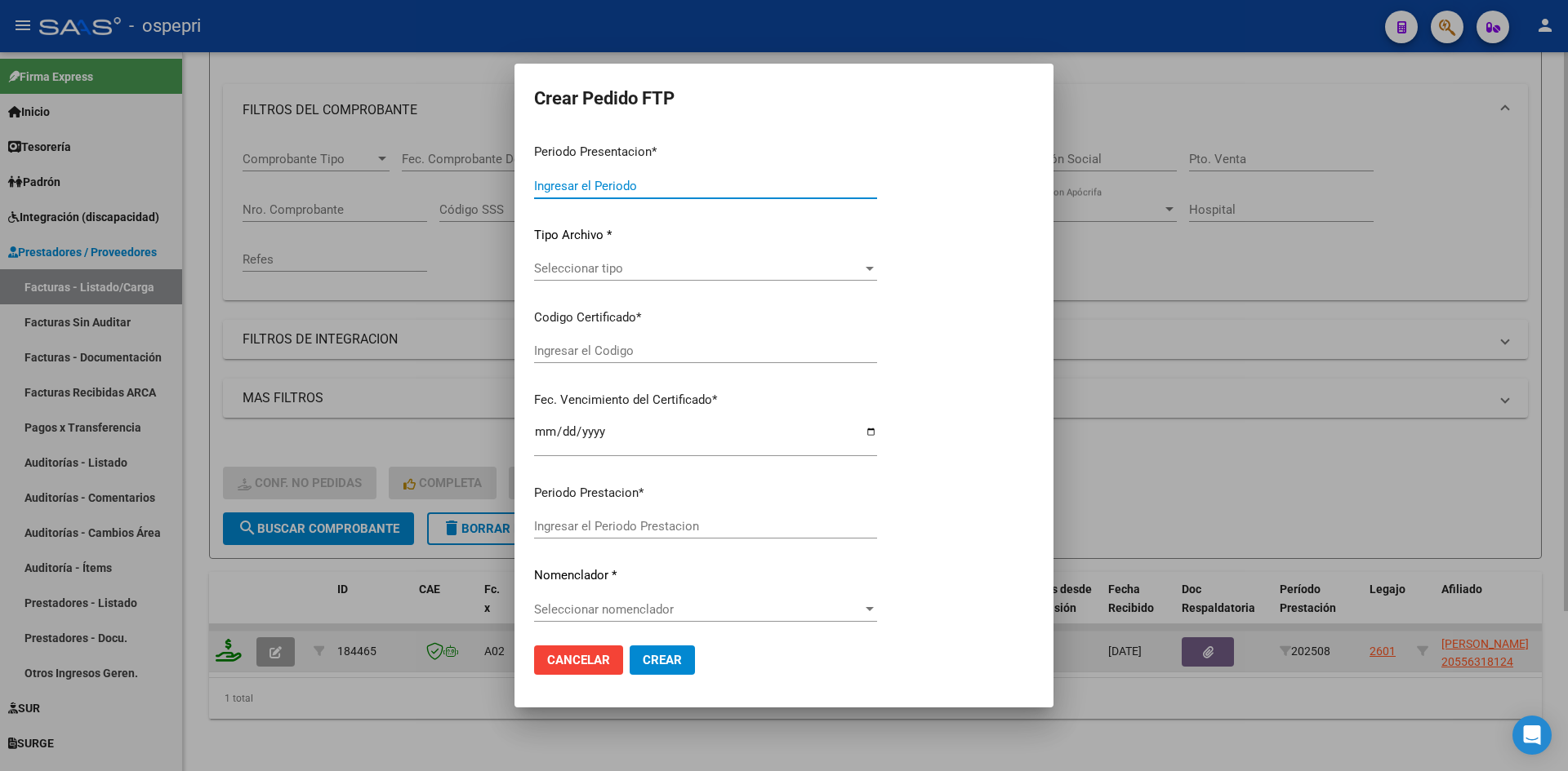
type input "202508"
type input "$ 1.237.809,44"
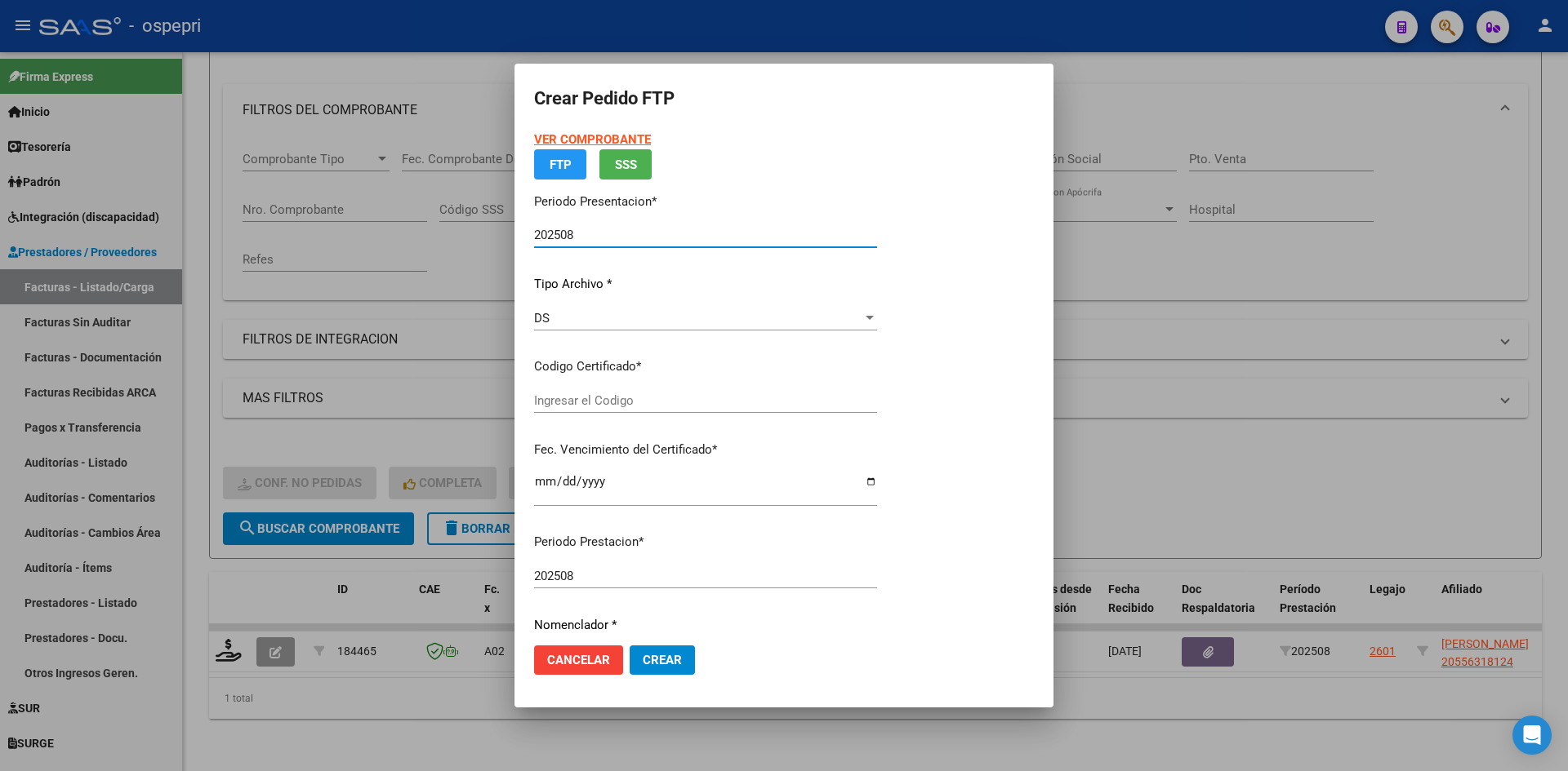
type input "2055631812-4"
type input "[DATE]"
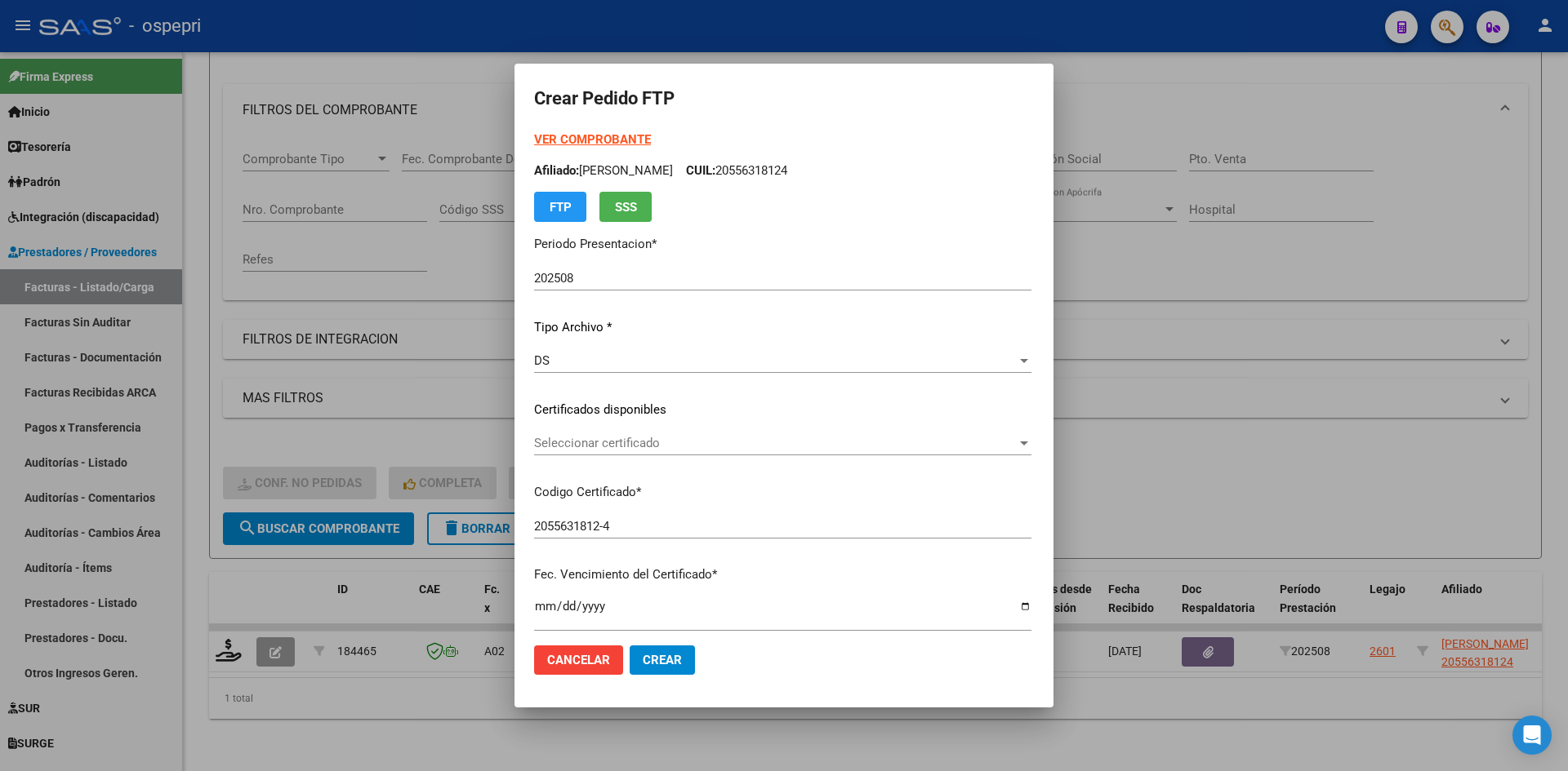
click at [681, 453] on div "Seleccionar certificado Seleccionar certificado" at bounding box center [783, 443] width 497 height 24
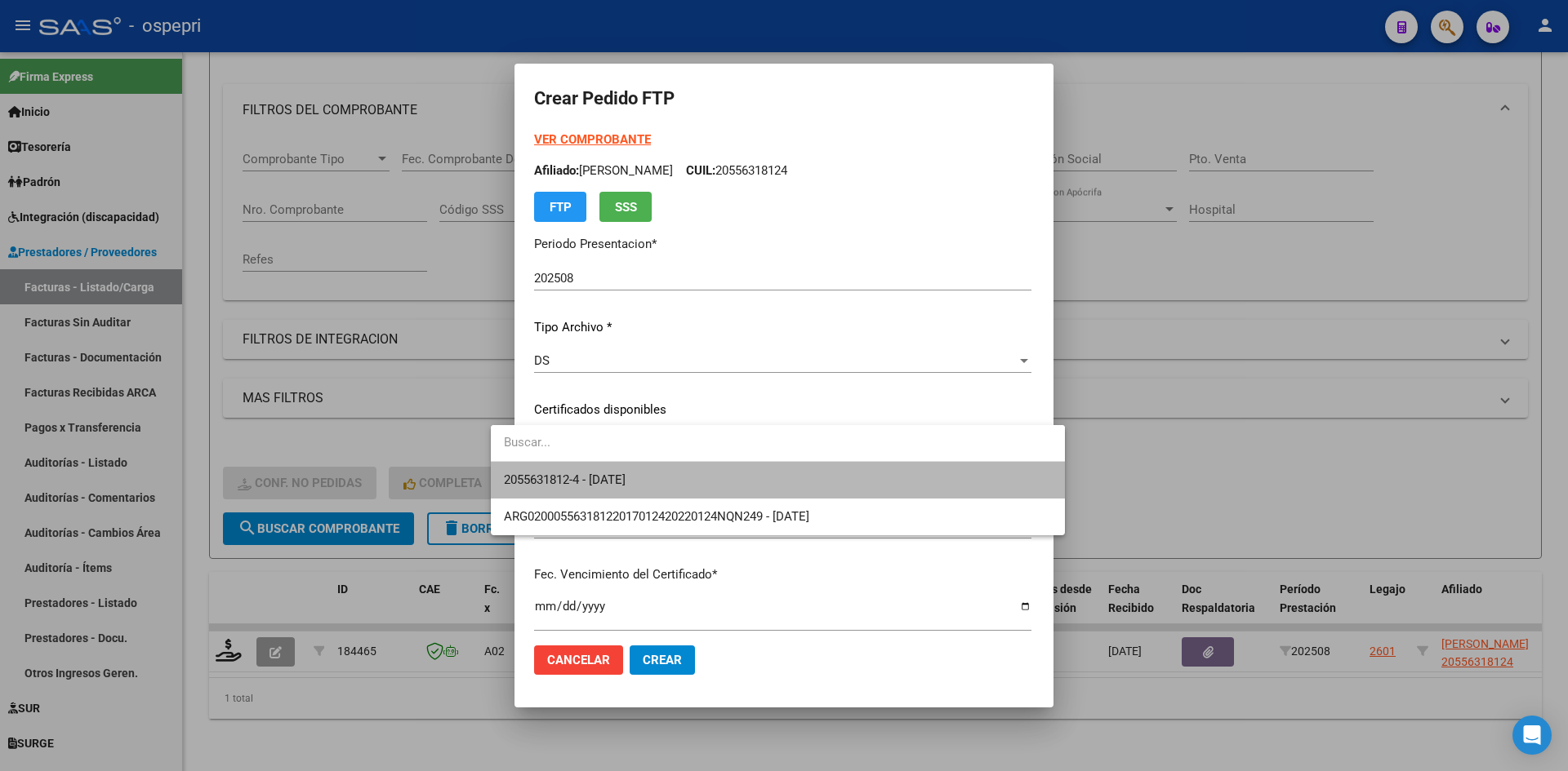
click at [680, 476] on span "2055631812-4 - [DATE]" at bounding box center [778, 481] width 548 height 37
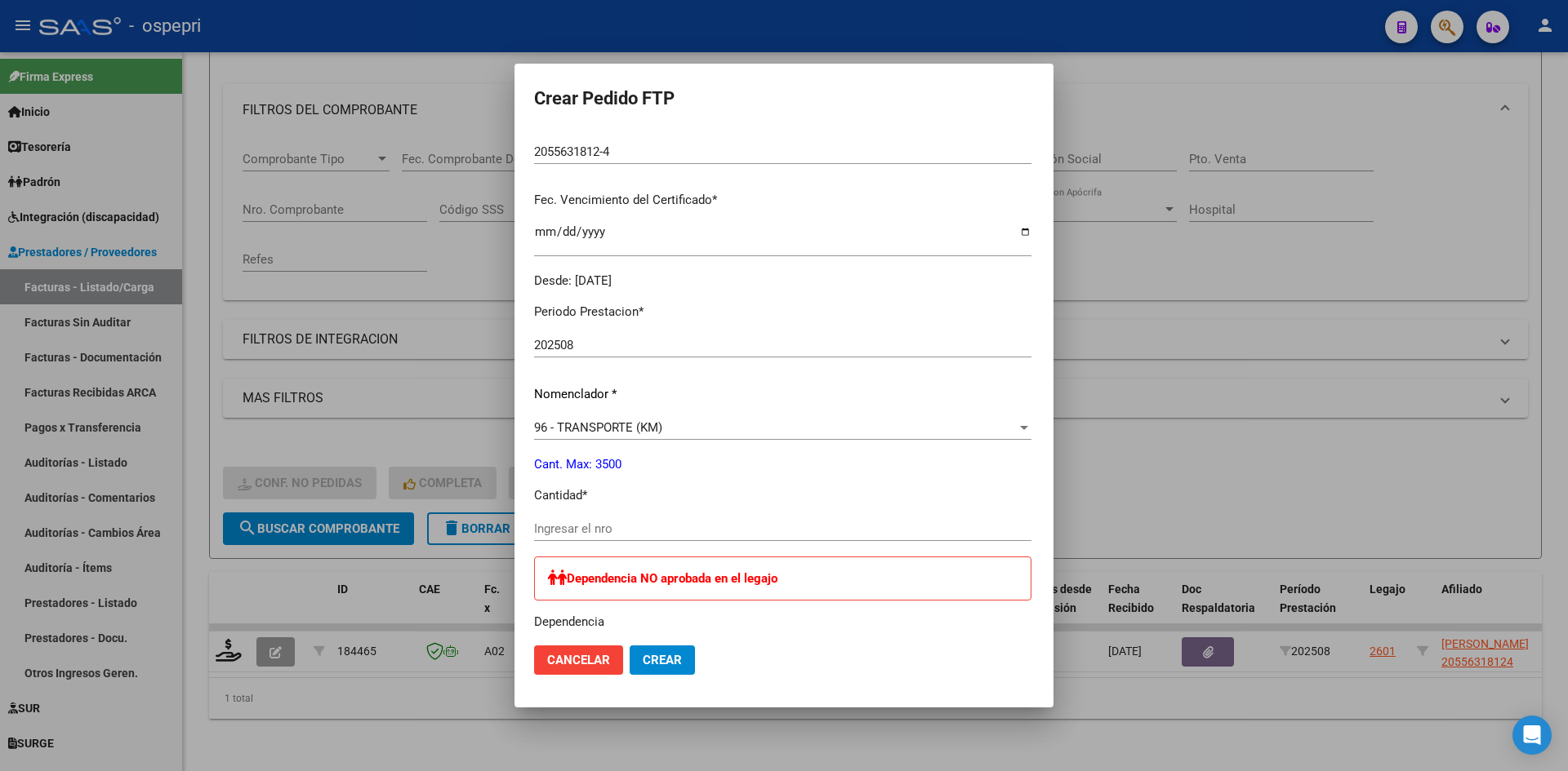
scroll to position [408, 0]
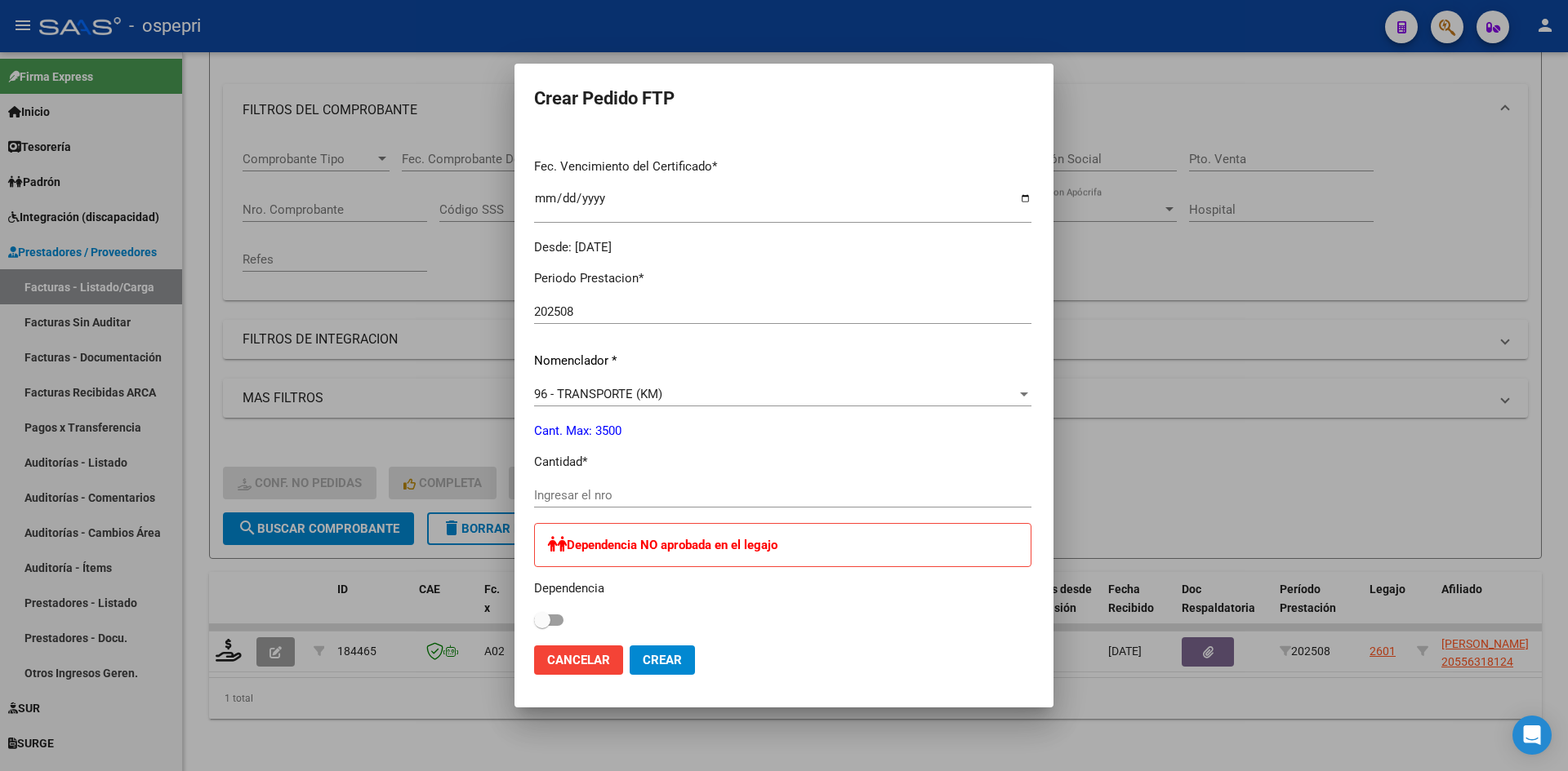
click at [597, 501] on input "Ingresar el nro" at bounding box center [783, 495] width 497 height 15
type input "1904"
click at [656, 662] on button "Crear" at bounding box center [662, 660] width 65 height 29
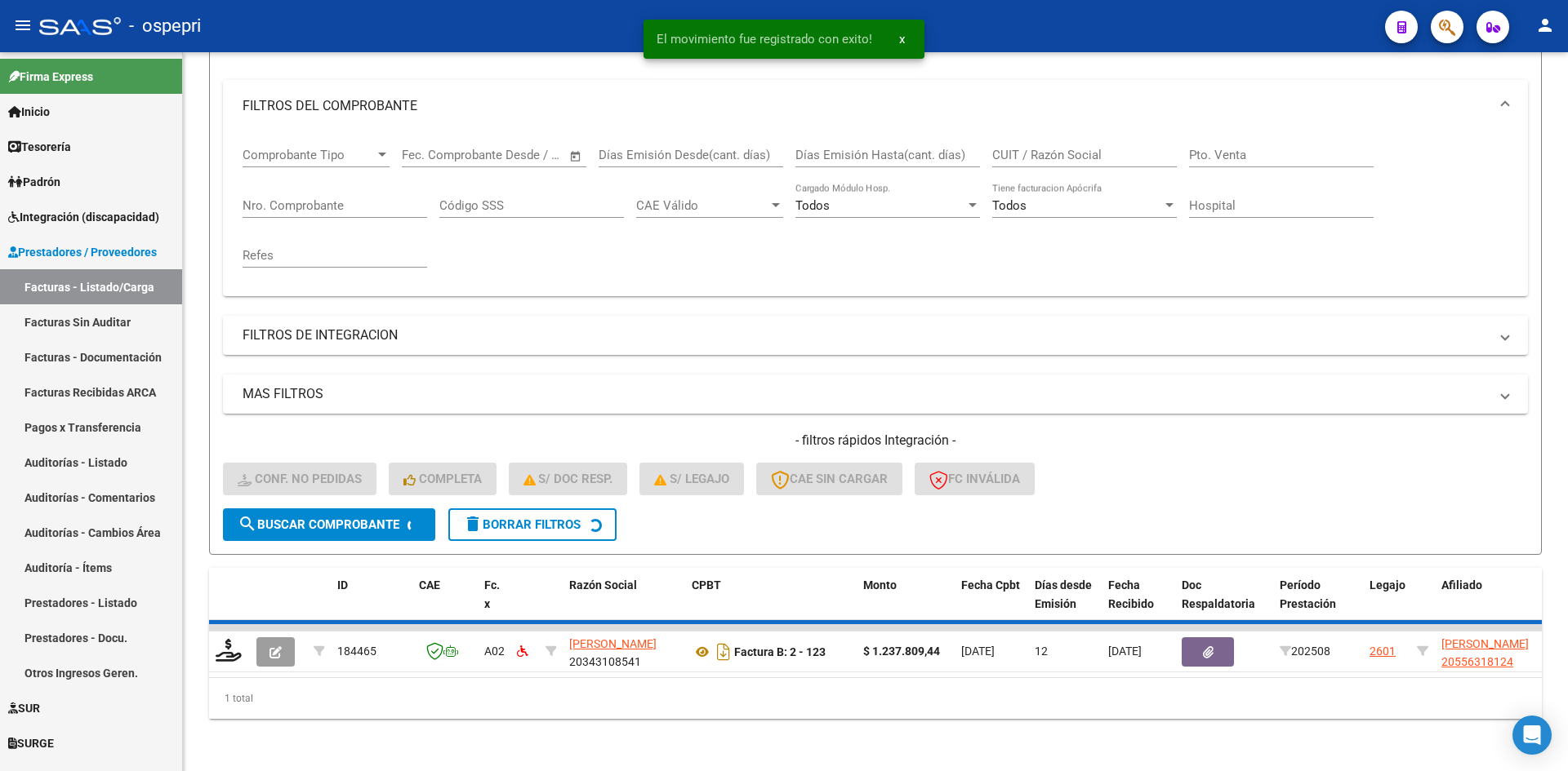
scroll to position [181, 0]
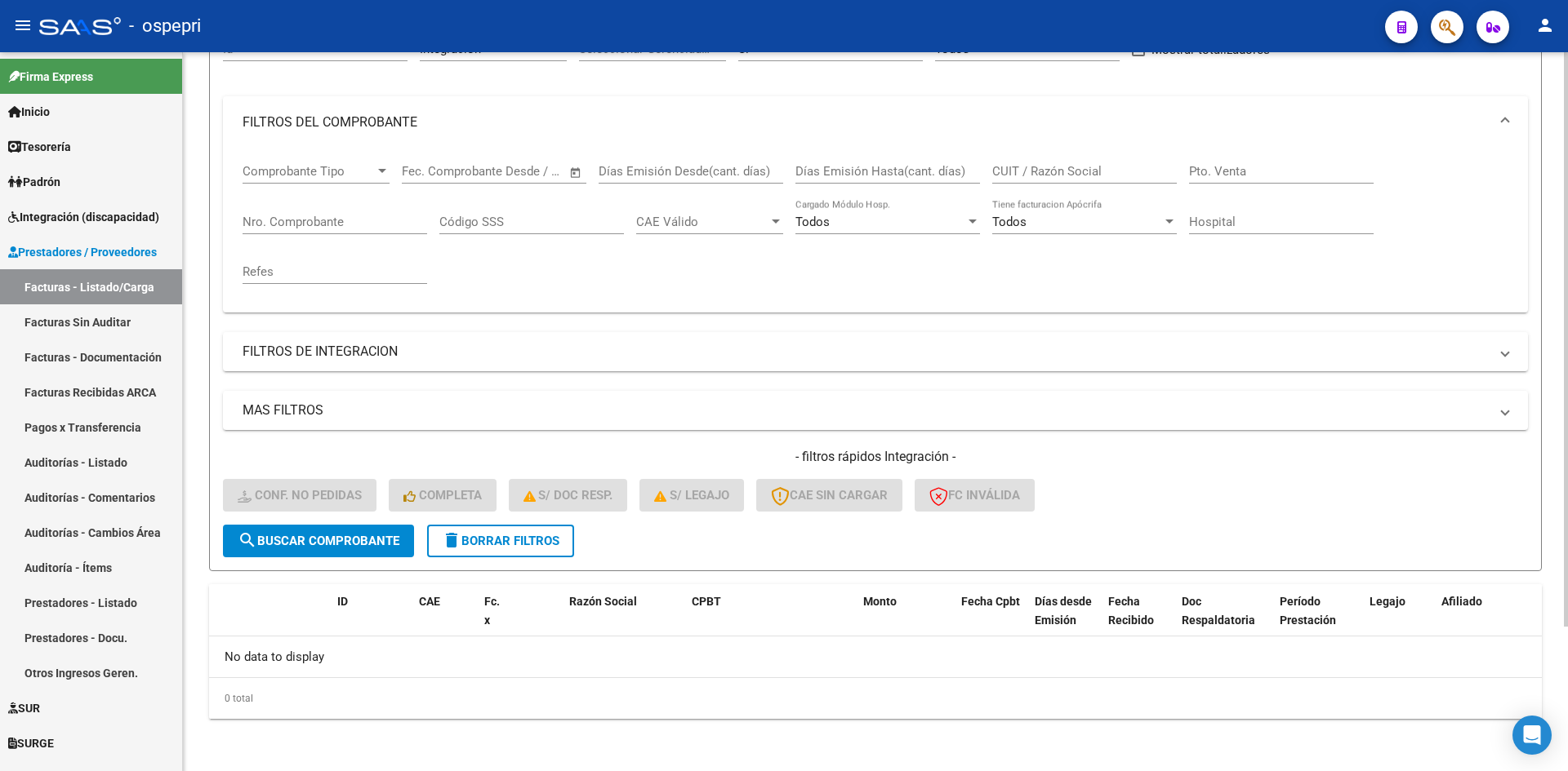
click at [532, 547] on span "delete Borrar Filtros" at bounding box center [500, 541] width 118 height 15
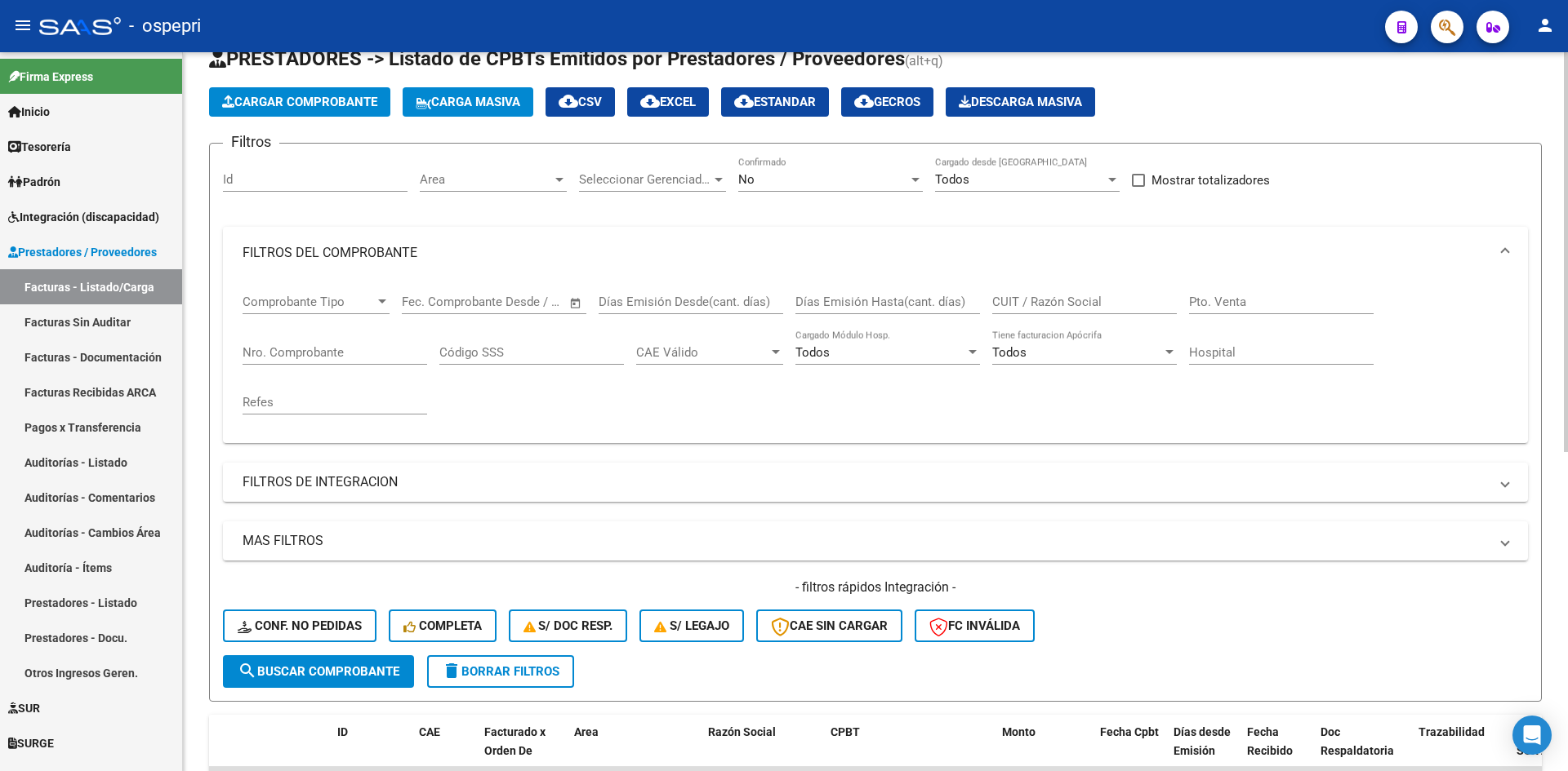
scroll to position [0, 0]
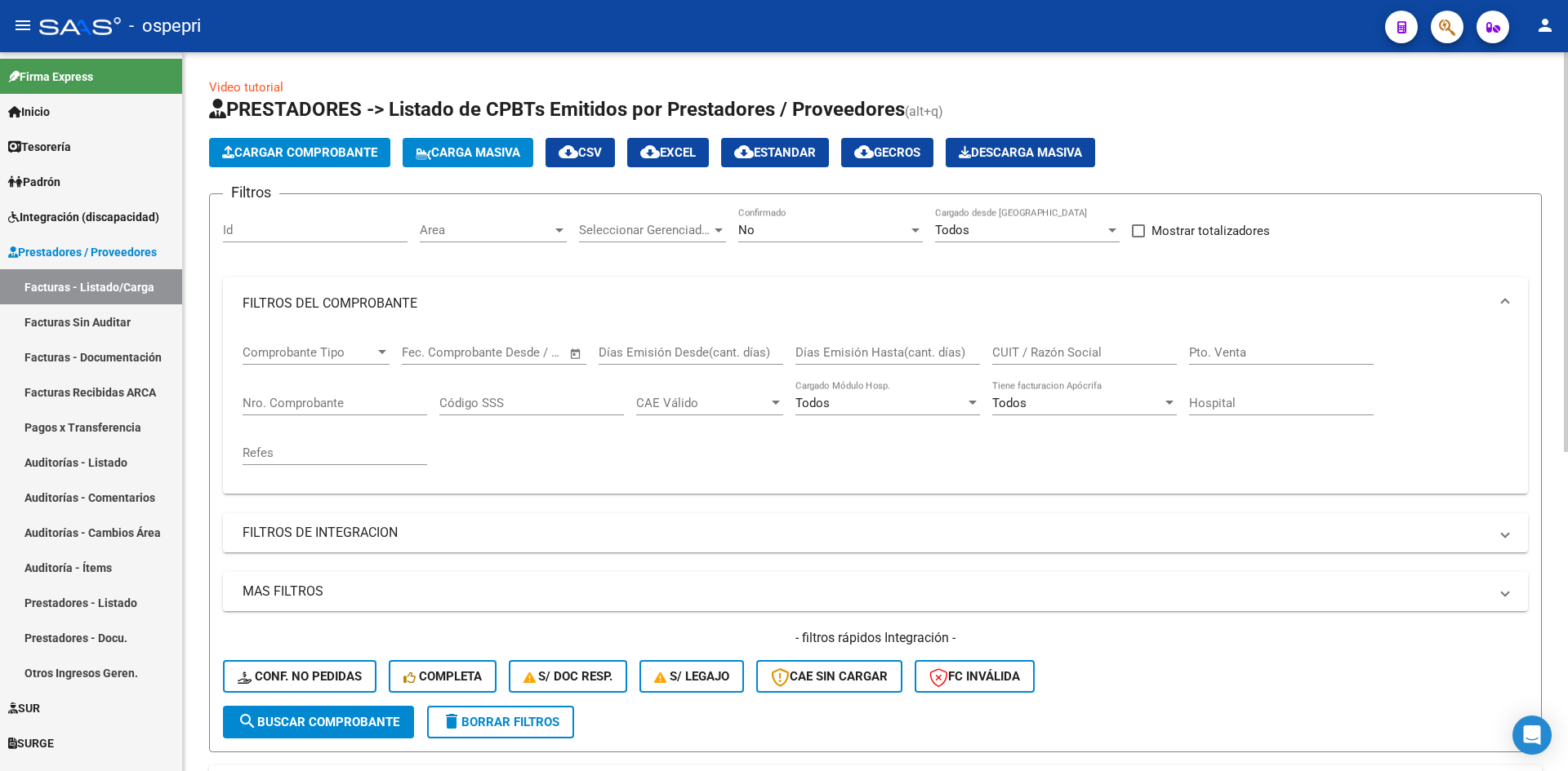
click at [1039, 344] on div "CUIT / Razón Social" at bounding box center [1084, 347] width 184 height 35
paste input "20343108541"
type input "20343108541"
click at [366, 721] on span "search Buscar Comprobante" at bounding box center [319, 722] width 162 height 15
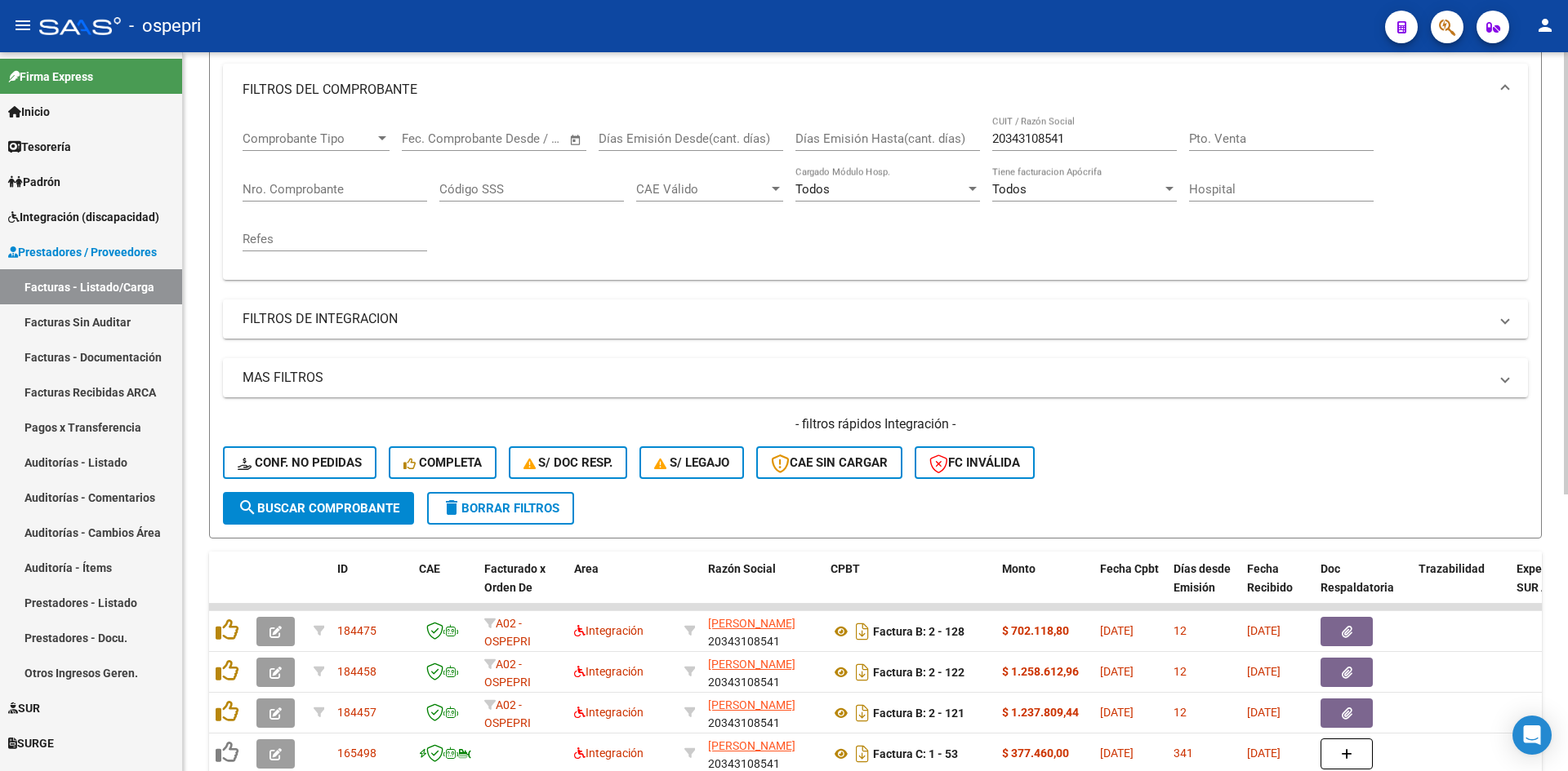
scroll to position [408, 0]
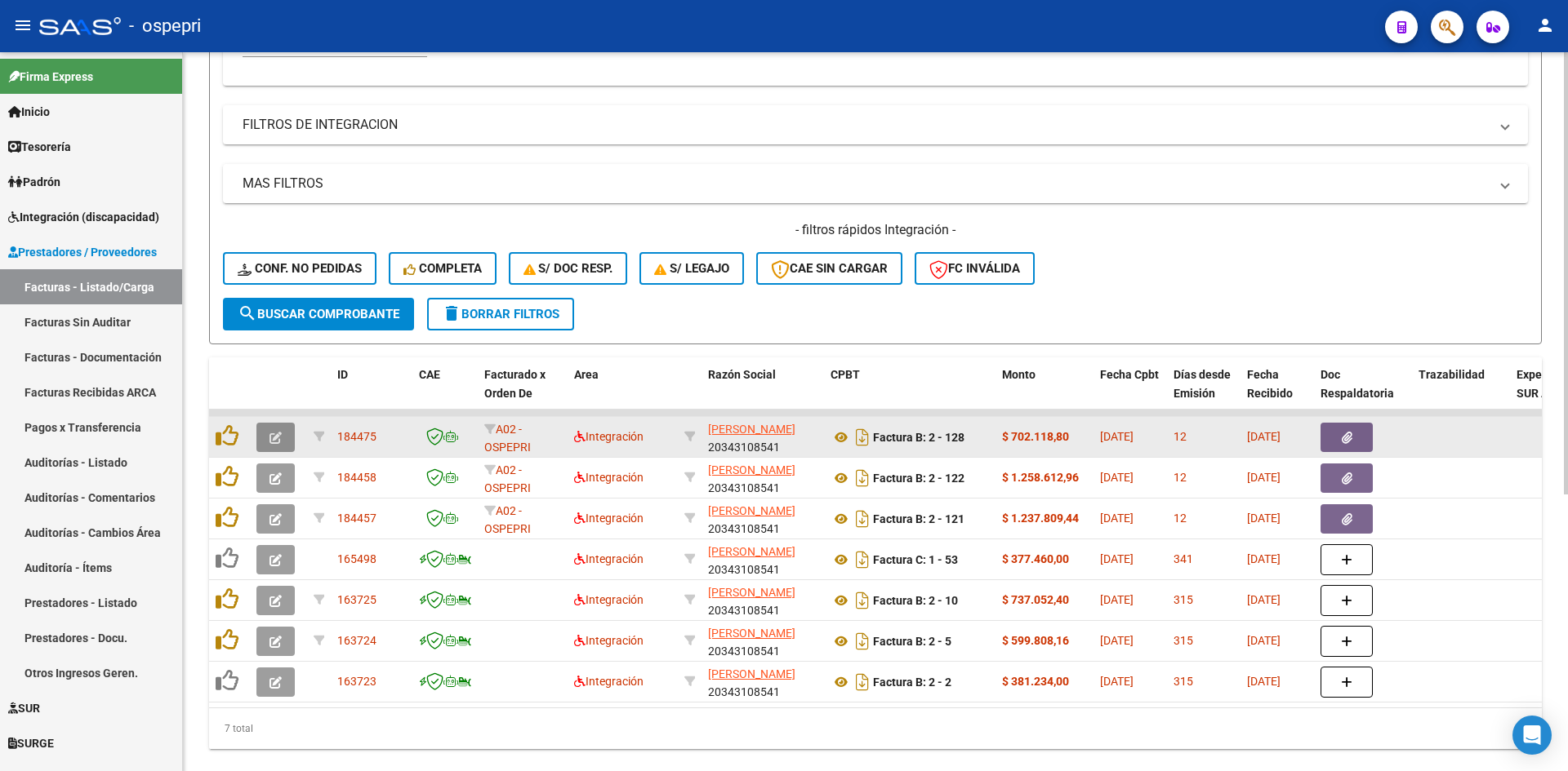
click at [270, 431] on span "button" at bounding box center [275, 437] width 13 height 15
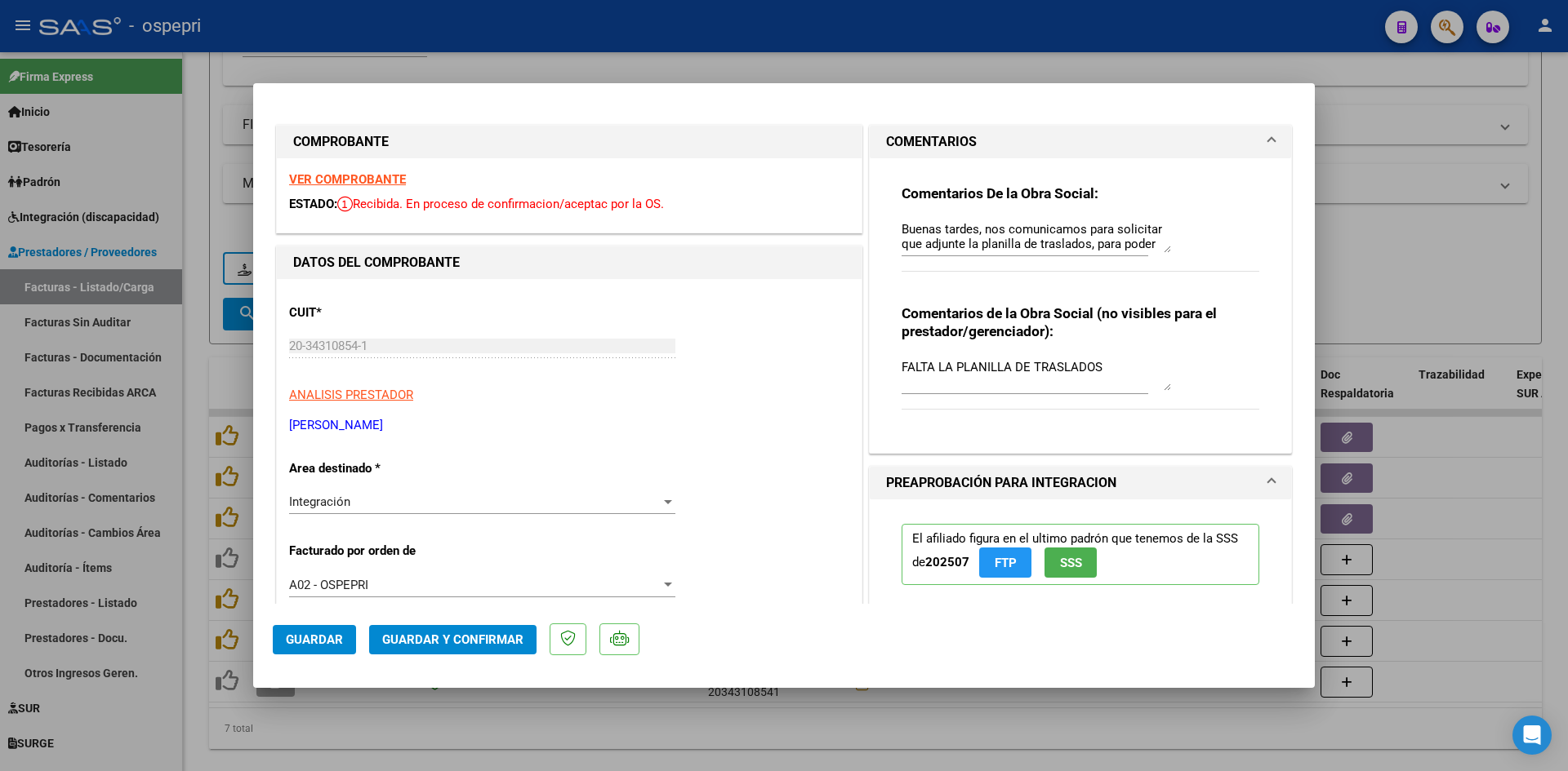
type input "$ 0,00"
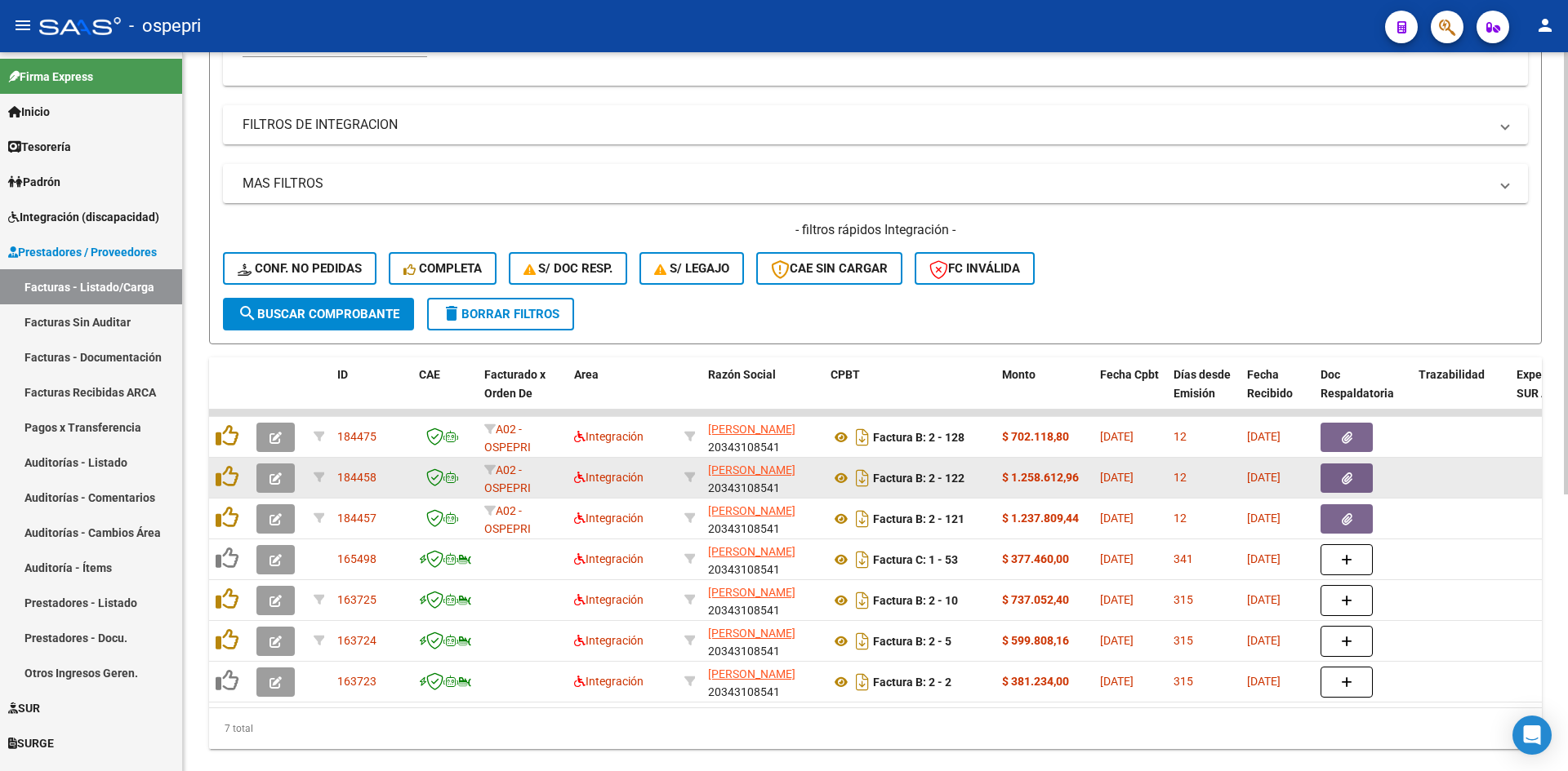
click at [269, 475] on icon "button" at bounding box center [275, 479] width 13 height 13
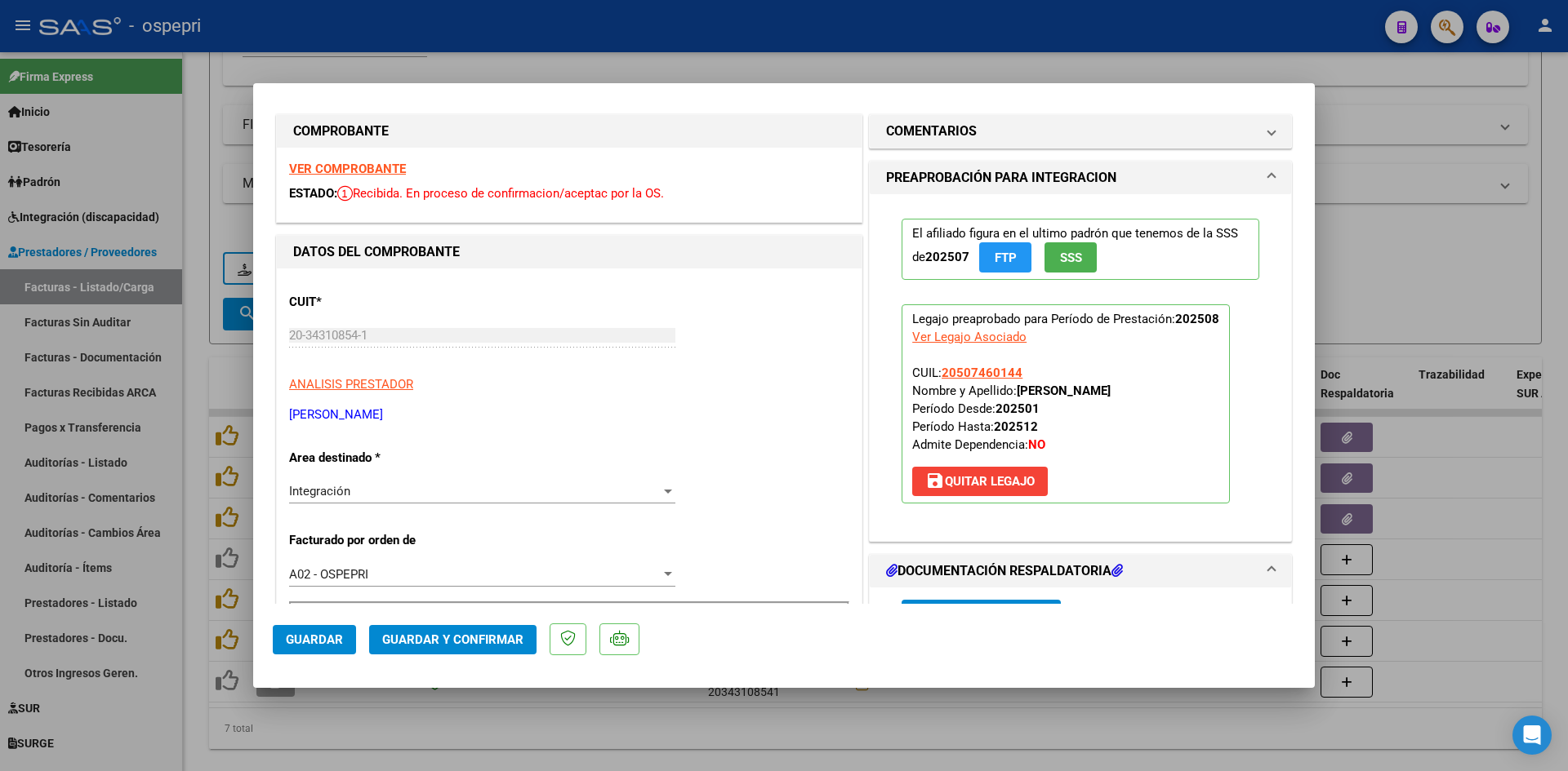
scroll to position [0, 0]
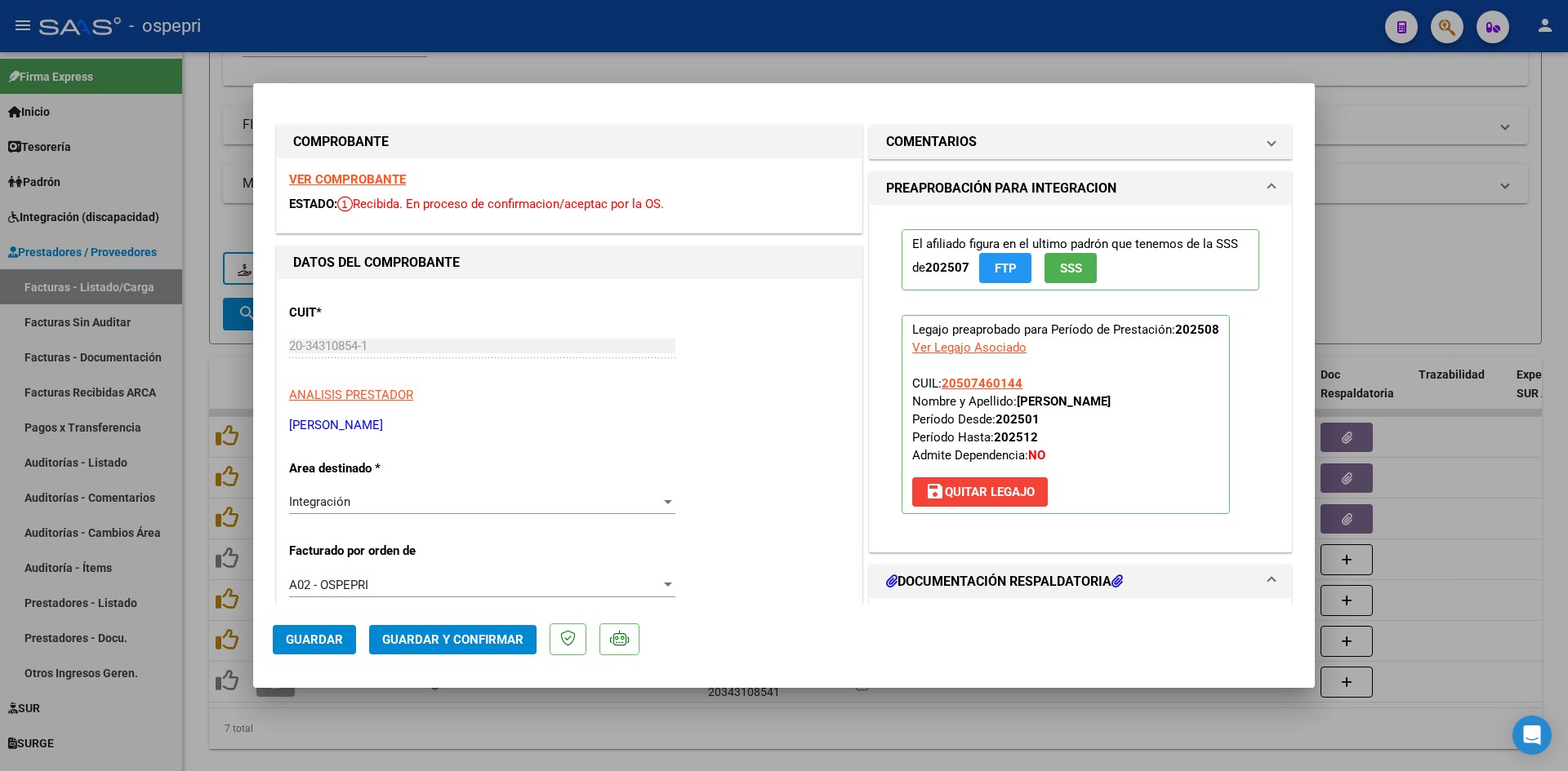
click at [380, 169] on div "VER COMPROBANTE ESTADO: Recibida. En proceso de confirmacion/aceptac por la OS." at bounding box center [569, 195] width 585 height 74
click at [375, 175] on strong "VER COMPROBANTE" at bounding box center [347, 179] width 117 height 15
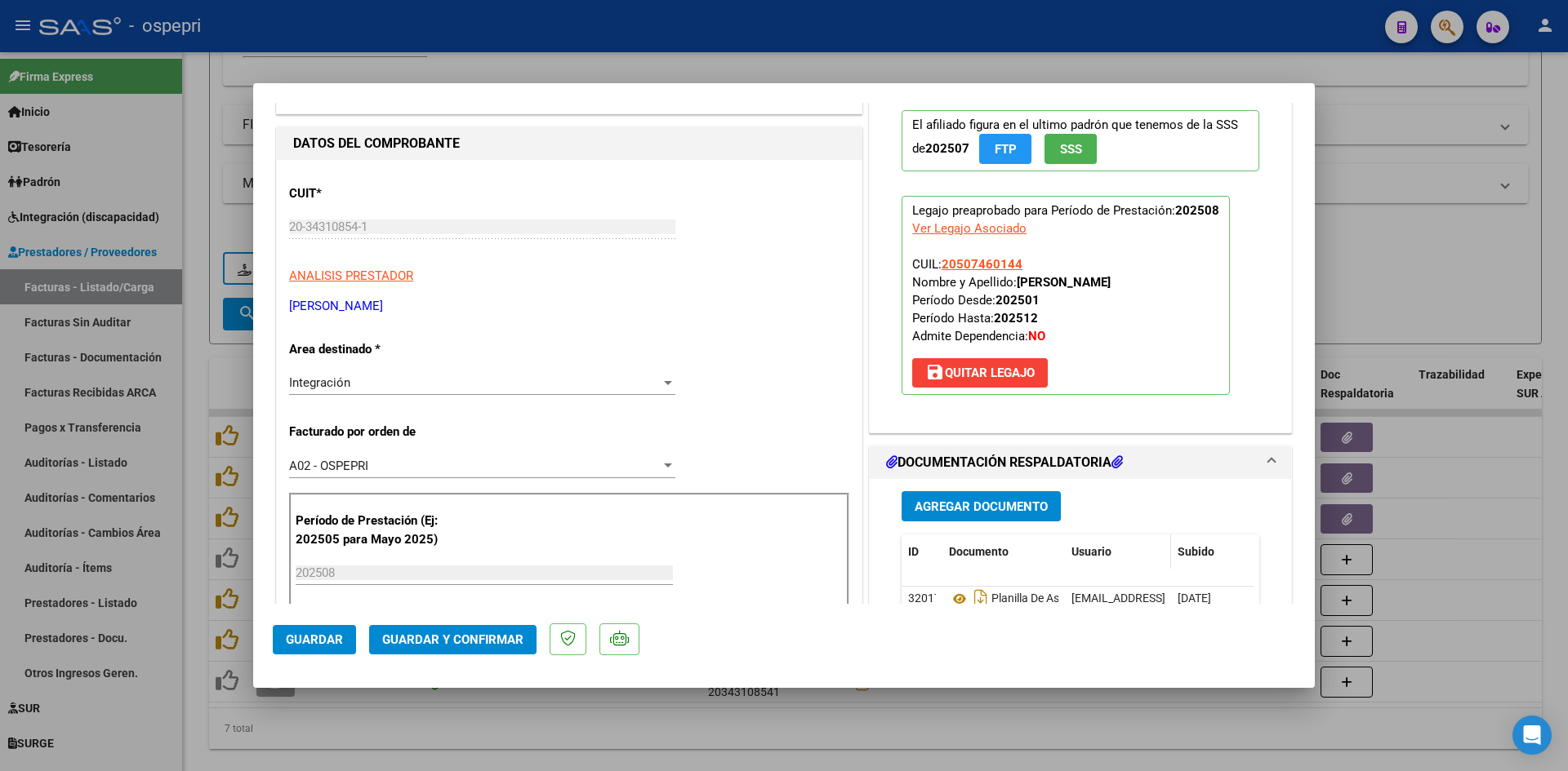
scroll to position [245, 0]
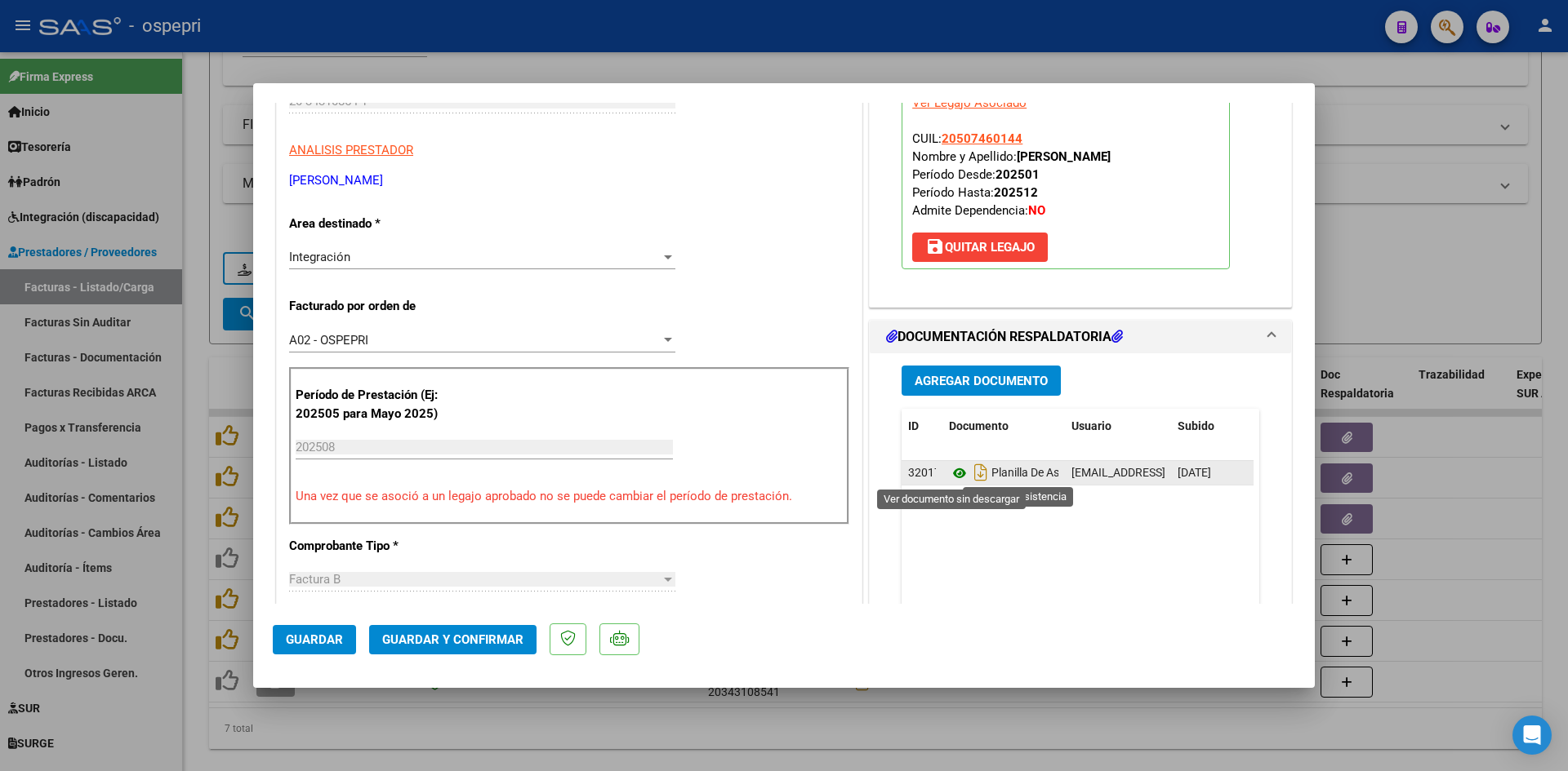
click at [952, 470] on icon at bounding box center [960, 474] width 21 height 19
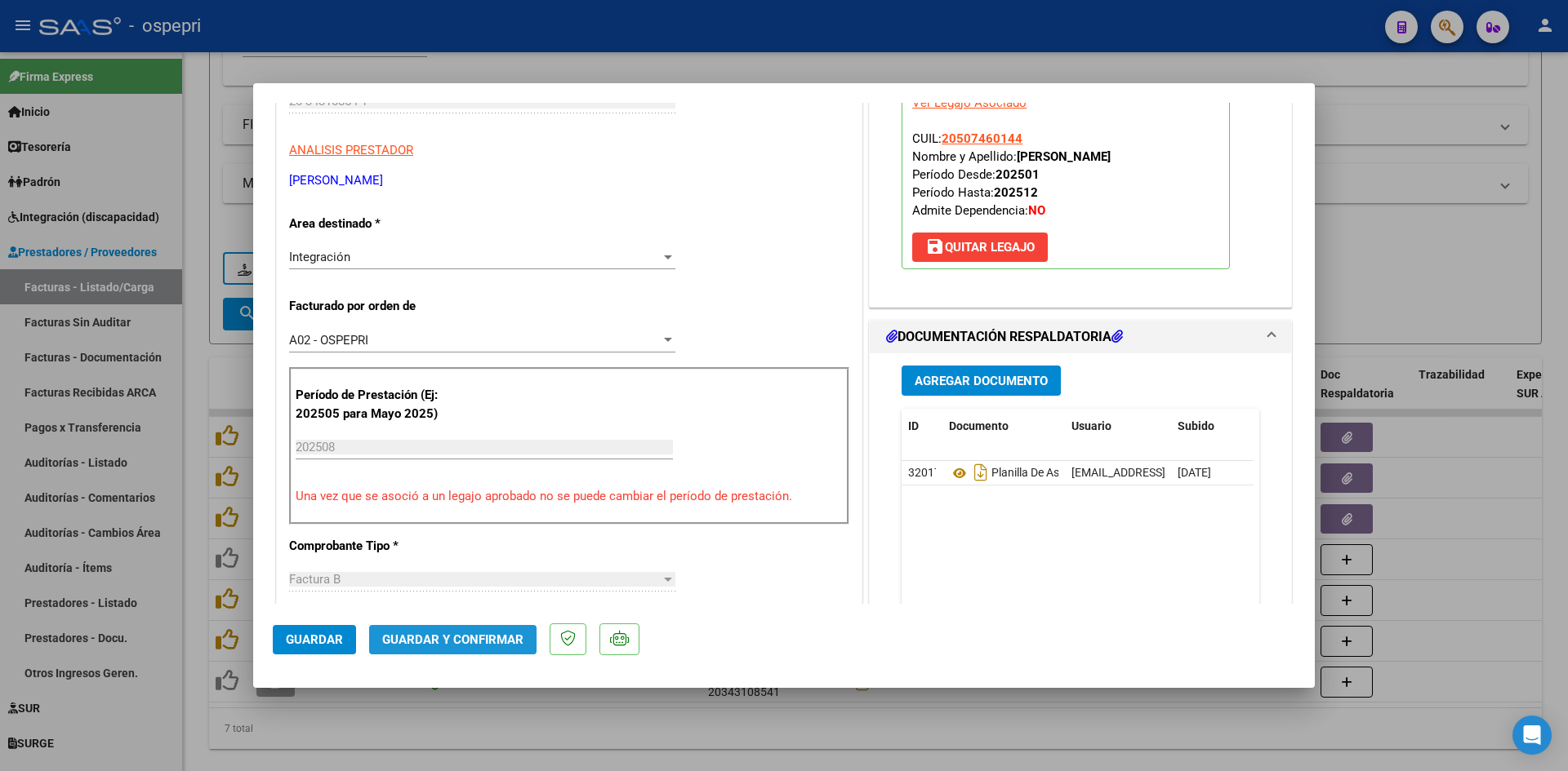
click at [484, 636] on span "Guardar y Confirmar" at bounding box center [452, 639] width 141 height 15
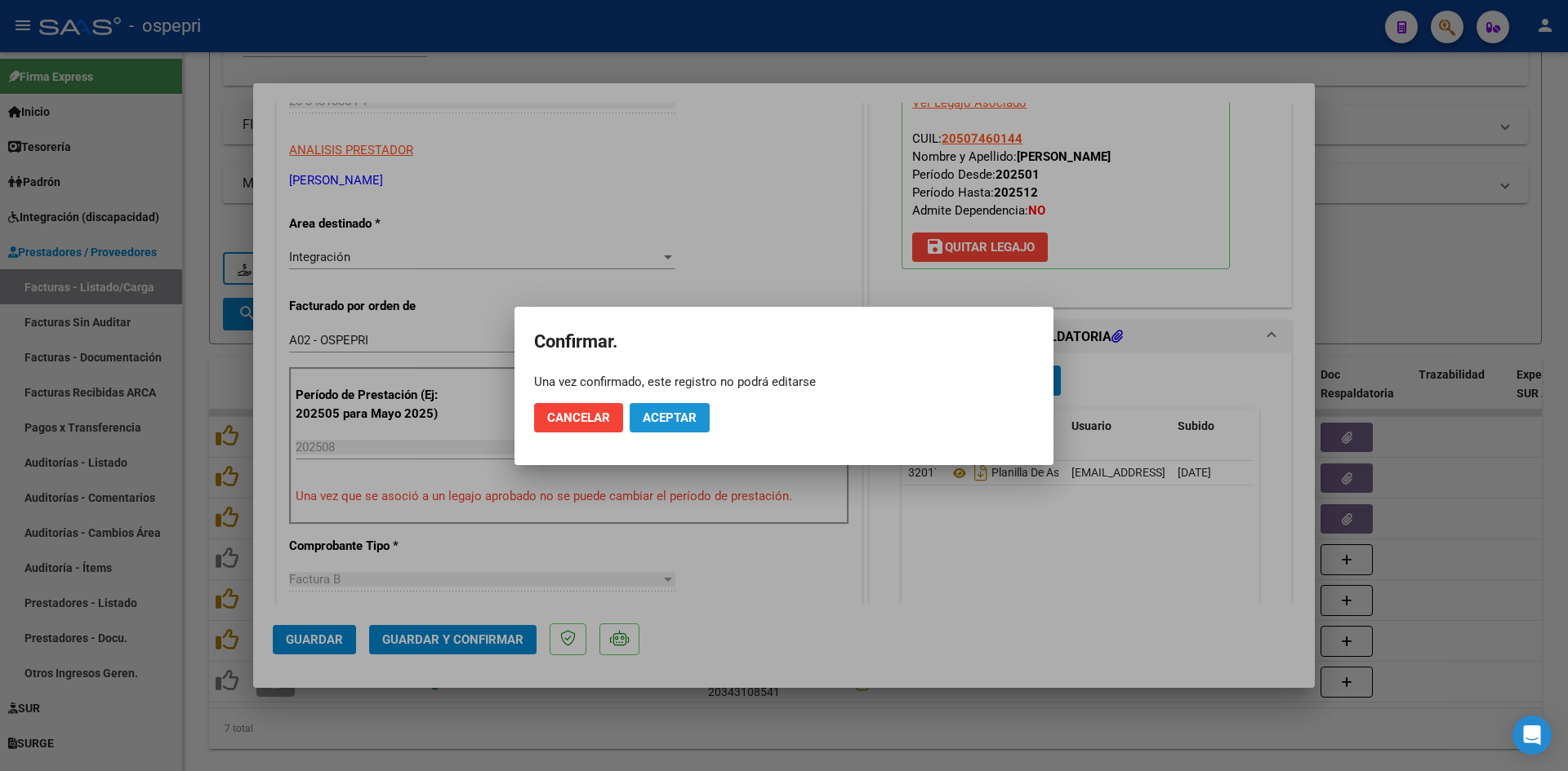
click at [666, 407] on button "Aceptar" at bounding box center [670, 418] width 80 height 29
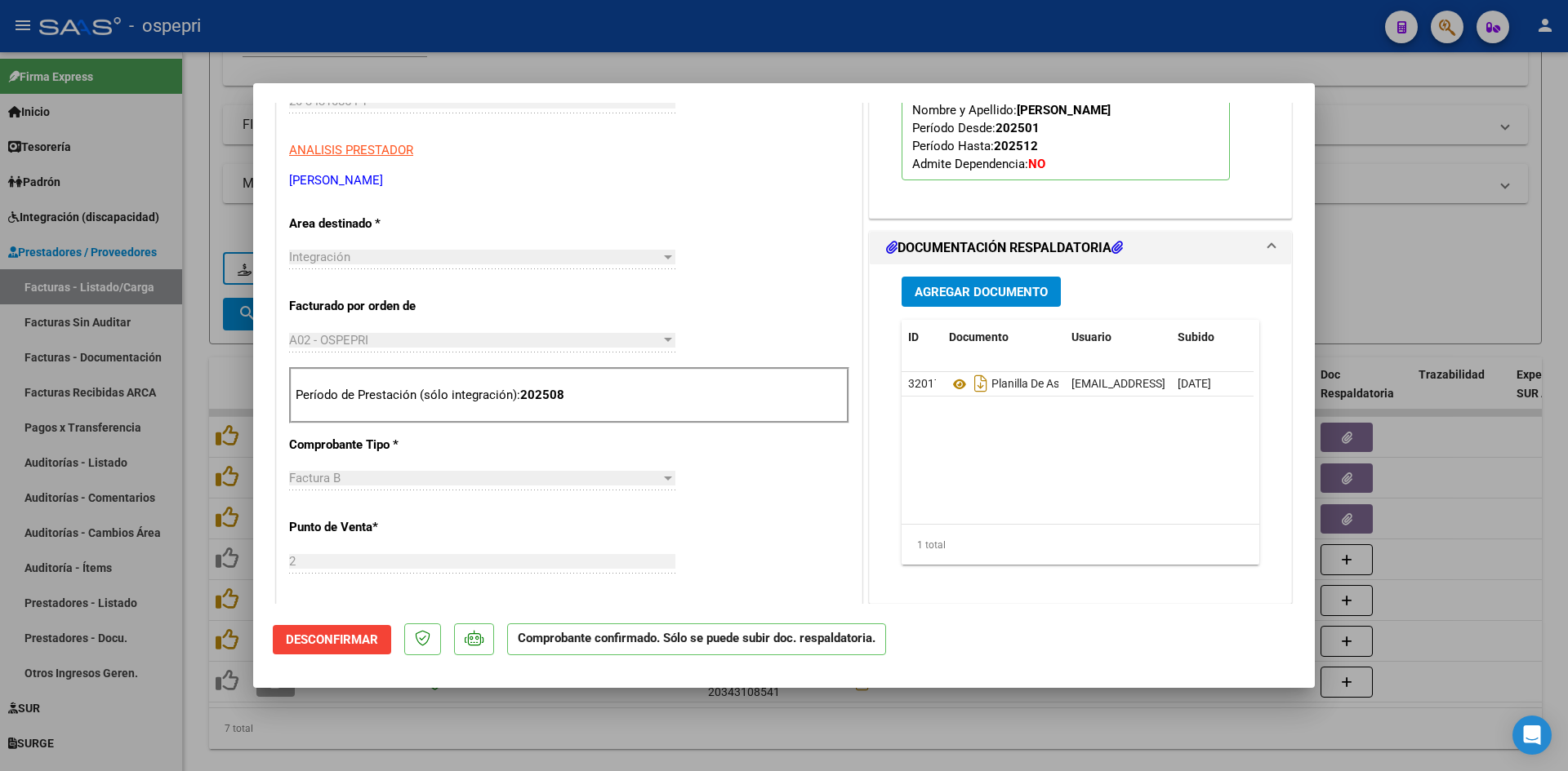
type input "$ 0,00"
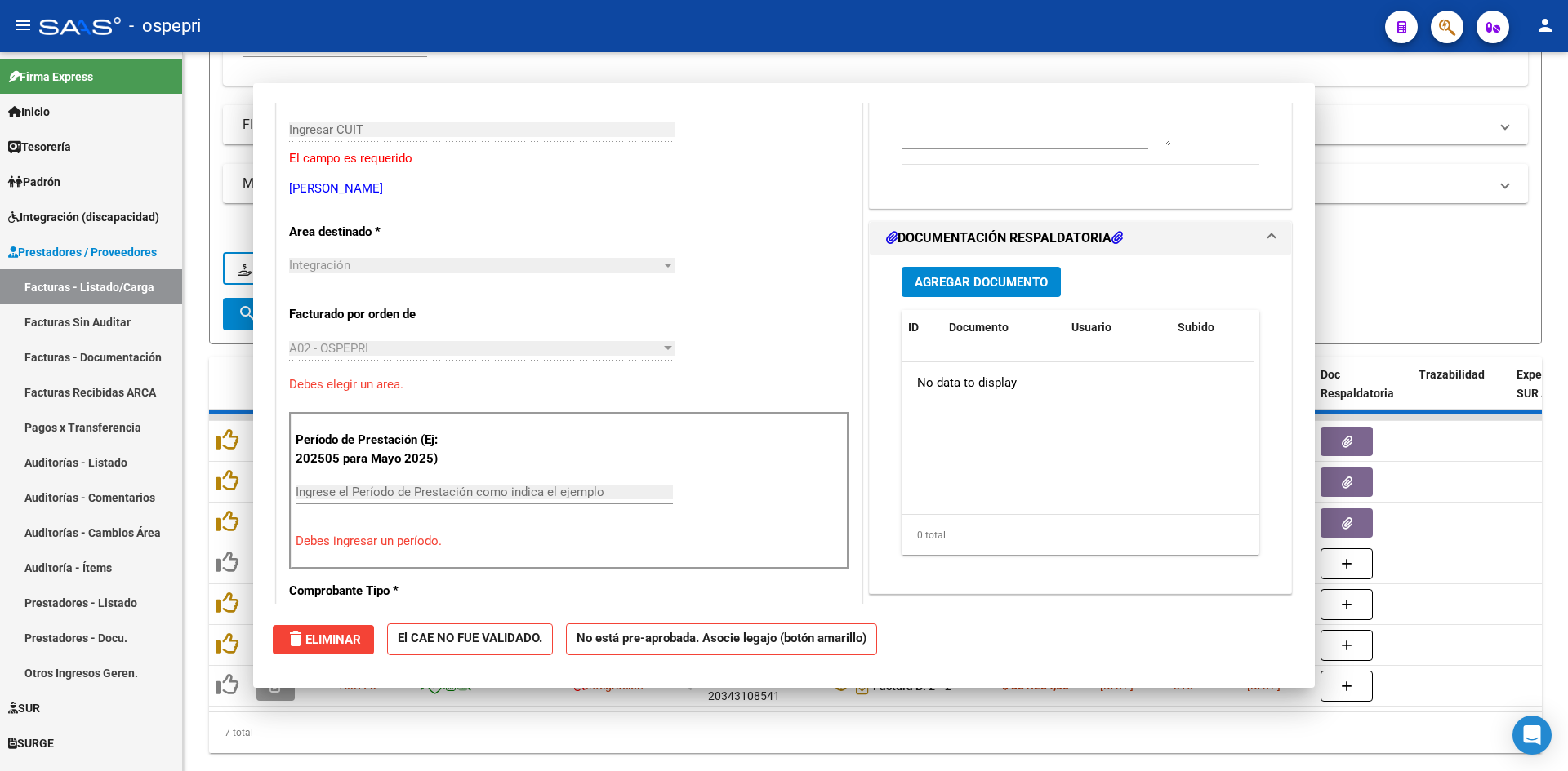
scroll to position [274, 0]
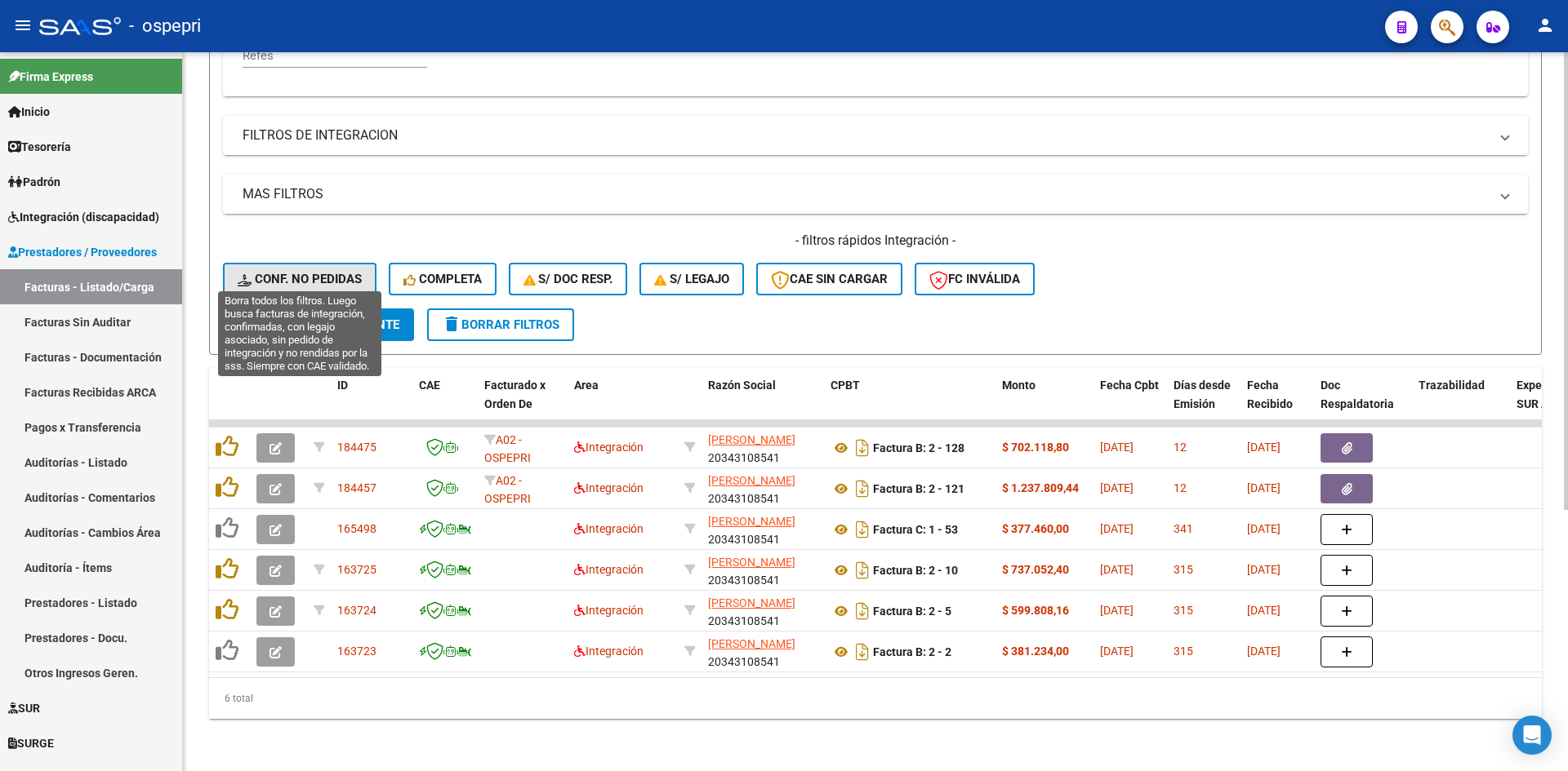
click at [339, 272] on span "Conf. no pedidas" at bounding box center [299, 279] width 124 height 15
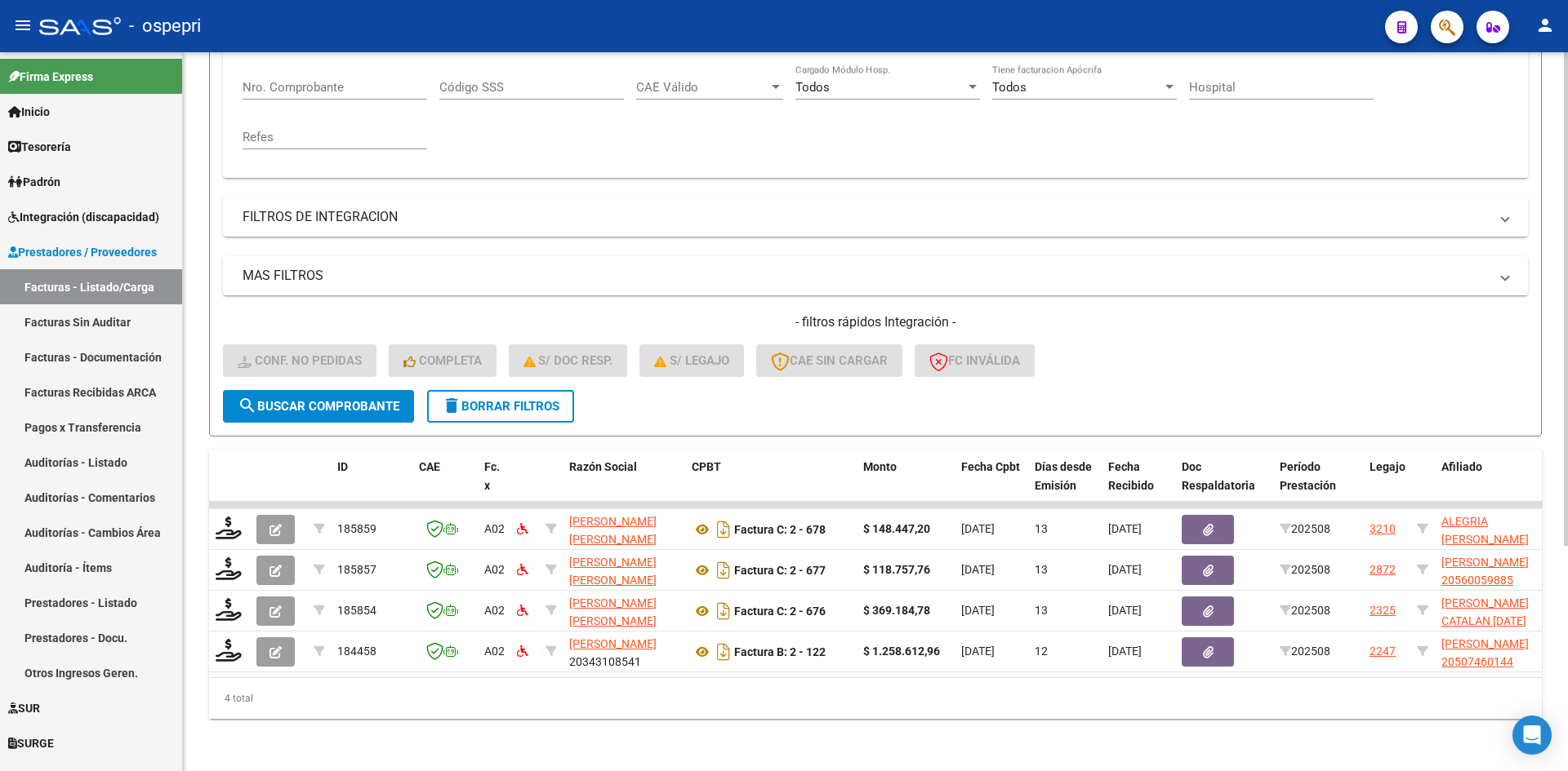
scroll to position [328, 0]
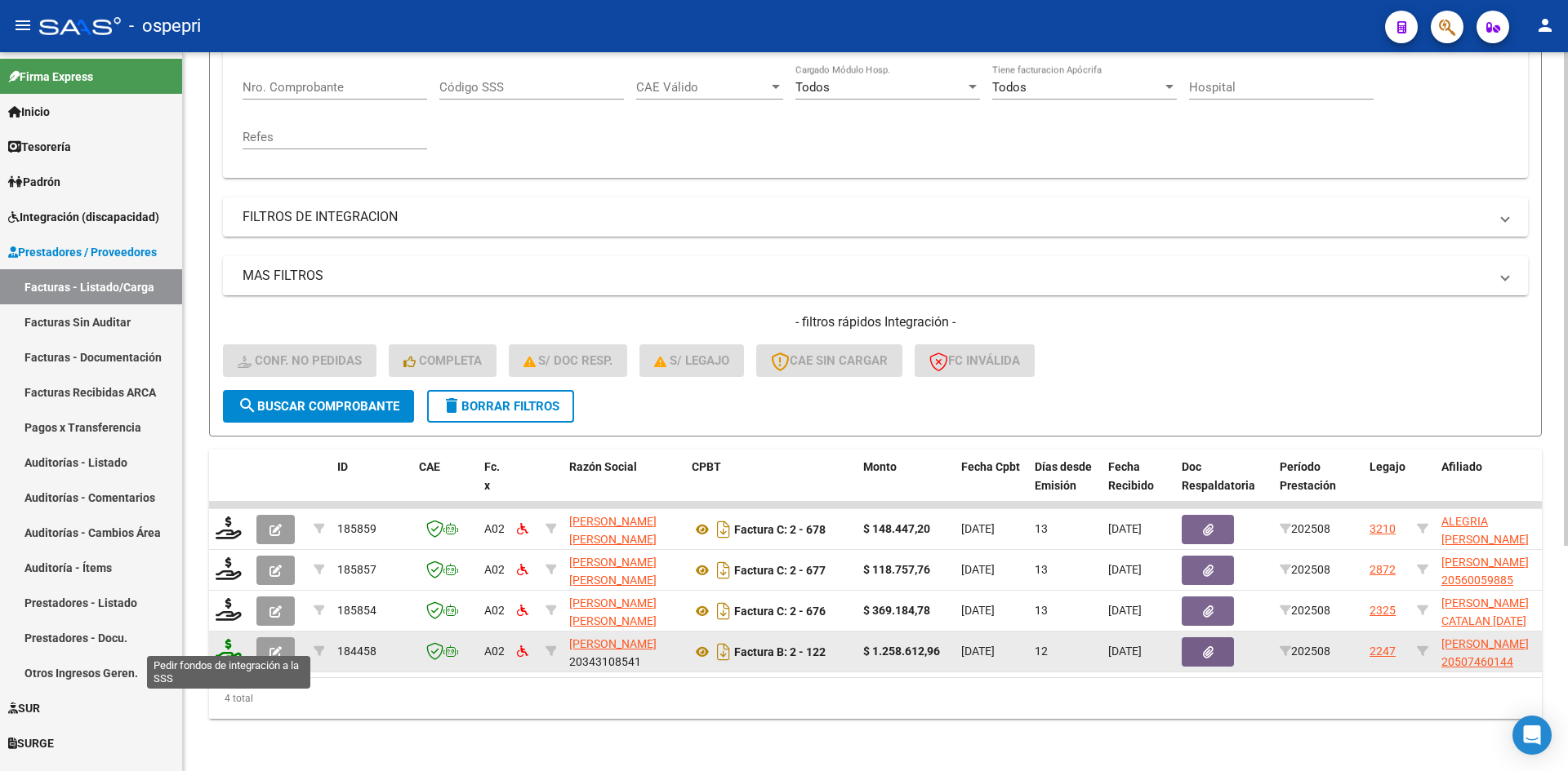
click at [221, 642] on icon at bounding box center [228, 650] width 26 height 22
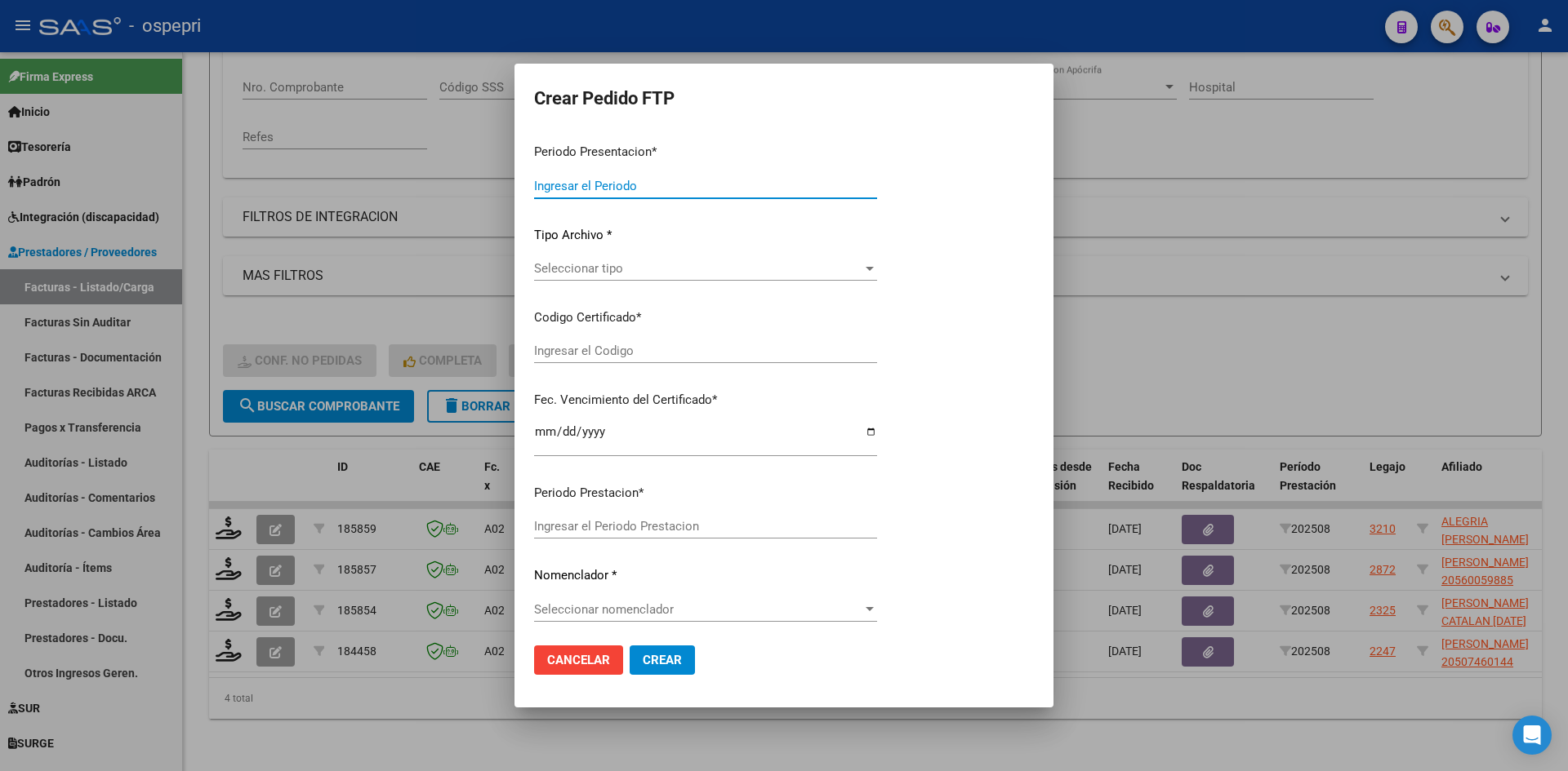
type input "202508"
type input "$ 1.258.612,96"
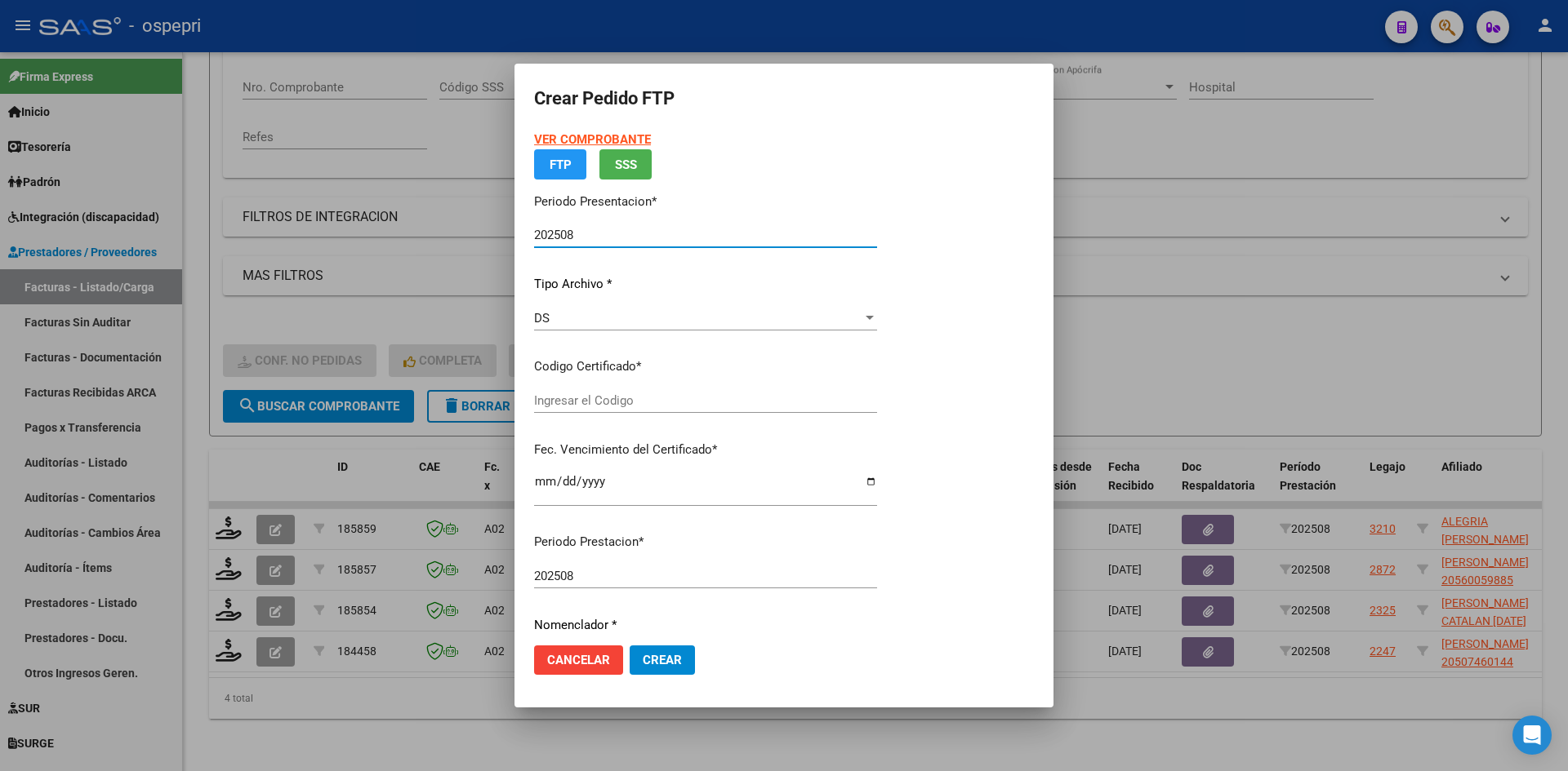
type input "ARG02000507460142016070420210704NQN249"
type input "[DATE]"
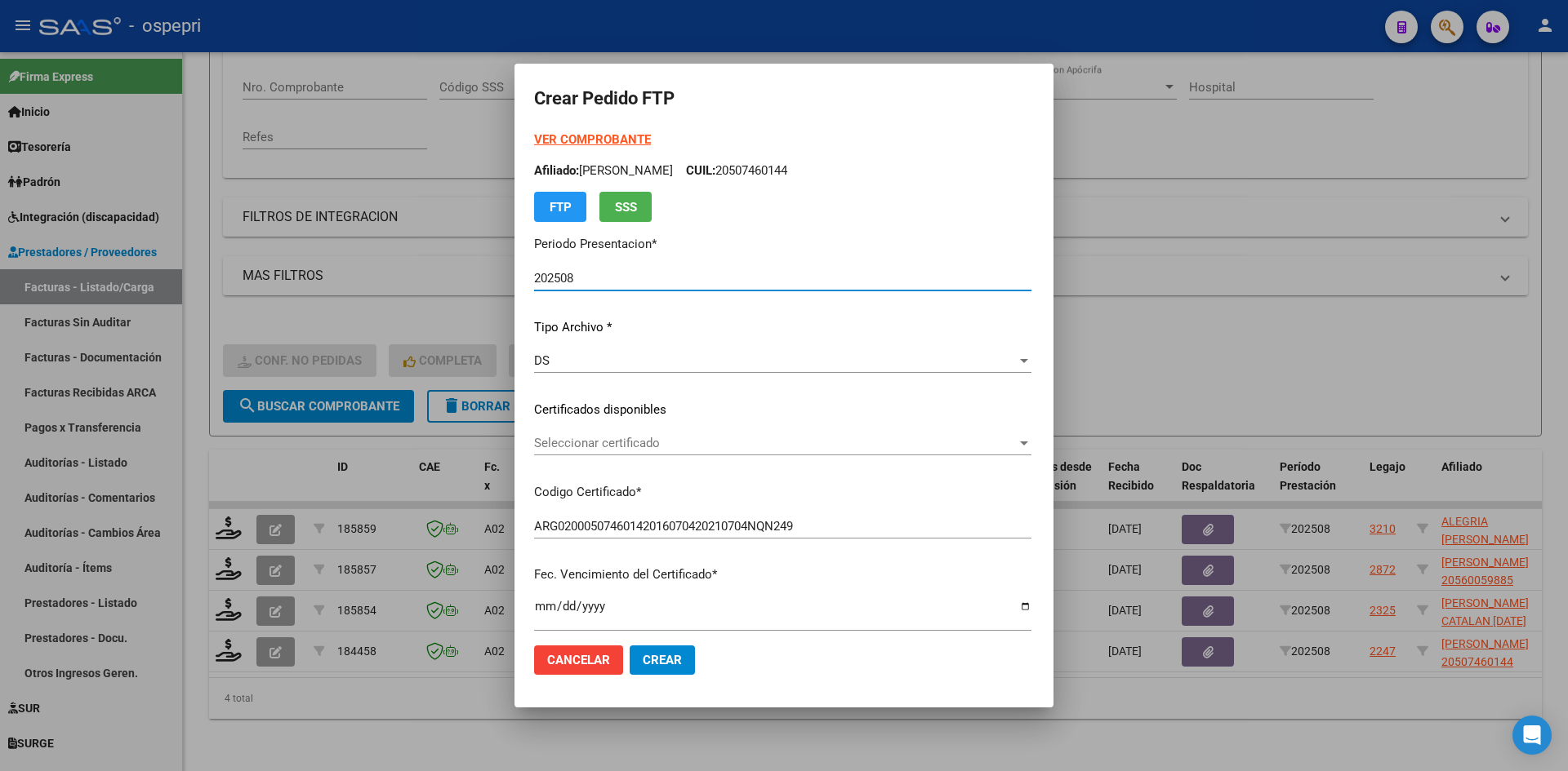
click at [611, 449] on span "Seleccionar certificado" at bounding box center [775, 443] width 483 height 15
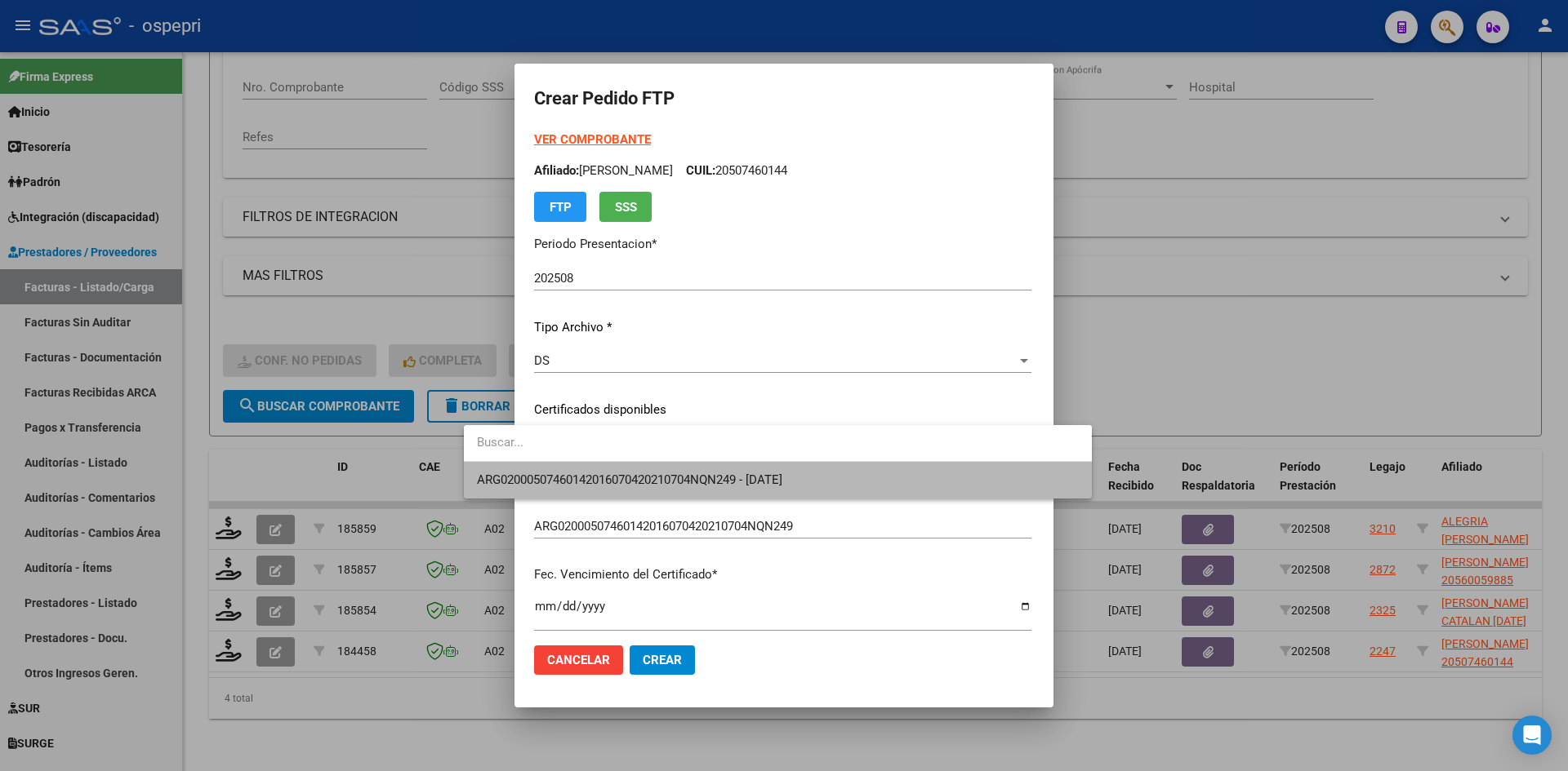
click at [611, 466] on span "ARG02000507460142016070420210704NQN249 - [DATE]" at bounding box center [777, 481] width 602 height 37
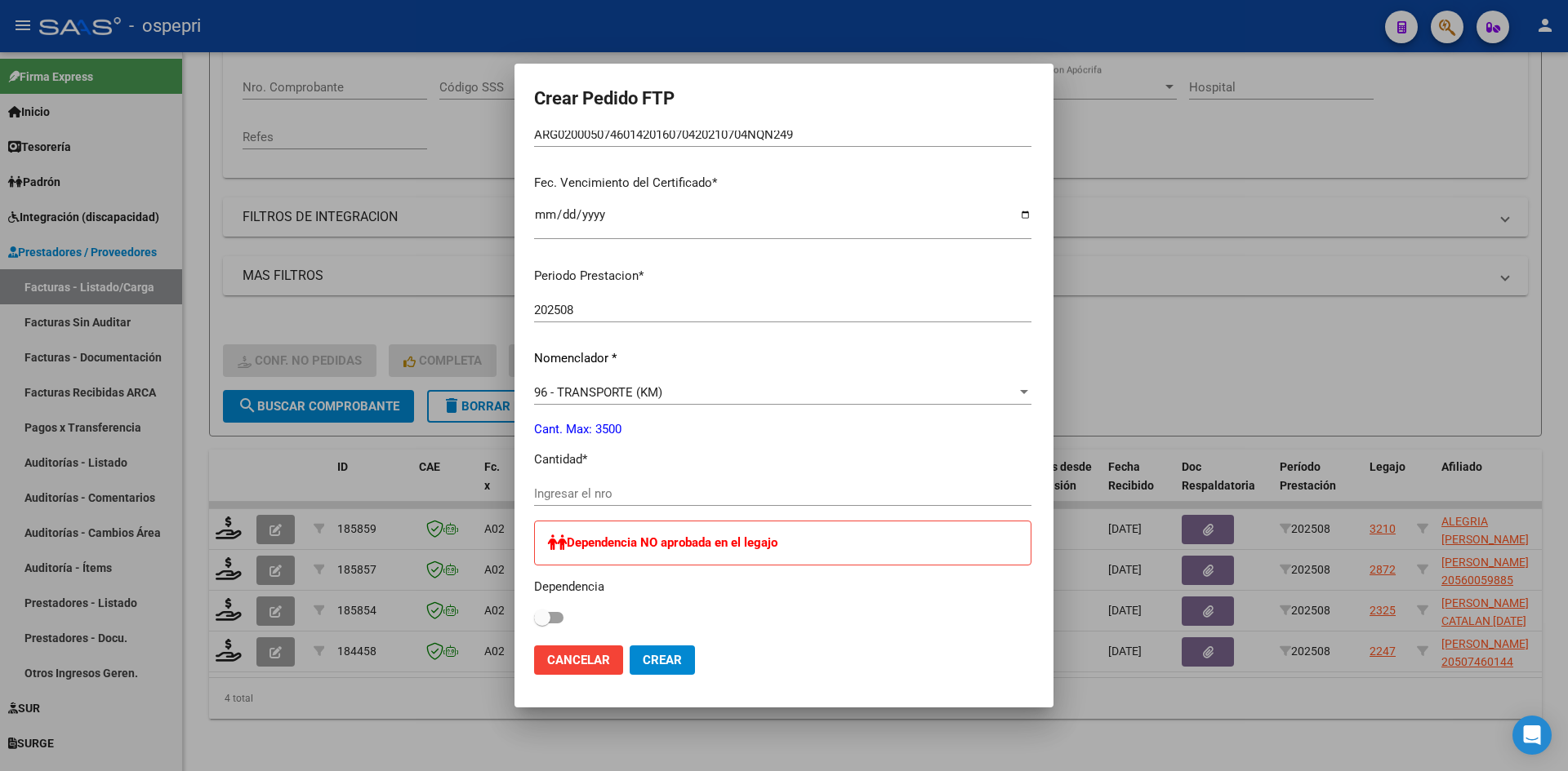
scroll to position [490, 0]
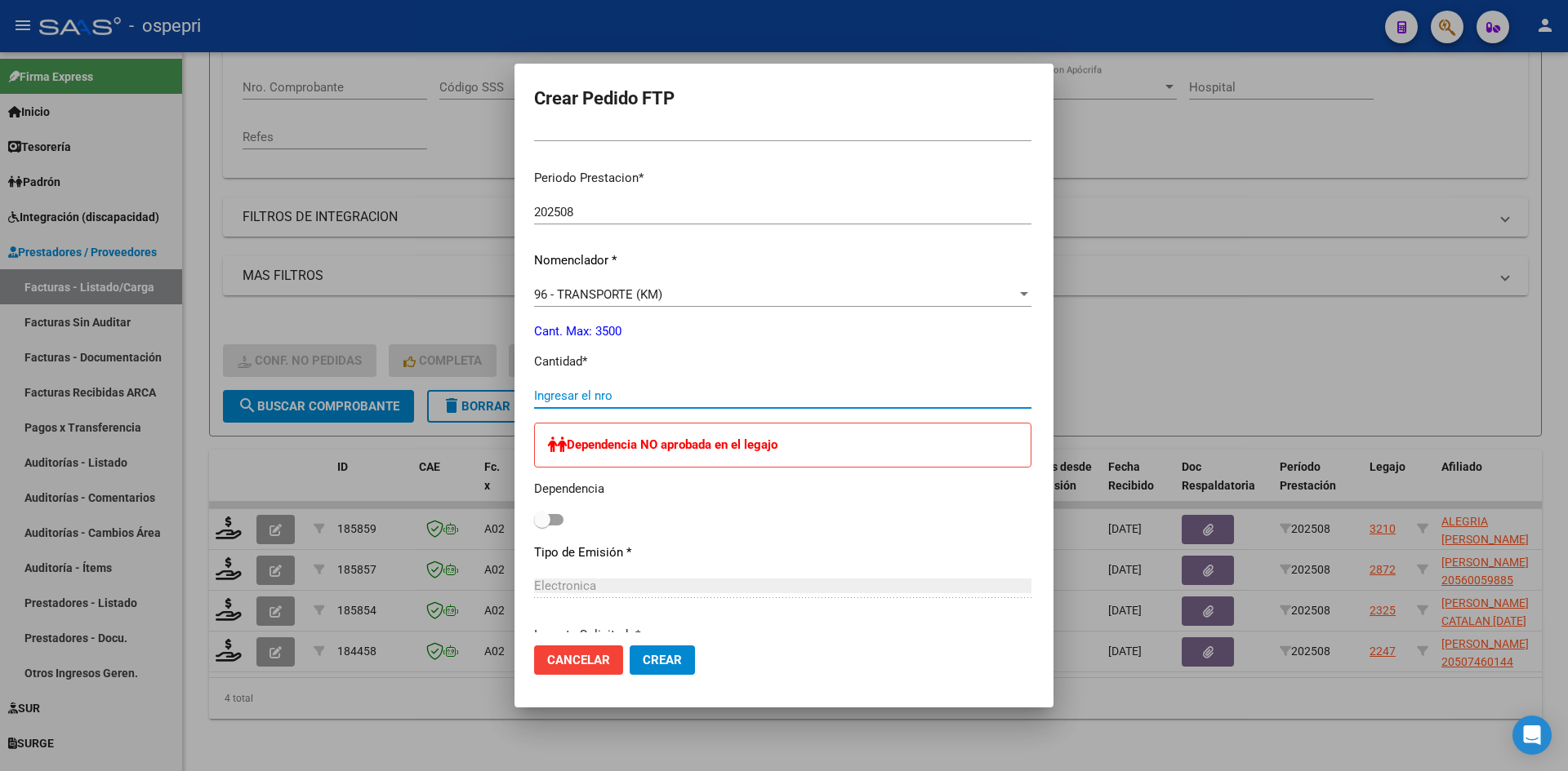
click at [557, 396] on input "Ingresar el nro" at bounding box center [783, 396] width 497 height 15
type input "1936"
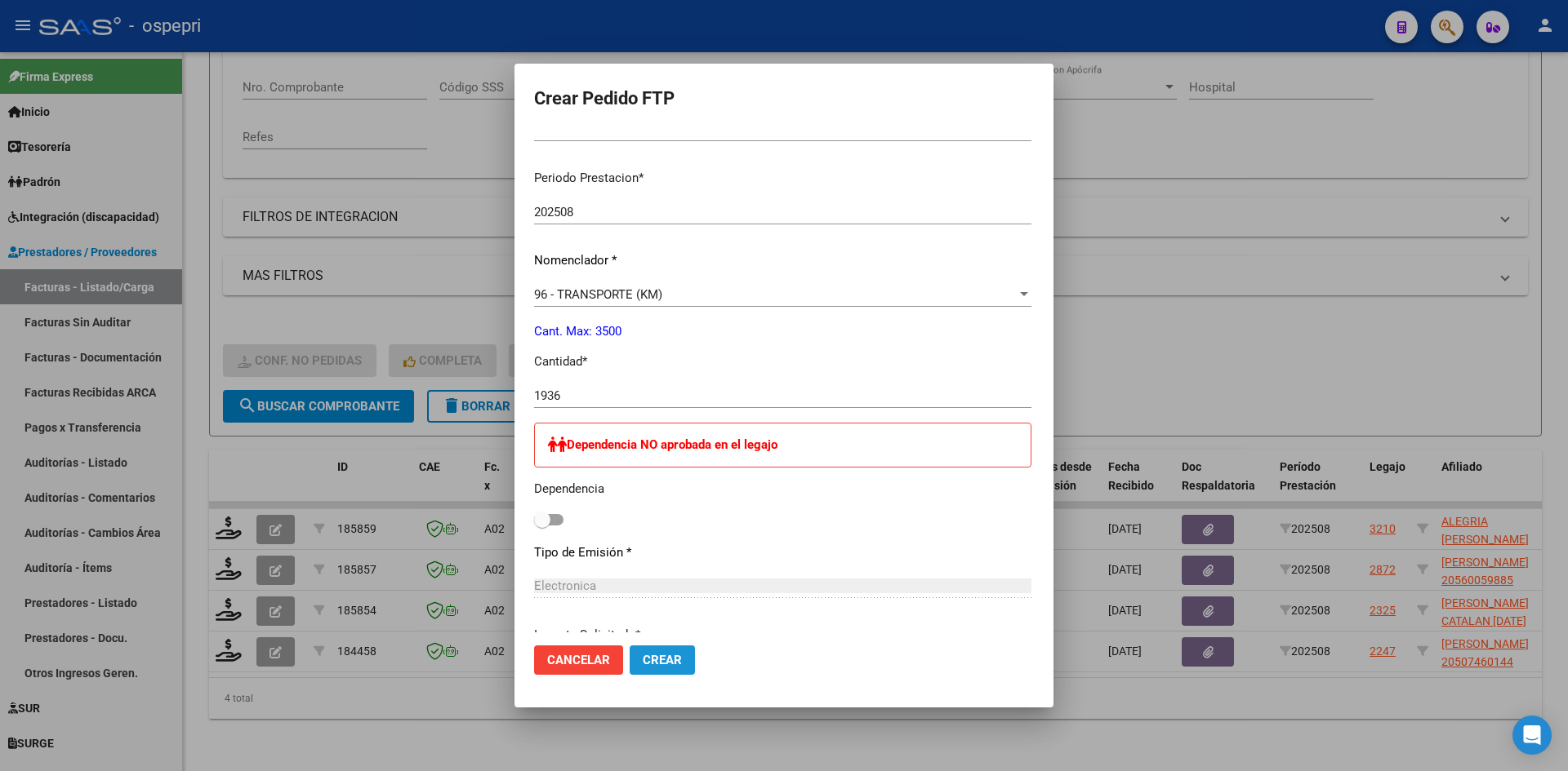
click at [643, 666] on span "Crear" at bounding box center [662, 660] width 39 height 15
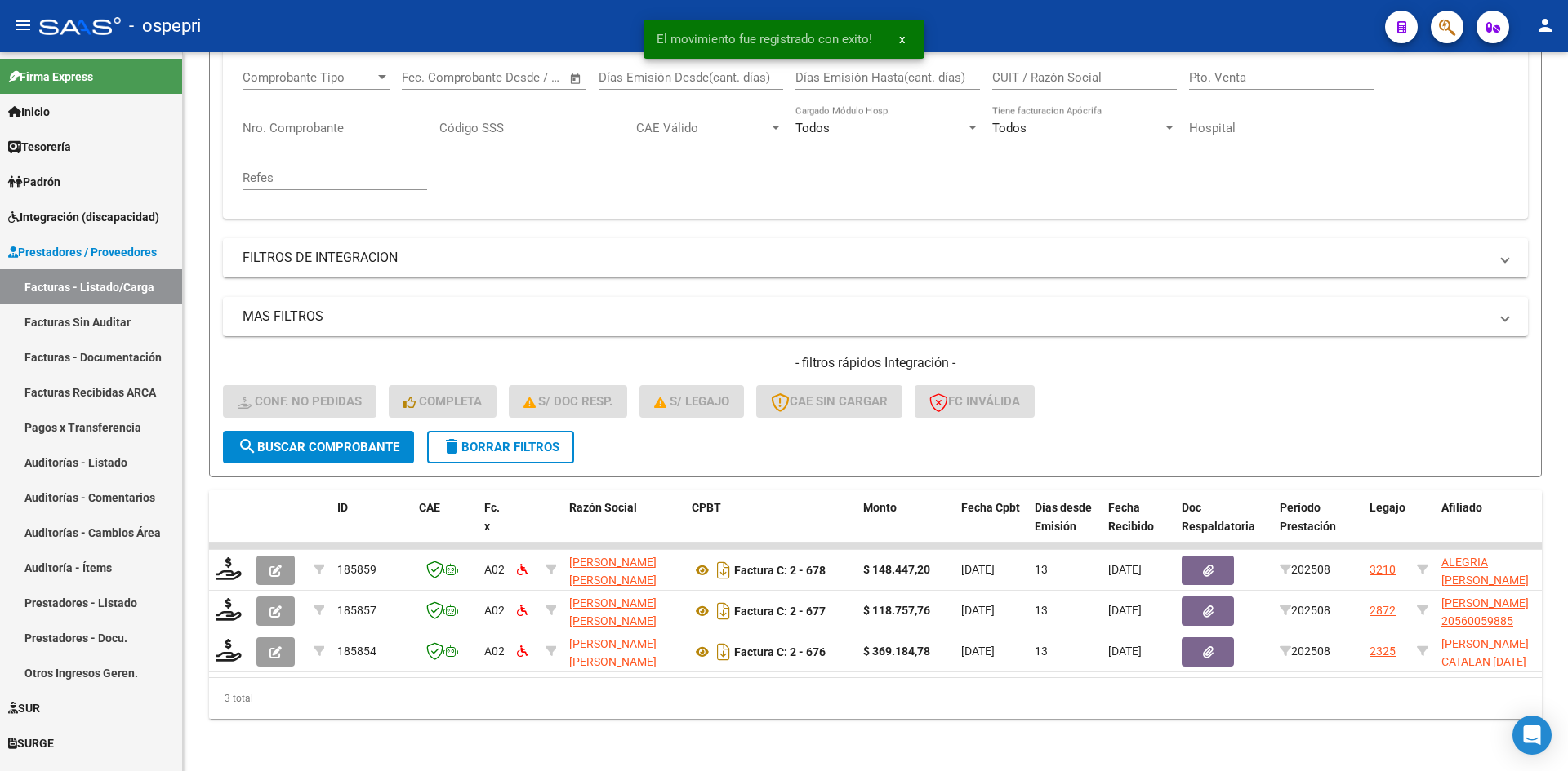
scroll to position [288, 0]
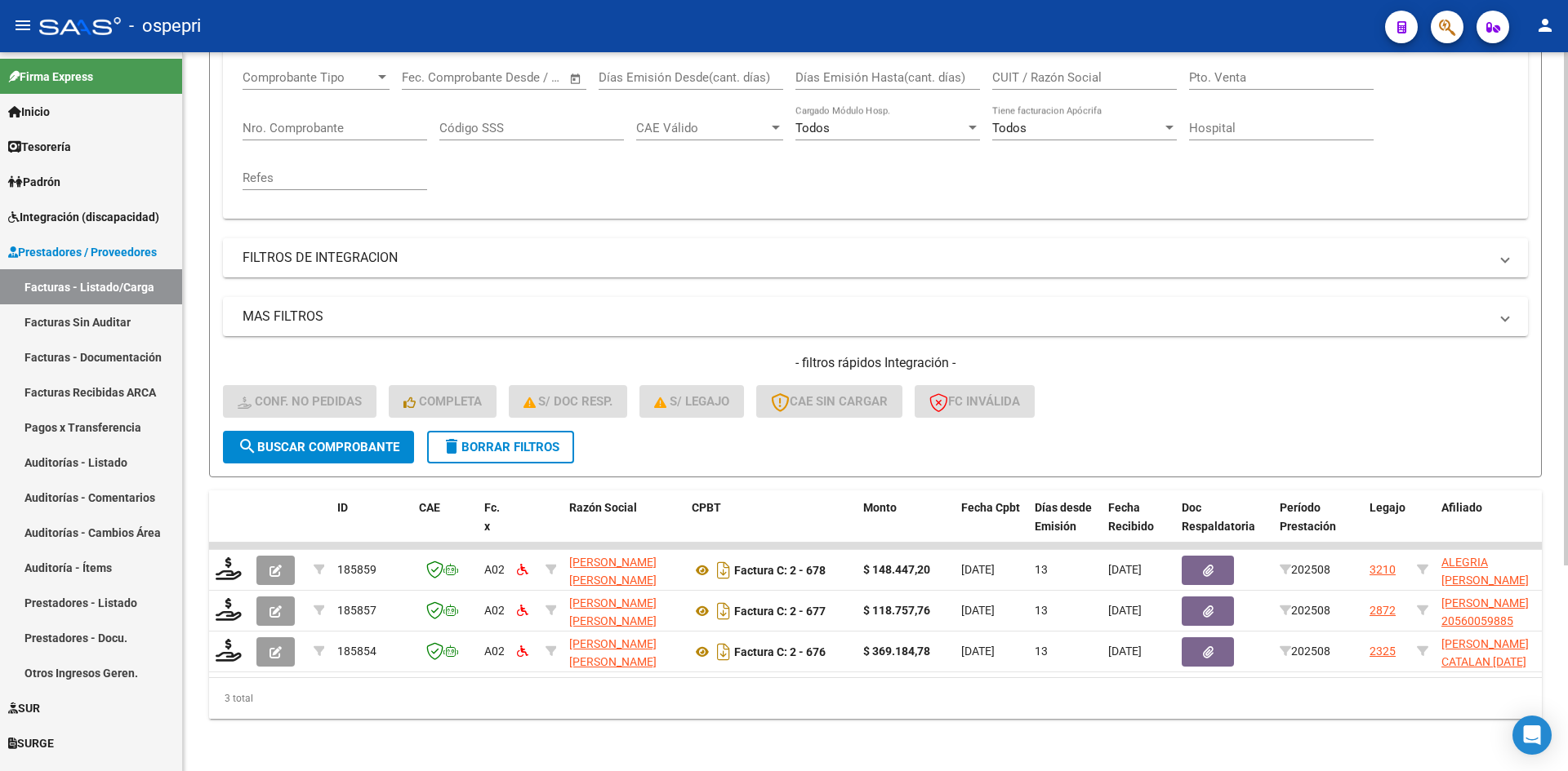
click at [541, 440] on span "delete Borrar Filtros" at bounding box center [500, 446] width 118 height 15
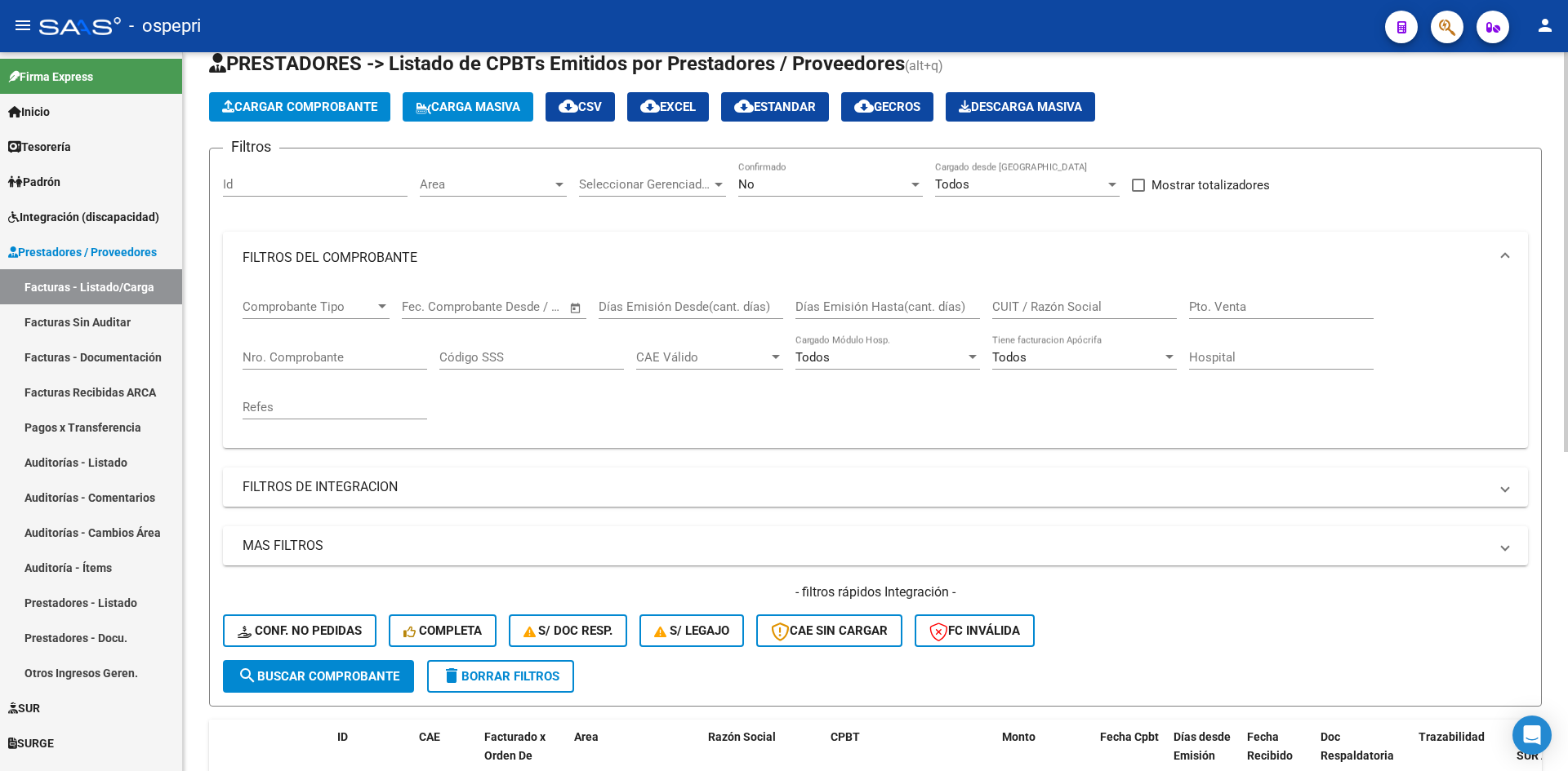
scroll to position [43, 0]
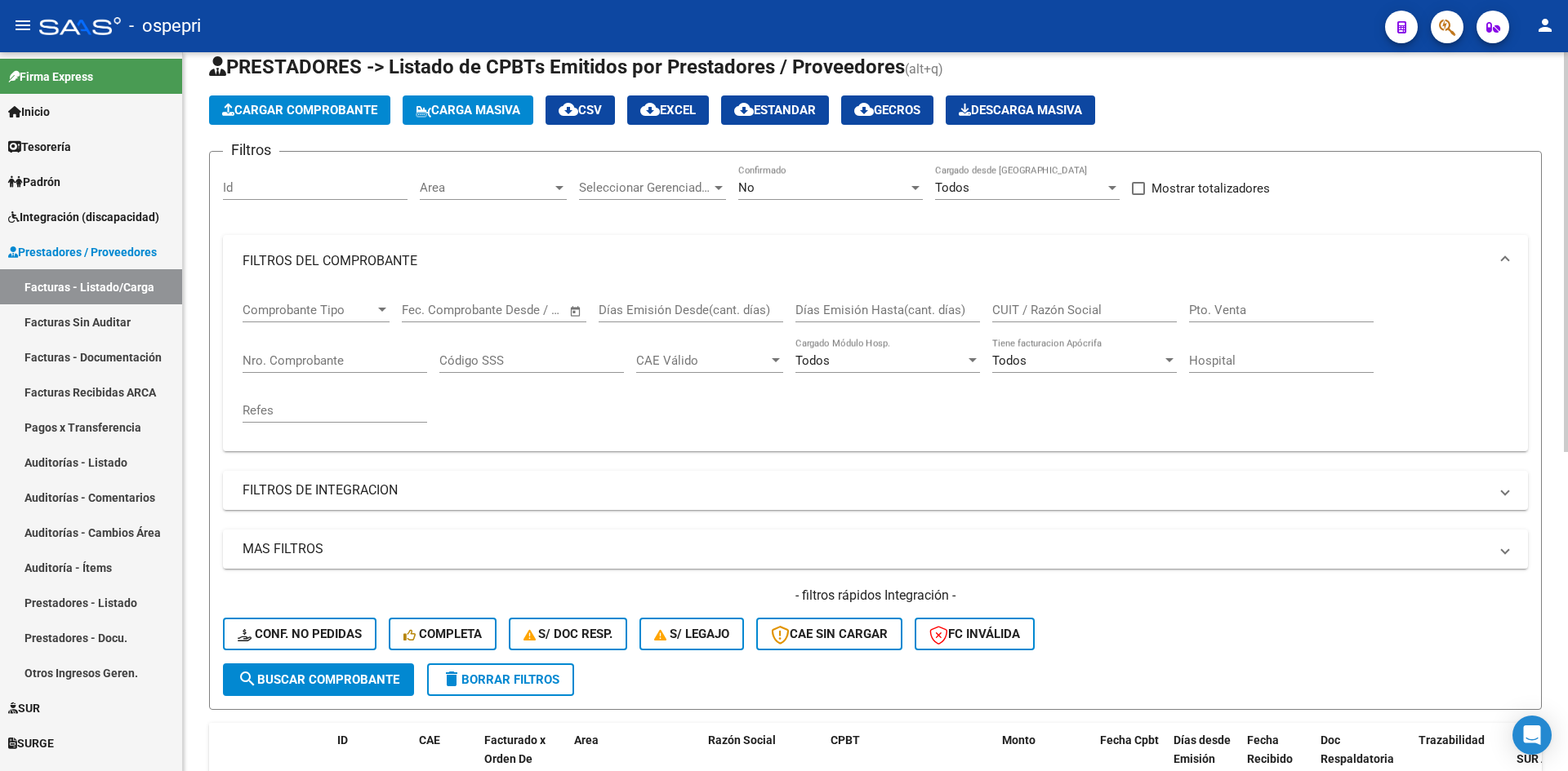
click at [1043, 307] on div "CUIT / Razón Social" at bounding box center [1084, 305] width 184 height 35
paste input "20343108541"
type input "20343108541"
click at [383, 683] on span "search Buscar Comprobante" at bounding box center [319, 679] width 162 height 15
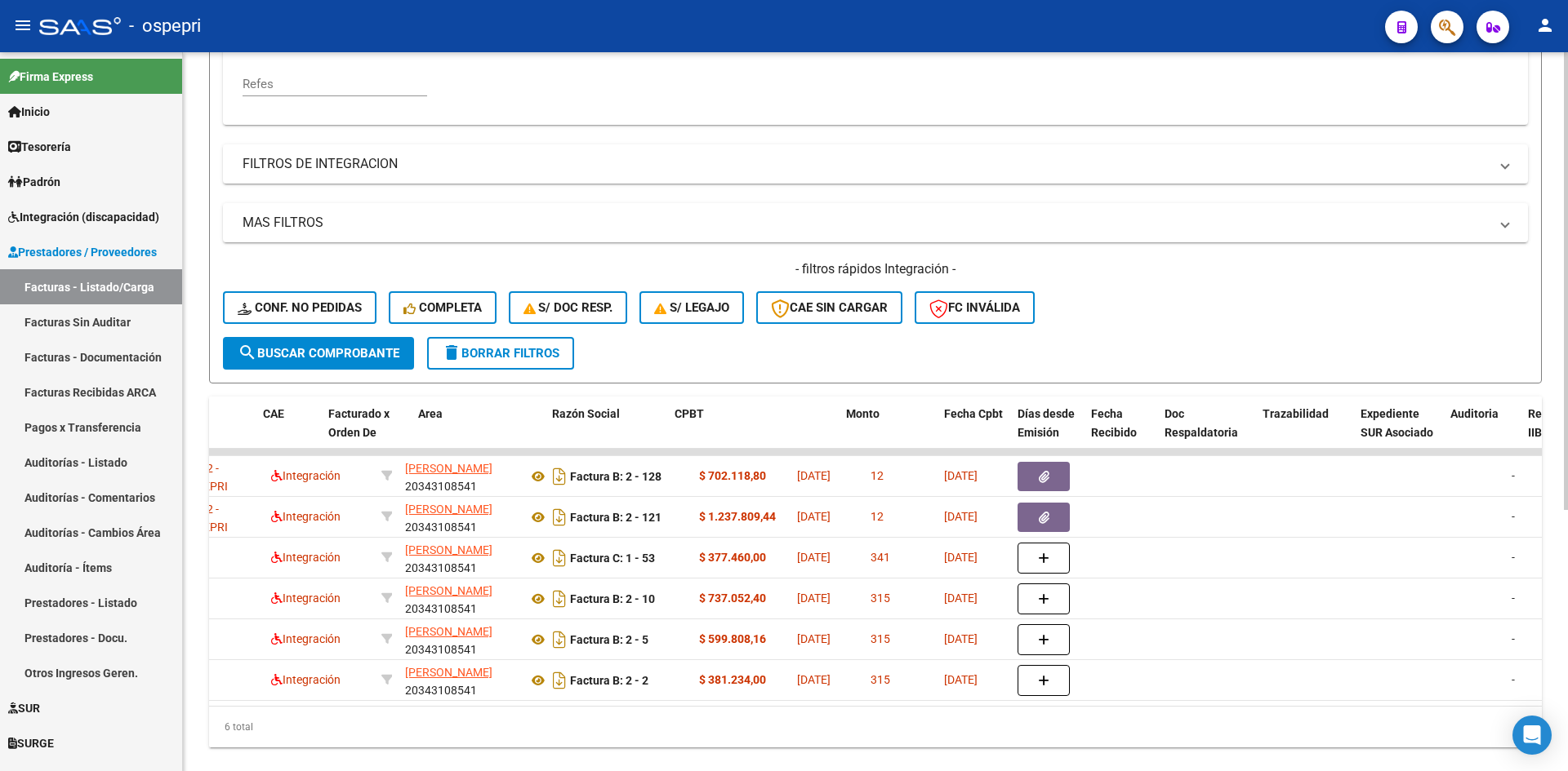
scroll to position [0, 0]
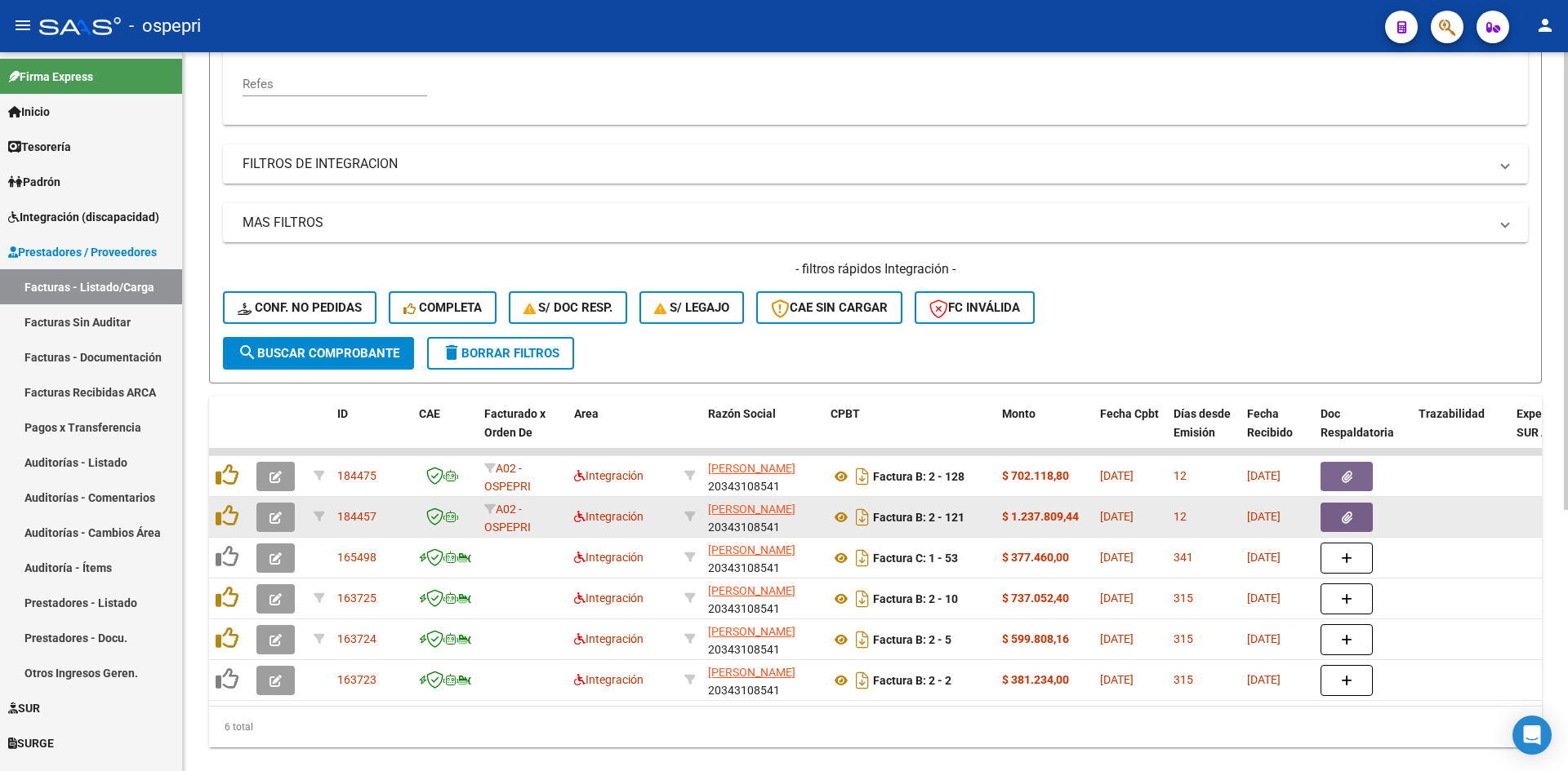
click at [283, 518] on button "button" at bounding box center [275, 518] width 38 height 29
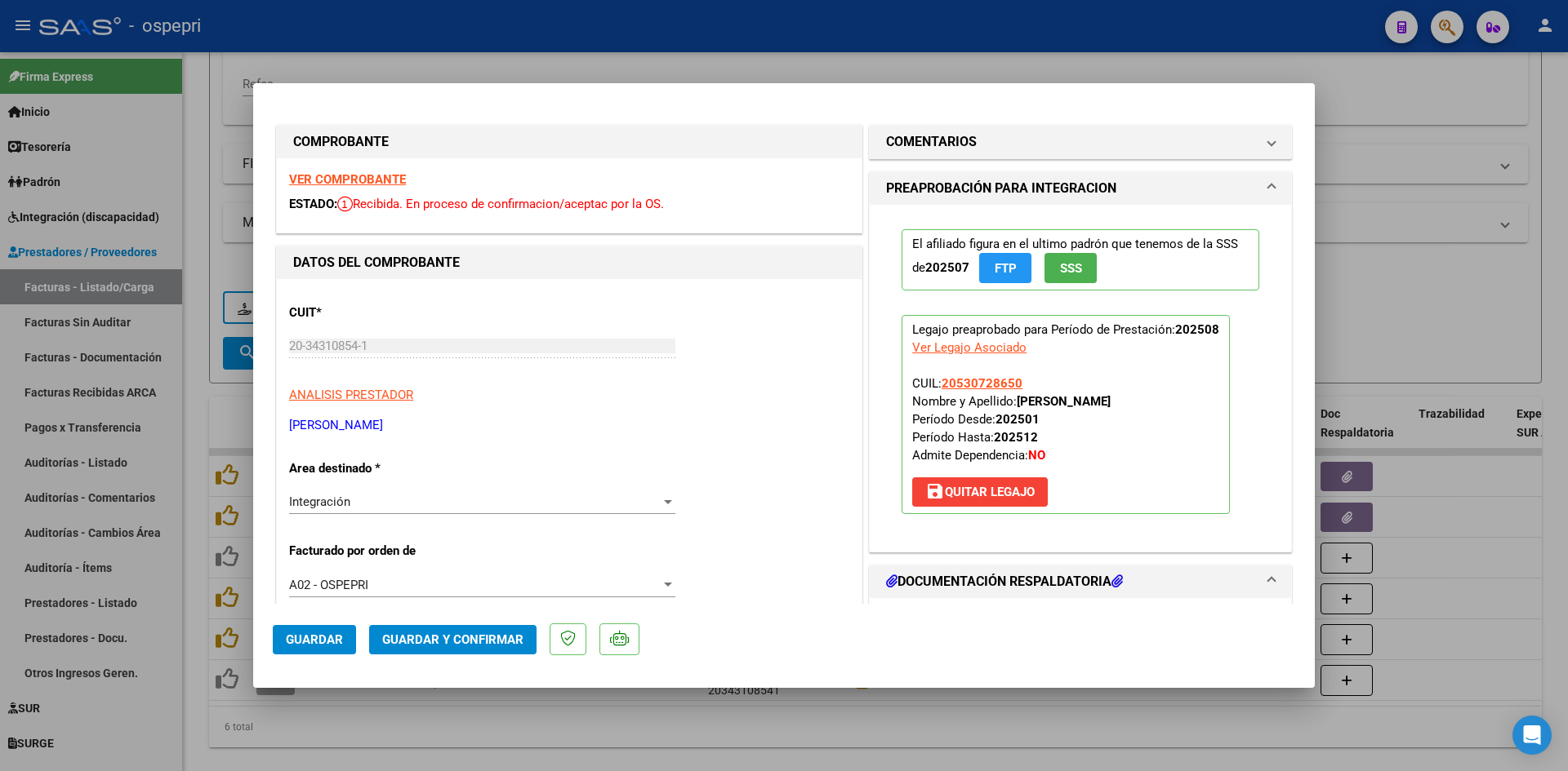
click at [346, 178] on strong "VER COMPROBANTE" at bounding box center [347, 179] width 117 height 15
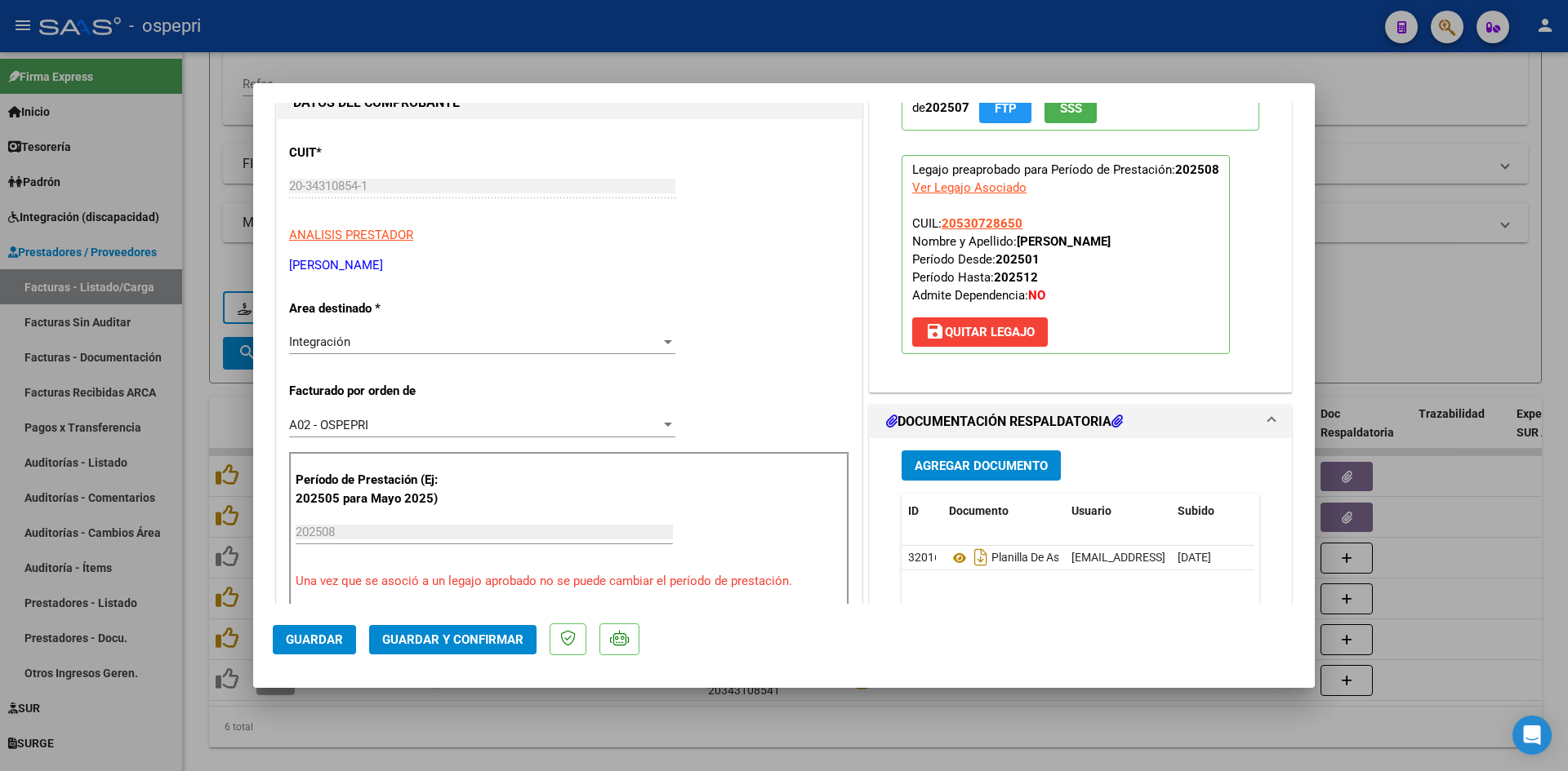
scroll to position [327, 0]
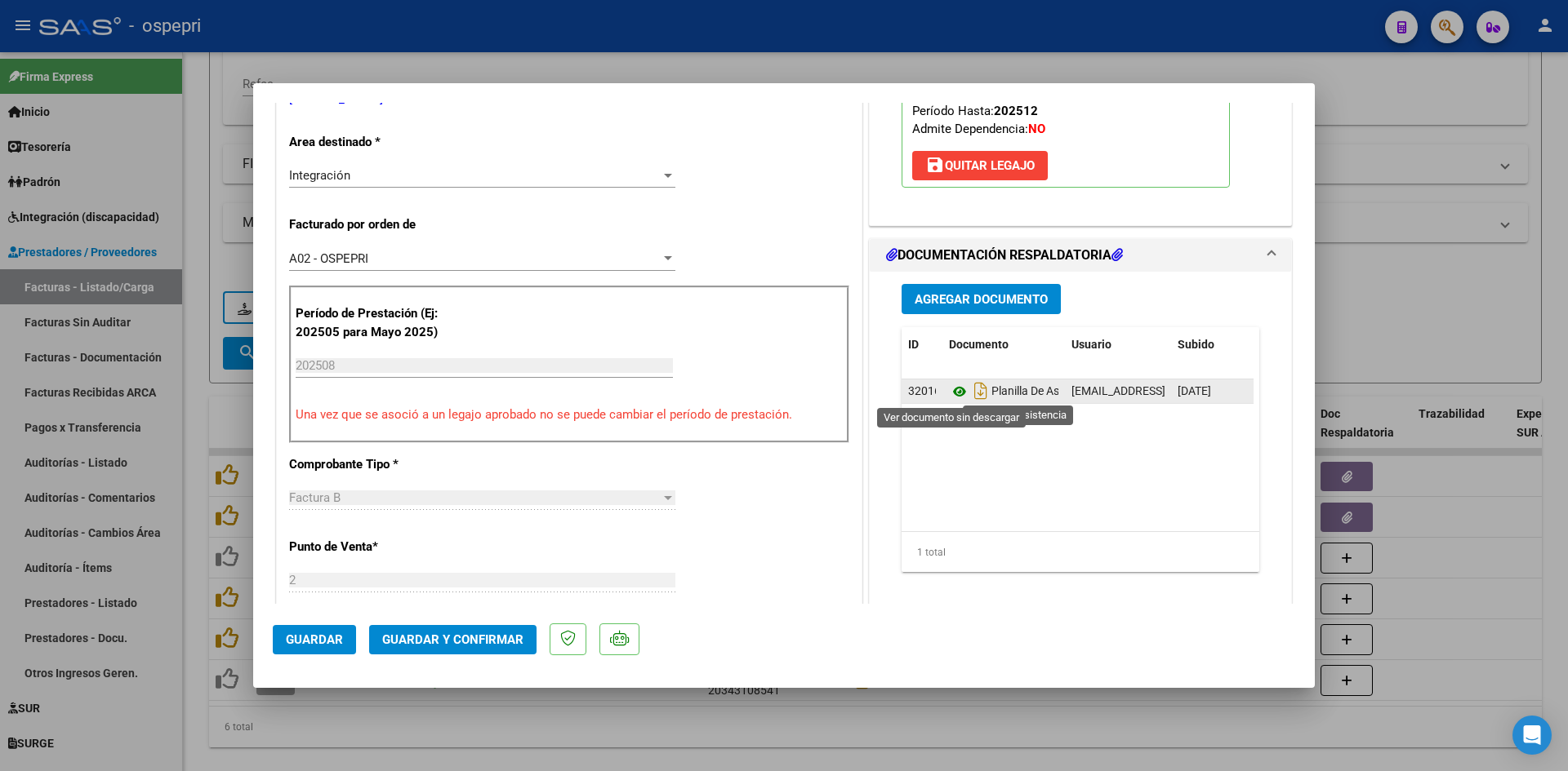
click at [953, 393] on icon at bounding box center [960, 392] width 21 height 19
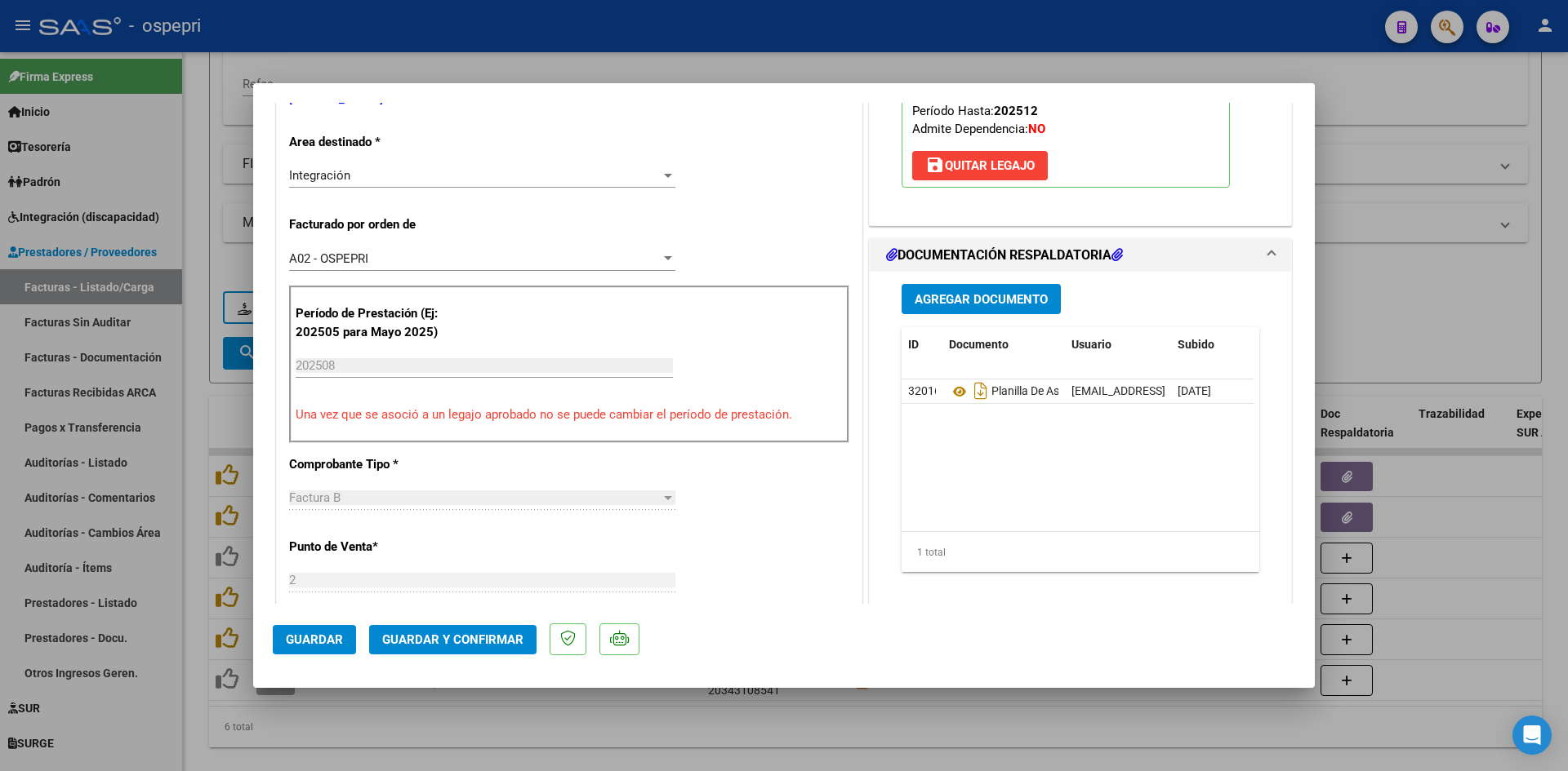
click at [446, 638] on span "Guardar y Confirmar" at bounding box center [452, 639] width 141 height 15
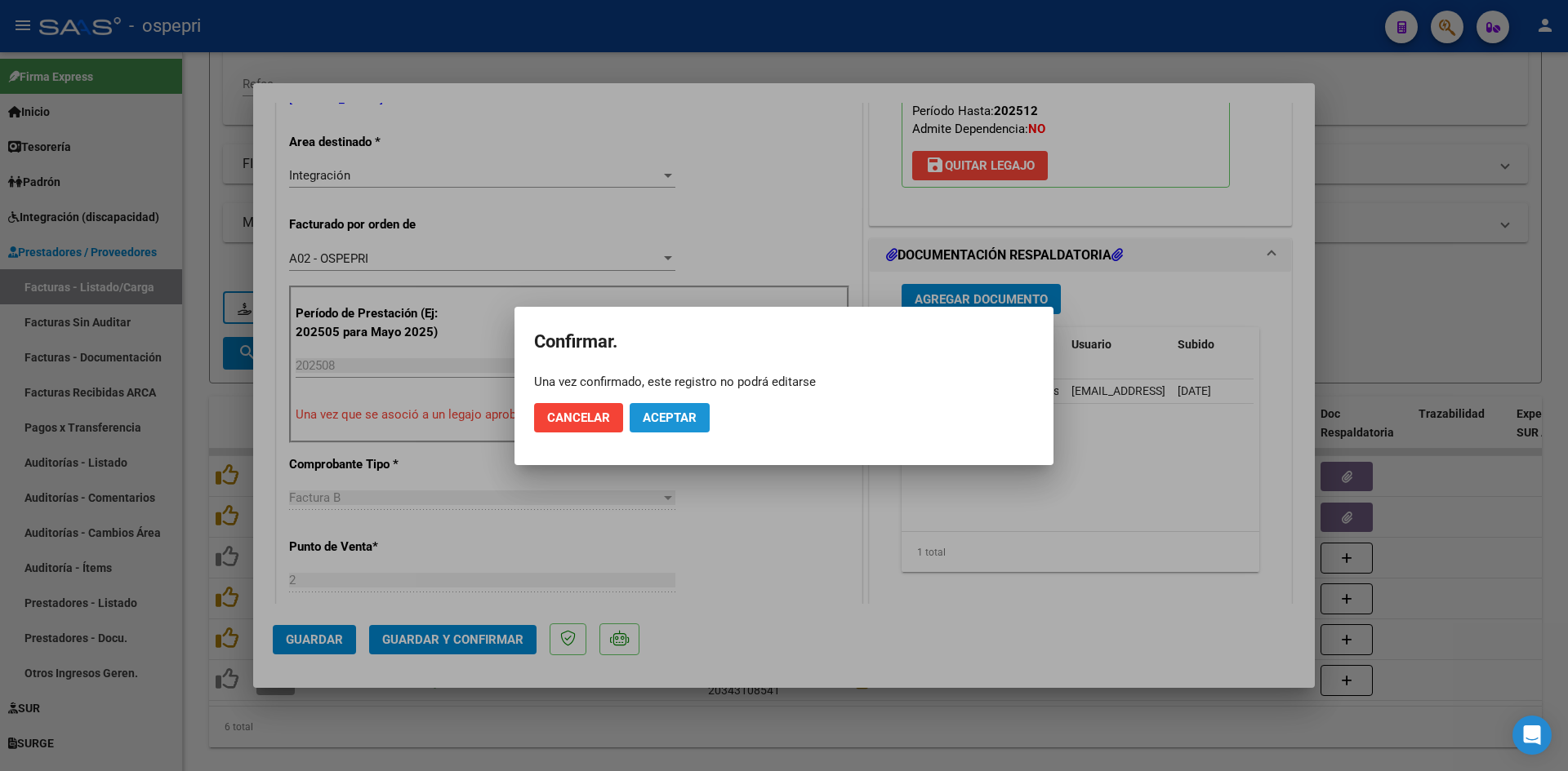
click at [676, 418] on span "Aceptar" at bounding box center [669, 417] width 54 height 15
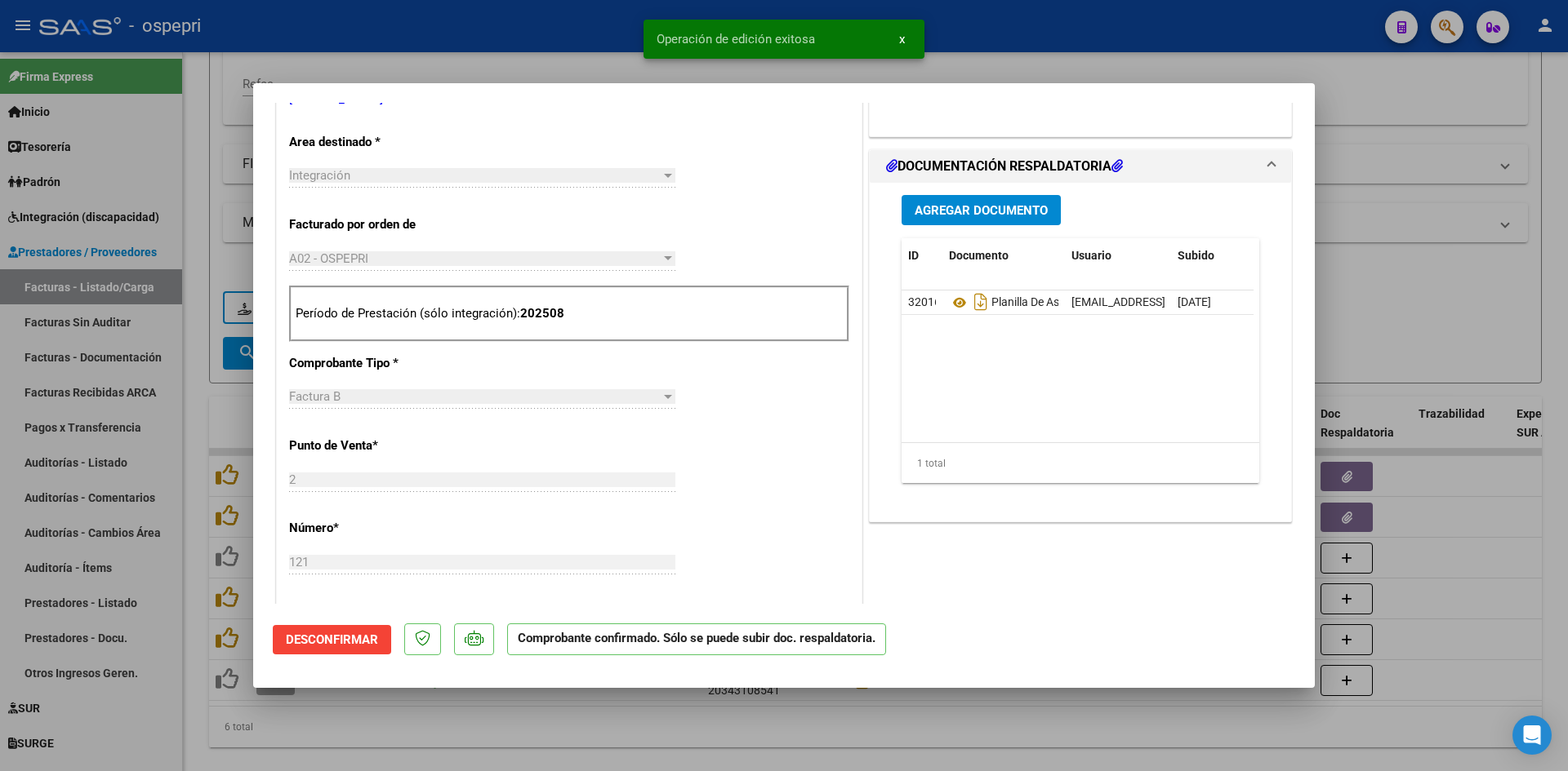
type input "$ 0,00"
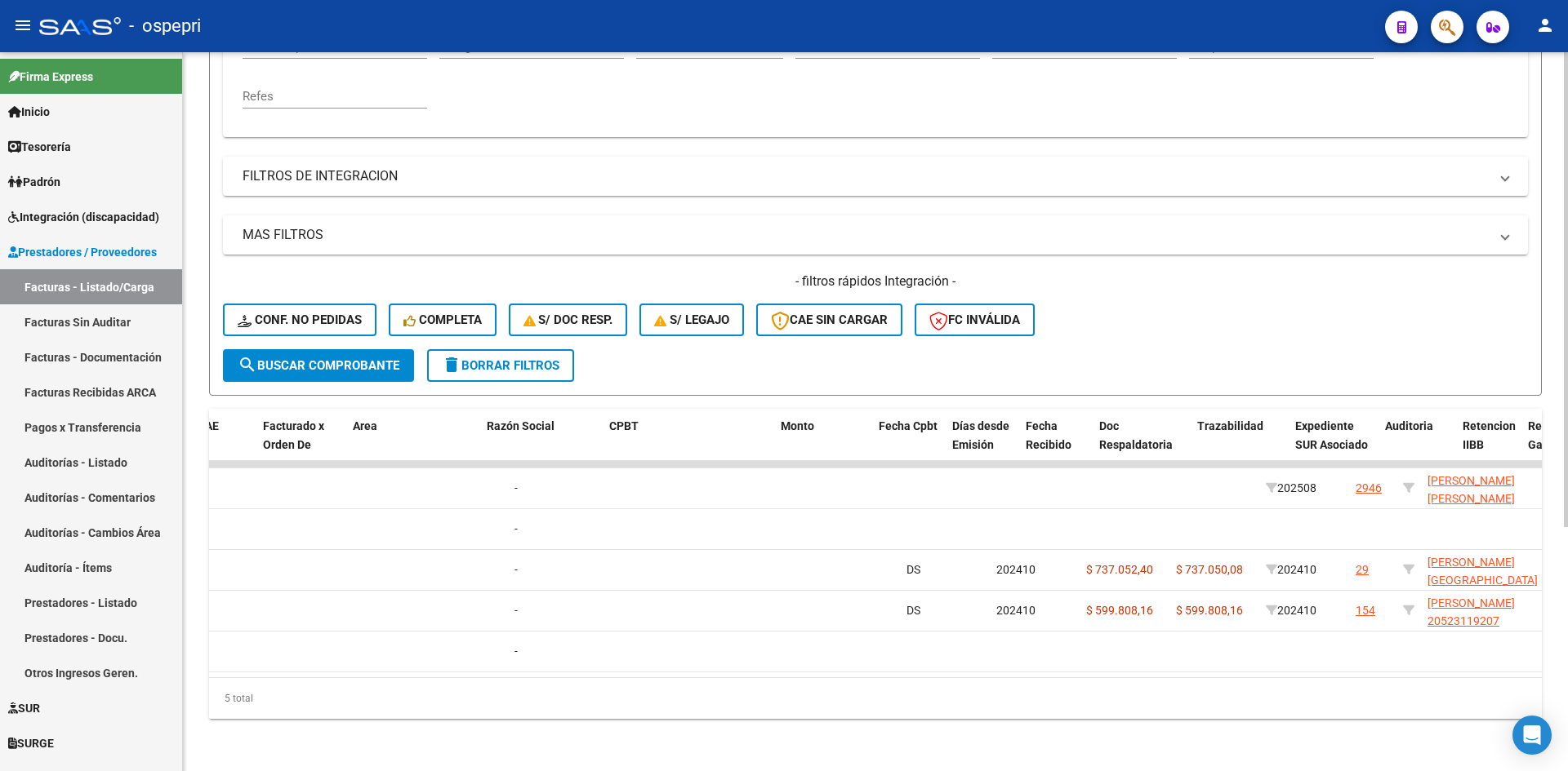
scroll to position [0, 0]
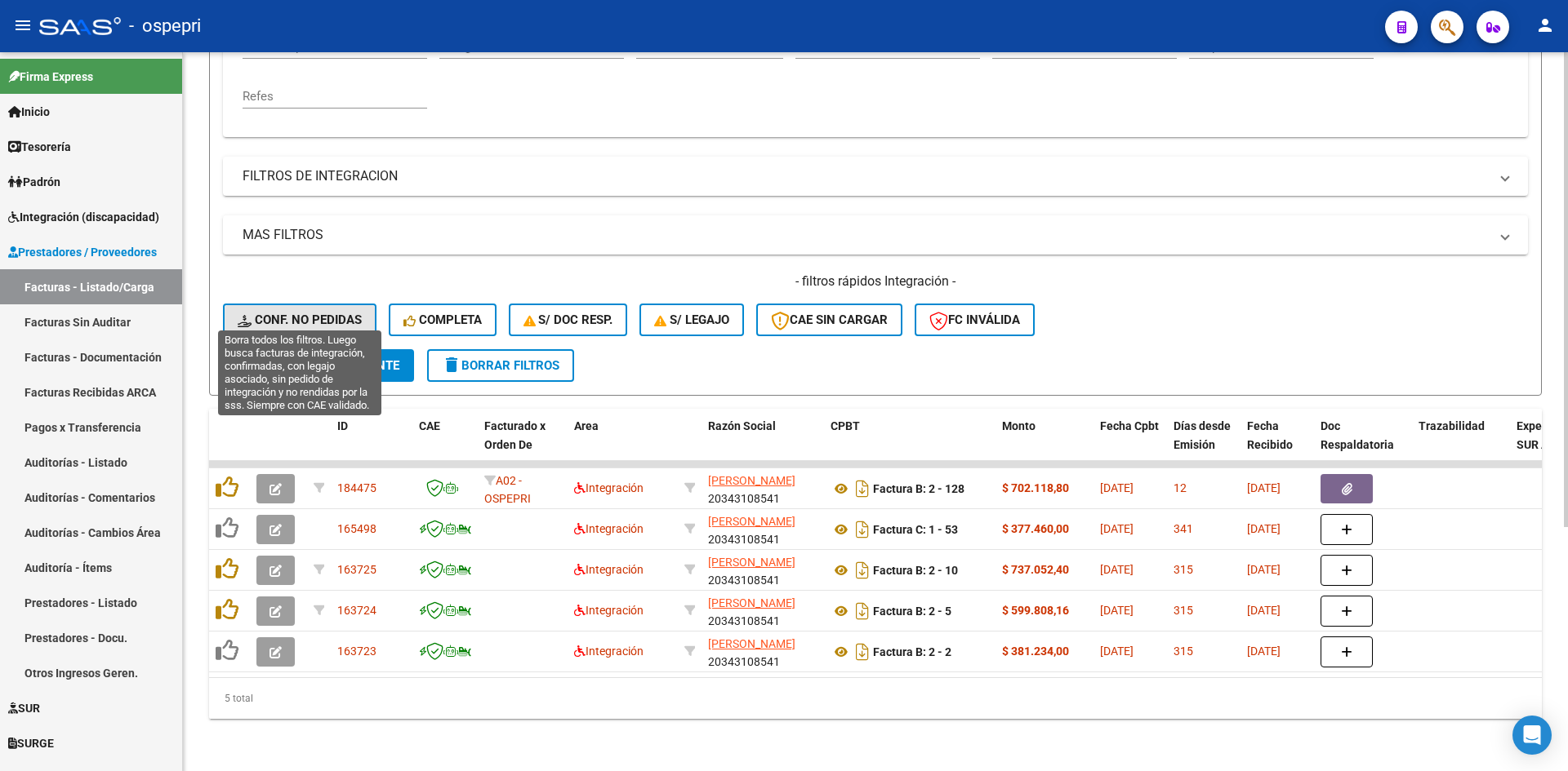
click at [329, 313] on span "Conf. no pedidas" at bounding box center [299, 320] width 124 height 15
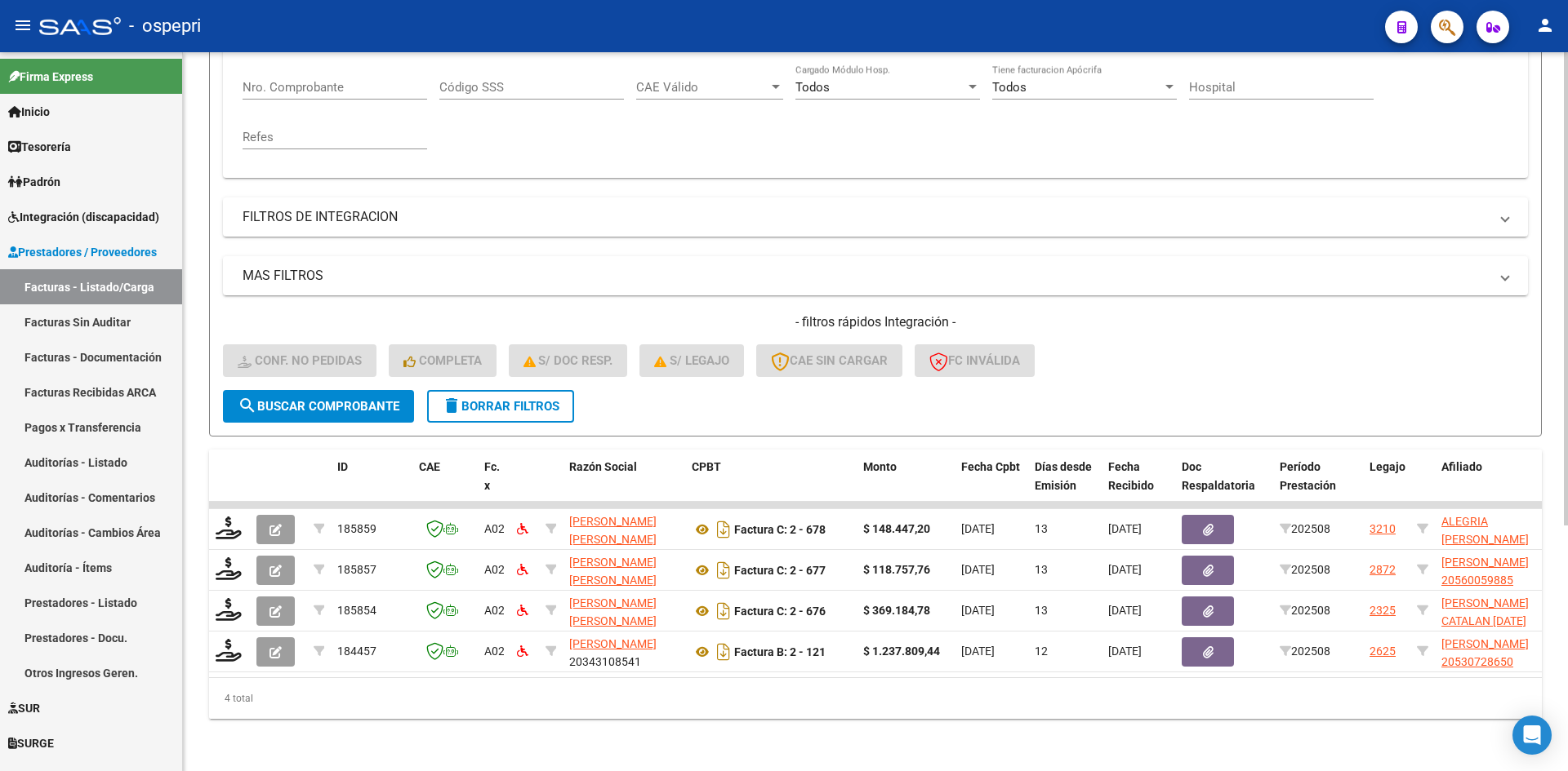
scroll to position [328, 0]
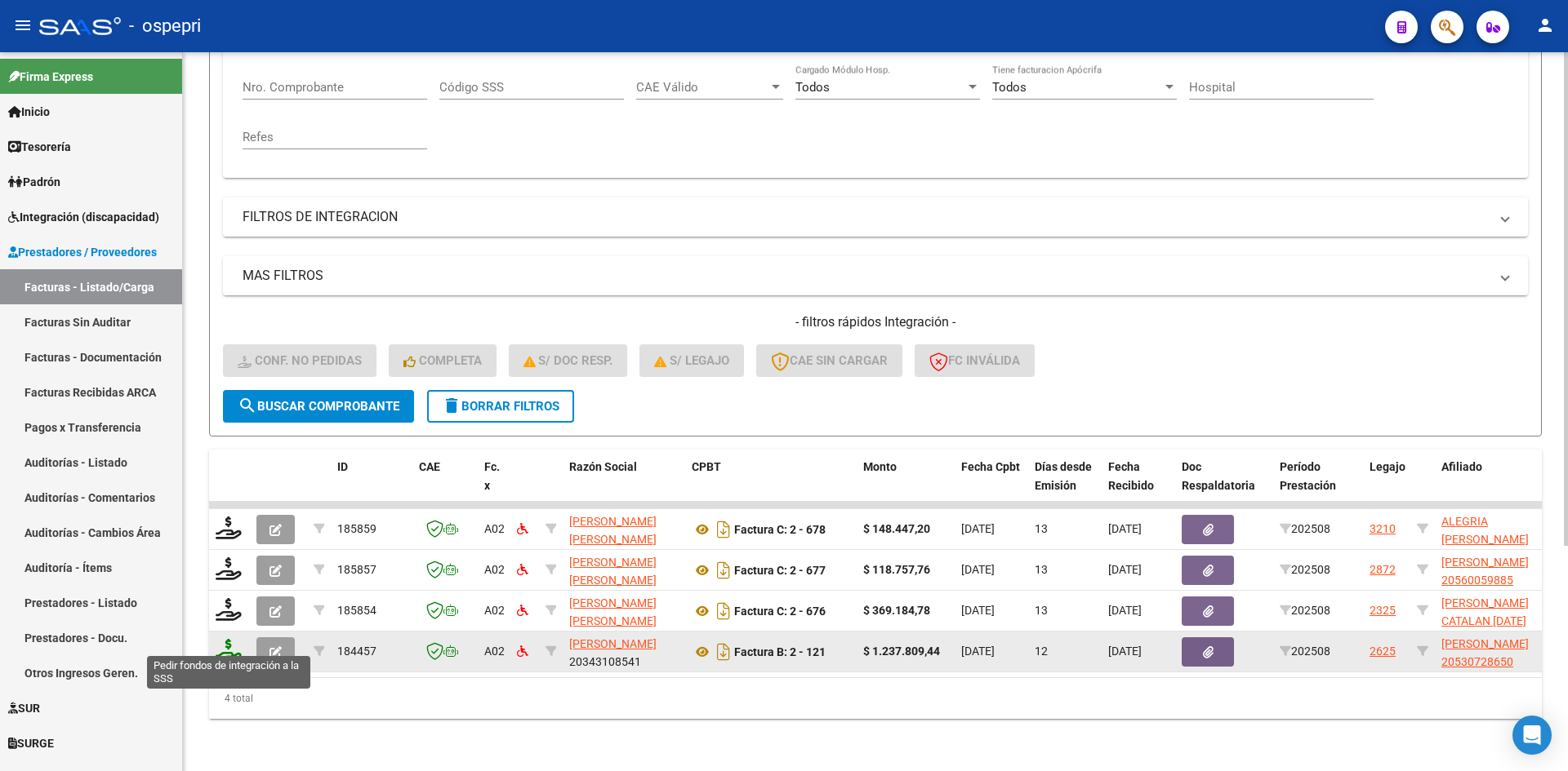
click at [226, 639] on icon at bounding box center [228, 650] width 26 height 22
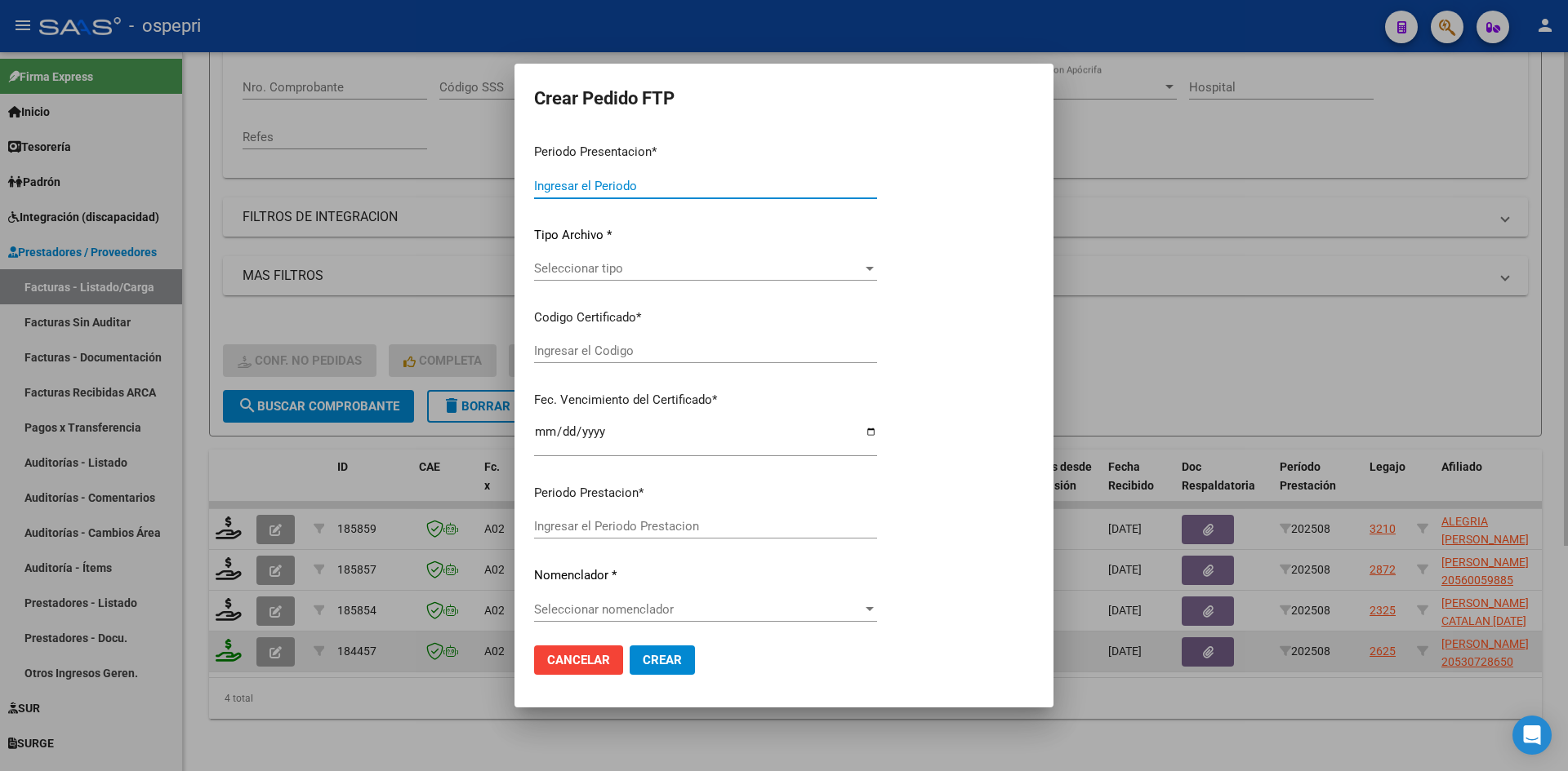
type input "202508"
type input "$ 1.237.809,44"
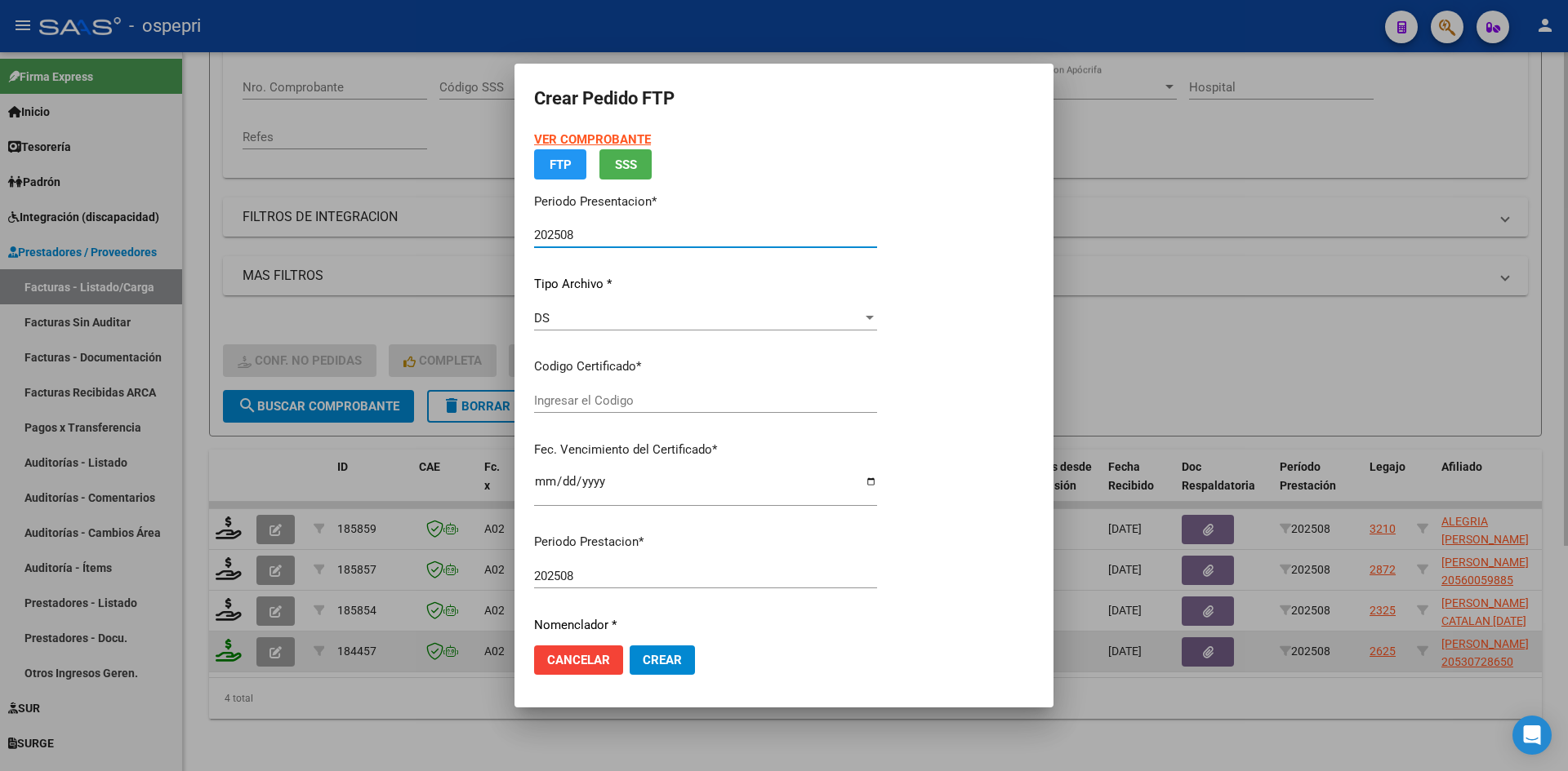
type input "2053072865-0"
type input "[DATE]"
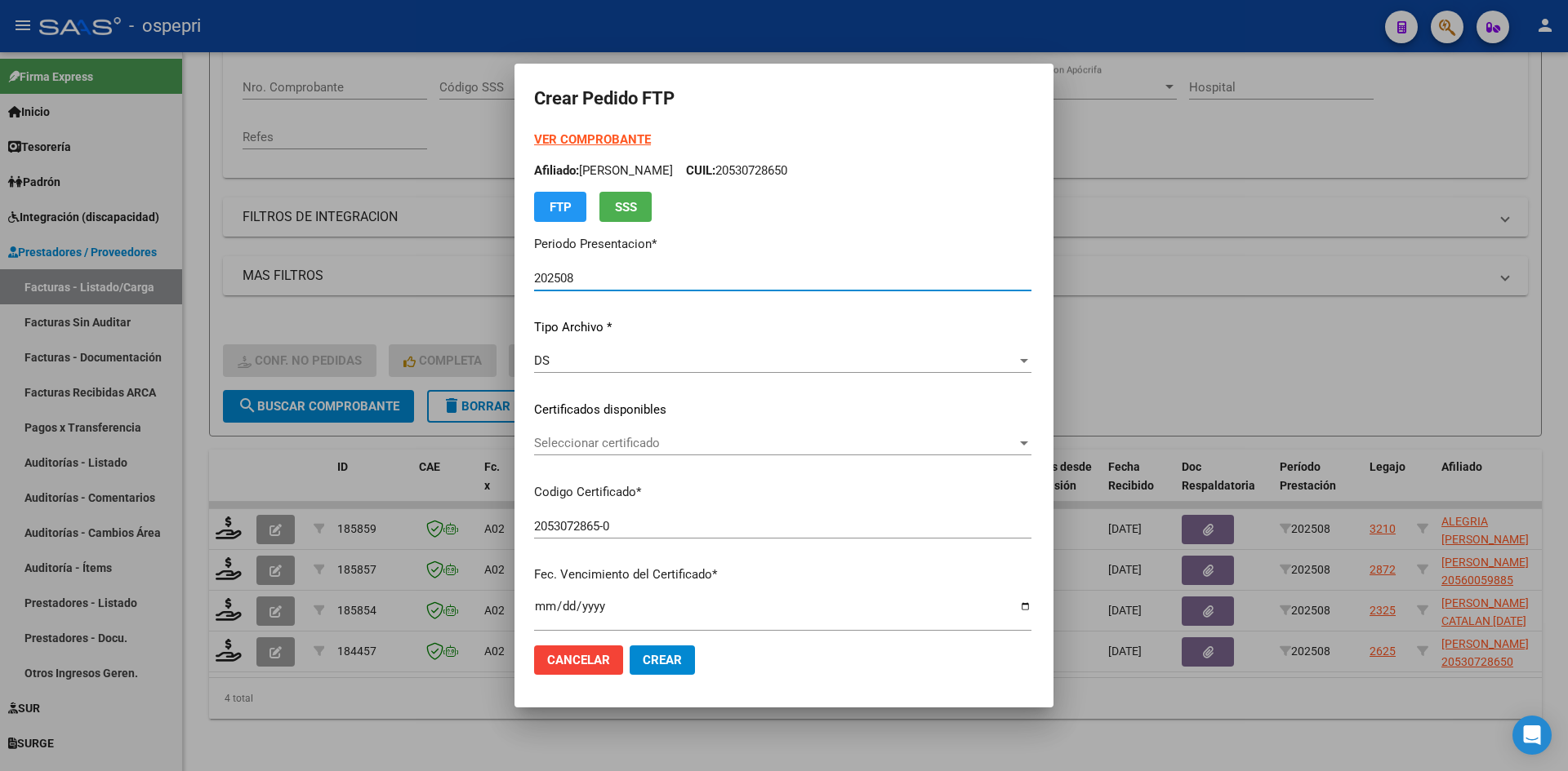
click at [706, 446] on span "Seleccionar certificado" at bounding box center [775, 443] width 483 height 15
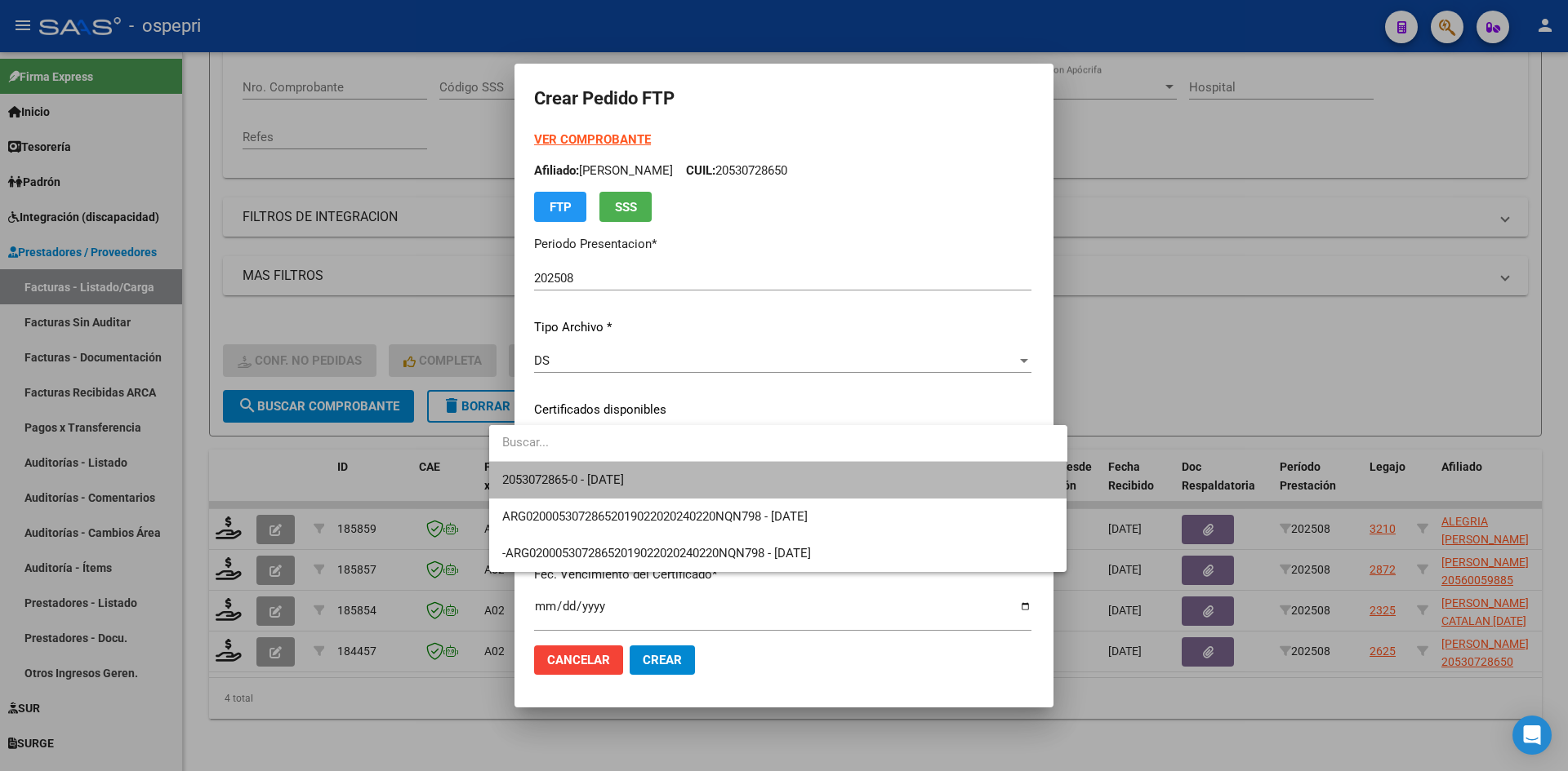
click at [709, 474] on span "2053072865-0 - [DATE]" at bounding box center [778, 481] width 552 height 37
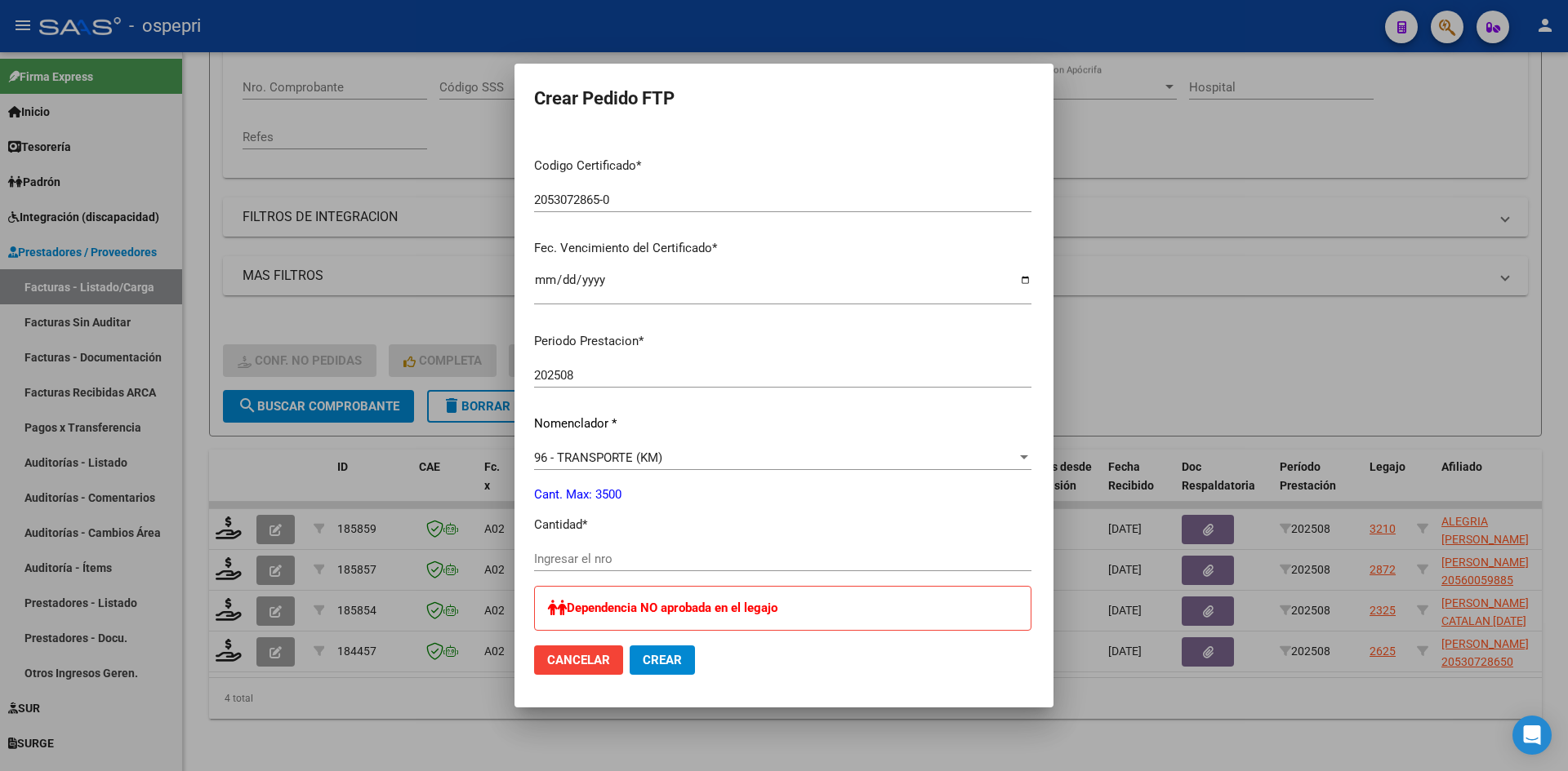
scroll to position [408, 0]
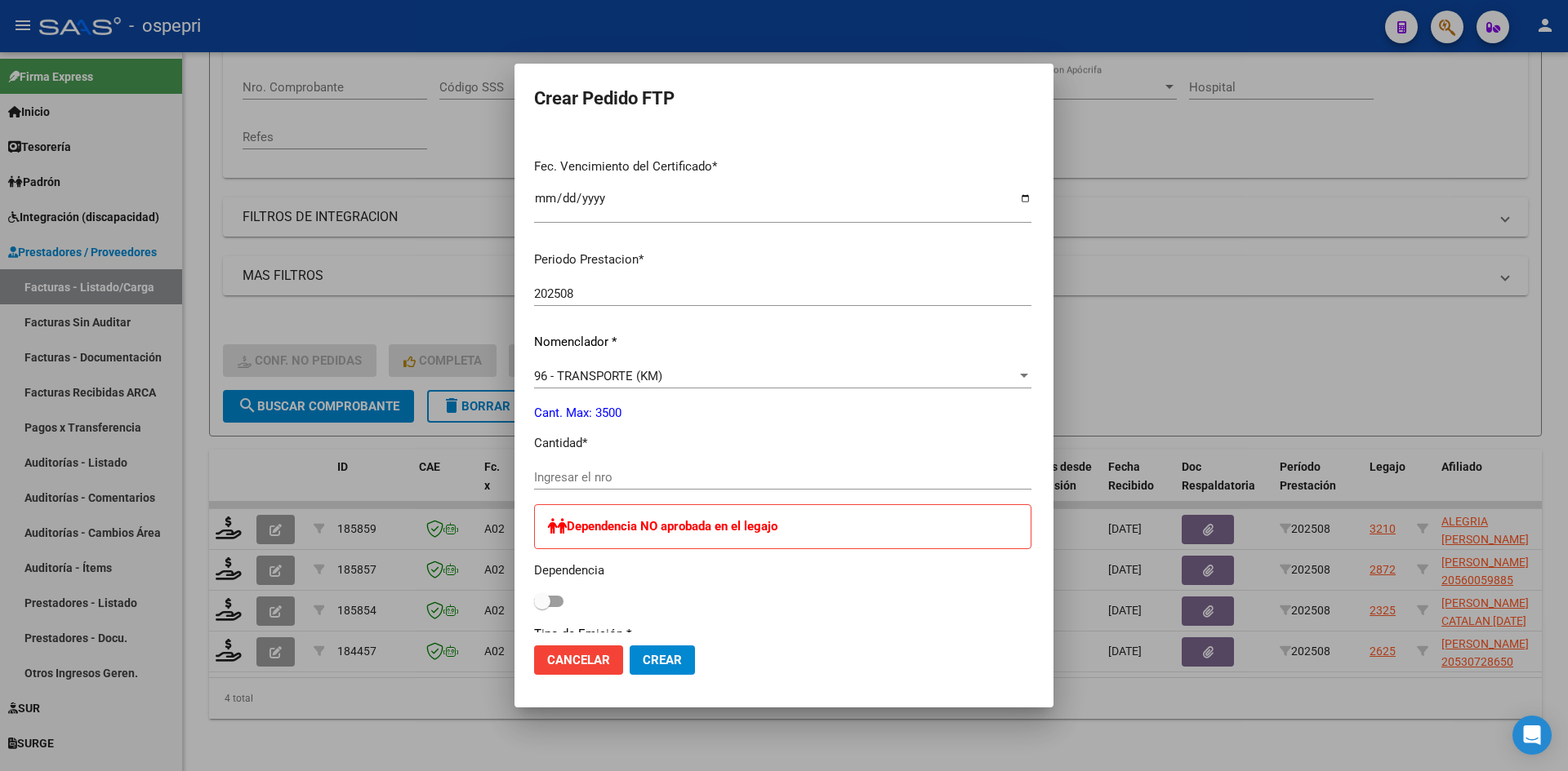
click at [588, 482] on input "Ingresar el nro" at bounding box center [783, 477] width 497 height 15
type input "1904"
click at [643, 661] on span "Crear" at bounding box center [662, 660] width 39 height 15
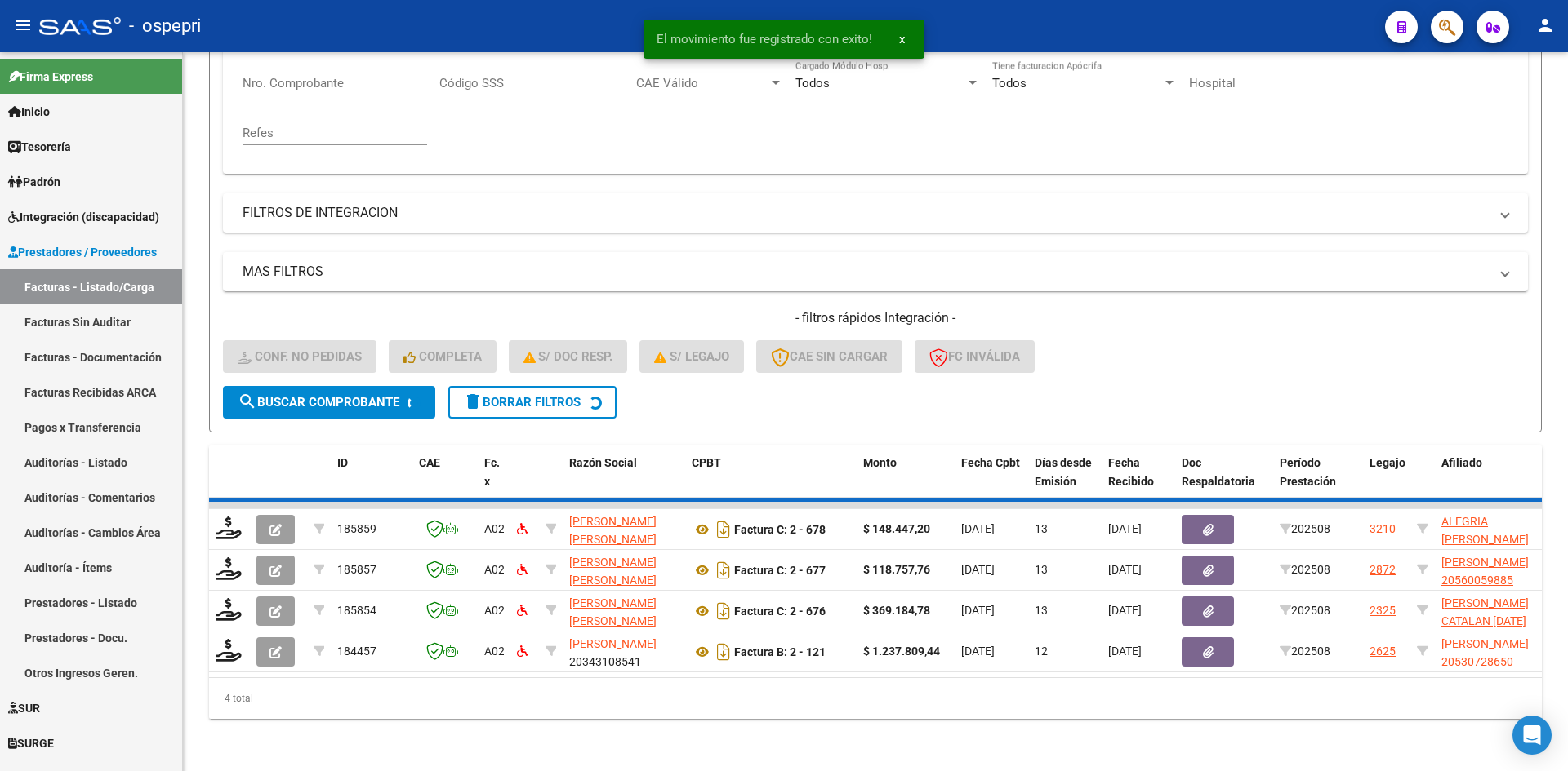
scroll to position [288, 0]
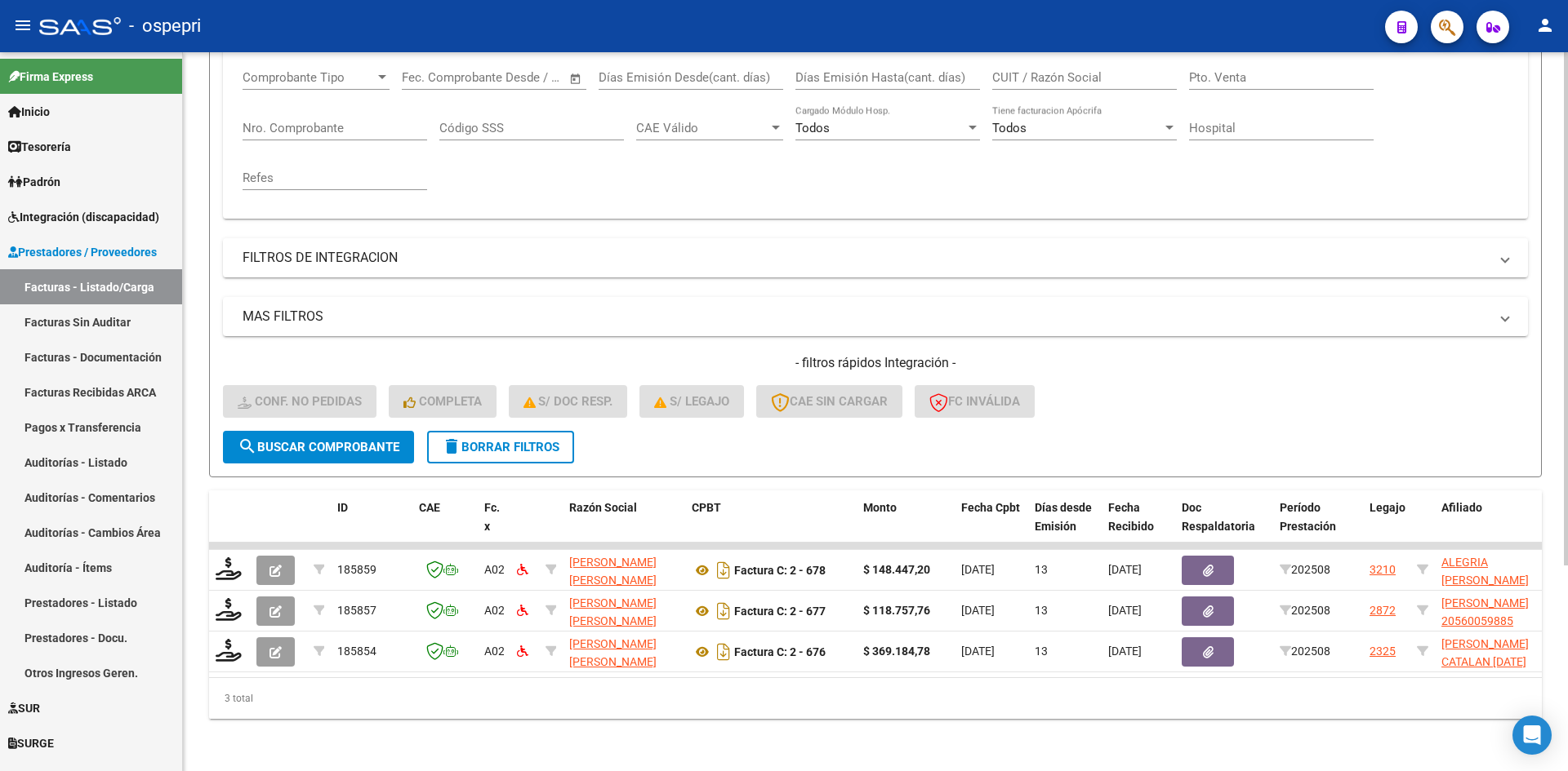
click at [560, 440] on span "delete Borrar Filtros" at bounding box center [500, 446] width 118 height 15
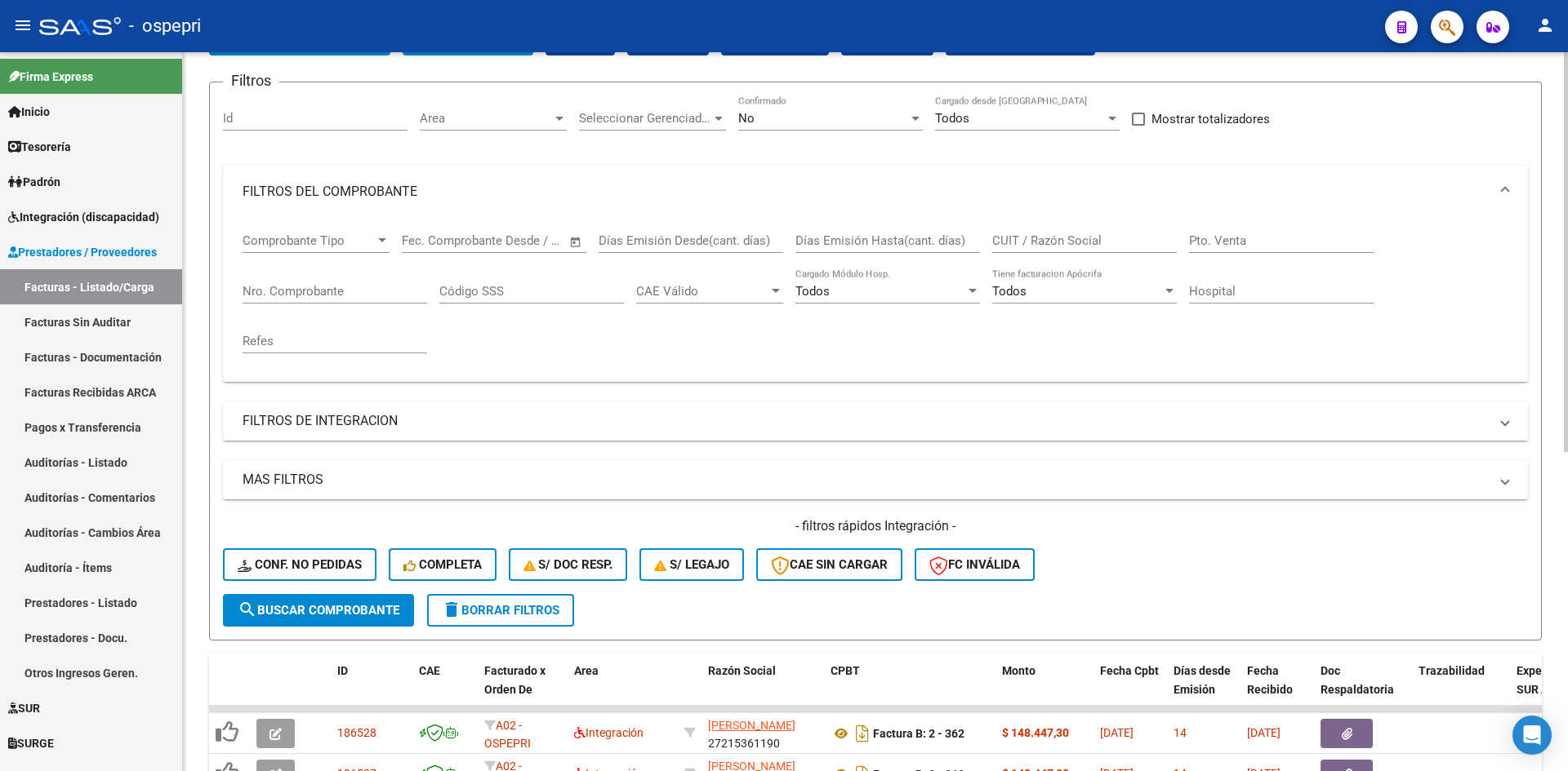
scroll to position [0, 0]
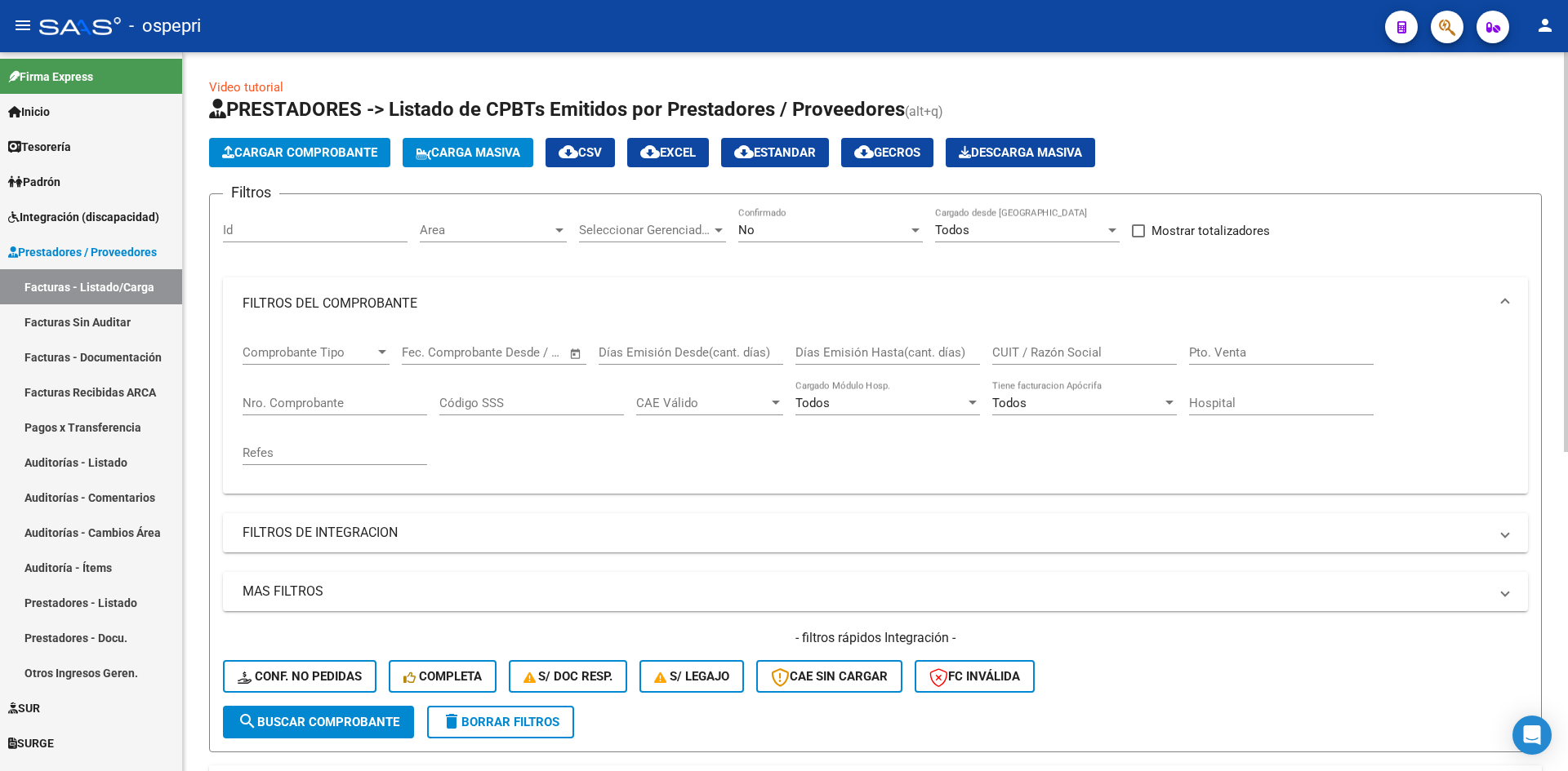
click at [1053, 359] on input "CUIT / Razón Social" at bounding box center [1084, 352] width 184 height 15
paste input "20343108541"
type input "20343108541"
click at [342, 733] on button "search Buscar Comprobante" at bounding box center [319, 722] width 191 height 33
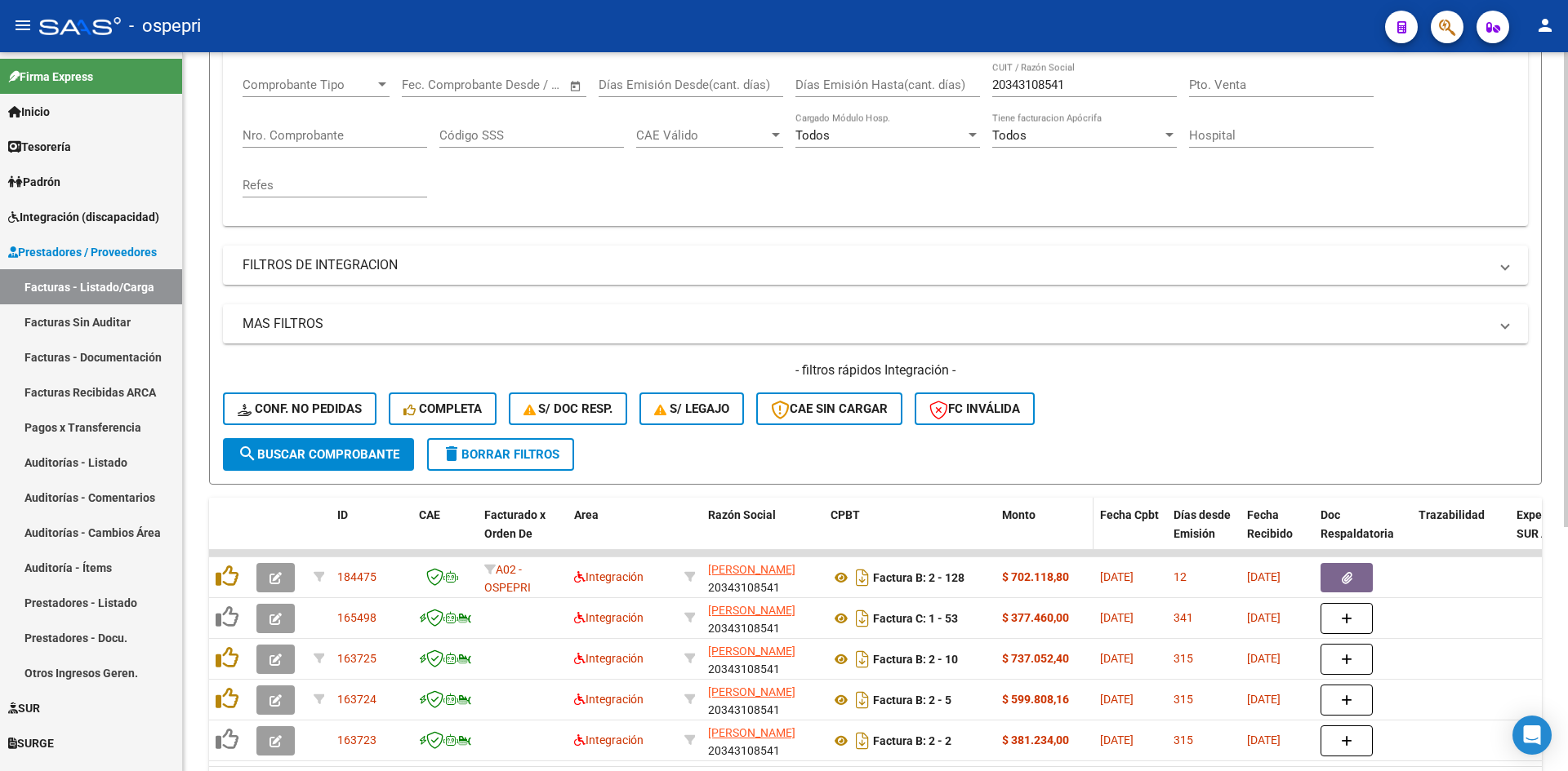
scroll to position [327, 0]
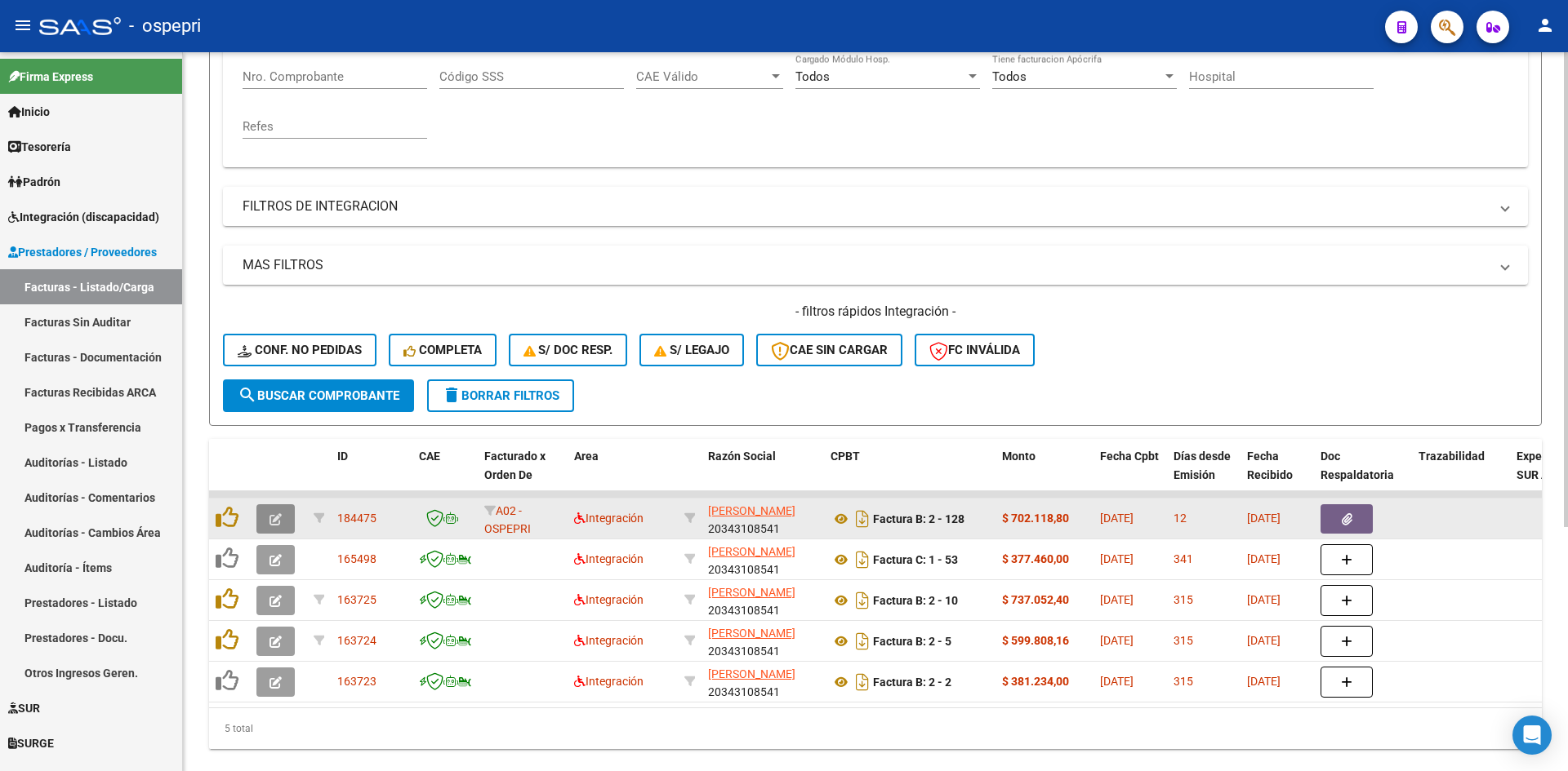
click at [278, 520] on icon "button" at bounding box center [275, 520] width 13 height 13
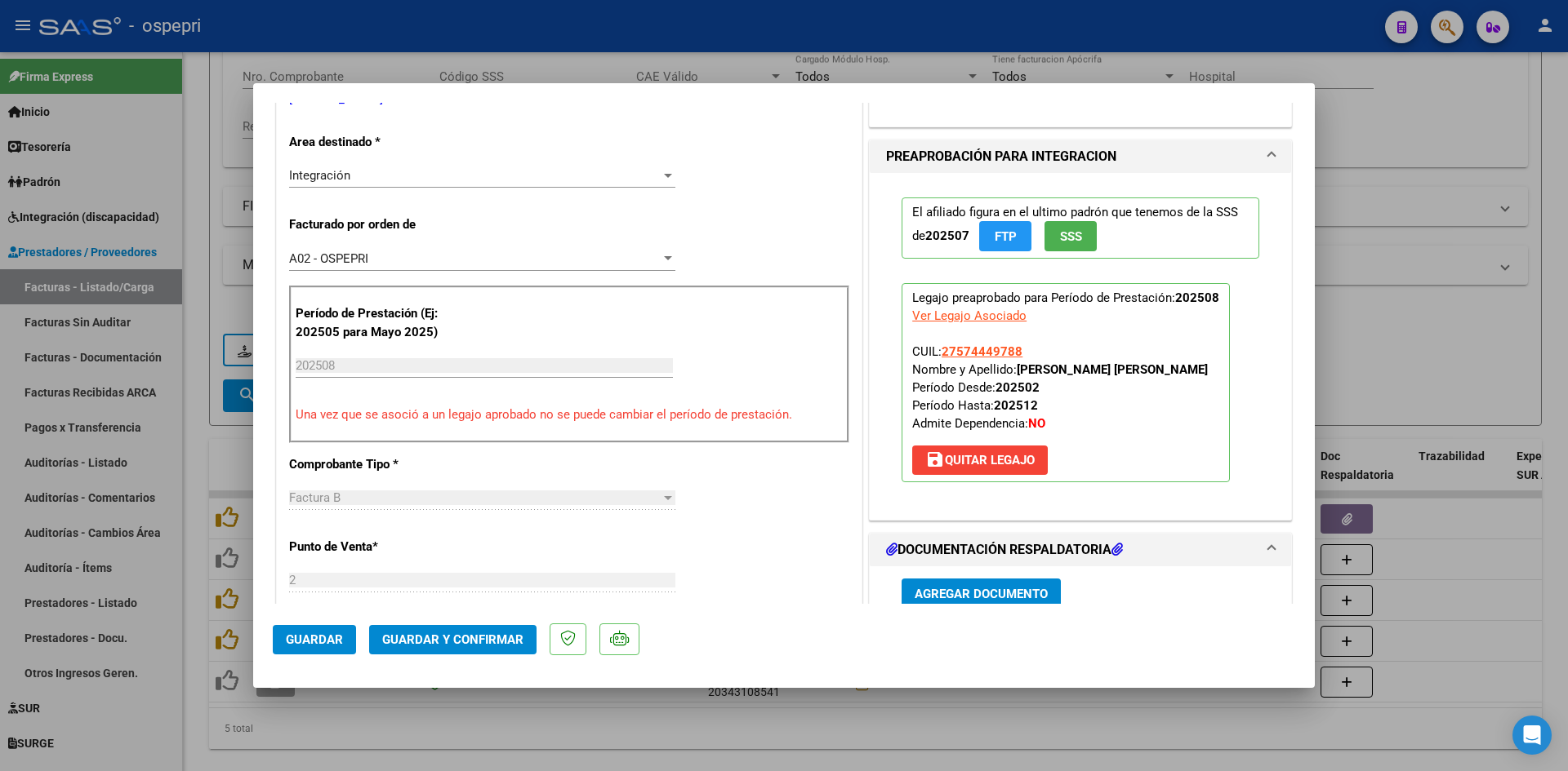
type input "$ 0,00"
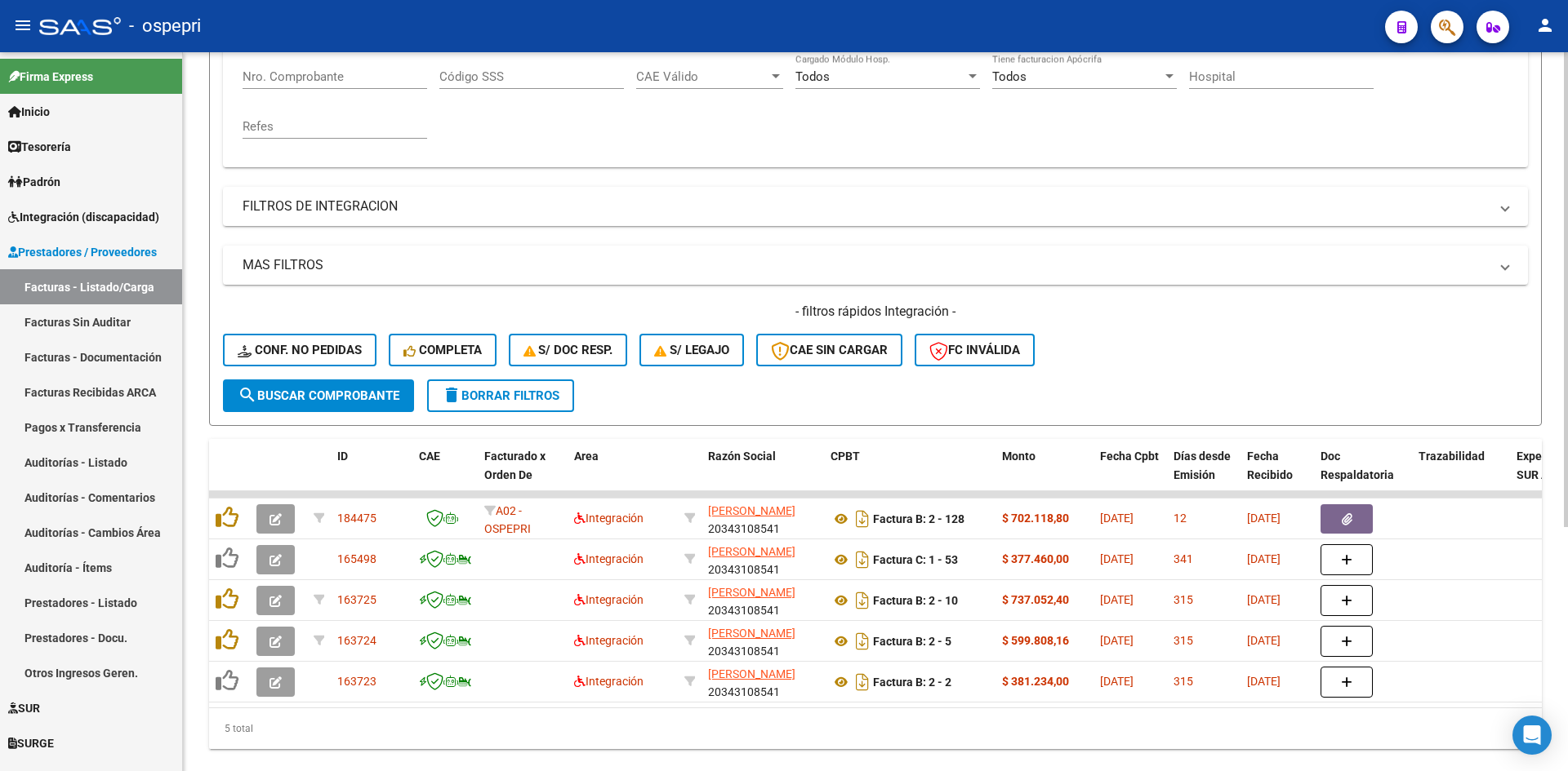
click at [528, 403] on span "delete Borrar Filtros" at bounding box center [500, 396] width 118 height 15
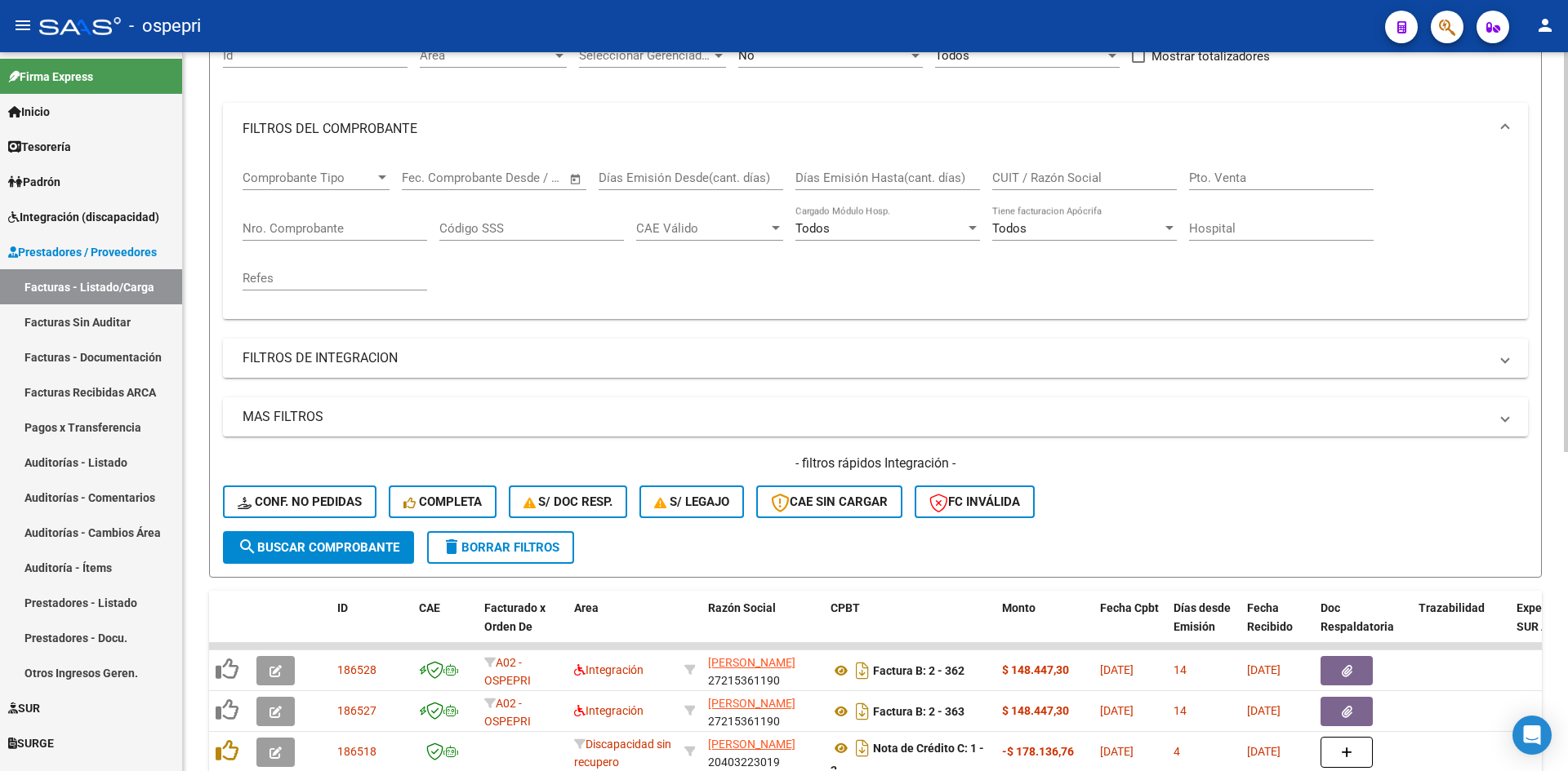
scroll to position [327, 0]
